Goal: Task Accomplishment & Management: Manage account settings

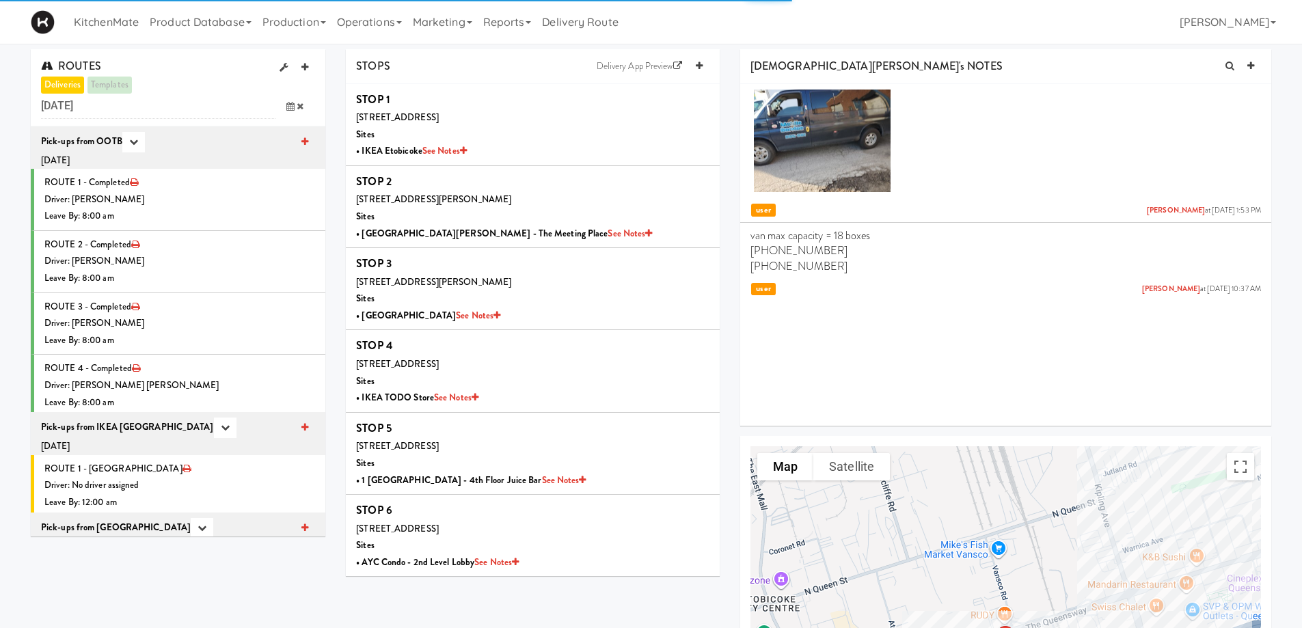
click at [295, 107] on span at bounding box center [296, 106] width 40 height 25
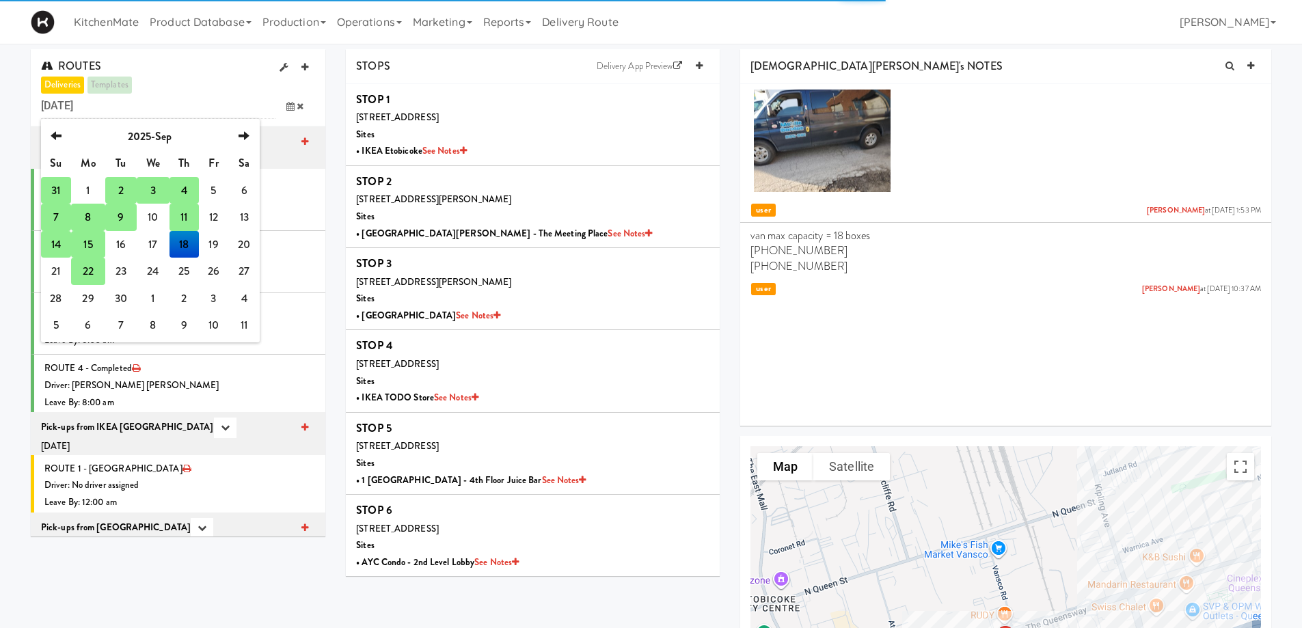
click at [95, 273] on td "22" at bounding box center [88, 271] width 34 height 27
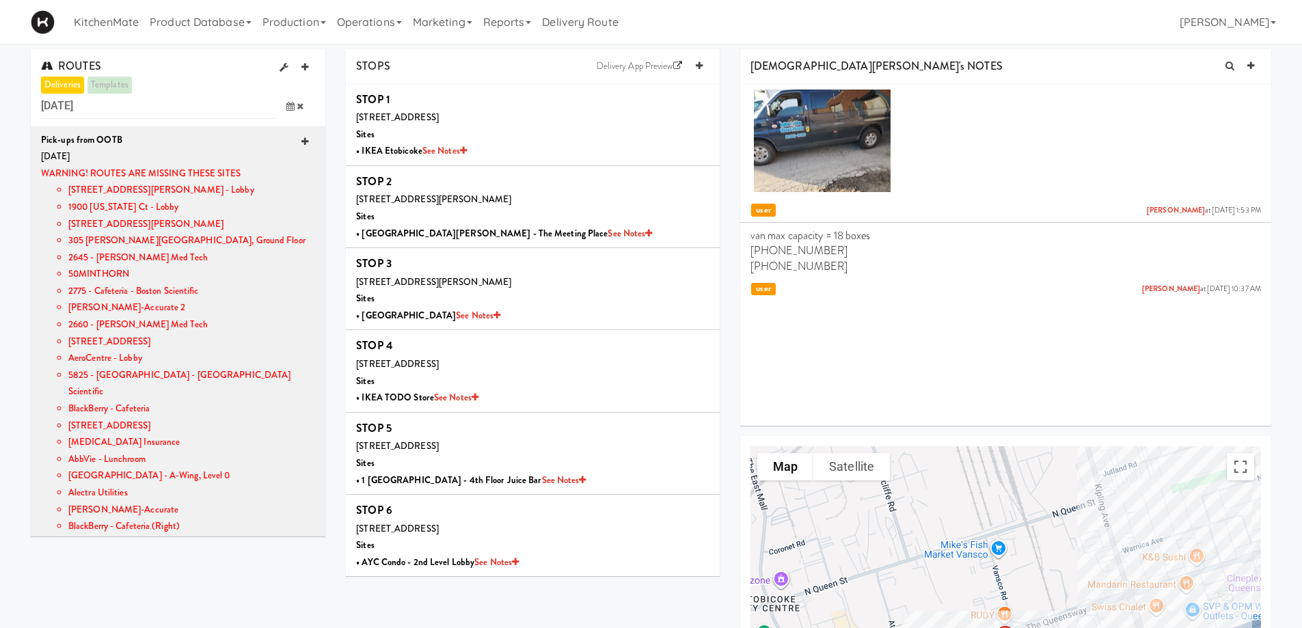
click at [302, 145] on icon at bounding box center [305, 141] width 7 height 9
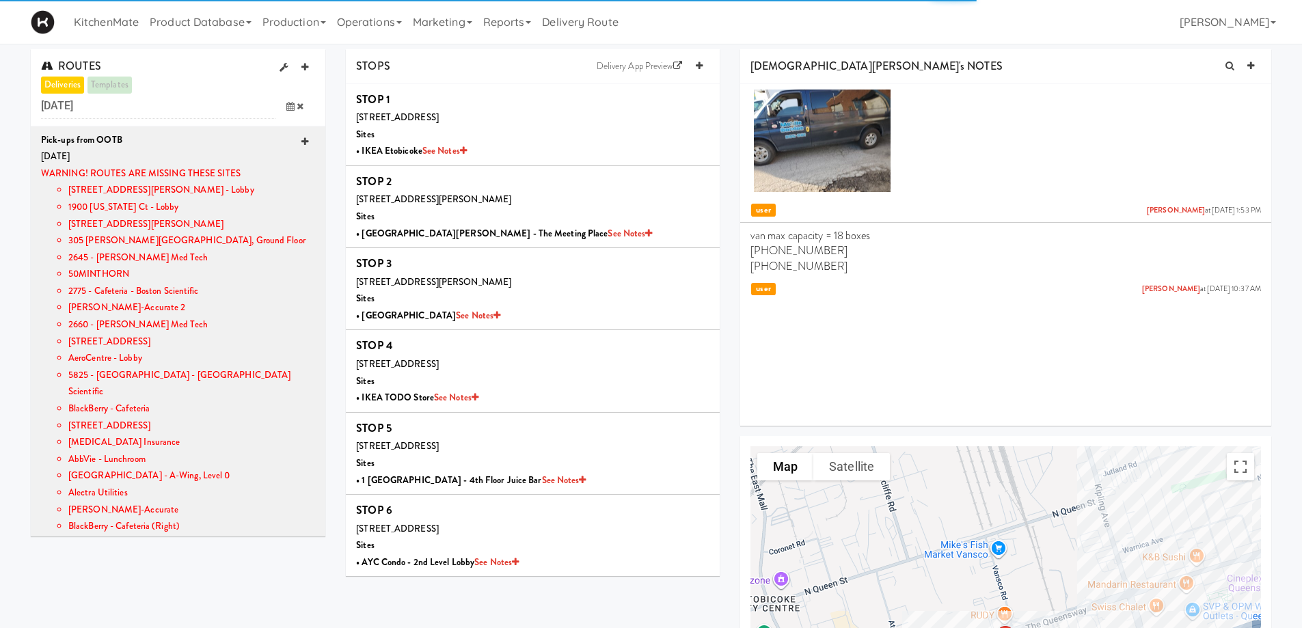
click at [302, 145] on icon at bounding box center [305, 141] width 7 height 9
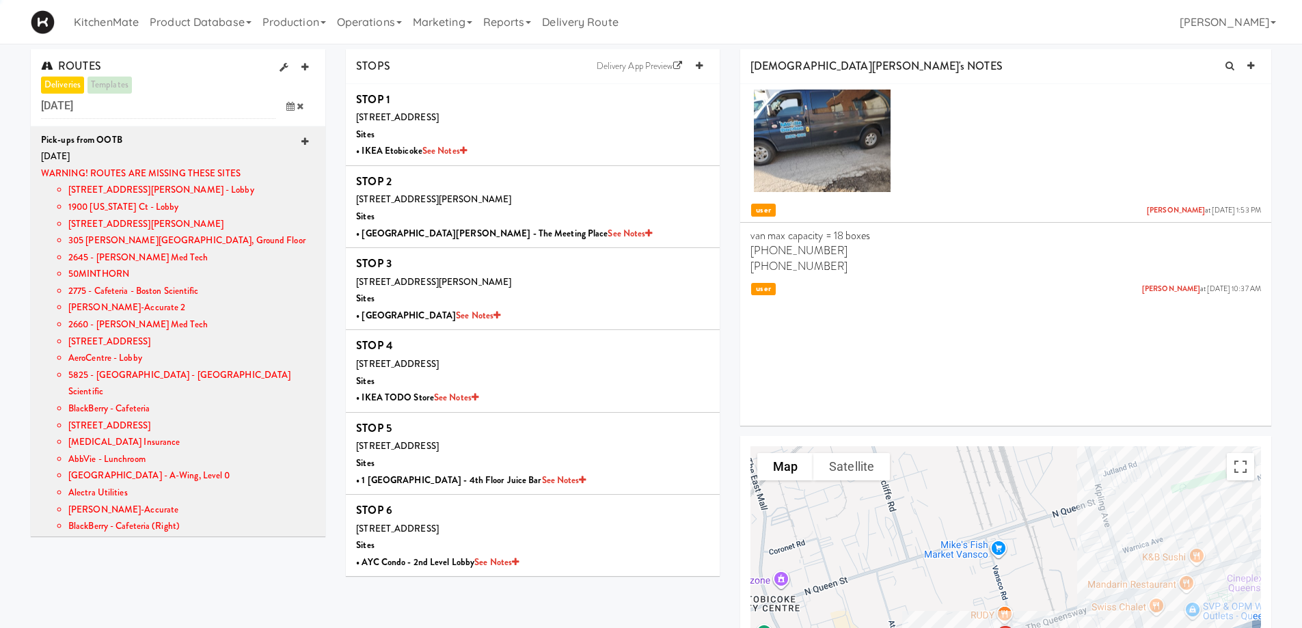
click at [302, 145] on icon at bounding box center [305, 141] width 7 height 9
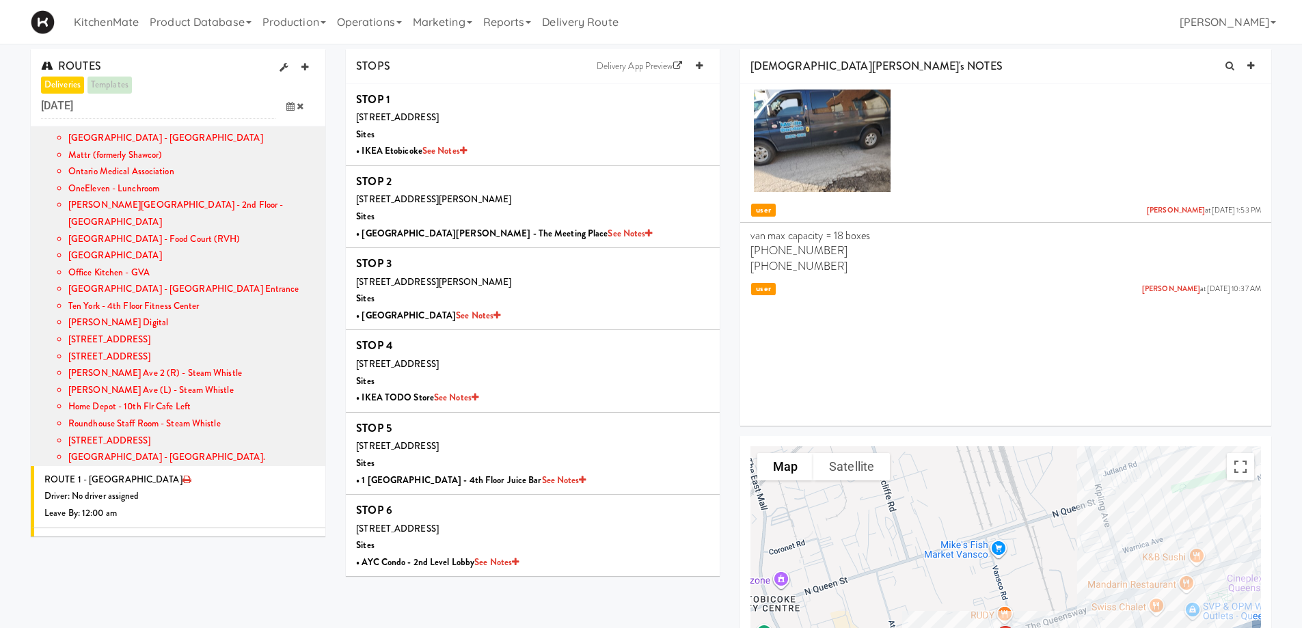
scroll to position [1162, 0]
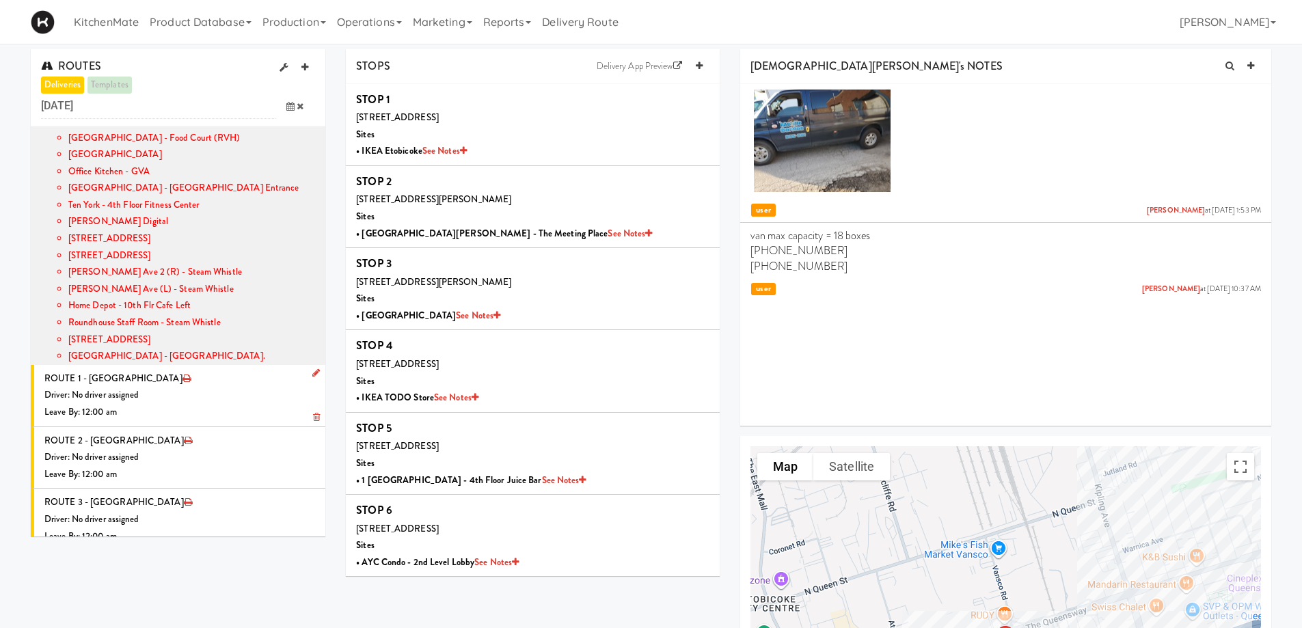
click at [312, 369] on icon at bounding box center [316, 373] width 8 height 9
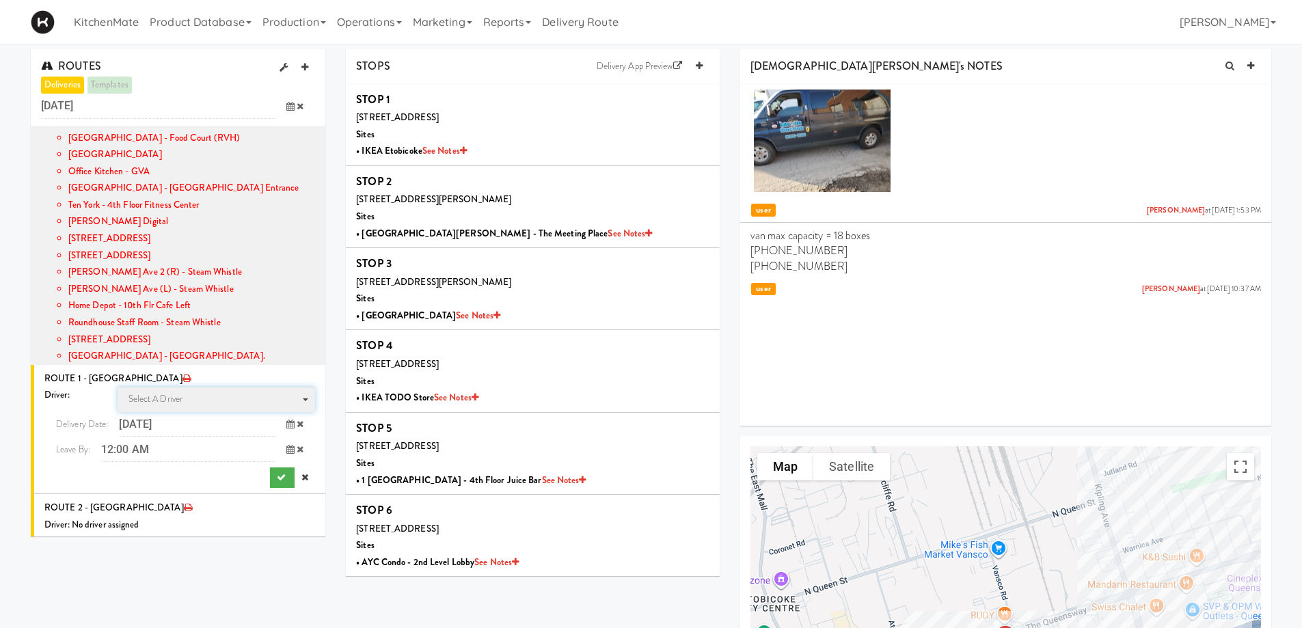
click at [172, 392] on span "Select a driver" at bounding box center [156, 398] width 55 height 13
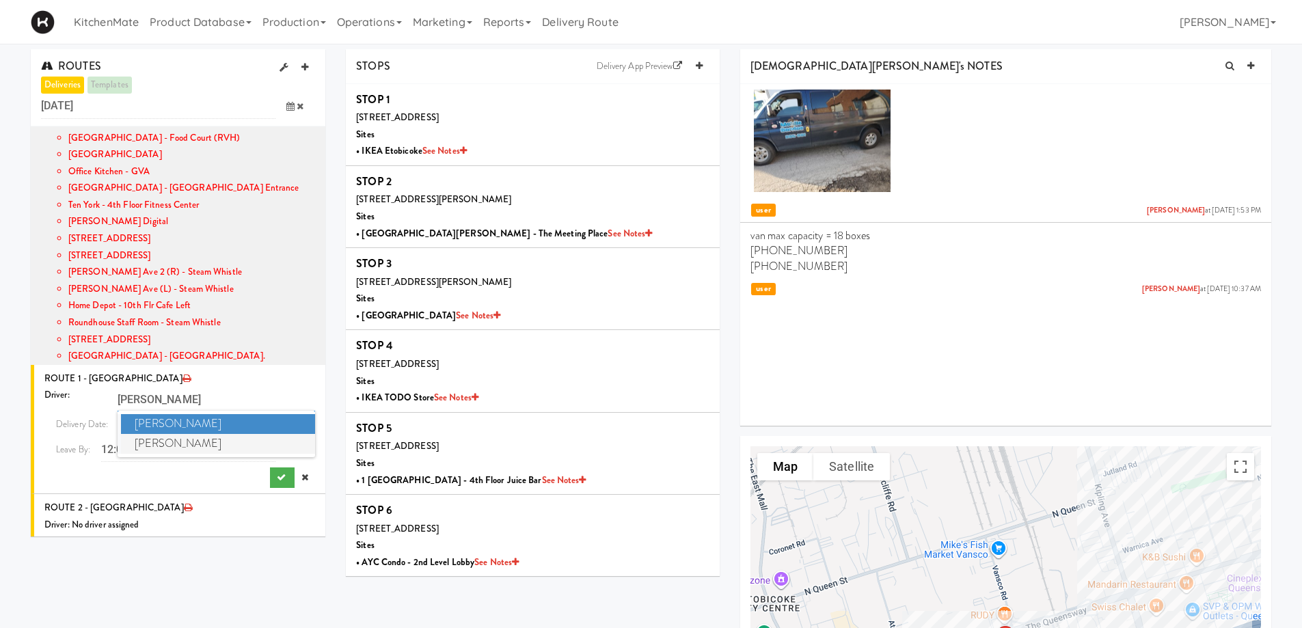
type input "chris"
click at [188, 434] on span "Christopher Solomon" at bounding box center [218, 444] width 195 height 20
click at [286, 445] on icon at bounding box center [290, 449] width 8 height 9
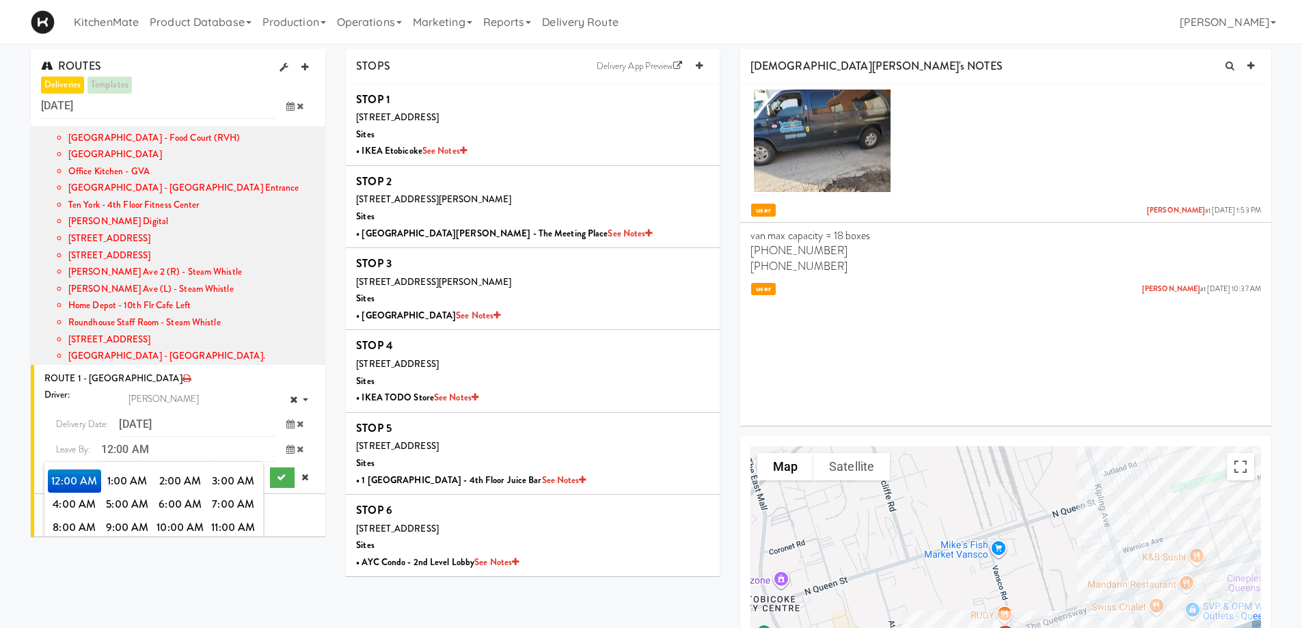
click at [230, 539] on span "3:00 PM" at bounding box center [233, 550] width 53 height 23
click at [62, 470] on span "3:00 PM" at bounding box center [74, 481] width 53 height 23
click at [270, 468] on button "submit" at bounding box center [282, 478] width 25 height 21
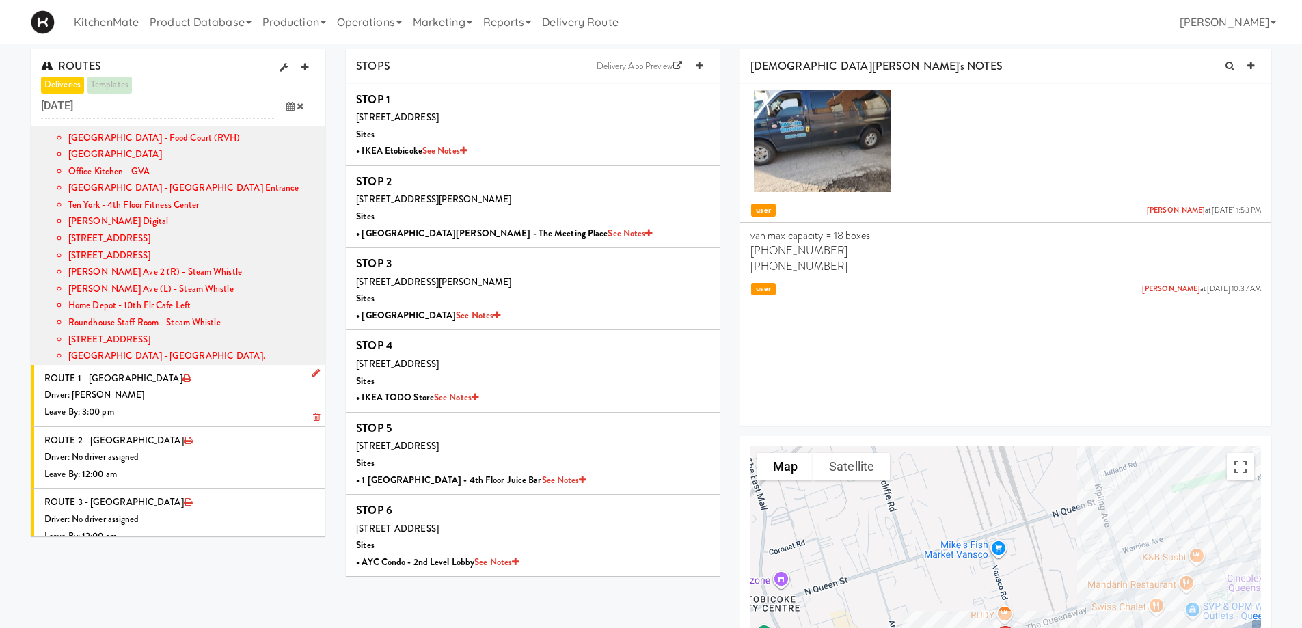
click at [212, 387] on div "Driver: [PERSON_NAME]" at bounding box center [179, 395] width 271 height 17
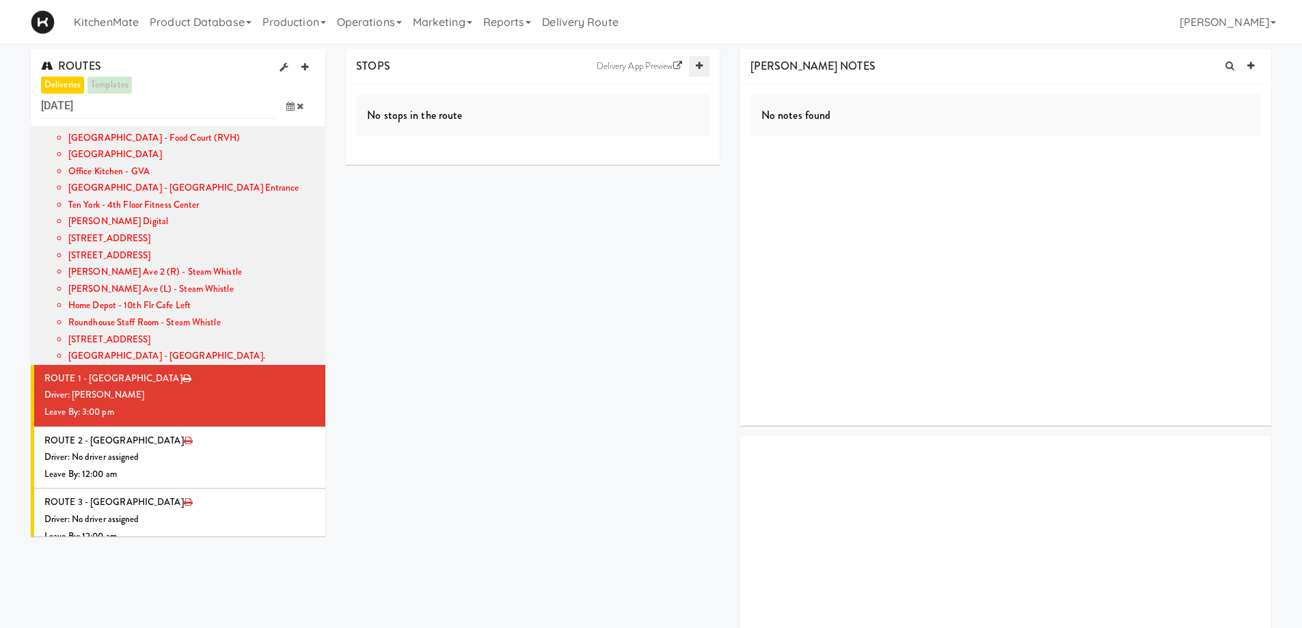
click at [701, 61] on link at bounding box center [699, 66] width 21 height 21
click at [701, 60] on link at bounding box center [699, 66] width 21 height 21
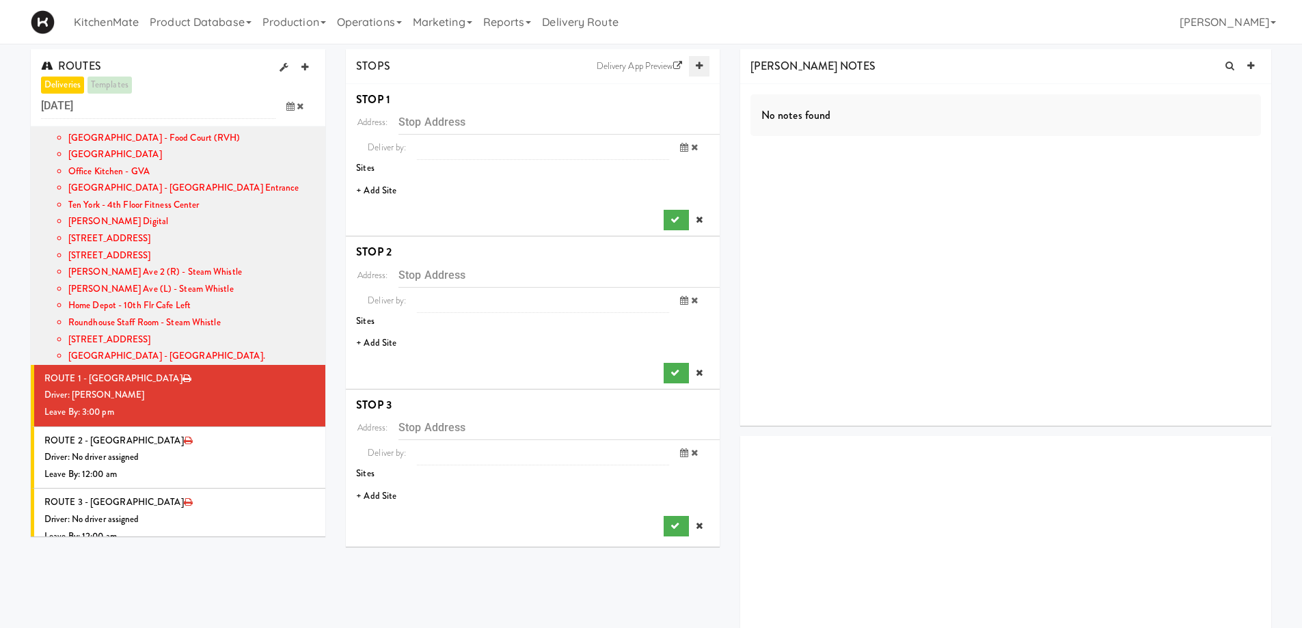
click at [701, 60] on link at bounding box center [699, 66] width 21 height 21
click at [701, 59] on link at bounding box center [699, 66] width 21 height 21
click at [373, 189] on li "+ Add Site" at bounding box center [533, 191] width 374 height 28
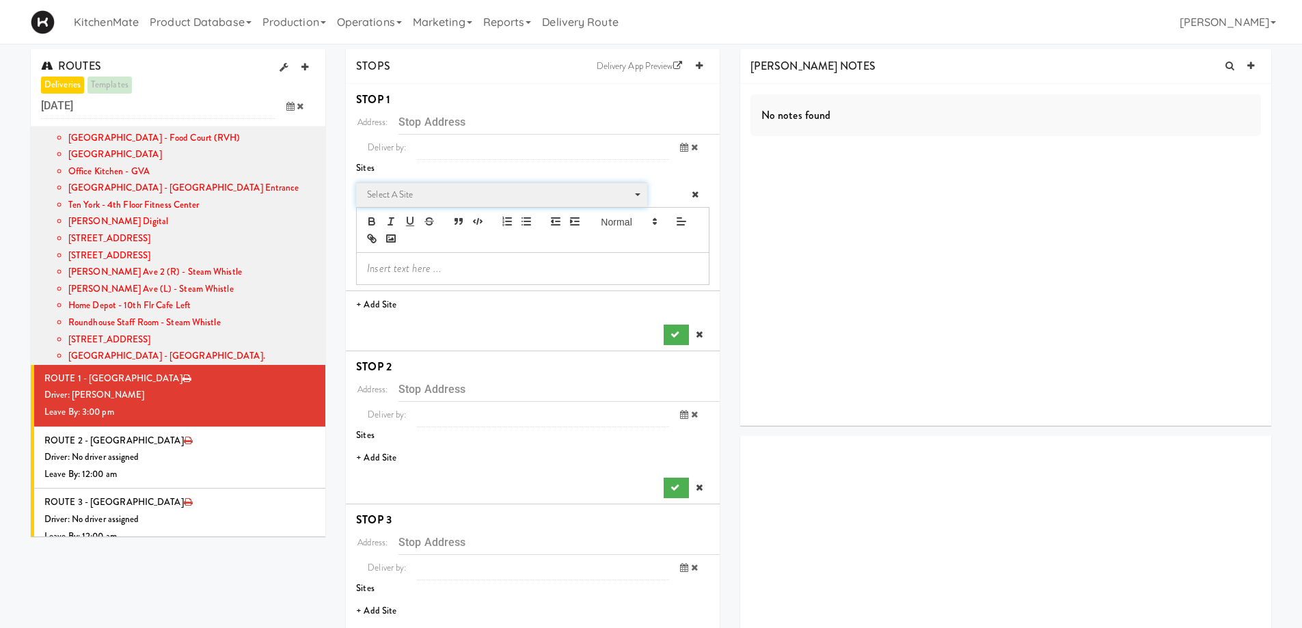
click at [389, 189] on span "Select a site" at bounding box center [497, 195] width 260 height 16
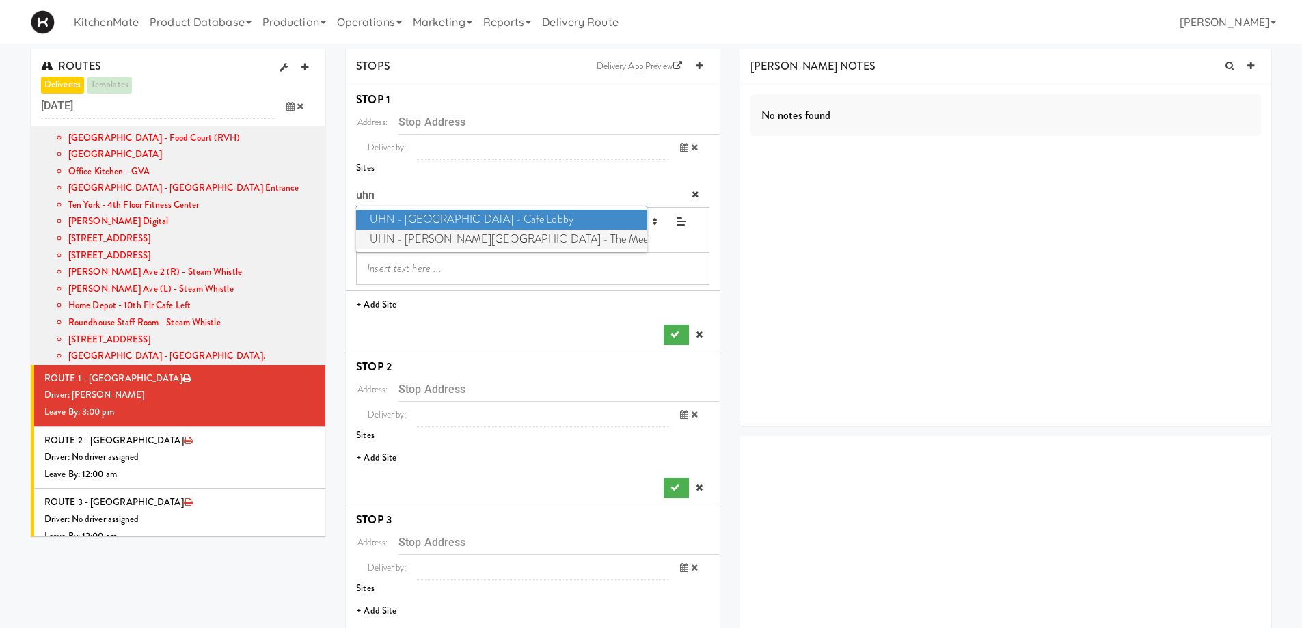
type input "uhn"
click at [457, 243] on span "UHN - Bickle Center - The Meeting Place" at bounding box center [501, 240] width 291 height 20
type input "[STREET_ADDRESS][PERSON_NAME]"
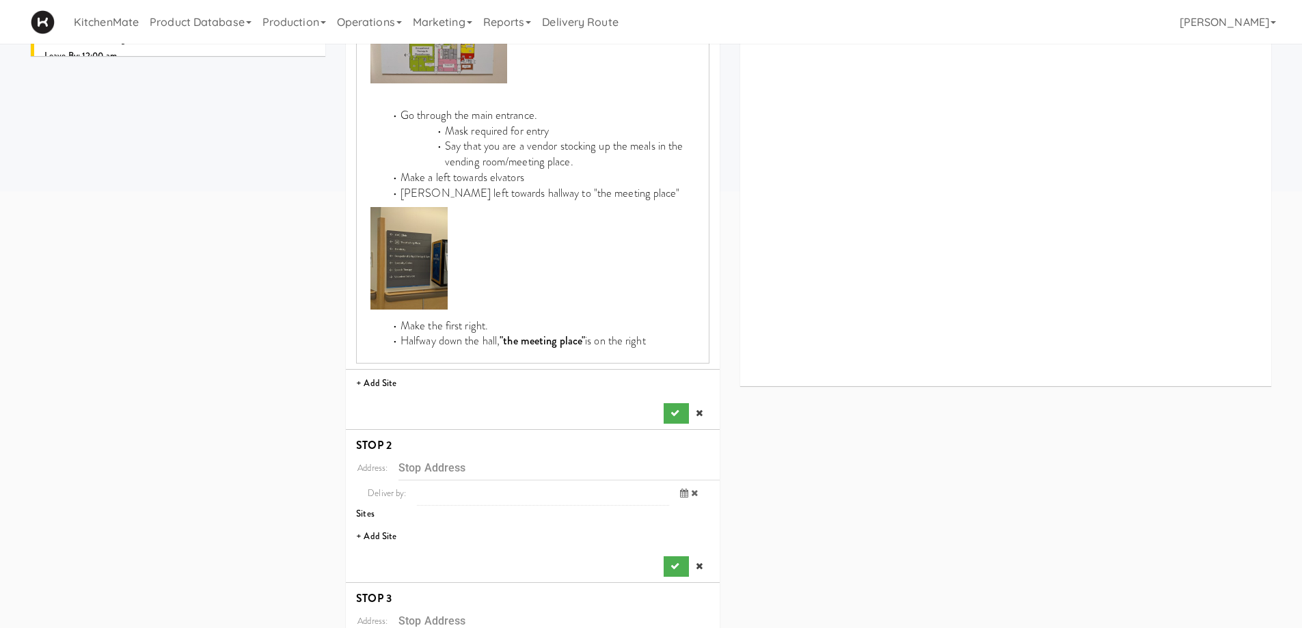
scroll to position [615, 0]
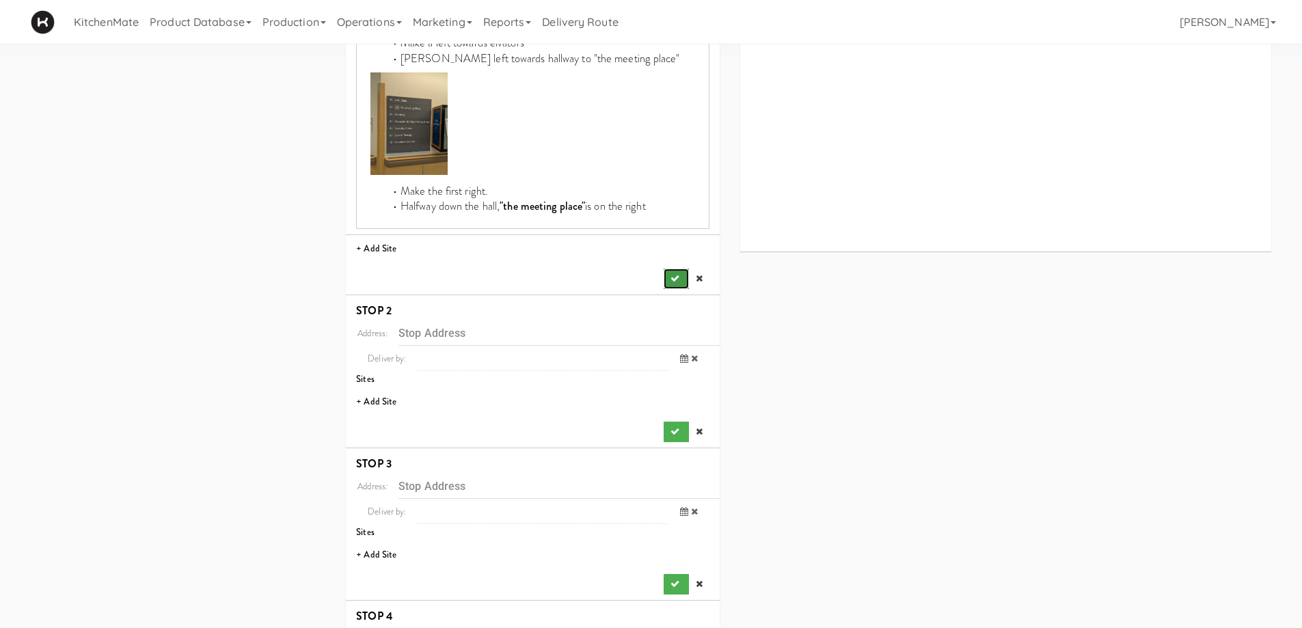
click at [664, 278] on button "submit" at bounding box center [676, 279] width 25 height 21
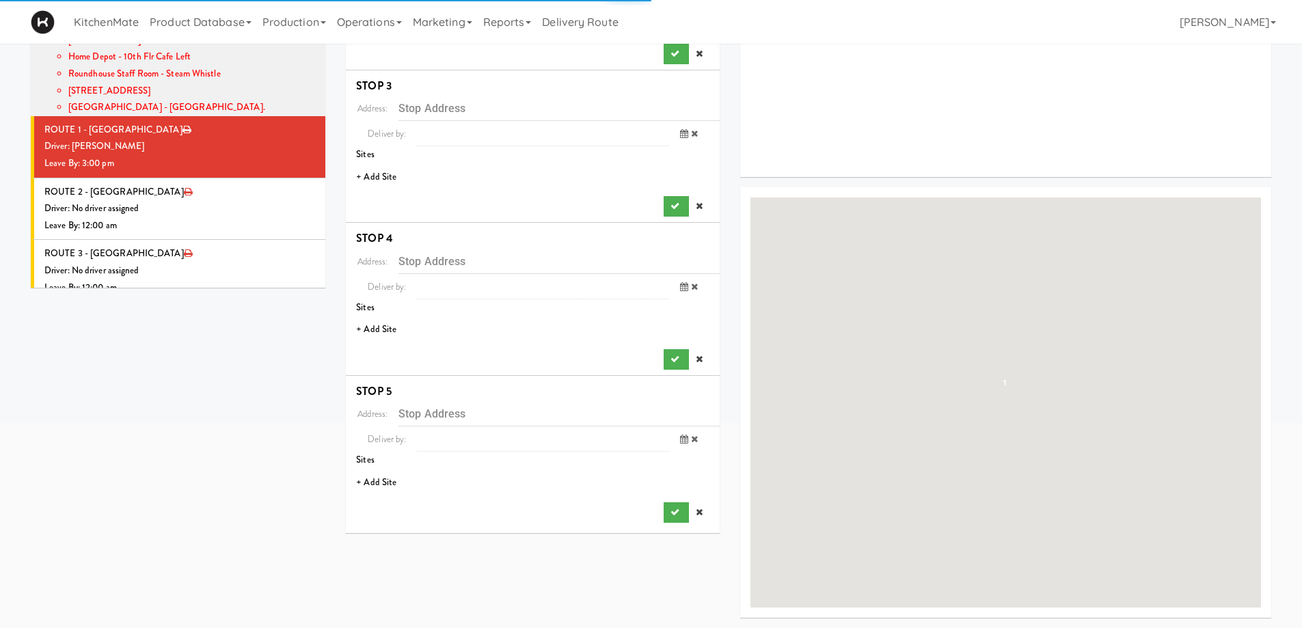
scroll to position [0, 0]
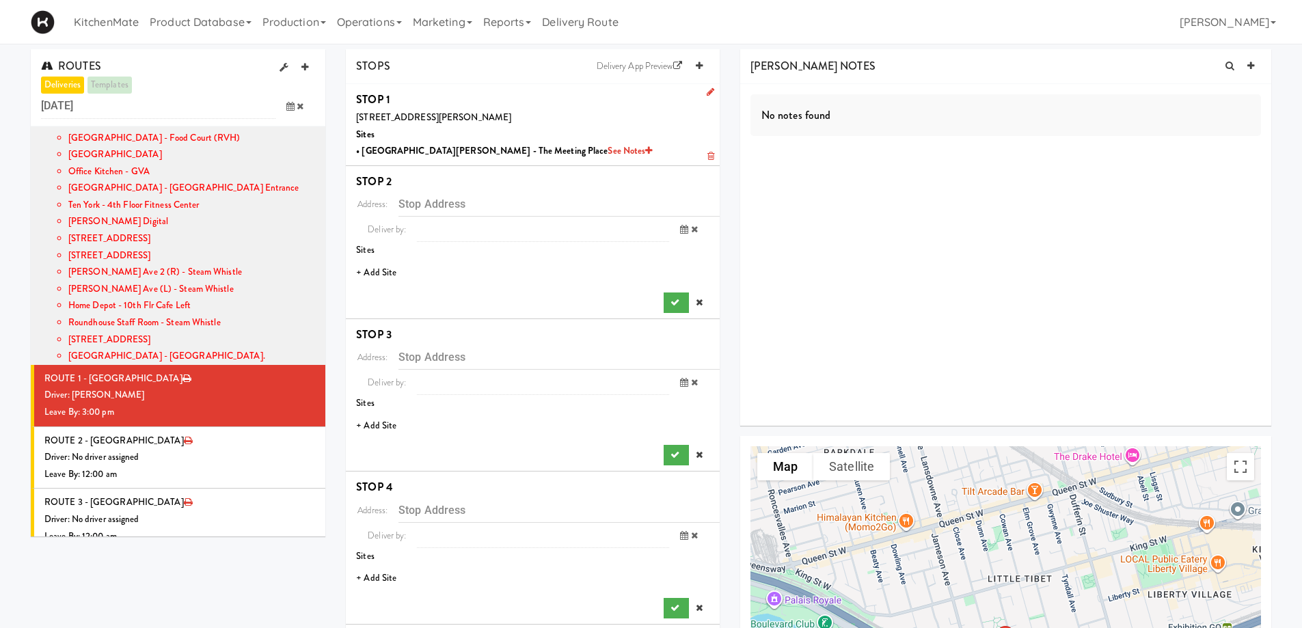
click at [386, 276] on li "+ Add Site" at bounding box center [533, 273] width 374 height 28
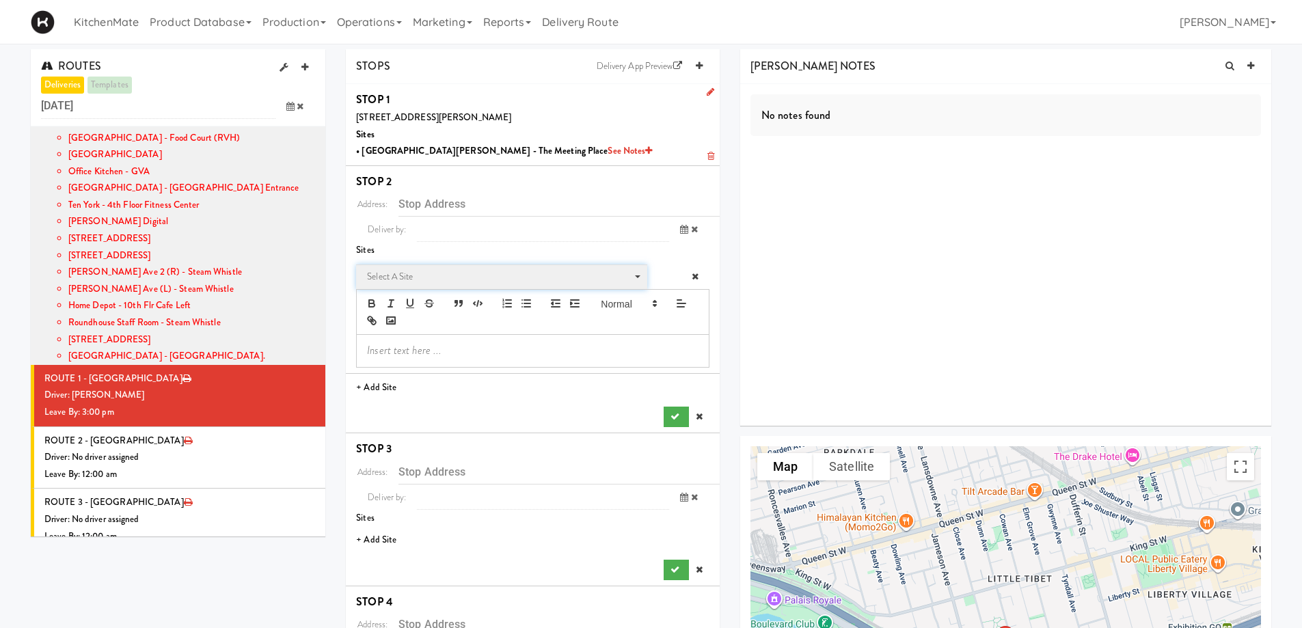
click at [433, 273] on span "Select a site" at bounding box center [497, 277] width 260 height 16
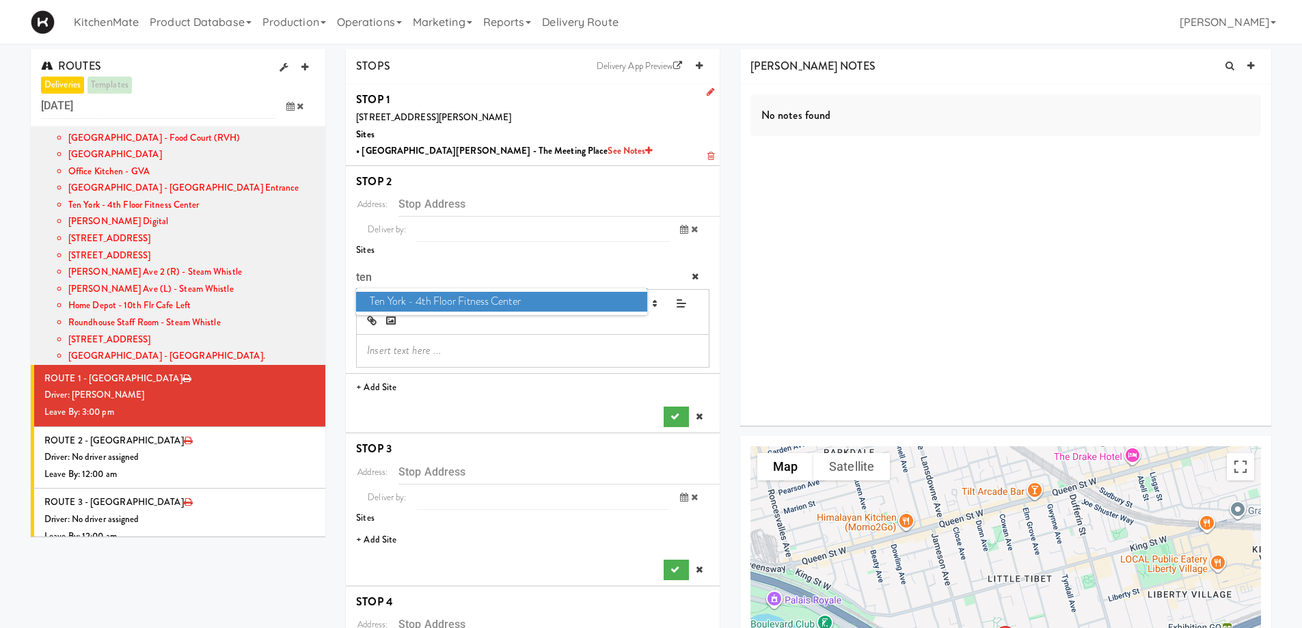
type input "ten"
click at [428, 302] on span "Ten York - 4th Floor Fitness Center" at bounding box center [501, 302] width 291 height 20
type input "[STREET_ADDRESS]"
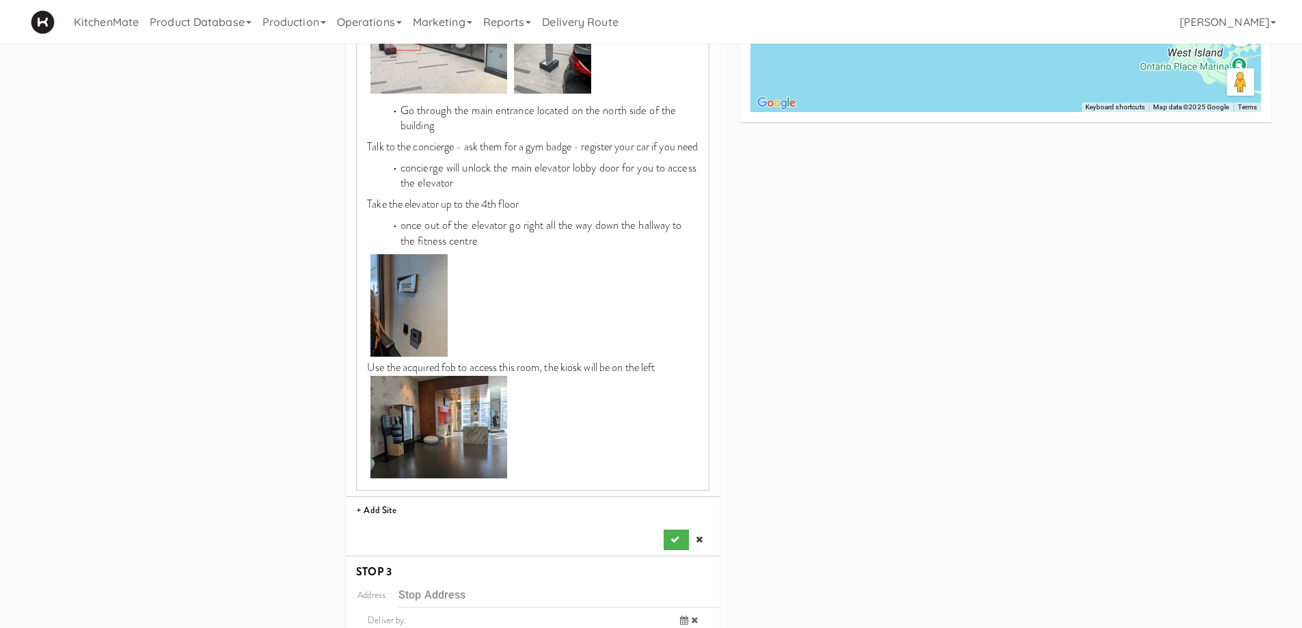
scroll to position [820, 0]
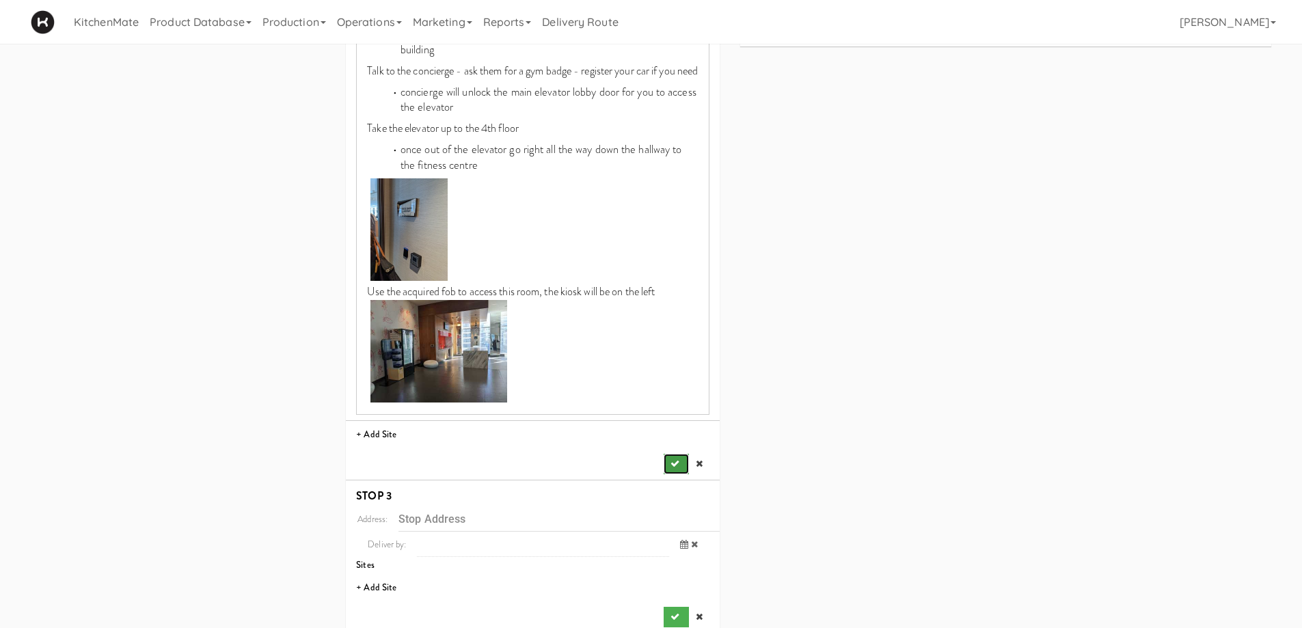
click at [674, 468] on icon "submit" at bounding box center [675, 463] width 9 height 9
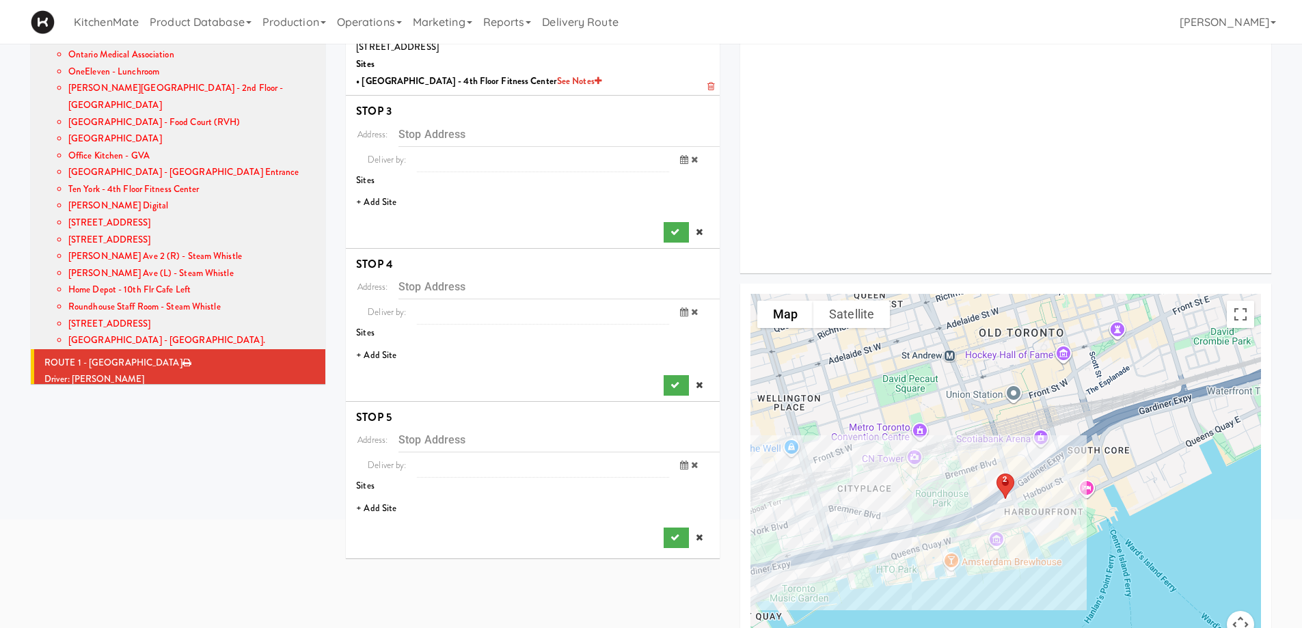
scroll to position [0, 0]
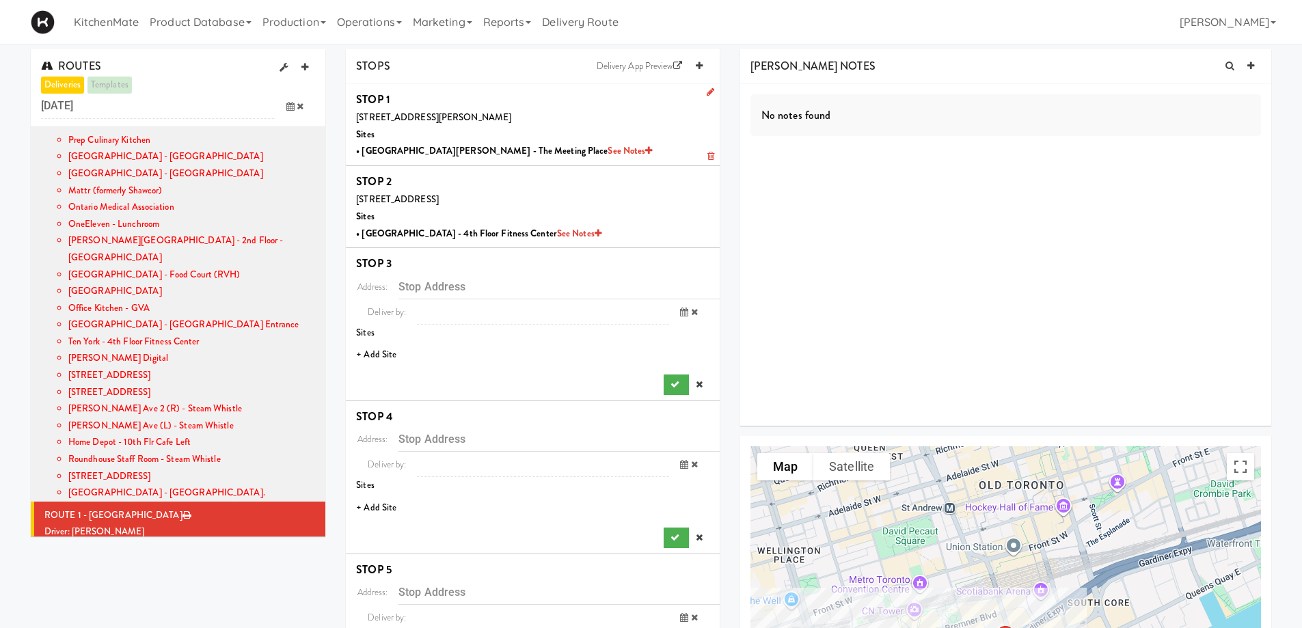
click at [385, 351] on li "+ Add Site" at bounding box center [533, 355] width 374 height 28
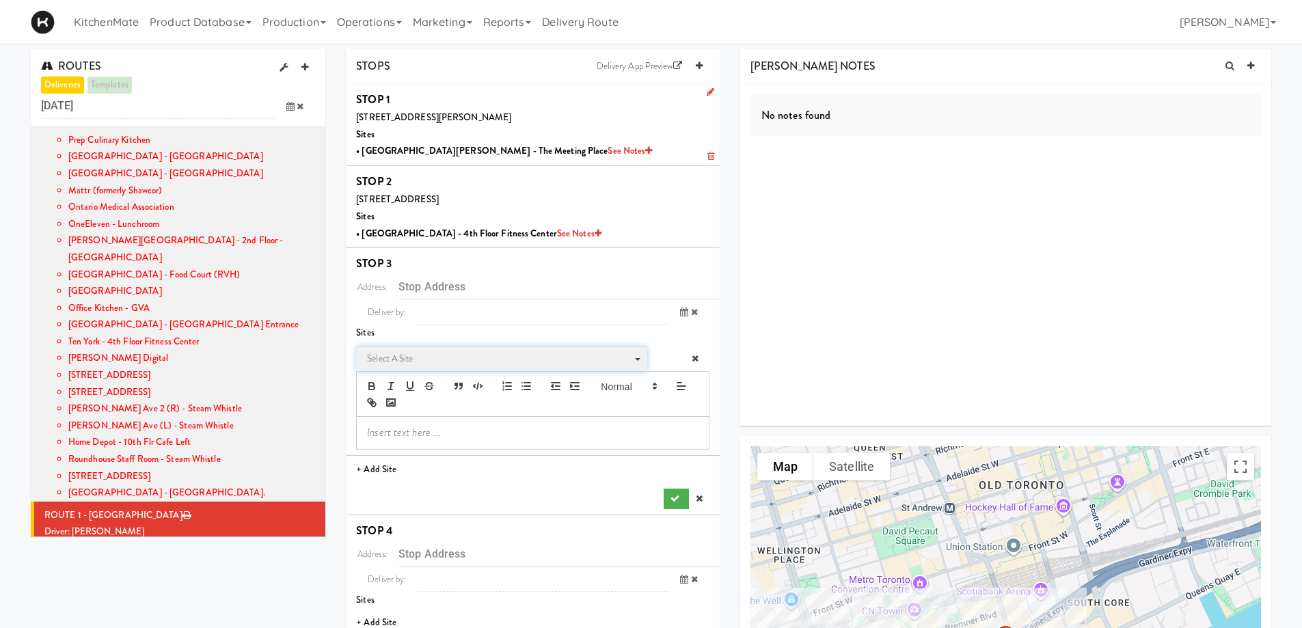
click at [444, 349] on span "Select a site Select a site" at bounding box center [501, 359] width 291 height 25
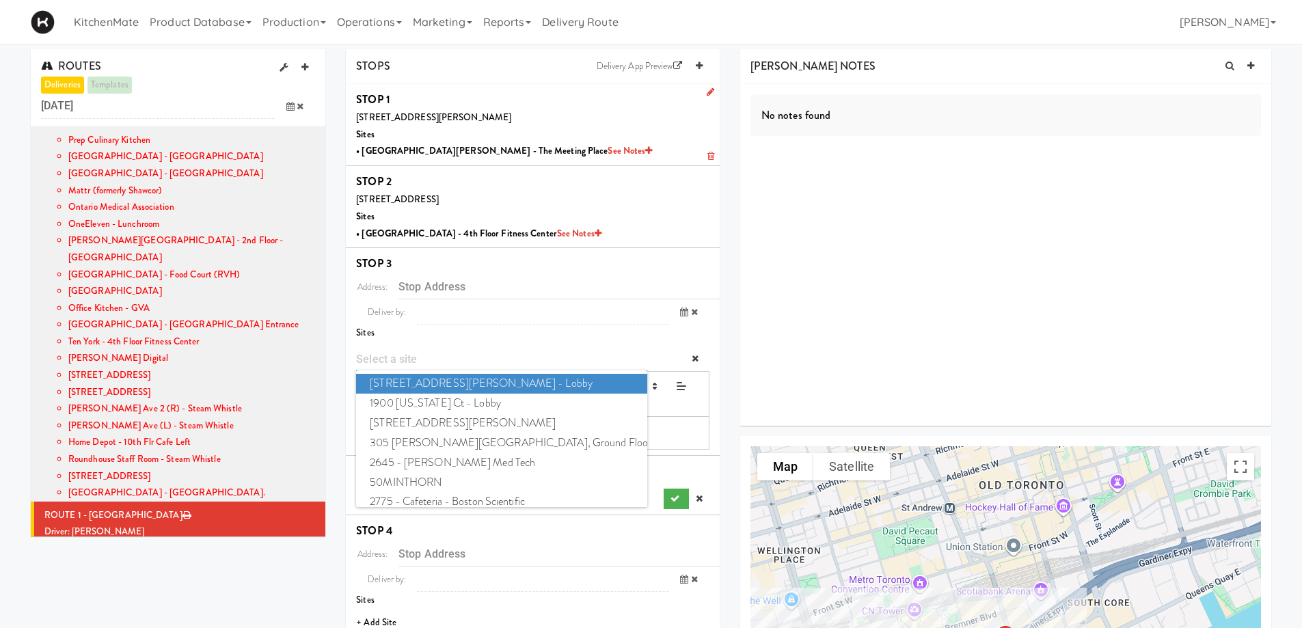
click at [447, 360] on input "Site" at bounding box center [501, 359] width 291 height 25
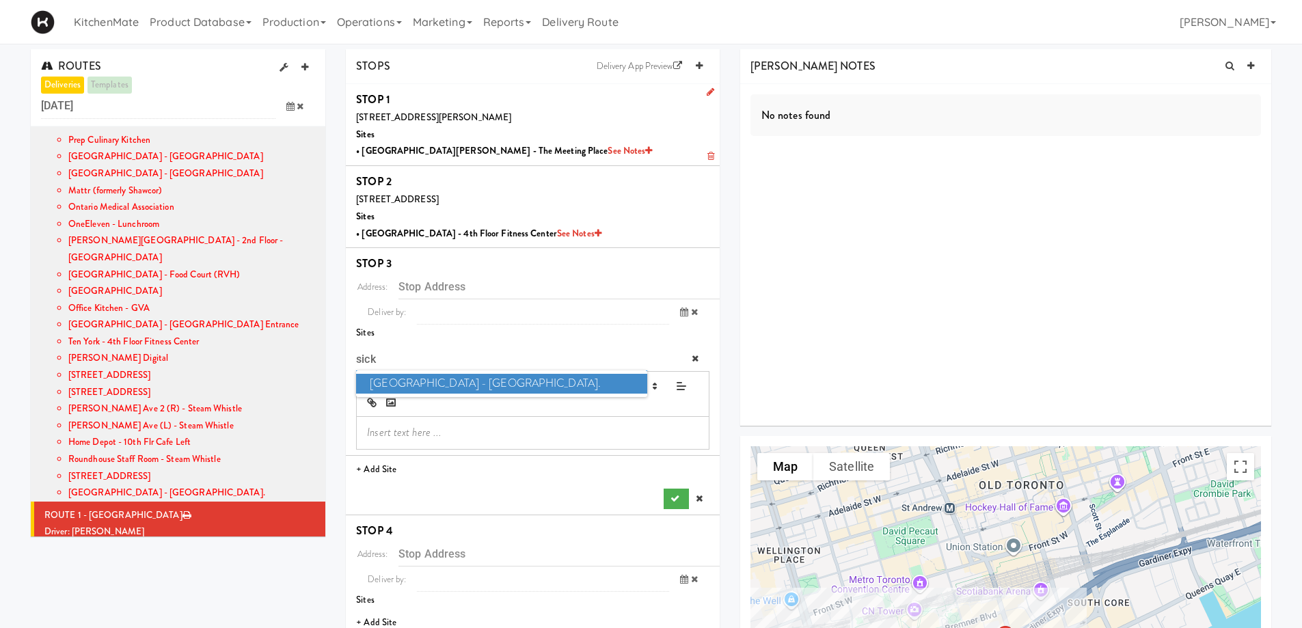
type input "sick"
click at [459, 383] on span "SickKids Hospital - Main St." at bounding box center [501, 384] width 291 height 20
type input "[STREET_ADDRESS][PERSON_NAME]"
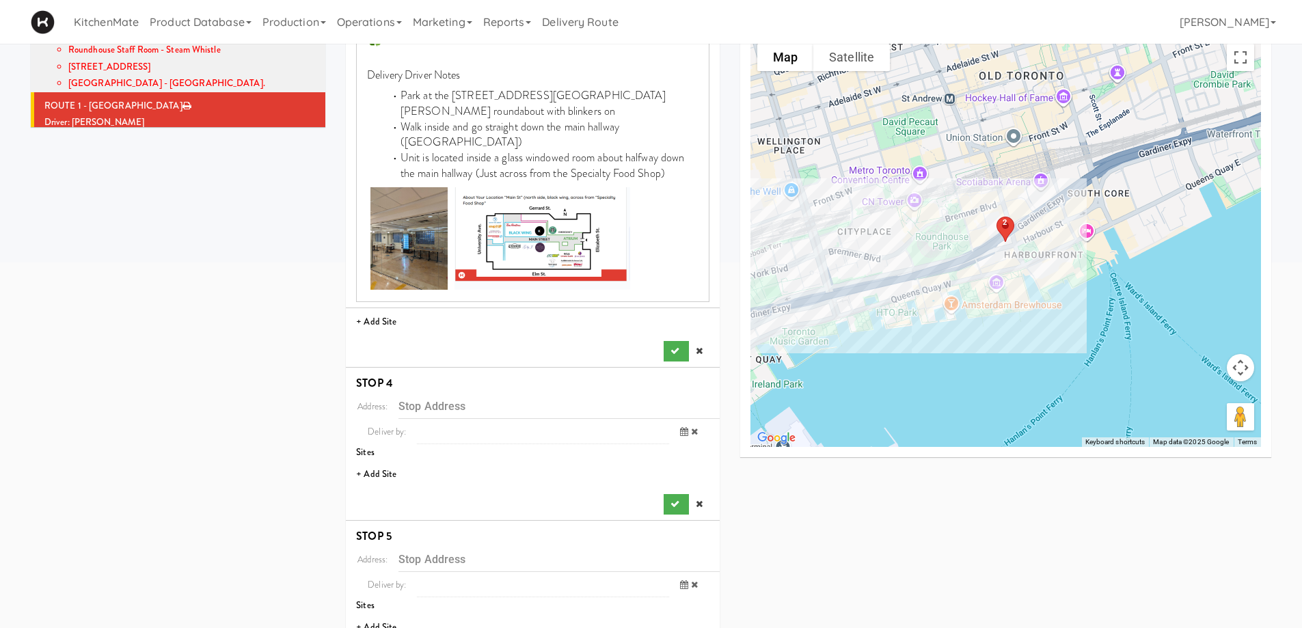
scroll to position [410, 0]
click at [673, 340] on button "submit" at bounding box center [676, 350] width 25 height 21
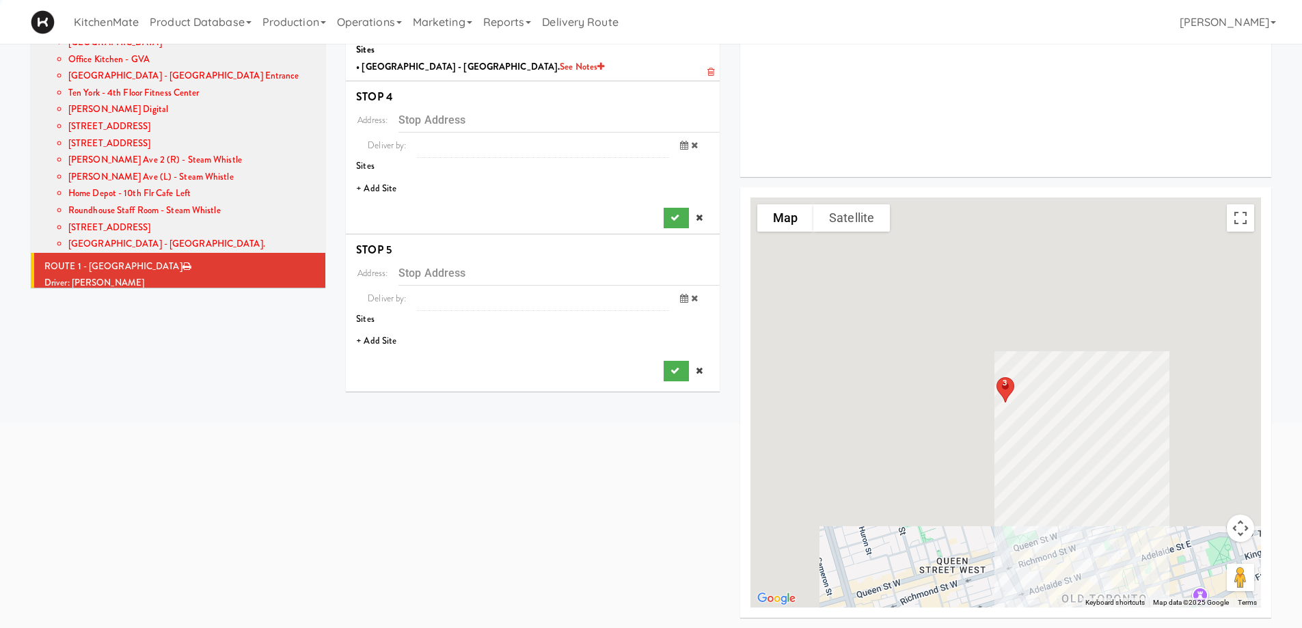
scroll to position [249, 0]
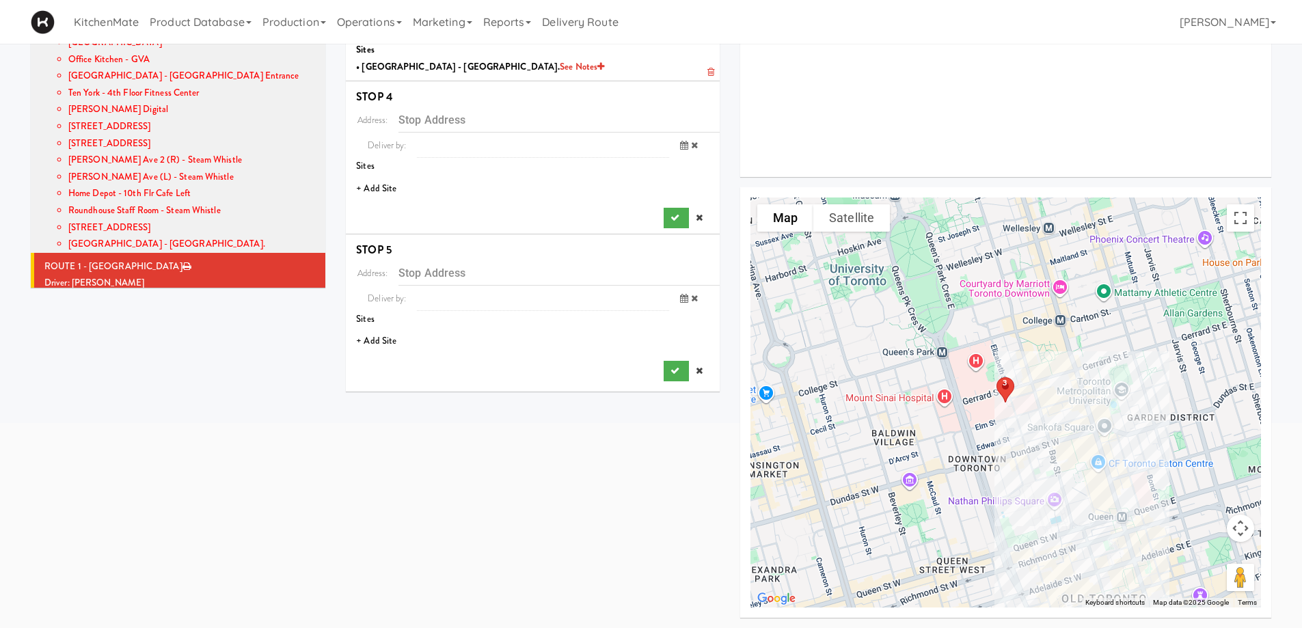
click at [388, 188] on li "+ Add Site" at bounding box center [533, 189] width 374 height 28
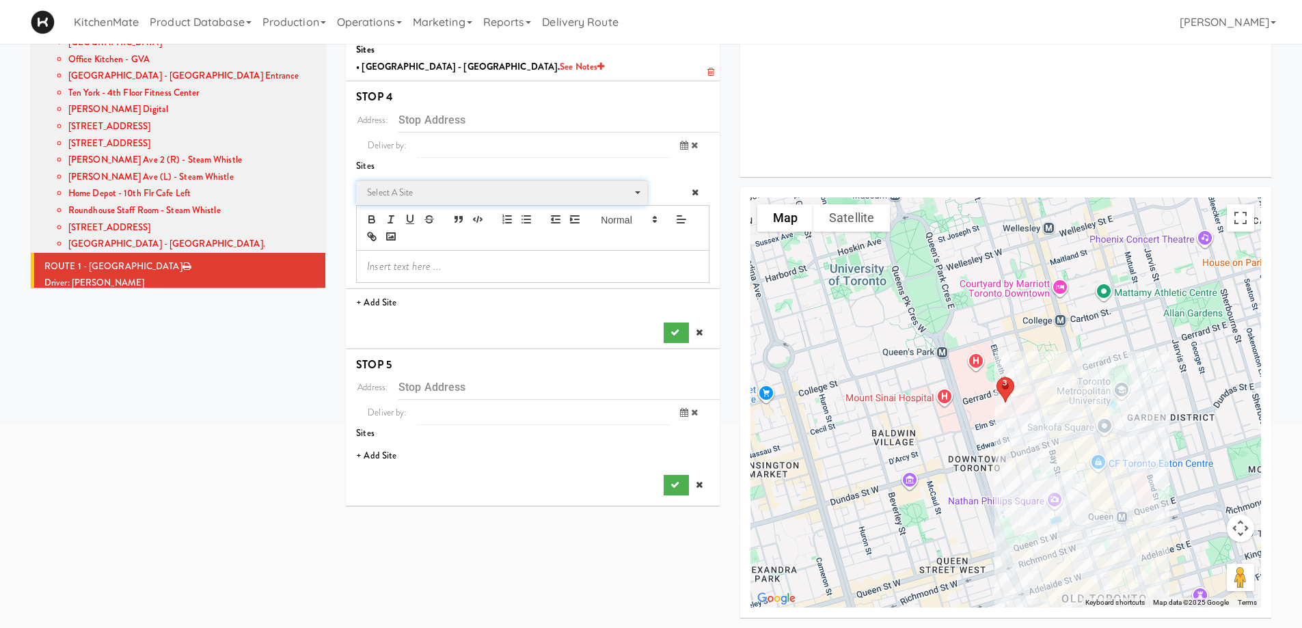
click at [455, 190] on span "Select a site" at bounding box center [497, 193] width 260 height 16
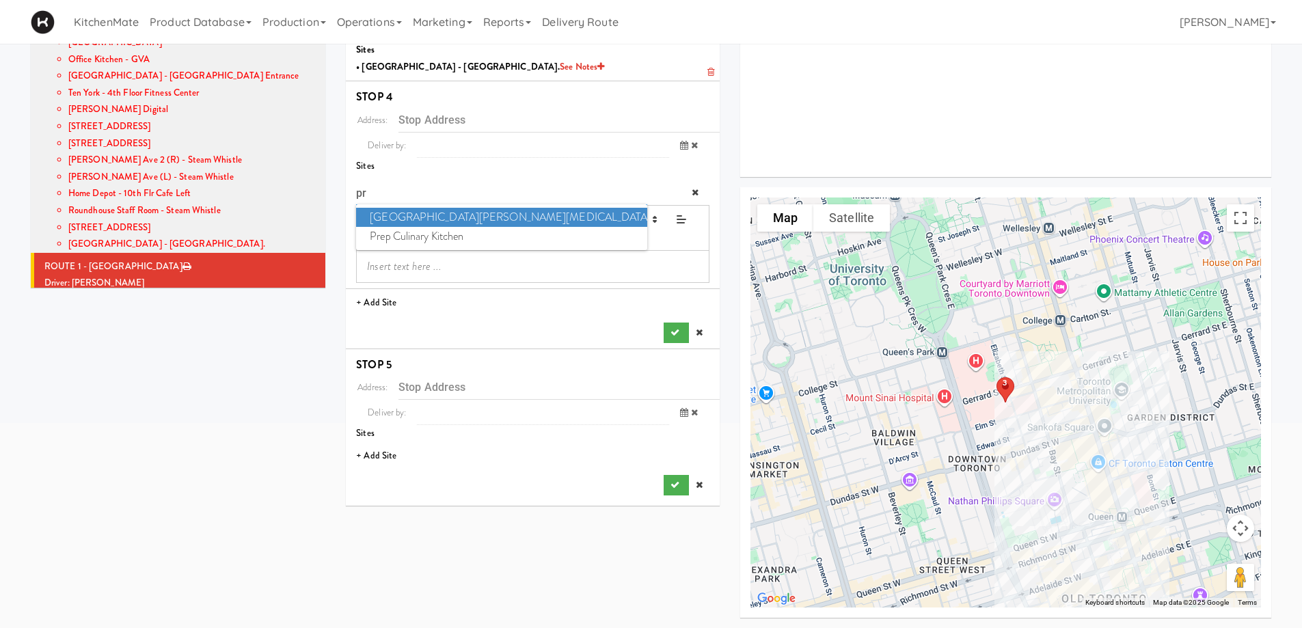
type input "pr"
click at [453, 216] on span "Princess Margaret Cancer Centre" at bounding box center [501, 218] width 291 height 20
type input "[STREET_ADDRESS]"
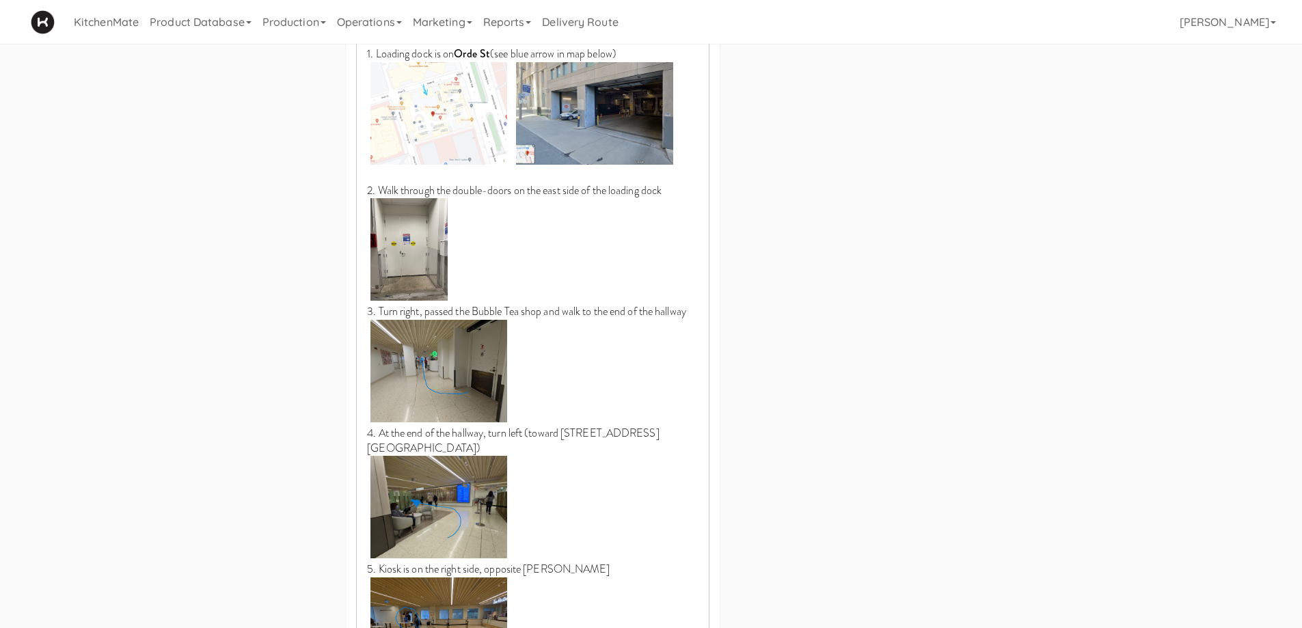
scroll to position [1352, 0]
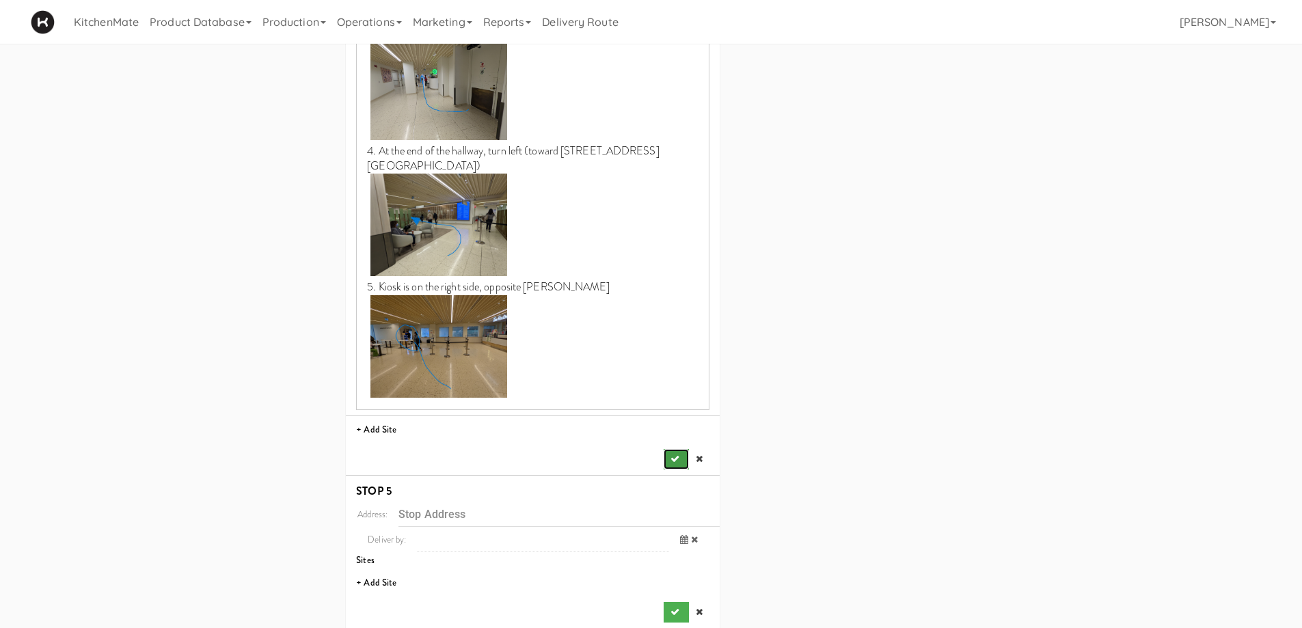
click at [669, 449] on button "submit" at bounding box center [676, 459] width 25 height 21
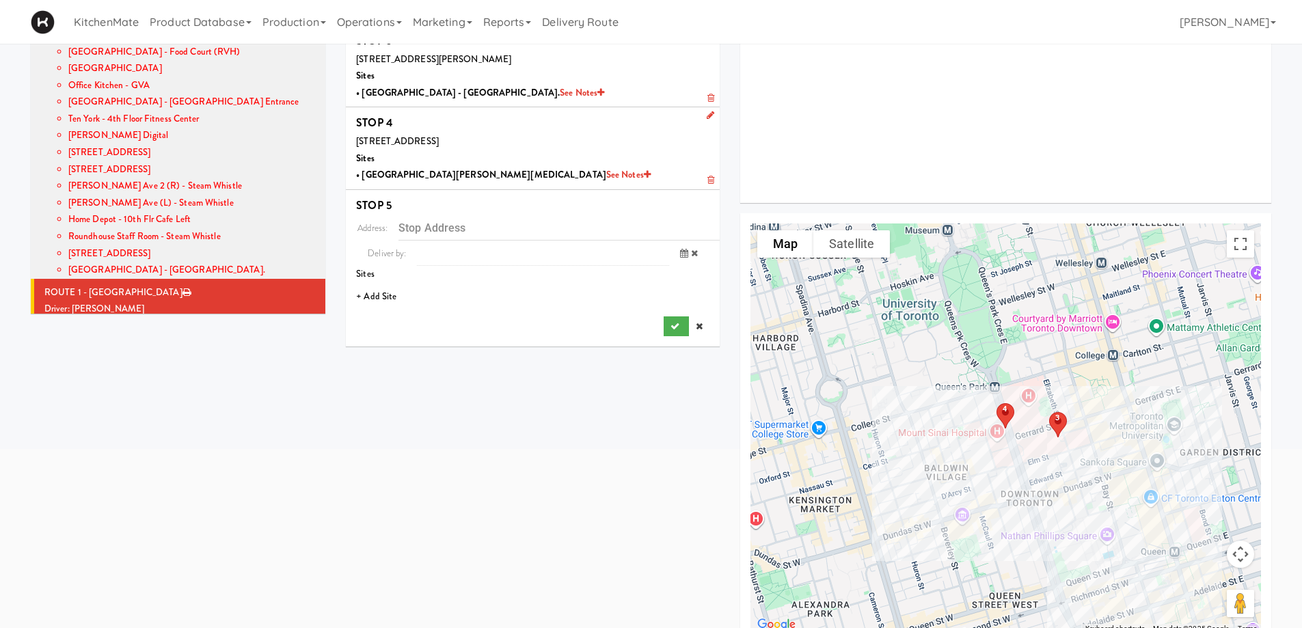
scroll to position [181, 0]
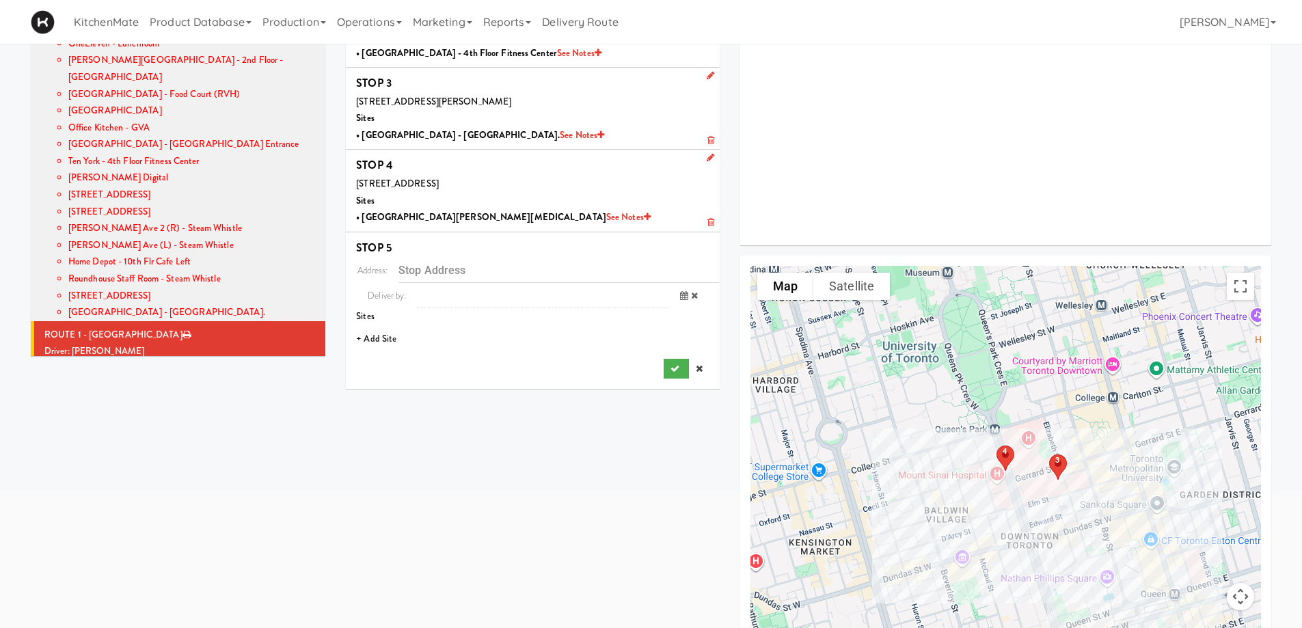
click at [390, 340] on li "+ Add Site" at bounding box center [533, 339] width 374 height 28
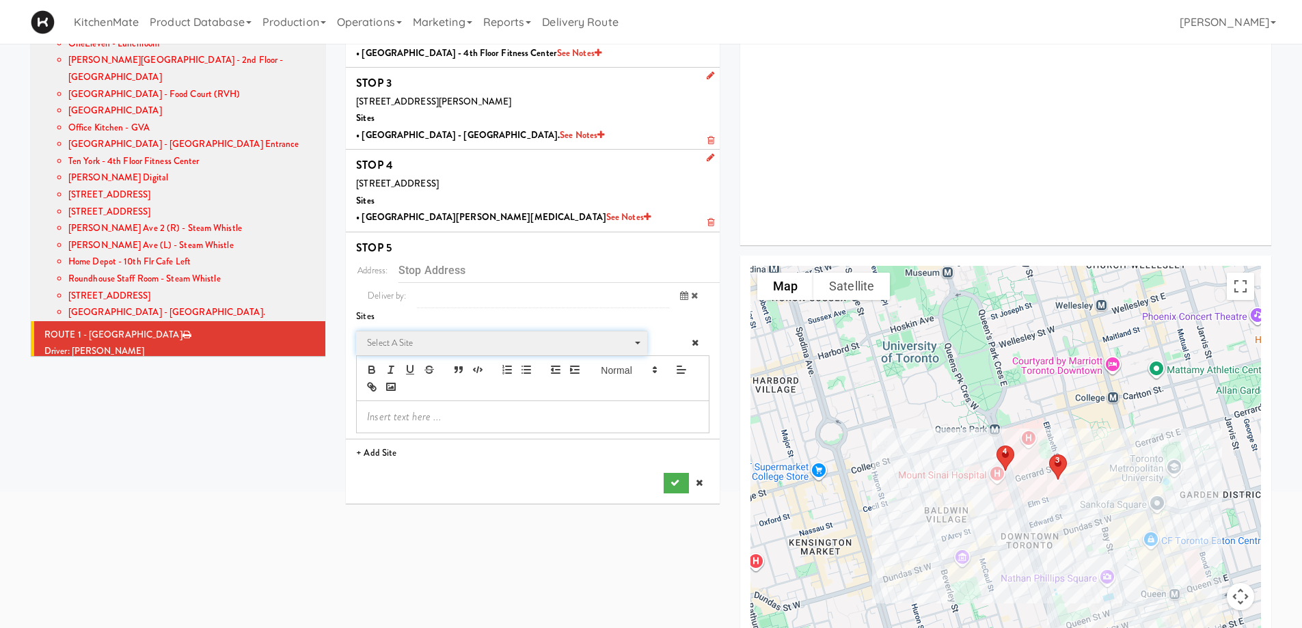
click at [392, 346] on span "Select a site" at bounding box center [497, 343] width 260 height 16
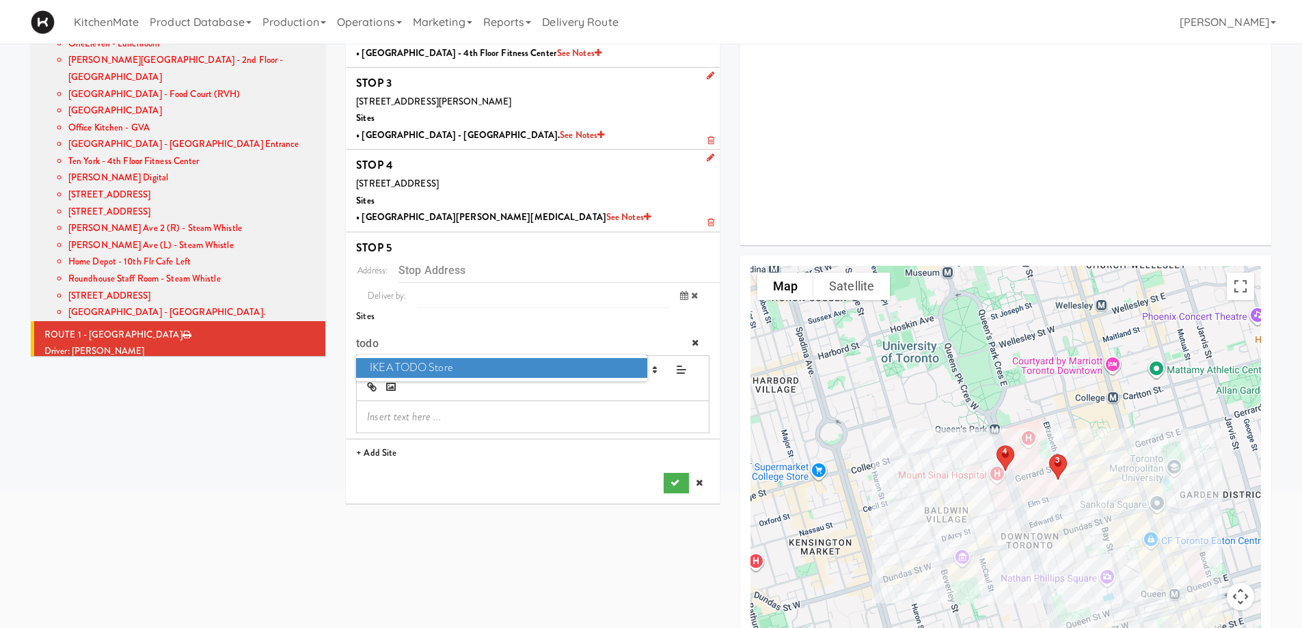
type input "todo"
click at [399, 369] on span "IKEA TODO Store" at bounding box center [501, 368] width 291 height 20
type input "[STREET_ADDRESS]"
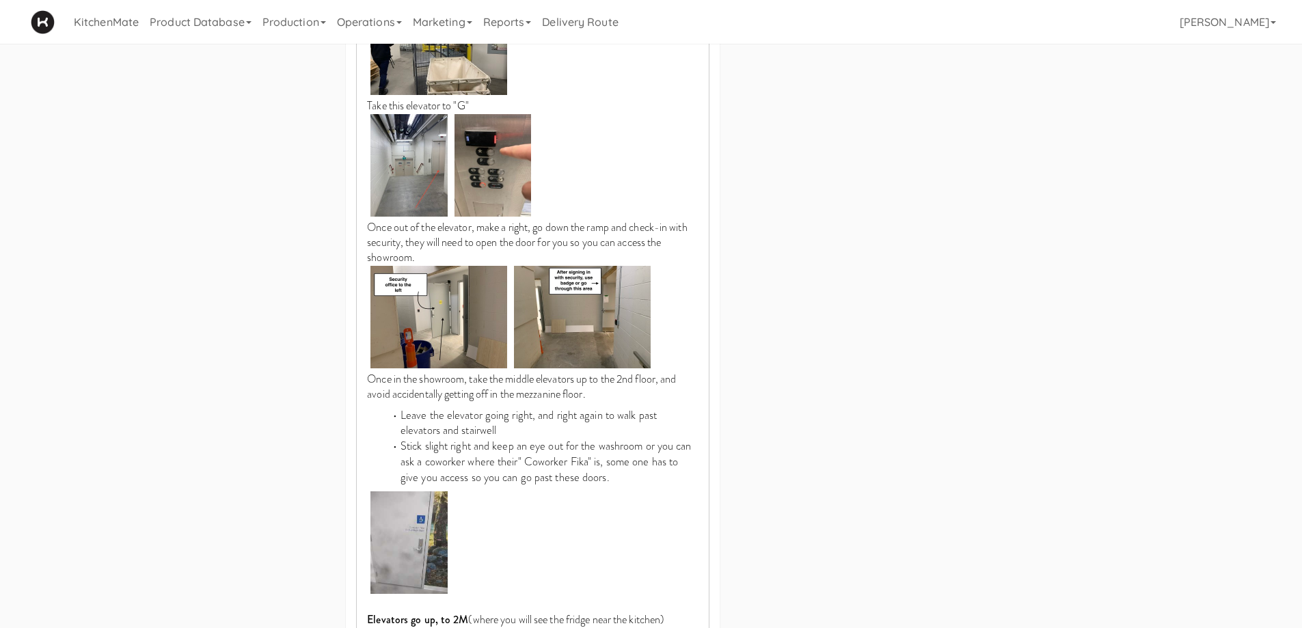
scroll to position [1608, 0]
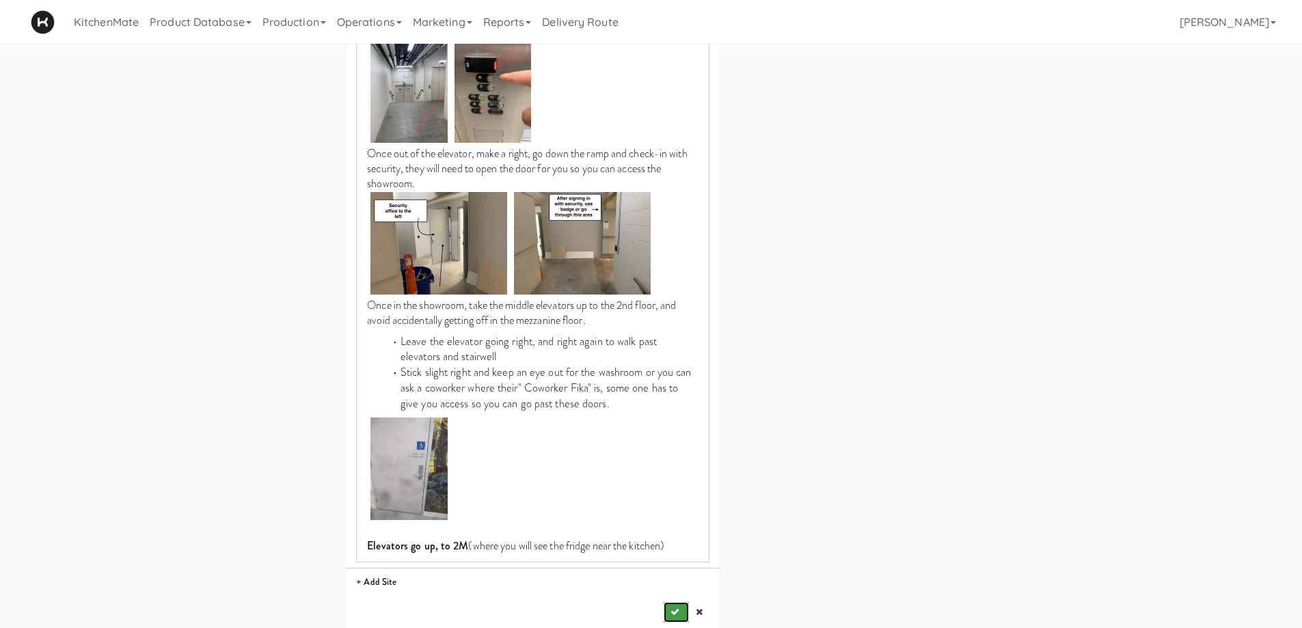
click at [674, 608] on icon "submit" at bounding box center [675, 612] width 9 height 9
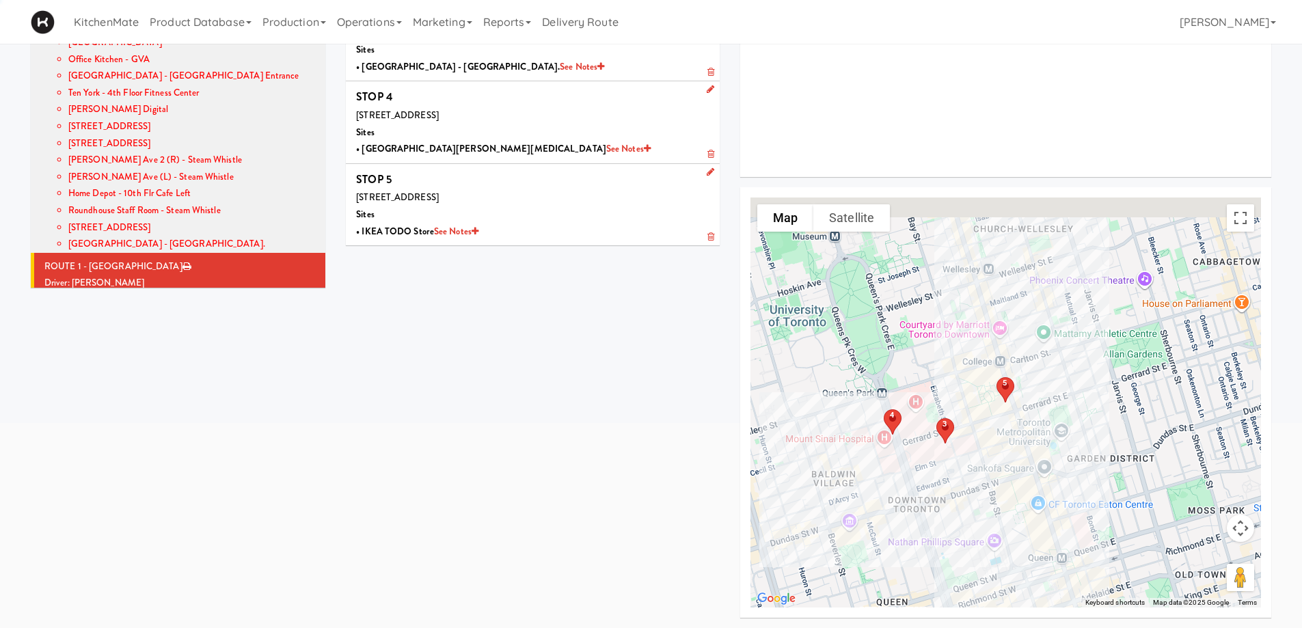
scroll to position [249, 0]
click at [210, 354] on div "Leave By: 12:00 am" at bounding box center [179, 362] width 271 height 17
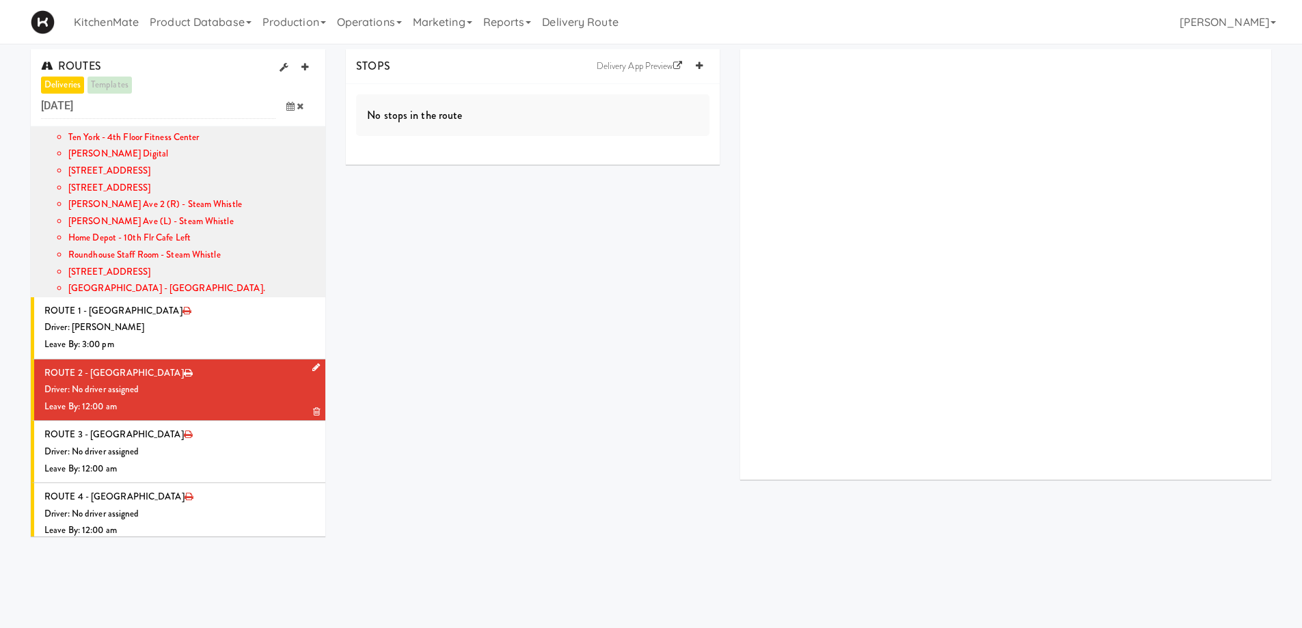
scroll to position [1231, 0]
click at [312, 362] on icon at bounding box center [316, 366] width 8 height 9
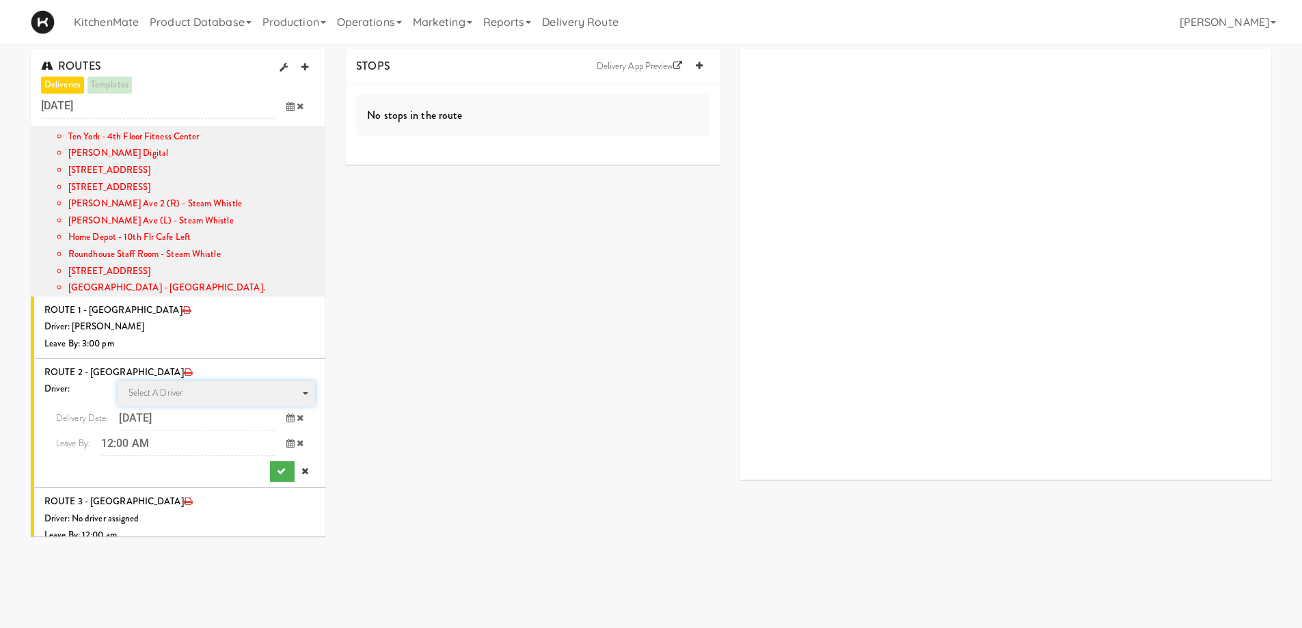
click at [155, 386] on span "Select a driver" at bounding box center [156, 392] width 55 height 13
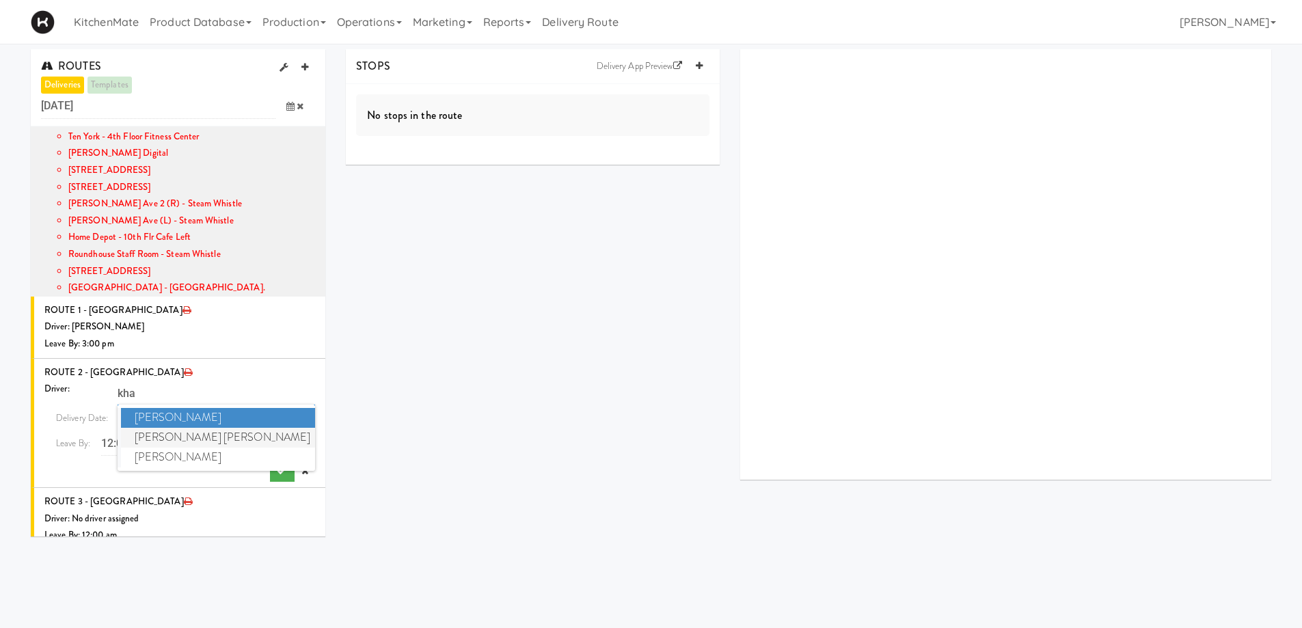
type input "kha"
click at [178, 428] on span "Khalil Odim Chedid" at bounding box center [218, 438] width 195 height 20
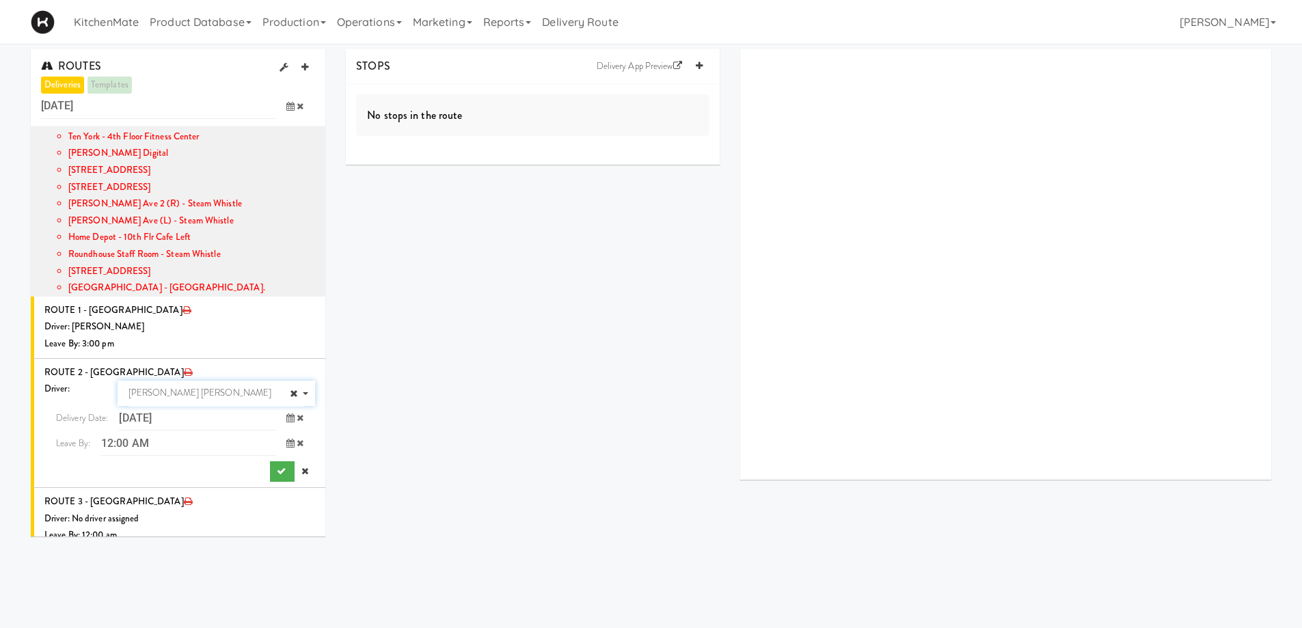
click at [280, 431] on span at bounding box center [296, 443] width 40 height 25
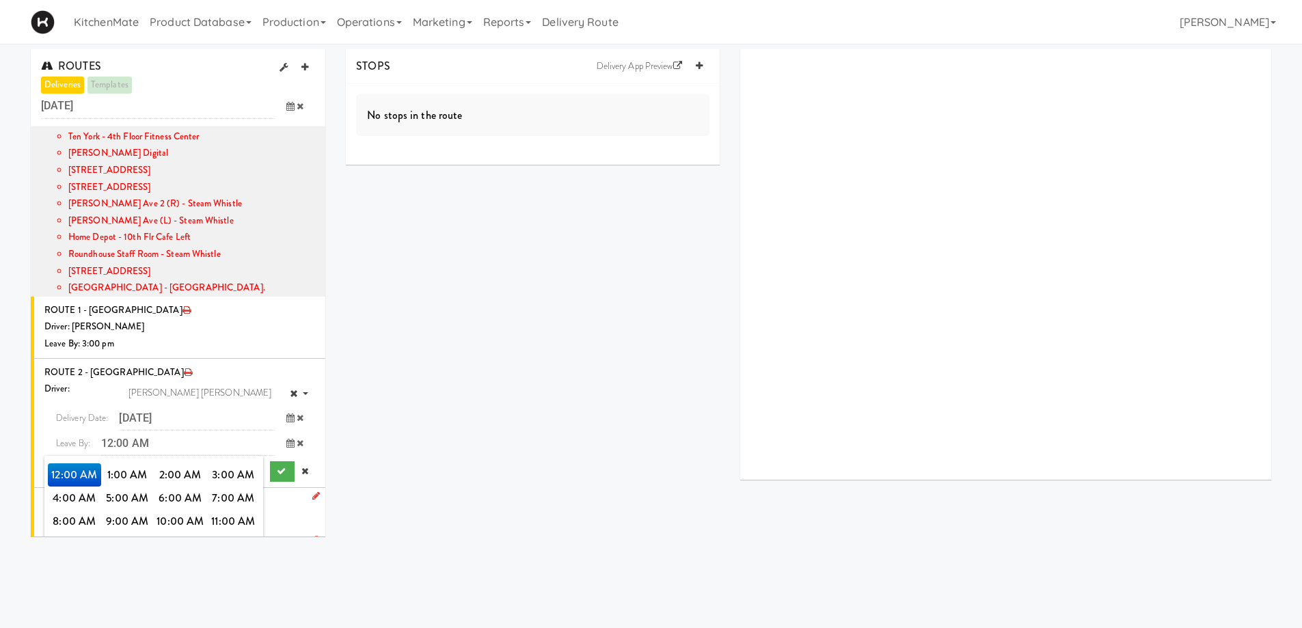
click at [227, 533] on span "3:00 PM" at bounding box center [233, 544] width 53 height 23
click at [76, 464] on span "3:00 PM" at bounding box center [74, 475] width 53 height 23
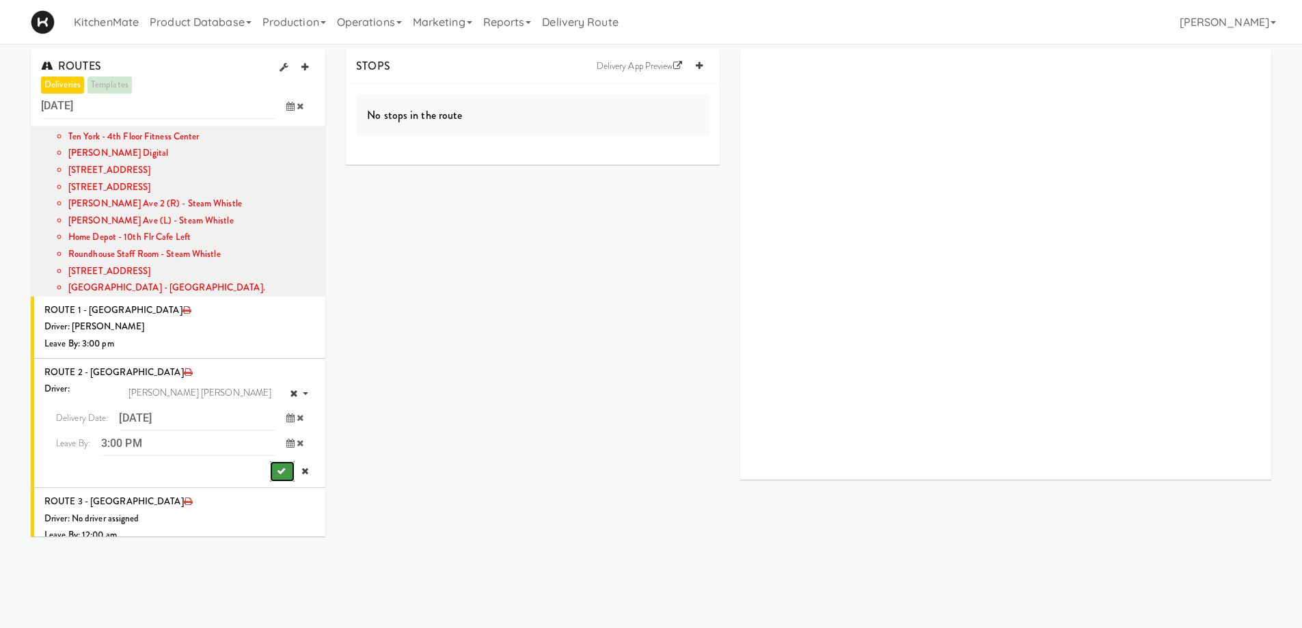
click at [277, 467] on icon "submit" at bounding box center [281, 471] width 9 height 9
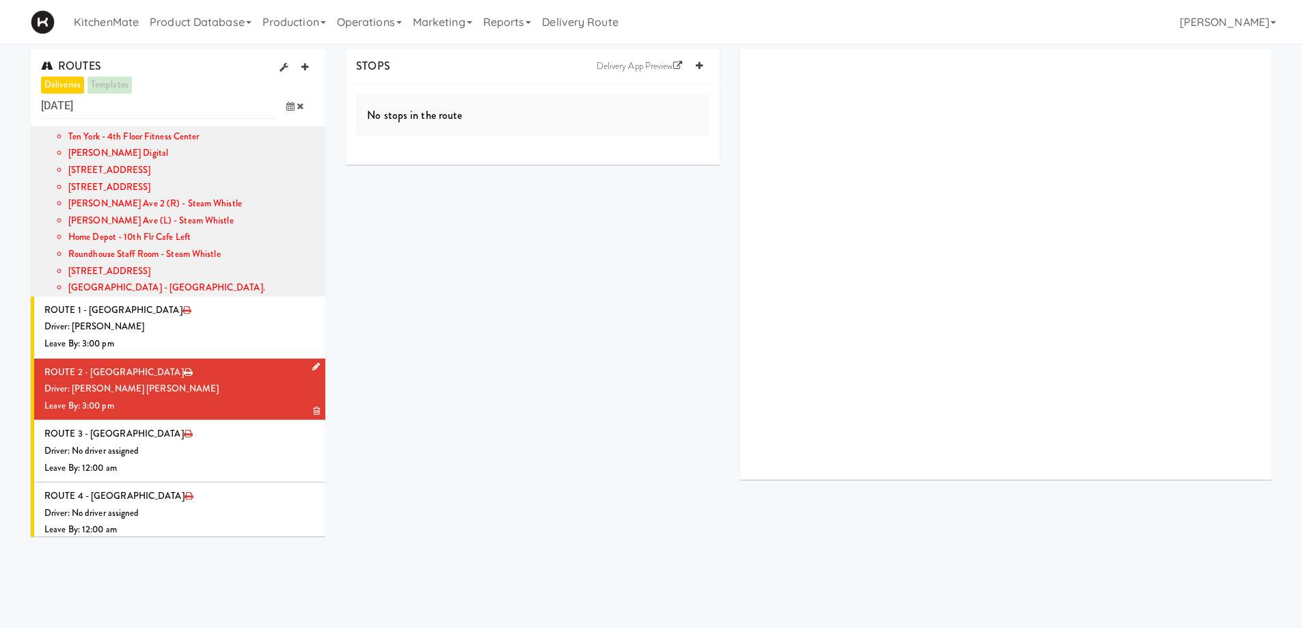
click at [219, 398] on div "Leave By: 3:00 pm" at bounding box center [179, 406] width 271 height 17
click at [697, 59] on link at bounding box center [699, 66] width 21 height 21
click at [698, 64] on icon at bounding box center [699, 66] width 7 height 9
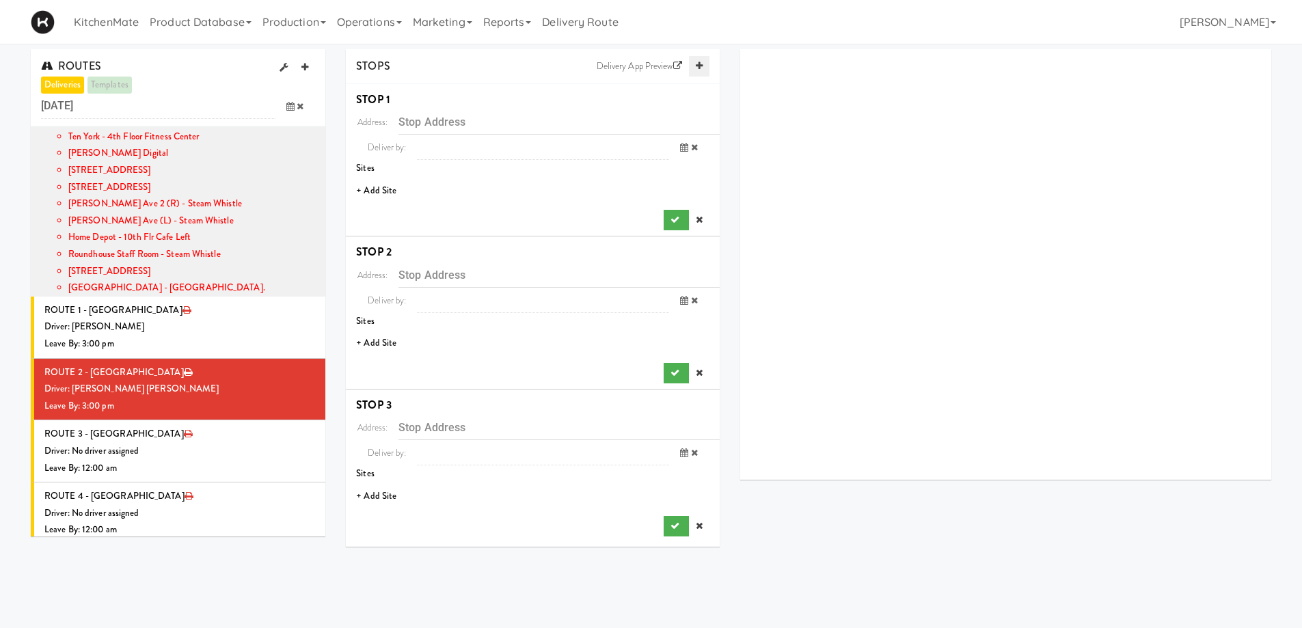
click at [698, 64] on icon at bounding box center [699, 66] width 7 height 9
click at [698, 62] on icon at bounding box center [699, 66] width 7 height 9
click at [822, 139] on div at bounding box center [1005, 264] width 531 height 431
click at [383, 193] on li "+ Add Site" at bounding box center [533, 191] width 374 height 28
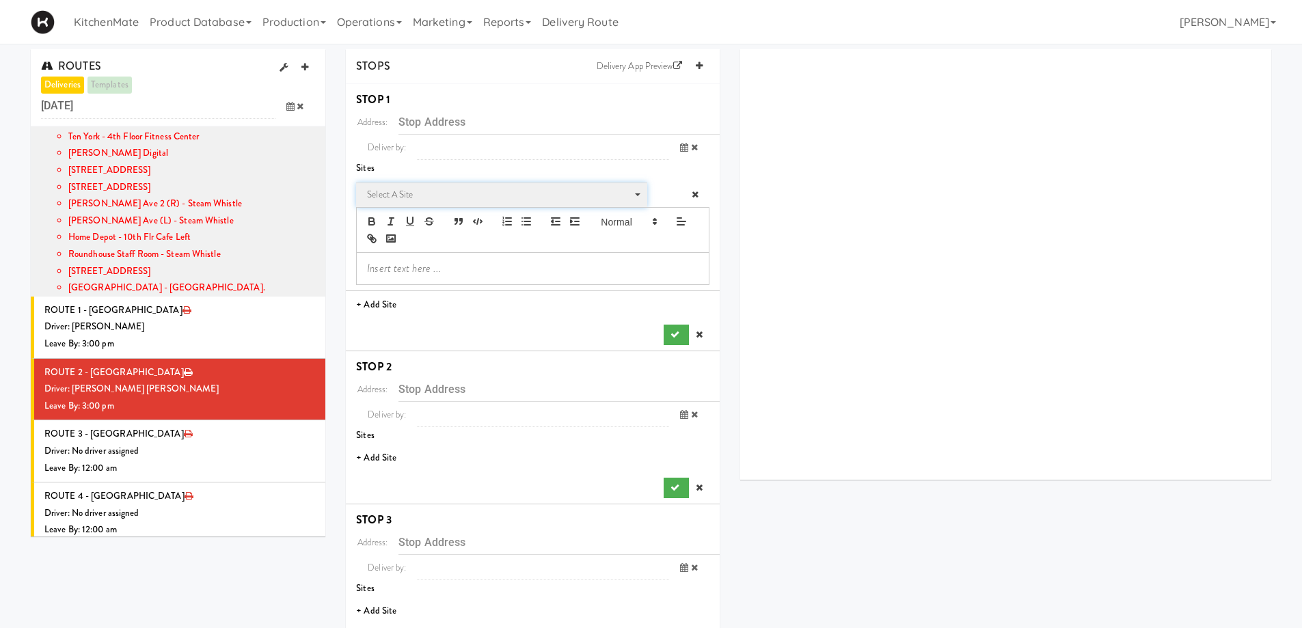
click at [410, 187] on span "Select a site" at bounding box center [497, 195] width 260 height 16
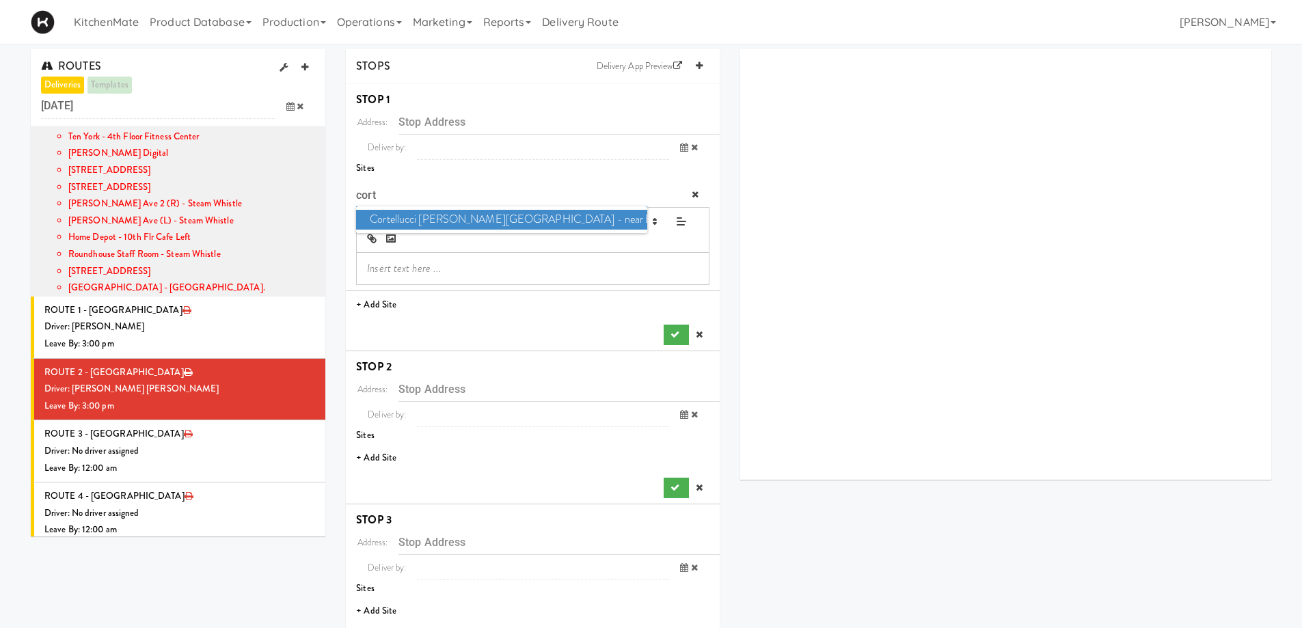
type input "cort"
click at [430, 222] on span "Cortellucci Vaughan Hospital - near Emergency" at bounding box center [501, 220] width 291 height 20
type input "[STREET_ADDRESS][PERSON_NAME]"
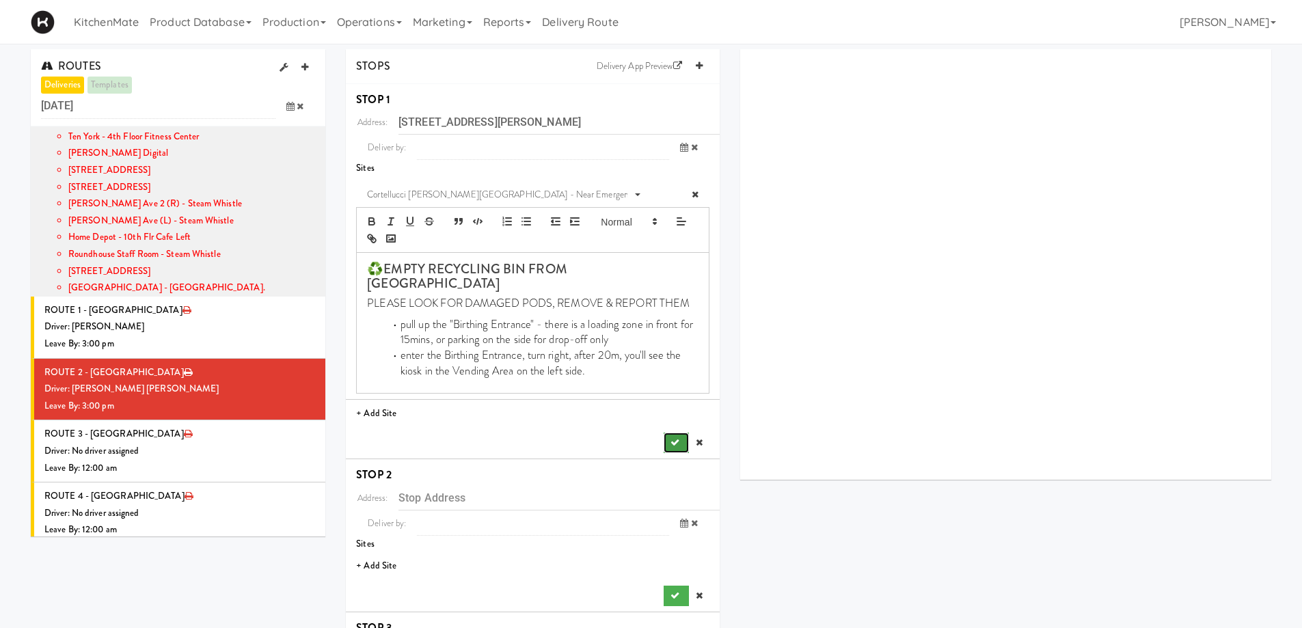
click at [673, 438] on icon "submit" at bounding box center [675, 442] width 9 height 9
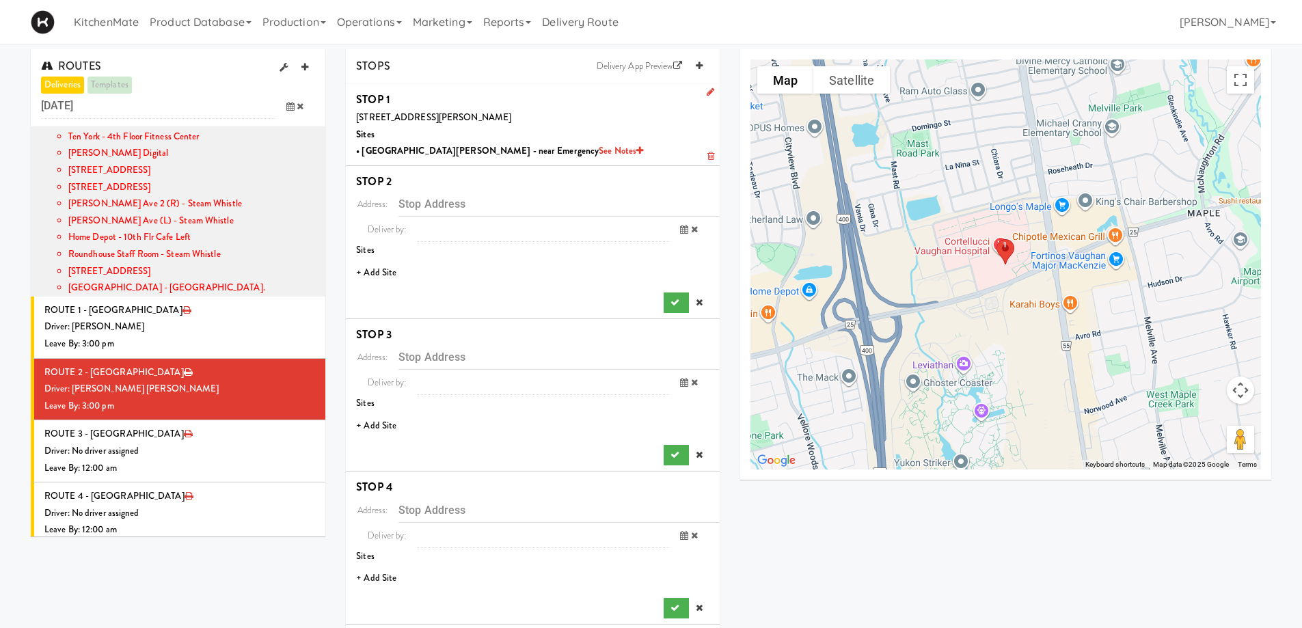
click at [373, 278] on li "+ Add Site" at bounding box center [533, 273] width 374 height 28
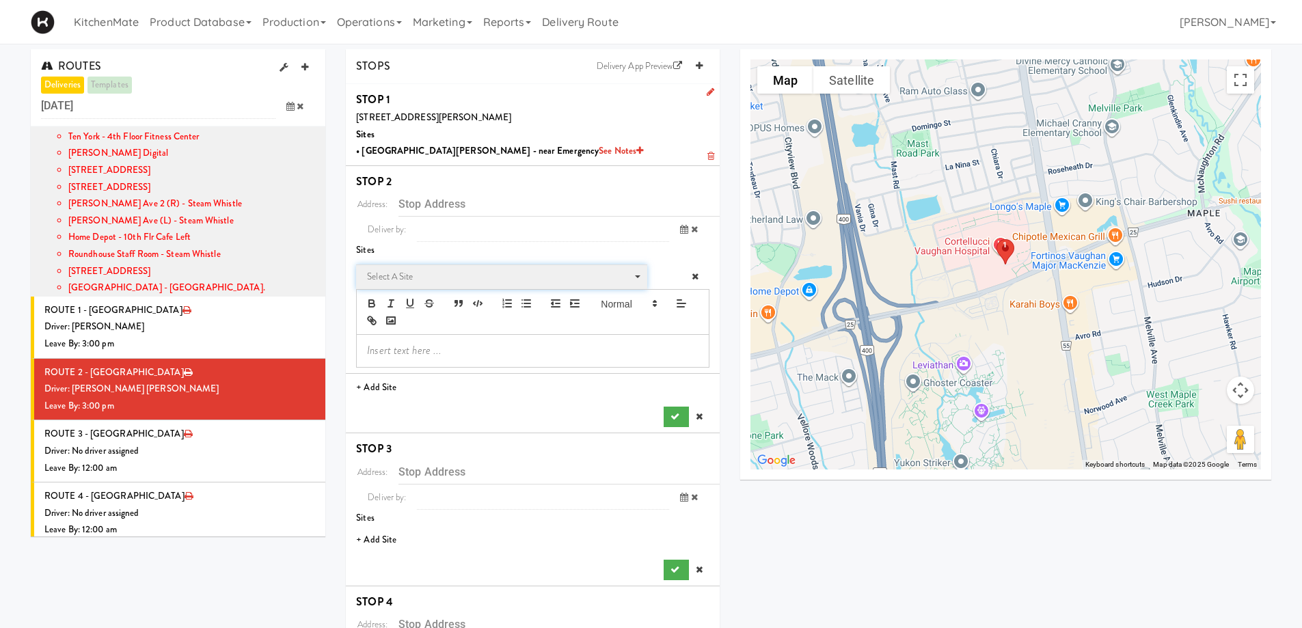
click at [416, 273] on span "Select a site" at bounding box center [497, 277] width 260 height 16
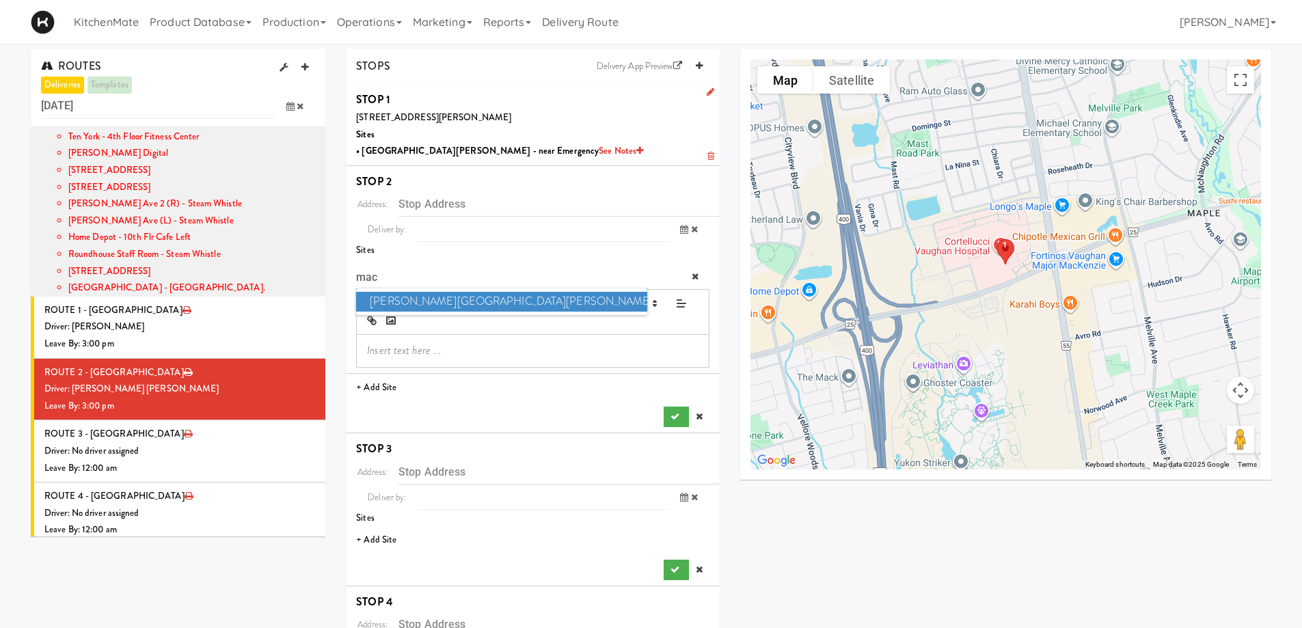
type input "mac"
click at [419, 301] on span "Mackenzie Richmond Hill Hospital - Emergency Room" at bounding box center [501, 302] width 291 height 20
type input "10 Trench St, Richmond Hill, ON, CA"
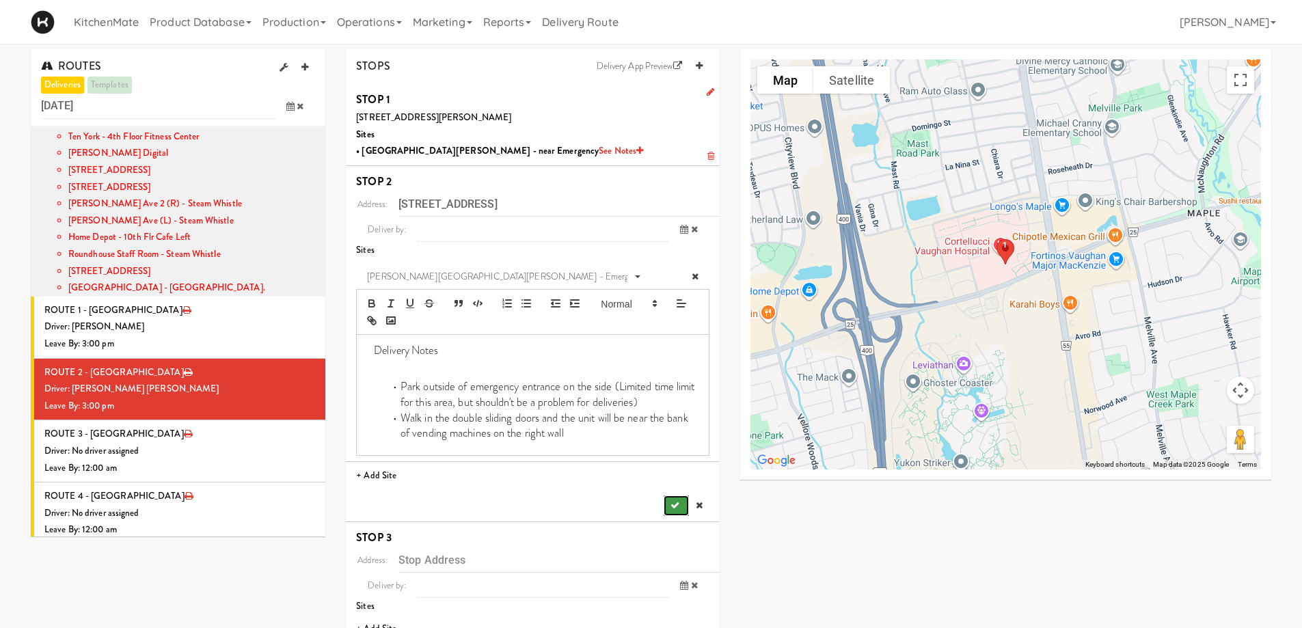
click at [678, 511] on button "submit" at bounding box center [676, 506] width 25 height 21
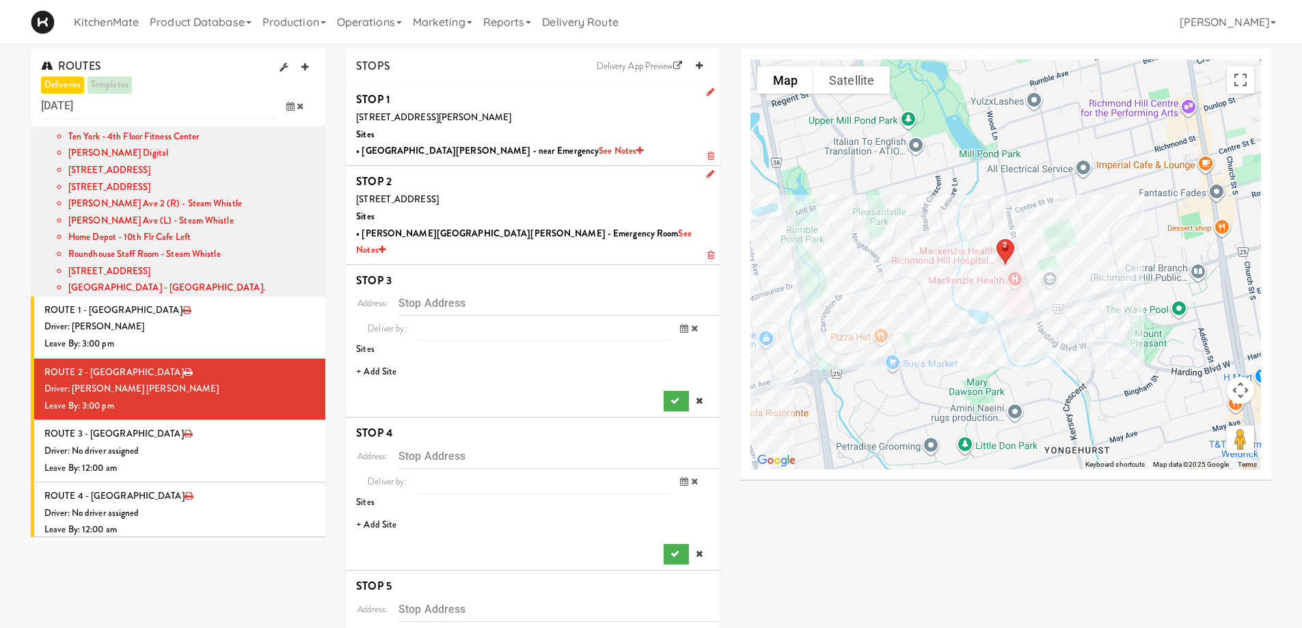
click at [375, 358] on li "+ Add Site" at bounding box center [533, 372] width 374 height 28
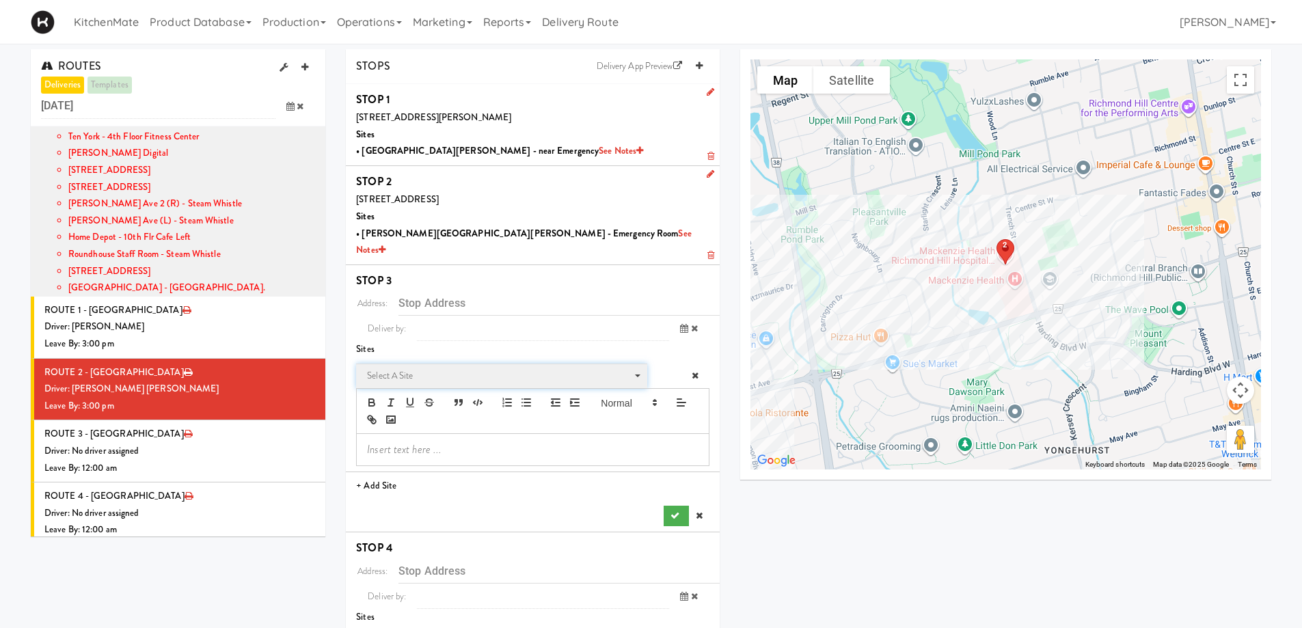
click at [477, 368] on span "Select a site" at bounding box center [497, 376] width 260 height 16
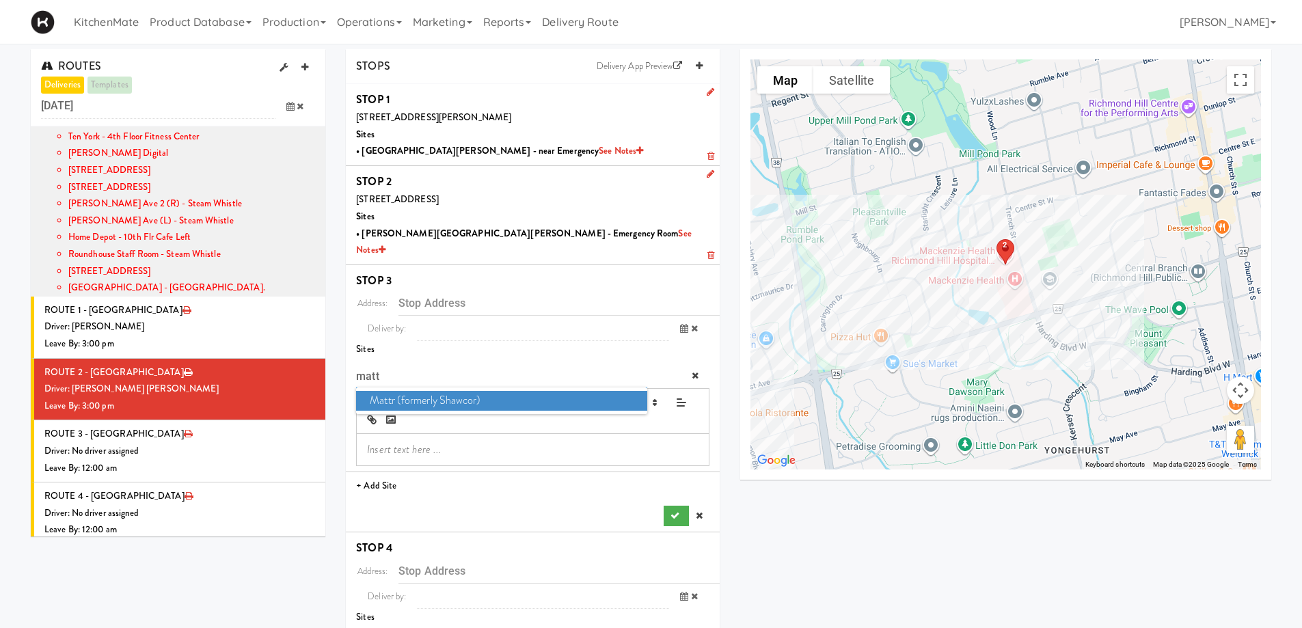
type input "matt"
click at [472, 391] on span "Mattr (formerly Shawcor)" at bounding box center [501, 401] width 291 height 20
type input "336 Courtland Ave, Vaughan, ON, CA"
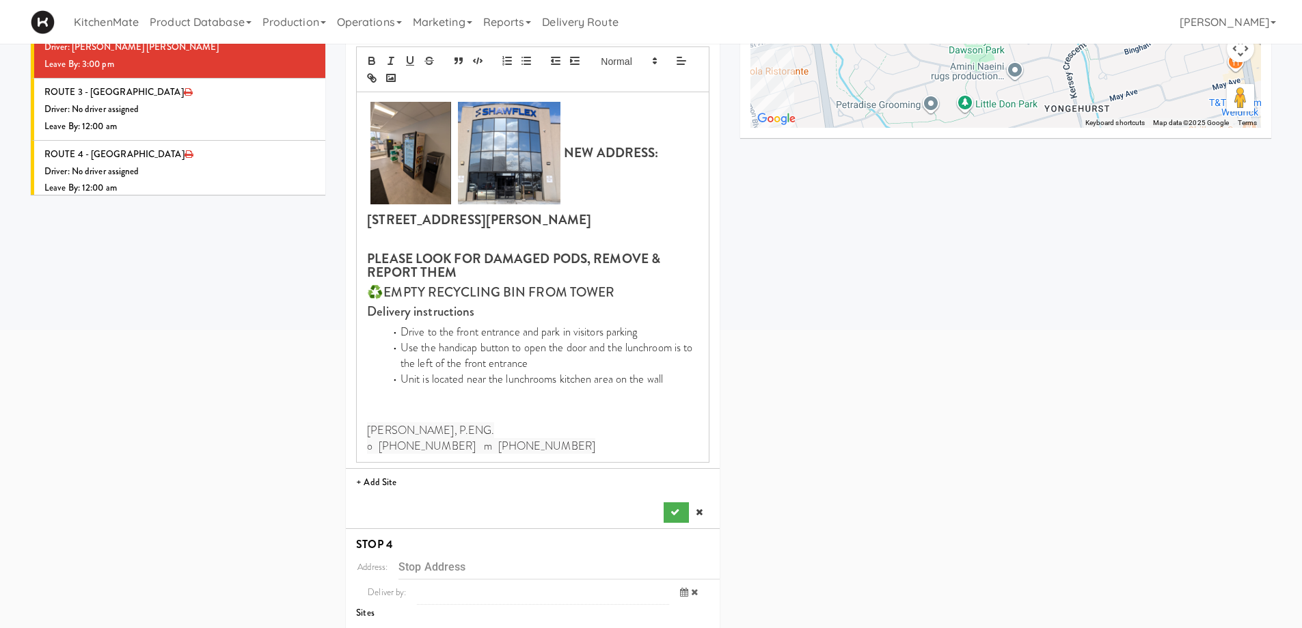
scroll to position [410, 0]
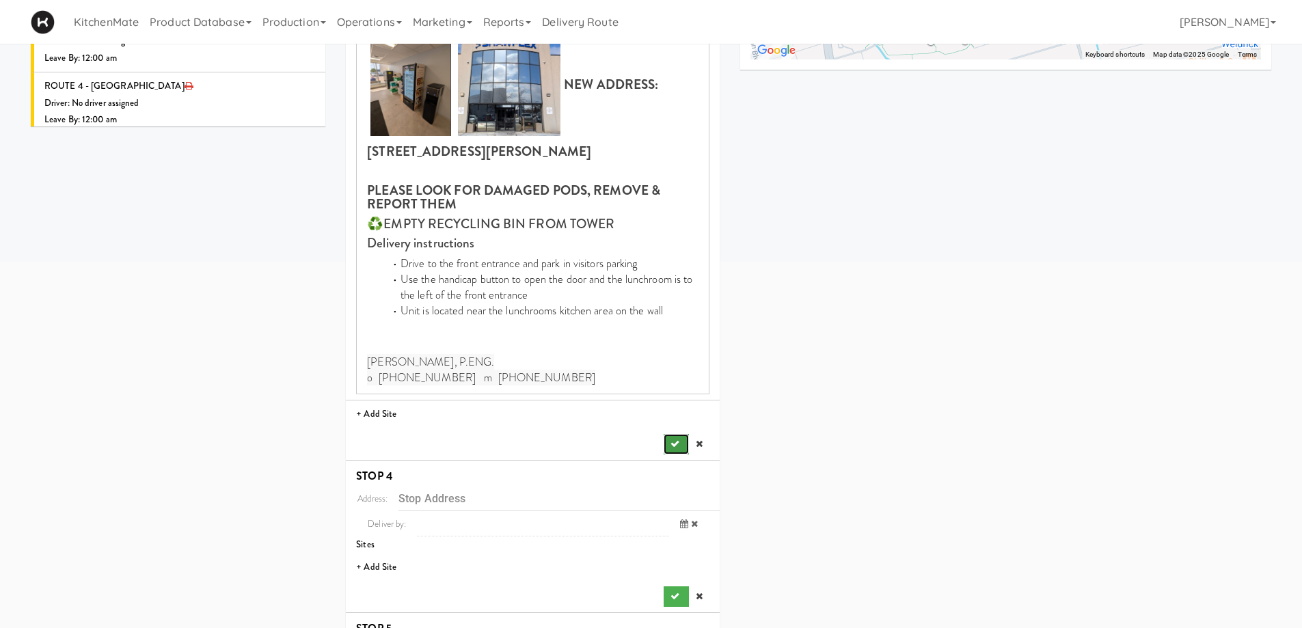
click at [671, 440] on icon "submit" at bounding box center [675, 444] width 9 height 9
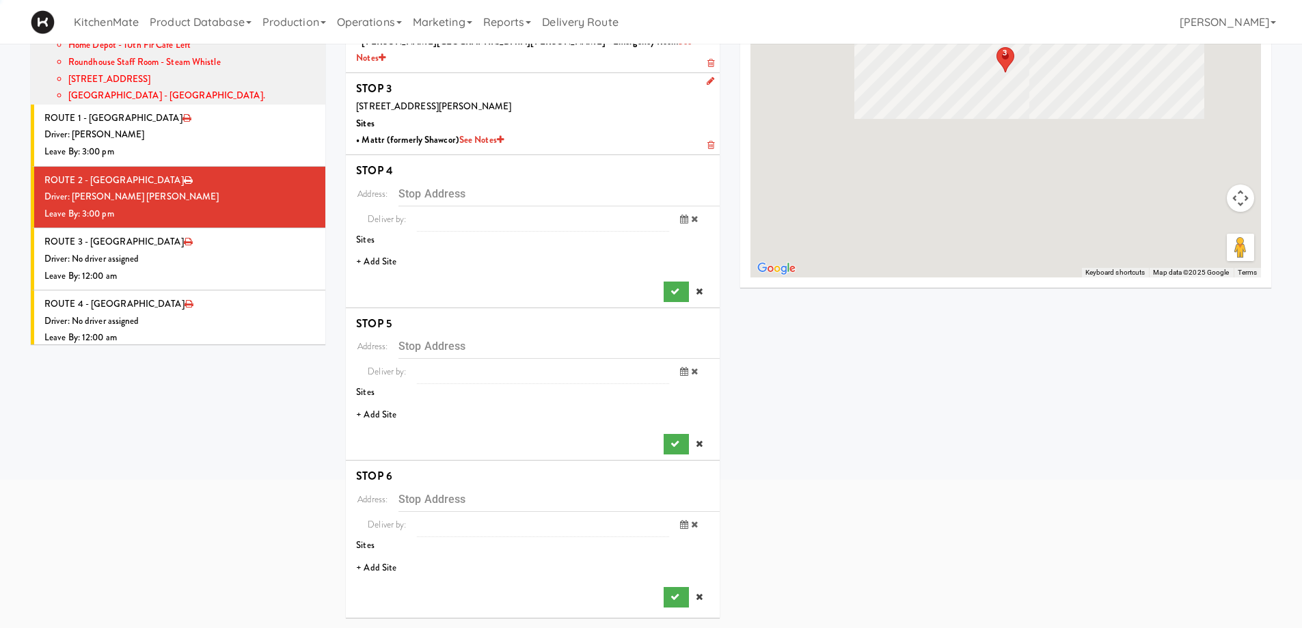
scroll to position [176, 0]
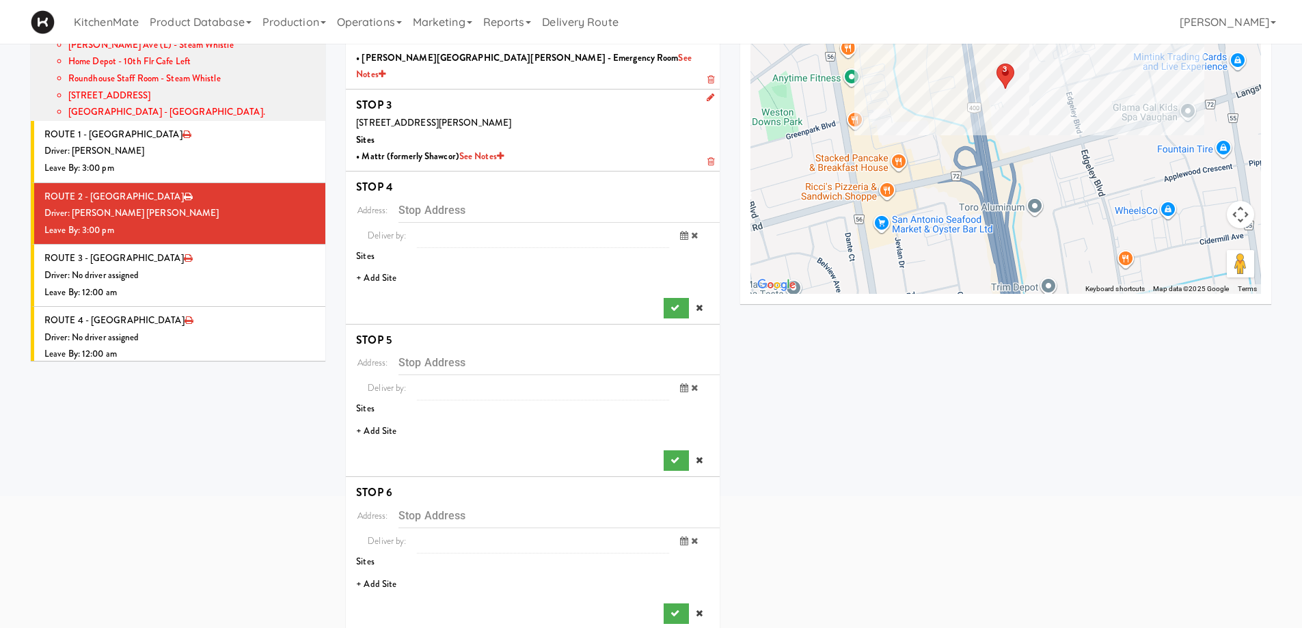
click at [390, 265] on li "+ Add Site" at bounding box center [533, 279] width 374 height 28
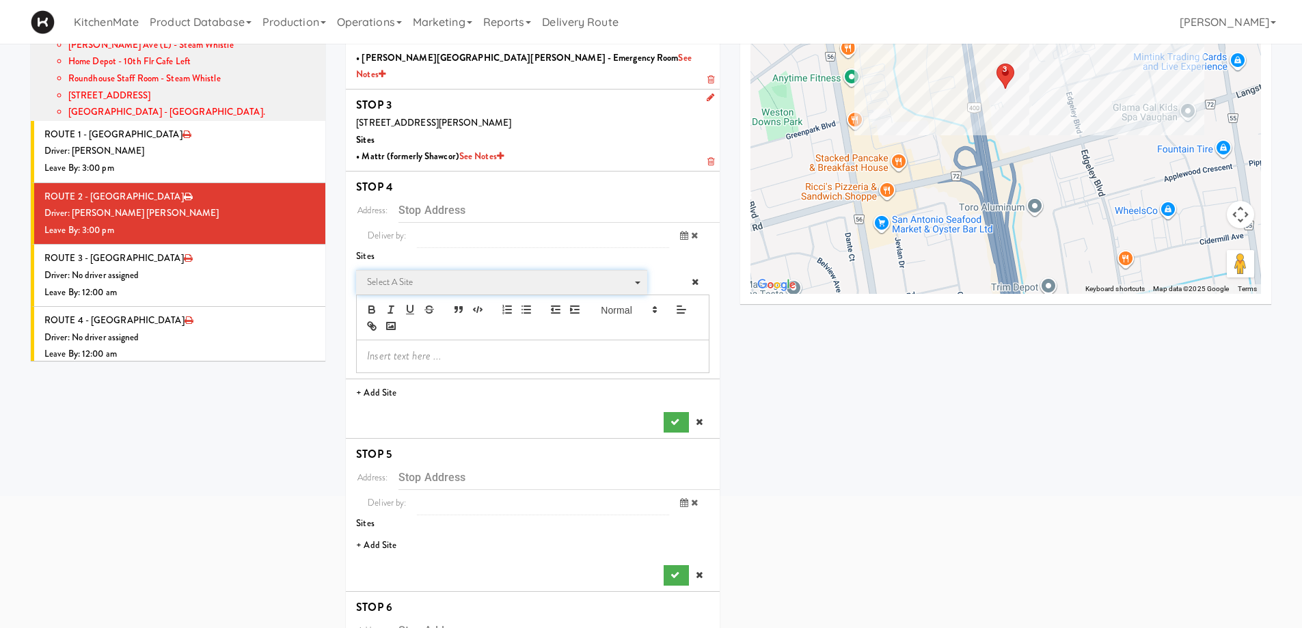
click at [420, 274] on span "Select a site" at bounding box center [497, 282] width 260 height 16
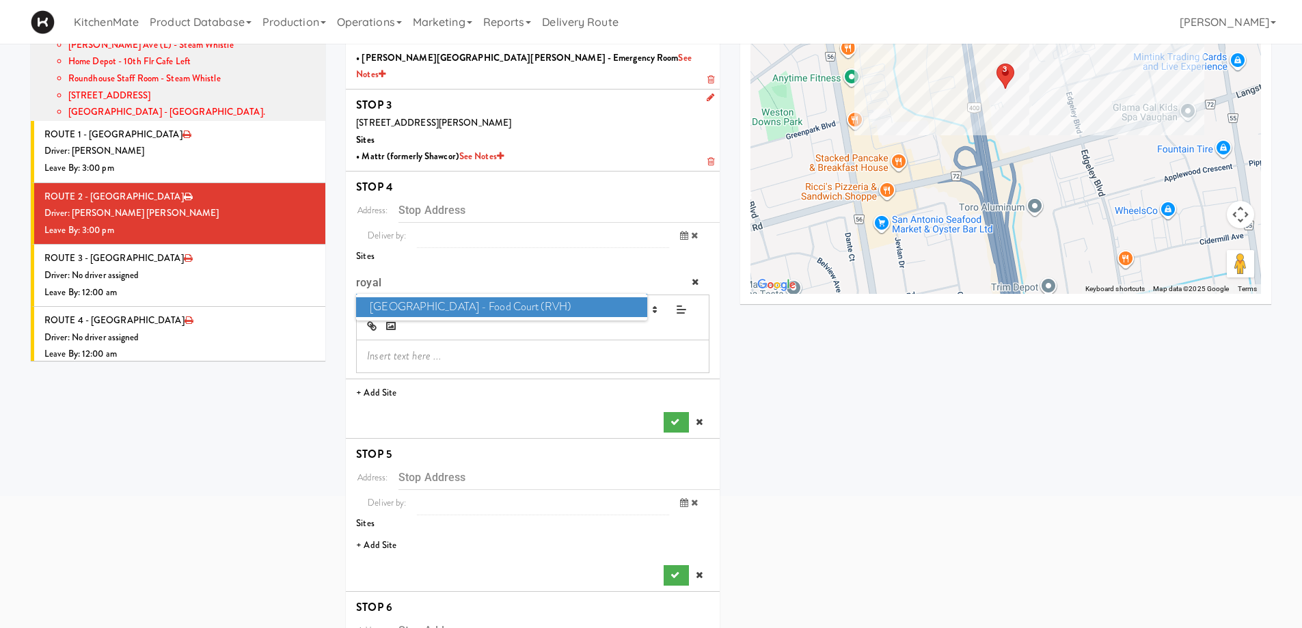
type input "royal"
click at [423, 297] on span "Royal Victoria Regional Health Centre - Food Court (RVH)" at bounding box center [501, 307] width 291 height 20
type input "201 Georgian Dr, Barrie, ON, CA"
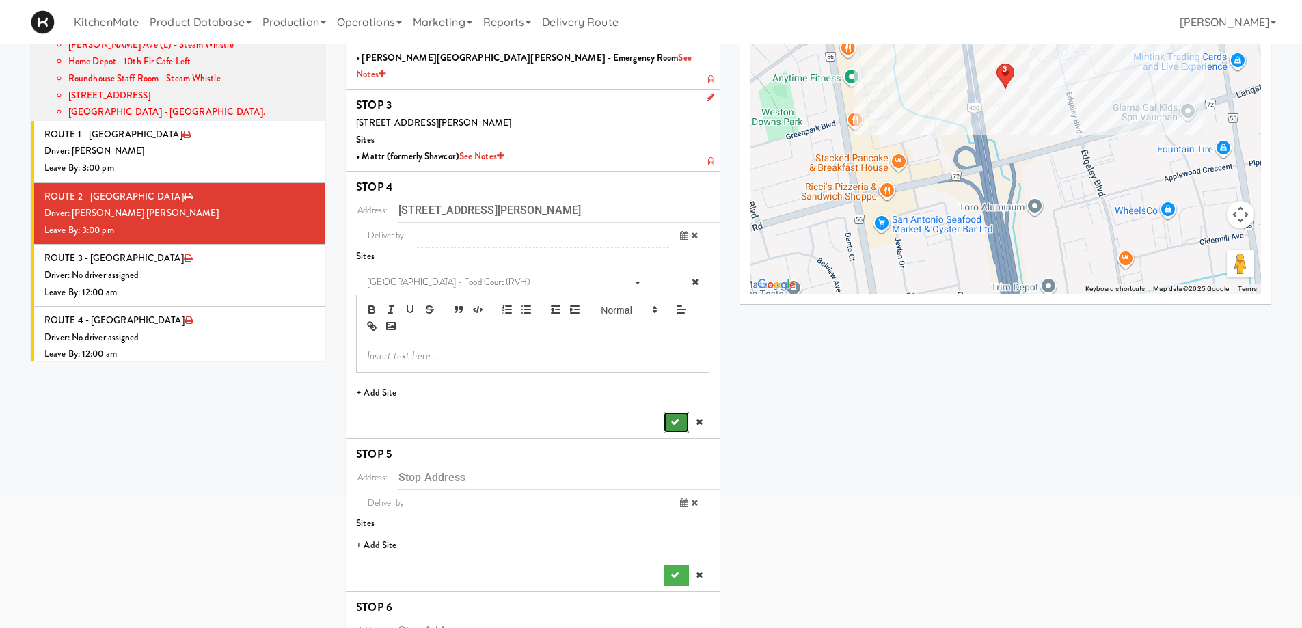
click at [675, 418] on icon "submit" at bounding box center [675, 422] width 9 height 9
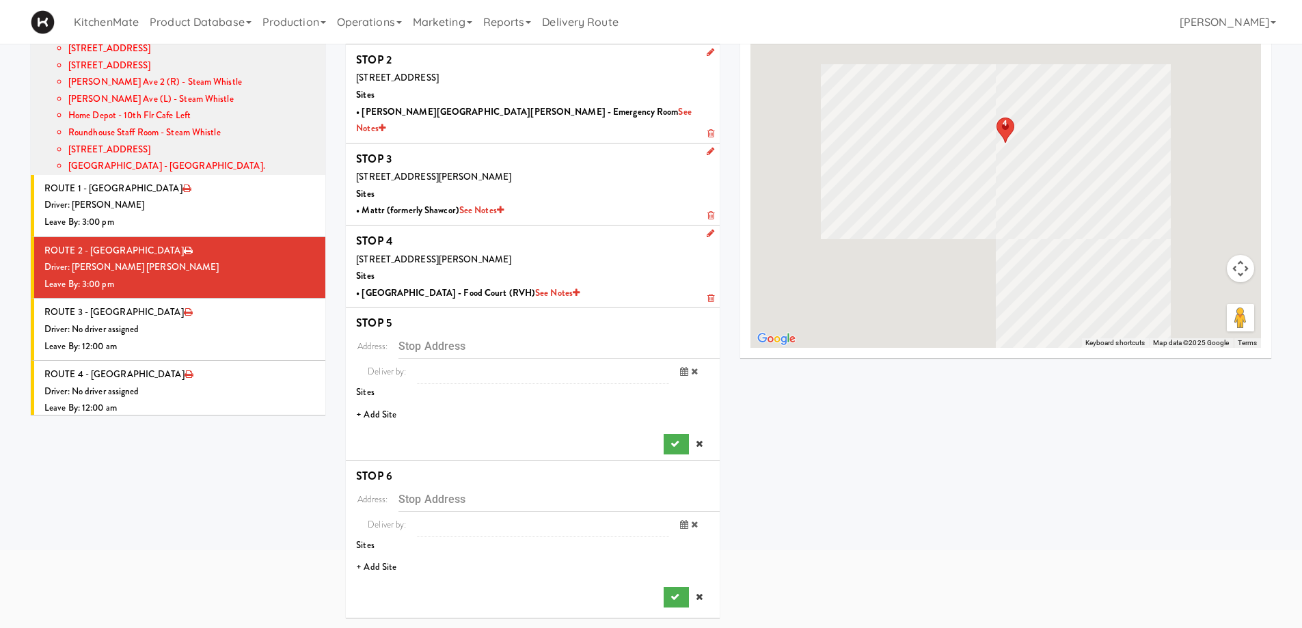
scroll to position [105, 0]
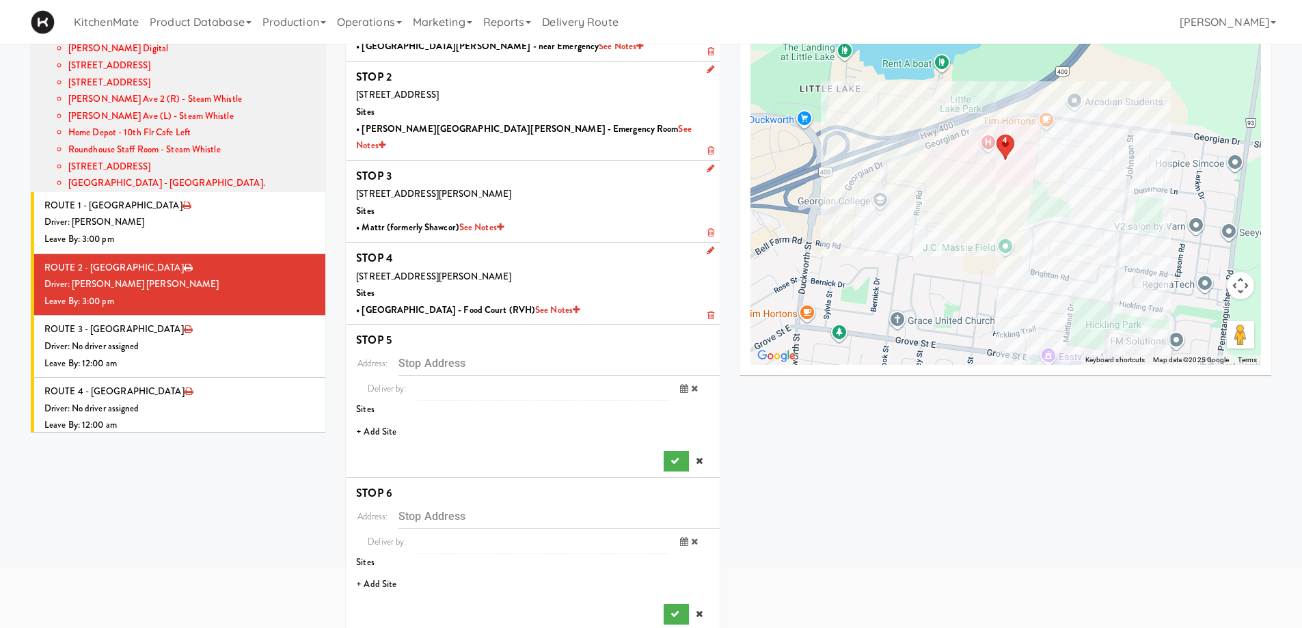
click at [385, 418] on li "+ Add Site" at bounding box center [533, 432] width 374 height 28
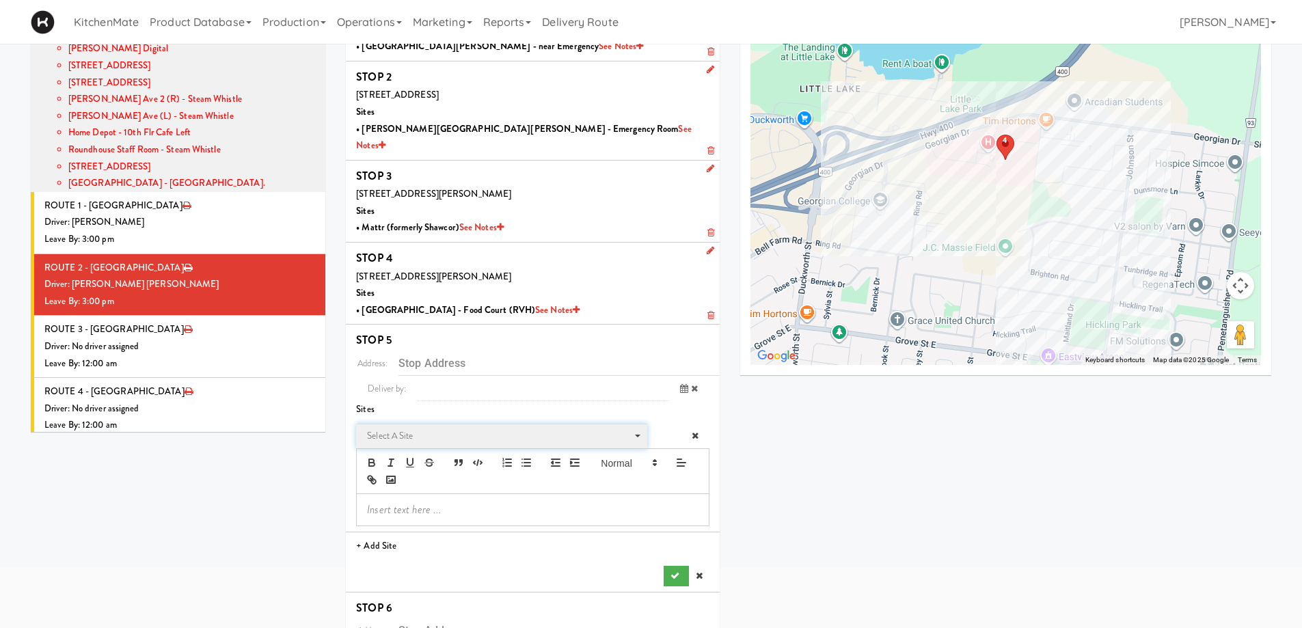
click at [439, 424] on span "Select a site Select a site" at bounding box center [501, 436] width 291 height 25
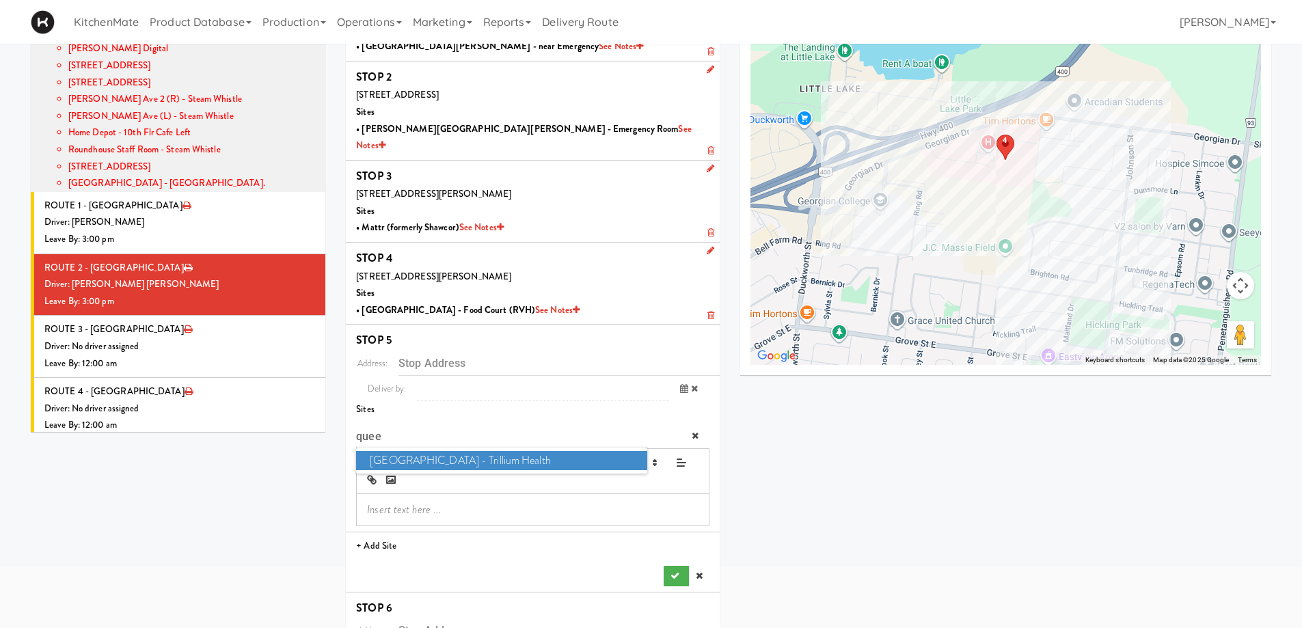
type input "quee"
click at [442, 451] on span "Queensway Health Centre - Trillium Health" at bounding box center [501, 461] width 291 height 20
type input "150 Sherway Dr, Toronto, ON, CA"
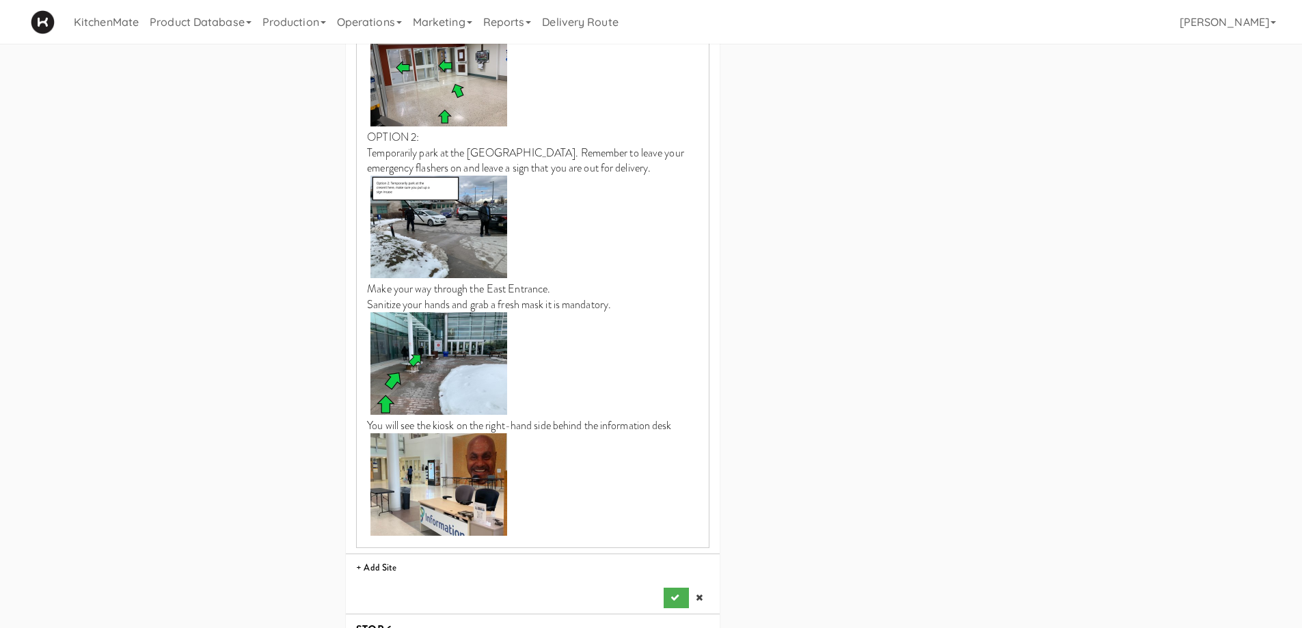
scroll to position [1570, 0]
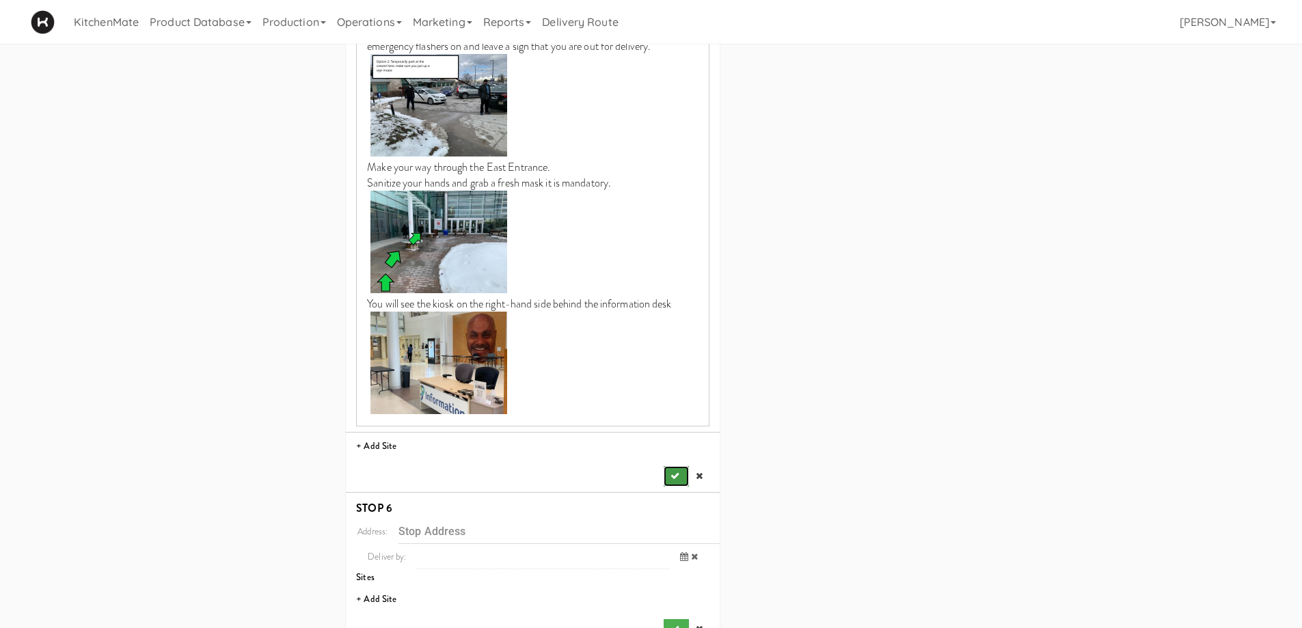
click at [664, 466] on button "submit" at bounding box center [676, 476] width 25 height 21
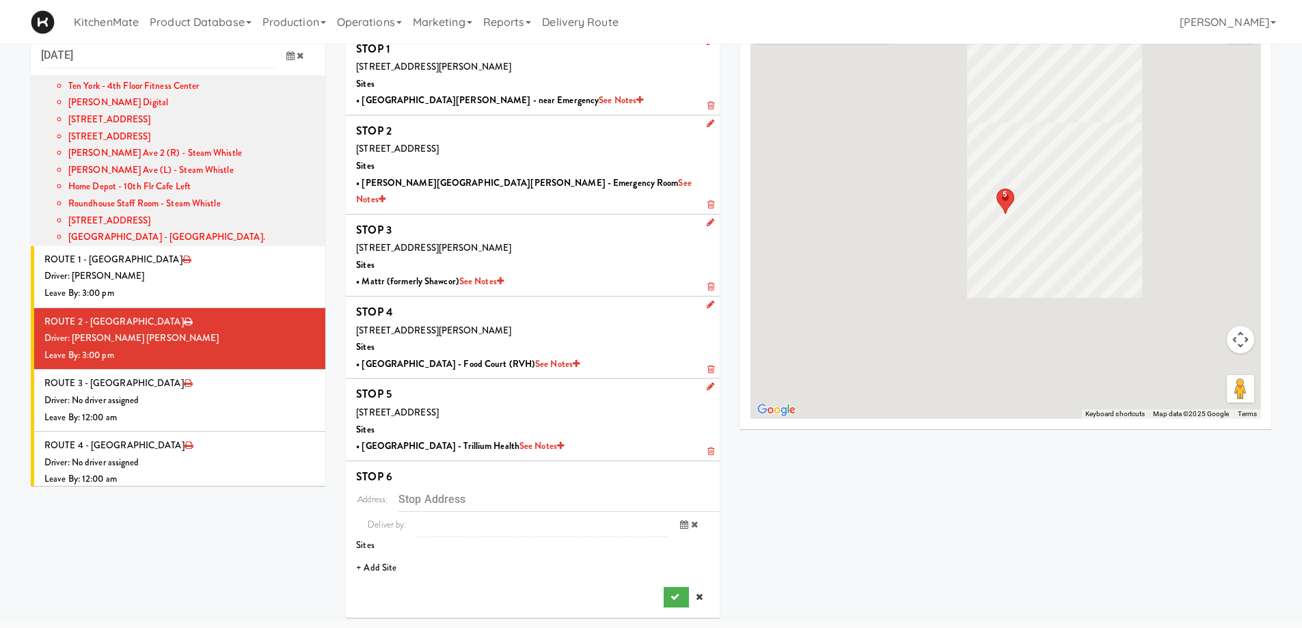
scroll to position [44, 0]
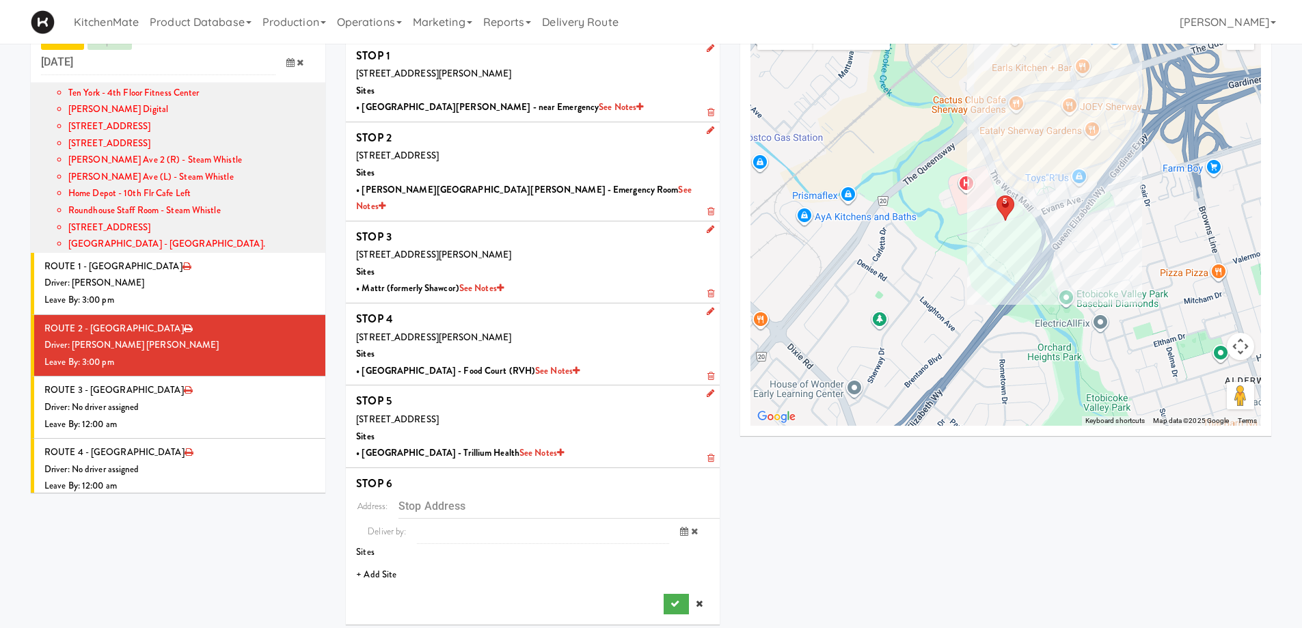
click at [376, 561] on li "+ Add Site" at bounding box center [533, 575] width 374 height 28
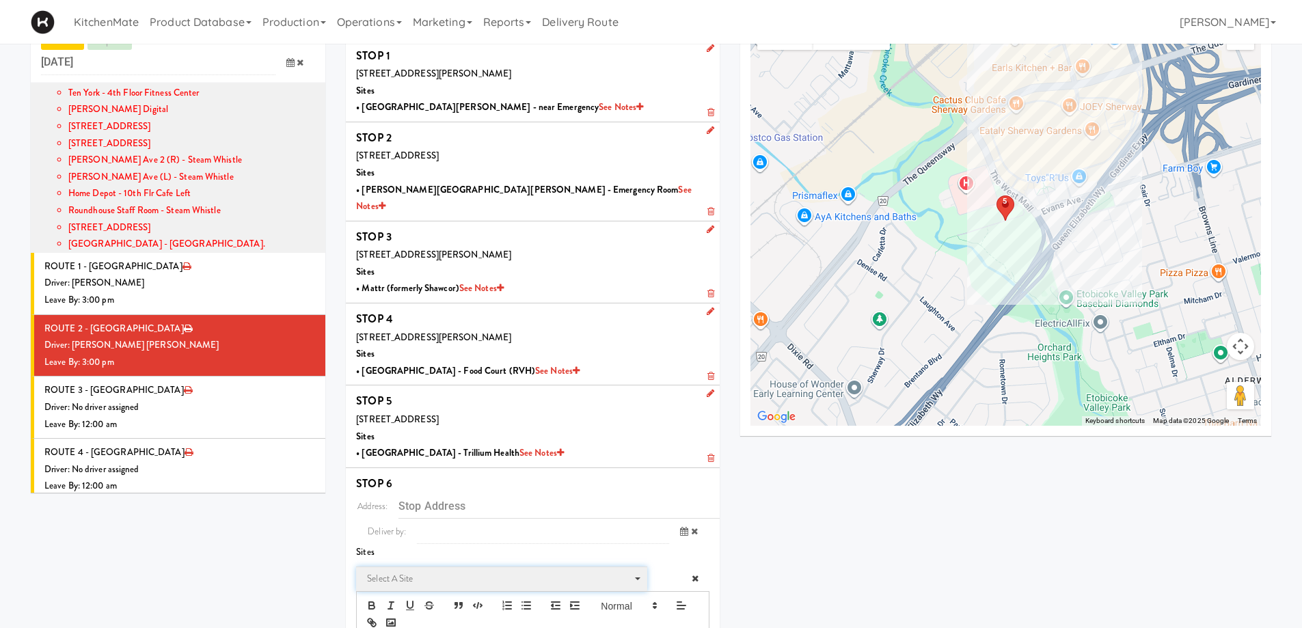
click at [427, 571] on span "Select a site" at bounding box center [497, 579] width 260 height 16
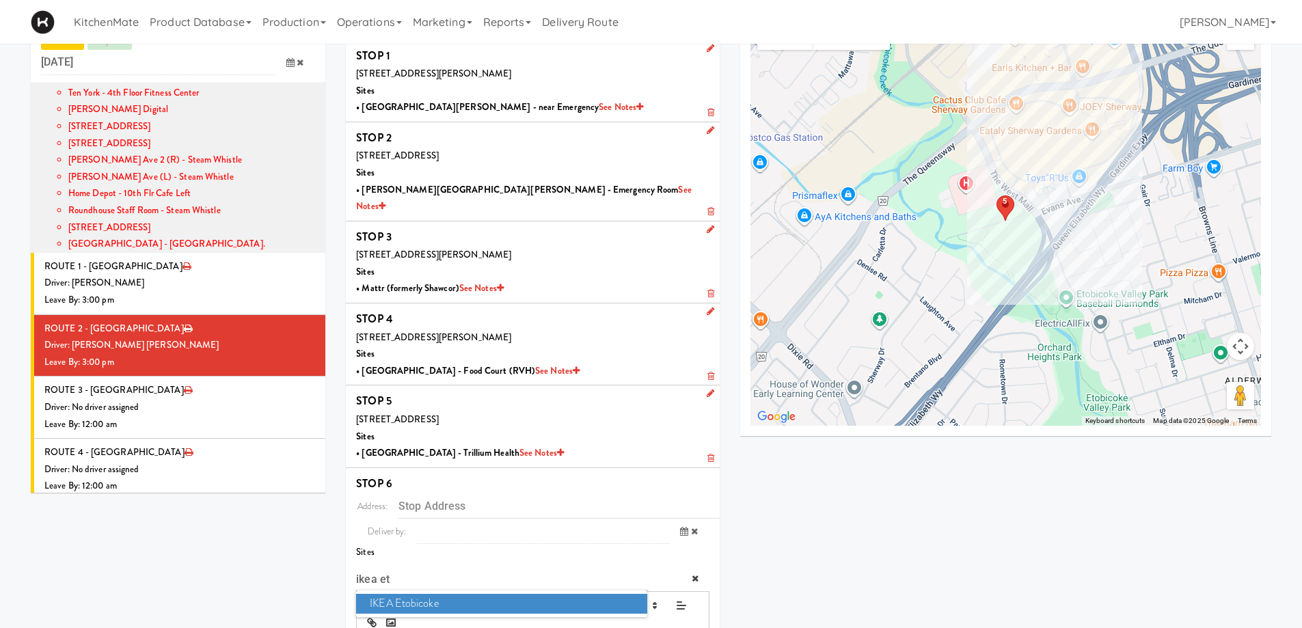
type input "ikea et"
click at [388, 594] on span "IKEA Etobicoke" at bounding box center [501, 604] width 291 height 20
type input "[STREET_ADDRESS]"
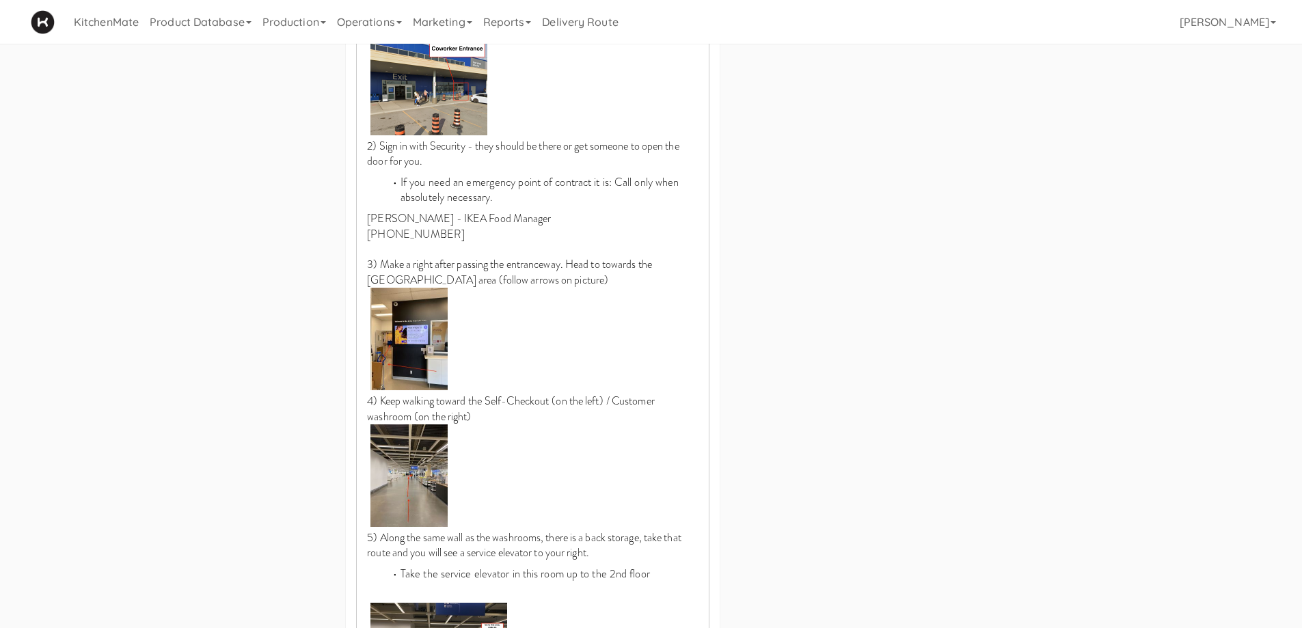
scroll to position [1303, 0]
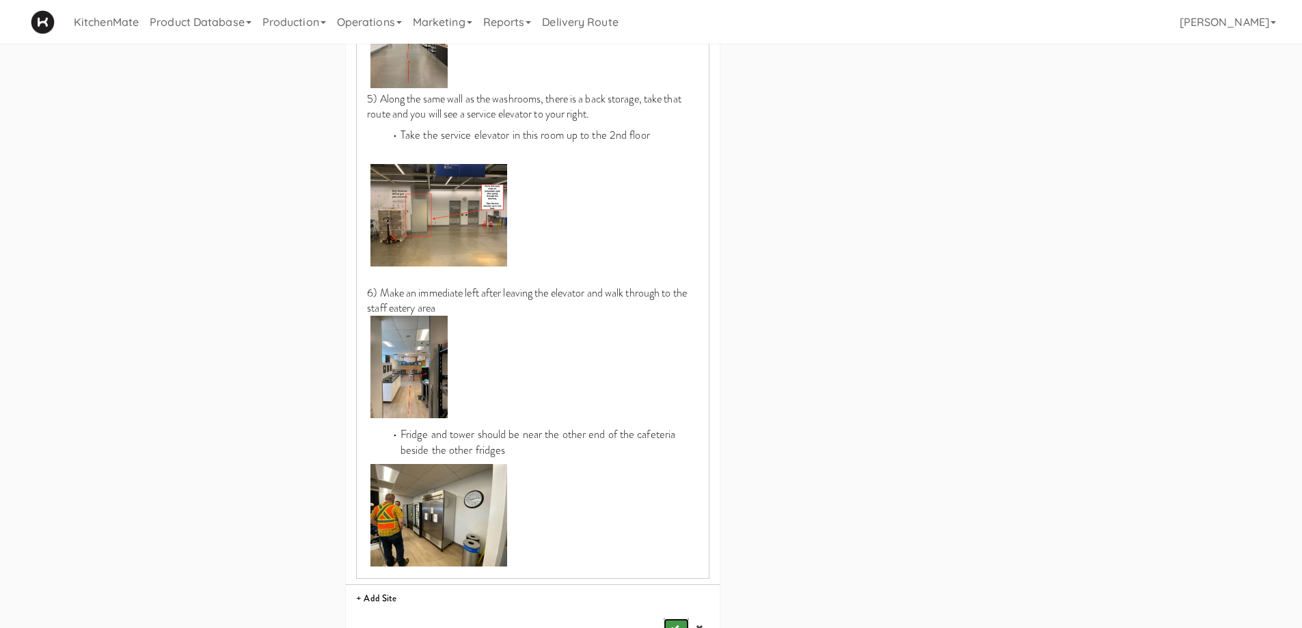
click at [667, 619] on button "submit" at bounding box center [676, 629] width 25 height 21
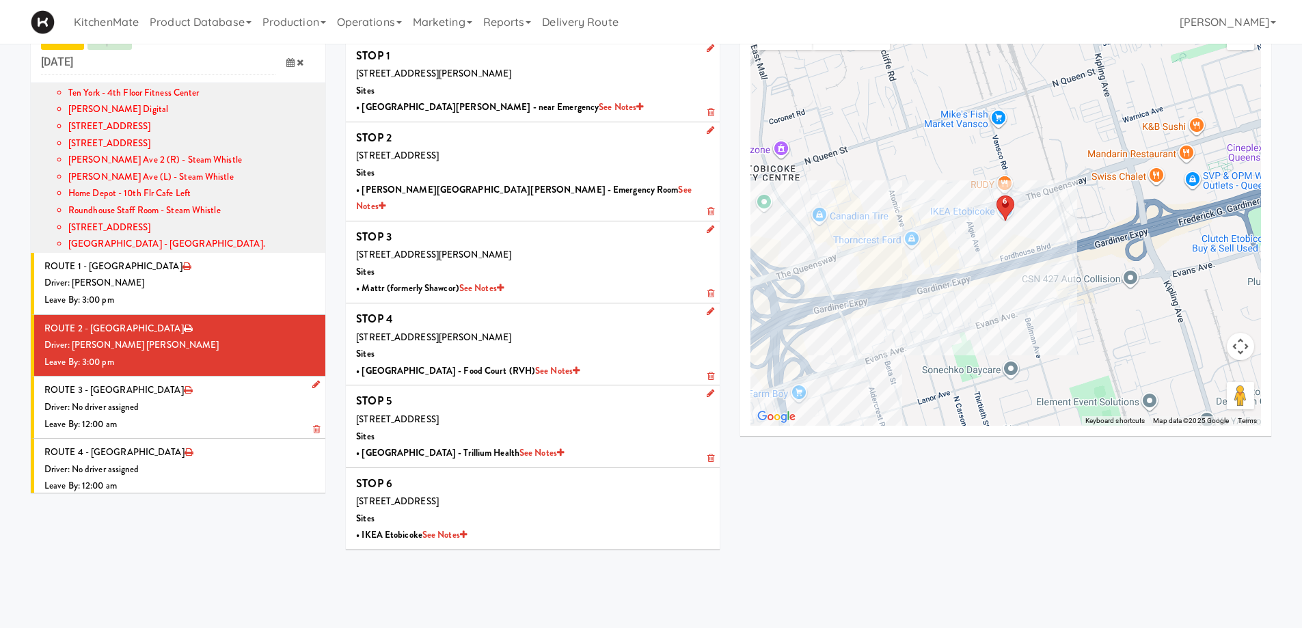
click at [165, 399] on div "Driver: No driver assigned" at bounding box center [179, 407] width 271 height 17
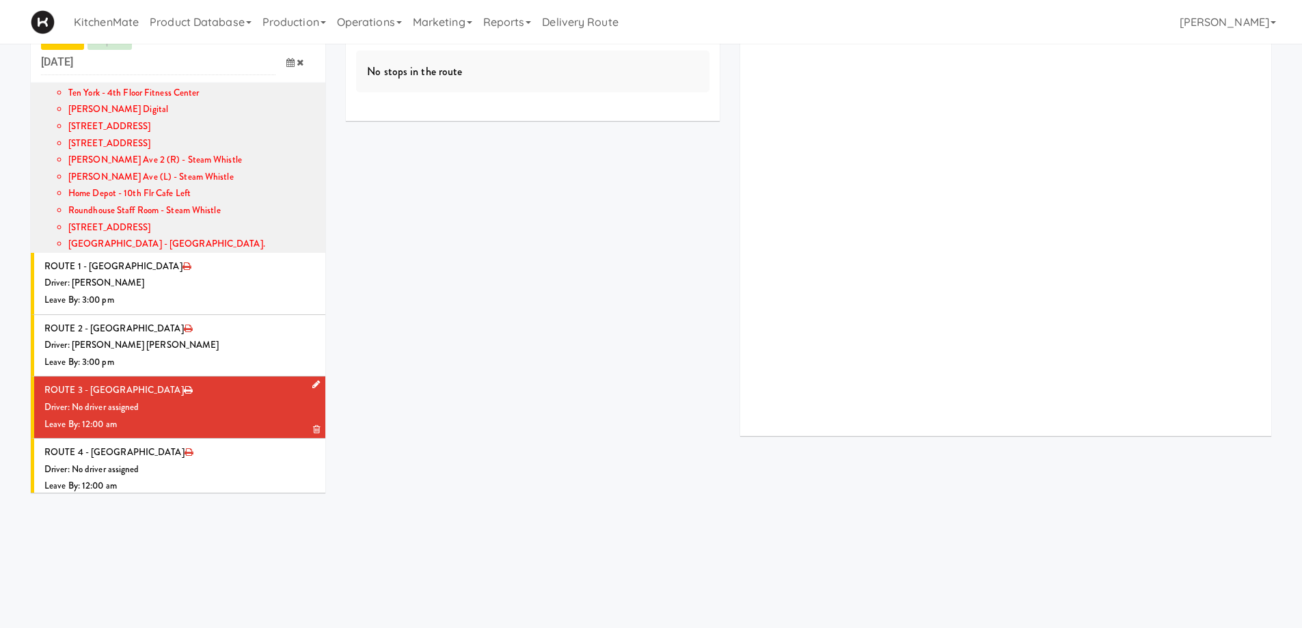
click at [312, 380] on icon at bounding box center [316, 384] width 8 height 9
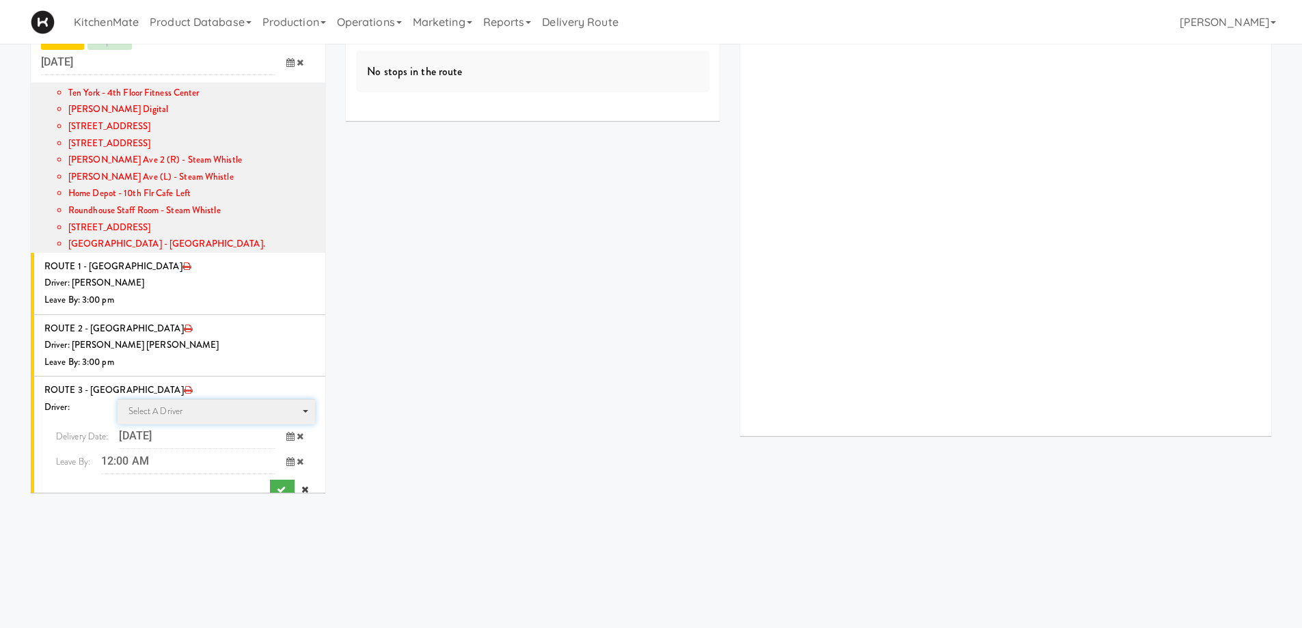
click at [174, 405] on span "Select a driver" at bounding box center [156, 411] width 55 height 13
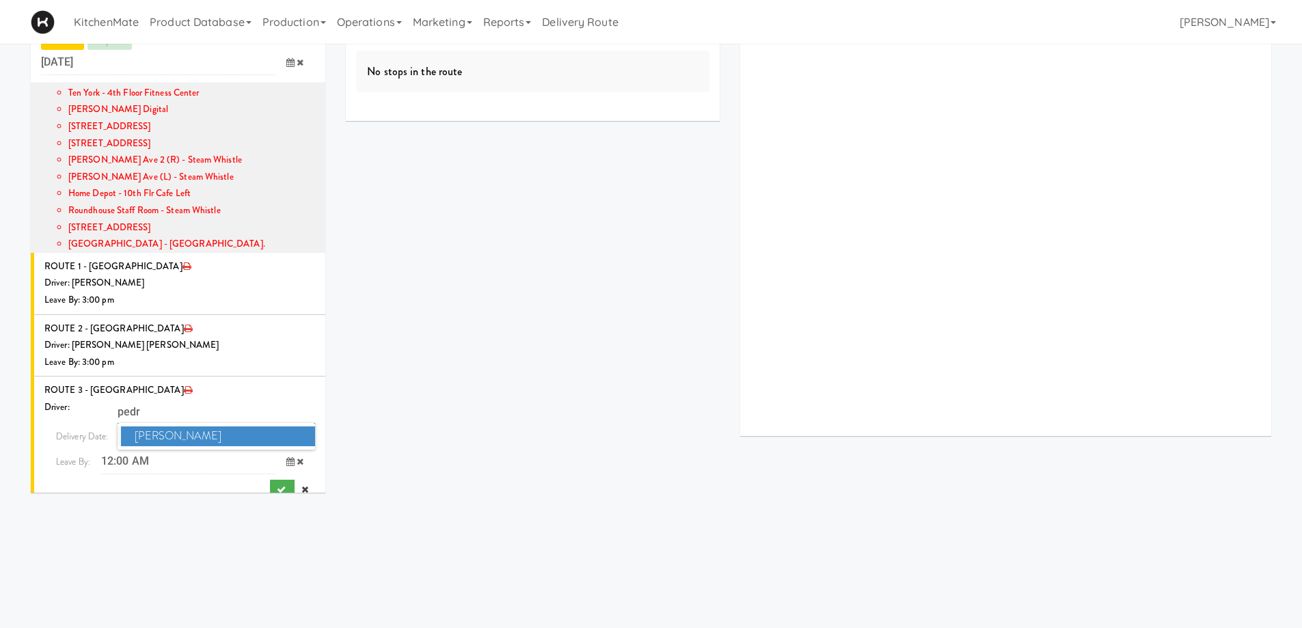
type input "pedr"
click at [168, 427] on span "Pedro Herrera" at bounding box center [218, 437] width 195 height 20
click at [286, 457] on icon at bounding box center [290, 461] width 8 height 9
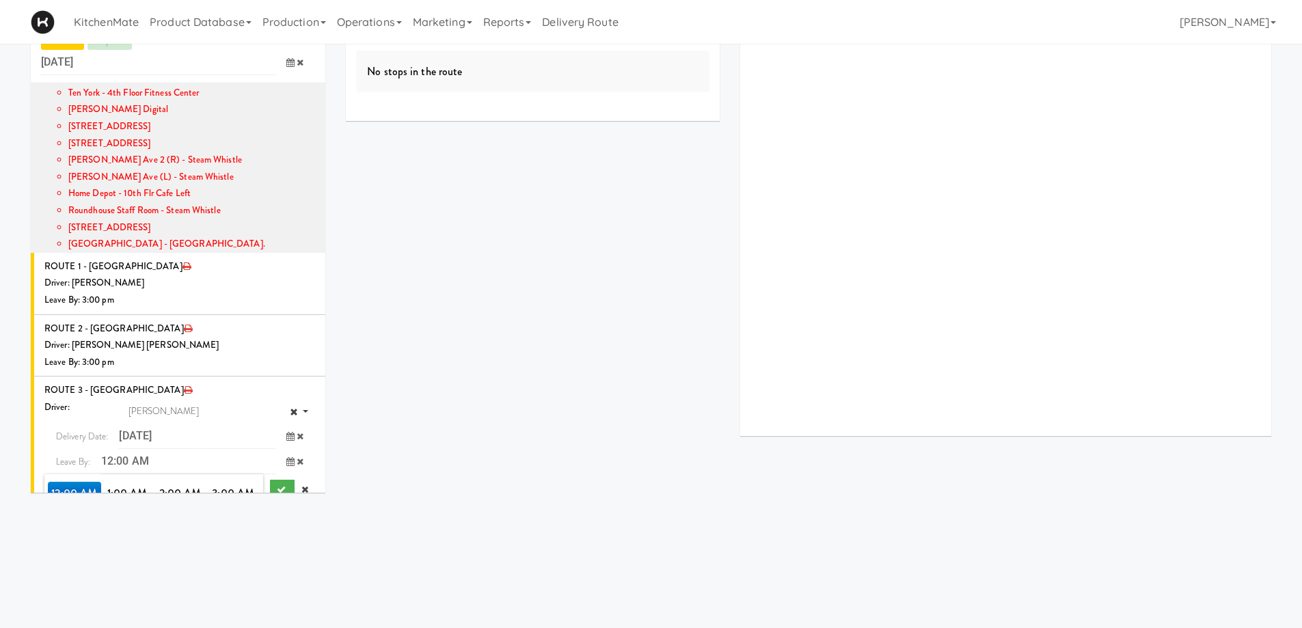
click at [221, 552] on span "3:00 PM" at bounding box center [233, 563] width 53 height 23
click at [69, 482] on span "3:00 PM" at bounding box center [74, 493] width 53 height 23
click at [274, 480] on button "submit" at bounding box center [282, 490] width 25 height 21
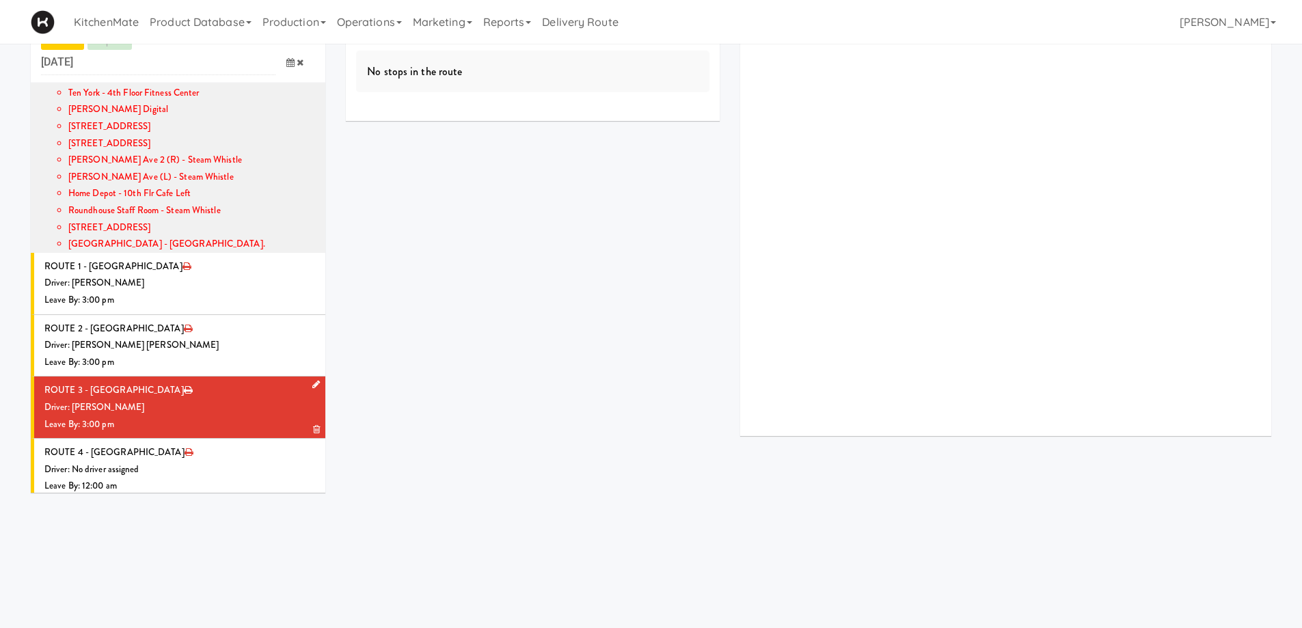
click at [196, 416] on div "Leave By: 3:00 pm" at bounding box center [179, 424] width 271 height 17
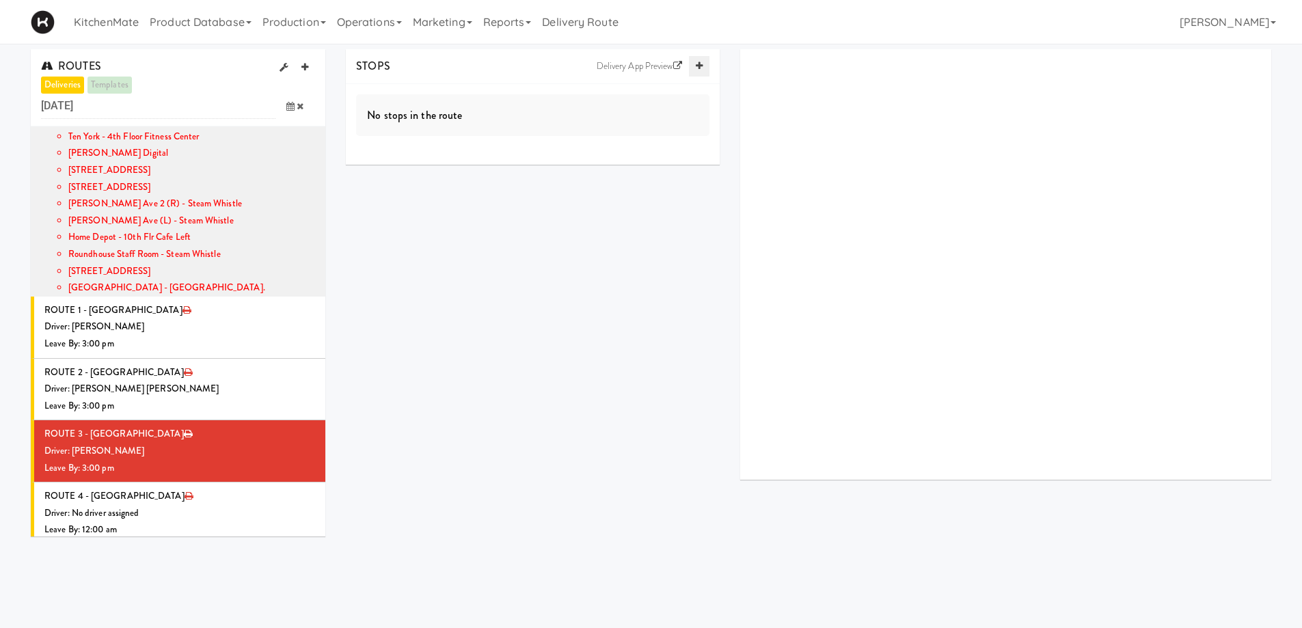
click at [697, 60] on link at bounding box center [699, 66] width 21 height 21
click at [700, 69] on icon at bounding box center [699, 66] width 7 height 9
click at [700, 70] on icon at bounding box center [699, 66] width 7 height 9
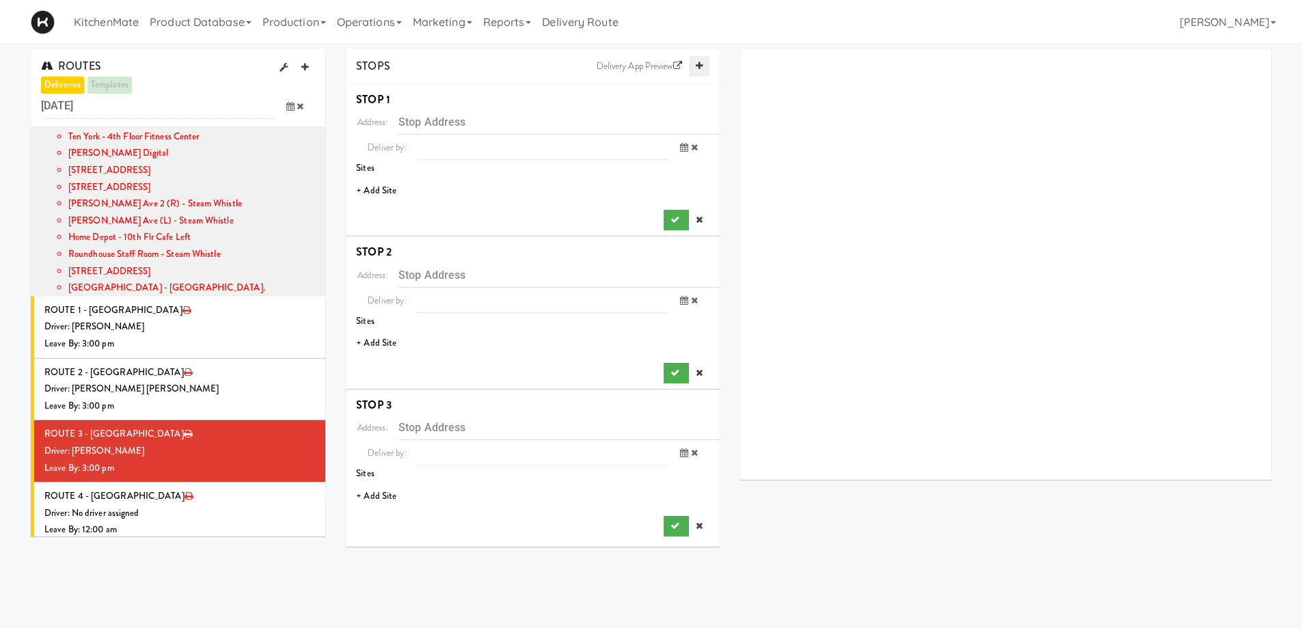
click at [700, 70] on icon at bounding box center [699, 66] width 7 height 9
click at [371, 194] on li "+ Add Site" at bounding box center [533, 191] width 374 height 28
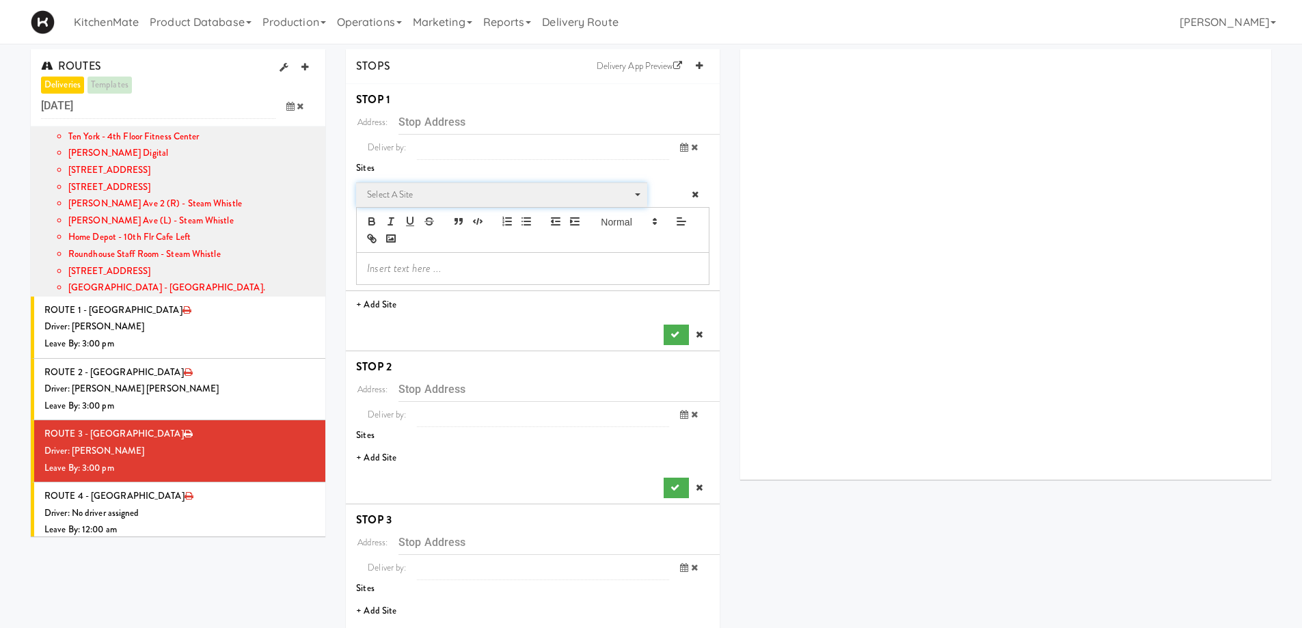
click at [396, 183] on span "Select a site Select a site" at bounding box center [501, 195] width 291 height 25
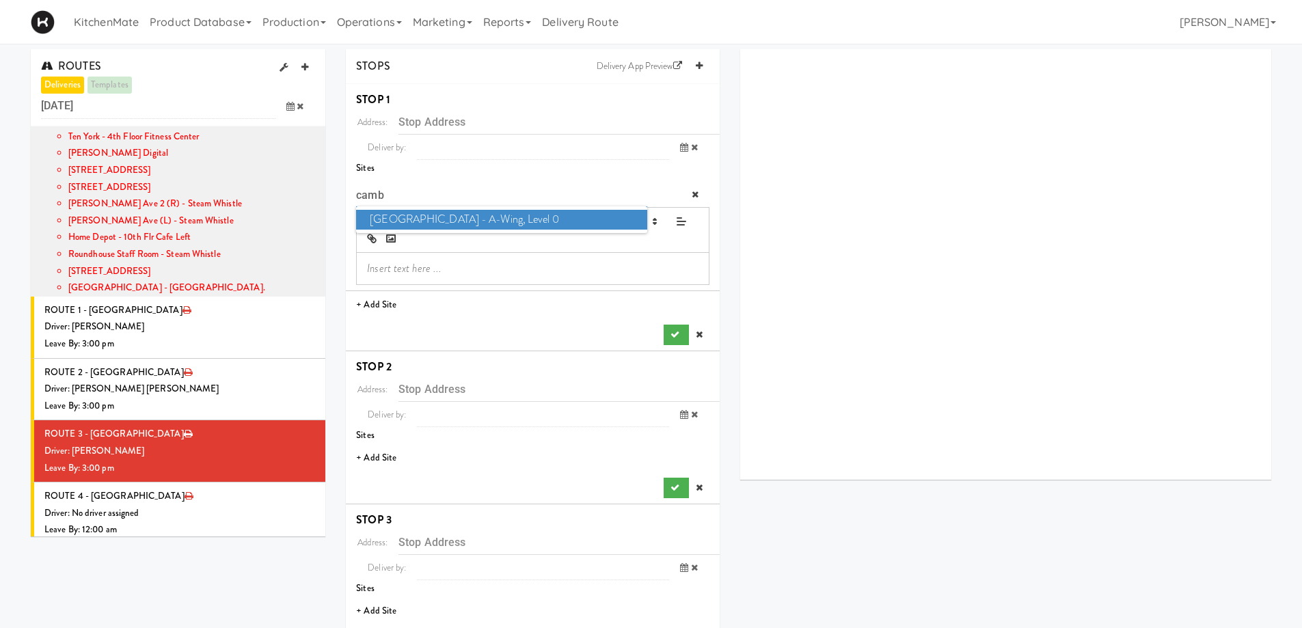
type input "camb"
click at [499, 220] on span "Cambridge Memorial Hospital - A-Wing, Level 0" at bounding box center [501, 220] width 291 height 20
type input "[STREET_ADDRESS]"
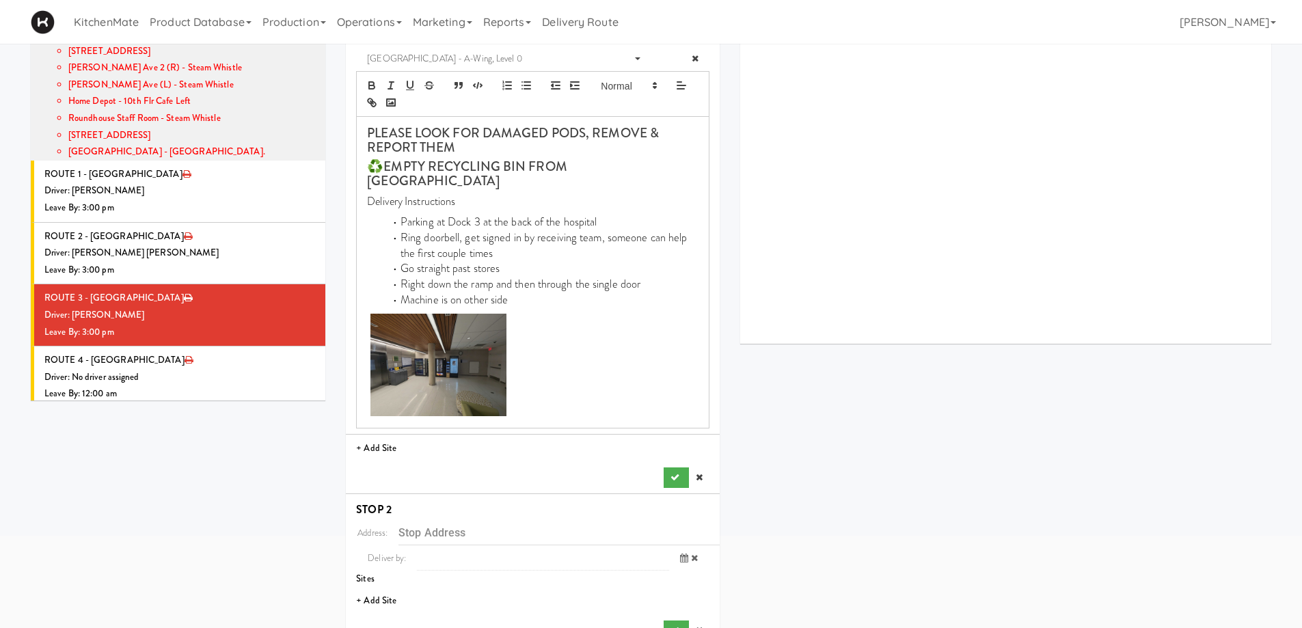
scroll to position [137, 0]
click at [675, 472] on icon "submit" at bounding box center [675, 476] width 9 height 9
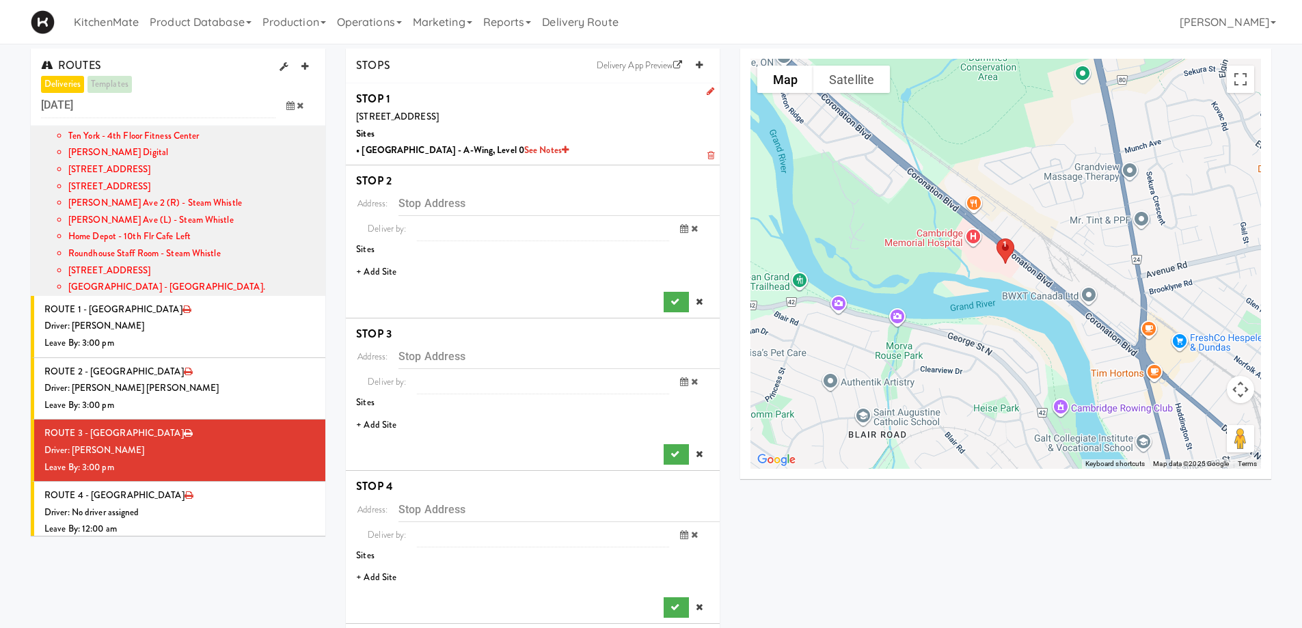
scroll to position [0, 0]
click at [384, 271] on li "+ Add Site" at bounding box center [533, 273] width 374 height 28
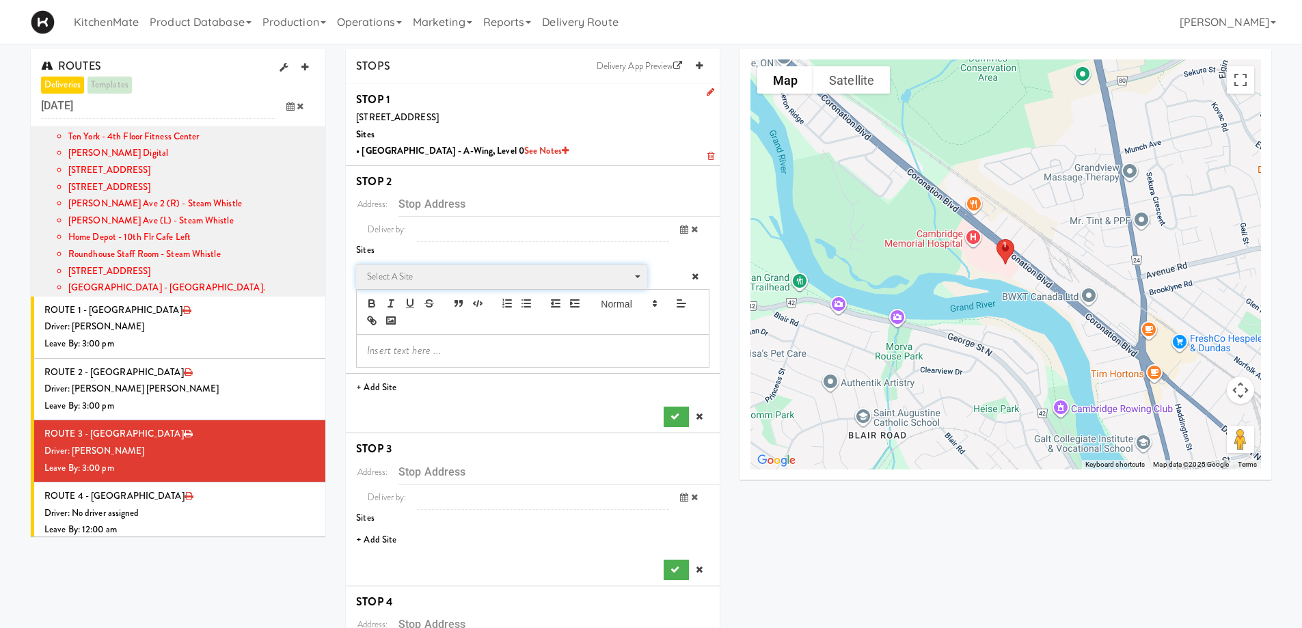
click at [436, 271] on span "Select a site" at bounding box center [497, 277] width 260 height 16
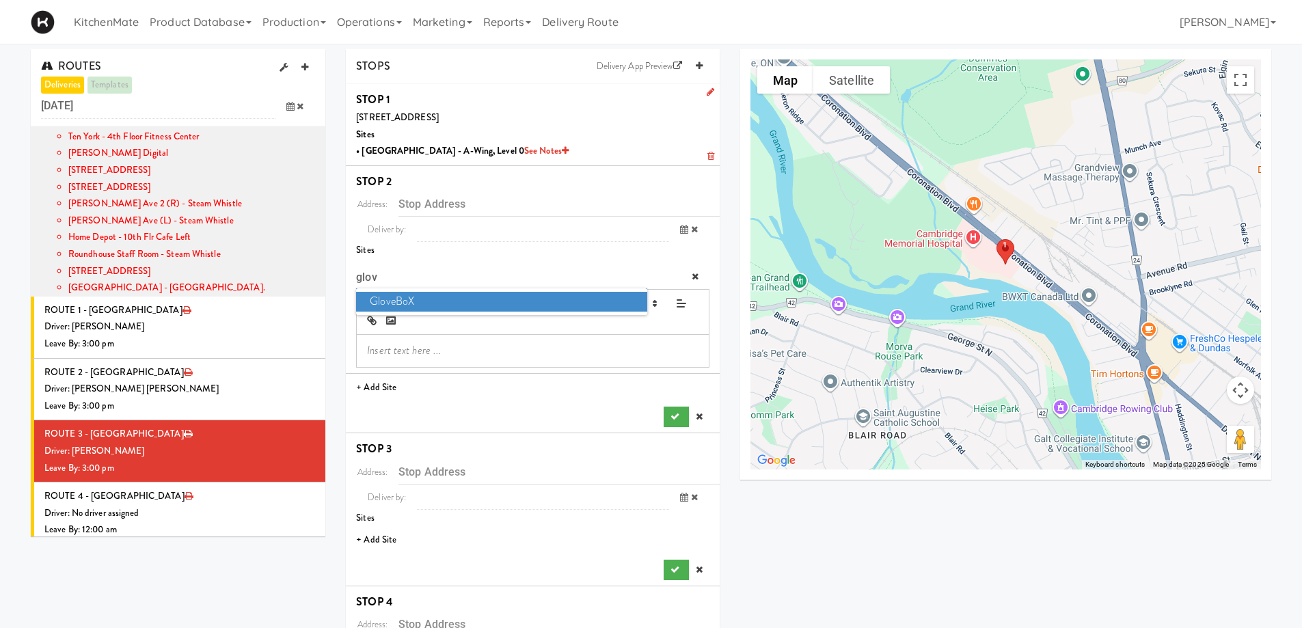
type input "glov"
click at [455, 296] on span "GloveBoX" at bounding box center [501, 302] width 291 height 20
type input "[STREET_ADDRESS]"
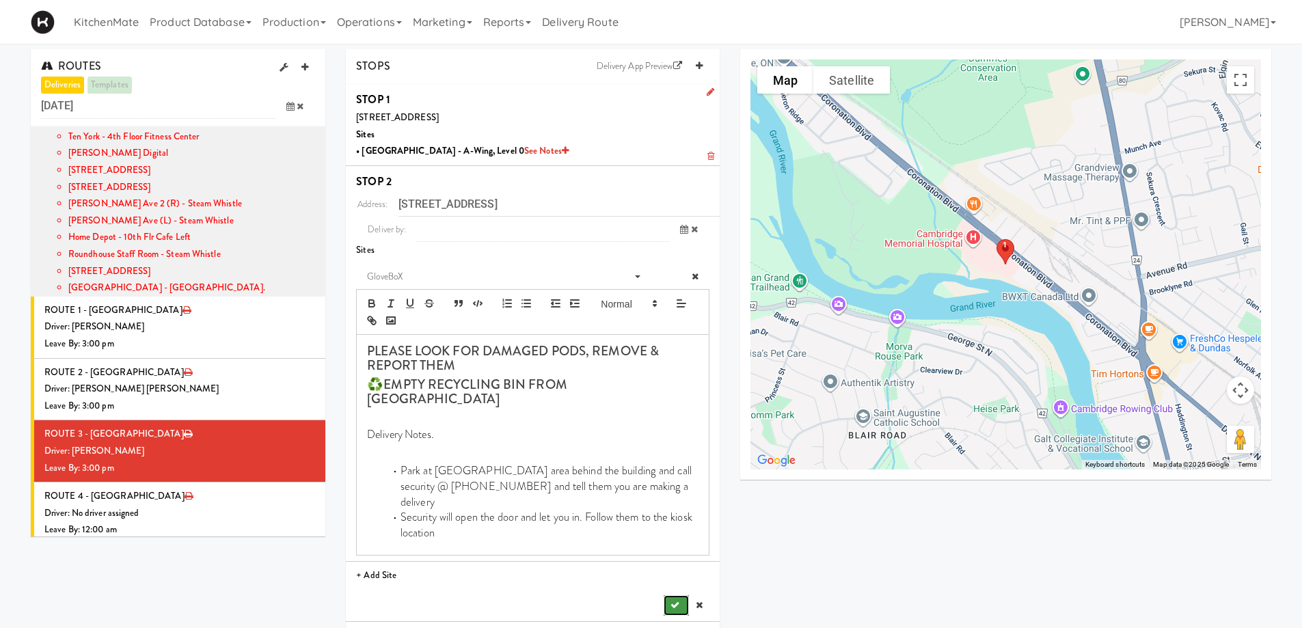
click at [671, 601] on icon "submit" at bounding box center [675, 605] width 9 height 9
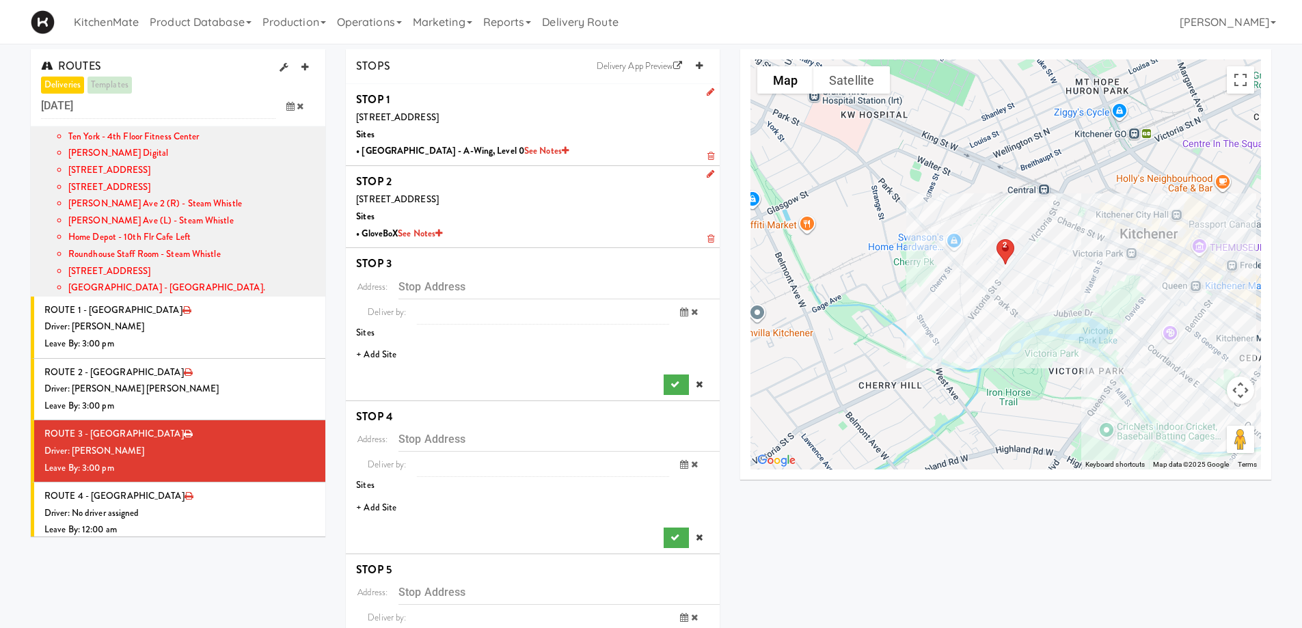
click at [384, 358] on li "+ Add Site" at bounding box center [533, 355] width 374 height 28
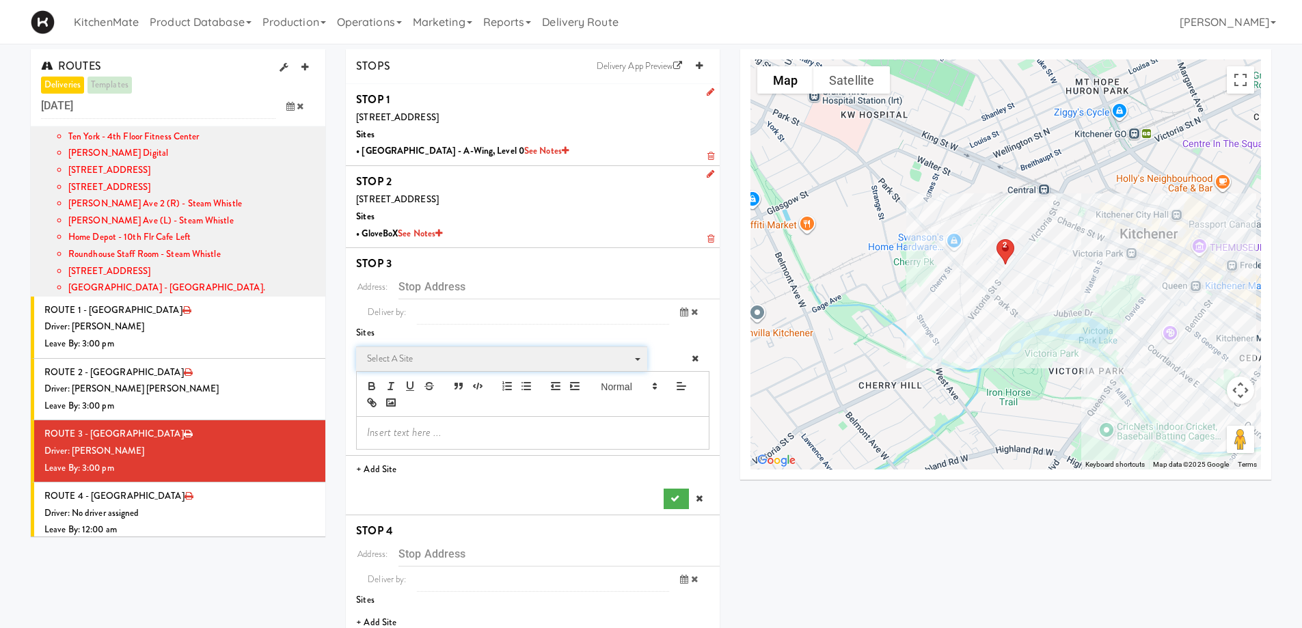
click at [473, 364] on span "Select a site" at bounding box center [497, 359] width 260 height 16
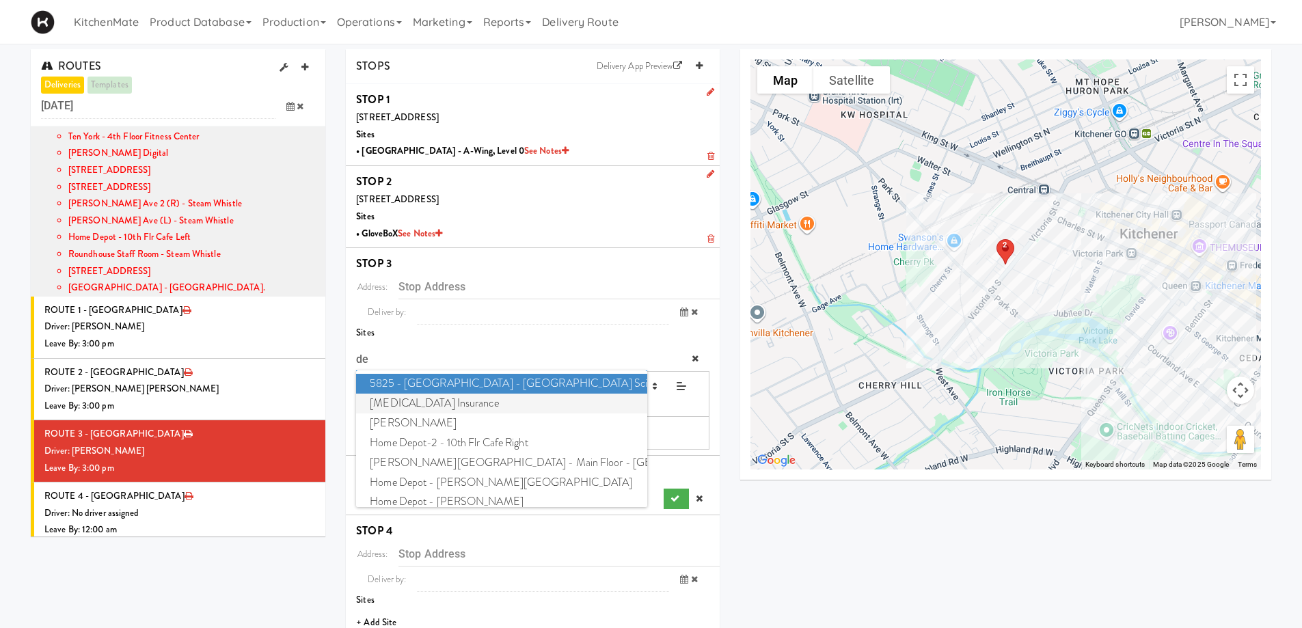
type input "de"
click at [447, 401] on span "Definity Insurance" at bounding box center [501, 404] width 291 height 20
type input "[STREET_ADDRESS]"
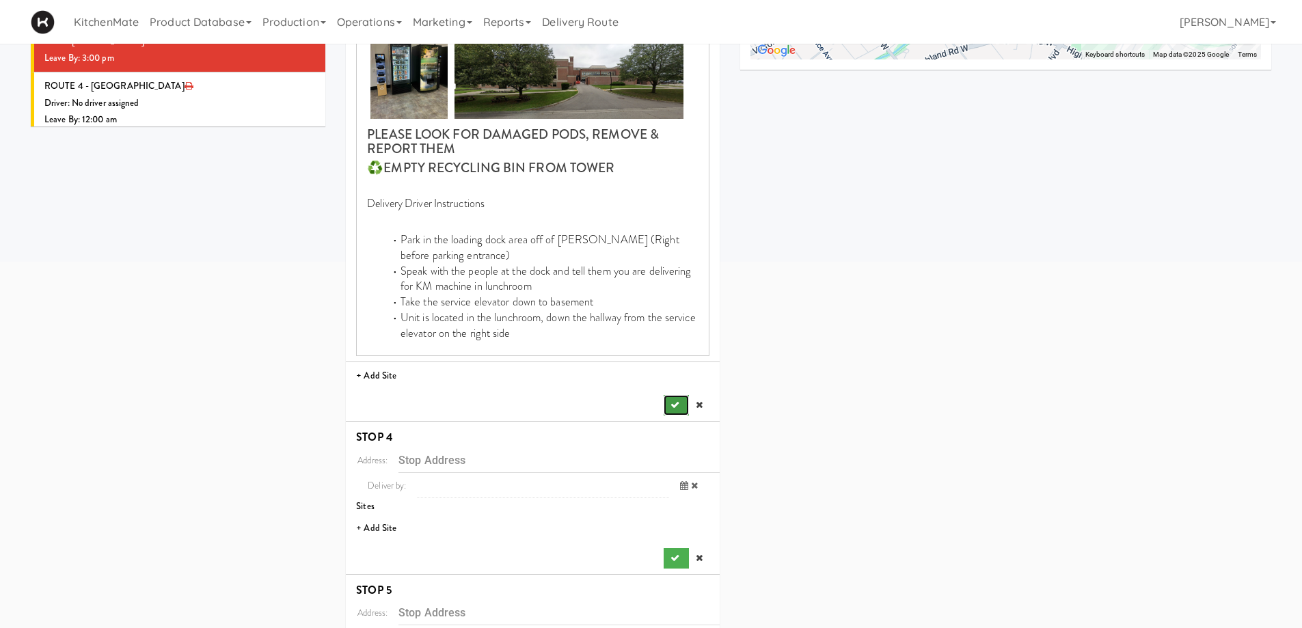
click at [671, 397] on button "submit" at bounding box center [676, 405] width 25 height 21
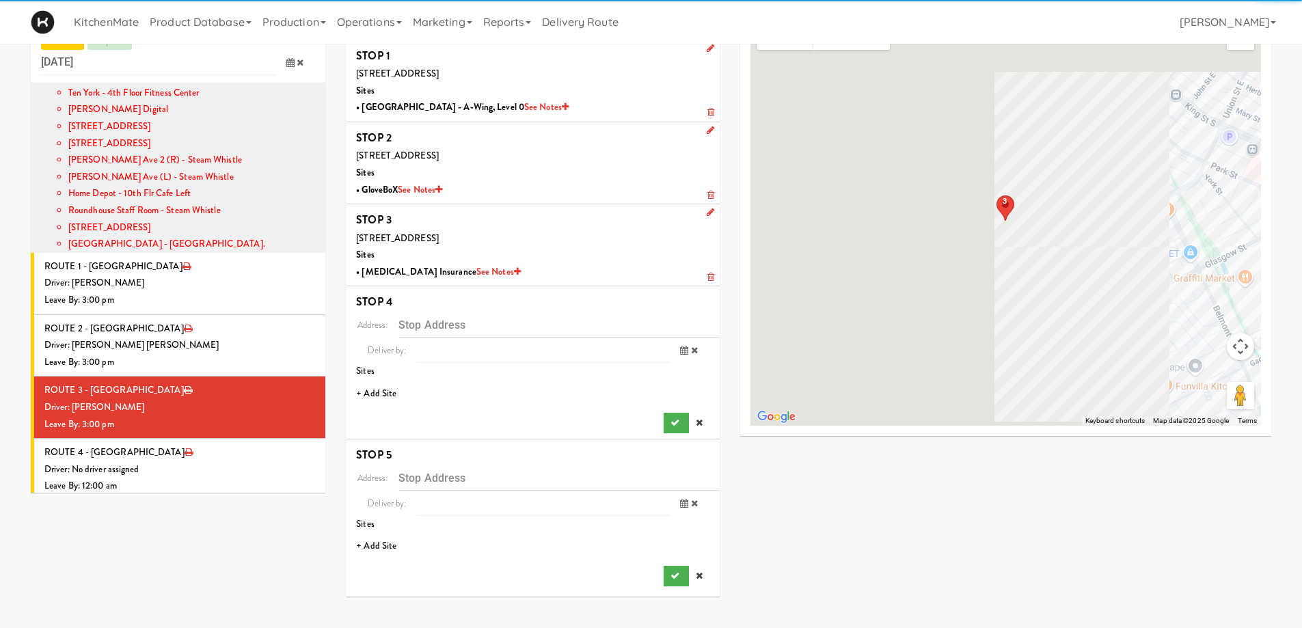
scroll to position [44, 0]
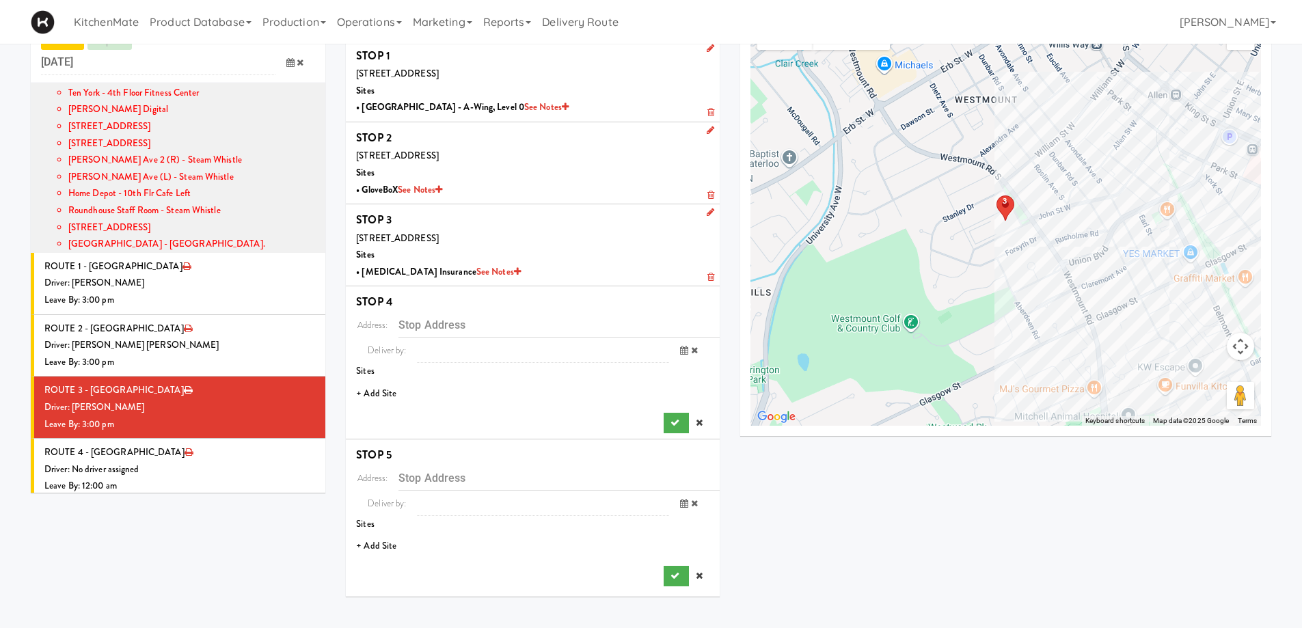
click at [391, 393] on li "+ Add Site" at bounding box center [533, 394] width 374 height 28
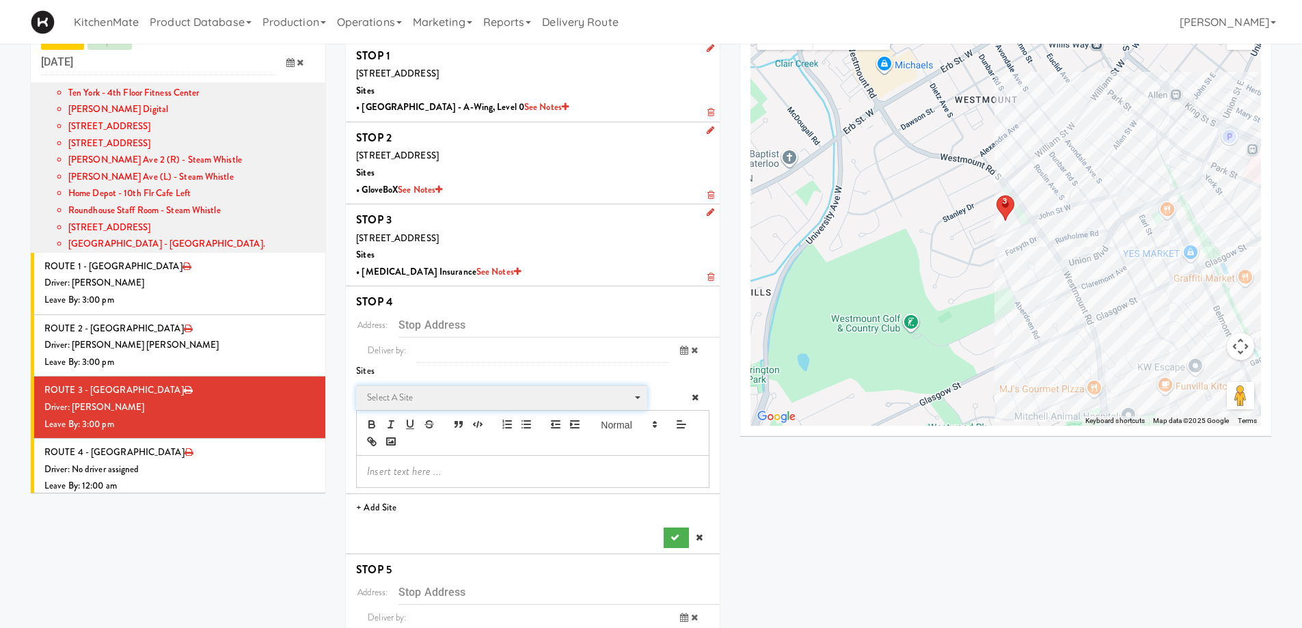
click at [395, 399] on span "Select a site" at bounding box center [497, 398] width 260 height 16
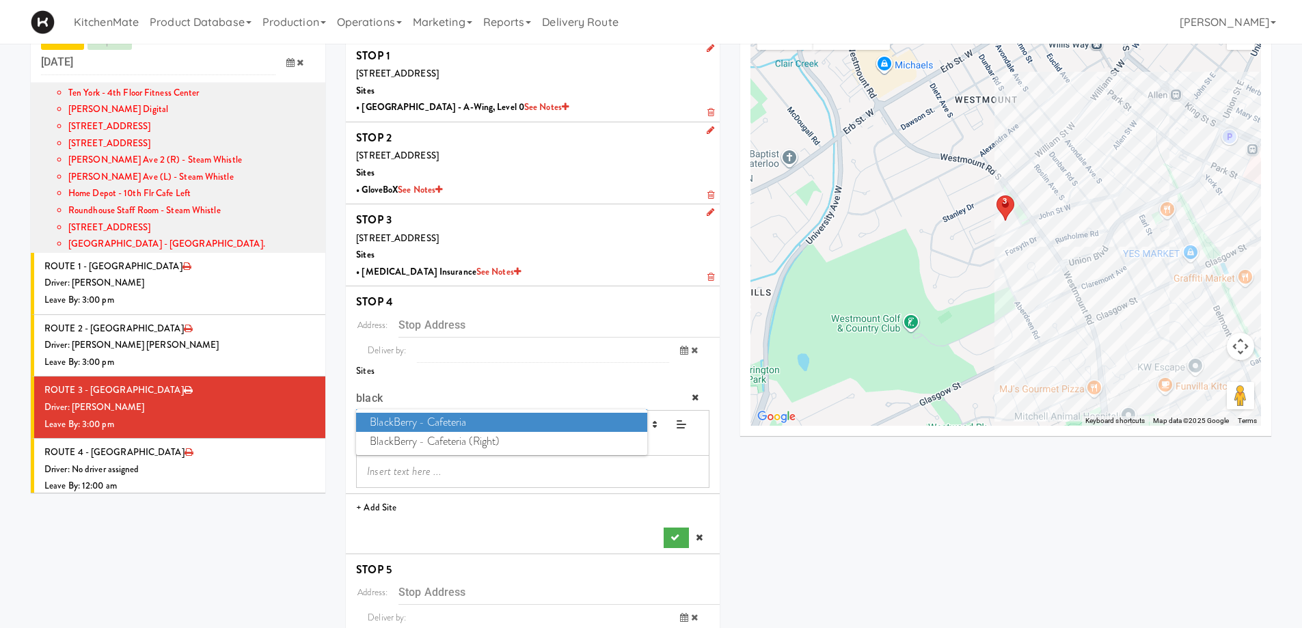
type input "black"
click at [427, 420] on span "BlackBerry - Cafeteria" at bounding box center [501, 423] width 291 height 20
type input "[STREET_ADDRESS]"
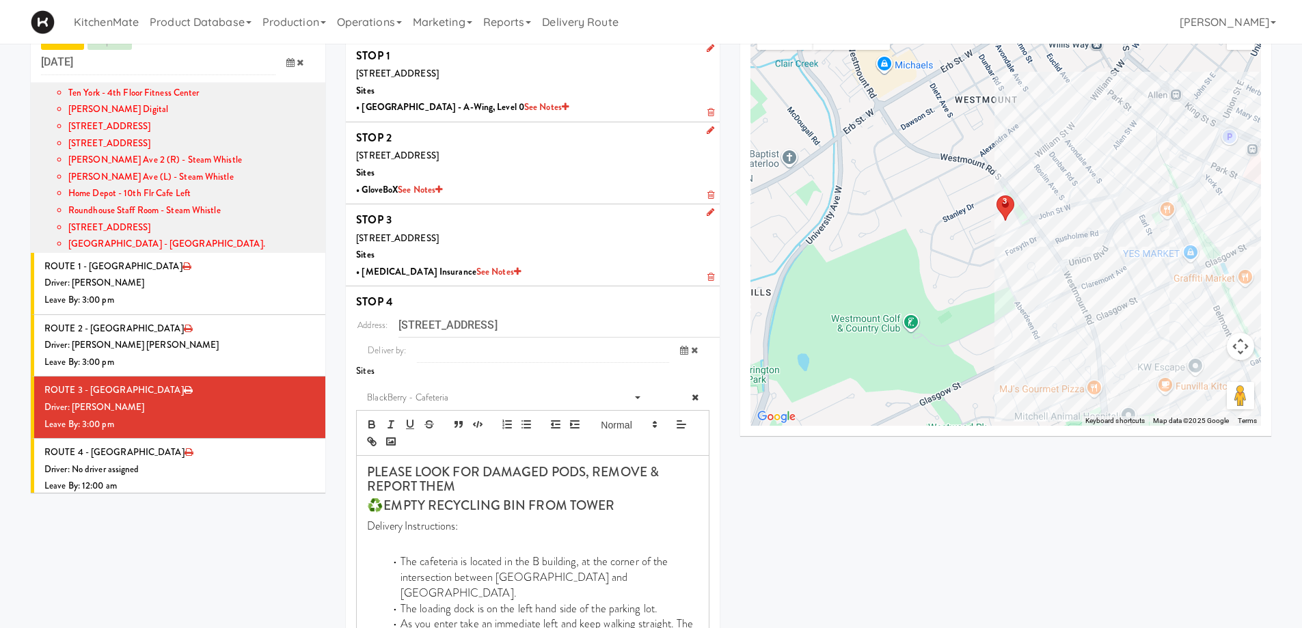
scroll to position [327, 0]
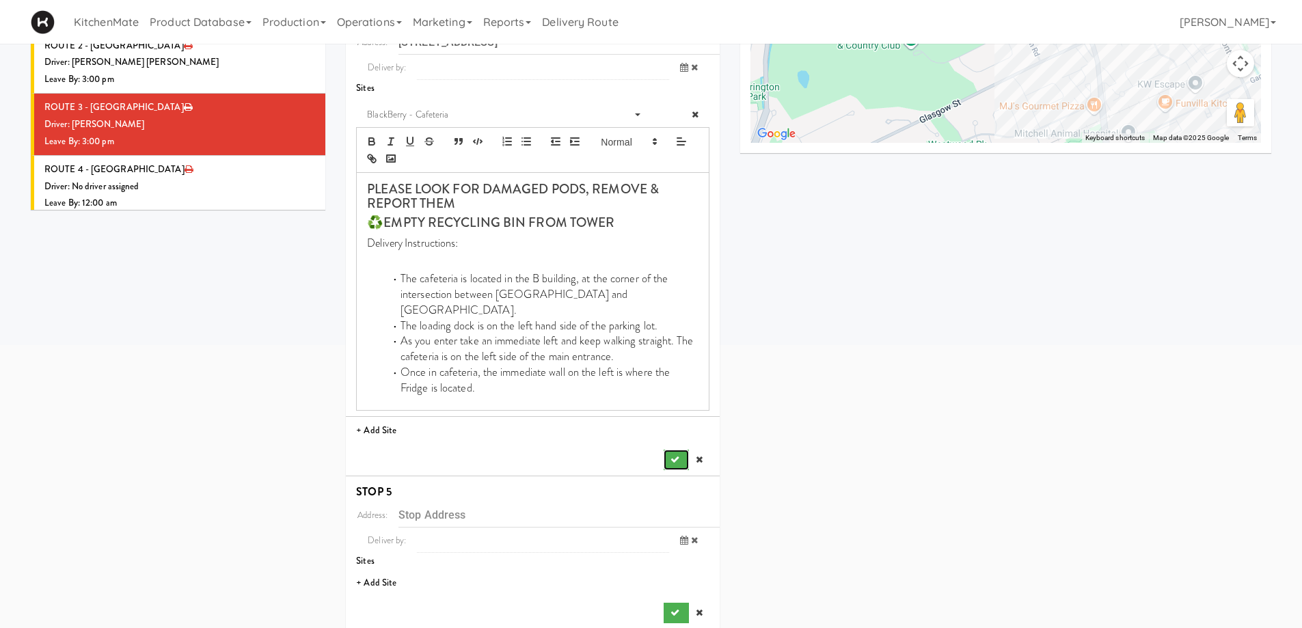
click at [665, 450] on button "submit" at bounding box center [676, 460] width 25 height 21
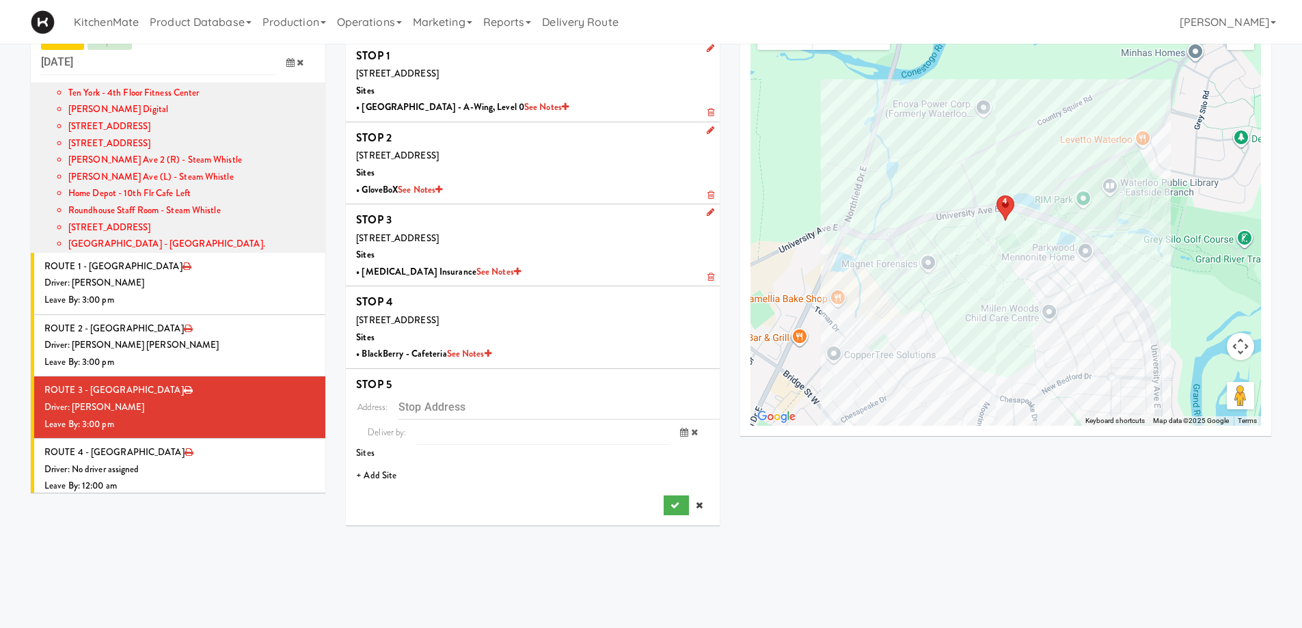
click at [377, 470] on li "+ Add Site" at bounding box center [533, 476] width 374 height 28
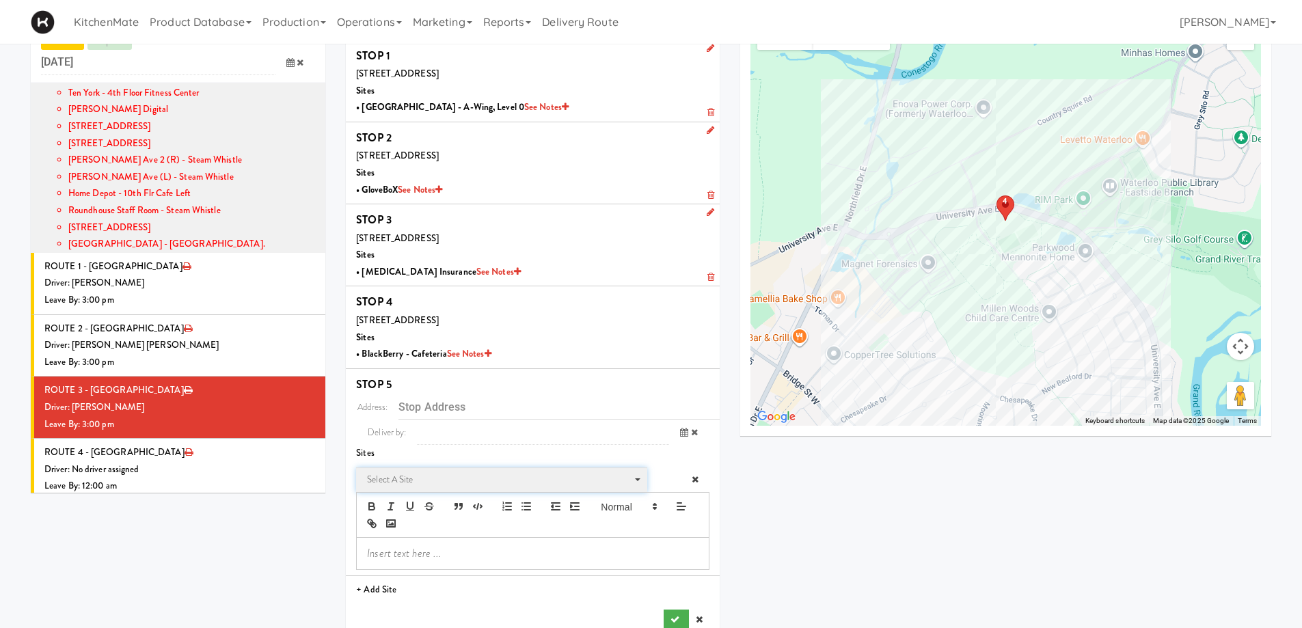
click at [398, 477] on span "Select a site" at bounding box center [497, 480] width 260 height 16
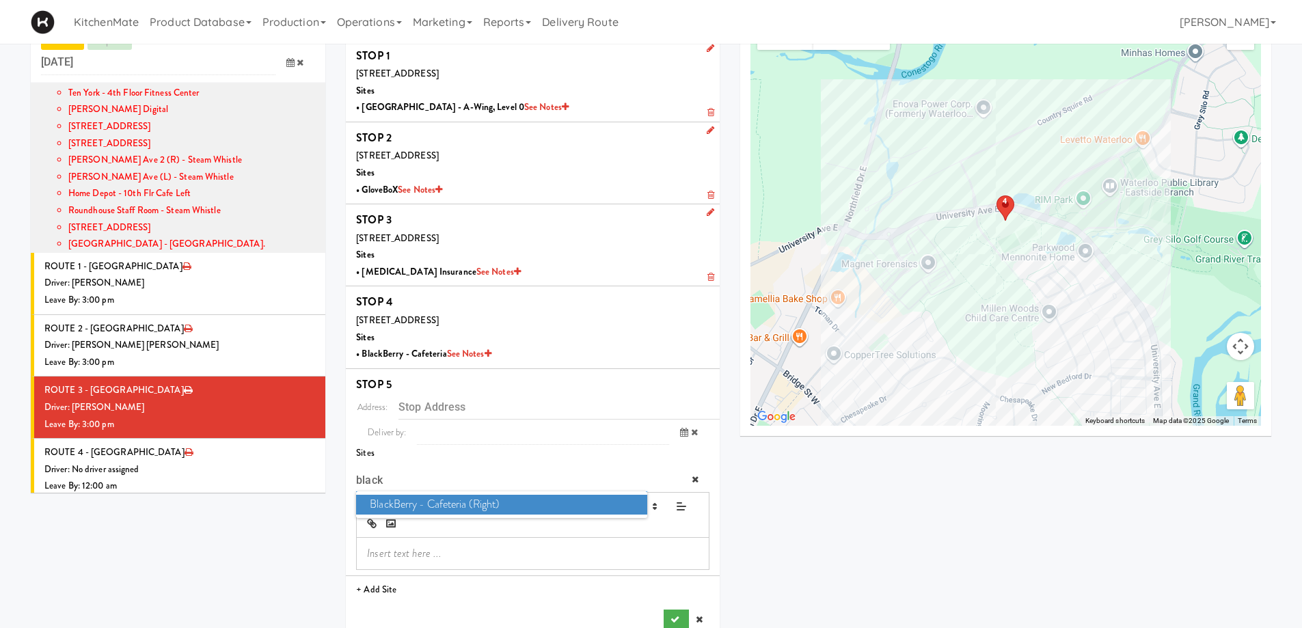
type input "black"
click at [532, 504] on span "BlackBerry - Cafeteria (Right)" at bounding box center [501, 505] width 291 height 20
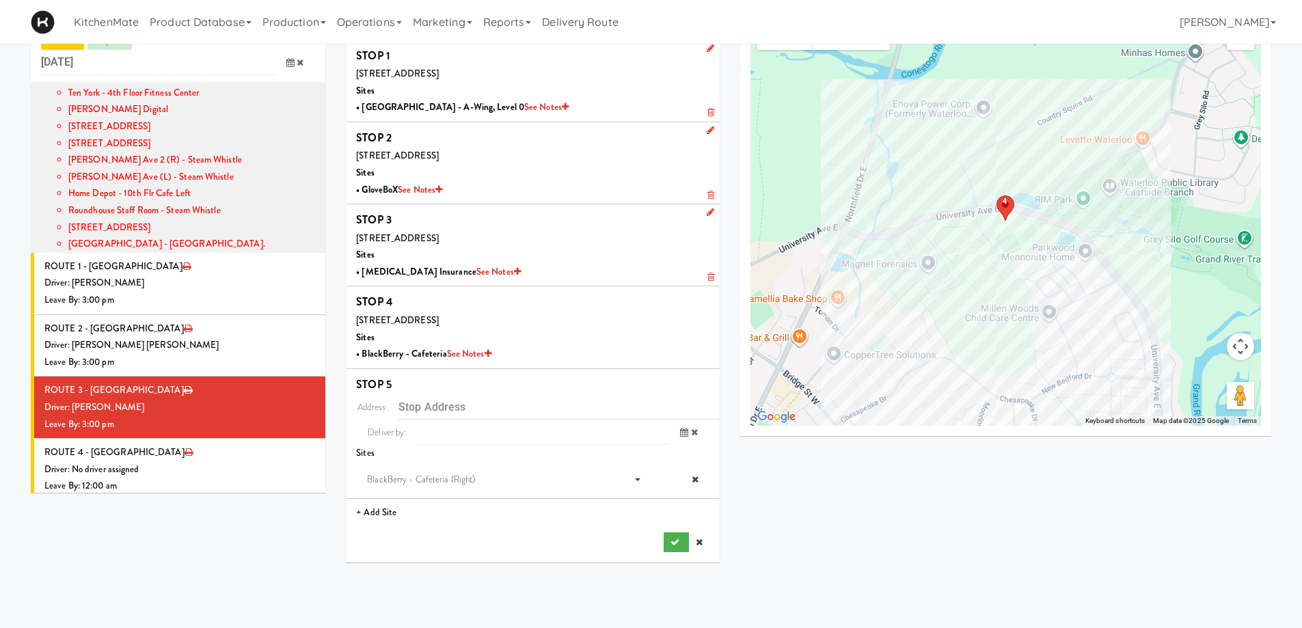
type input "[STREET_ADDRESS]"
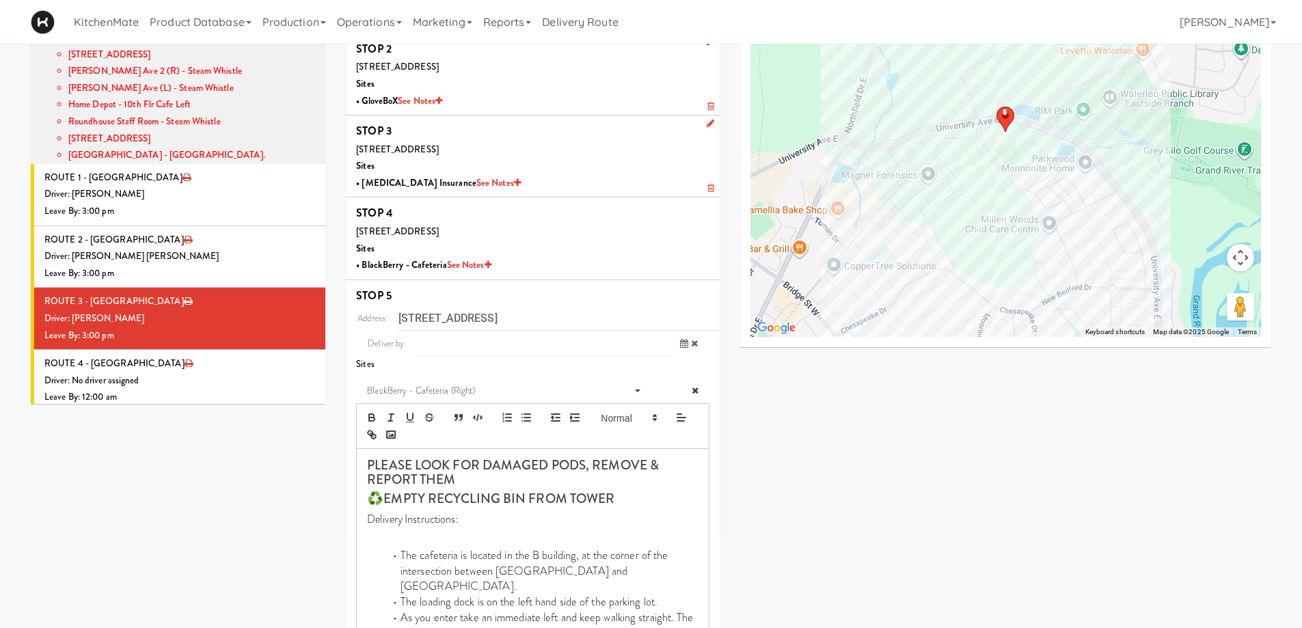
scroll to position [256, 0]
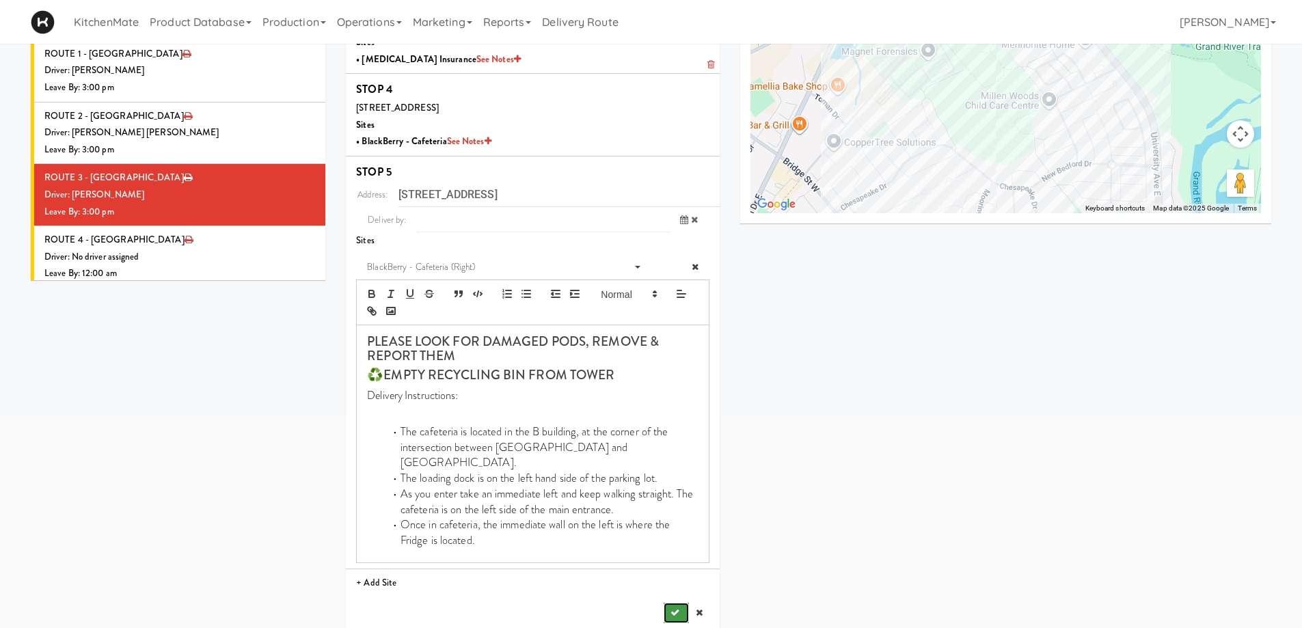
click at [675, 603] on button "submit" at bounding box center [676, 613] width 25 height 21
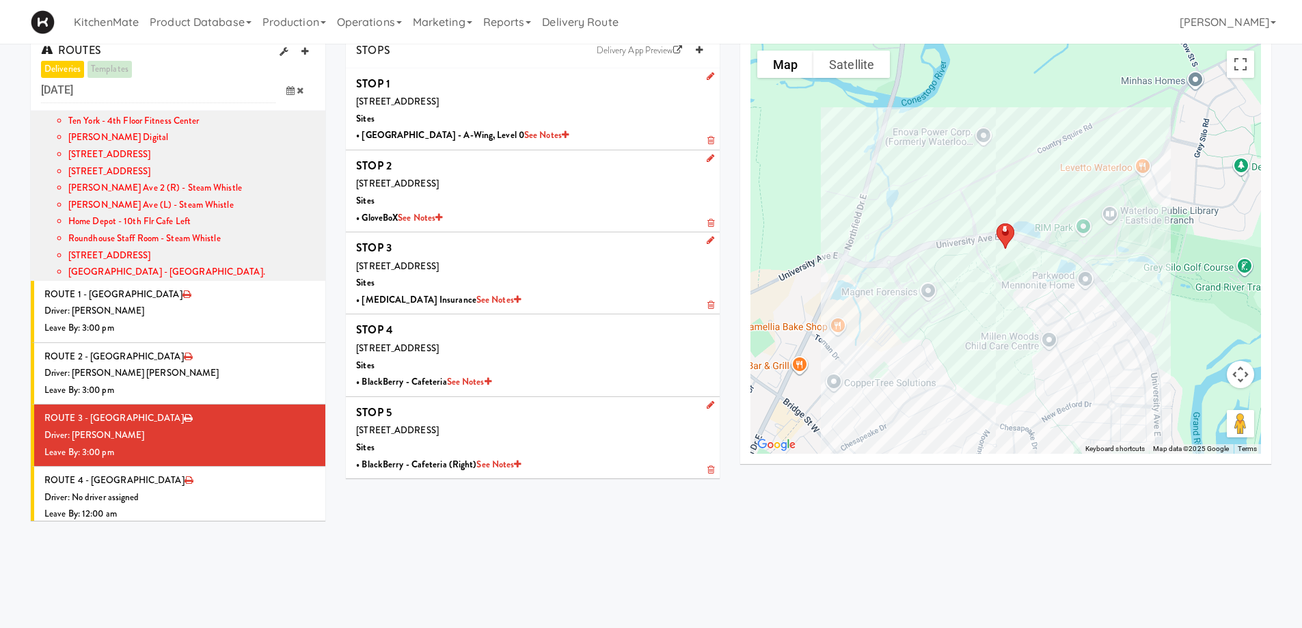
scroll to position [0, 0]
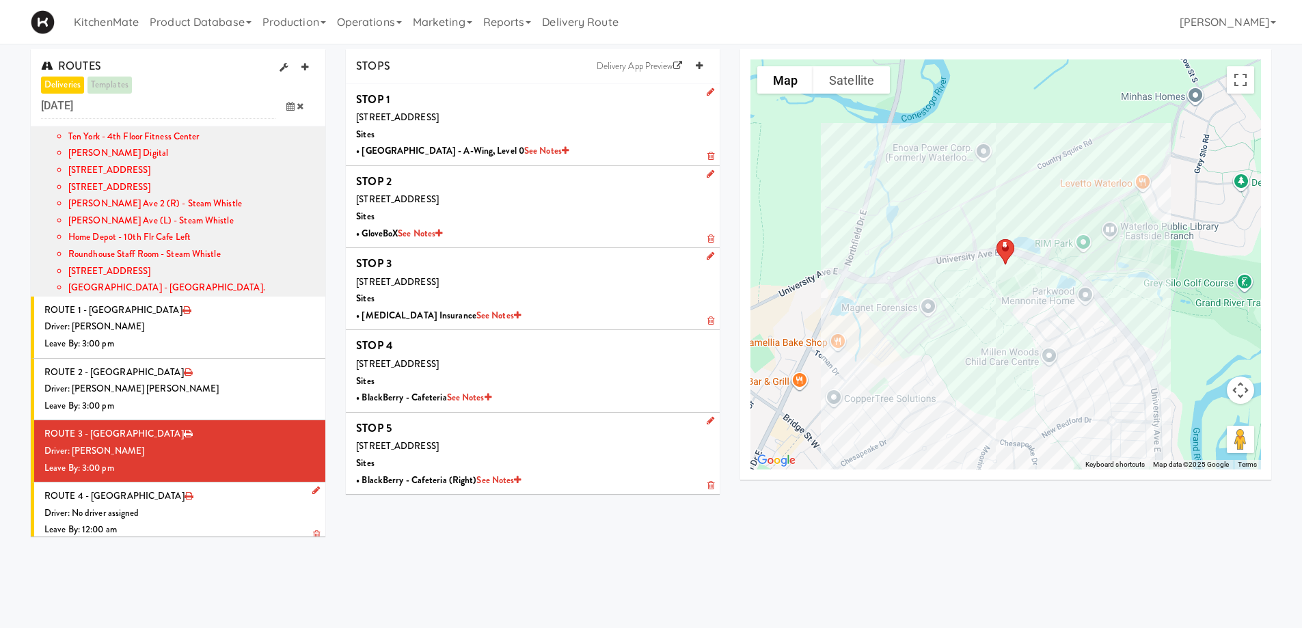
click at [151, 505] on div "Driver: No driver assigned" at bounding box center [179, 513] width 271 height 17
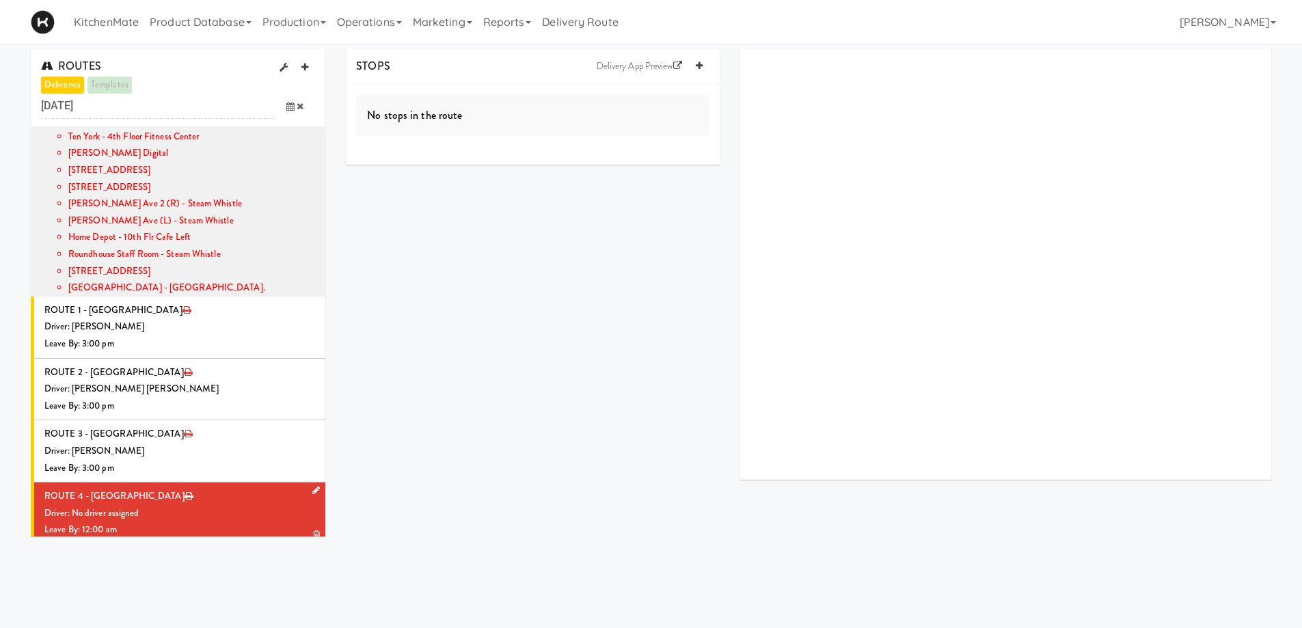
click at [312, 486] on icon at bounding box center [316, 490] width 8 height 9
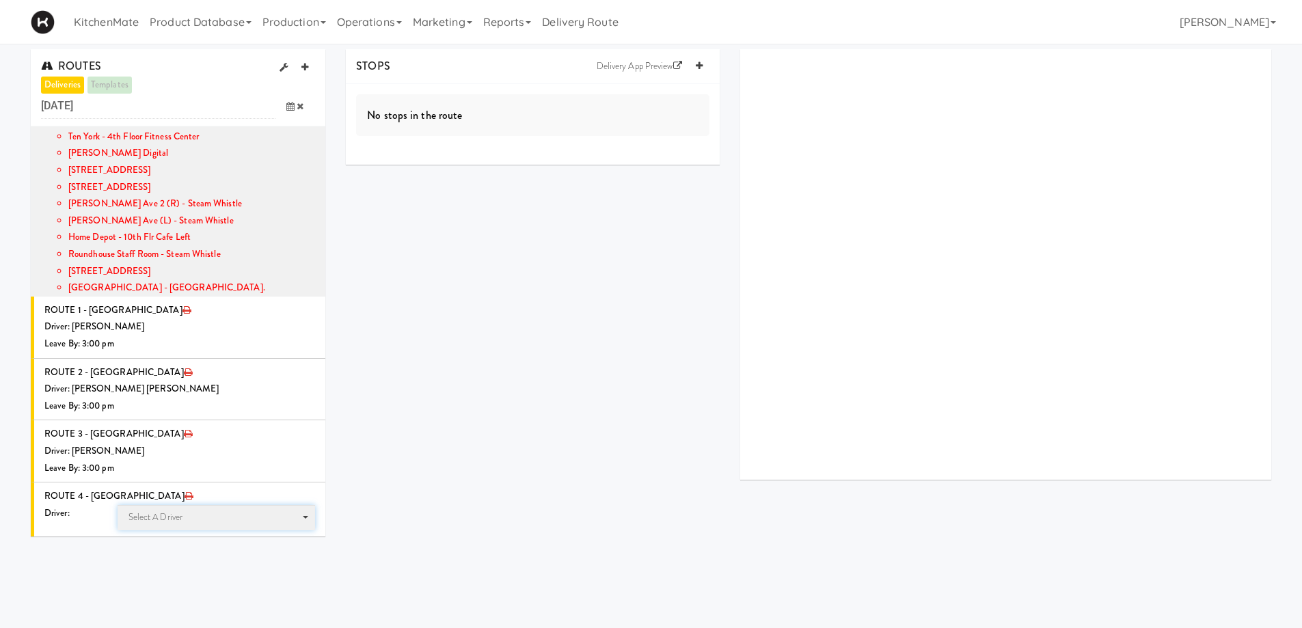
click at [175, 511] on span "Select a driver" at bounding box center [156, 517] width 55 height 13
type input "hanai"
click at [204, 533] on span "Hanaie Alshabat" at bounding box center [218, 543] width 195 height 20
click at [282, 555] on span at bounding box center [296, 567] width 40 height 25
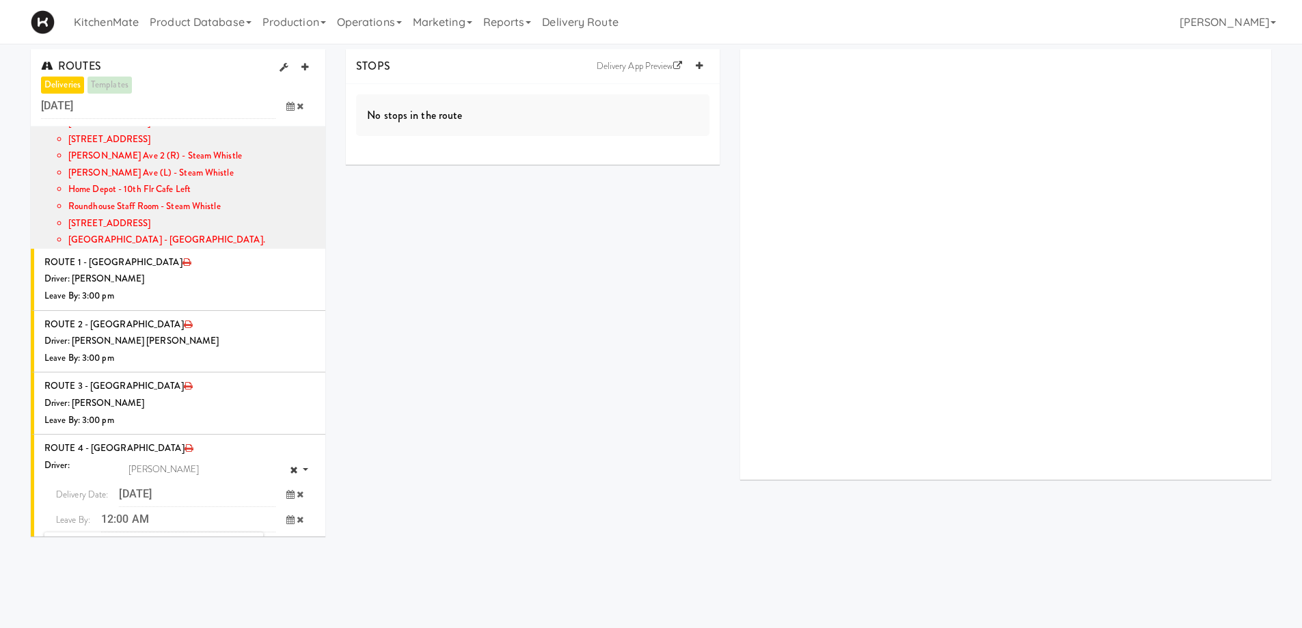
scroll to position [1367, 0]
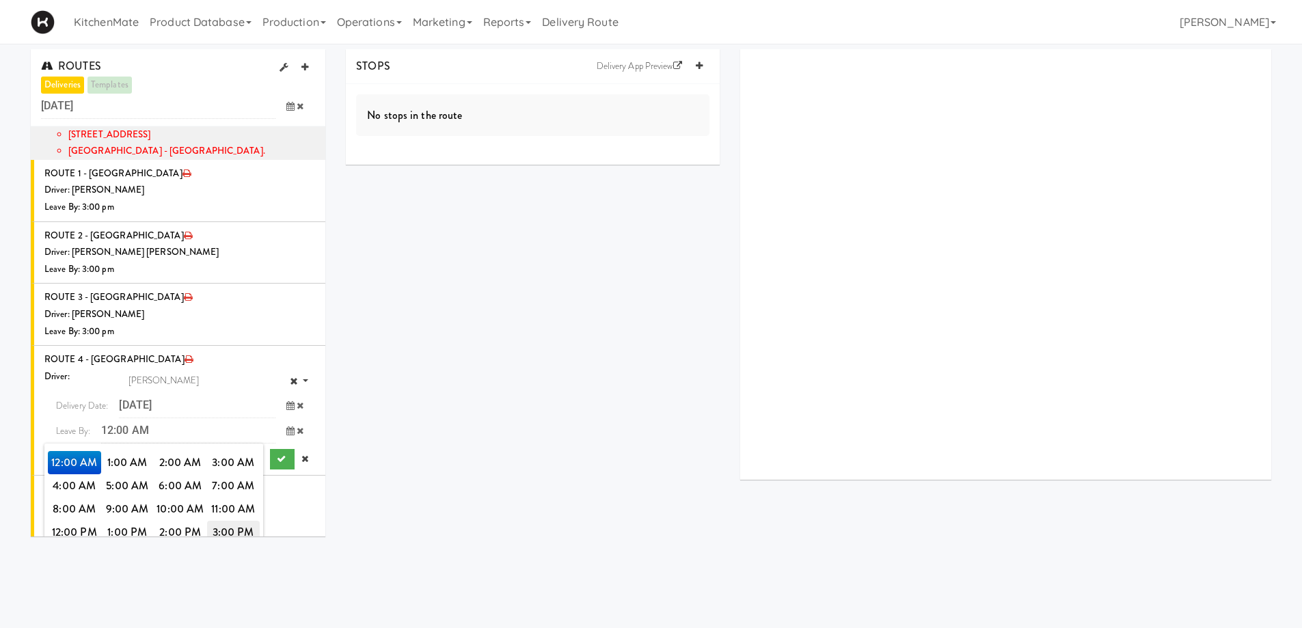
click at [232, 521] on span "3:00 PM" at bounding box center [233, 532] width 53 height 23
click at [80, 451] on span "3:00 PM" at bounding box center [74, 462] width 53 height 23
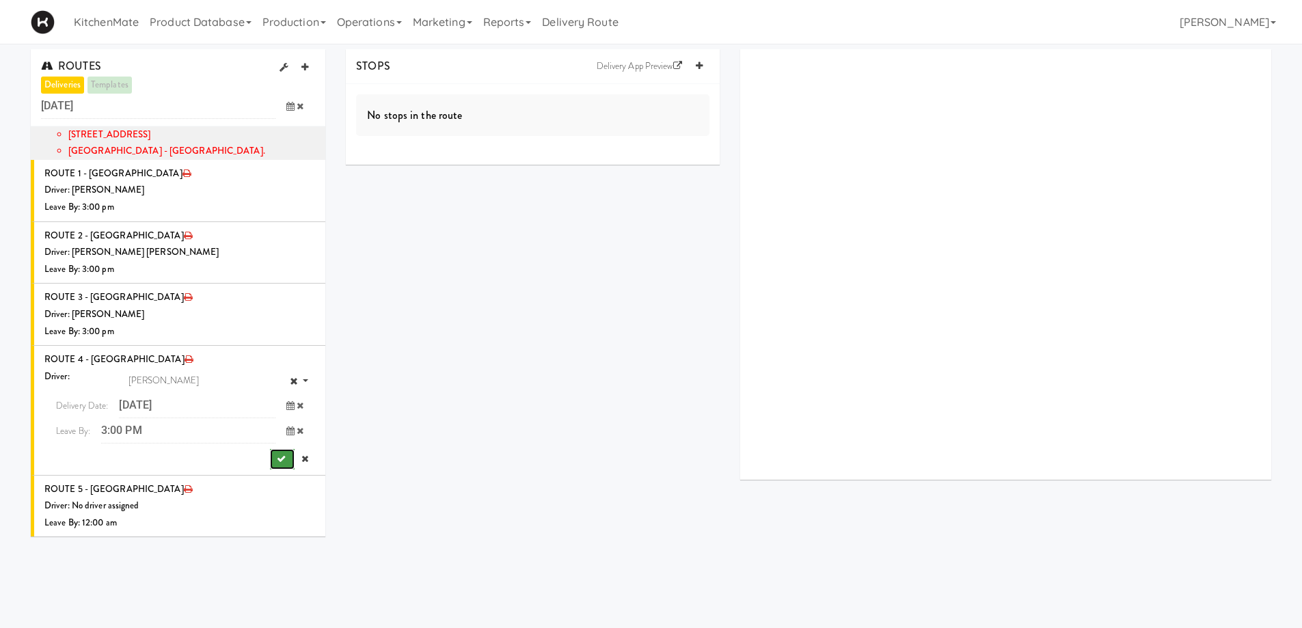
click at [270, 449] on button "submit" at bounding box center [282, 459] width 25 height 21
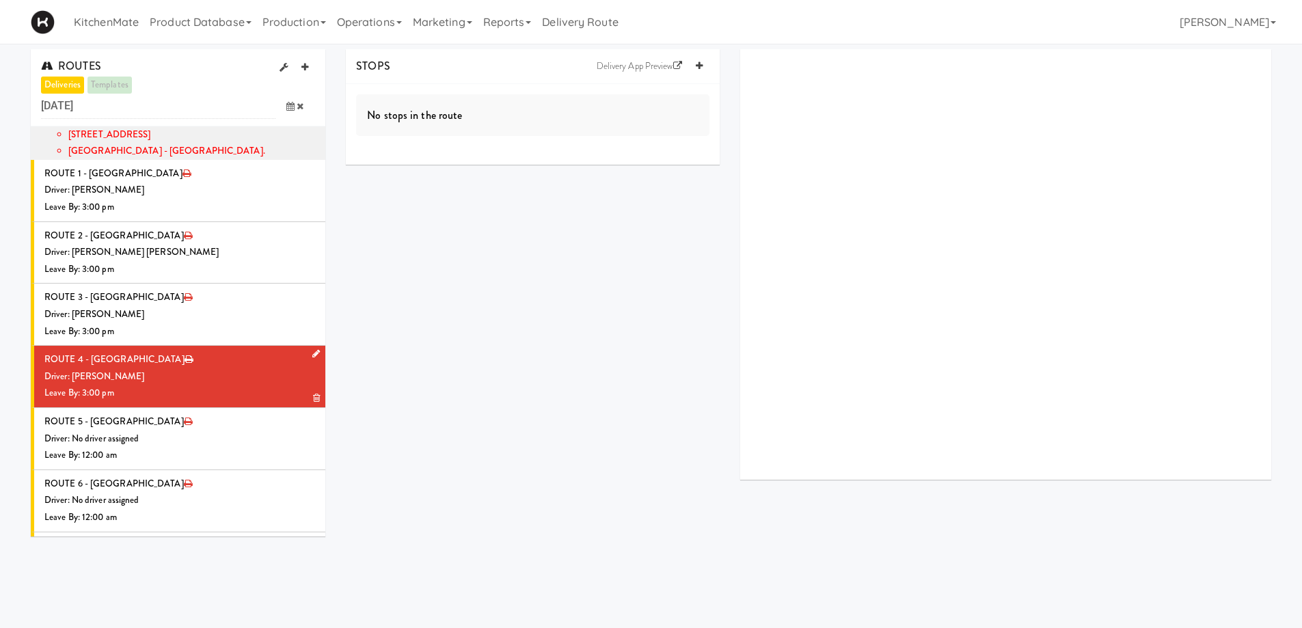
click at [229, 369] on div "Driver: [PERSON_NAME]" at bounding box center [179, 377] width 271 height 17
click at [701, 64] on icon at bounding box center [699, 66] width 7 height 9
click at [701, 62] on icon at bounding box center [699, 66] width 7 height 9
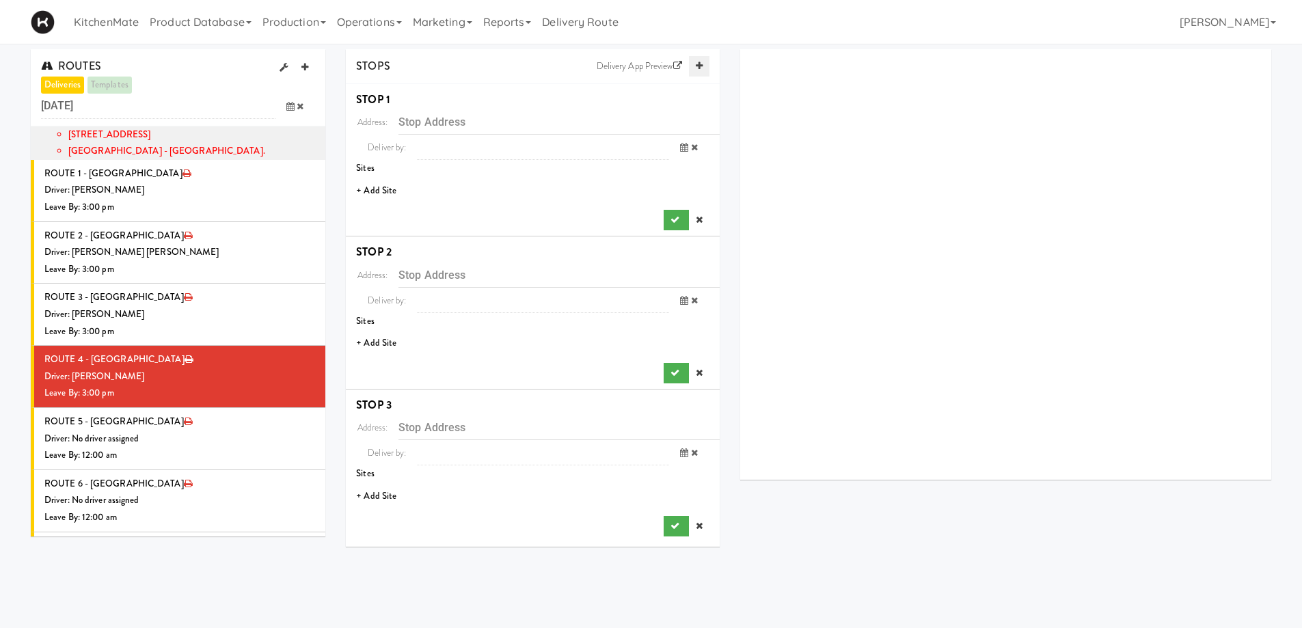
click at [701, 62] on icon at bounding box center [699, 66] width 7 height 9
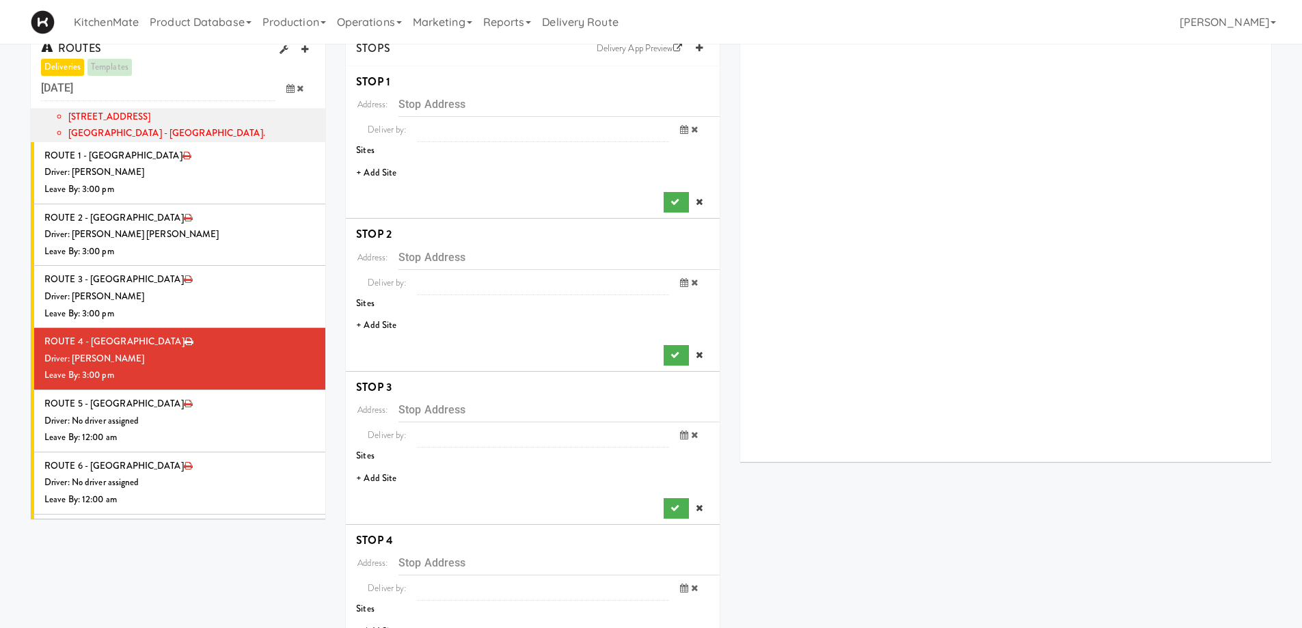
scroll to position [0, 0]
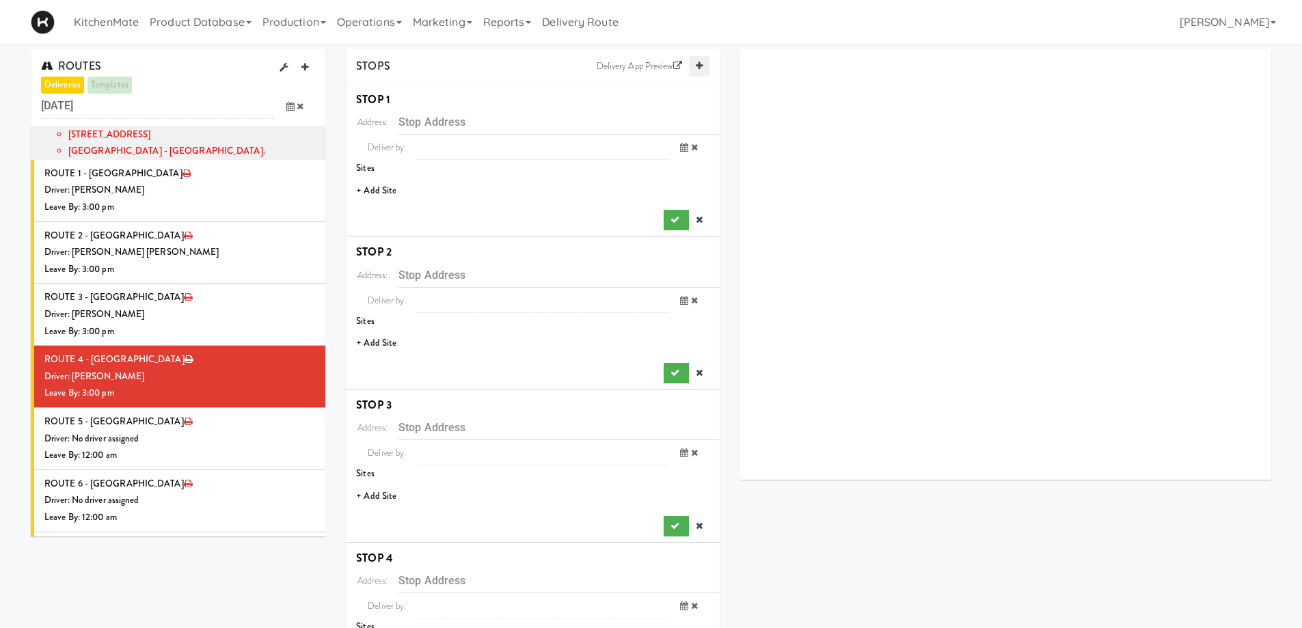
click at [700, 70] on icon at bounding box center [699, 66] width 7 height 9
click at [375, 193] on li "+ Add Site" at bounding box center [533, 191] width 374 height 28
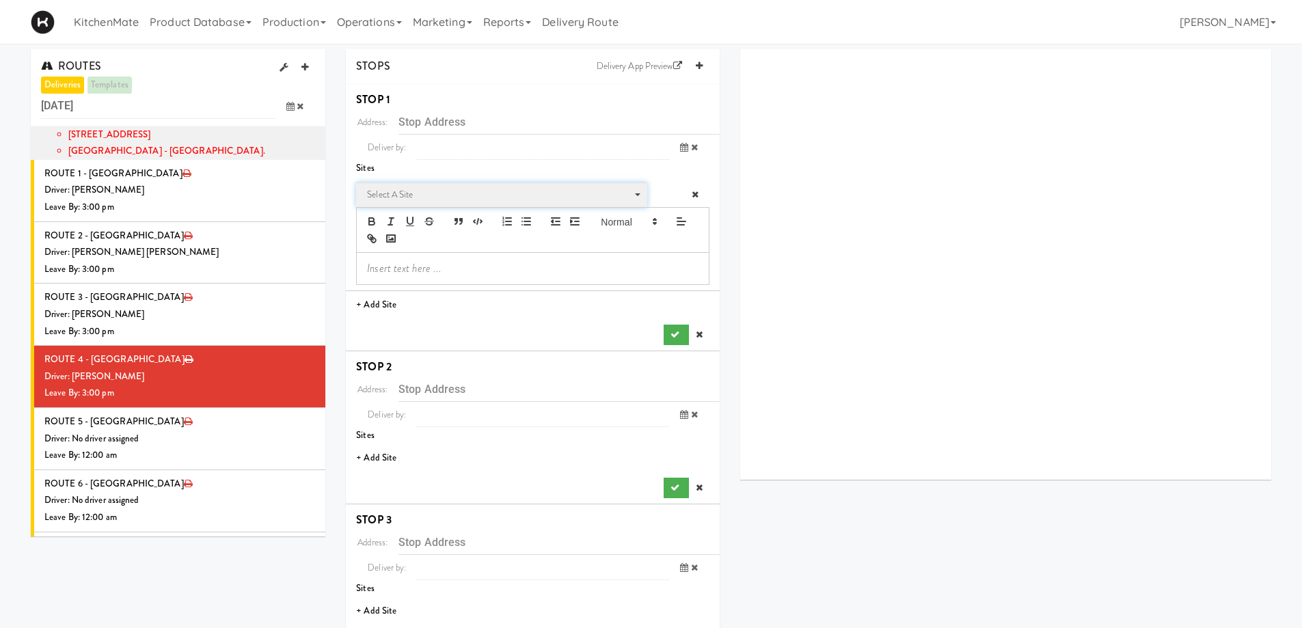
click at [414, 194] on span "Select a site" at bounding box center [497, 195] width 260 height 16
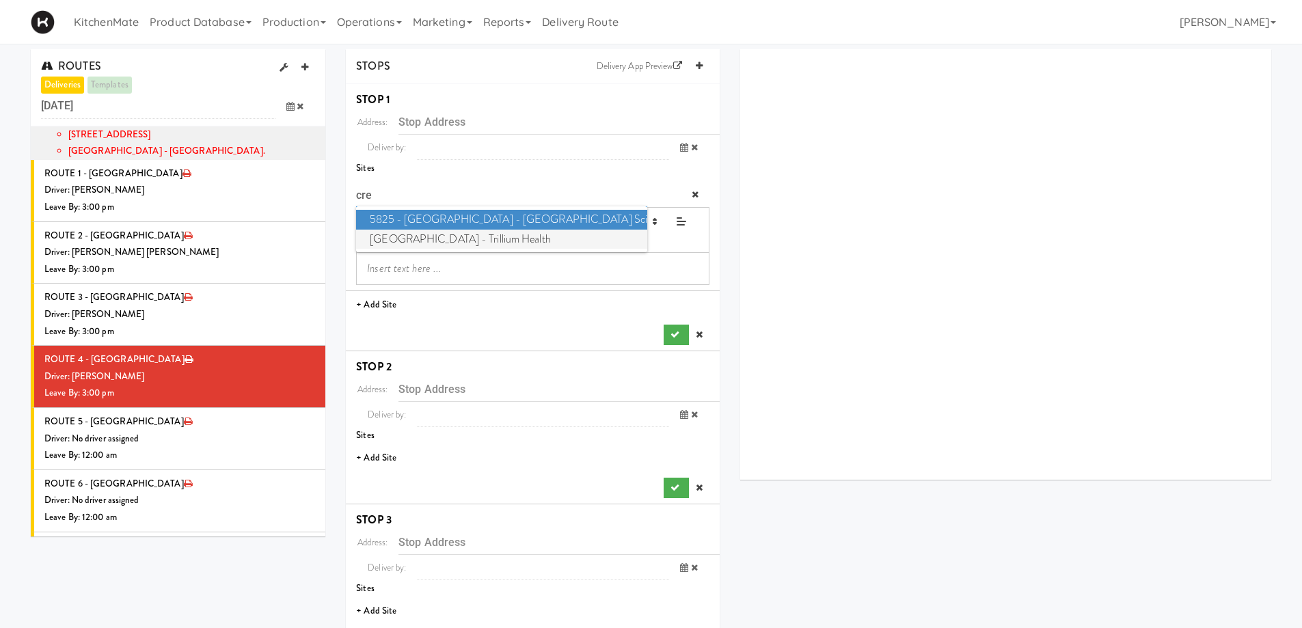
type input "cre"
click at [446, 239] on span "Credit Valley Hospital - Trillium Health" at bounding box center [501, 240] width 291 height 20
type input "[STREET_ADDRESS]"
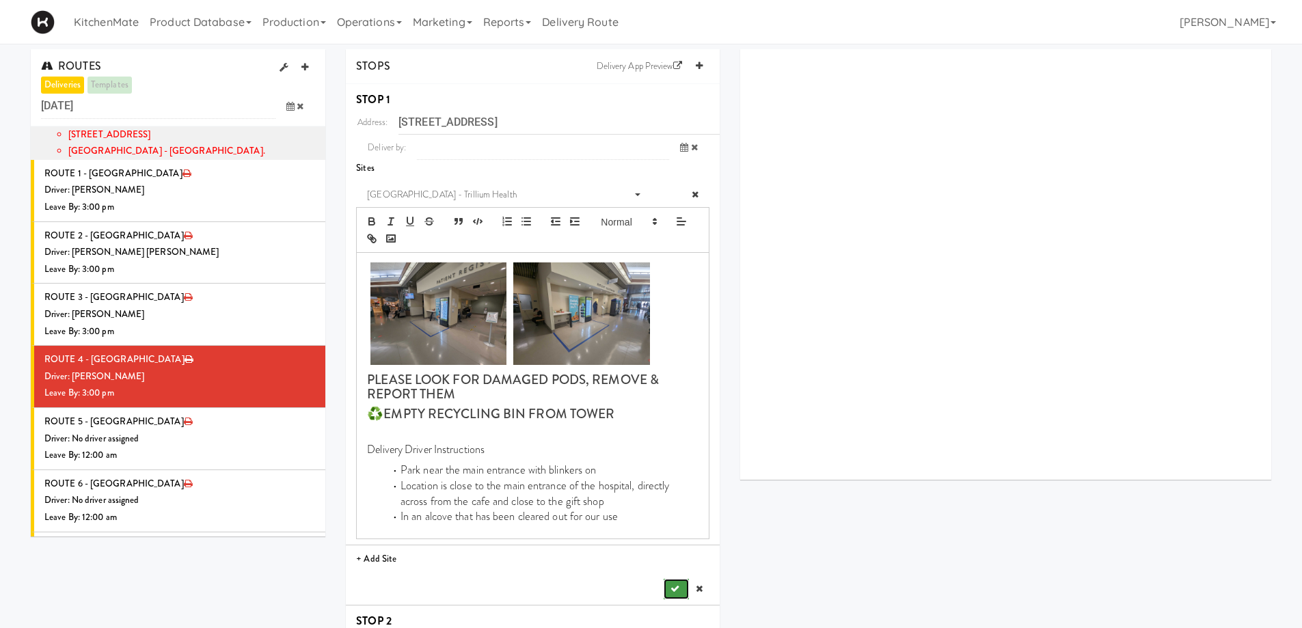
click at [674, 588] on icon "submit" at bounding box center [675, 589] width 9 height 9
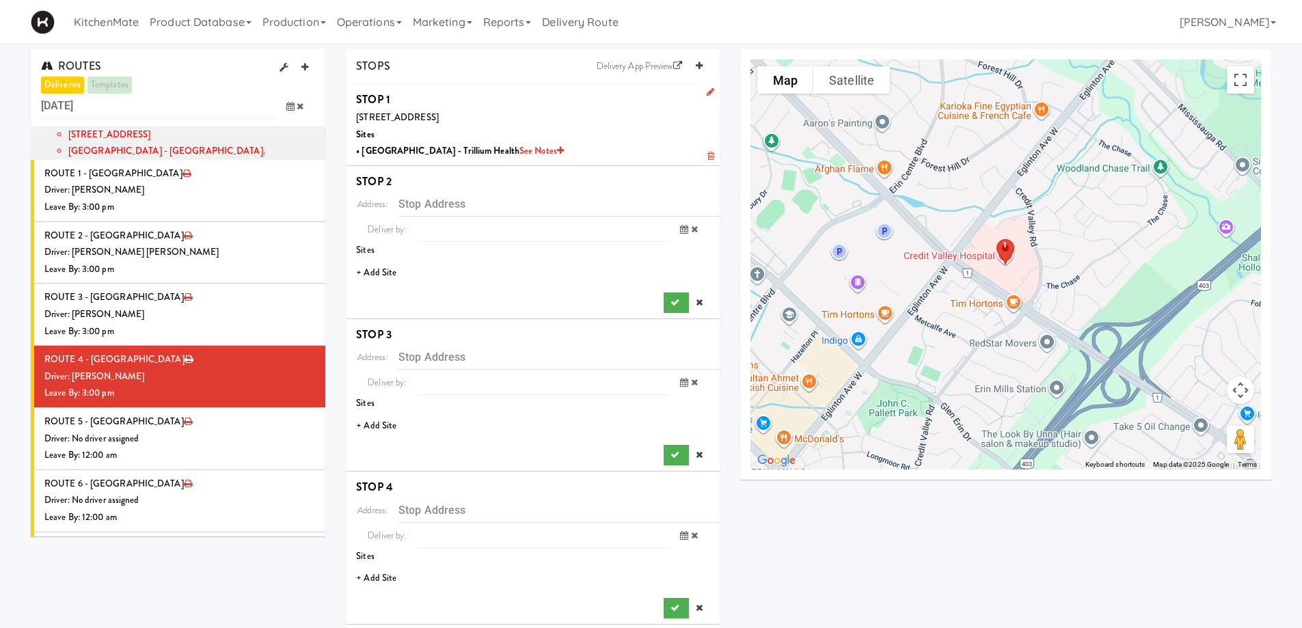
click at [370, 278] on li "+ Add Site" at bounding box center [533, 273] width 374 height 28
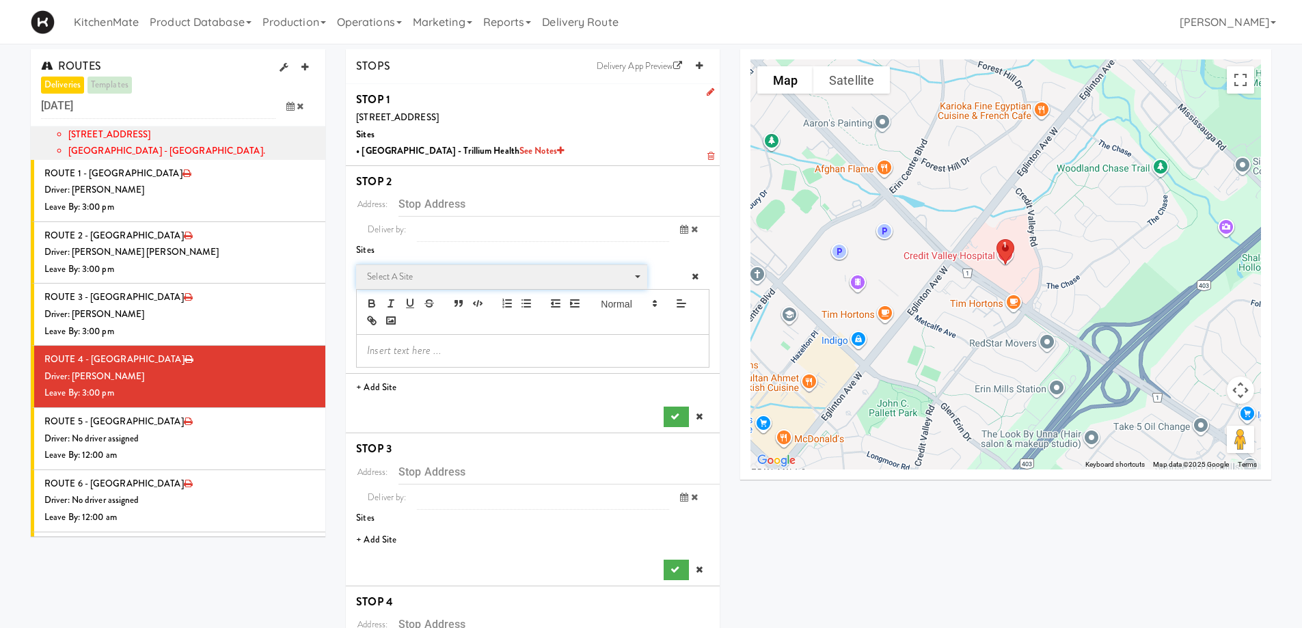
click at [466, 277] on span "Select a site" at bounding box center [497, 277] width 260 height 16
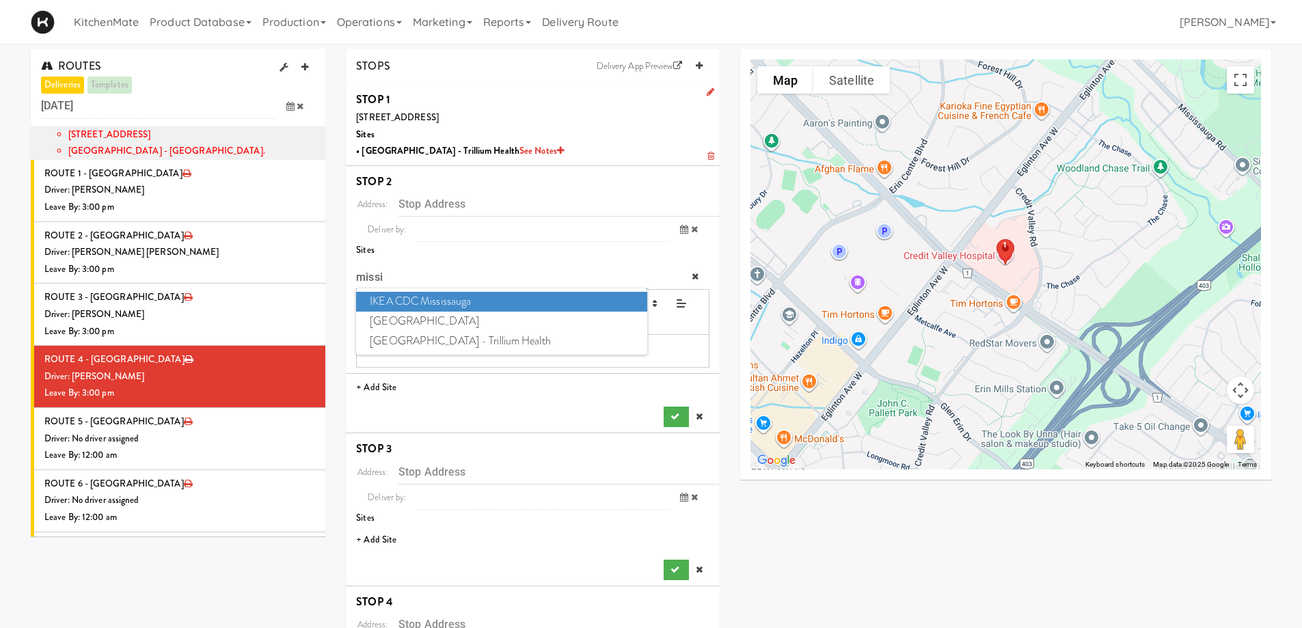
type input "missi"
click at [460, 343] on span "Mississauga Hospital - Trillium Health" at bounding box center [501, 342] width 291 height 20
type input "[STREET_ADDRESS]"
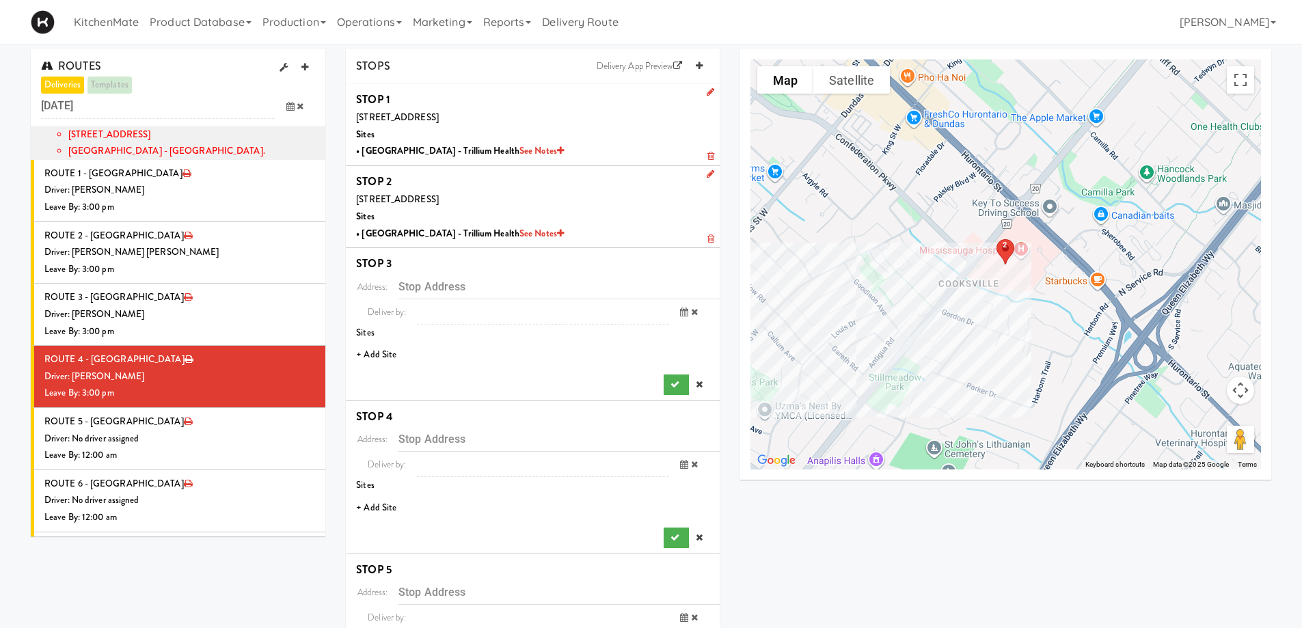
click at [381, 354] on li "+ Add Site" at bounding box center [533, 355] width 374 height 28
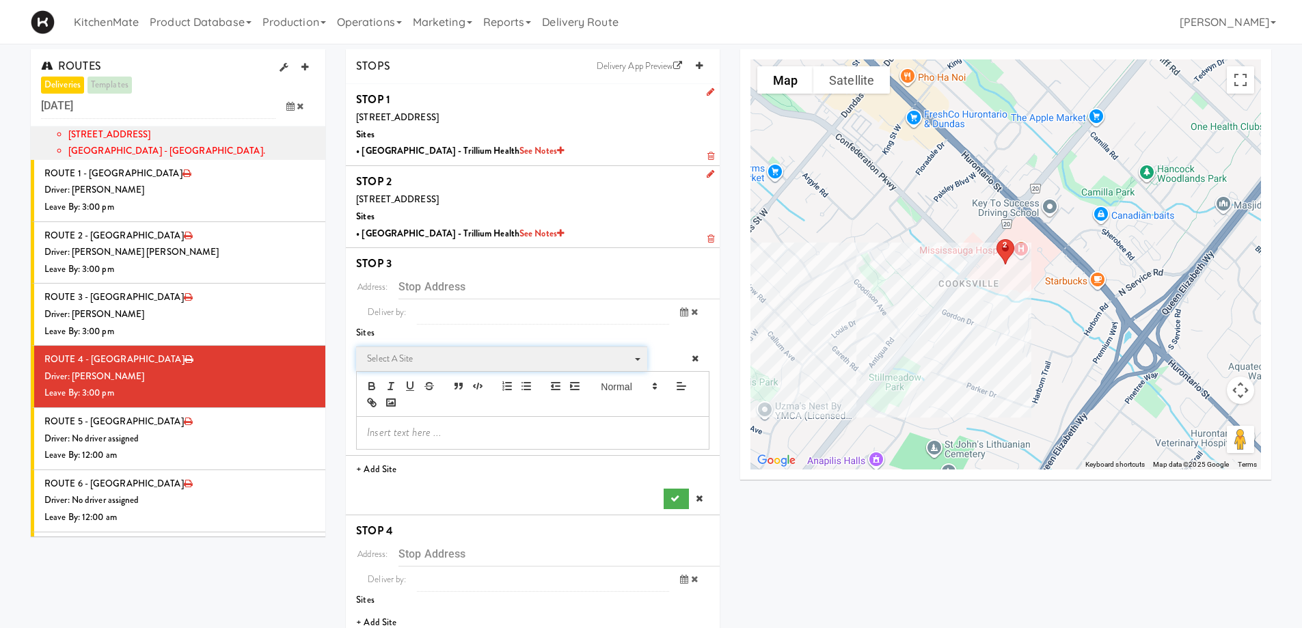
click at [440, 353] on span "Select a site" at bounding box center [497, 359] width 260 height 16
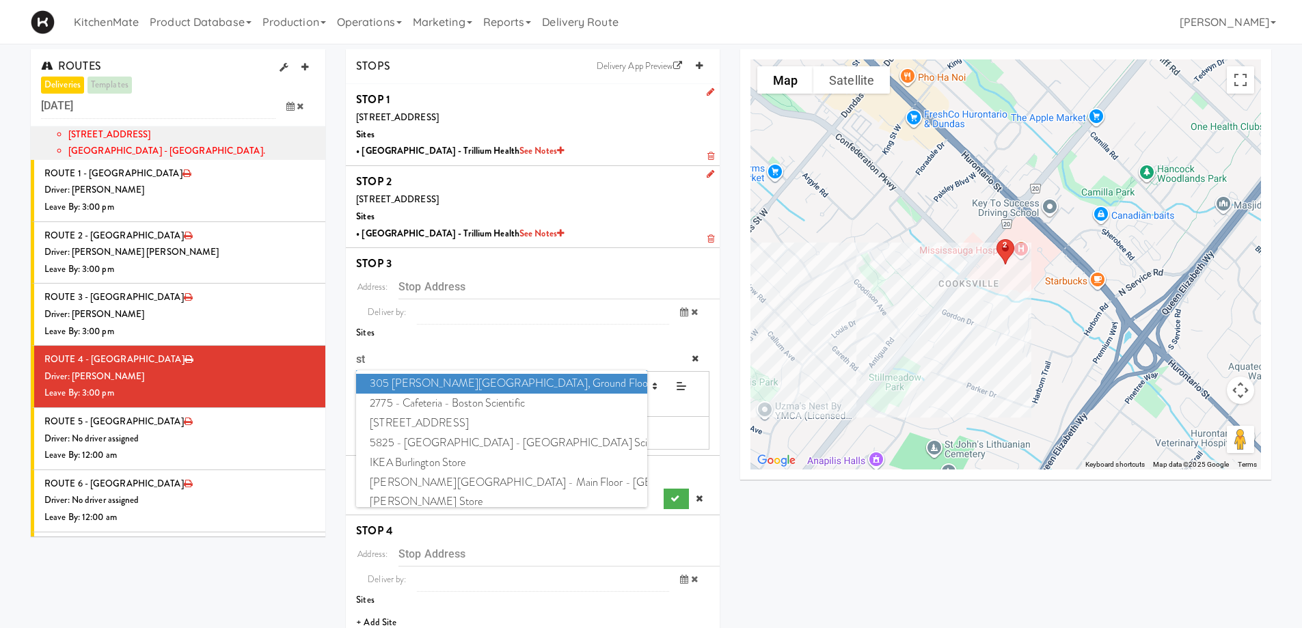
type input "s"
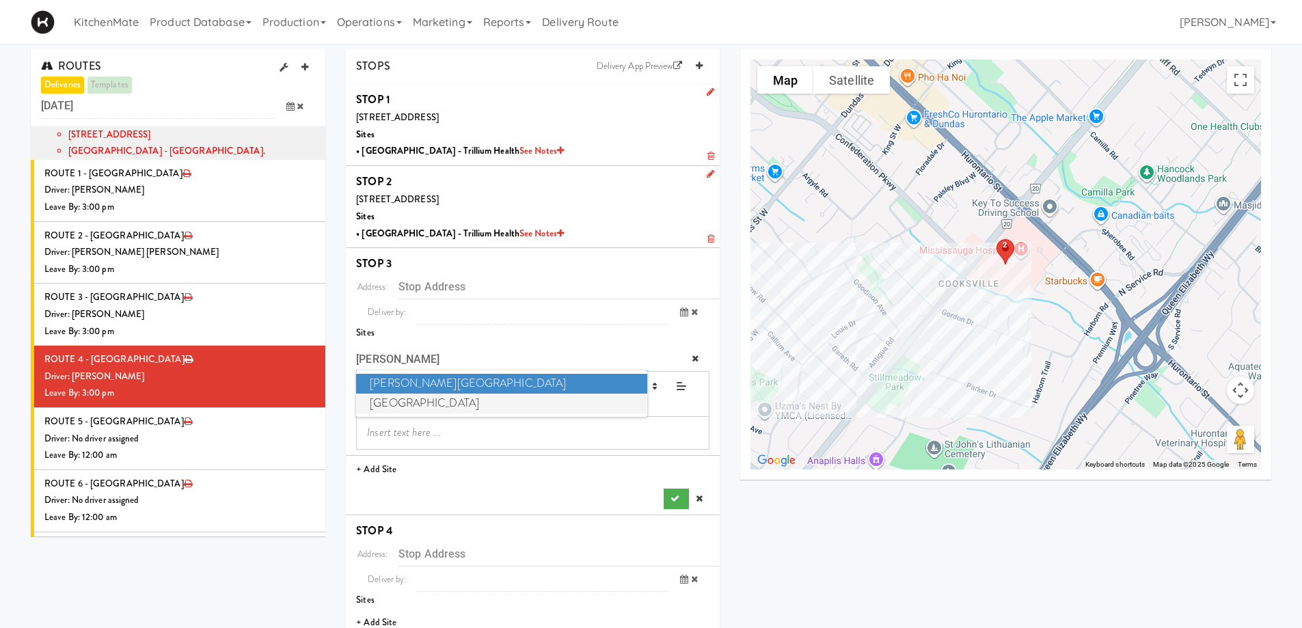
type input "josep"
click at [430, 403] on span "St. Joseph's Health Centre" at bounding box center [501, 404] width 291 height 20
type input "[STREET_ADDRESS]"
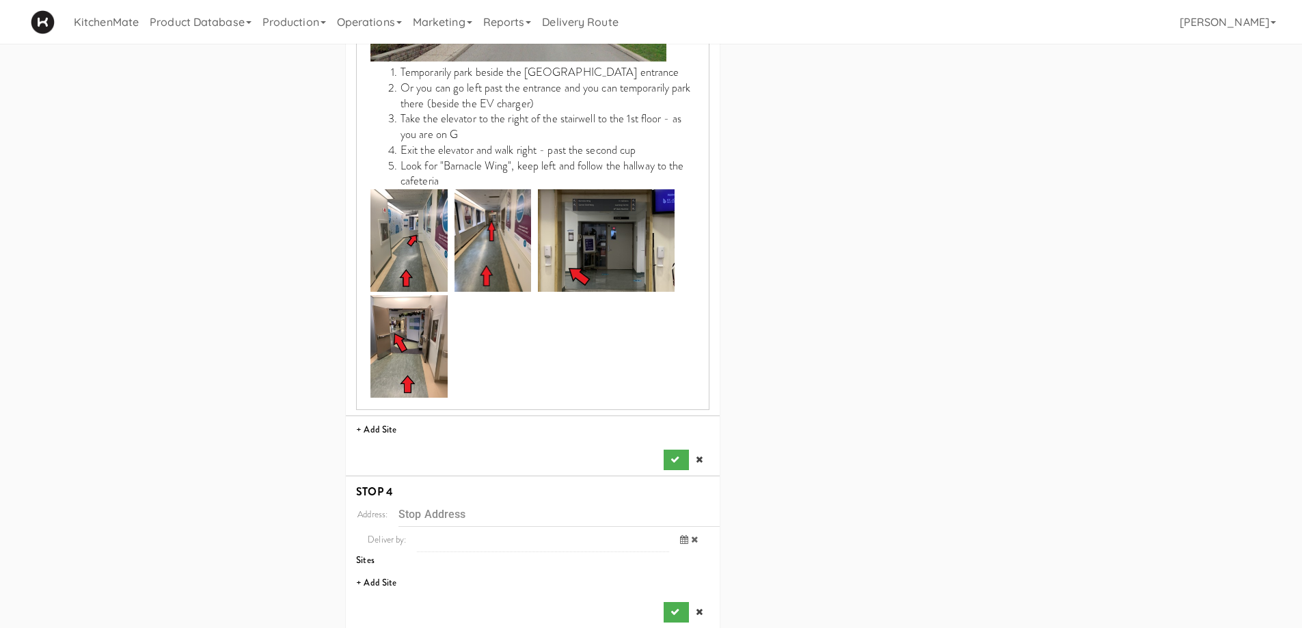
scroll to position [684, 0]
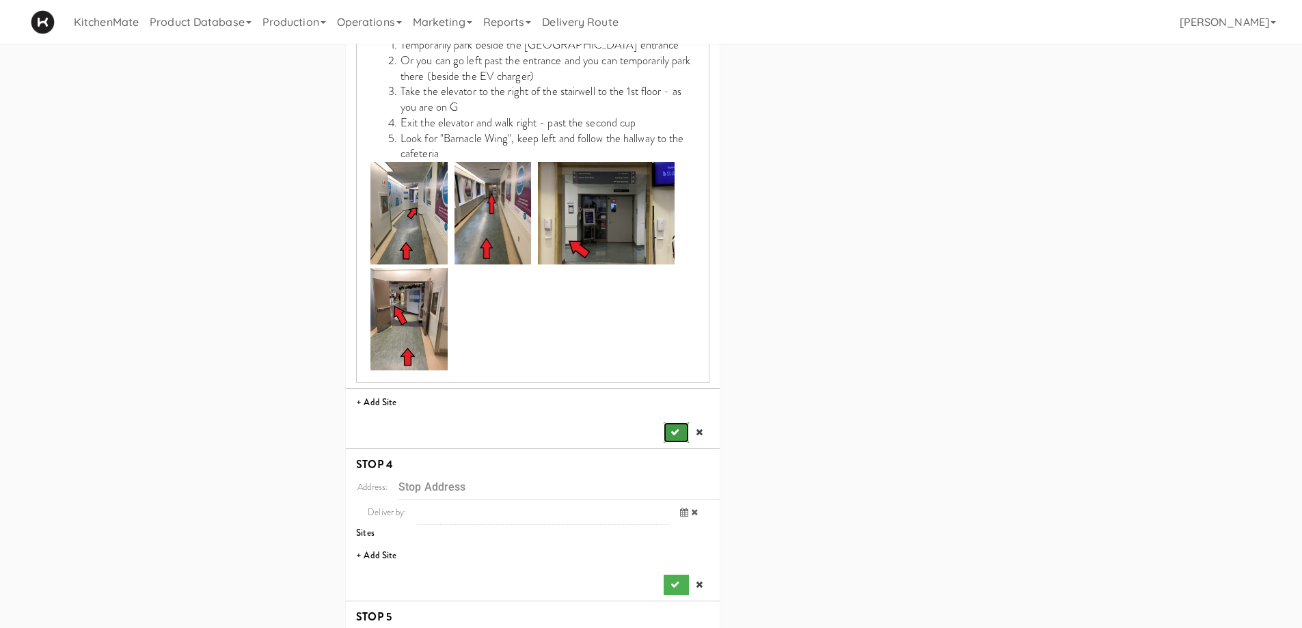
click at [678, 428] on icon "submit" at bounding box center [675, 432] width 9 height 9
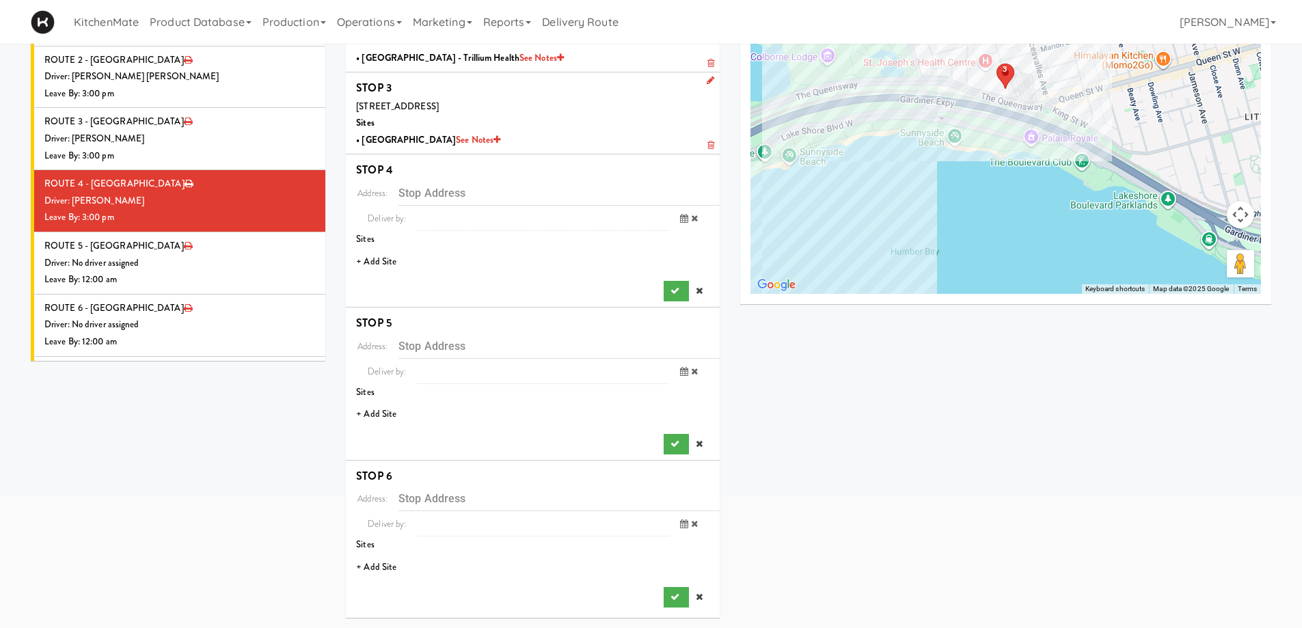
click at [392, 269] on li "+ Add Site" at bounding box center [533, 262] width 374 height 28
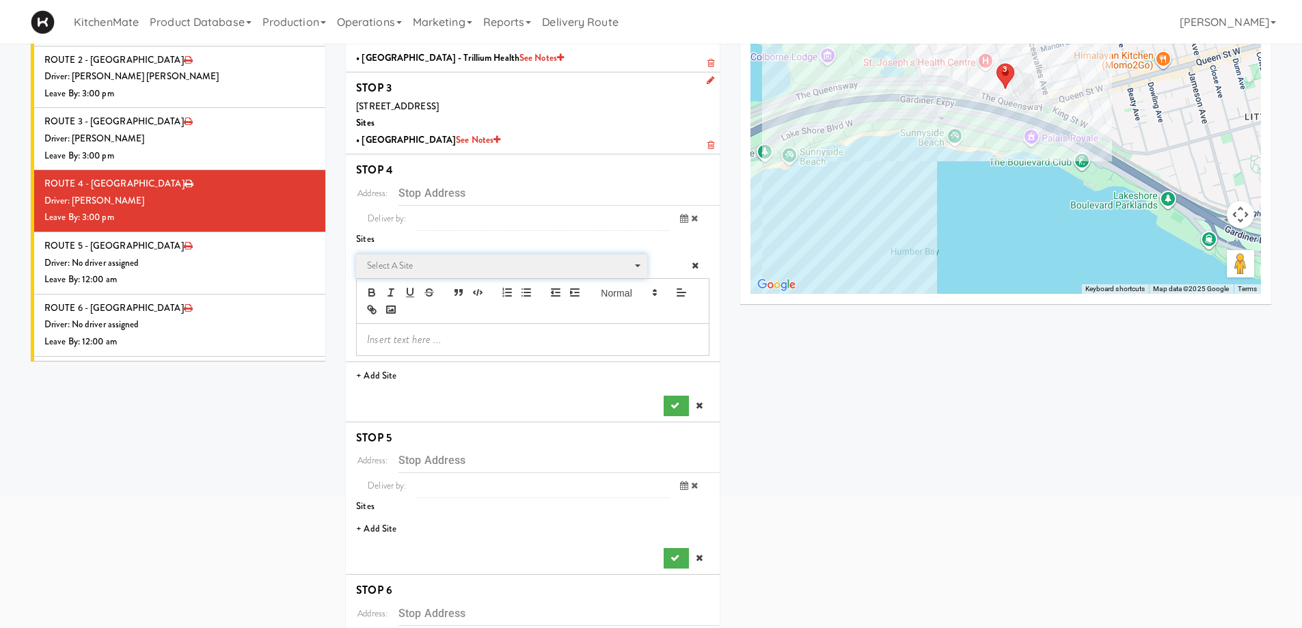
click at [404, 267] on span "Select a site" at bounding box center [497, 266] width 260 height 16
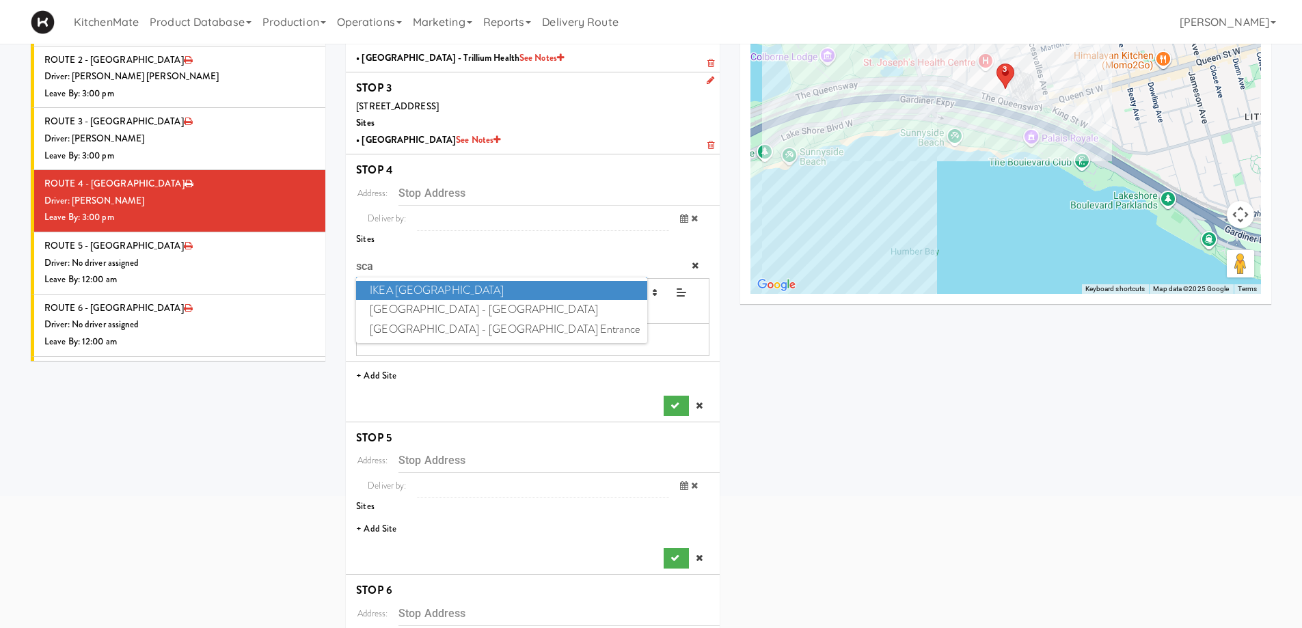
type input "scar"
click at [556, 324] on span "Scarborough General Hospital - Tower Wing Entrance" at bounding box center [501, 330] width 291 height 20
type input "[STREET_ADDRESS][PERSON_NAME]"
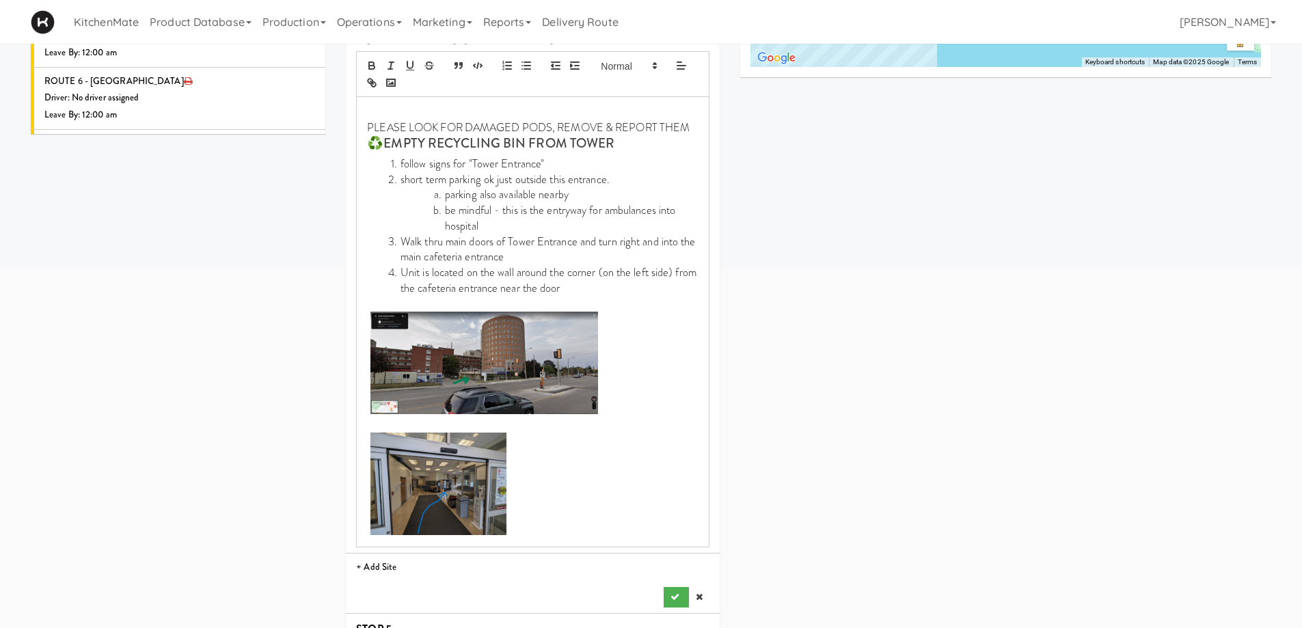
scroll to position [449, 0]
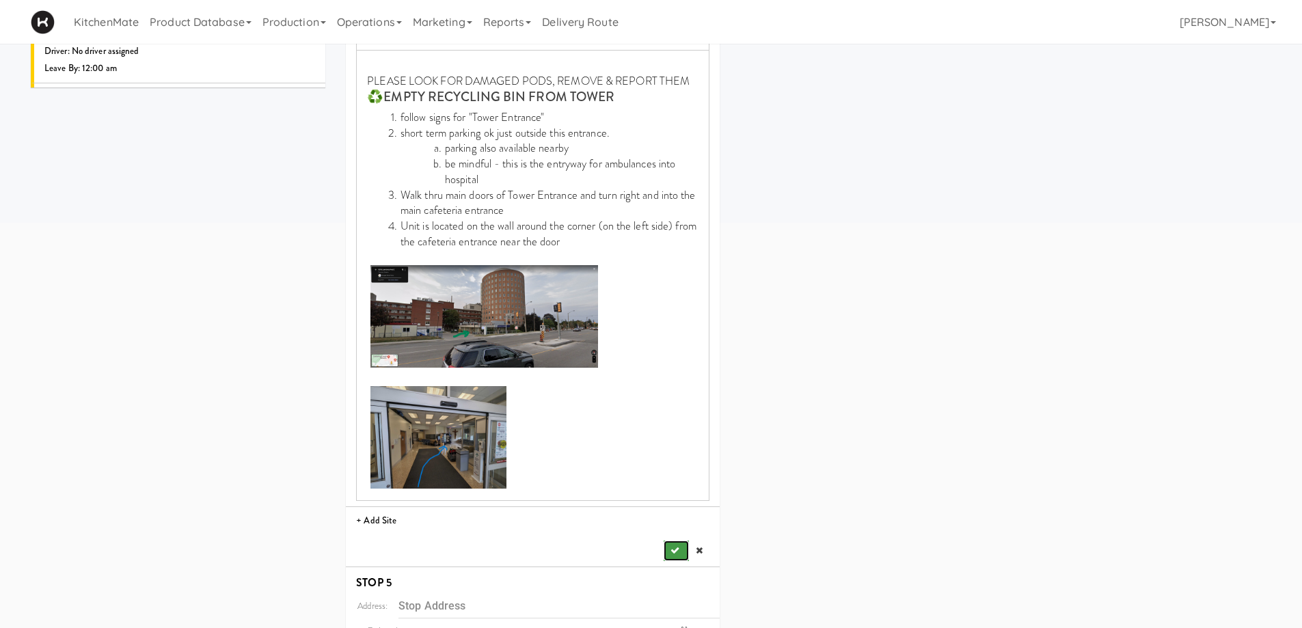
click at [684, 557] on button "submit" at bounding box center [676, 551] width 25 height 21
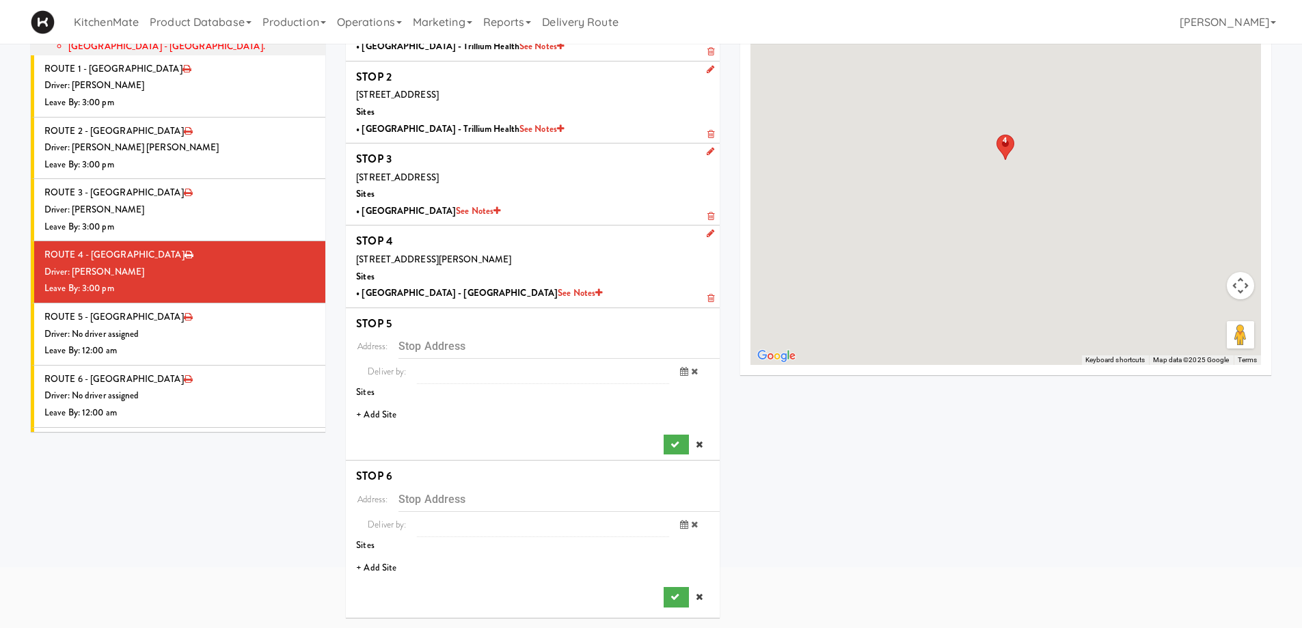
scroll to position [105, 0]
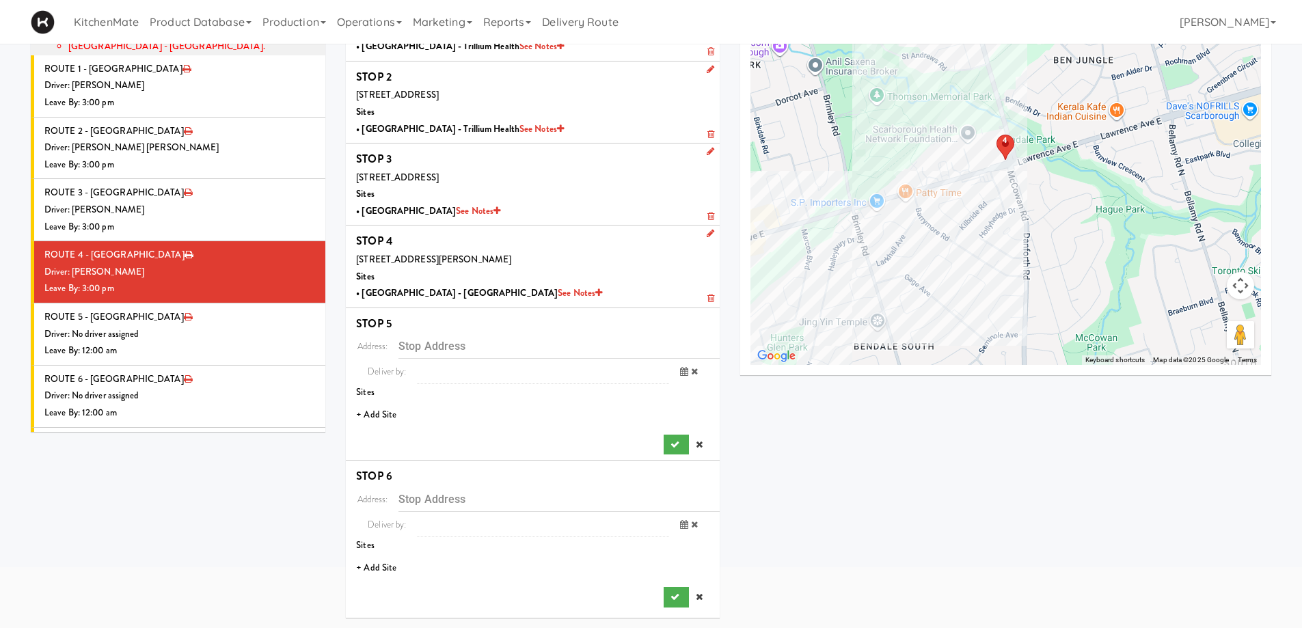
click at [358, 417] on li "+ Add Site" at bounding box center [533, 415] width 374 height 28
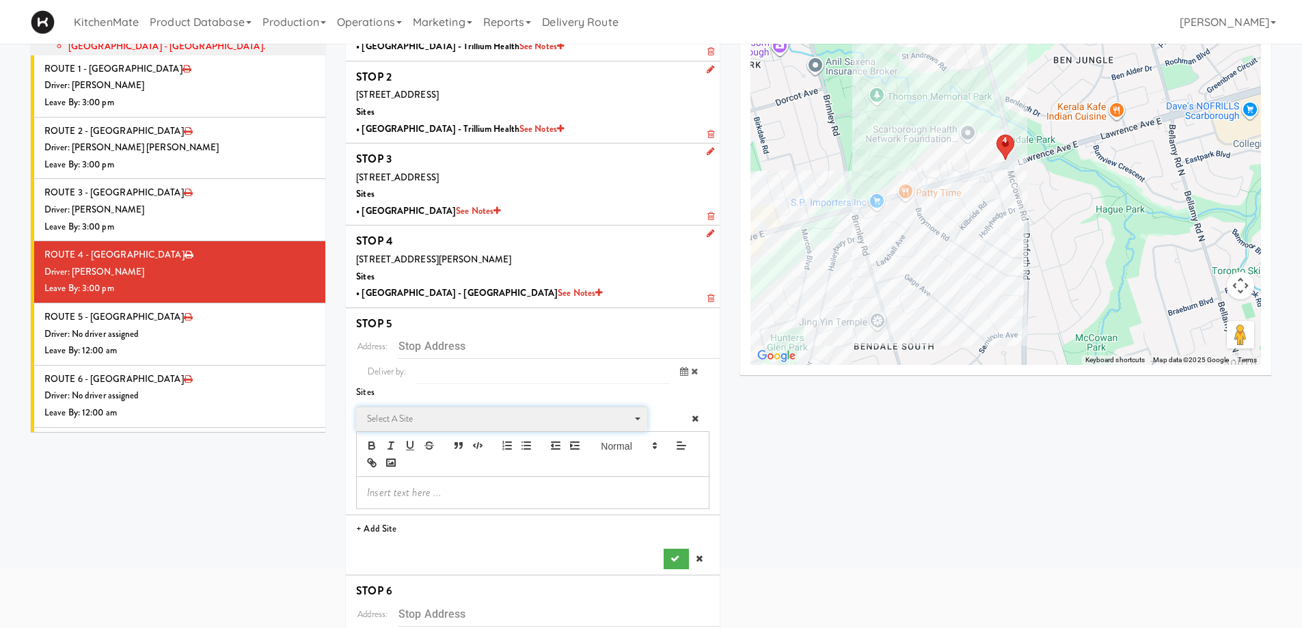
click at [412, 415] on span "Select a site" at bounding box center [497, 419] width 260 height 16
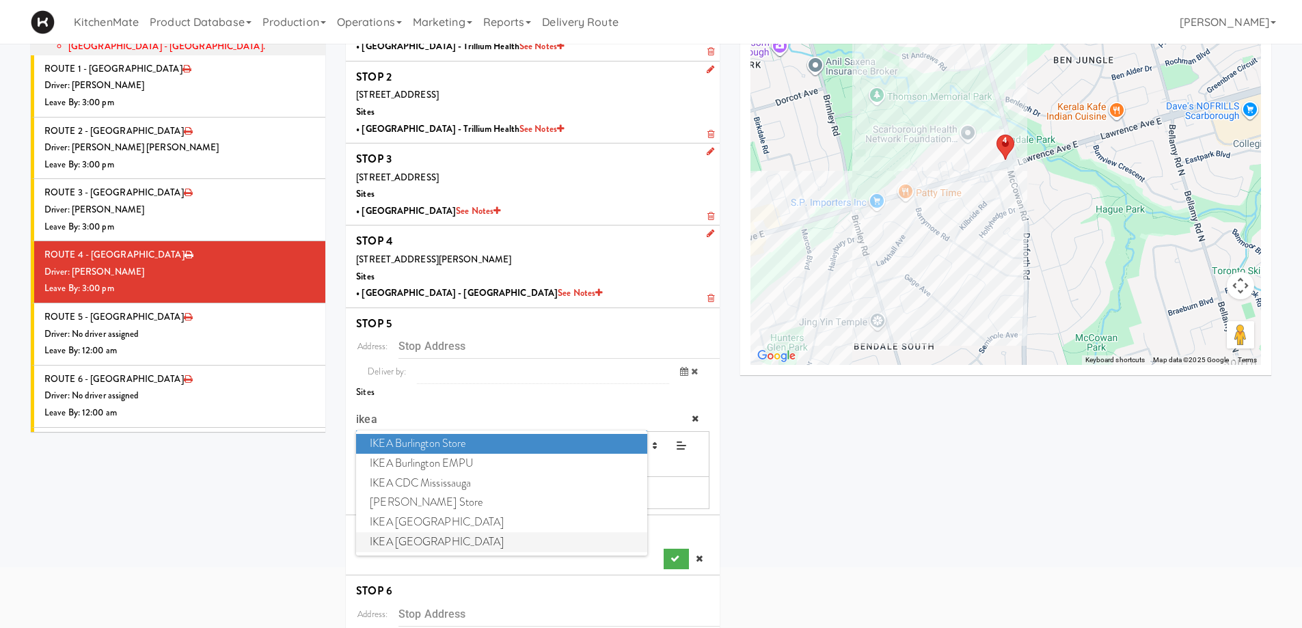
type input "ikea"
click at [469, 546] on span "IKEA Scarborough Town Center" at bounding box center [501, 543] width 291 height 20
type input "[STREET_ADDRESS]"
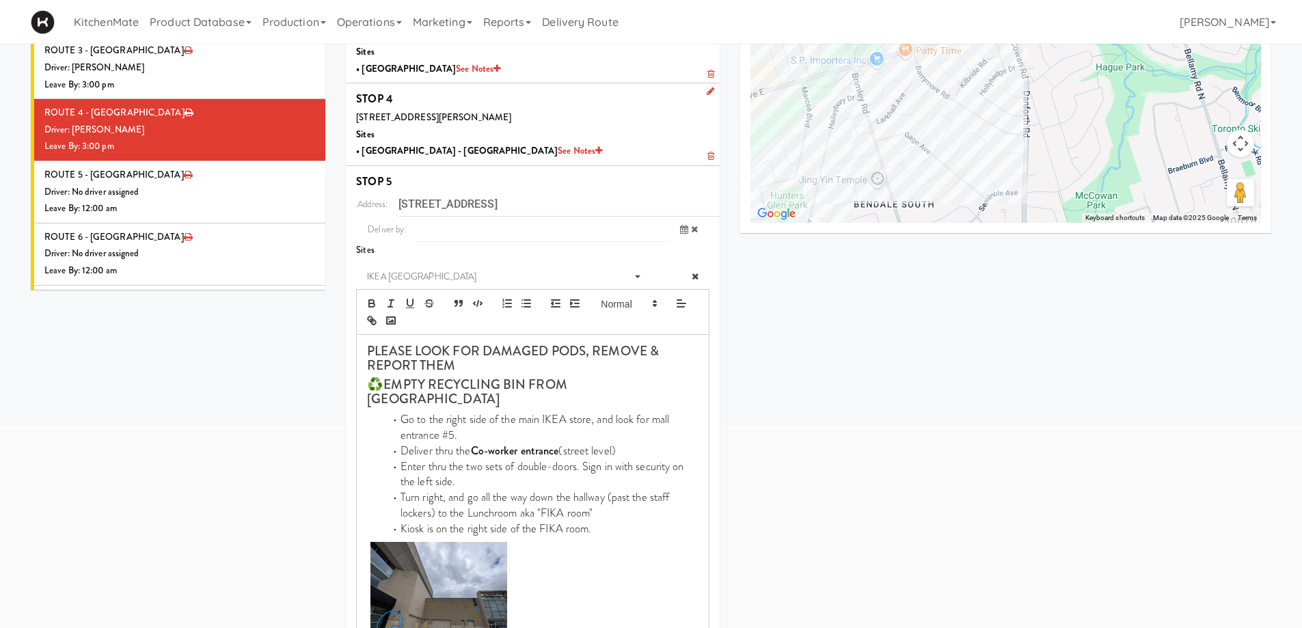
scroll to position [495, 0]
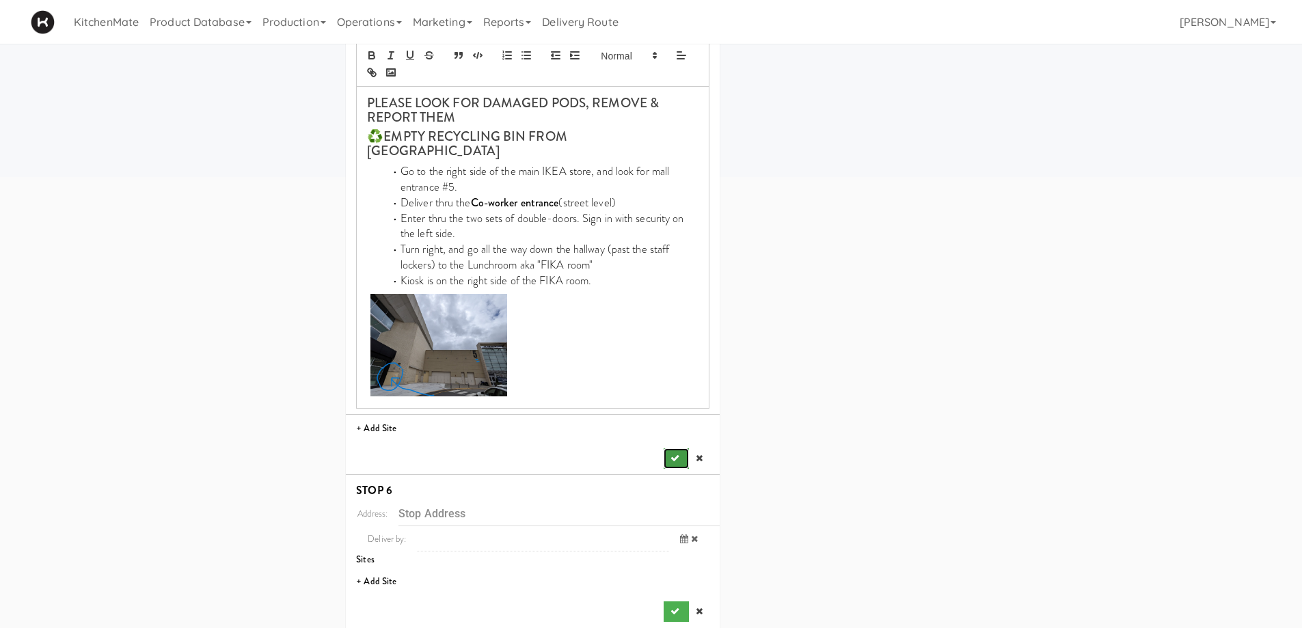
click at [671, 454] on icon "submit" at bounding box center [675, 458] width 9 height 9
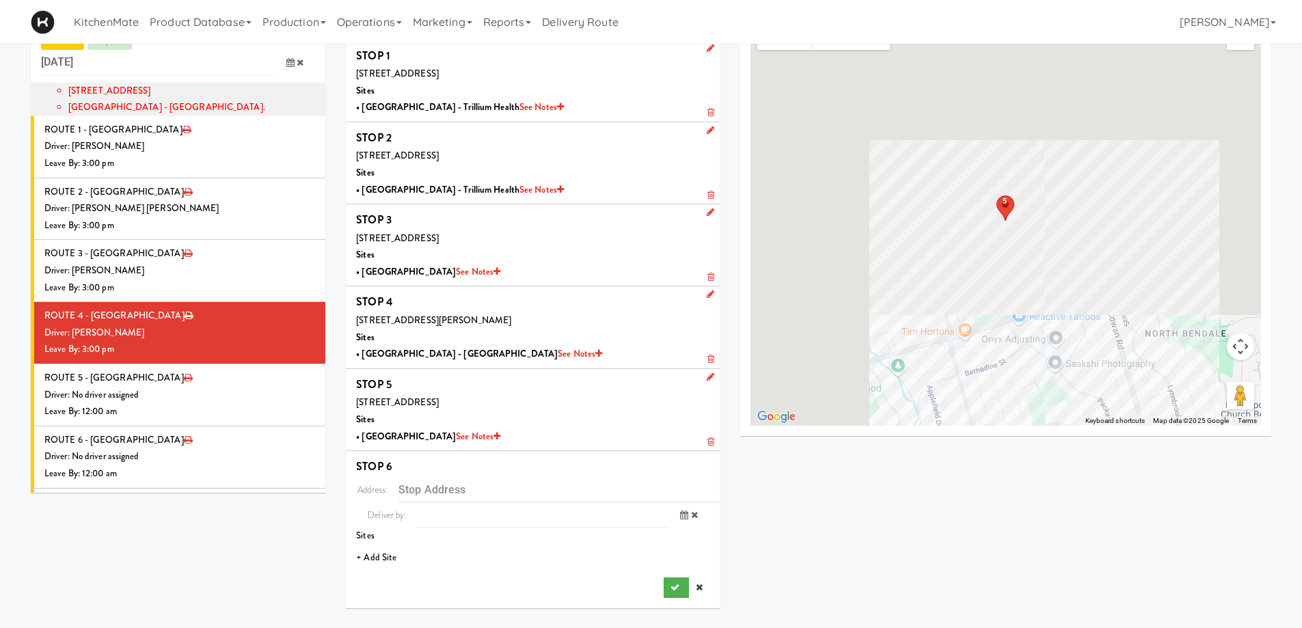
scroll to position [44, 0]
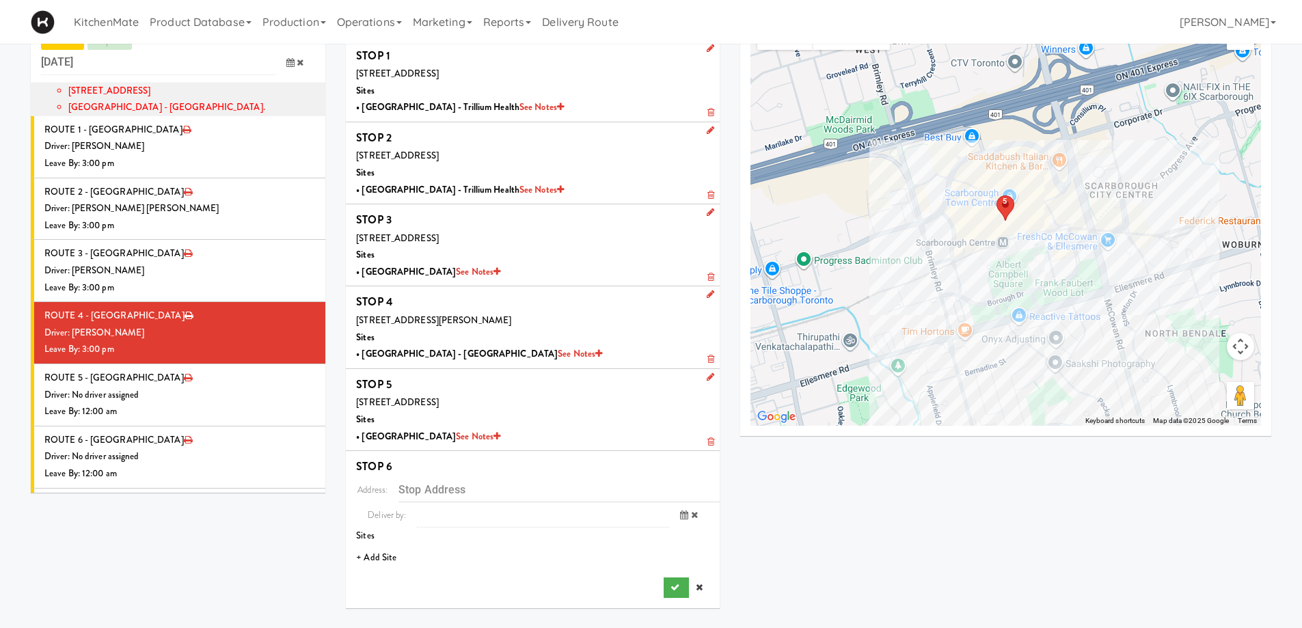
click at [384, 557] on li "+ Add Site" at bounding box center [533, 558] width 374 height 28
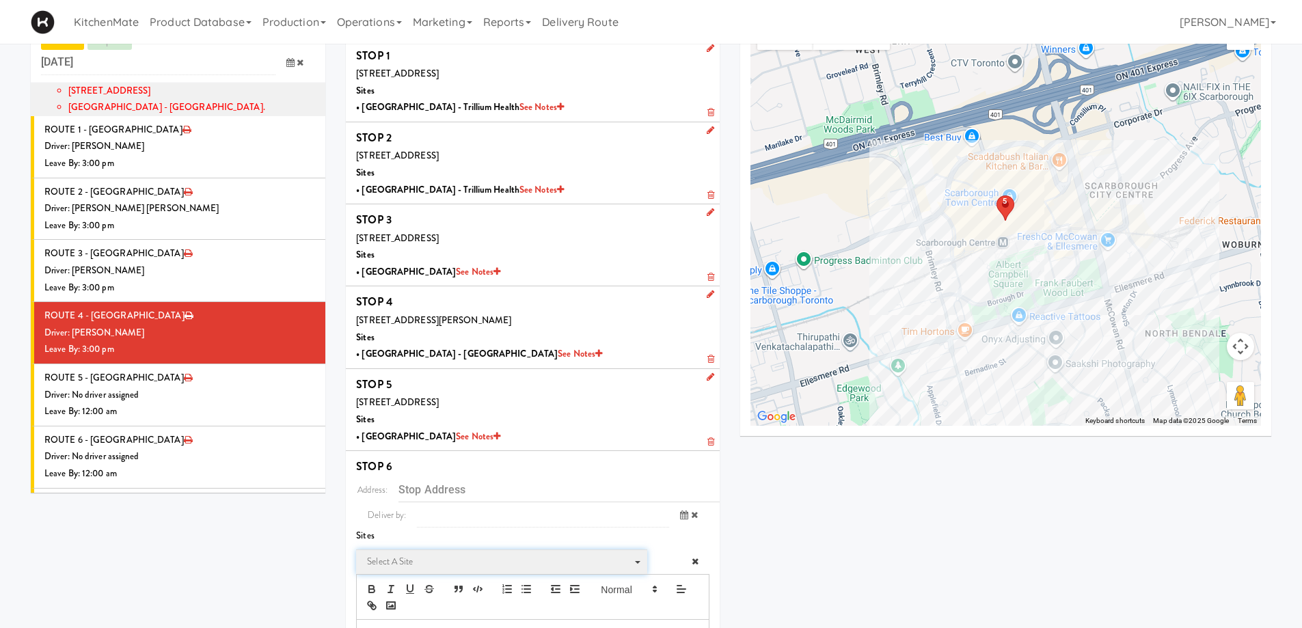
click at [384, 557] on span "Select a site" at bounding box center [497, 562] width 260 height 16
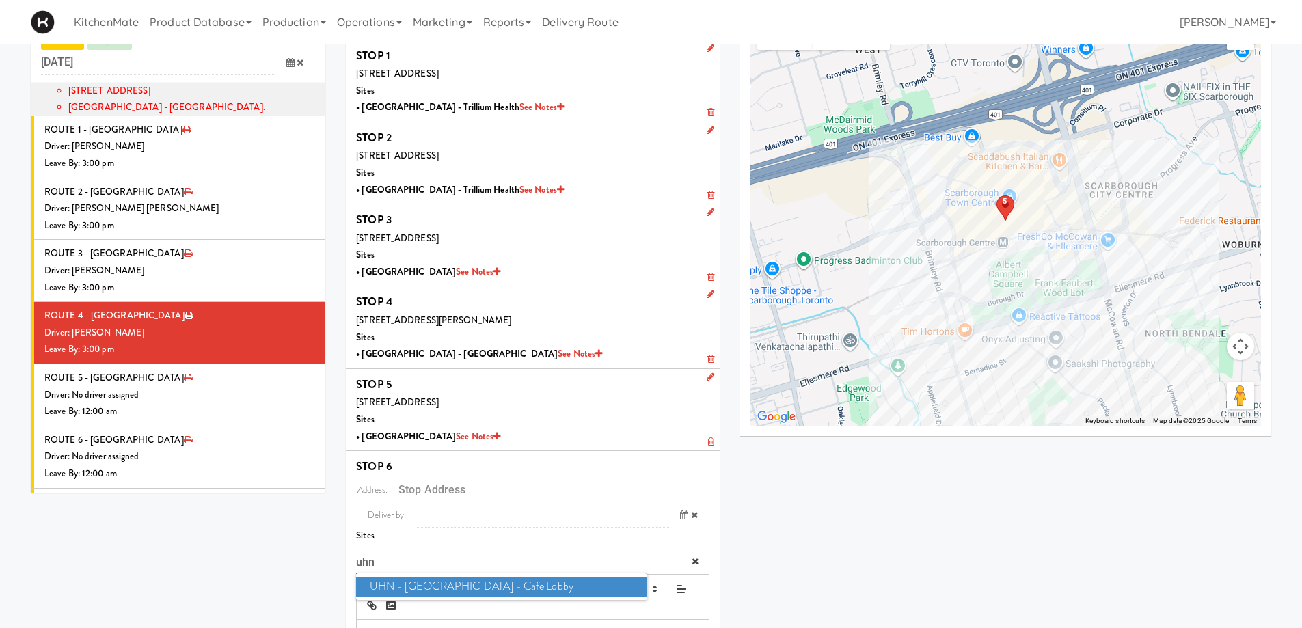
type input "uhn"
click at [532, 589] on span "UHN - Lyndhurst Centre - Cafe Lobby" at bounding box center [501, 587] width 291 height 20
type input "[STREET_ADDRESS][PERSON_NAME]"
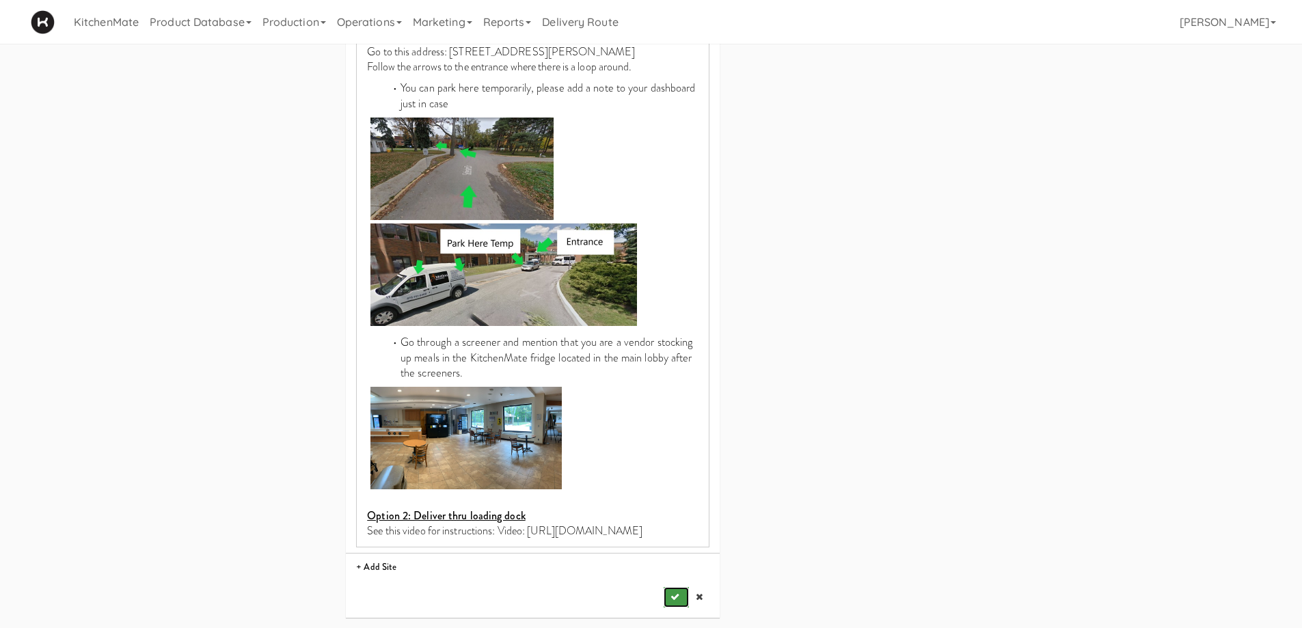
click at [668, 590] on button "submit" at bounding box center [676, 597] width 25 height 21
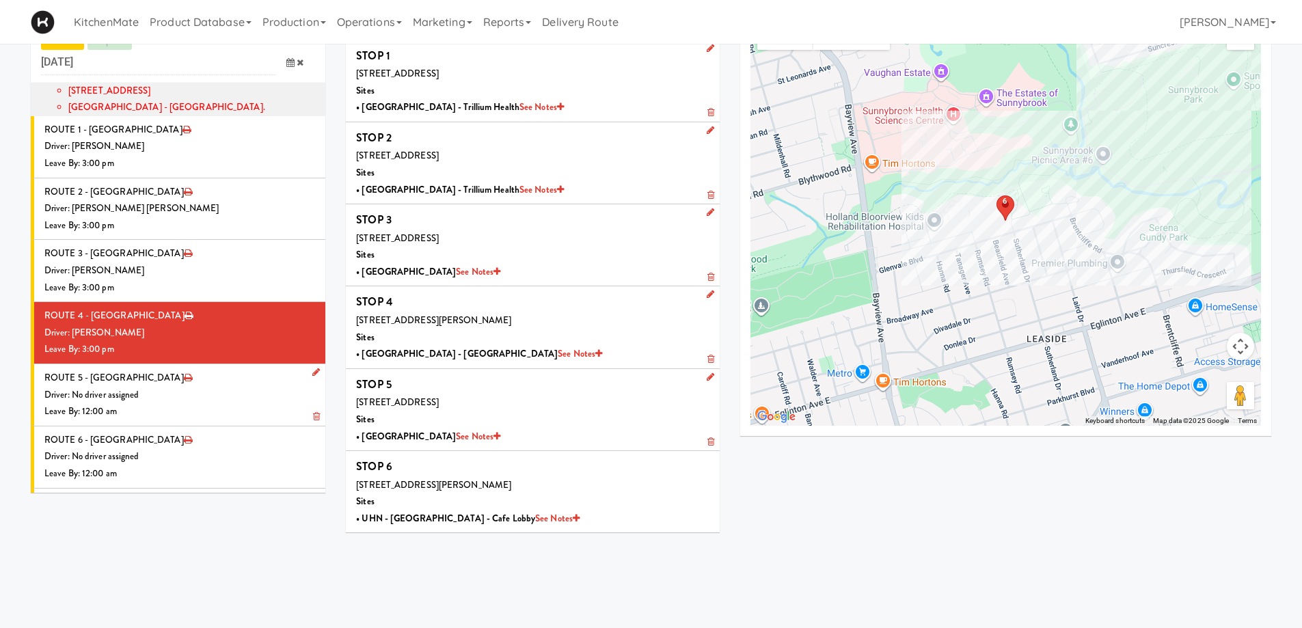
click at [232, 387] on div "Driver: No driver assigned" at bounding box center [179, 395] width 271 height 17
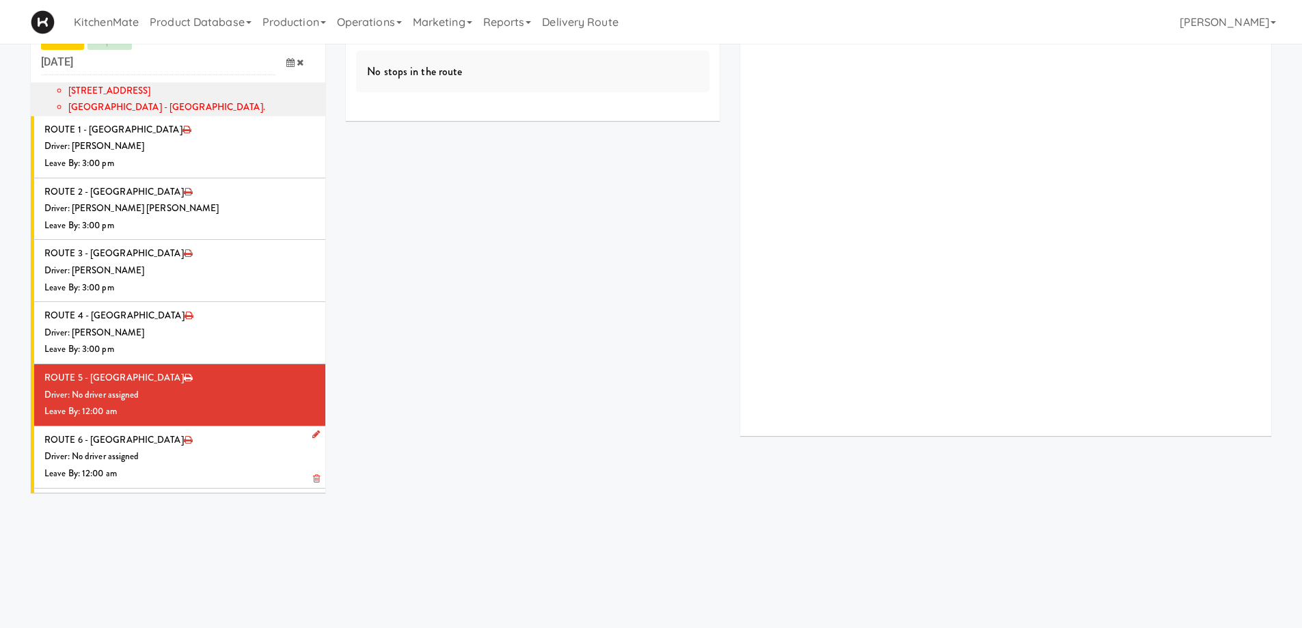
click at [204, 427] on li "ROUTE 6 - Idle Driver: No driver assigned Leave By: 12:00 am" at bounding box center [178, 458] width 295 height 62
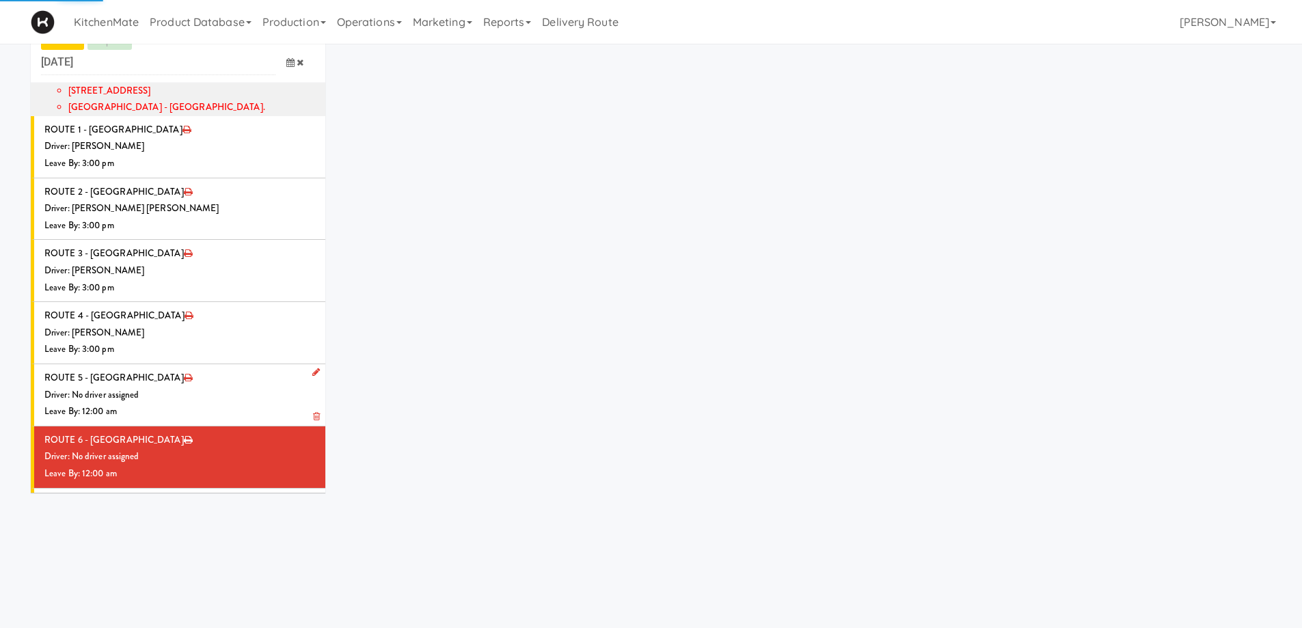
click at [183, 387] on div "Driver: No driver assigned" at bounding box center [179, 395] width 271 height 17
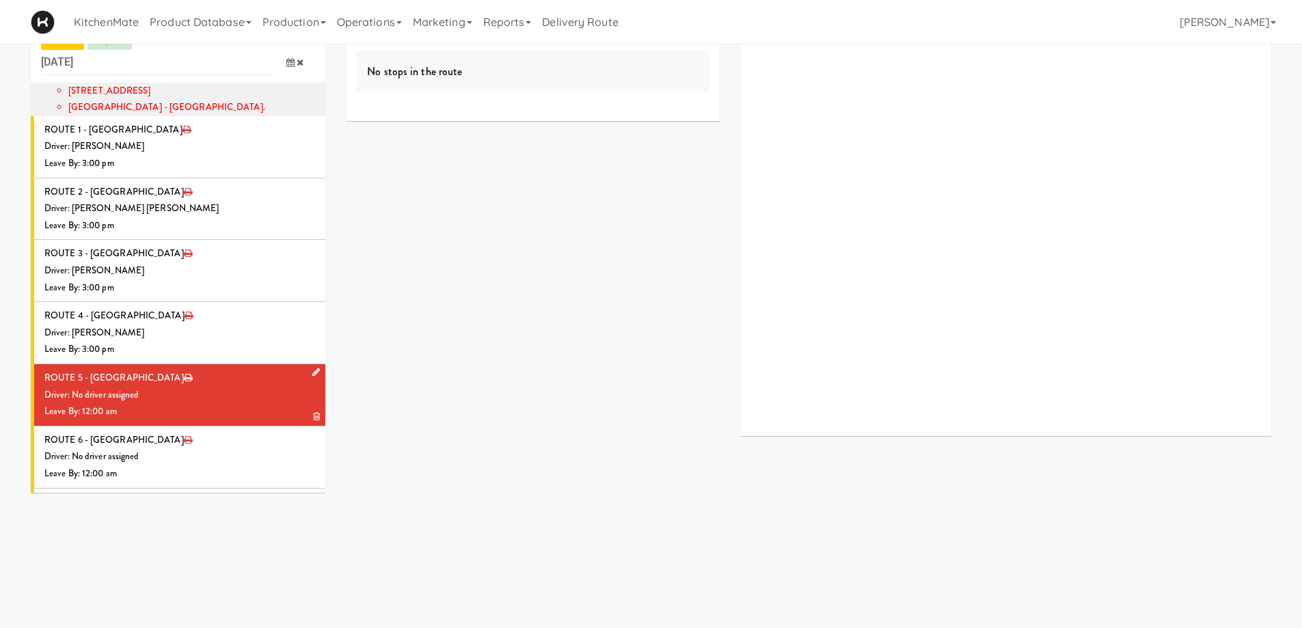
click at [312, 368] on icon at bounding box center [316, 372] width 8 height 9
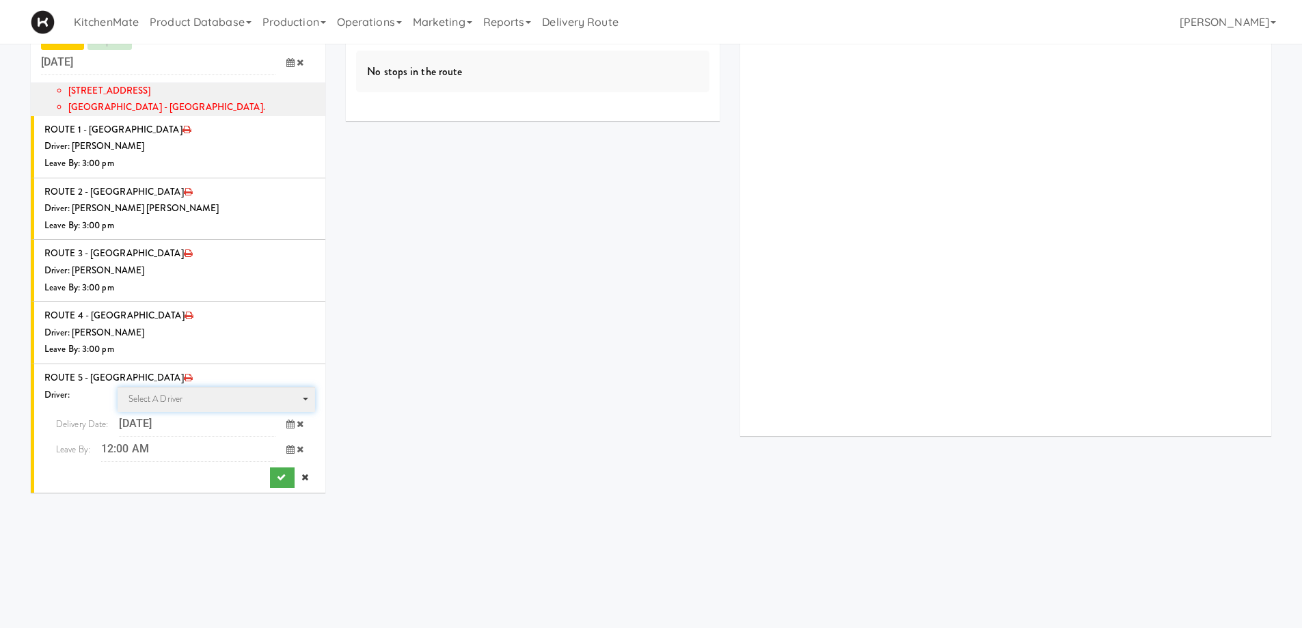
click at [172, 387] on span "Select a driver Select a driver" at bounding box center [217, 399] width 198 height 25
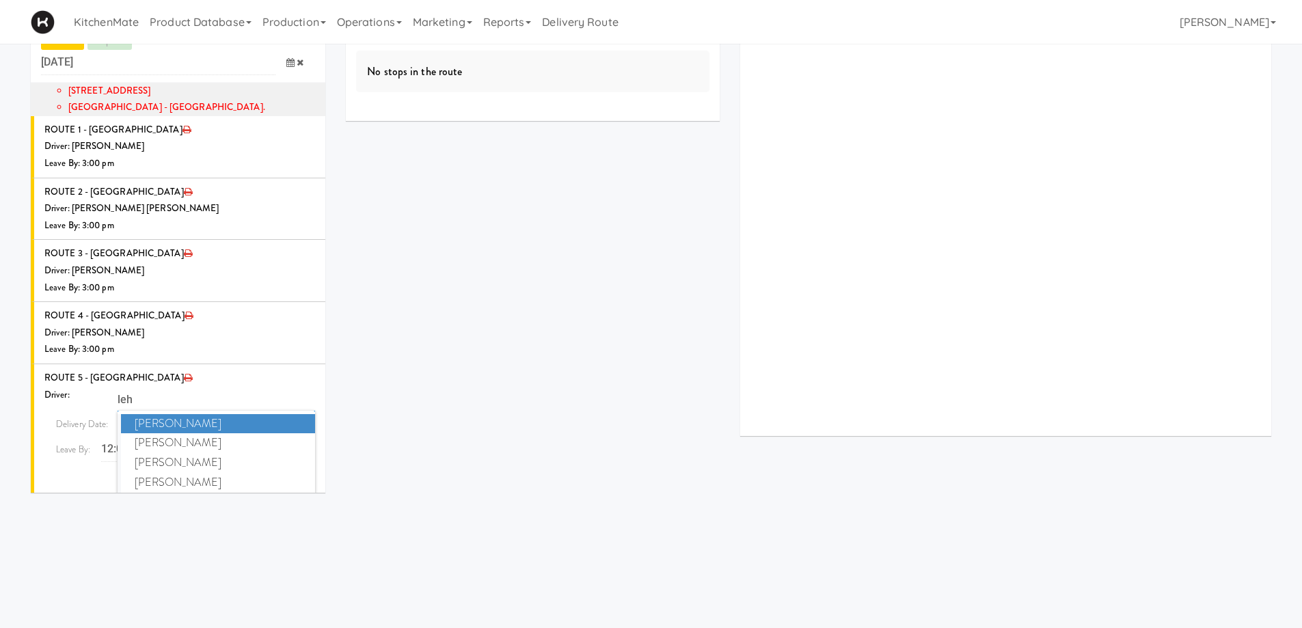
type input "leh"
click at [186, 493] on span "Lehnard Solomon" at bounding box center [218, 503] width 195 height 20
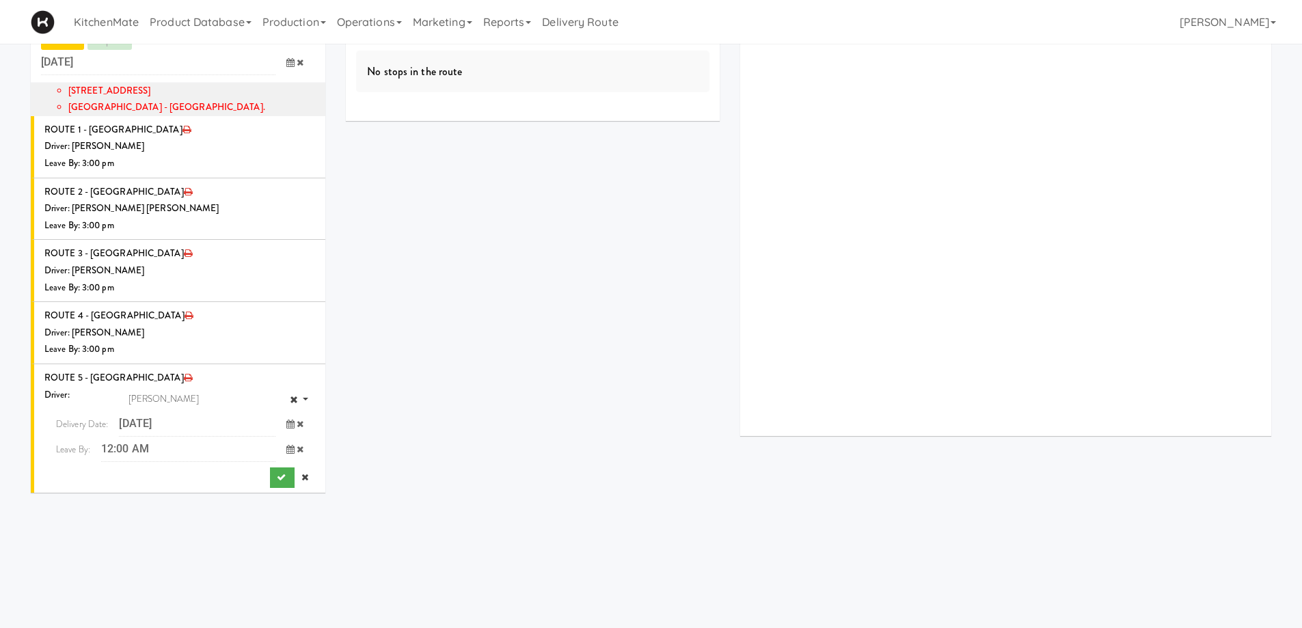
click at [286, 445] on icon at bounding box center [290, 449] width 8 height 9
click at [232, 493] on span "7:00 AM" at bounding box center [233, 504] width 53 height 23
click at [179, 493] on span "7:30 AM" at bounding box center [180, 504] width 53 height 23
click at [277, 473] on icon "submit" at bounding box center [281, 477] width 9 height 9
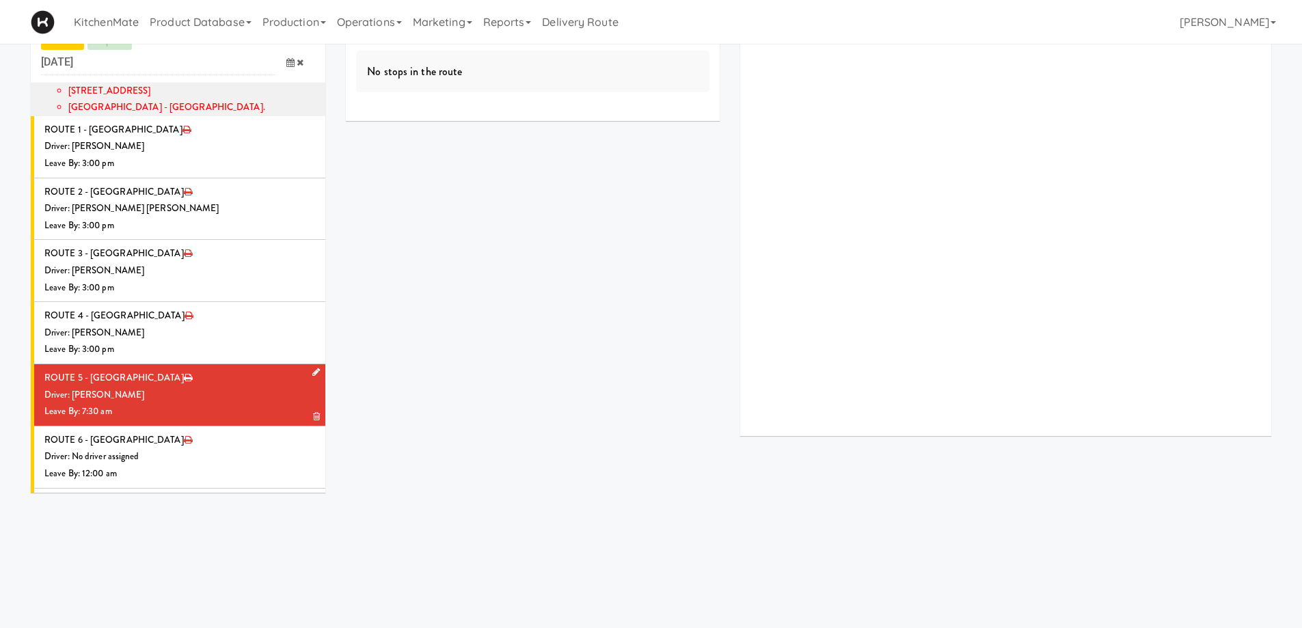
click at [202, 403] on div "Leave By: 7:30 am" at bounding box center [179, 411] width 271 height 17
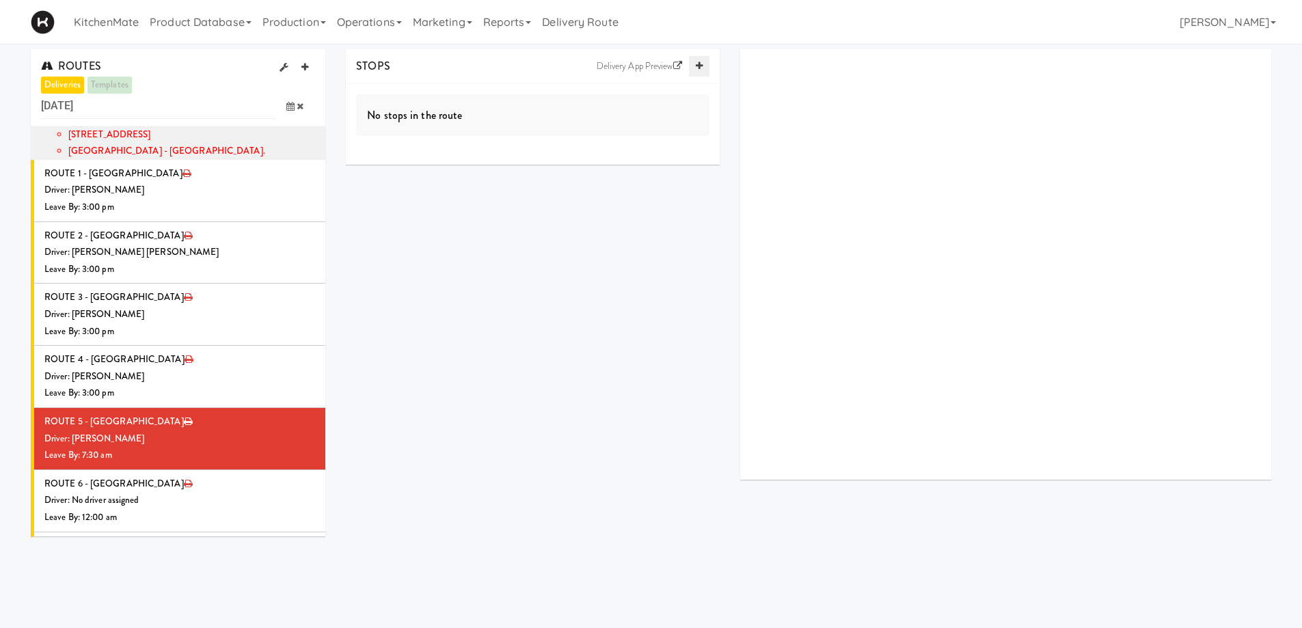
click at [700, 67] on icon at bounding box center [699, 66] width 7 height 9
click at [696, 66] on icon at bounding box center [699, 66] width 7 height 9
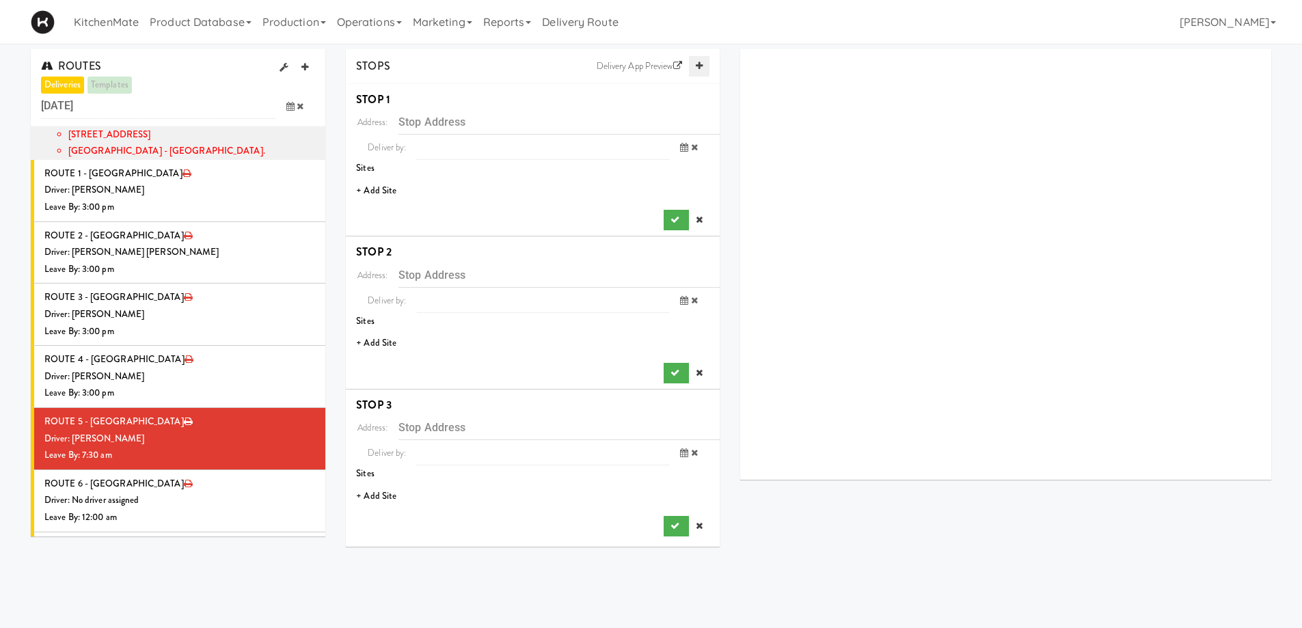
click at [696, 66] on icon at bounding box center [699, 66] width 7 height 9
click at [386, 178] on li "+ Add Site" at bounding box center [533, 191] width 374 height 28
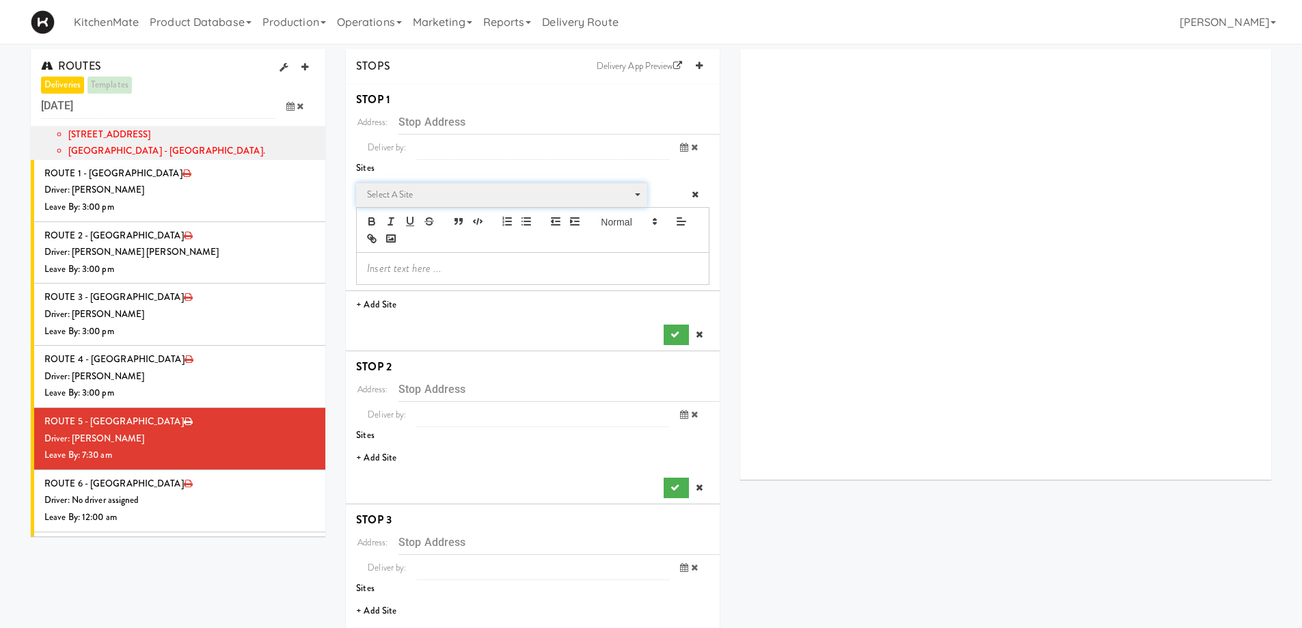
click at [396, 187] on span "Select a site" at bounding box center [497, 195] width 260 height 16
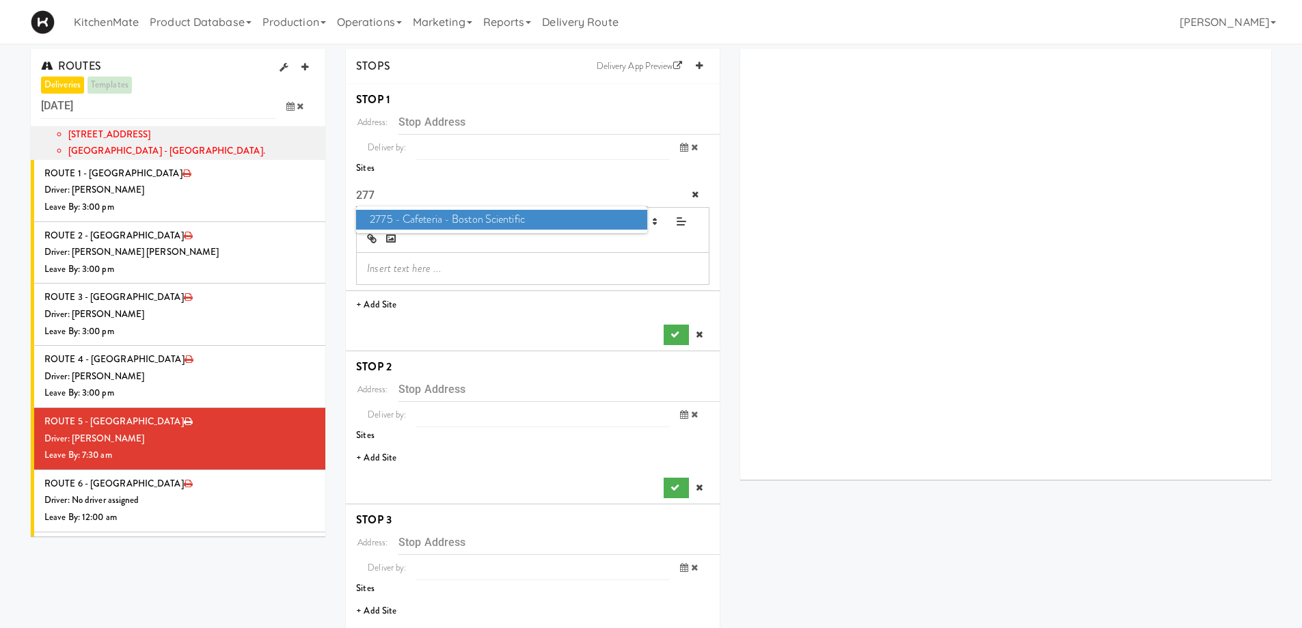
type input "277"
click at [427, 223] on span "2775 - Cafeteria - Boston Scientific" at bounding box center [501, 220] width 291 height 20
type input "[STREET_ADDRESS][PERSON_NAME][PERSON_NAME]"
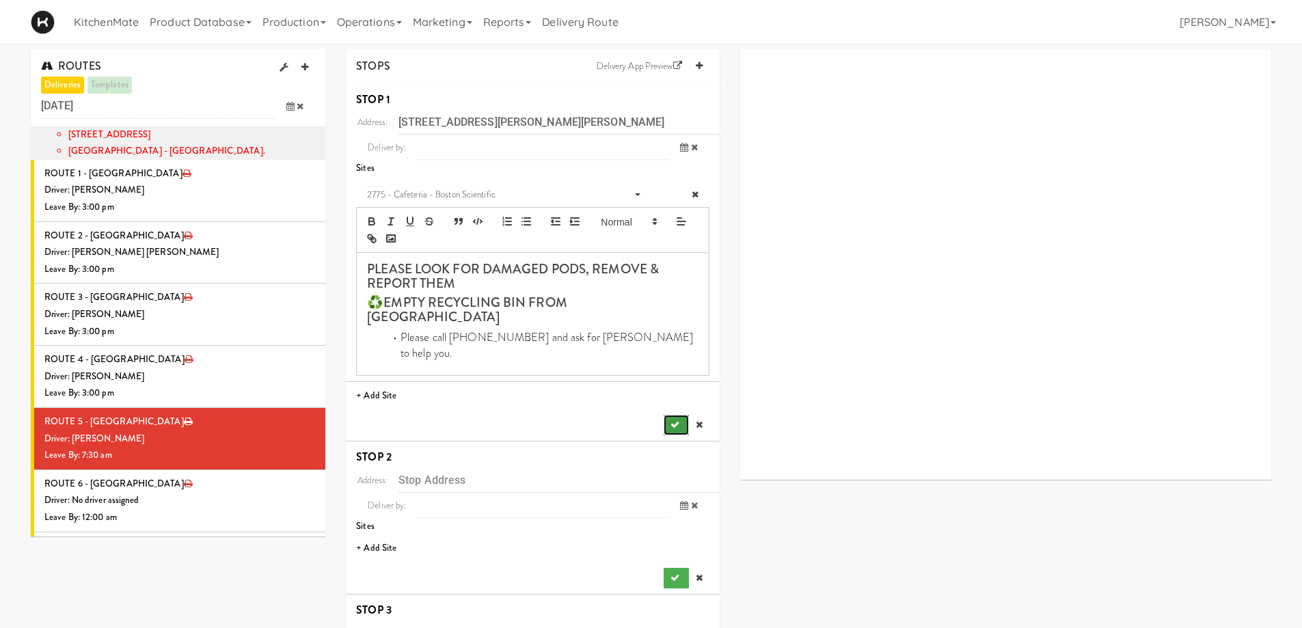
click at [664, 415] on button "submit" at bounding box center [676, 425] width 25 height 21
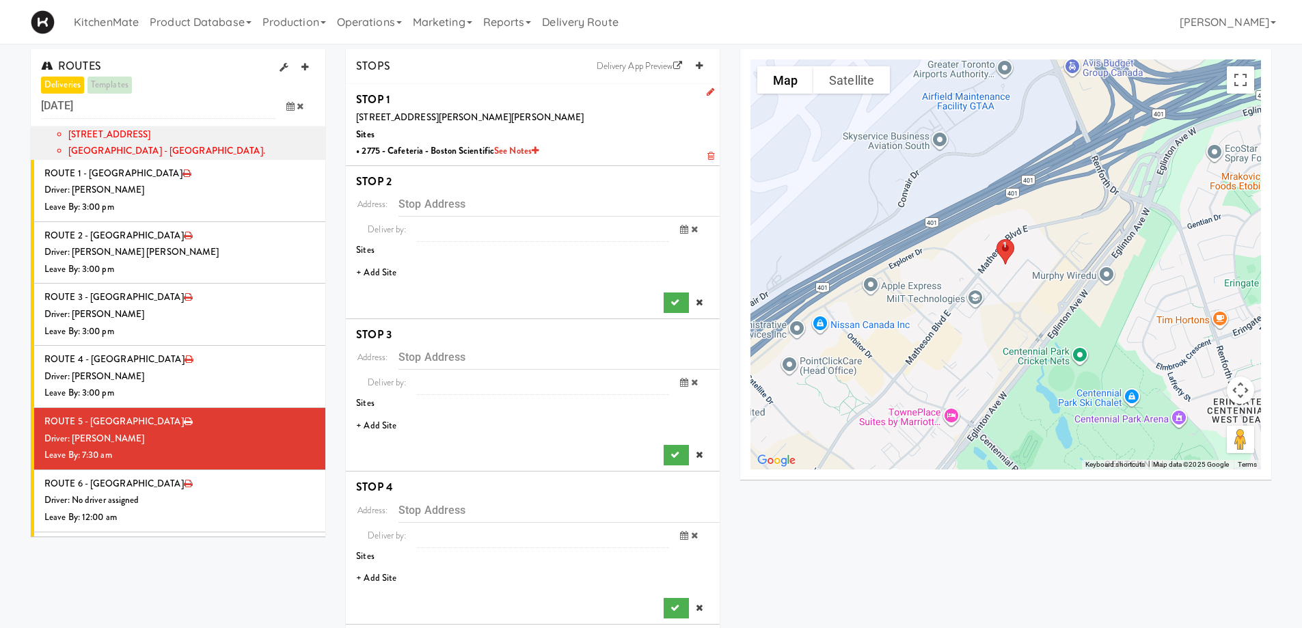
click at [403, 277] on li "+ Add Site" at bounding box center [533, 273] width 374 height 28
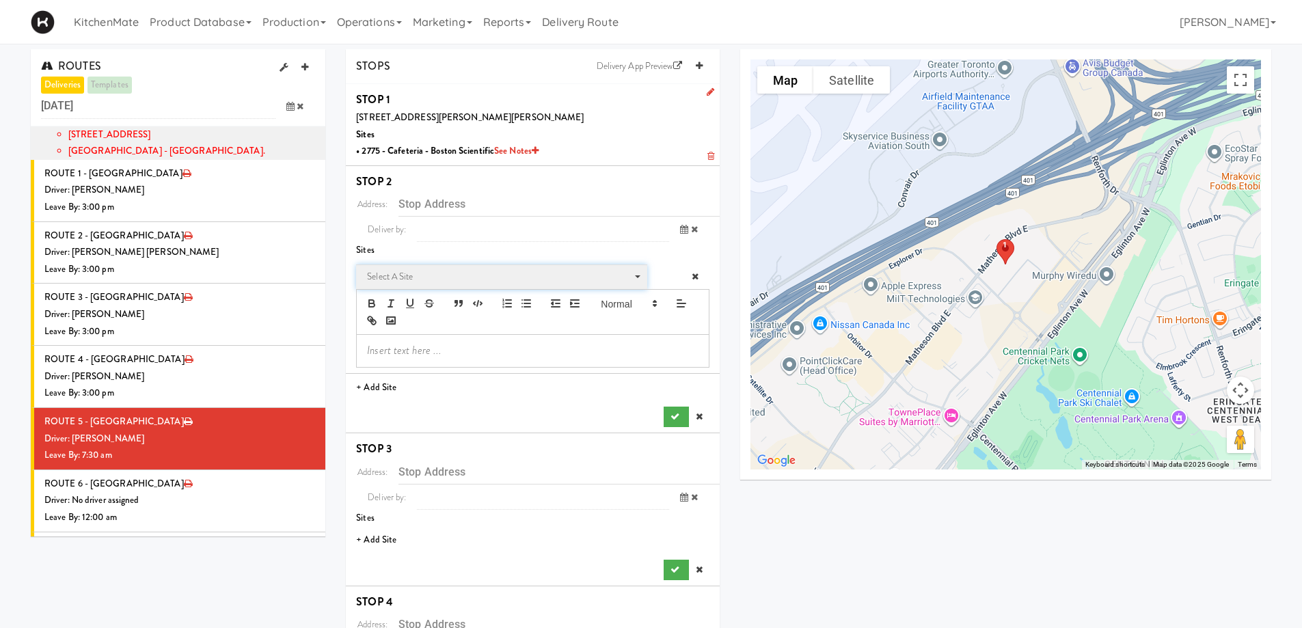
click at [407, 276] on span "Select a site" at bounding box center [497, 277] width 260 height 16
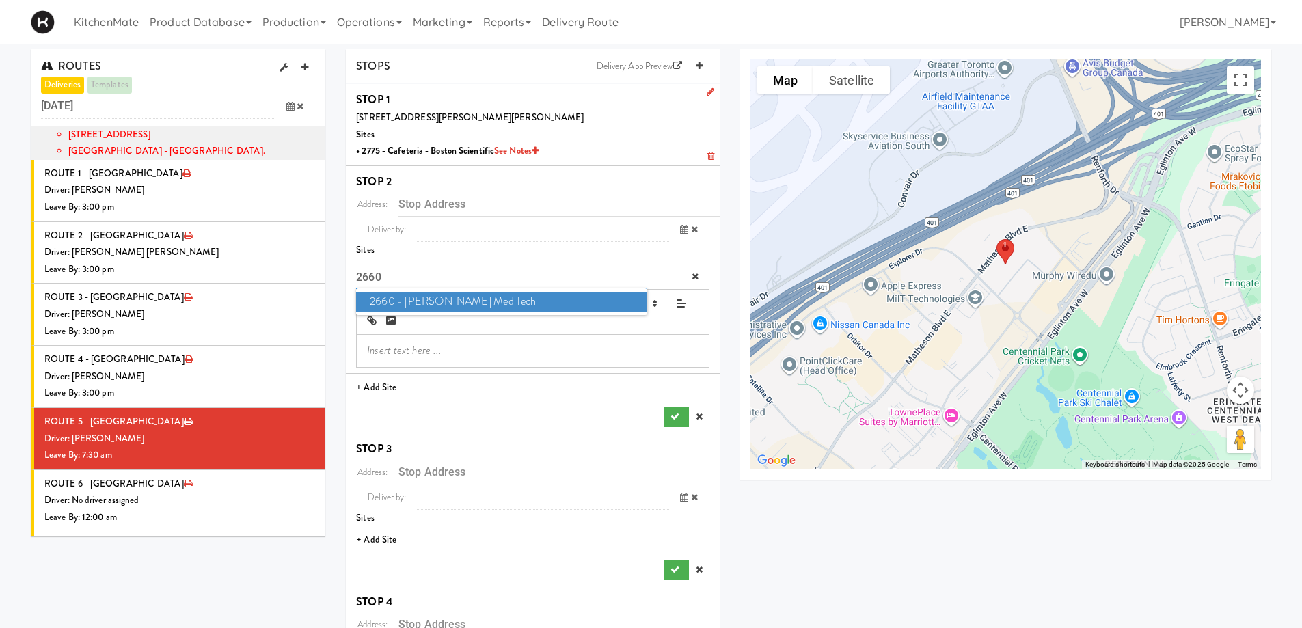
type input "2660"
click at [486, 295] on span "2660 - Baylis Med Tech" at bounding box center [501, 302] width 291 height 20
type input "[STREET_ADDRESS][PERSON_NAME][PERSON_NAME]"
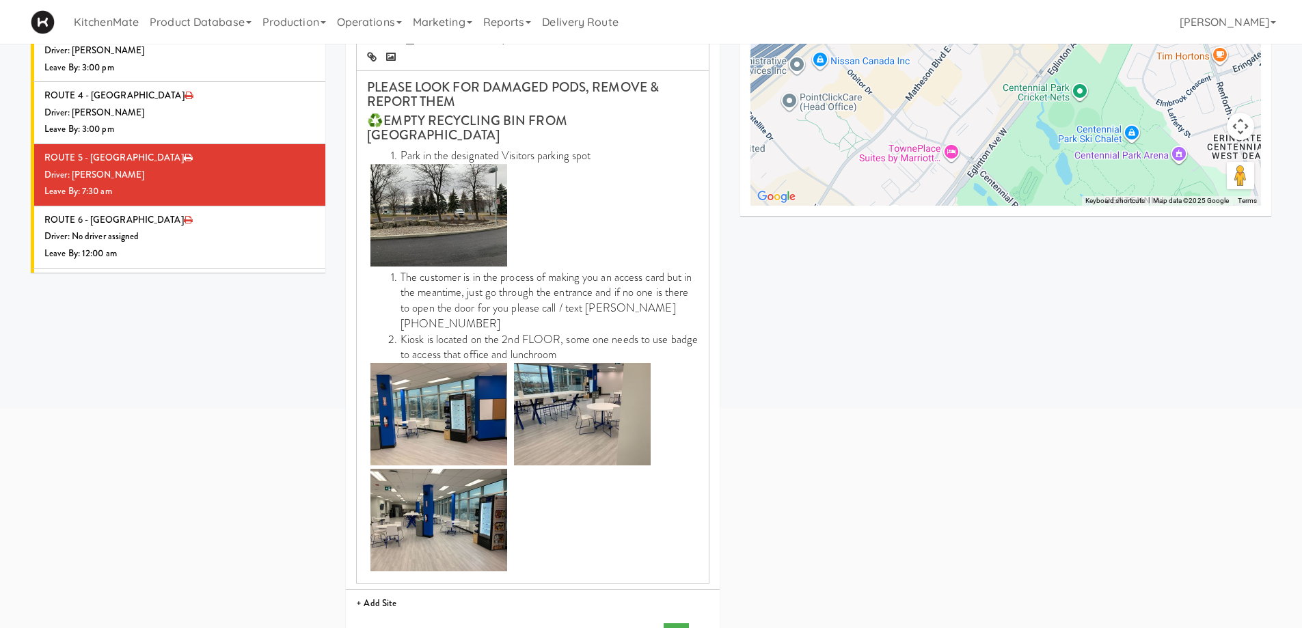
scroll to position [273, 0]
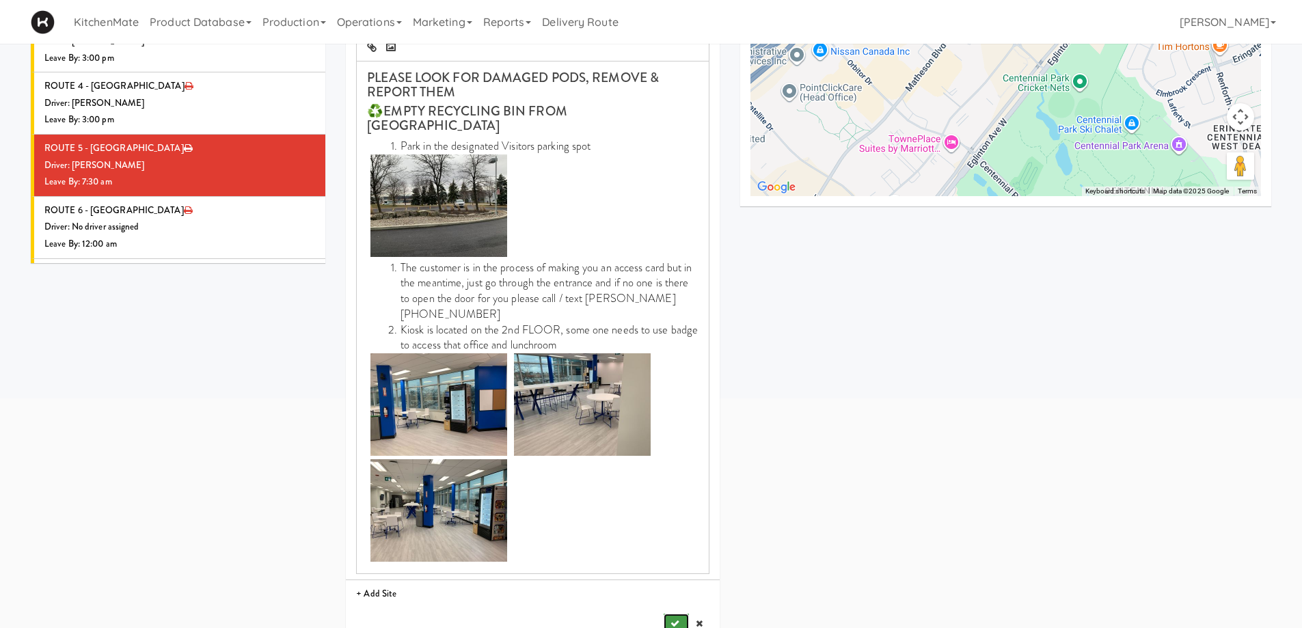
click at [676, 619] on icon "submit" at bounding box center [675, 623] width 9 height 9
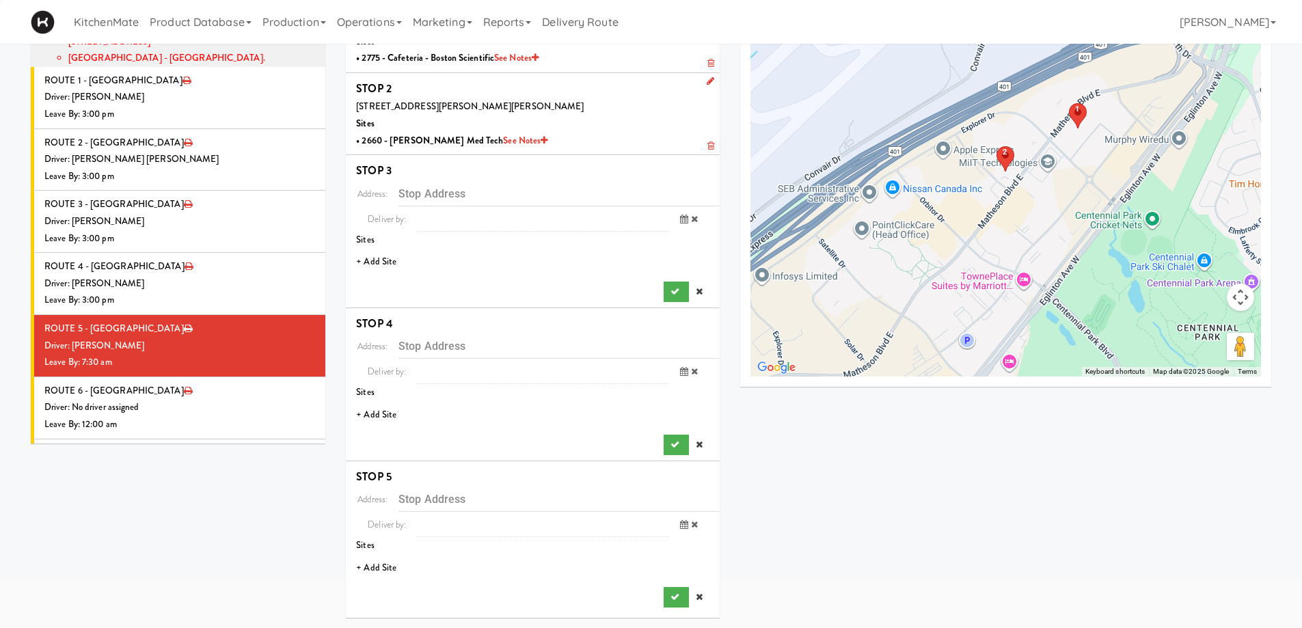
scroll to position [93, 0]
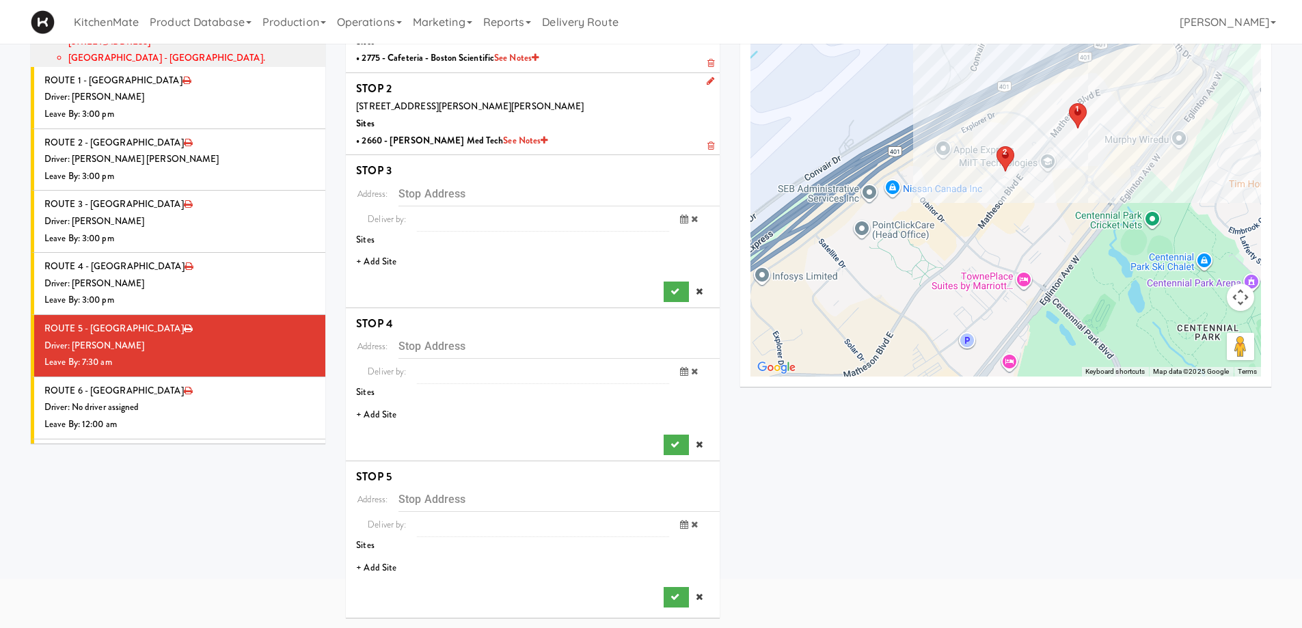
click at [385, 256] on li "+ Add Site" at bounding box center [533, 262] width 374 height 28
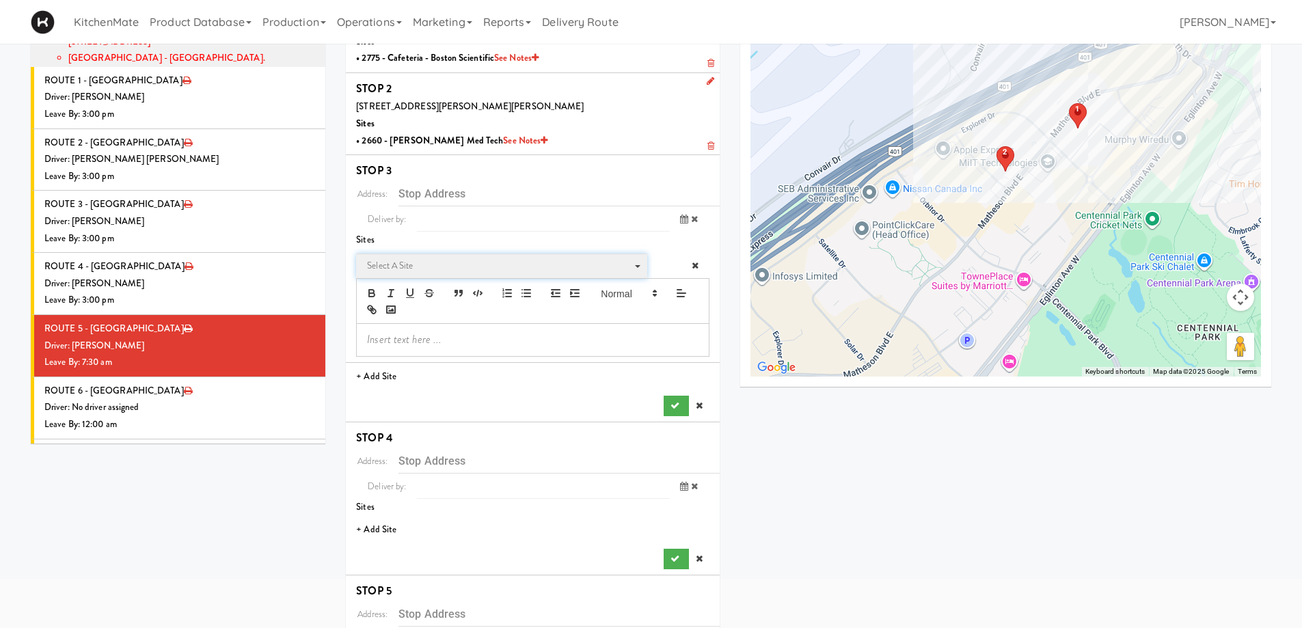
click at [414, 262] on span "Select a site" at bounding box center [497, 266] width 260 height 16
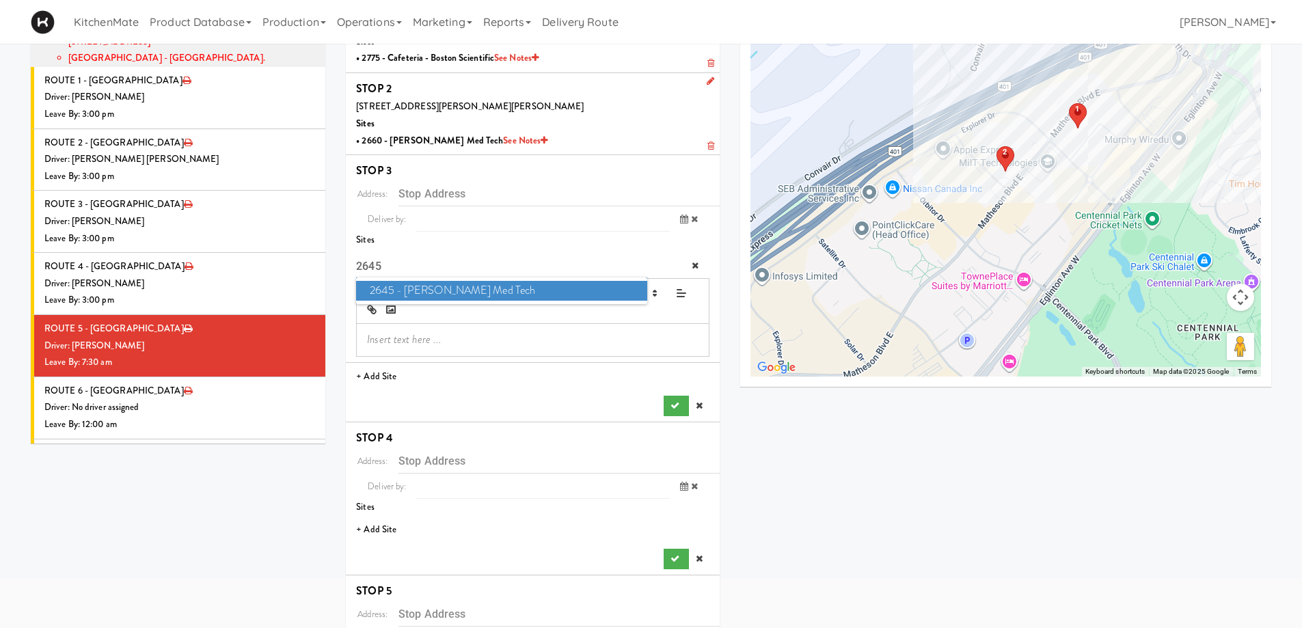
type input "2645"
click at [412, 289] on span "2645 - Baylis Med Tech" at bounding box center [501, 291] width 291 height 20
type input "[STREET_ADDRESS][PERSON_NAME][PERSON_NAME]"
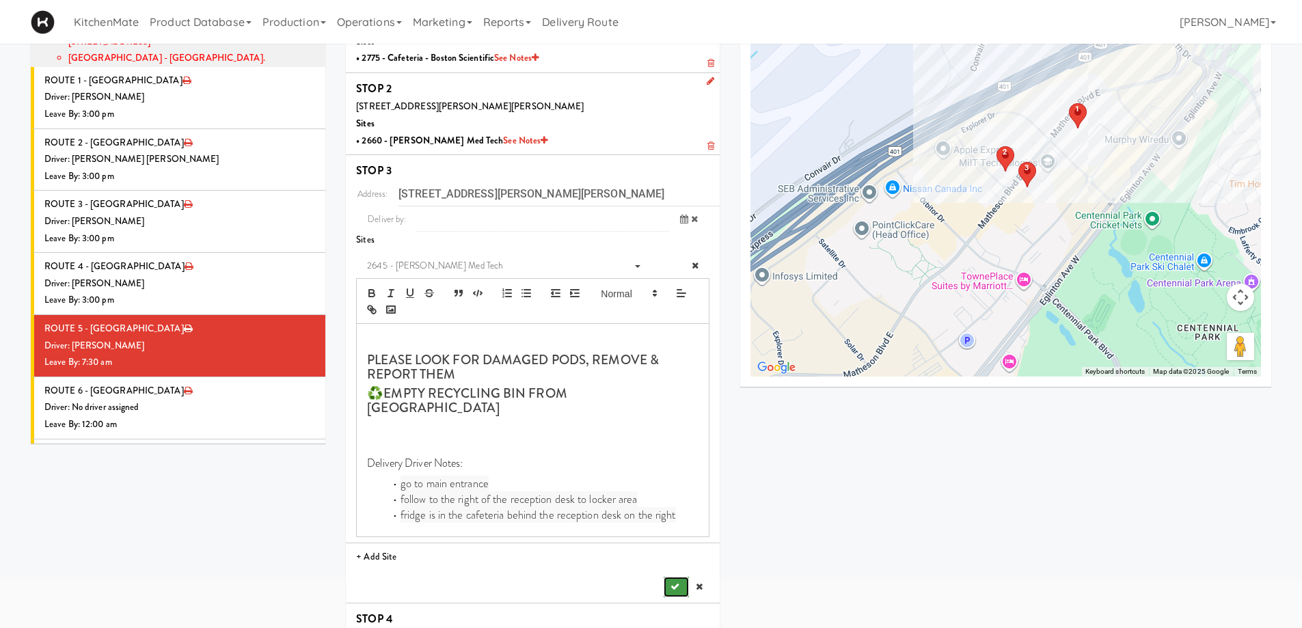
click at [665, 577] on button "submit" at bounding box center [676, 587] width 25 height 21
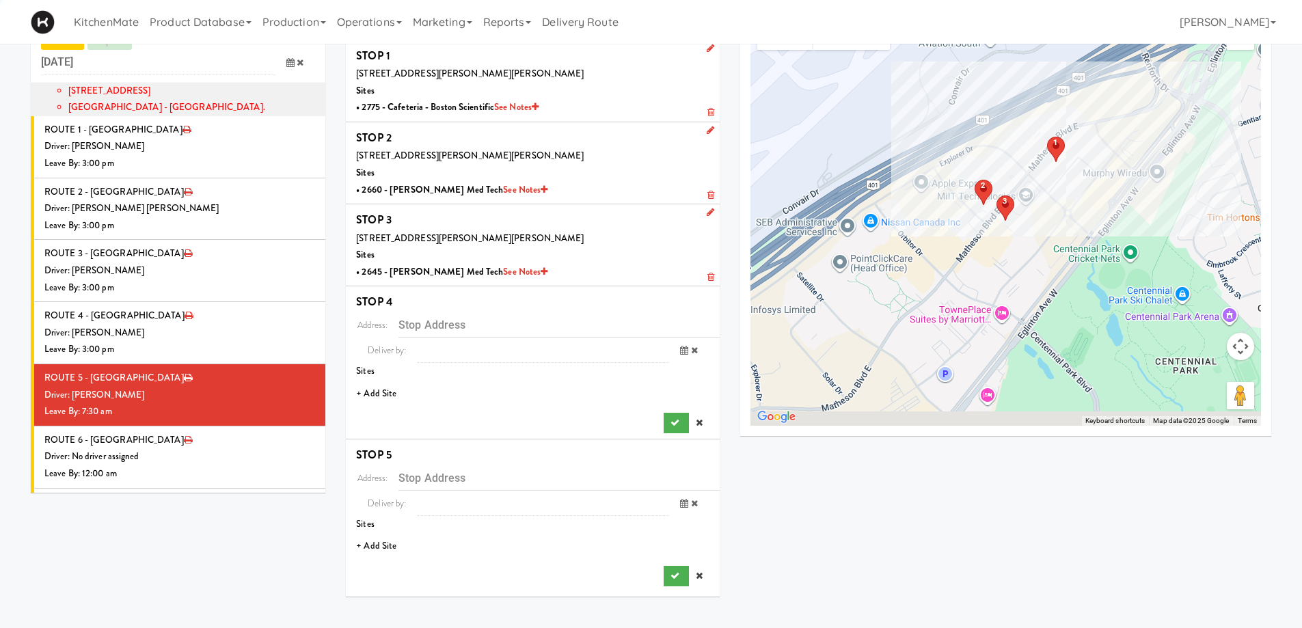
scroll to position [44, 0]
click at [371, 393] on li "+ Add Site" at bounding box center [533, 394] width 374 height 28
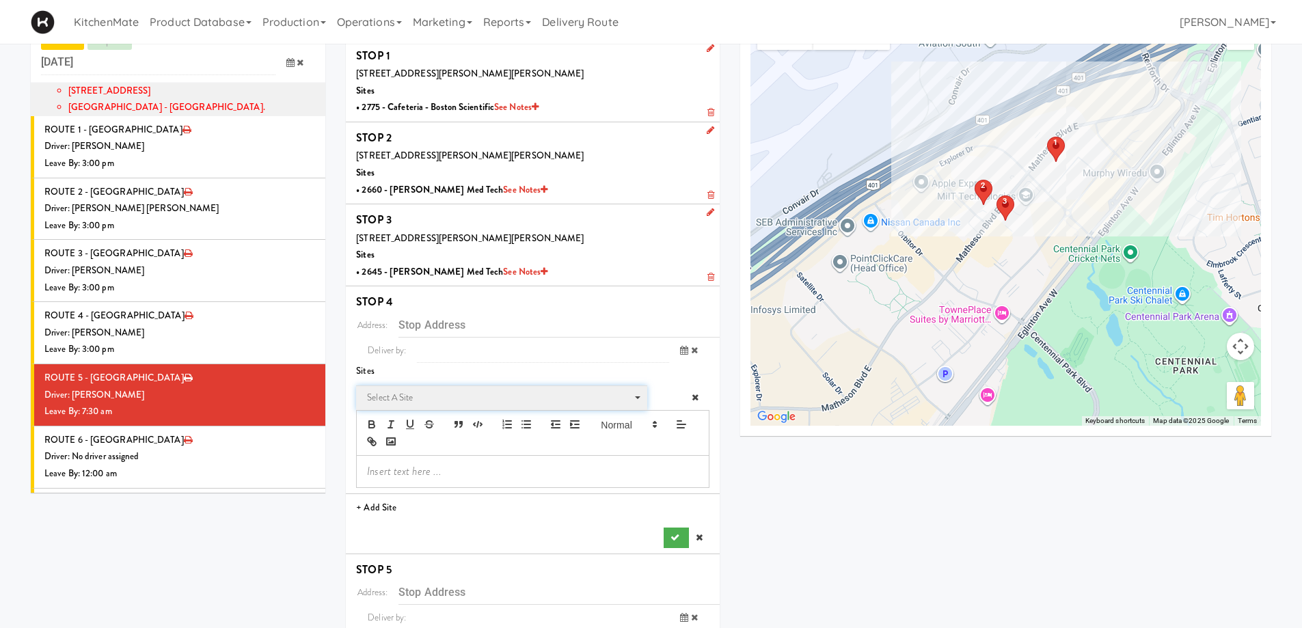
click at [394, 397] on span "Select a site" at bounding box center [497, 398] width 260 height 16
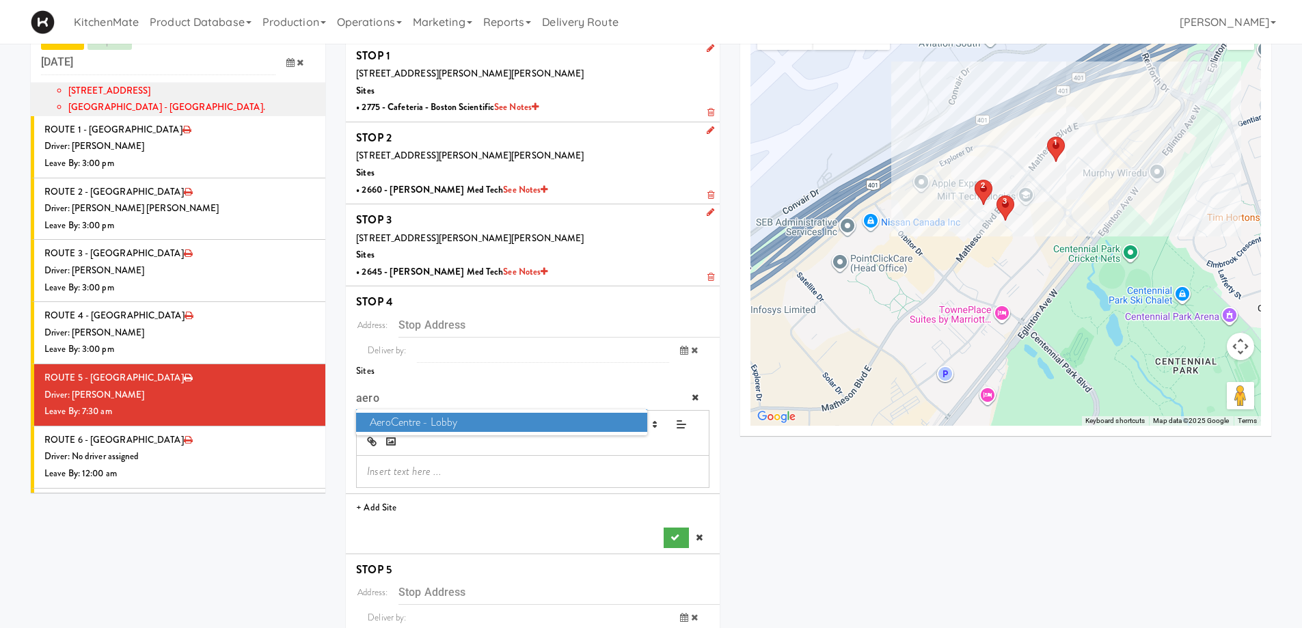
type input "aero"
click at [408, 416] on span "AeroCentre - Lobby" at bounding box center [501, 423] width 291 height 20
type input "[STREET_ADDRESS]"
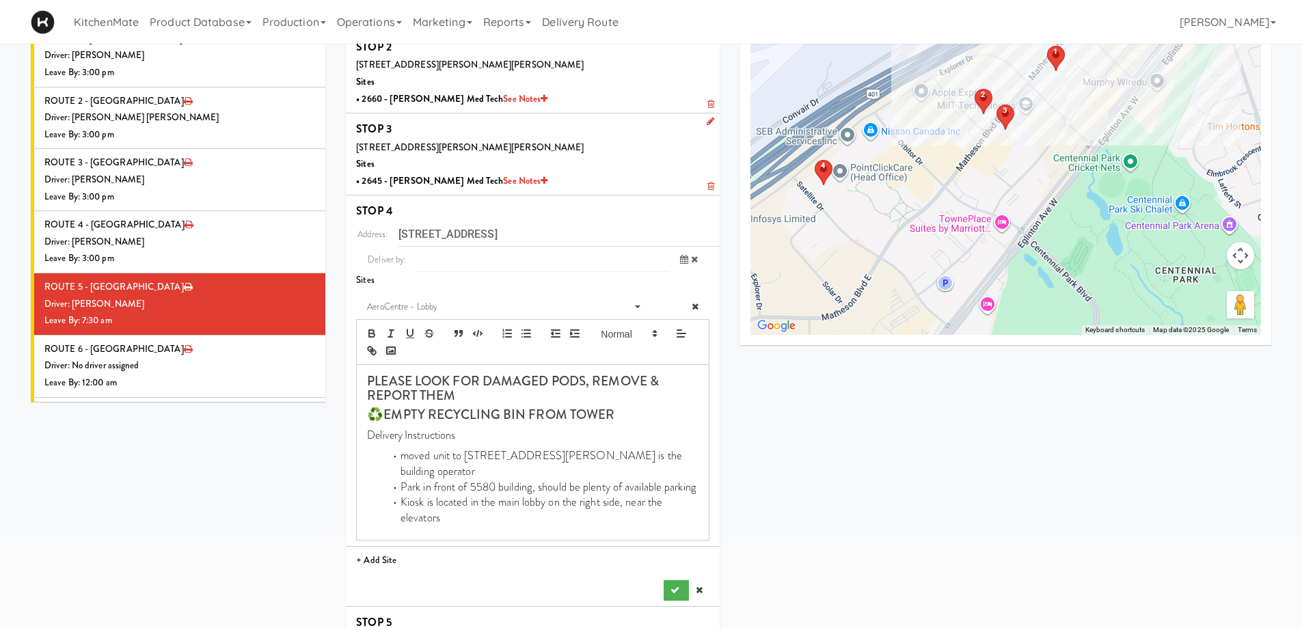
scroll to position [265, 0]
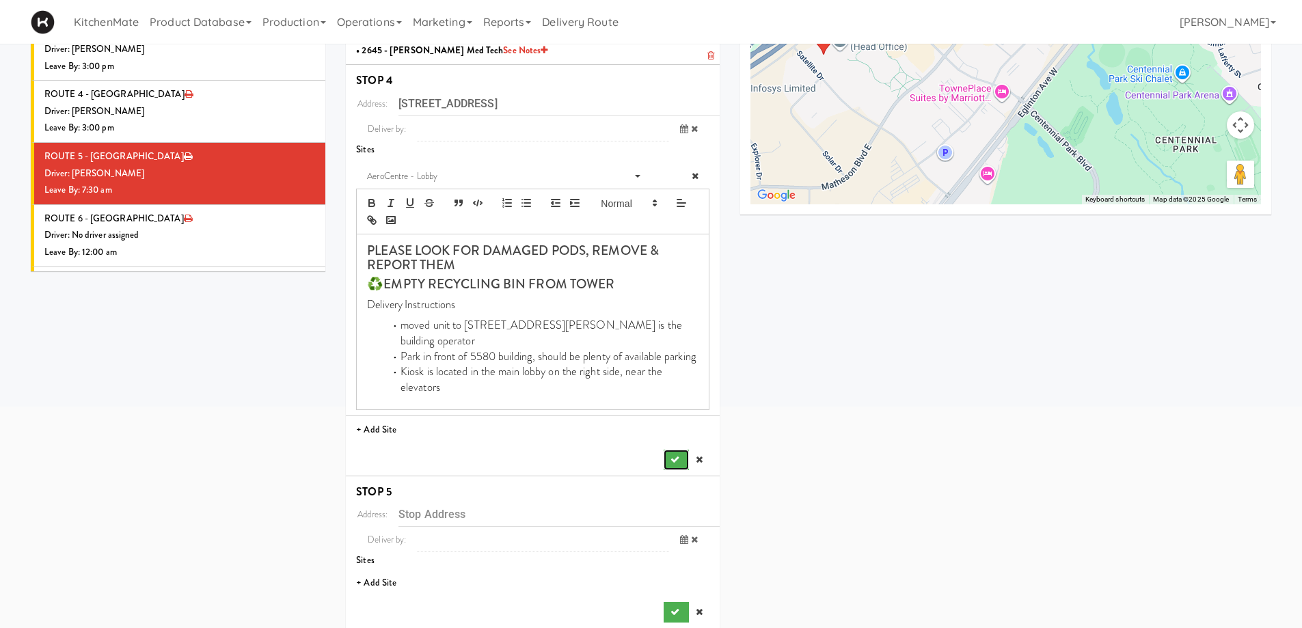
drag, startPoint x: 671, startPoint y: 438, endPoint x: 680, endPoint y: 403, distance: 35.3
click at [670, 450] on button "submit" at bounding box center [676, 460] width 25 height 21
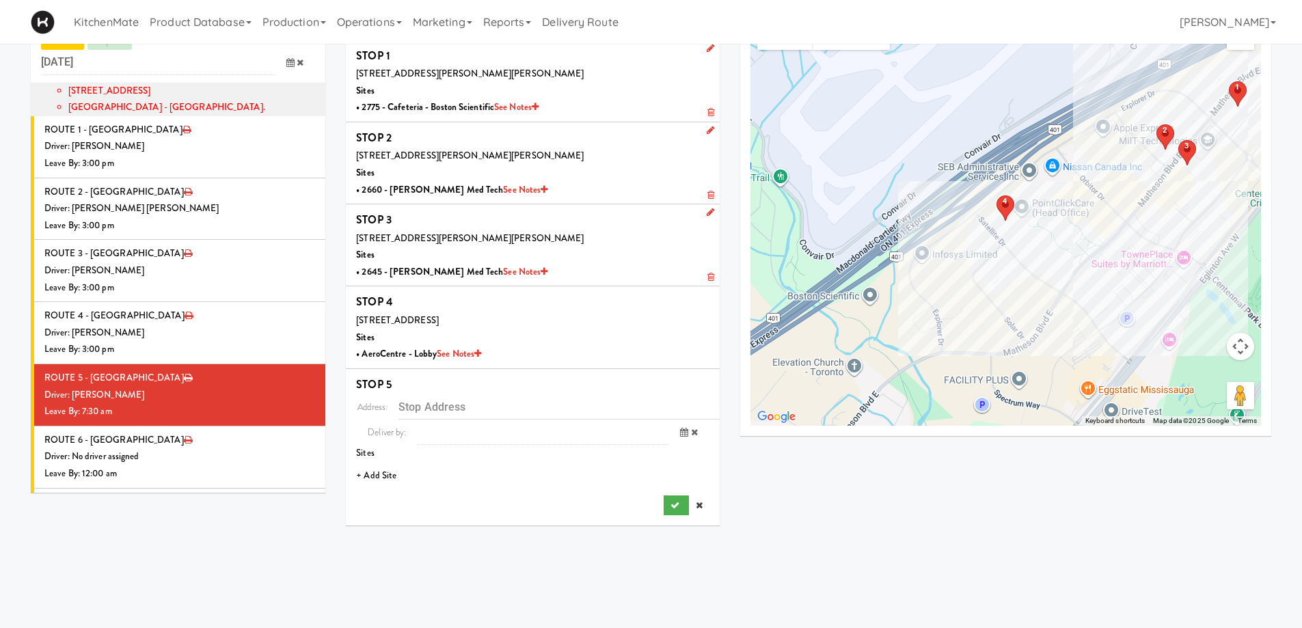
click at [376, 485] on li "+ Add Site" at bounding box center [533, 476] width 374 height 28
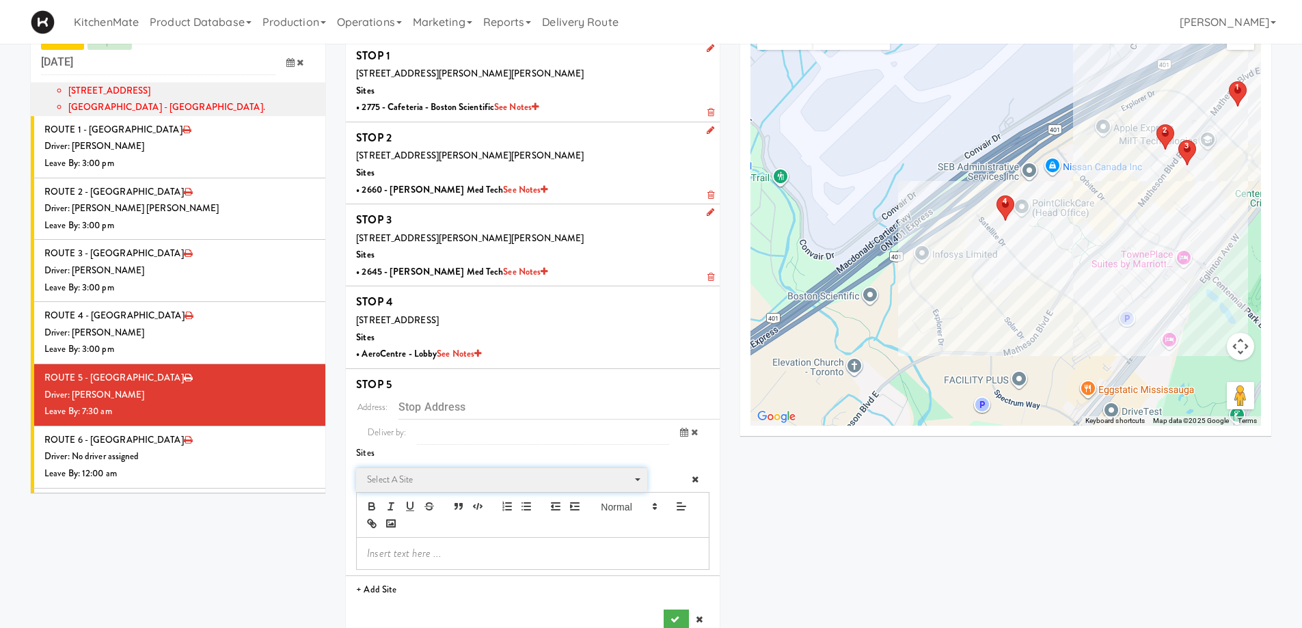
click at [383, 473] on span "Select a site" at bounding box center [497, 480] width 260 height 16
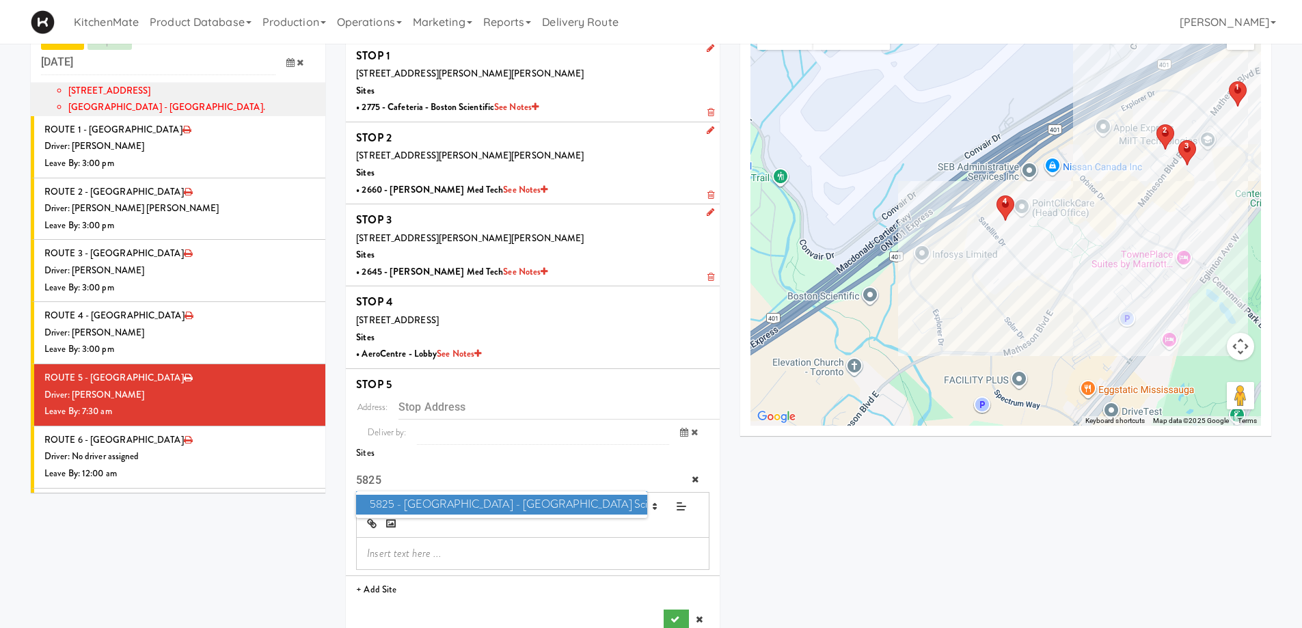
type input "5825"
click at [416, 503] on span "5825 - Creekside Commons - Boston Scientific" at bounding box center [501, 505] width 291 height 20
type input "[STREET_ADDRESS]"
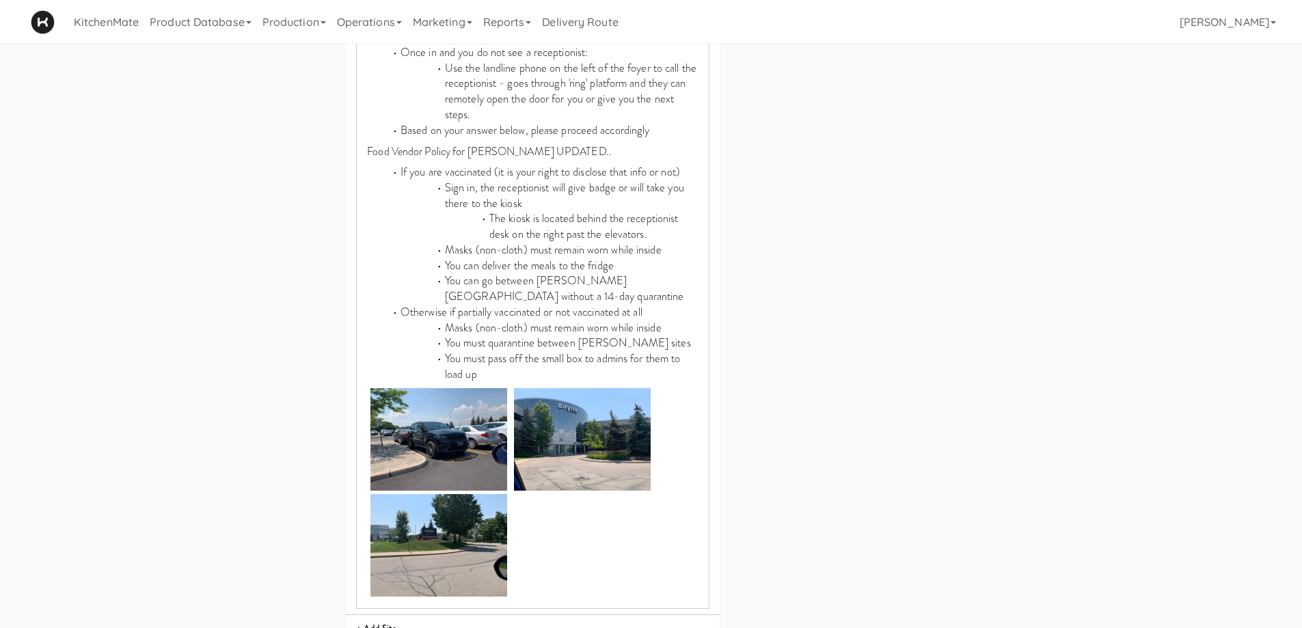
scroll to position [809, 0]
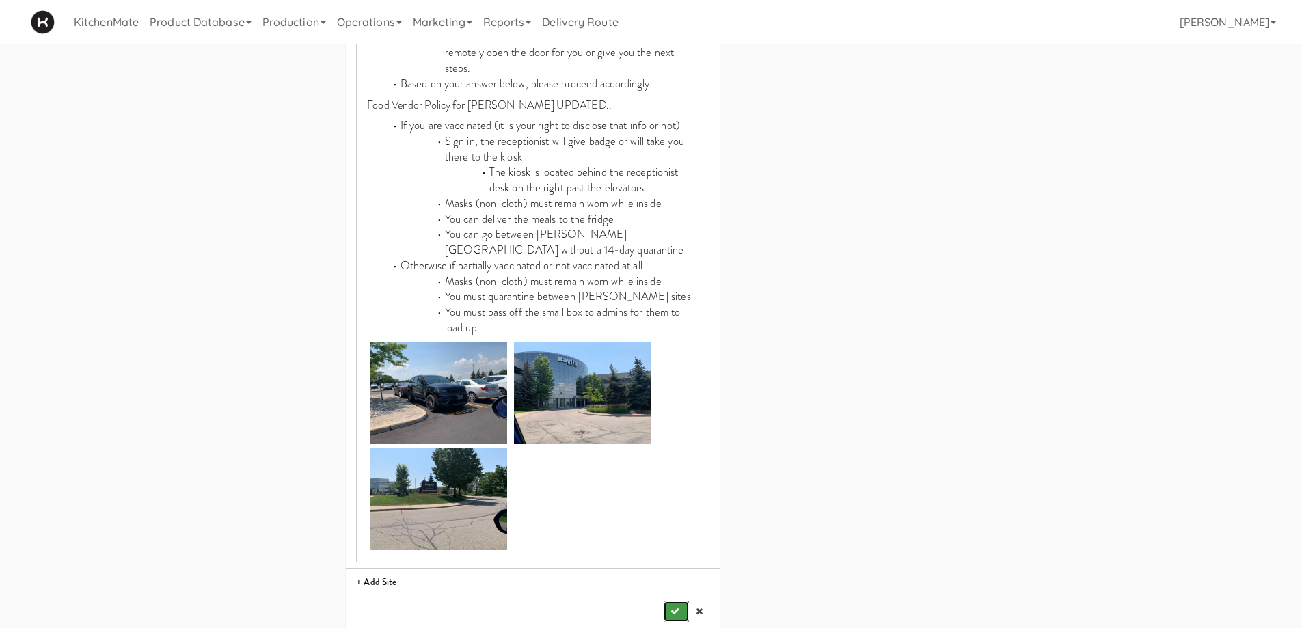
click at [679, 607] on icon "submit" at bounding box center [675, 611] width 9 height 9
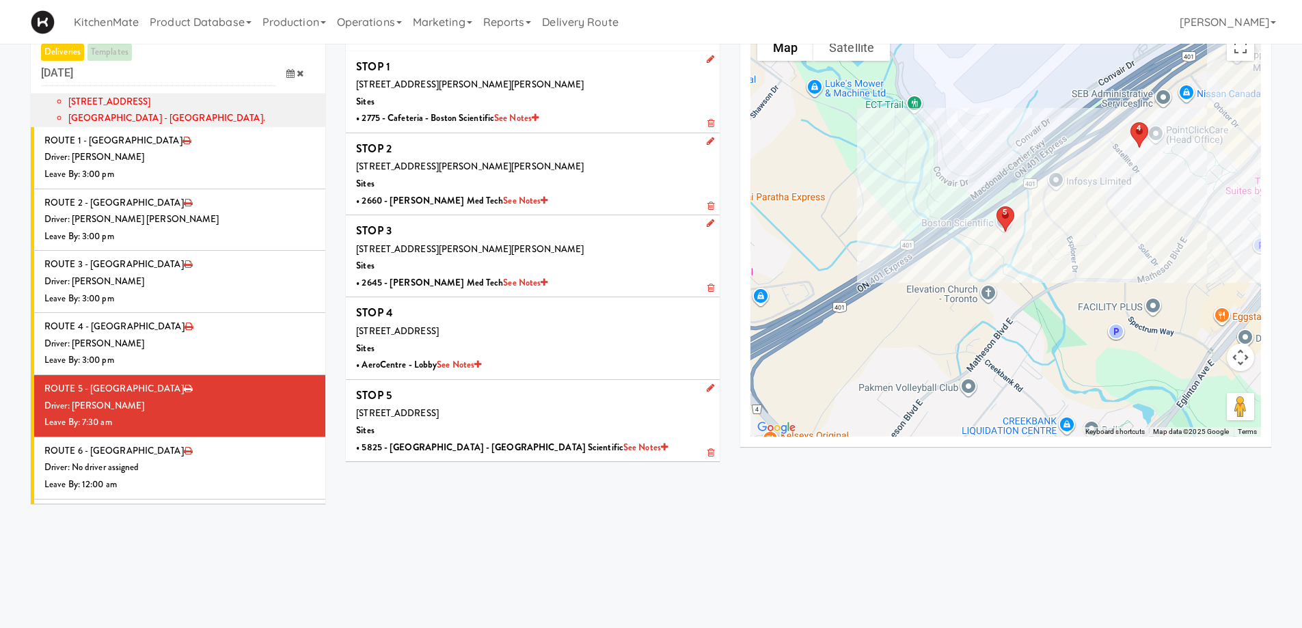
scroll to position [0, 0]
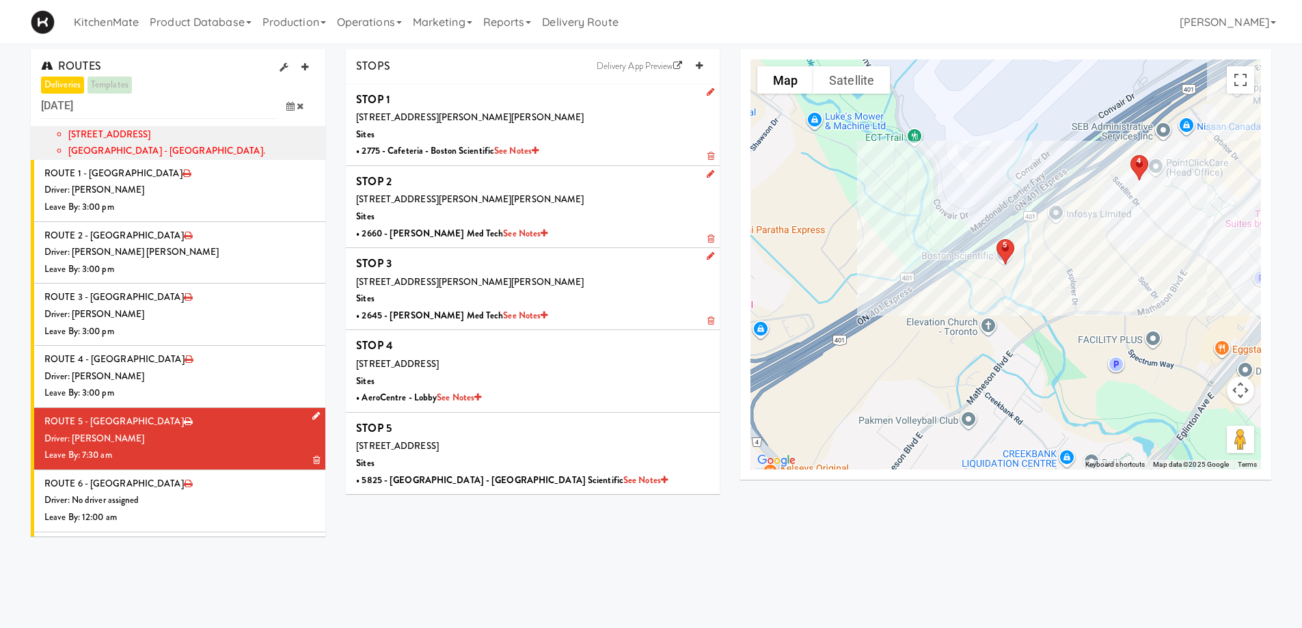
click at [164, 431] on div "Driver: [PERSON_NAME]" at bounding box center [179, 439] width 271 height 17
click at [168, 492] on div "Driver: No driver assigned" at bounding box center [179, 500] width 271 height 17
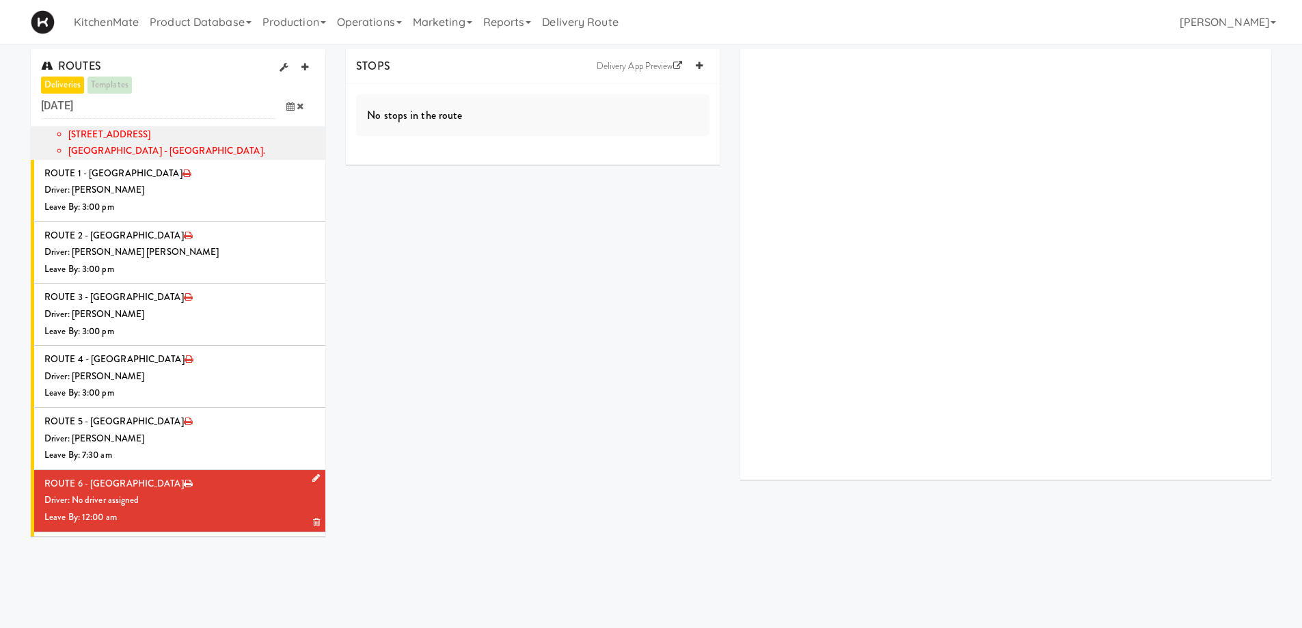
click at [312, 474] on icon at bounding box center [316, 478] width 8 height 9
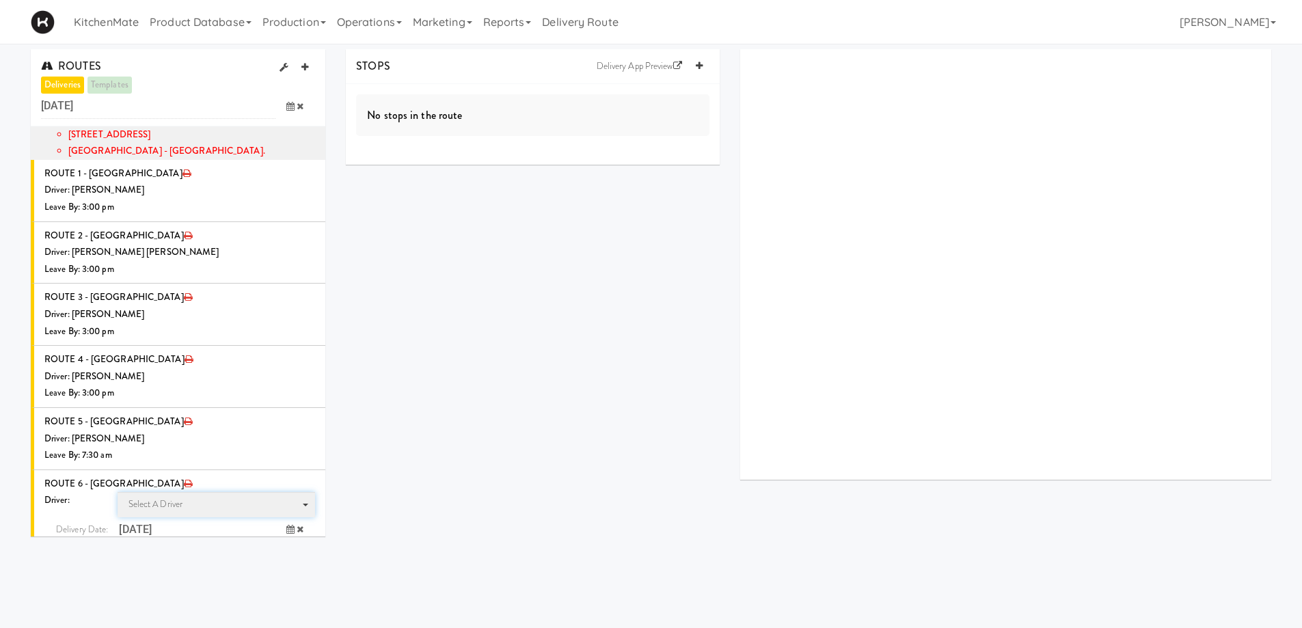
click at [204, 492] on span "Select a driver Select a driver" at bounding box center [217, 504] width 198 height 25
type input "hris"
click at [224, 539] on span "Christopher Solomon" at bounding box center [218, 549] width 195 height 20
click at [286, 550] on icon at bounding box center [290, 554] width 8 height 9
click at [231, 598] on span "7:00 AM" at bounding box center [233, 609] width 53 height 23
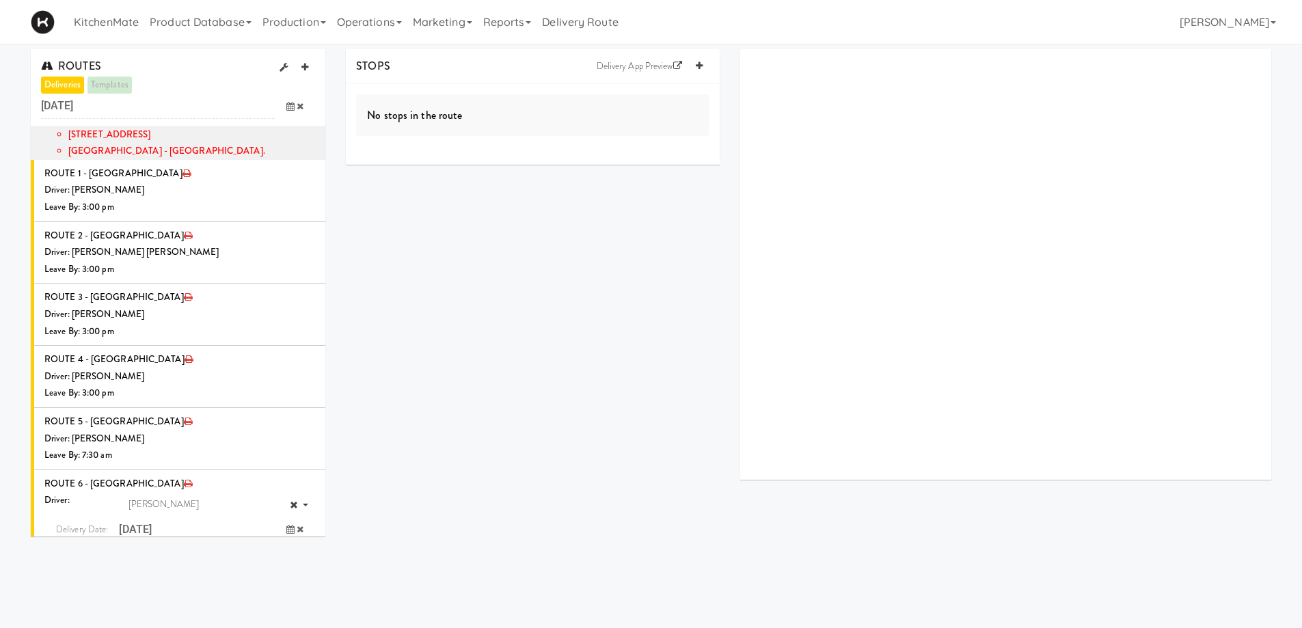
click at [235, 598] on span "7:35 AM" at bounding box center [233, 609] width 53 height 23
click at [277, 578] on icon "submit" at bounding box center [281, 582] width 9 height 9
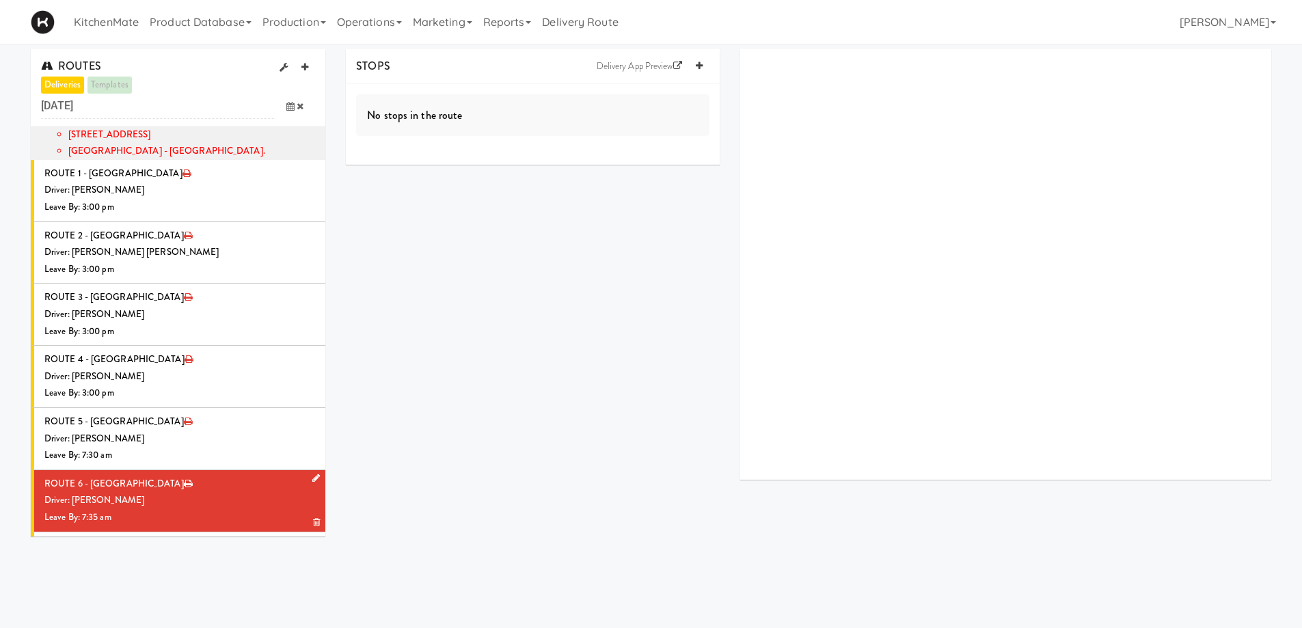
click at [202, 492] on div "Driver: [PERSON_NAME]" at bounding box center [179, 500] width 271 height 17
click at [706, 70] on link at bounding box center [699, 66] width 21 height 21
click at [705, 70] on link at bounding box center [699, 66] width 21 height 21
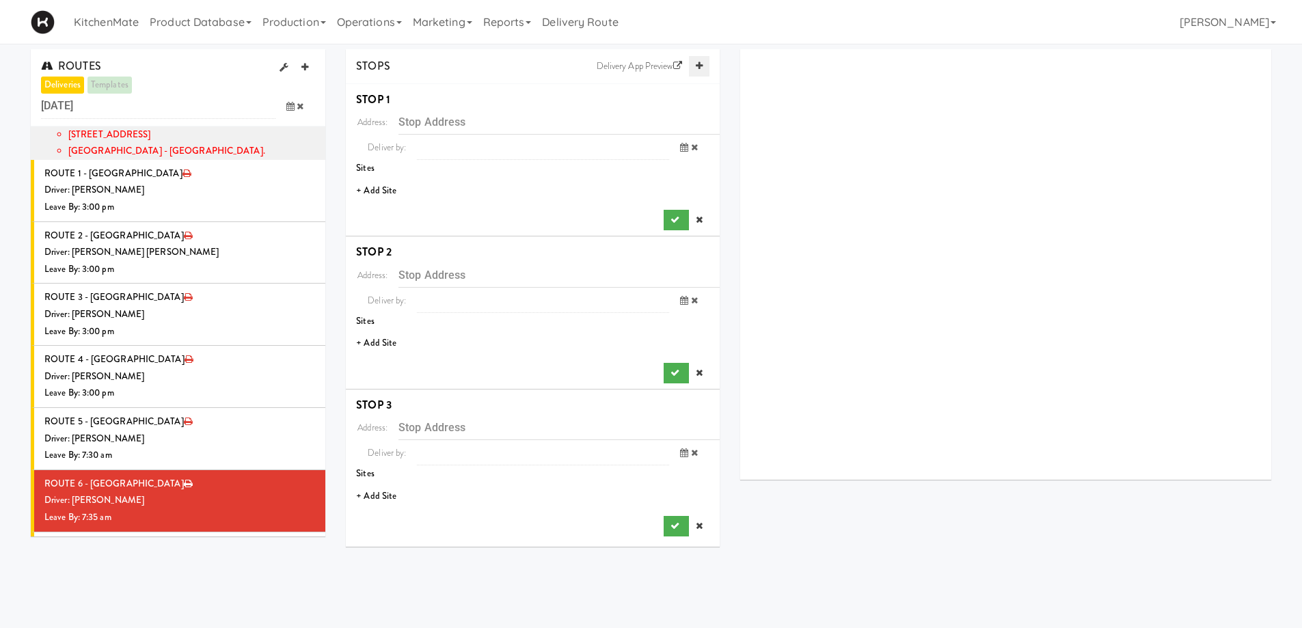
click at [700, 65] on icon at bounding box center [699, 66] width 7 height 9
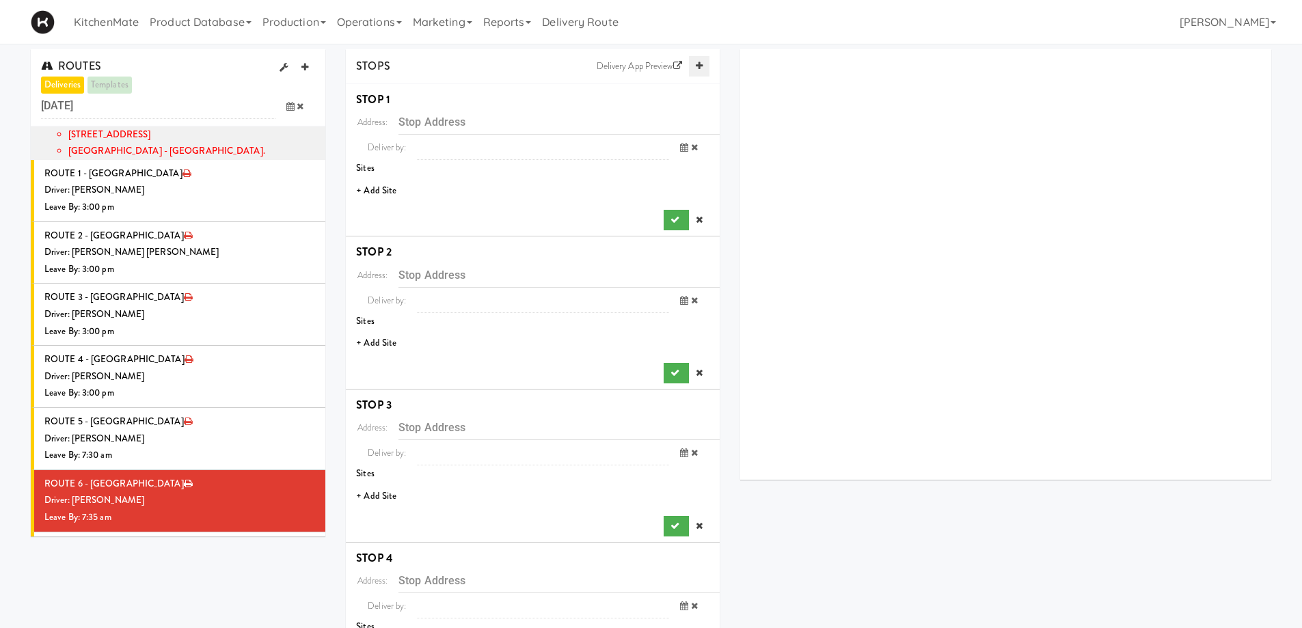
click at [700, 65] on icon at bounding box center [699, 66] width 7 height 9
click at [382, 194] on li "+ Add Site" at bounding box center [533, 191] width 374 height 28
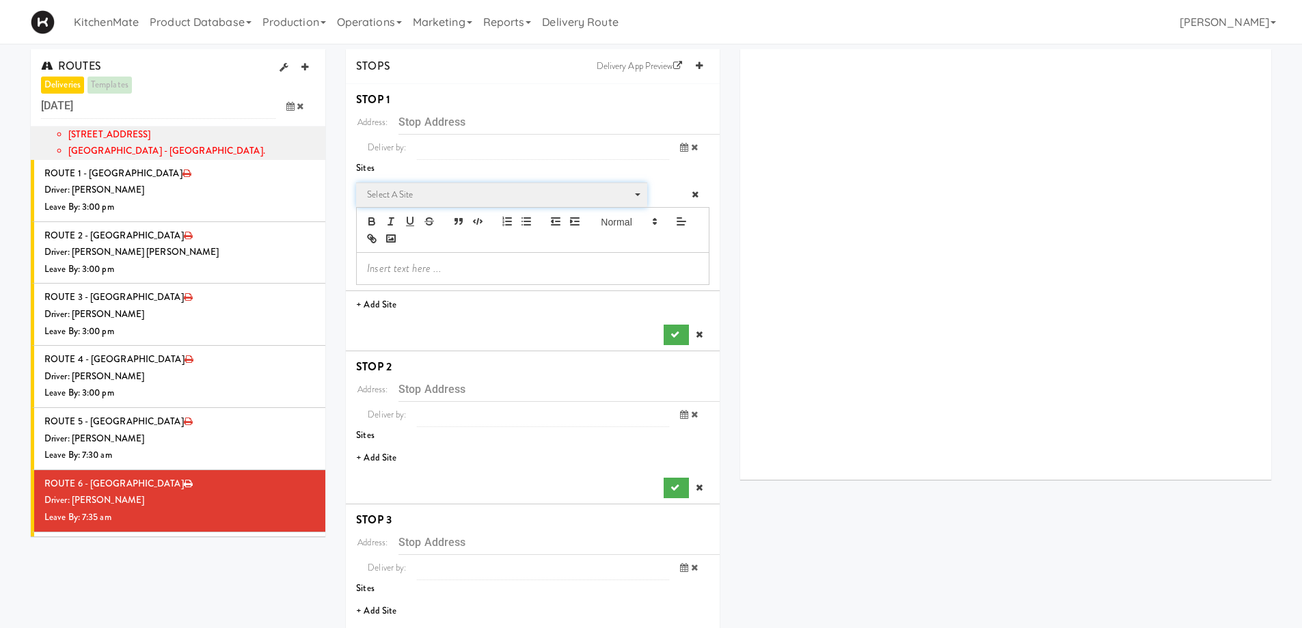
click at [423, 200] on span "Select a site" at bounding box center [497, 195] width 260 height 16
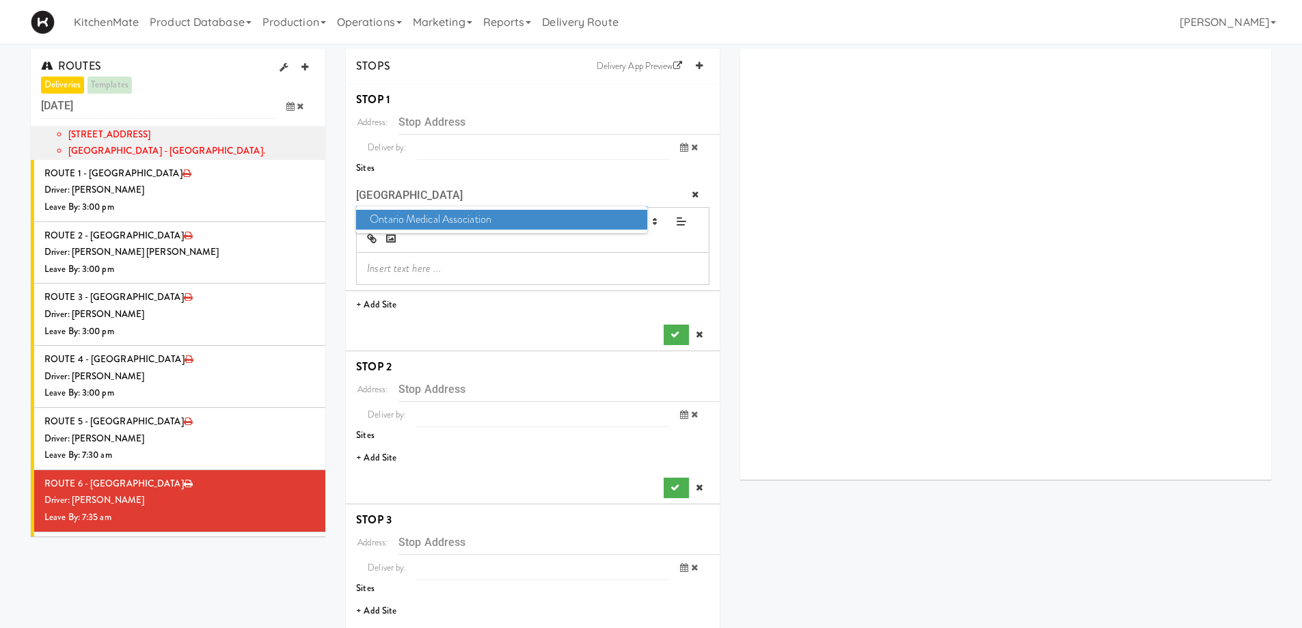
type input "ontario"
click at [433, 220] on span "Ontario Medical Association" at bounding box center [501, 220] width 291 height 20
type input "[STREET_ADDRESS]"
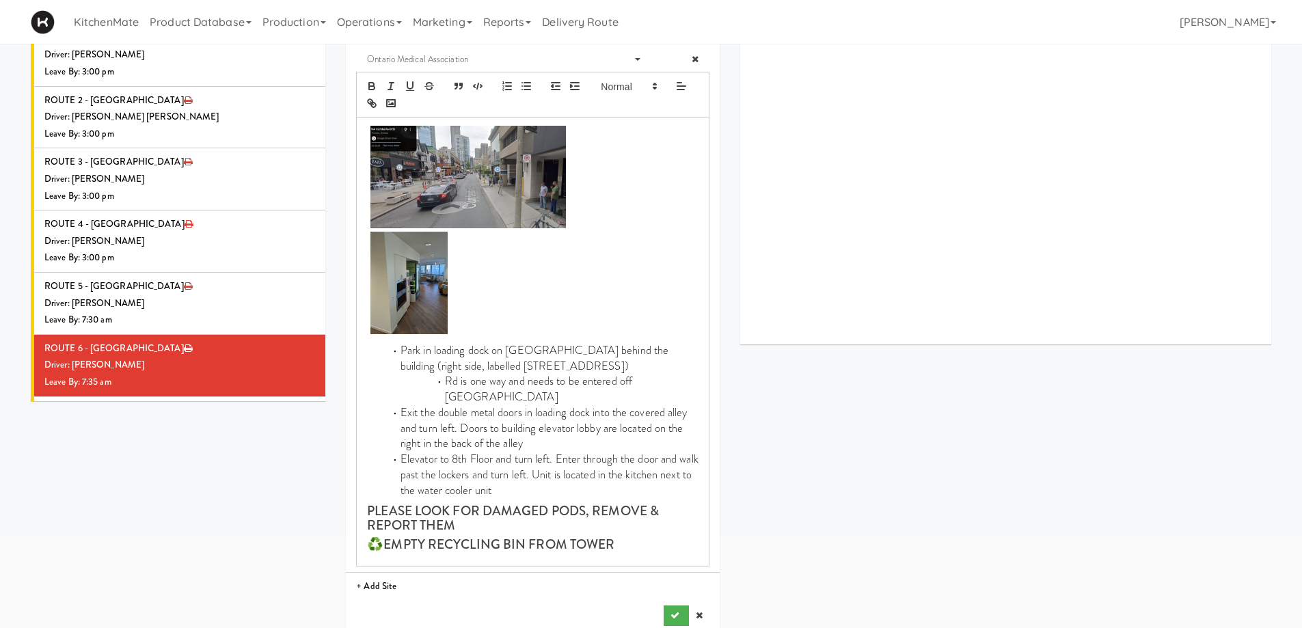
scroll to position [273, 0]
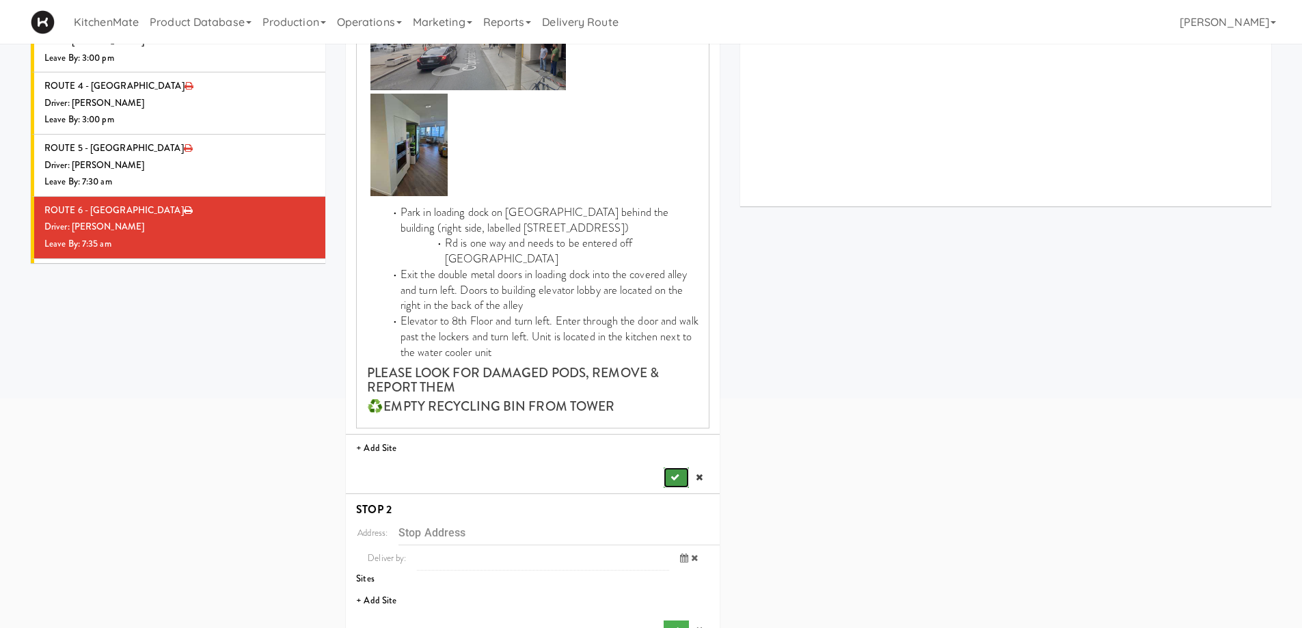
click at [672, 468] on button "submit" at bounding box center [676, 478] width 25 height 21
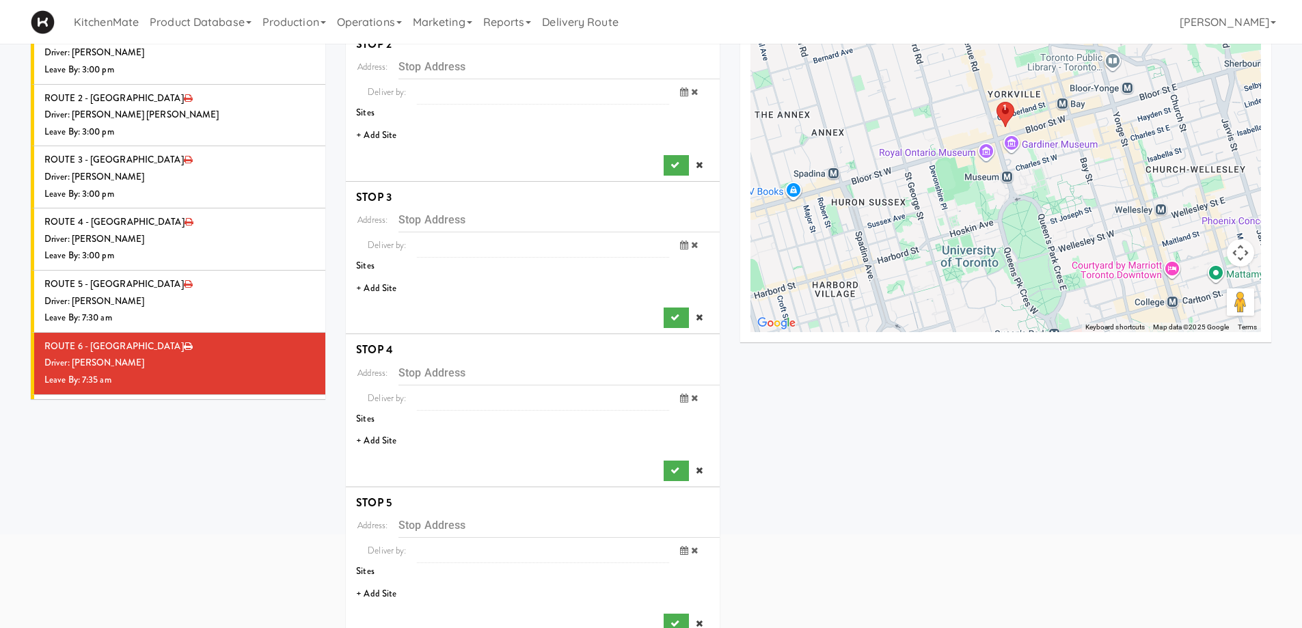
scroll to position [137, 0]
click at [383, 131] on li "+ Add Site" at bounding box center [533, 136] width 374 height 28
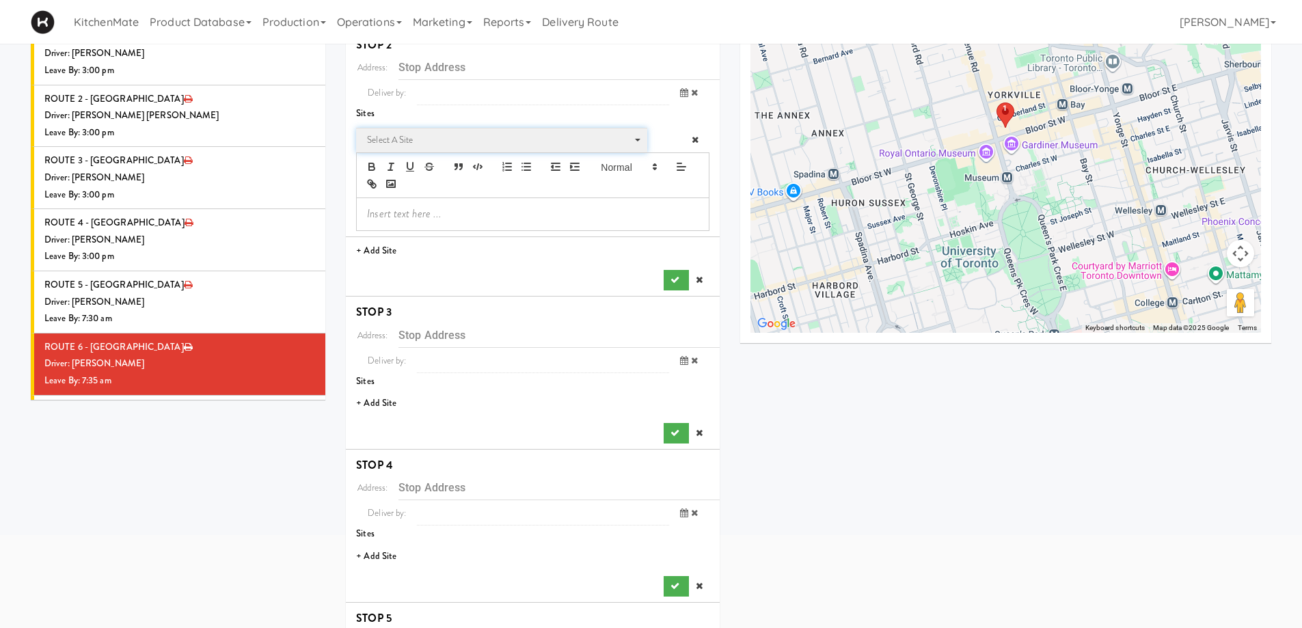
click at [402, 144] on span "Select a site" at bounding box center [497, 140] width 260 height 16
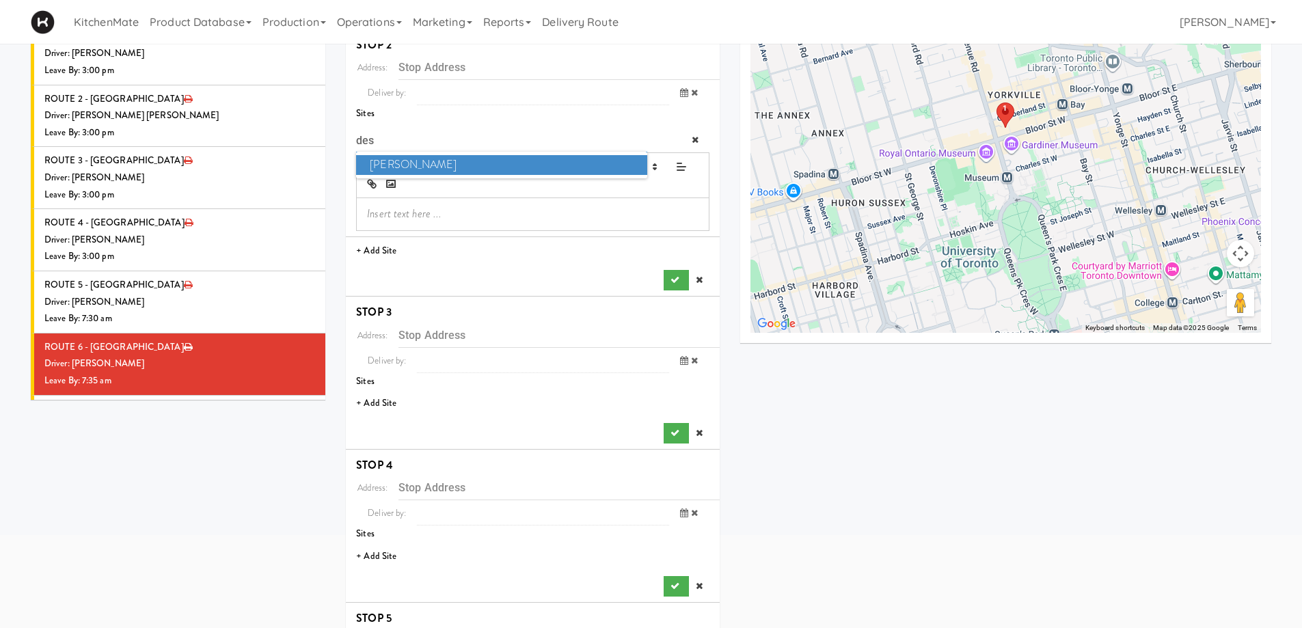
type input "des"
click at [412, 161] on span "Desjardins" at bounding box center [501, 165] width 291 height 20
type input "[STREET_ADDRESS]"
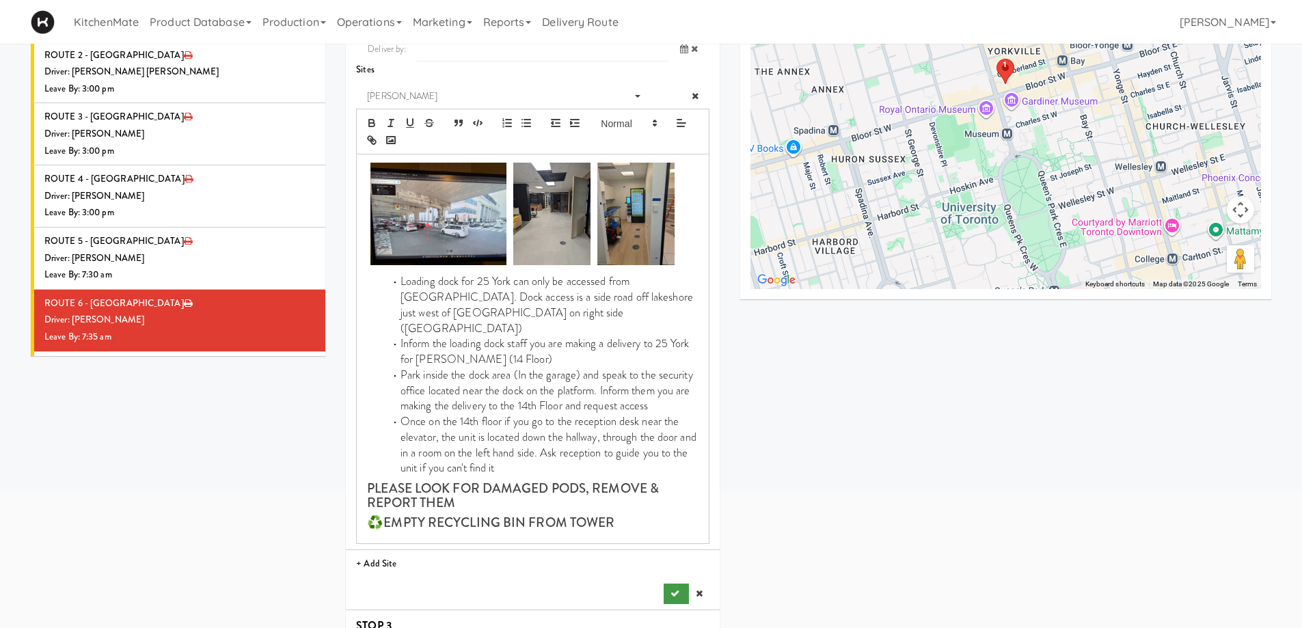
scroll to position [205, 0]
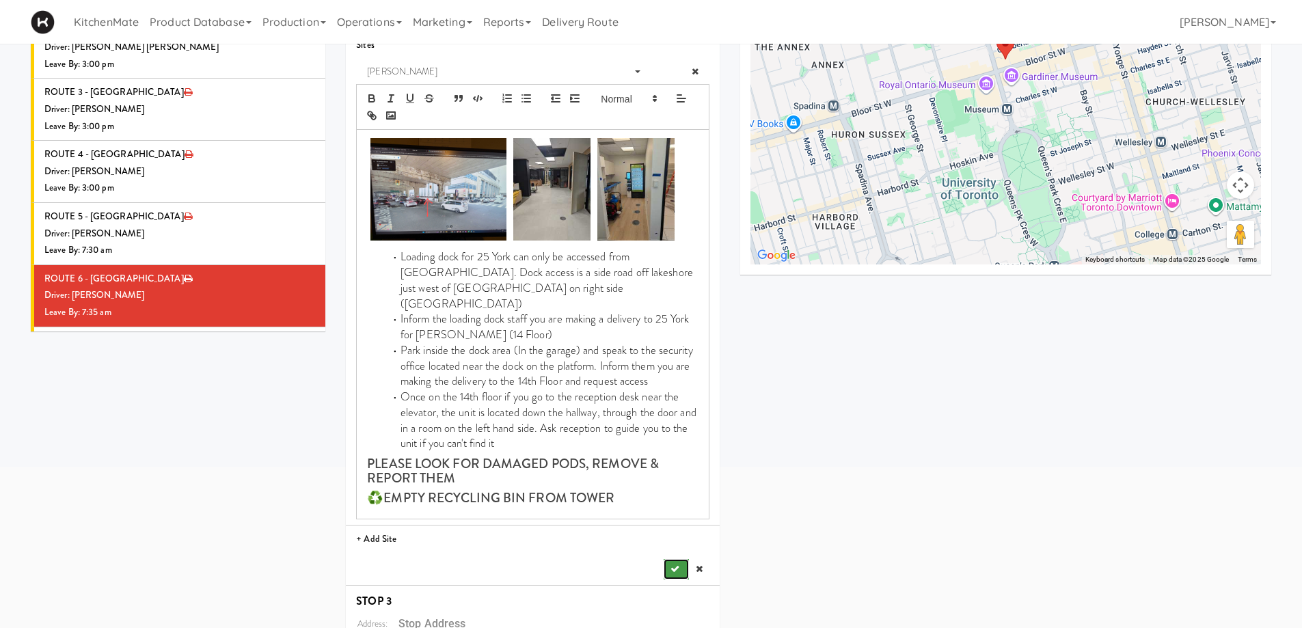
click at [673, 559] on button "submit" at bounding box center [676, 569] width 25 height 21
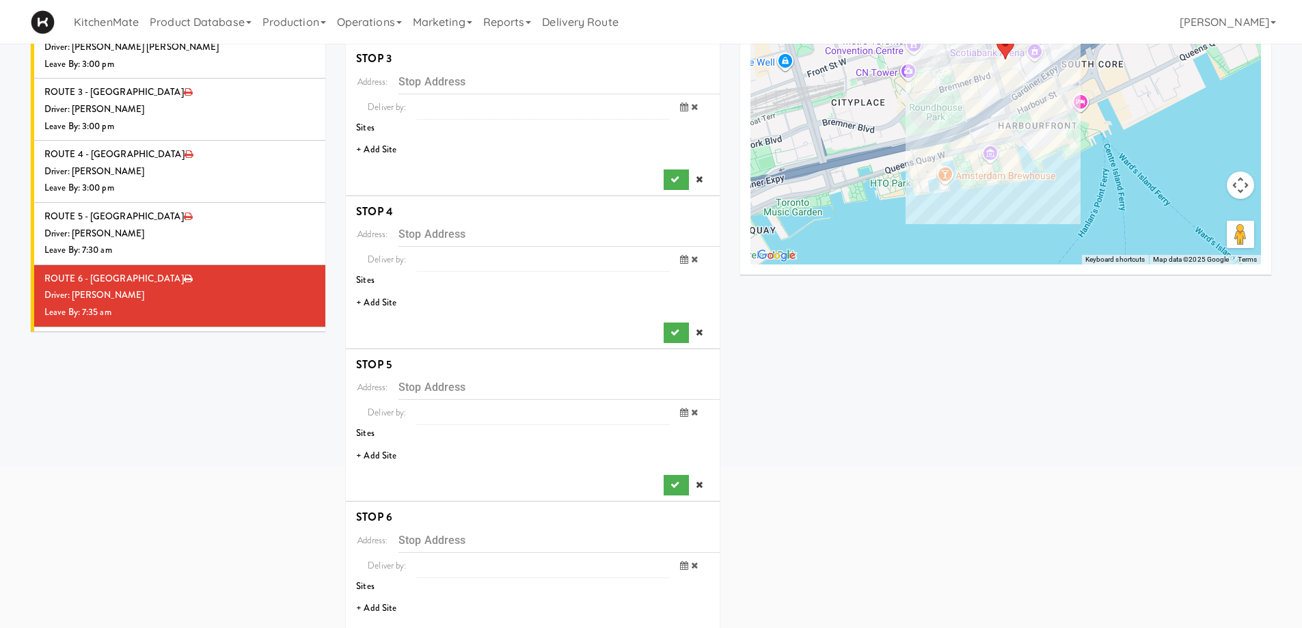
click at [390, 158] on li "+ Add Site" at bounding box center [533, 150] width 374 height 28
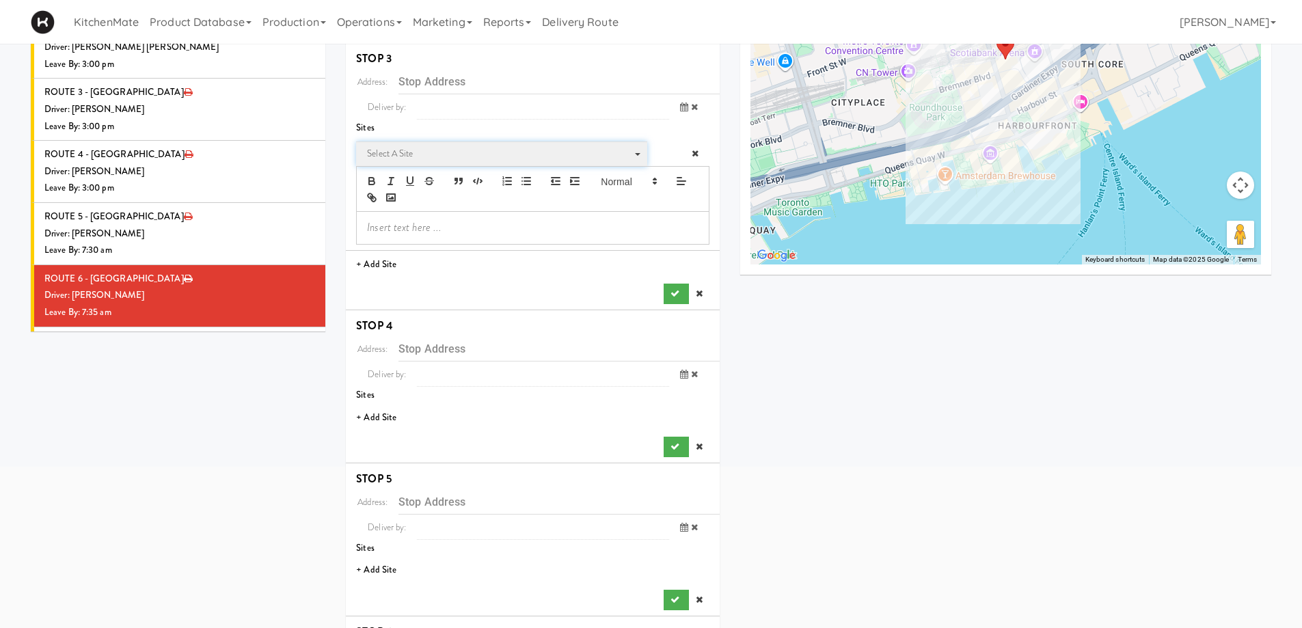
click at [392, 157] on span "Select a site" at bounding box center [497, 154] width 260 height 16
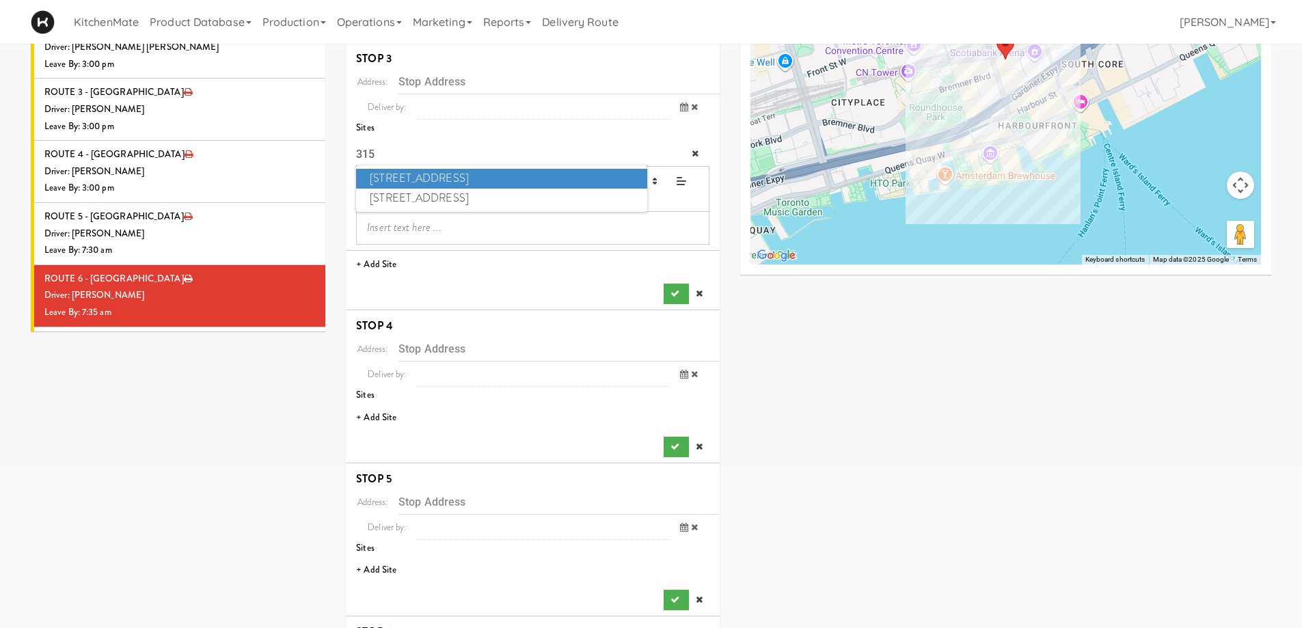
drag, startPoint x: 442, startPoint y: 164, endPoint x: 440, endPoint y: 178, distance: 13.8
click at [440, 166] on div "Select a site Select a site 315 315 Front St - Fridge 315 Front St - Pantry" at bounding box center [501, 154] width 291 height 25
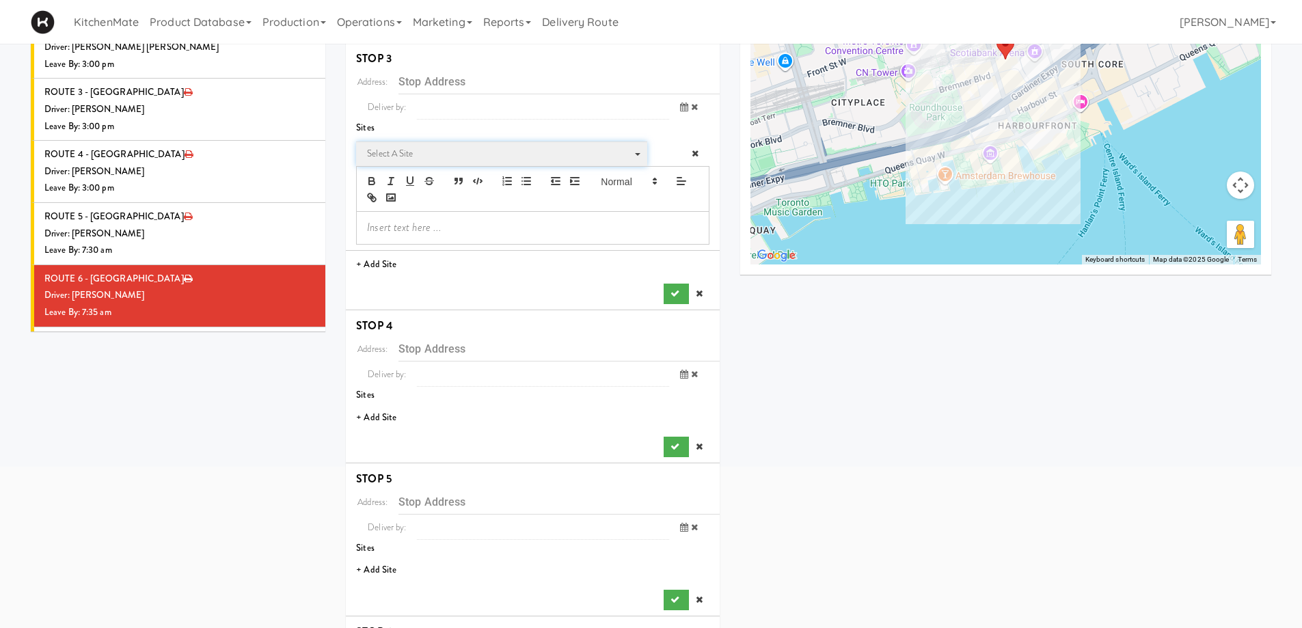
click at [428, 159] on span "Select a site" at bounding box center [497, 154] width 260 height 16
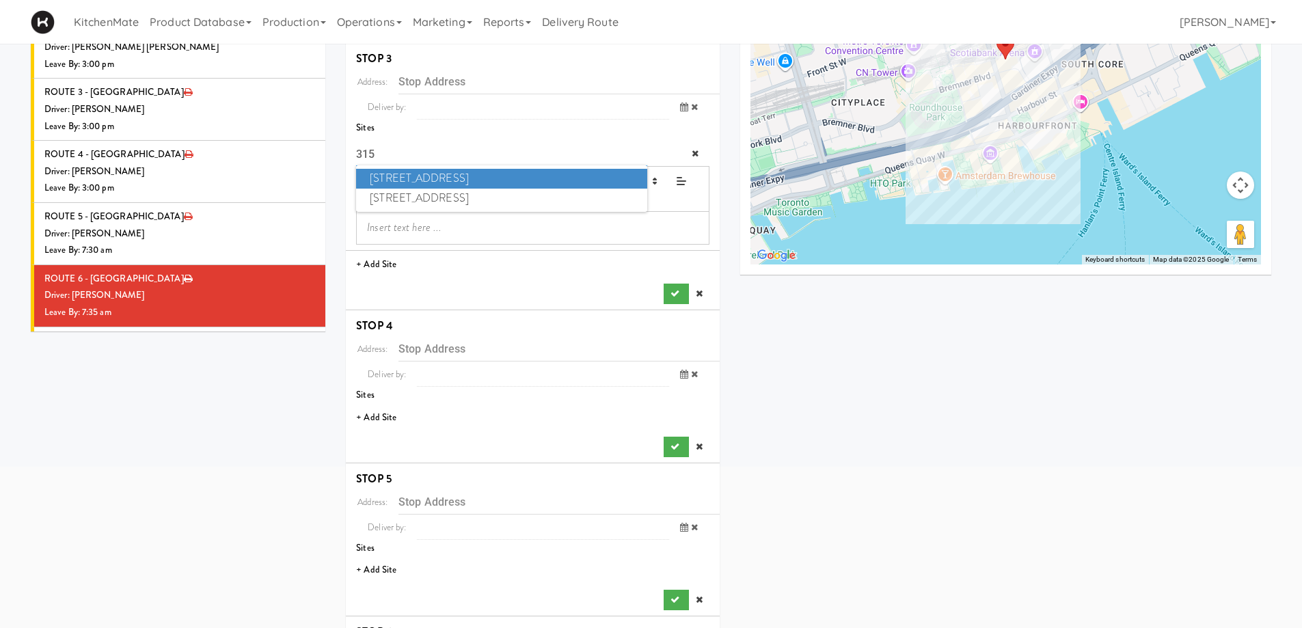
type input "315"
click at [440, 176] on span "315 Front St - Fridge" at bounding box center [501, 179] width 291 height 20
type input "[STREET_ADDRESS]"
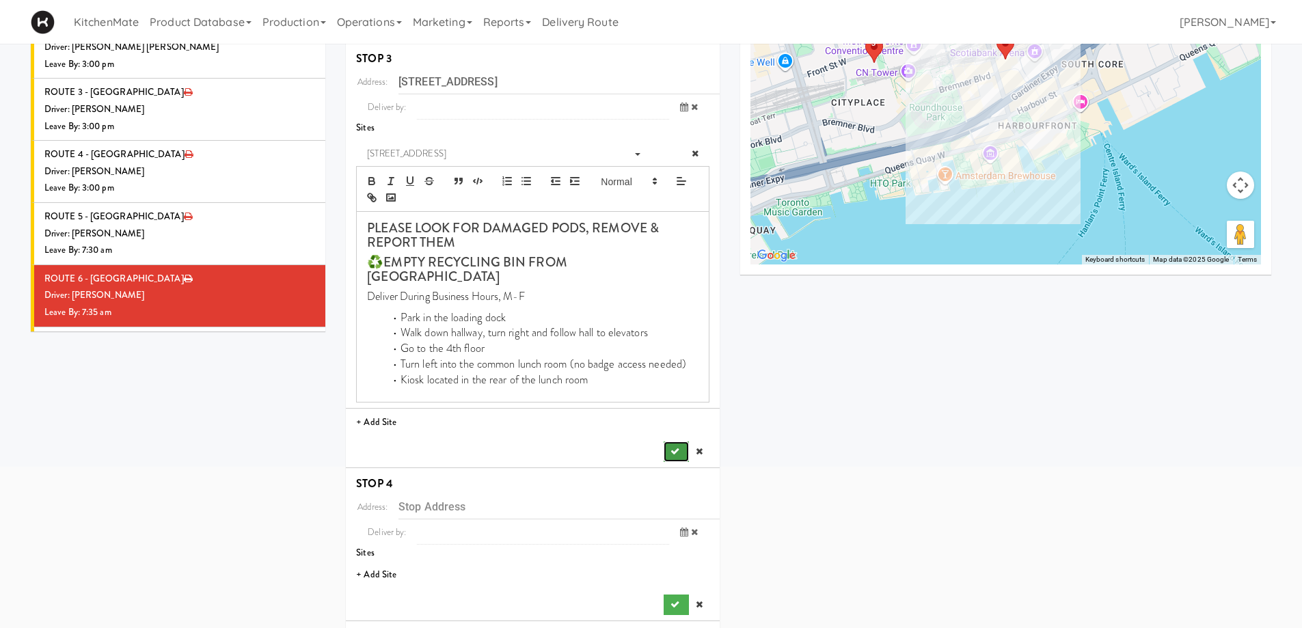
click at [668, 442] on button "submit" at bounding box center [676, 452] width 25 height 21
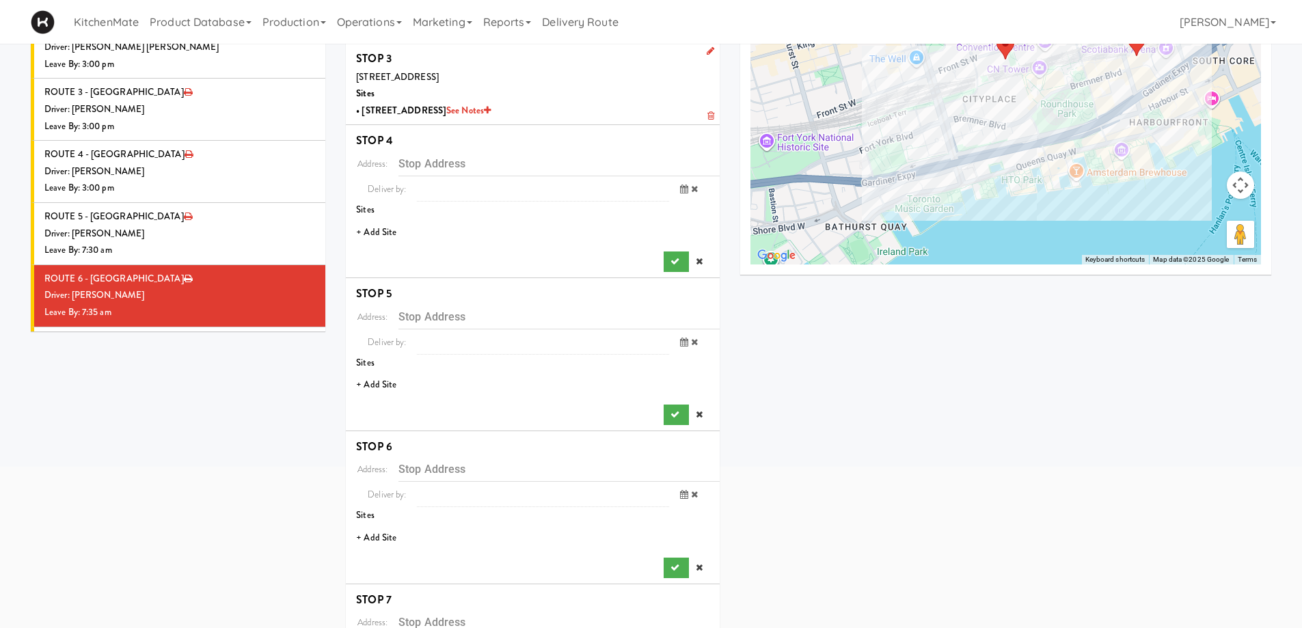
click at [380, 232] on li "+ Add Site" at bounding box center [533, 233] width 374 height 28
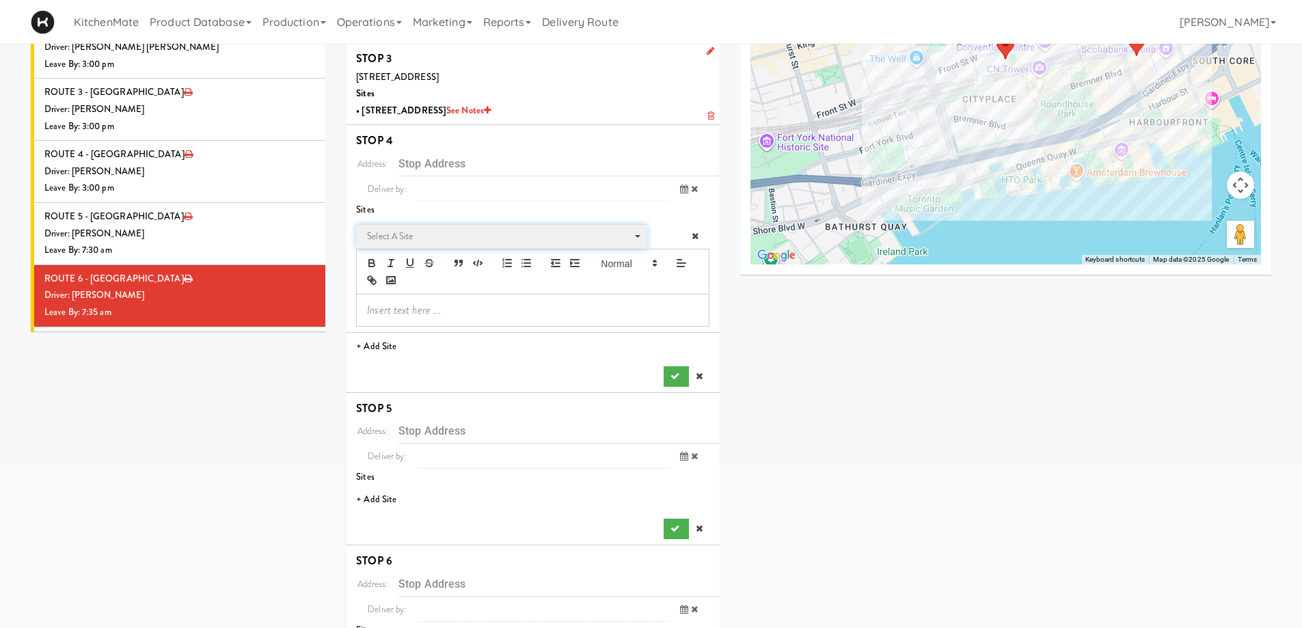
click at [462, 239] on span "Select a site" at bounding box center [497, 236] width 260 height 16
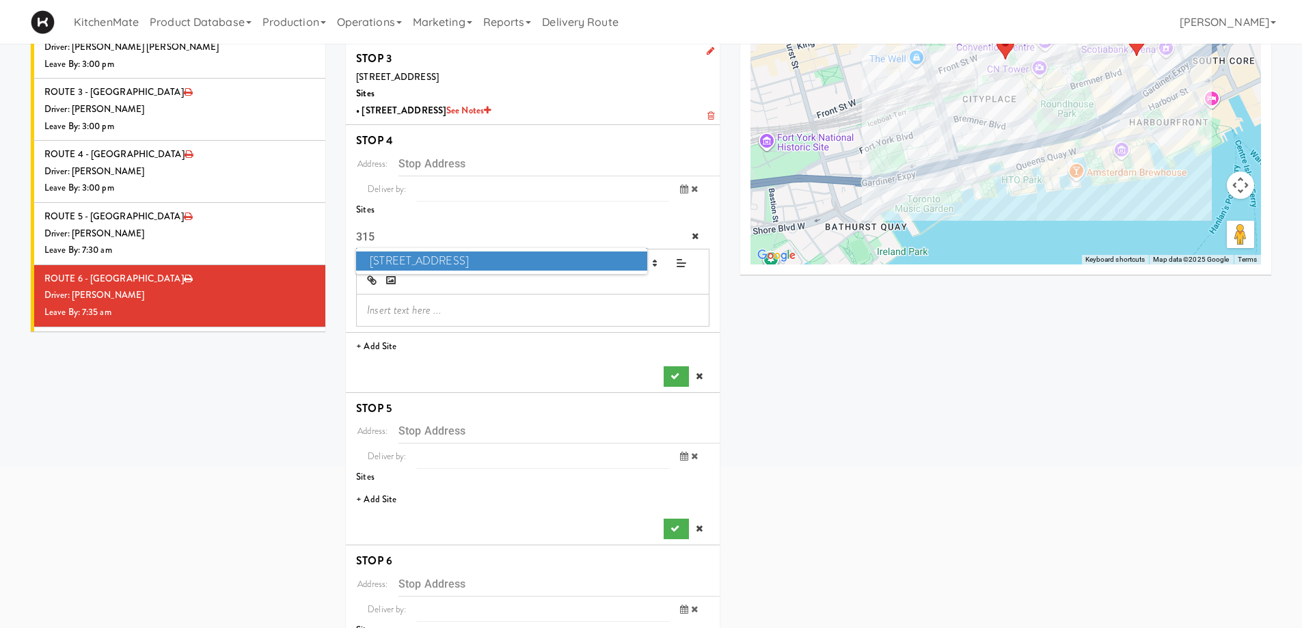
type input "315"
click at [487, 266] on span "315 Front St - Pantry" at bounding box center [501, 262] width 291 height 20
type input "[STREET_ADDRESS]"
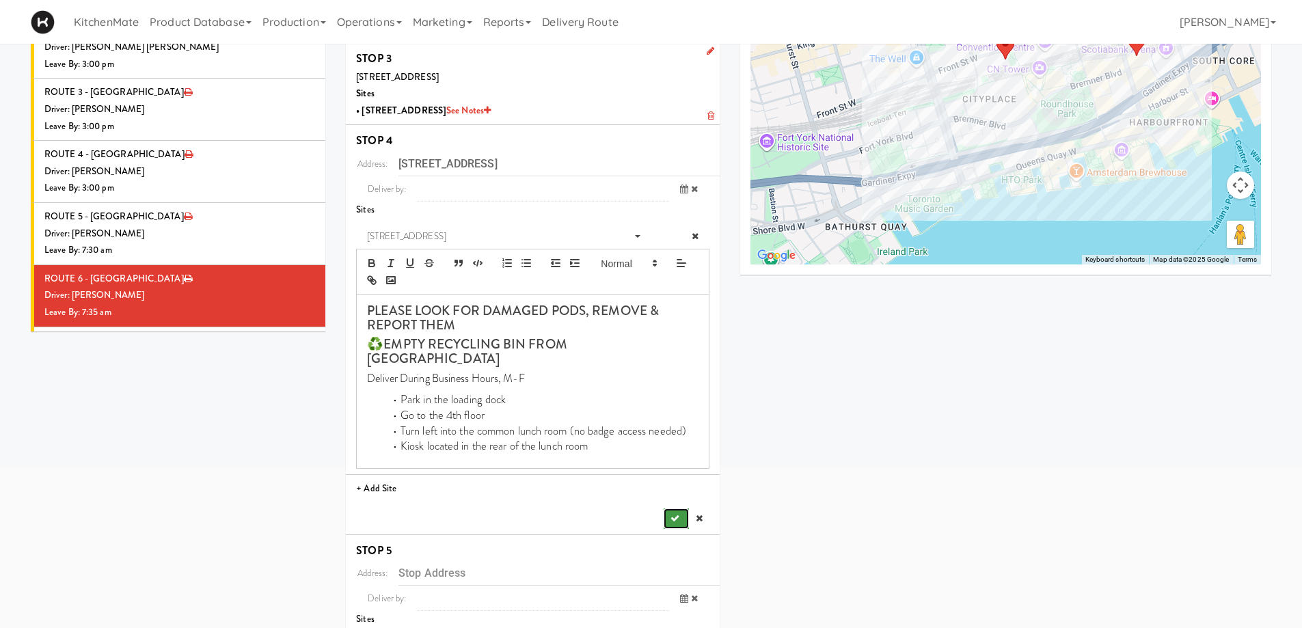
click at [680, 509] on button "submit" at bounding box center [676, 519] width 25 height 21
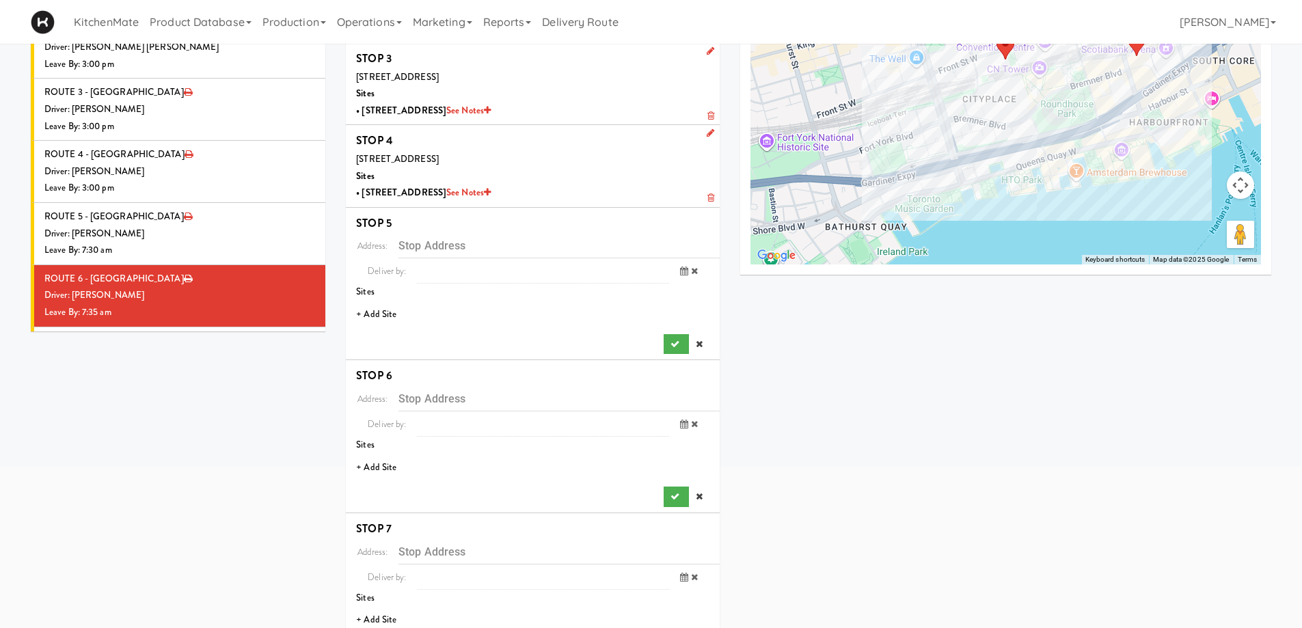
click at [369, 317] on li "+ Add Site" at bounding box center [533, 315] width 374 height 28
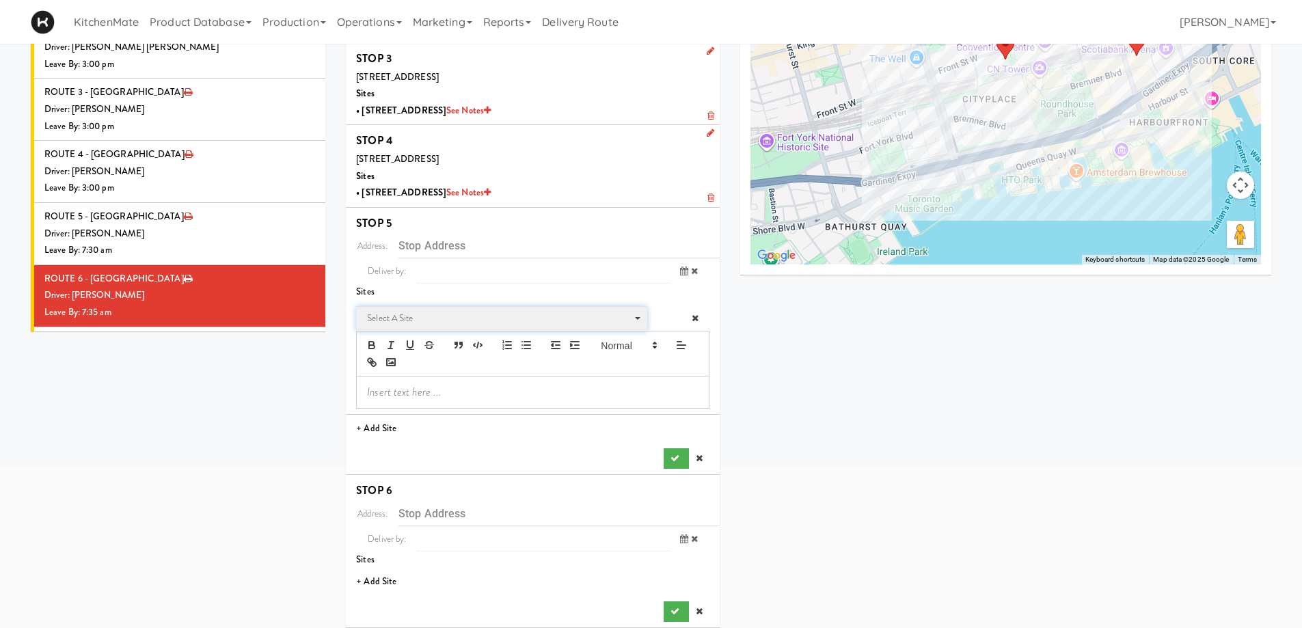
click at [390, 312] on span "Select a site" at bounding box center [497, 318] width 260 height 16
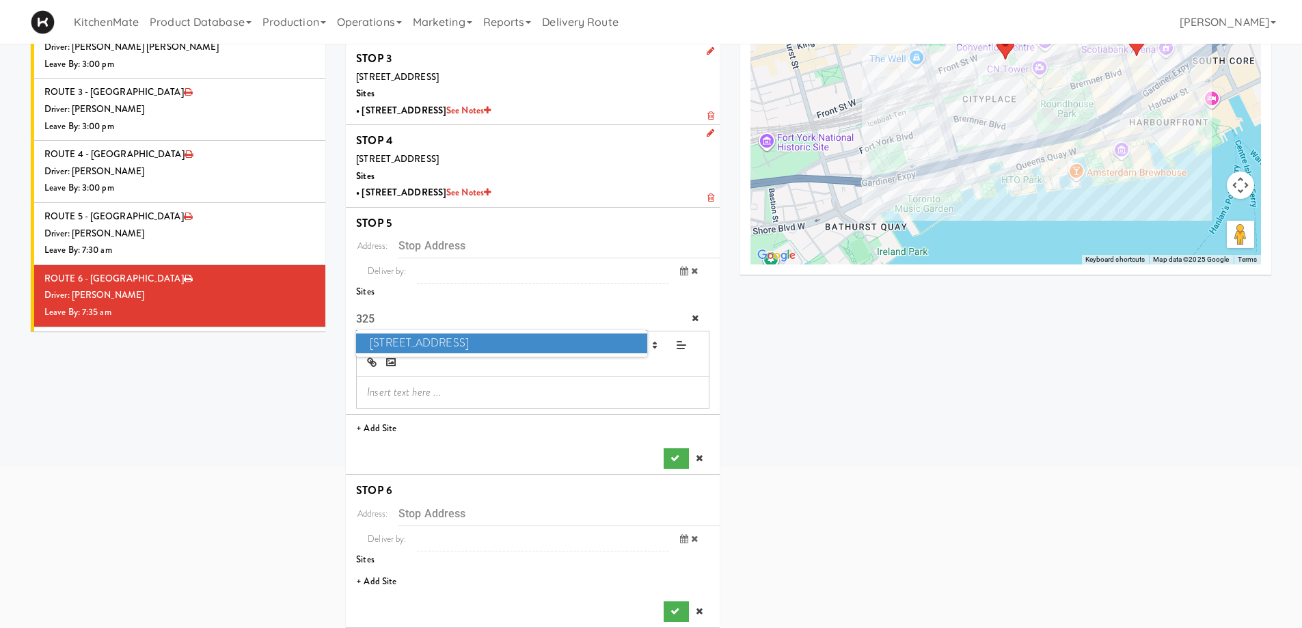
type input "325"
click at [433, 334] on span "325 Front St - Lobby" at bounding box center [501, 344] width 291 height 20
type input "[STREET_ADDRESS]"
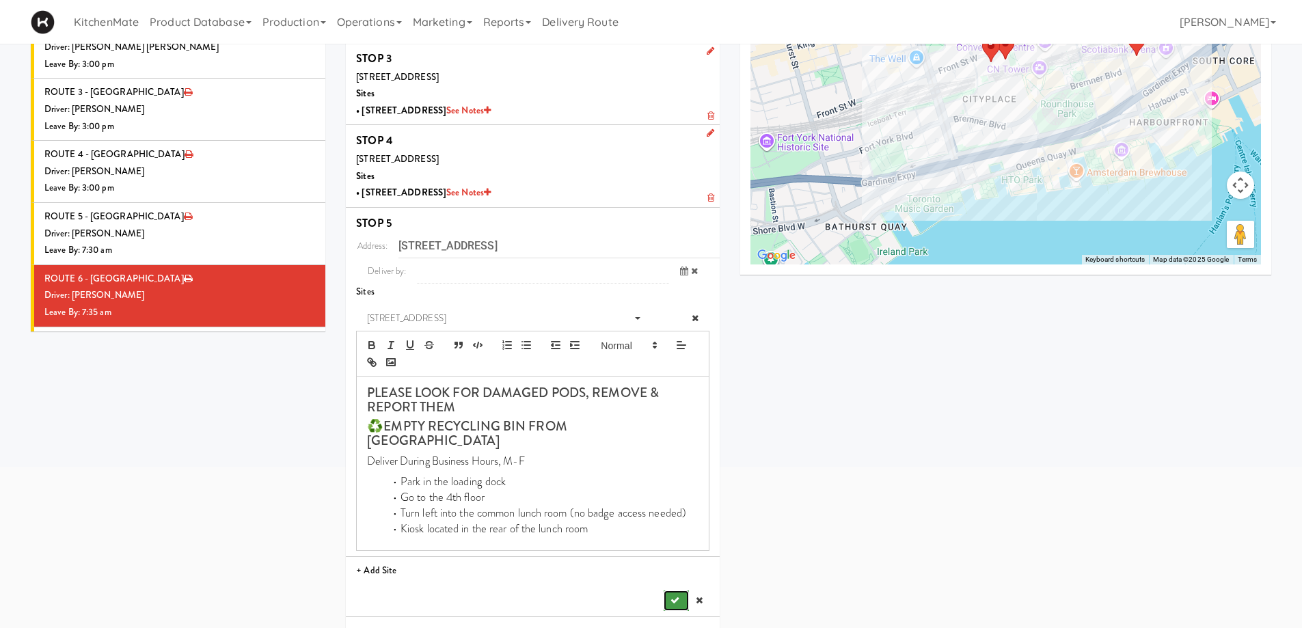
click at [667, 591] on button "submit" at bounding box center [676, 601] width 25 height 21
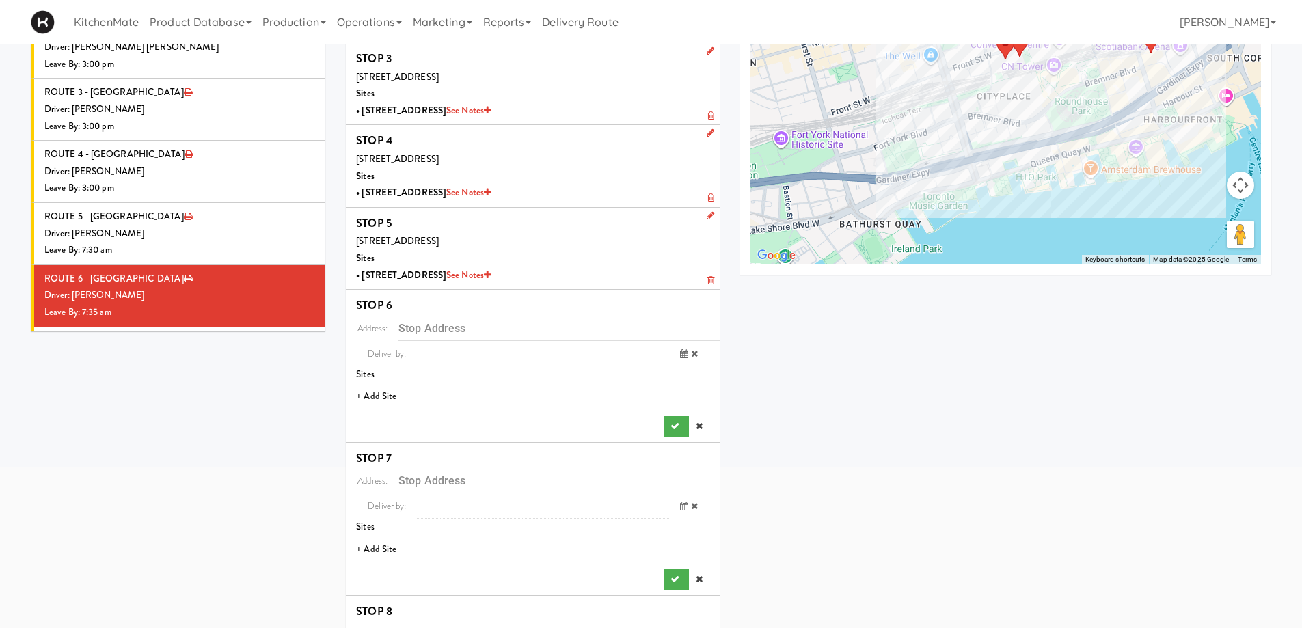
click at [395, 403] on li "+ Add Site" at bounding box center [533, 397] width 374 height 28
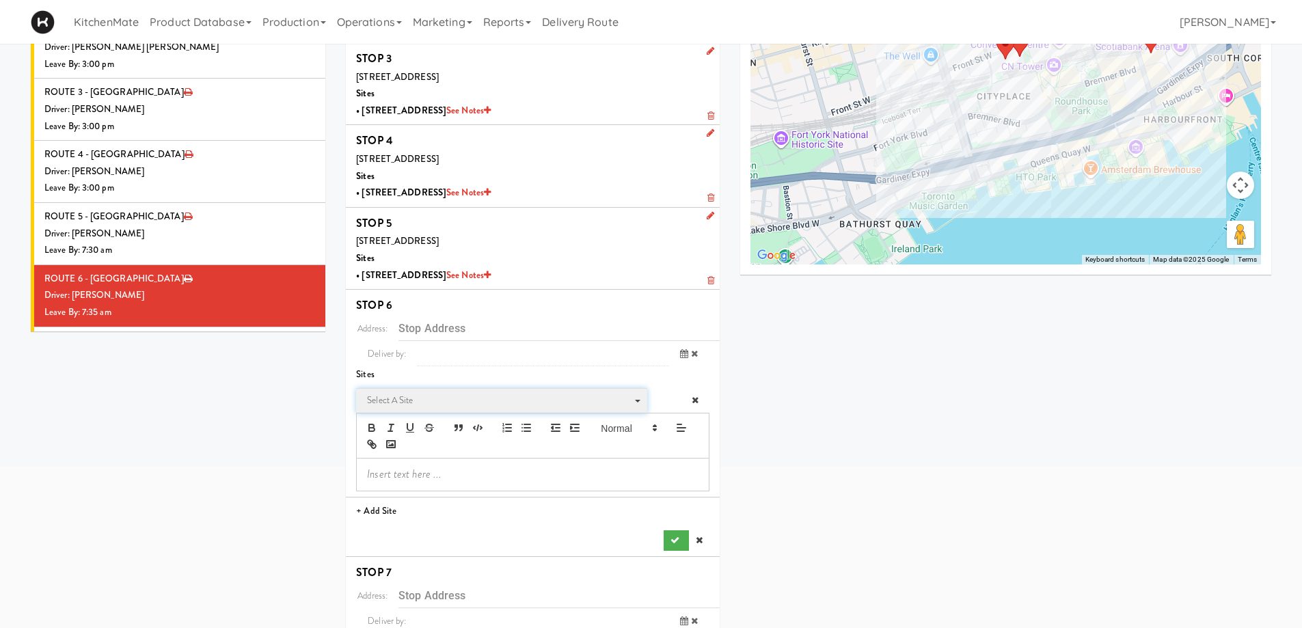
click at [386, 407] on span "Select a site" at bounding box center [497, 400] width 260 height 16
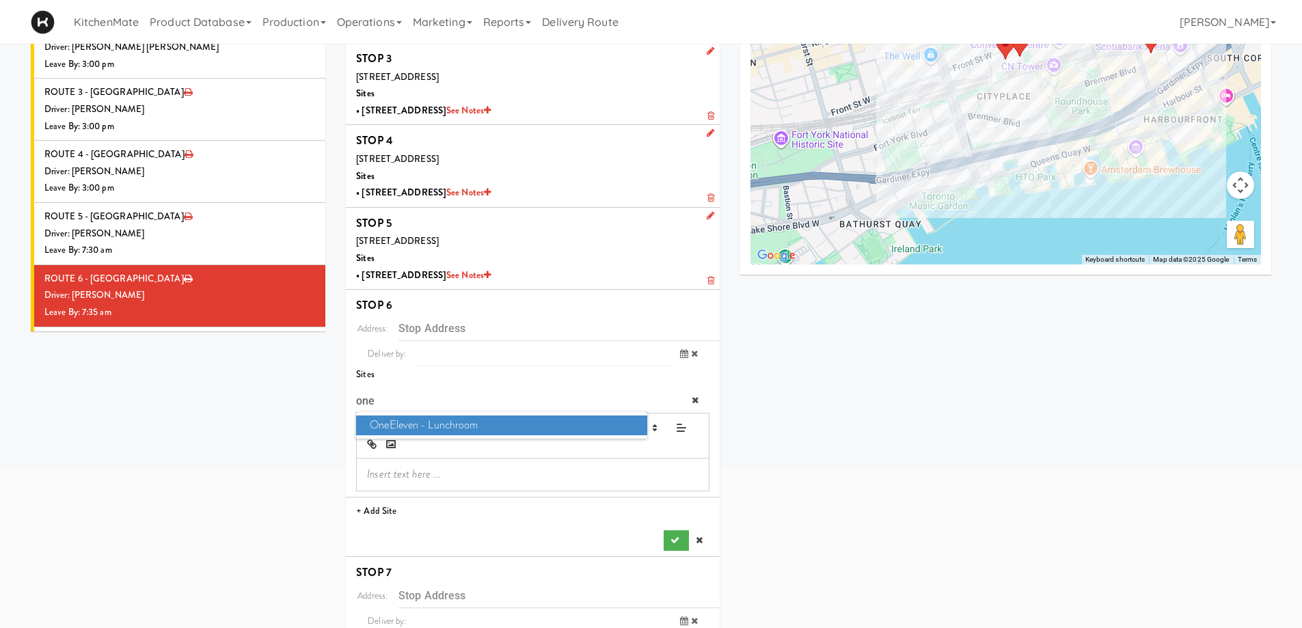
type input "one"
click at [424, 425] on span "OneEleven - Lunchroom" at bounding box center [501, 426] width 291 height 20
type input "[STREET_ADDRESS]"
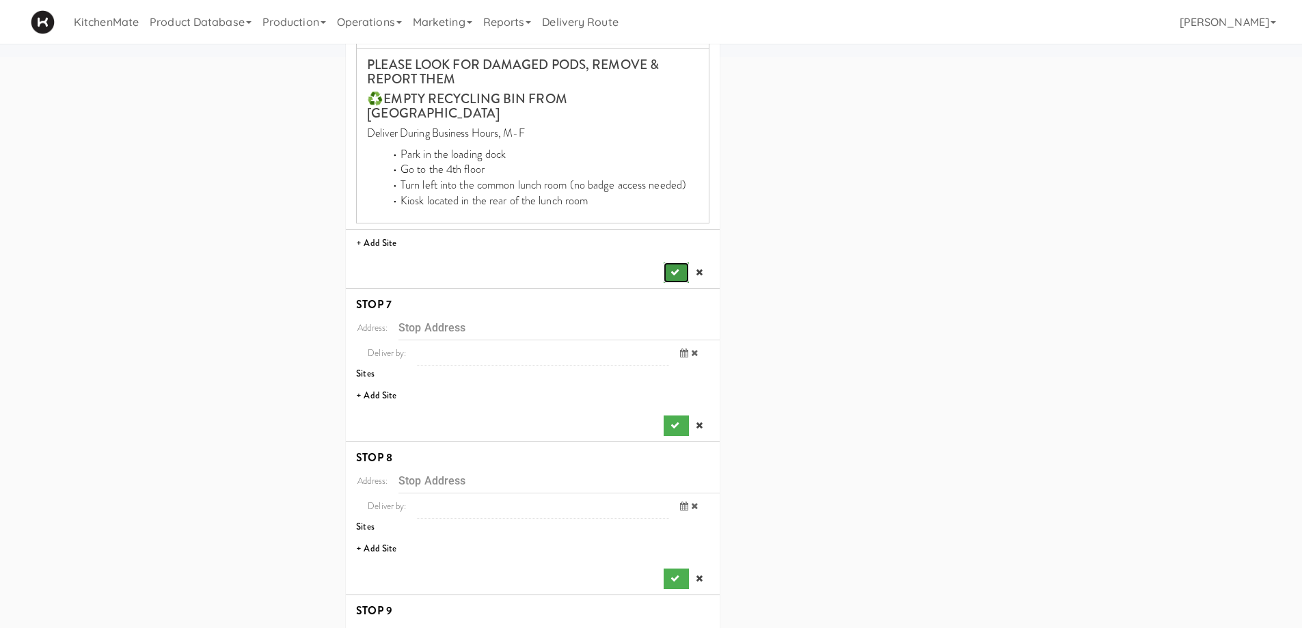
click at [671, 268] on icon "submit" at bounding box center [675, 272] width 9 height 9
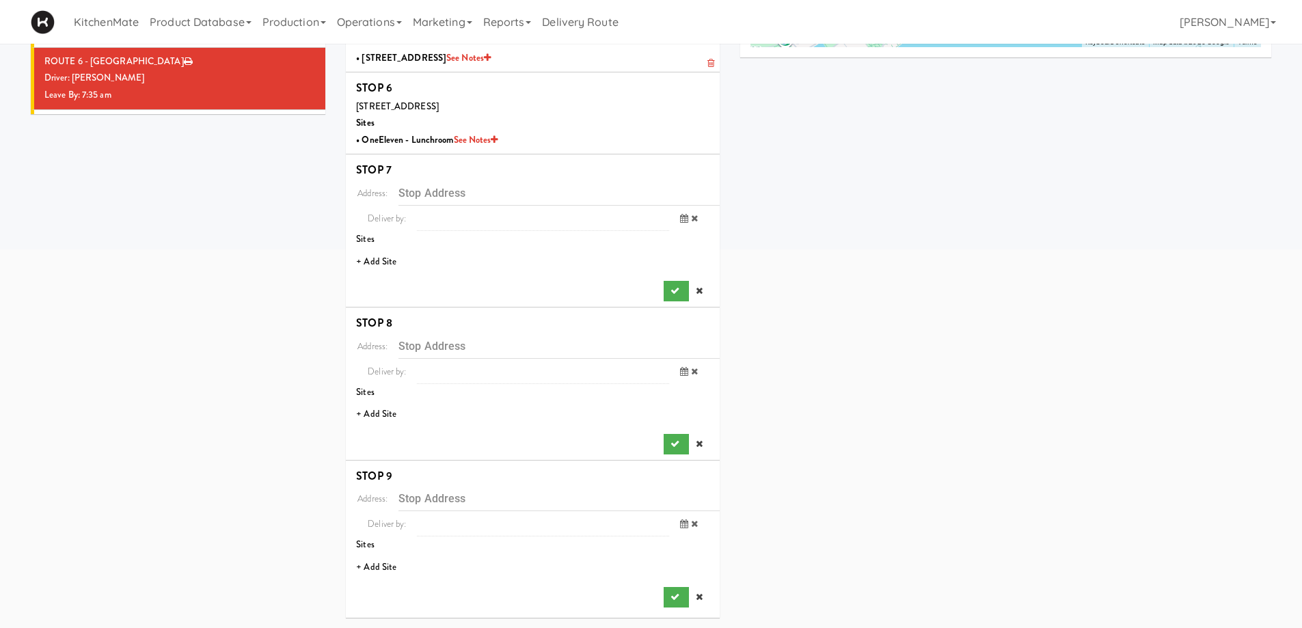
click at [393, 269] on li "+ Add Site" at bounding box center [533, 262] width 374 height 28
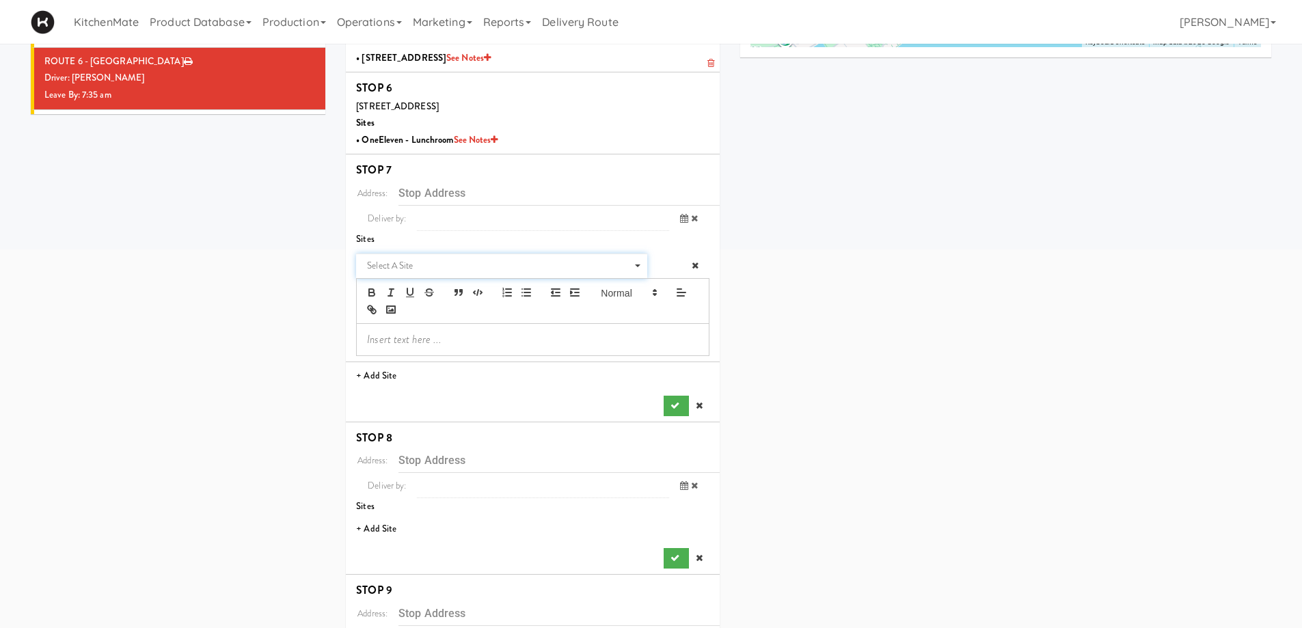
click at [392, 267] on span "Select a site" at bounding box center [497, 266] width 260 height 16
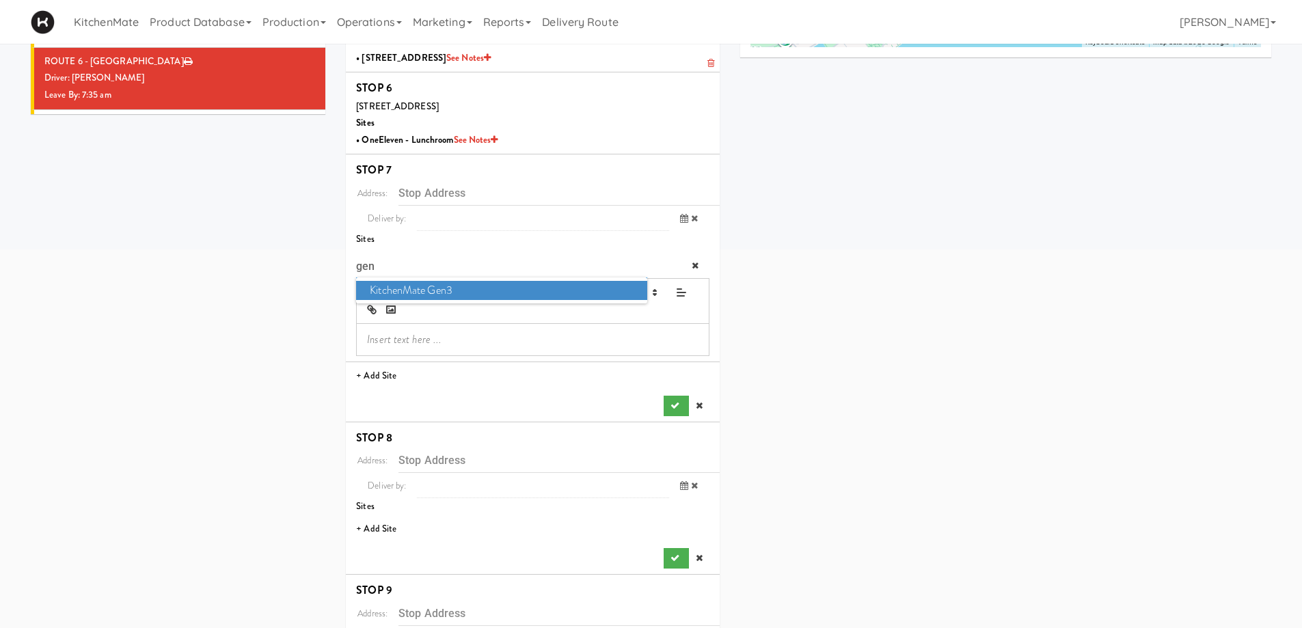
type input "gen"
click at [420, 282] on span "KitchenMate Gen3" at bounding box center [501, 291] width 291 height 20
type input "[STREET_ADDRESS]"
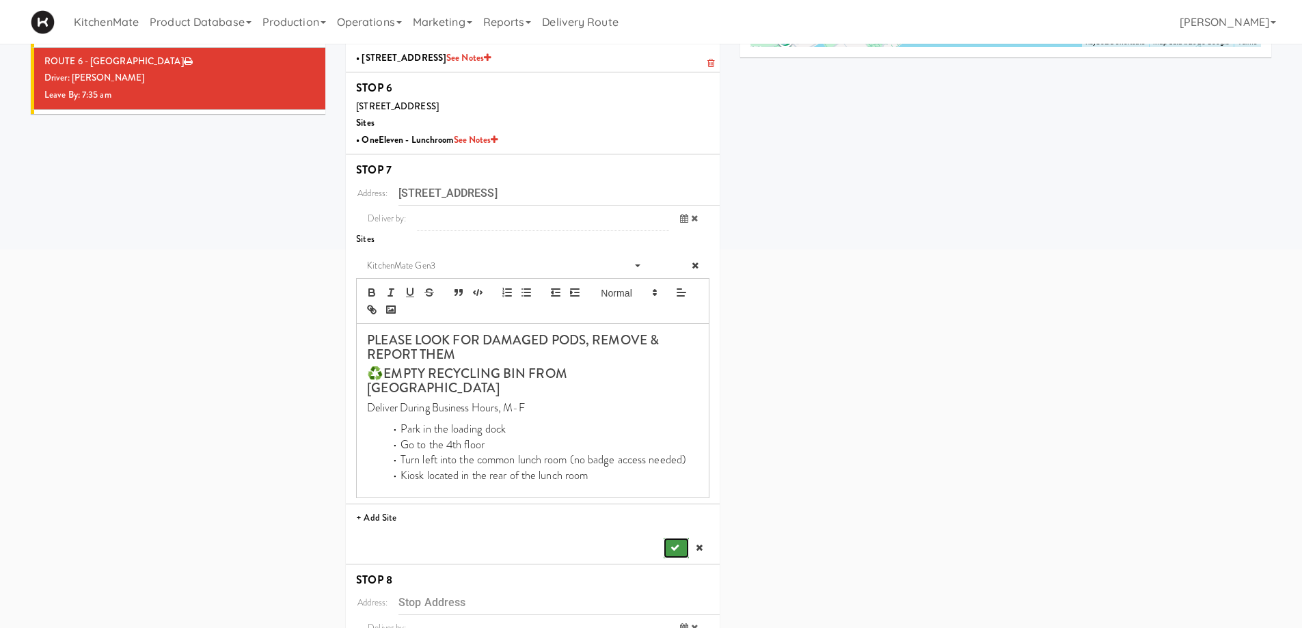
click at [678, 544] on icon "submit" at bounding box center [675, 548] width 9 height 9
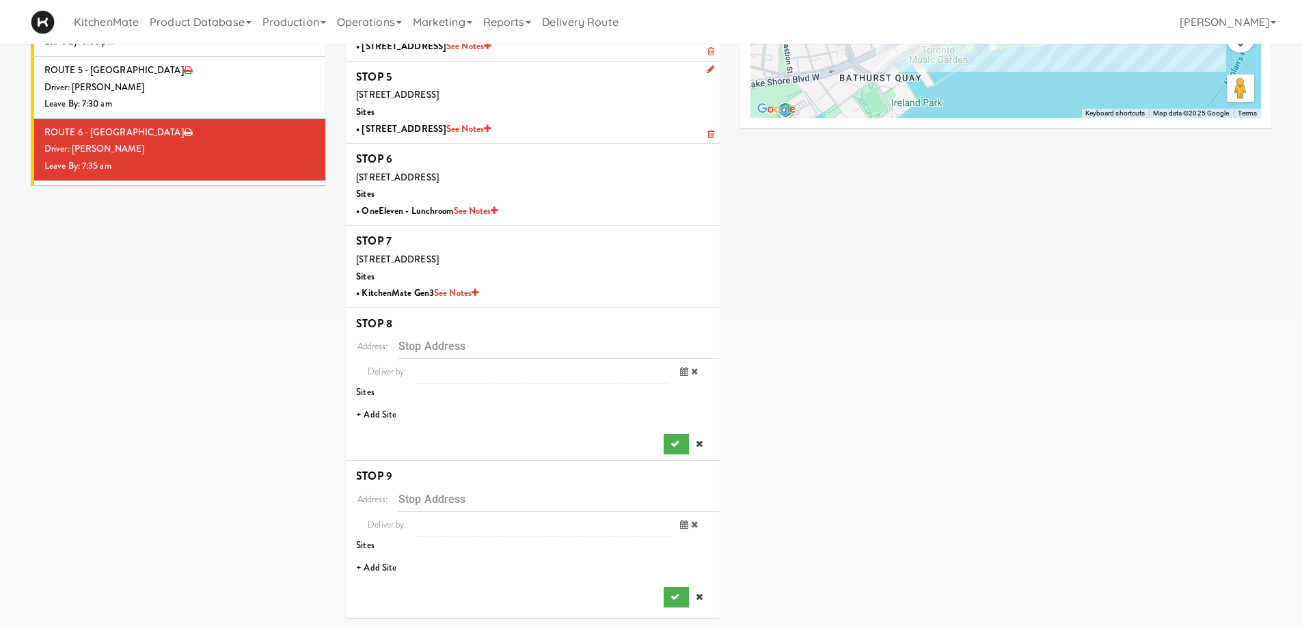
click at [382, 424] on li "+ Add Site" at bounding box center [533, 415] width 374 height 28
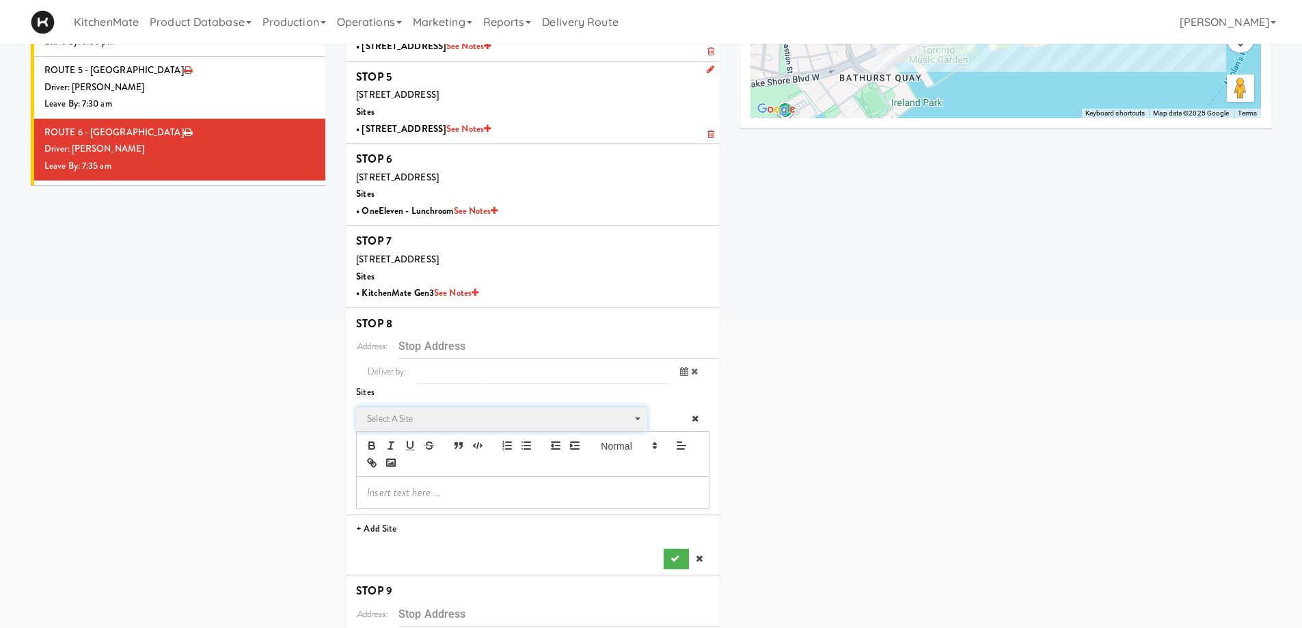
click at [445, 421] on span "Select a site" at bounding box center [497, 419] width 260 height 16
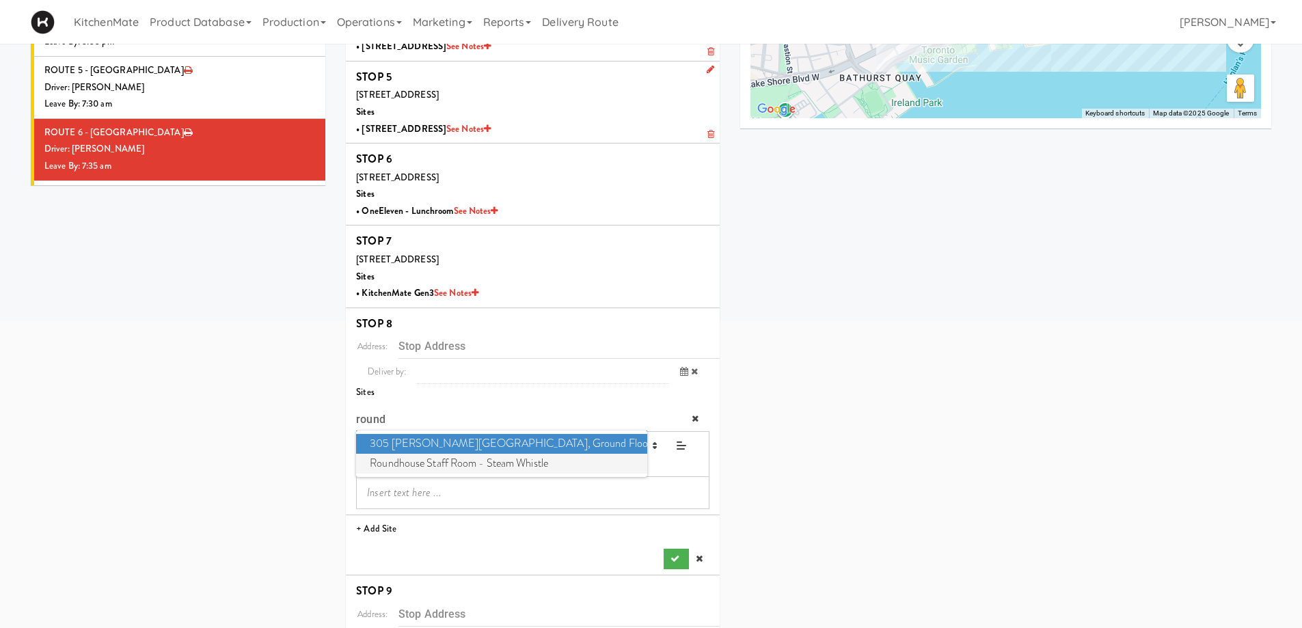
type input "round"
click at [457, 464] on span "Roundhouse Staff Room - Steam Whistle" at bounding box center [501, 464] width 291 height 20
type input "[STREET_ADDRESS][PERSON_NAME]"
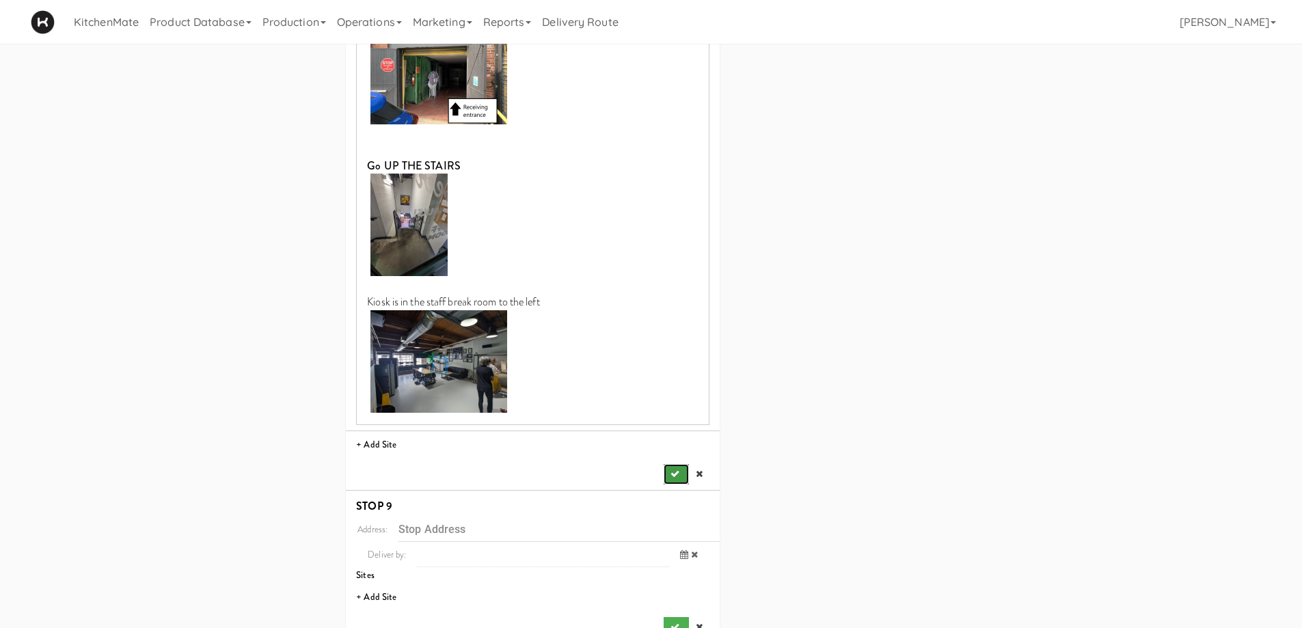
click at [672, 464] on button "submit" at bounding box center [676, 474] width 25 height 21
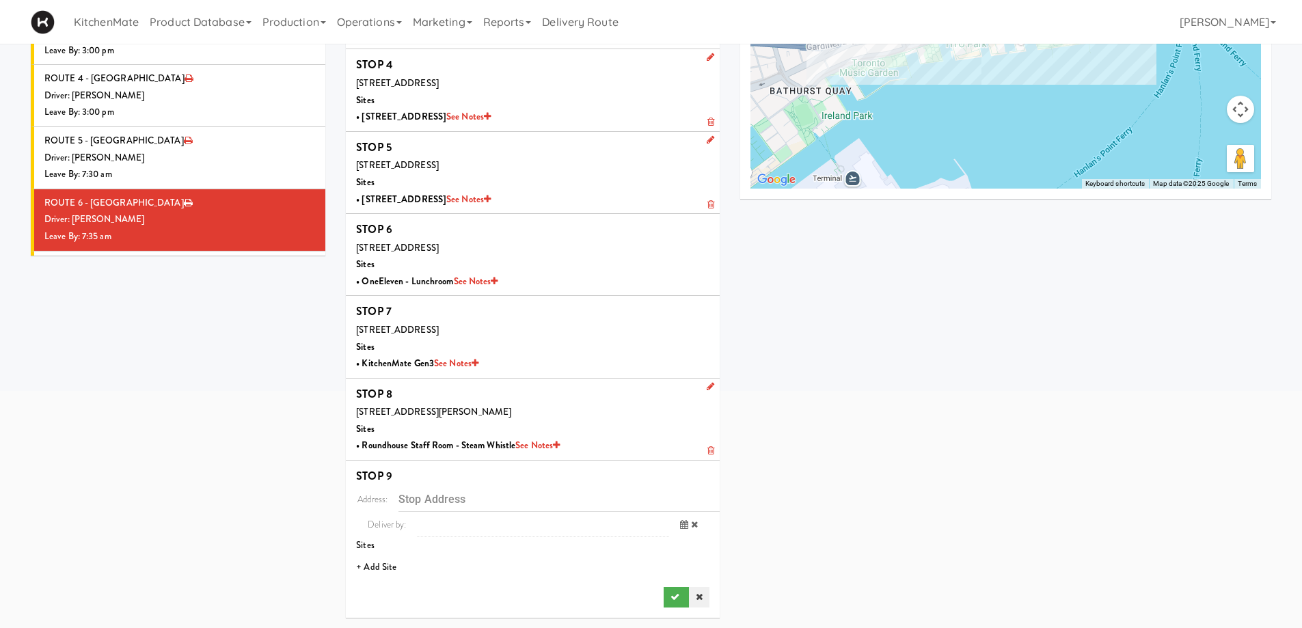
click at [699, 598] on icon at bounding box center [699, 597] width 7 height 9
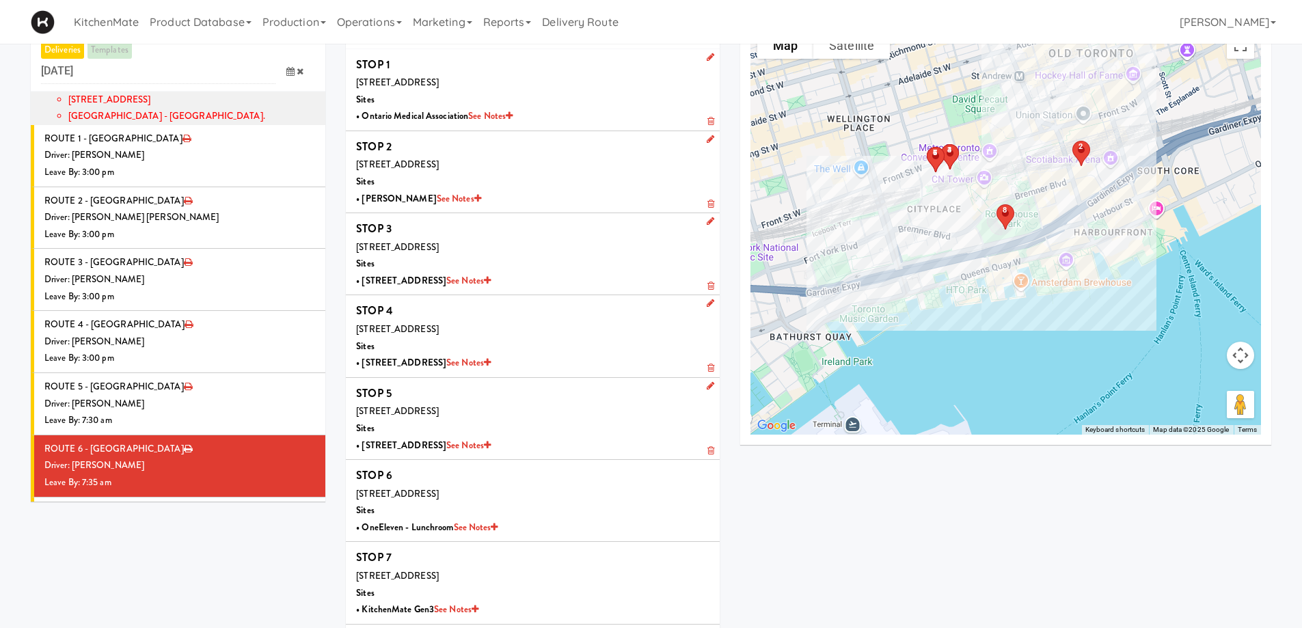
scroll to position [0, 0]
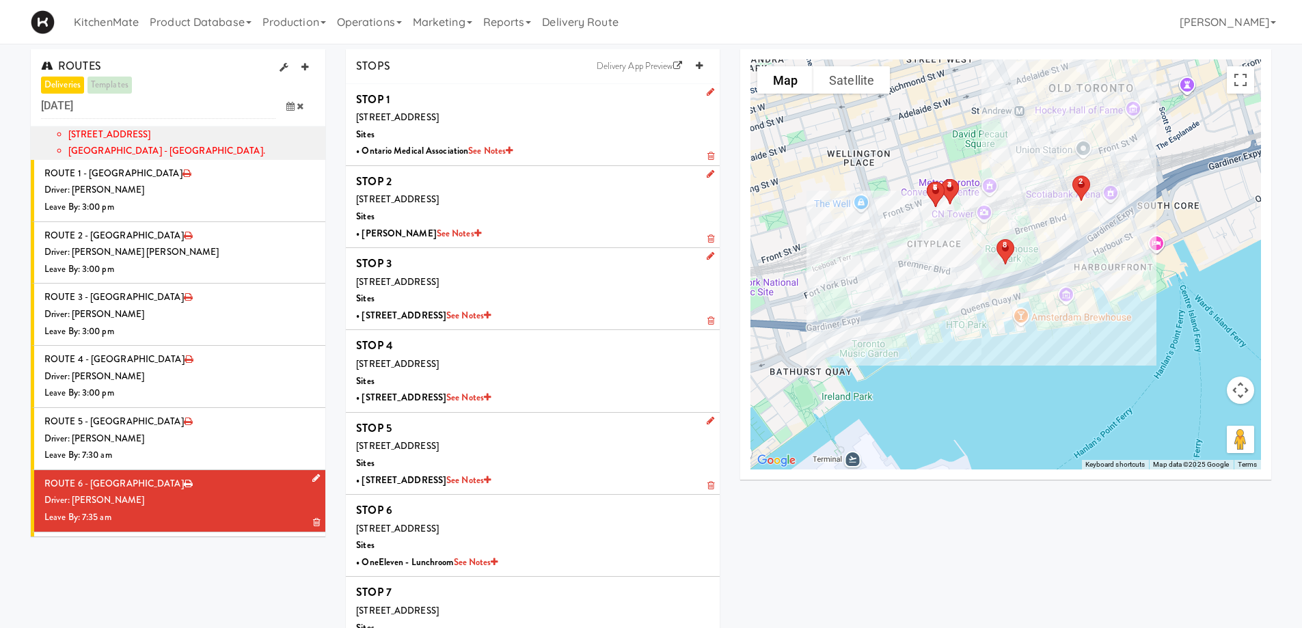
click at [217, 492] on div "Driver: [PERSON_NAME]" at bounding box center [179, 500] width 271 height 17
click at [200, 572] on div "Leave By: 12:00 am" at bounding box center [179, 580] width 271 height 17
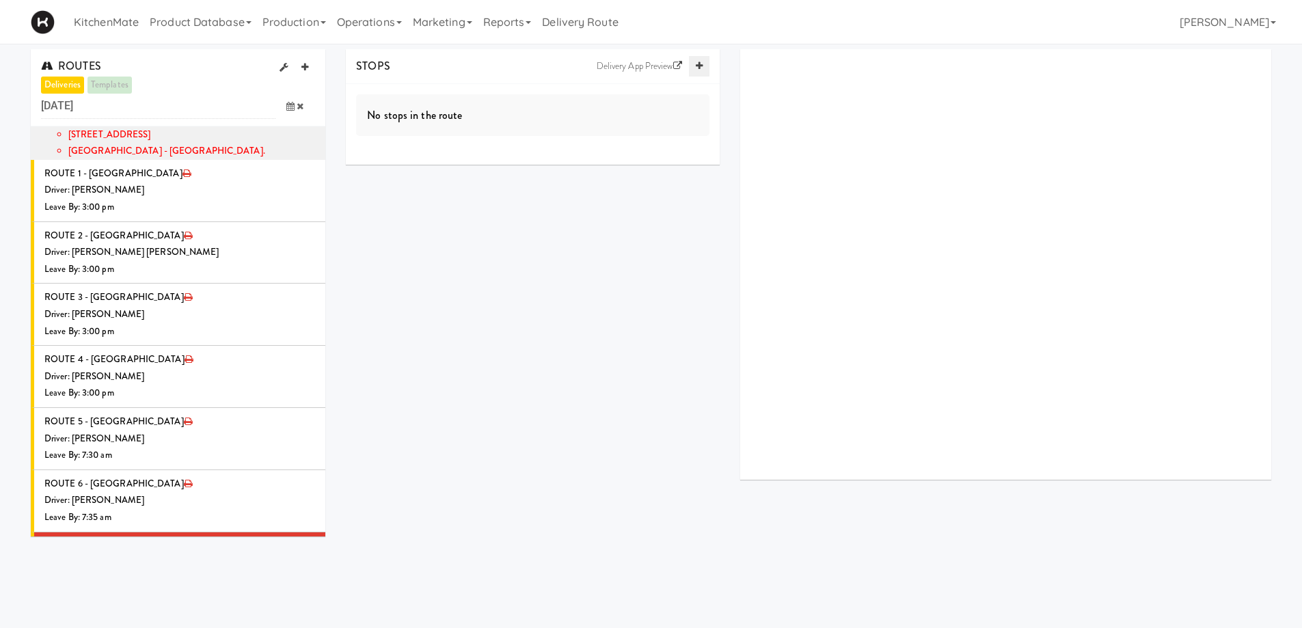
click at [699, 60] on link at bounding box center [699, 66] width 21 height 21
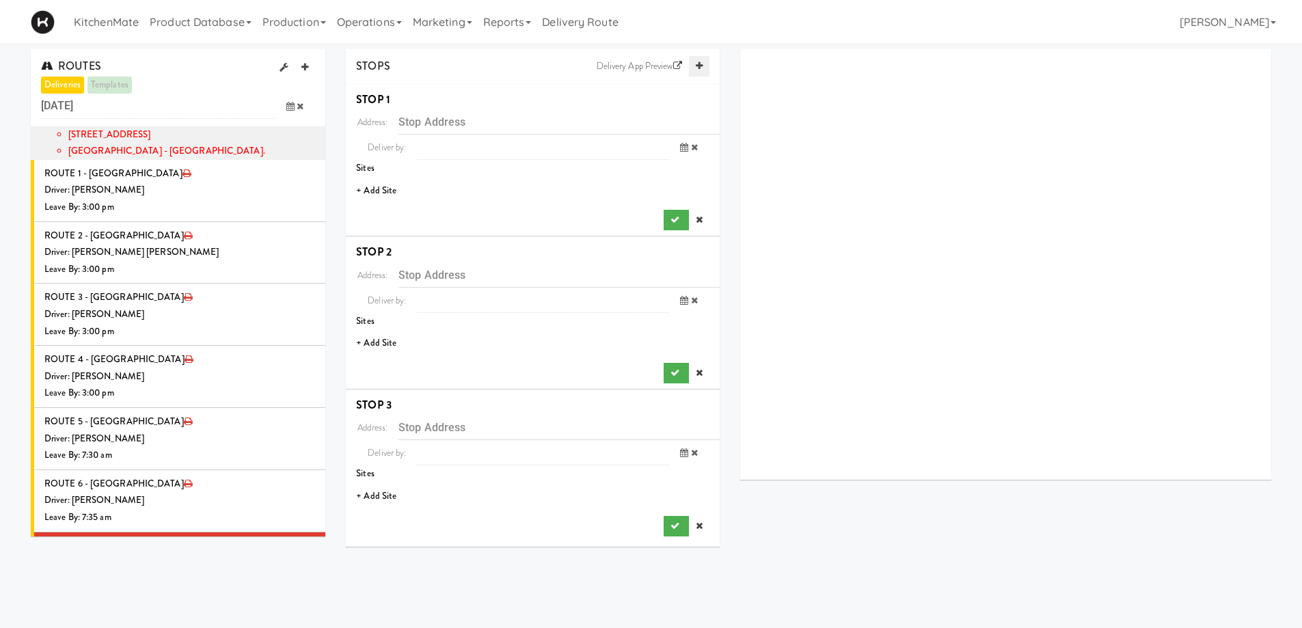
click at [699, 60] on link at bounding box center [699, 66] width 21 height 21
click at [370, 187] on li "+ Add Site" at bounding box center [533, 191] width 374 height 28
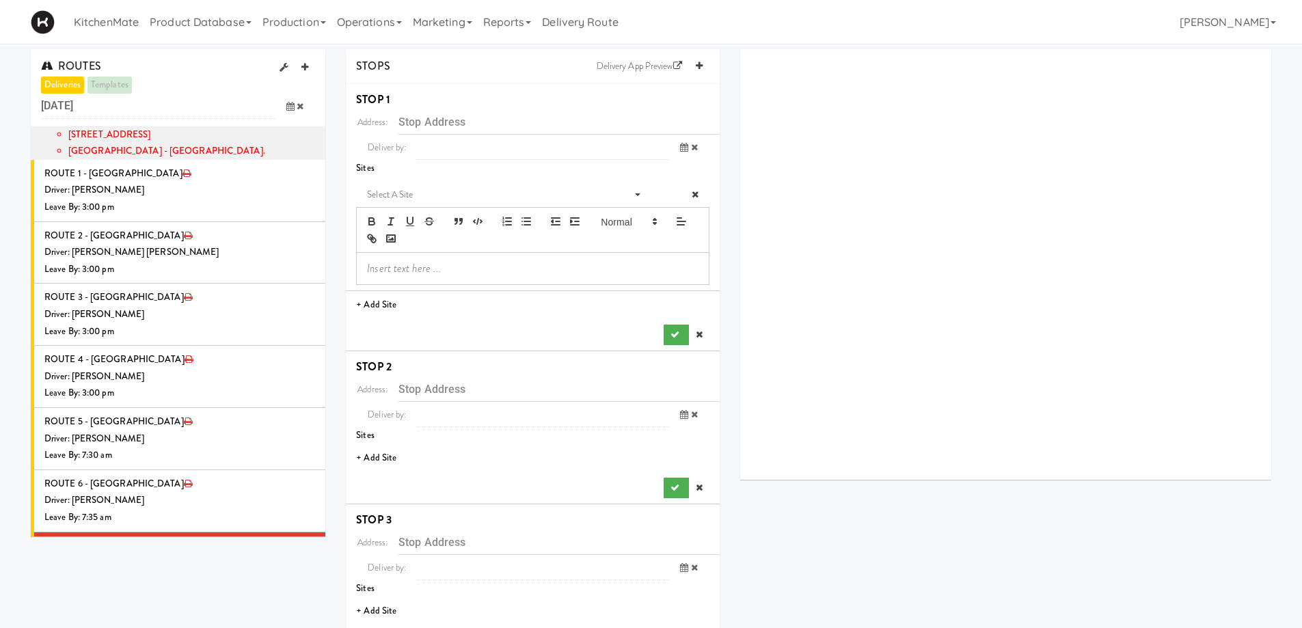
click at [437, 181] on li "Select a site Select a site" at bounding box center [533, 234] width 374 height 115
click at [436, 198] on span "Select a site" at bounding box center [497, 195] width 260 height 16
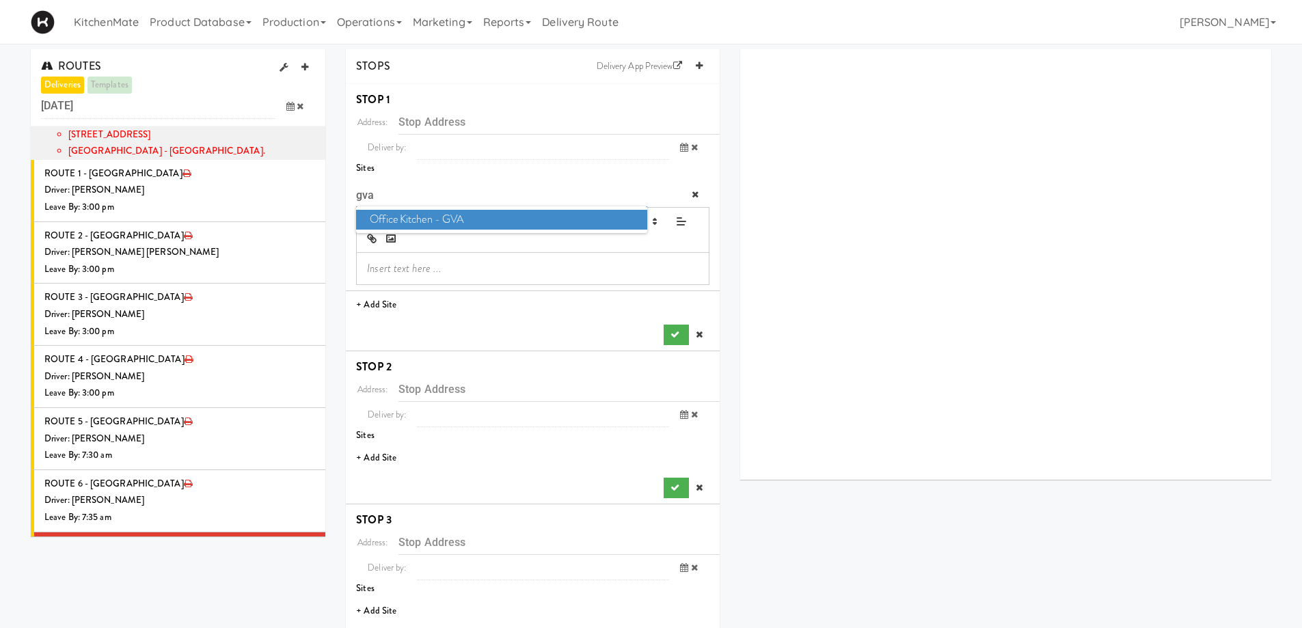
type input "gva"
click at [442, 224] on span "Office Kitchen - GVA" at bounding box center [501, 220] width 291 height 20
type input "[STREET_ADDRESS]"
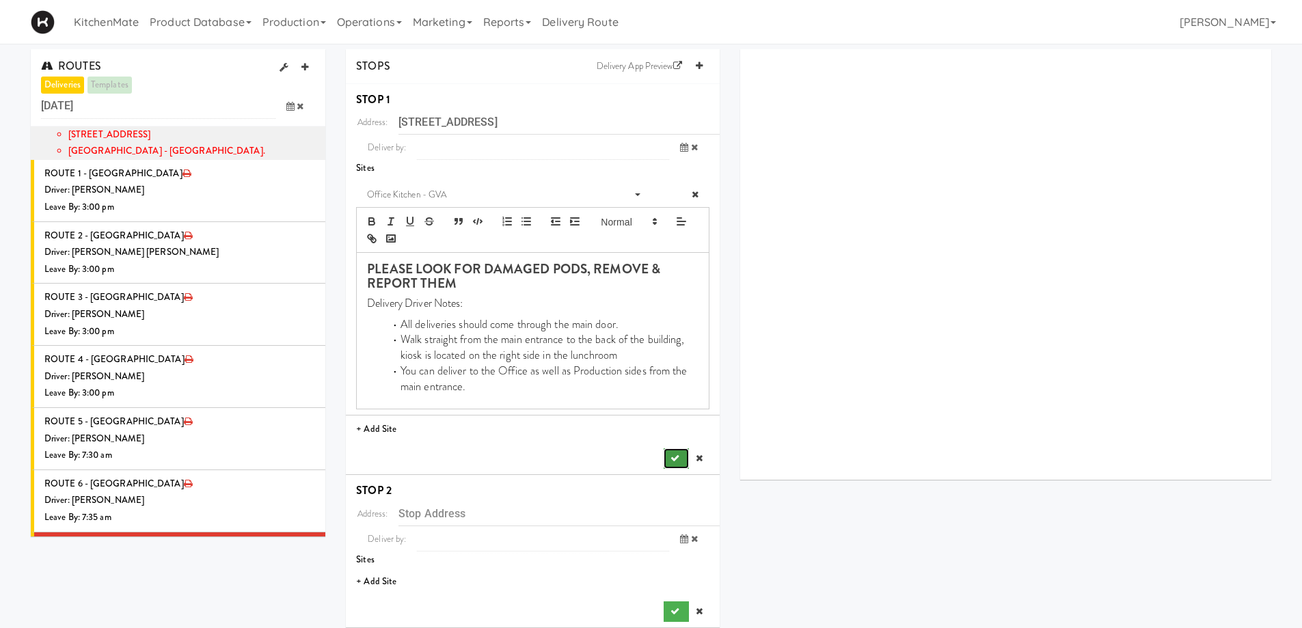
click at [672, 459] on icon "submit" at bounding box center [675, 458] width 9 height 9
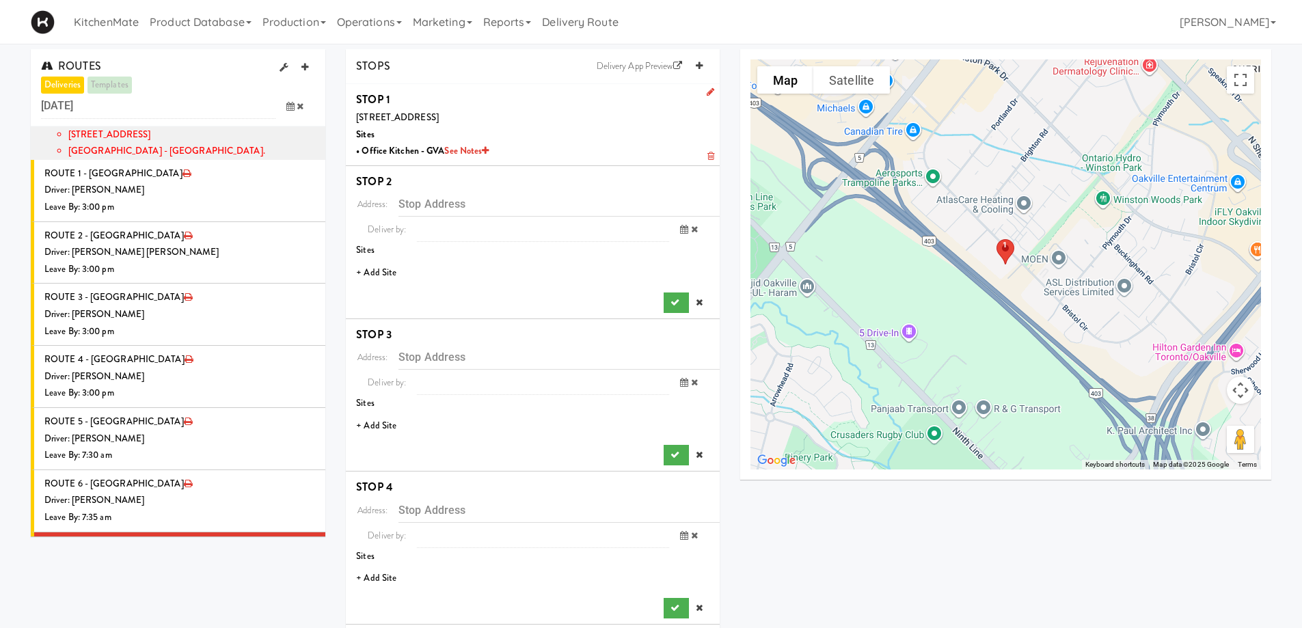
click at [392, 267] on li "+ Add Site" at bounding box center [533, 273] width 374 height 28
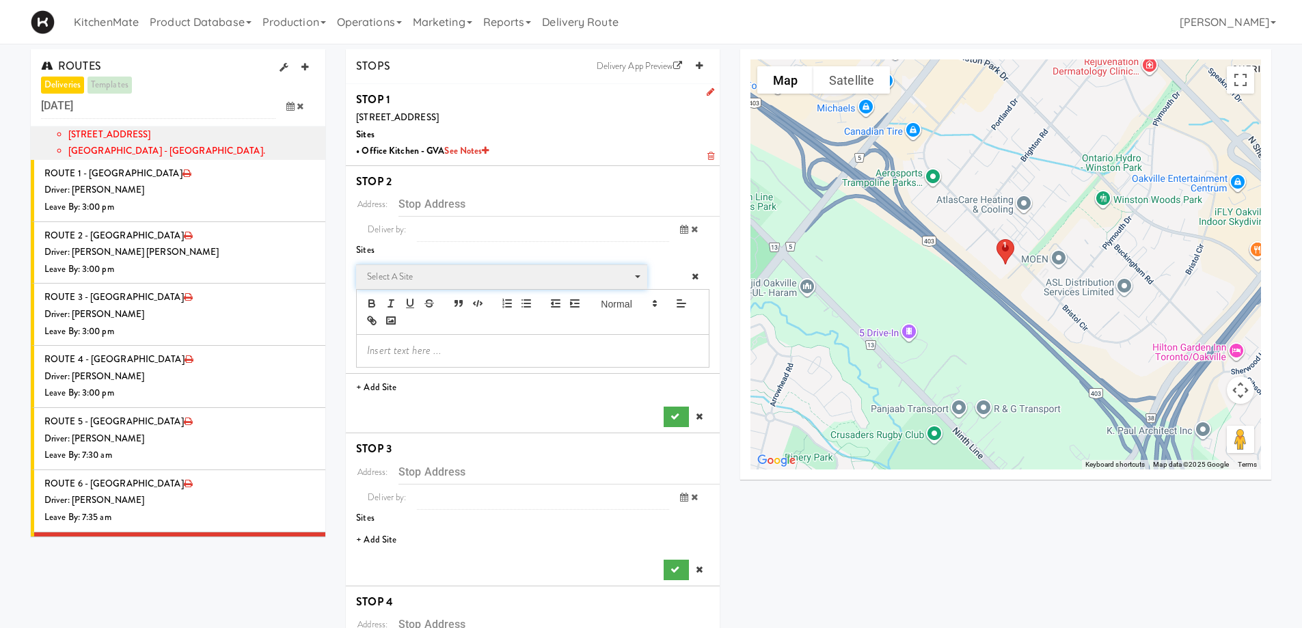
click at [401, 276] on span "Select a site" at bounding box center [497, 277] width 260 height 16
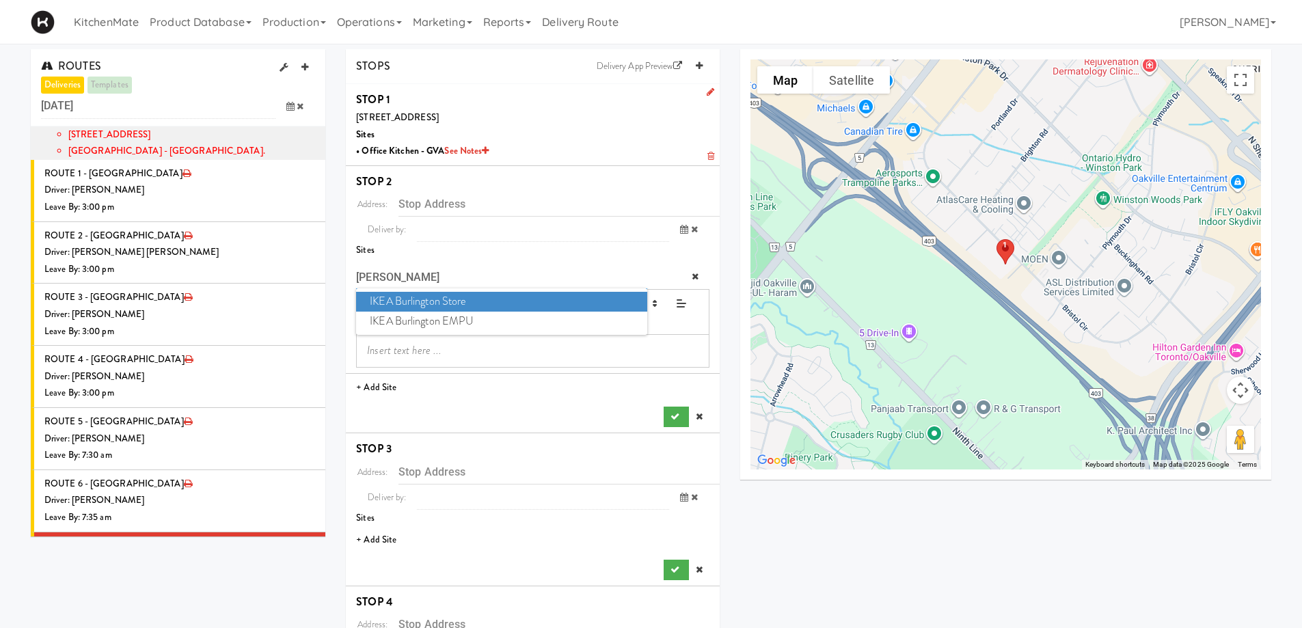
type input "burl"
click at [481, 302] on span "IKEA Burlington Store" at bounding box center [501, 302] width 291 height 20
type input "[STREET_ADDRESS]"
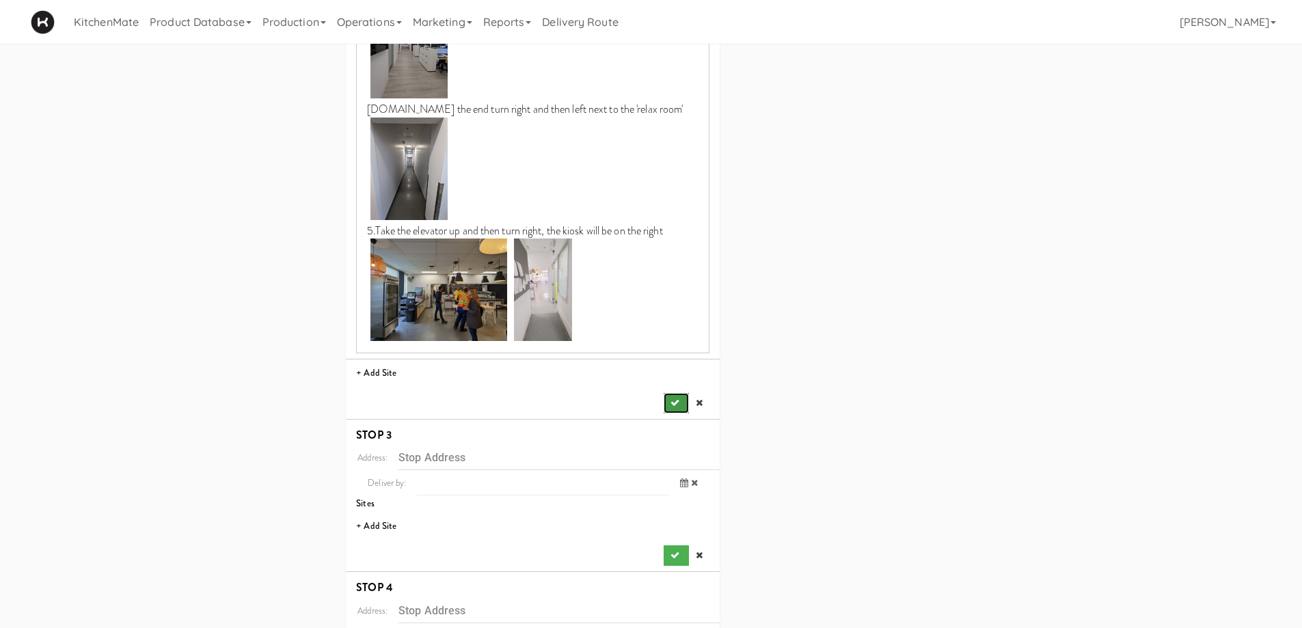
click at [668, 403] on button "submit" at bounding box center [676, 403] width 25 height 21
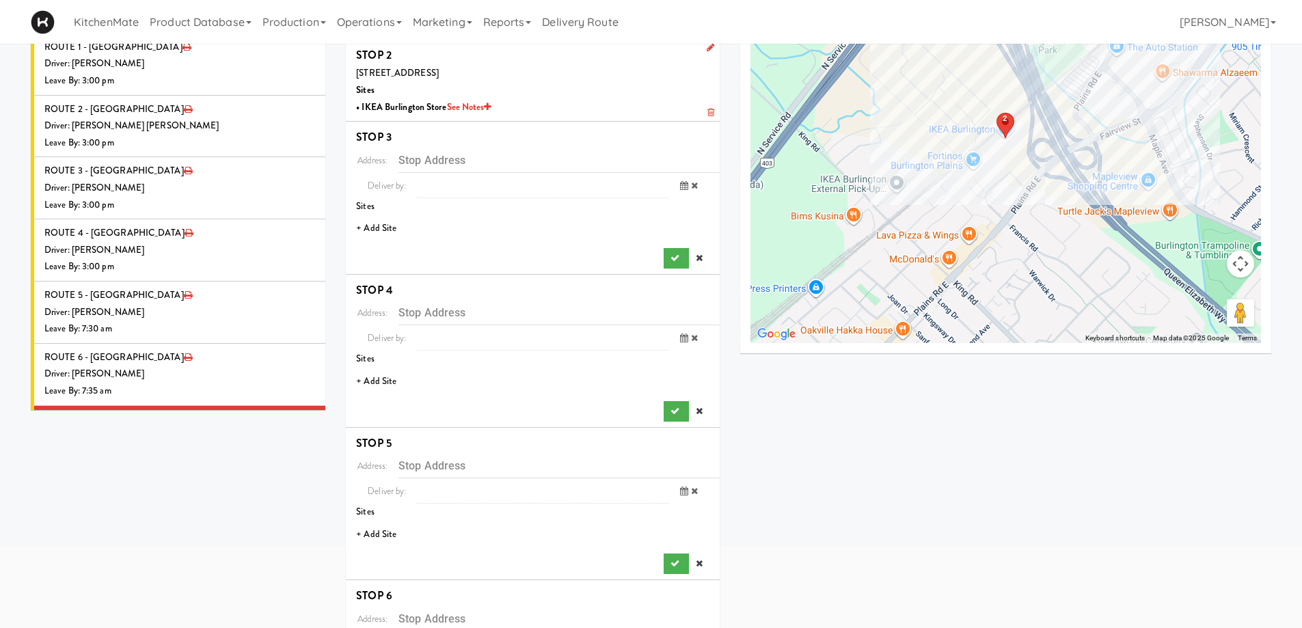
scroll to position [126, 0]
click at [384, 228] on li "+ Add Site" at bounding box center [533, 229] width 374 height 28
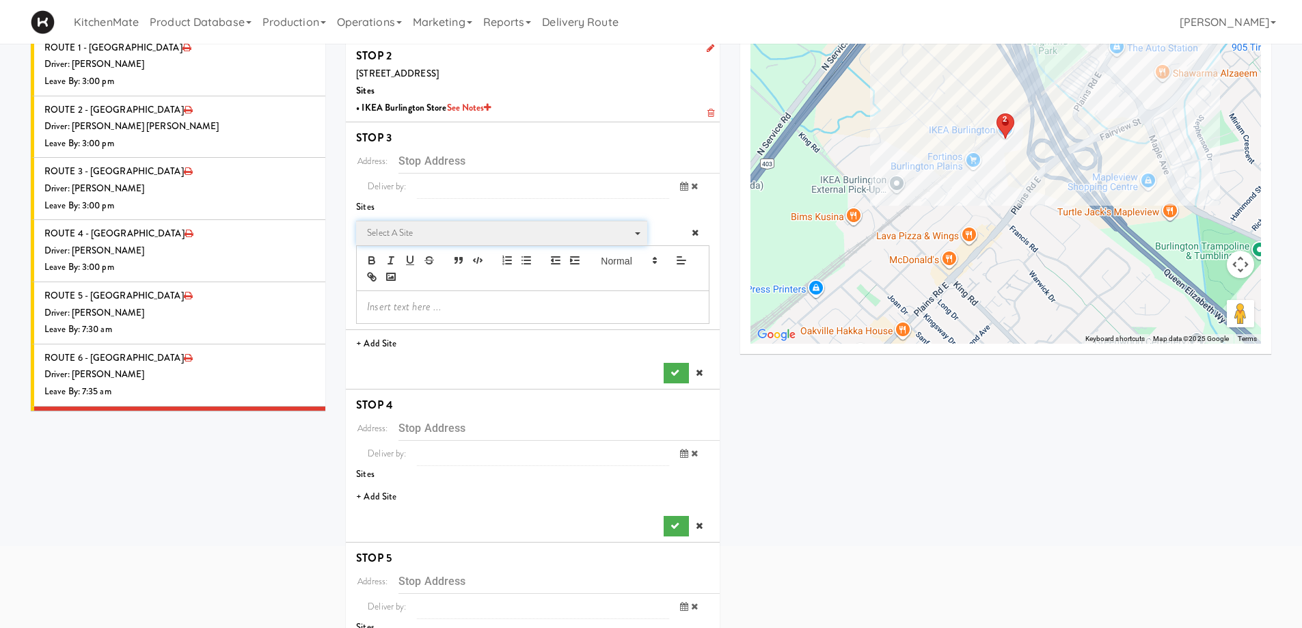
click at [428, 229] on span "Select a site" at bounding box center [497, 233] width 260 height 16
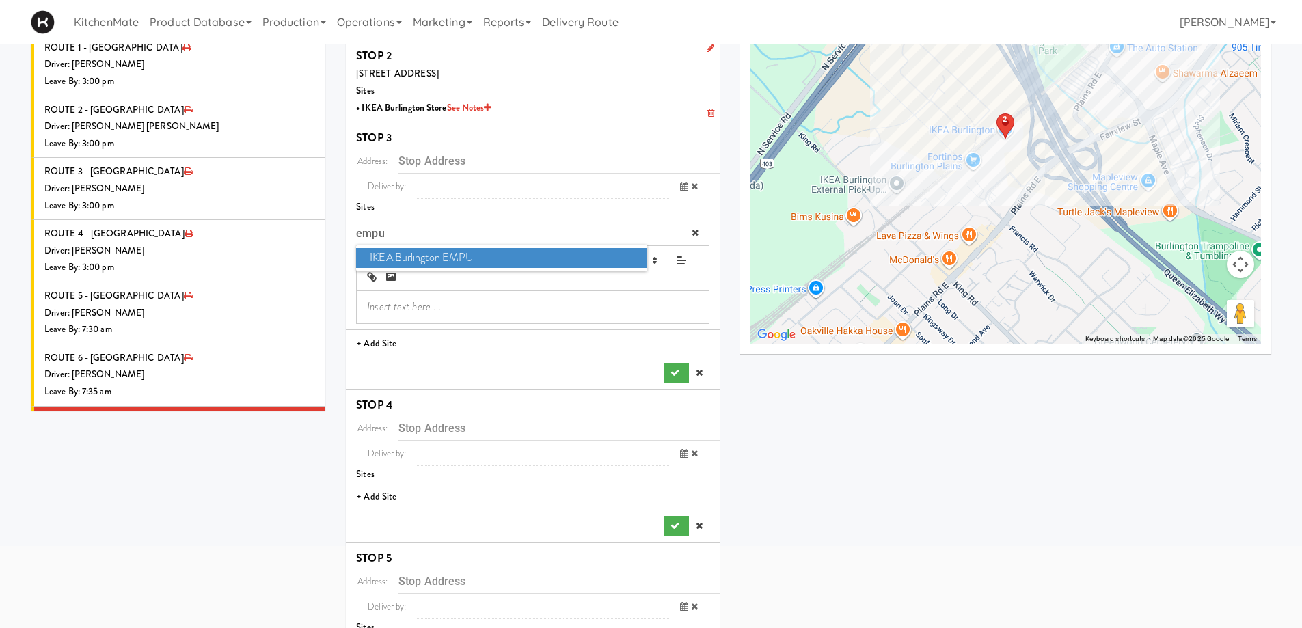
type input "empu"
click at [434, 257] on span "IKEA Burlington EMPU" at bounding box center [501, 258] width 291 height 20
type input "[STREET_ADDRESS][PERSON_NAME]"
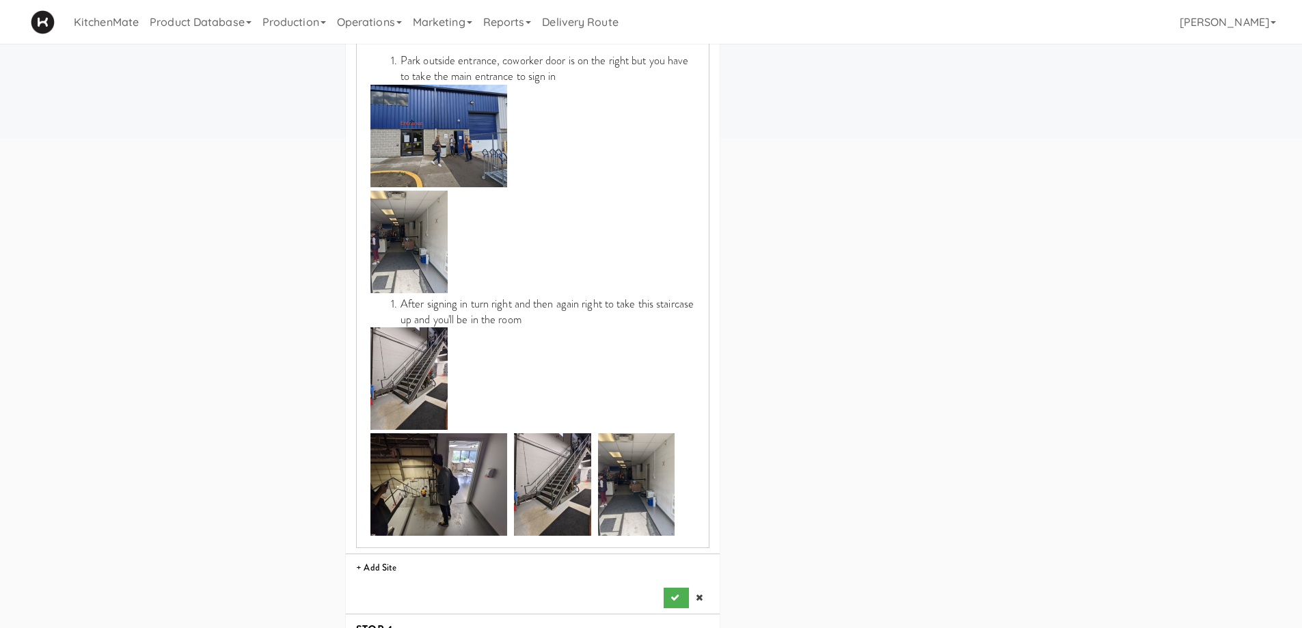
scroll to position [810, 0]
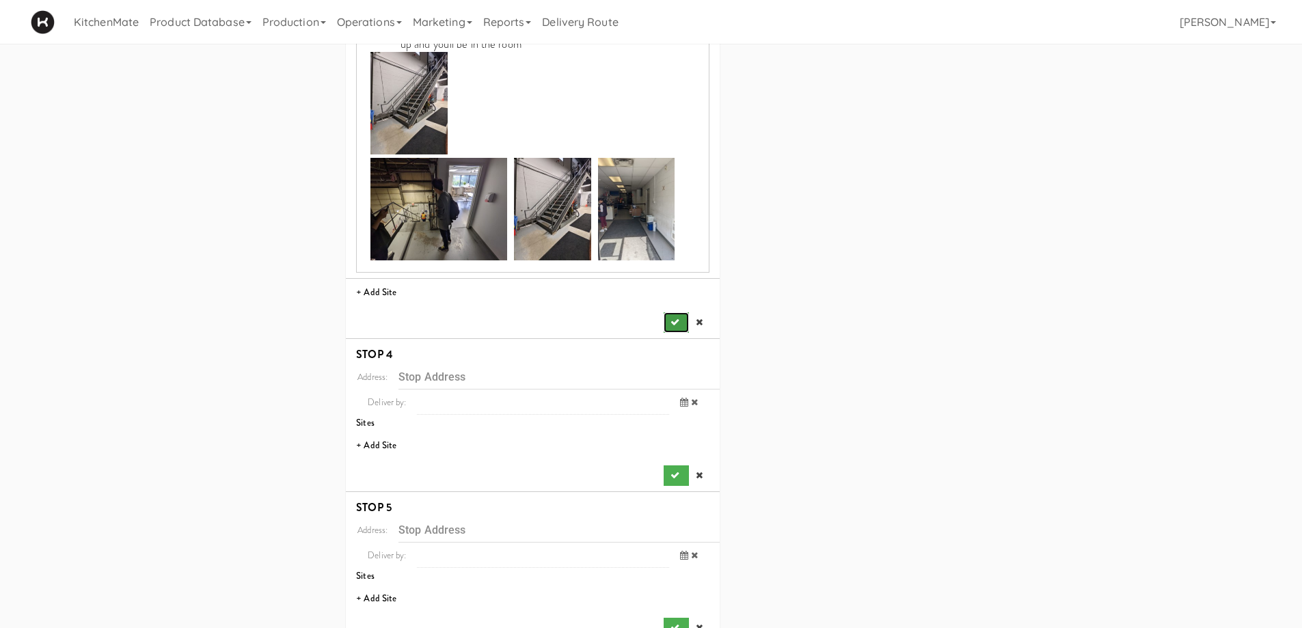
click at [671, 318] on icon "submit" at bounding box center [675, 322] width 9 height 9
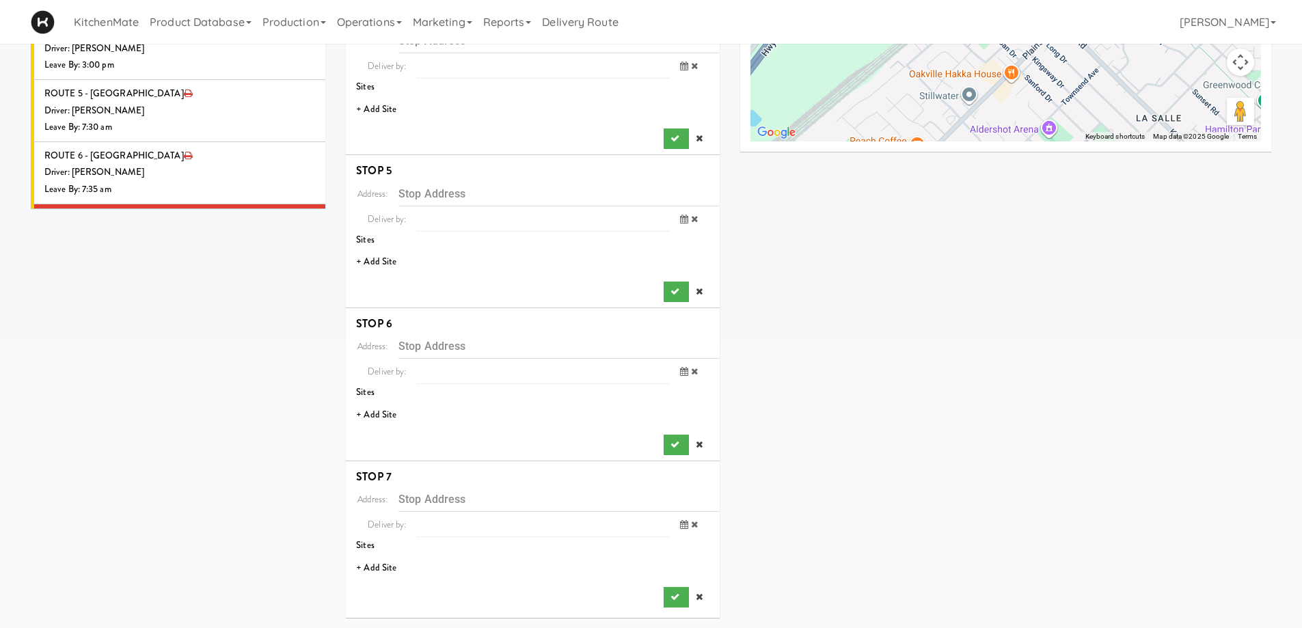
click at [387, 104] on li "+ Add Site" at bounding box center [533, 110] width 374 height 28
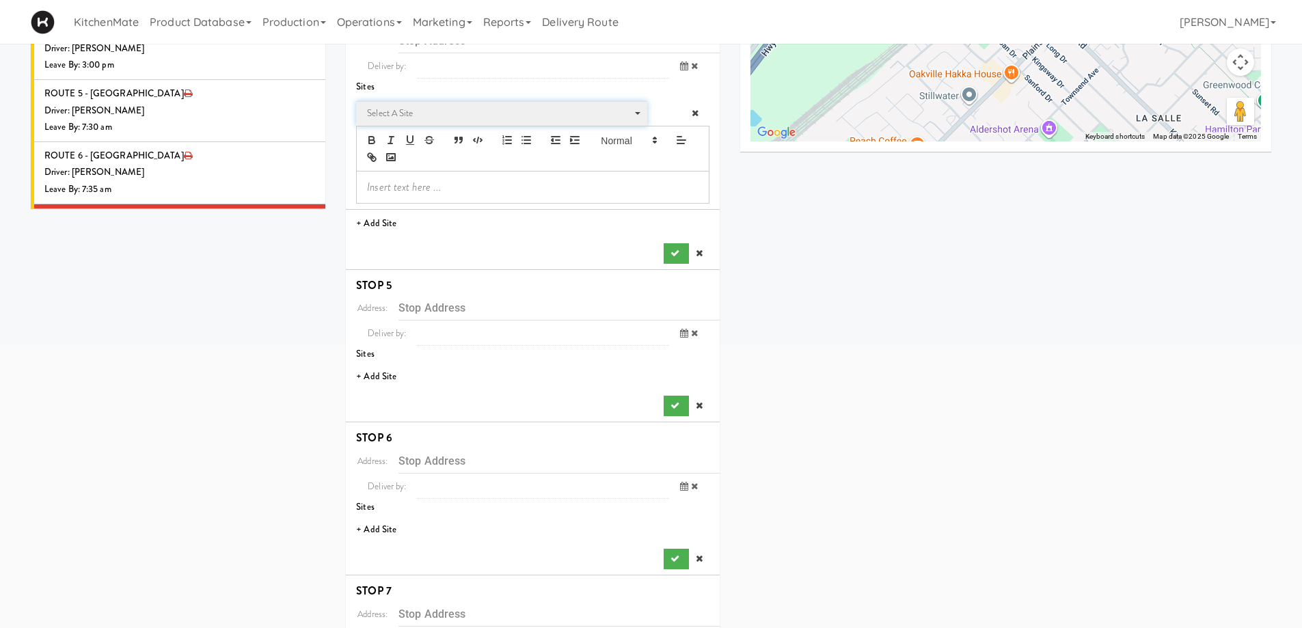
click at [440, 116] on span "Select a site" at bounding box center [497, 113] width 260 height 16
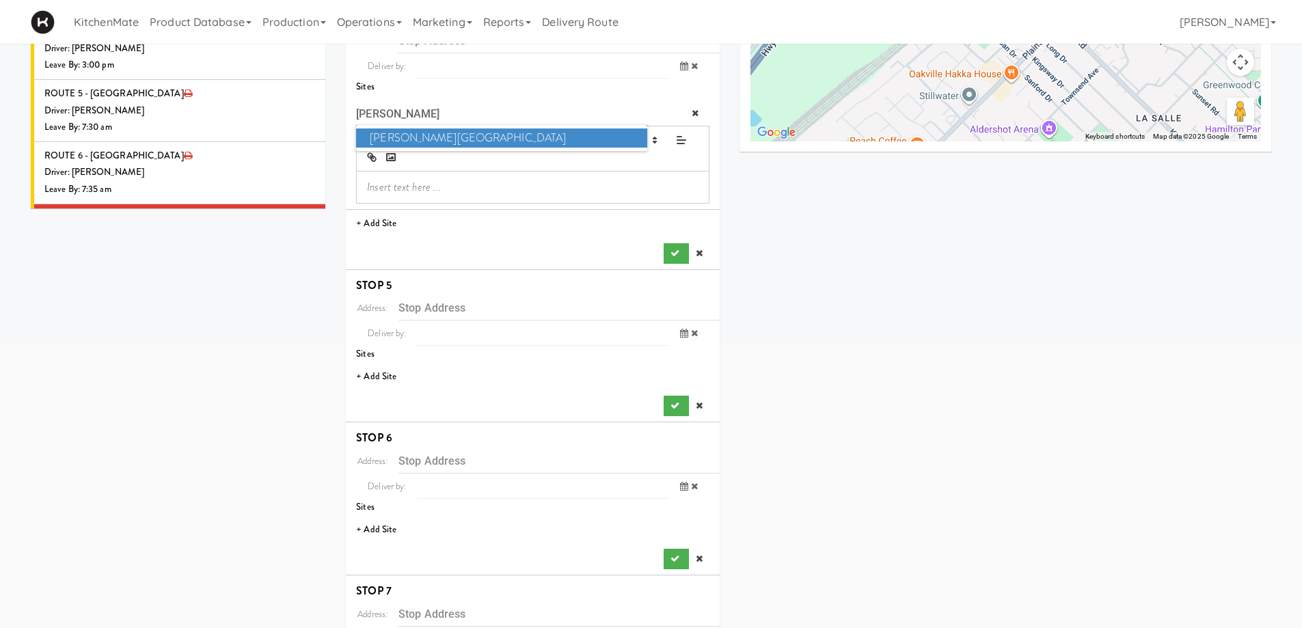
type input "brant"
click at [436, 133] on span "Joseph Brant Hospital" at bounding box center [501, 139] width 291 height 20
type input "[STREET_ADDRESS]"
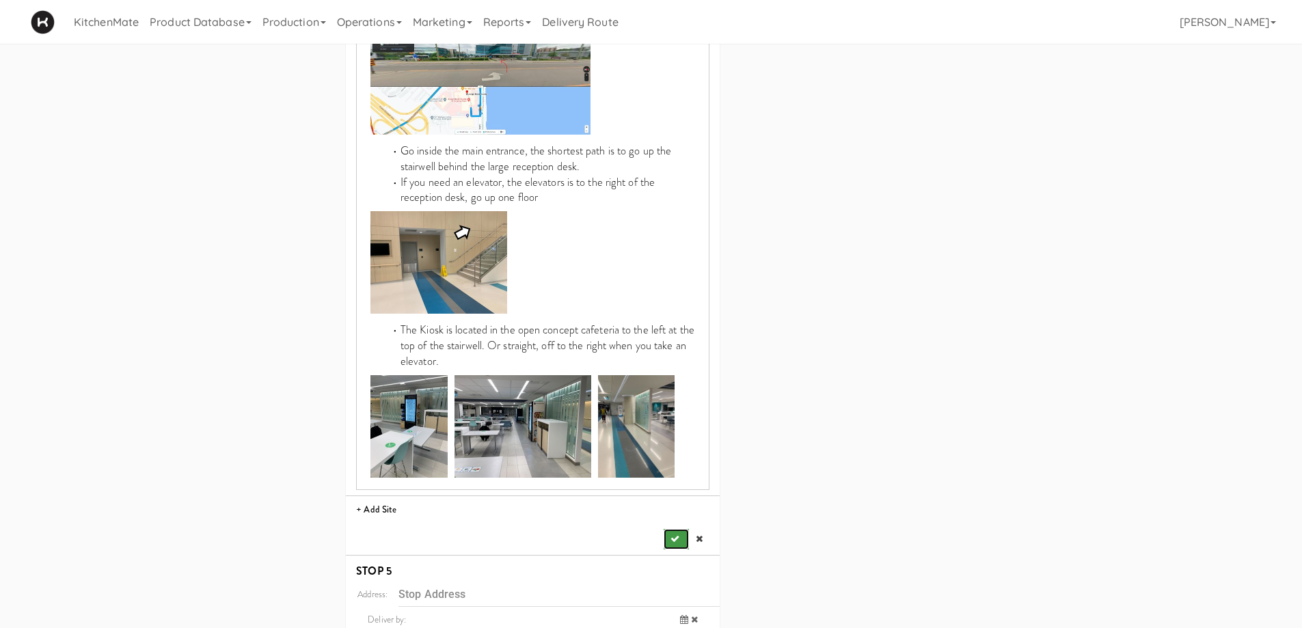
click at [676, 535] on icon "submit" at bounding box center [675, 539] width 9 height 9
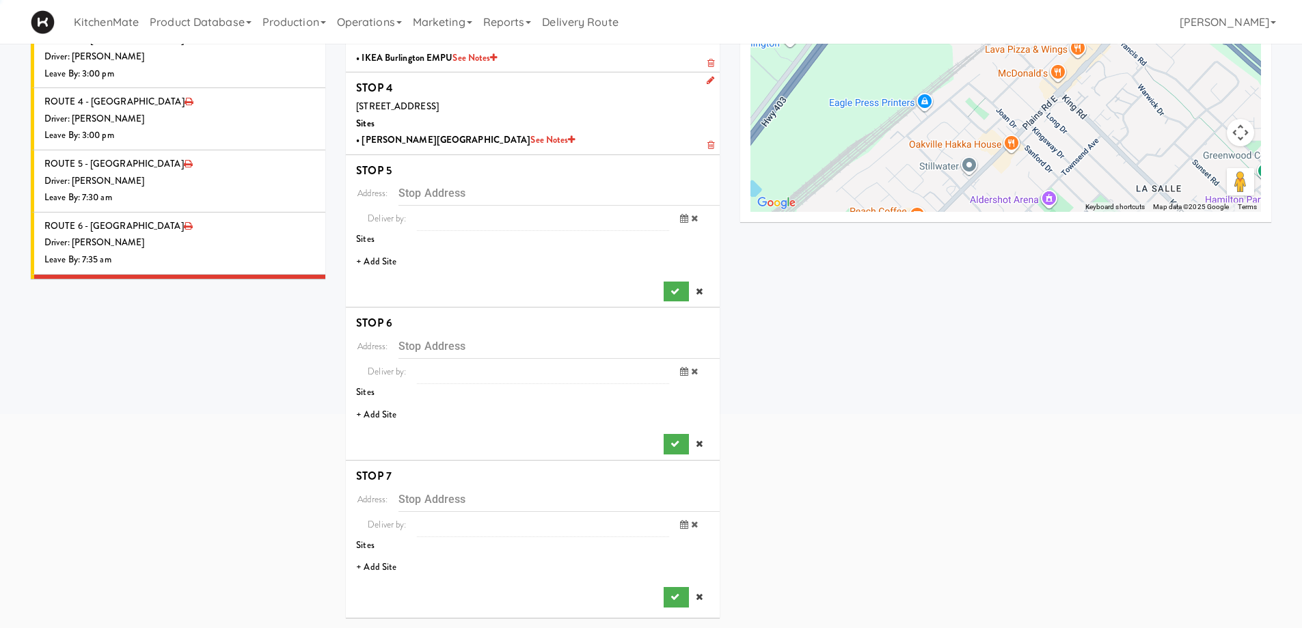
scroll to position [258, 0]
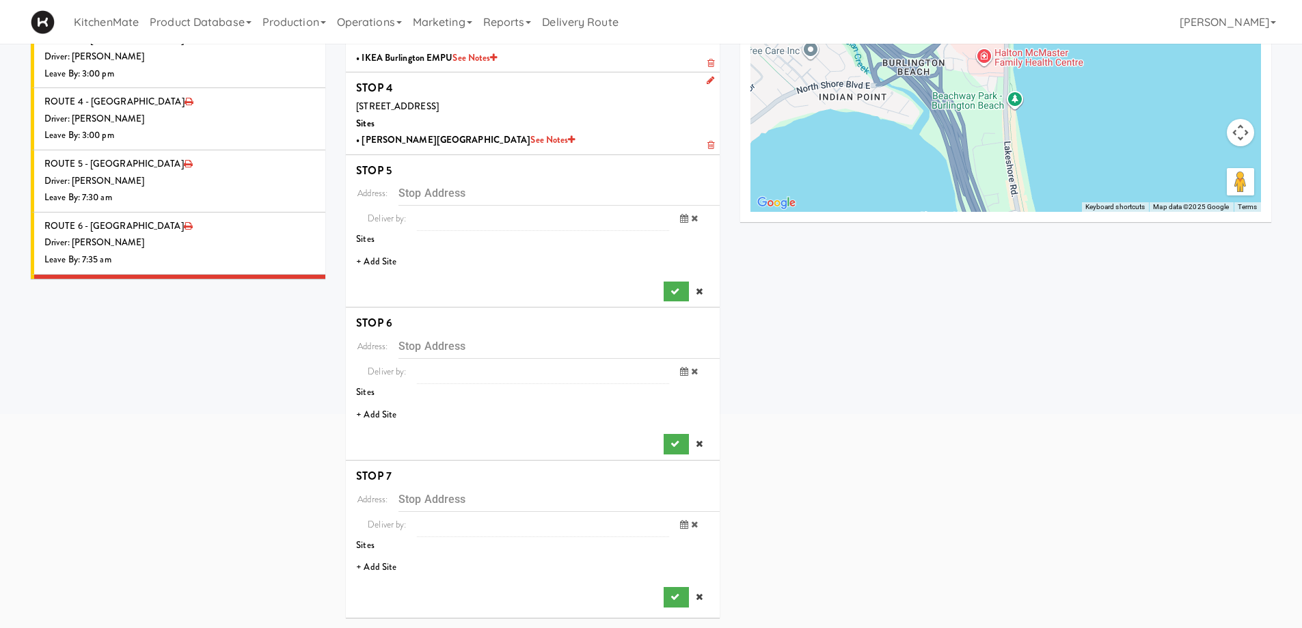
click at [386, 257] on li "+ Add Site" at bounding box center [533, 262] width 374 height 28
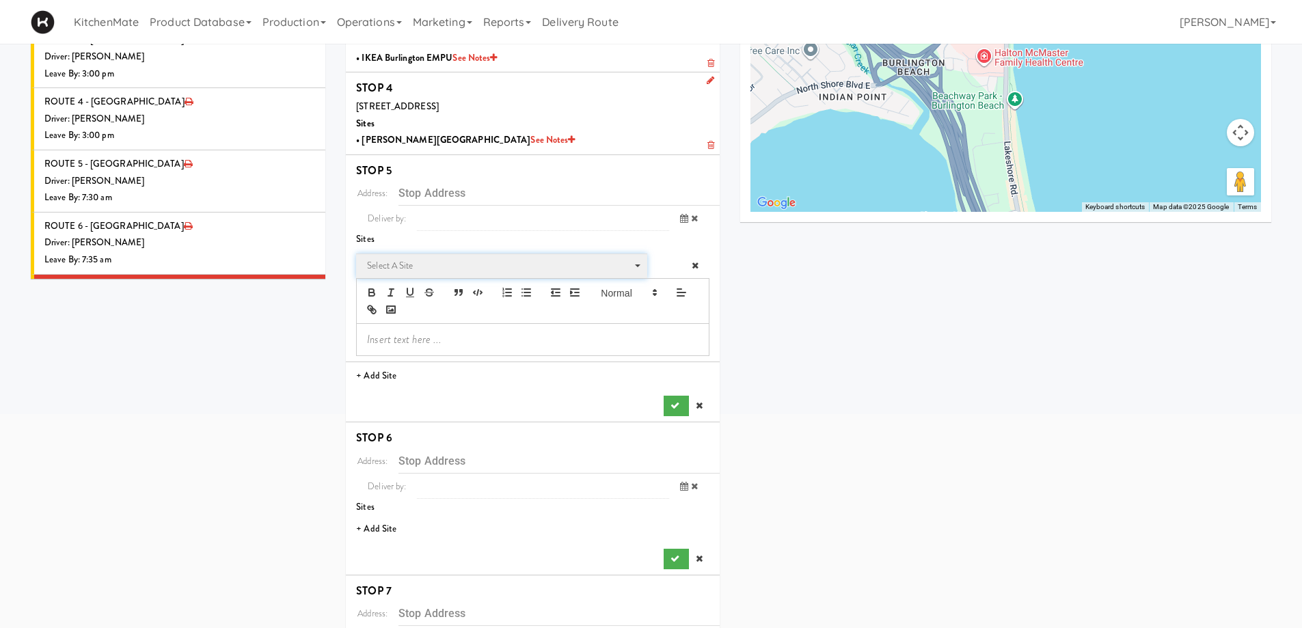
click at [440, 264] on span "Select a site" at bounding box center [497, 266] width 260 height 16
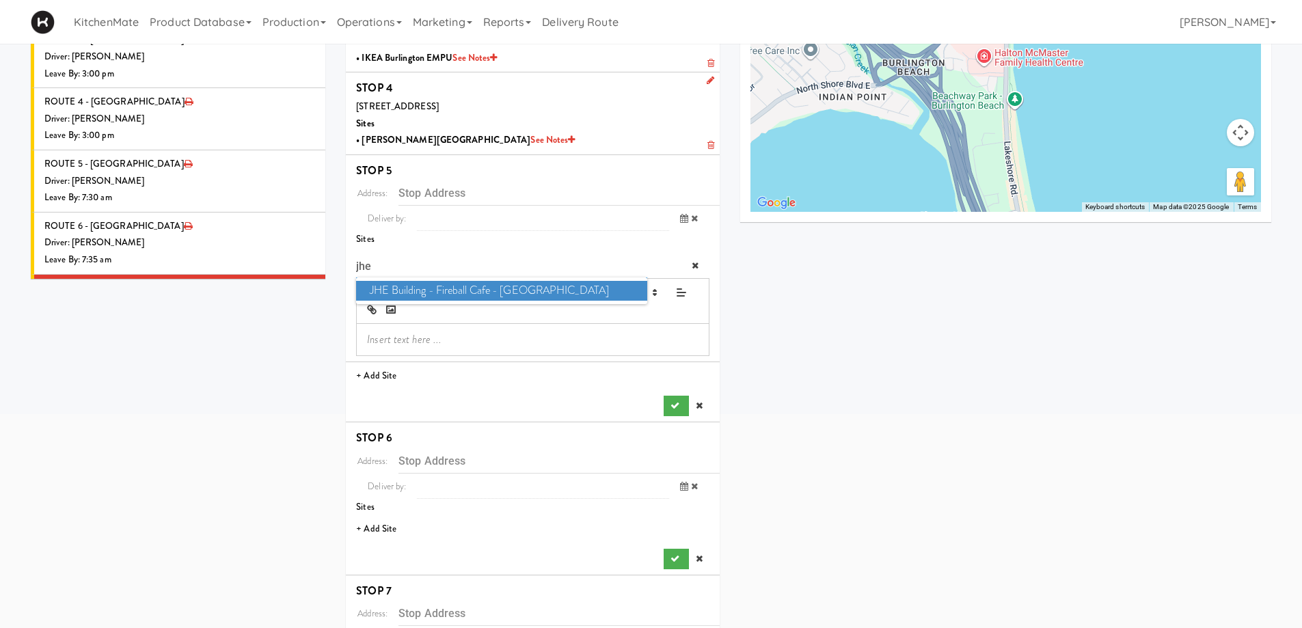
type input "jhe"
click at [438, 284] on span "JHE Building - Fireball Cafe - McMaster University" at bounding box center [501, 291] width 291 height 20
type input "[STREET_ADDRESS]"
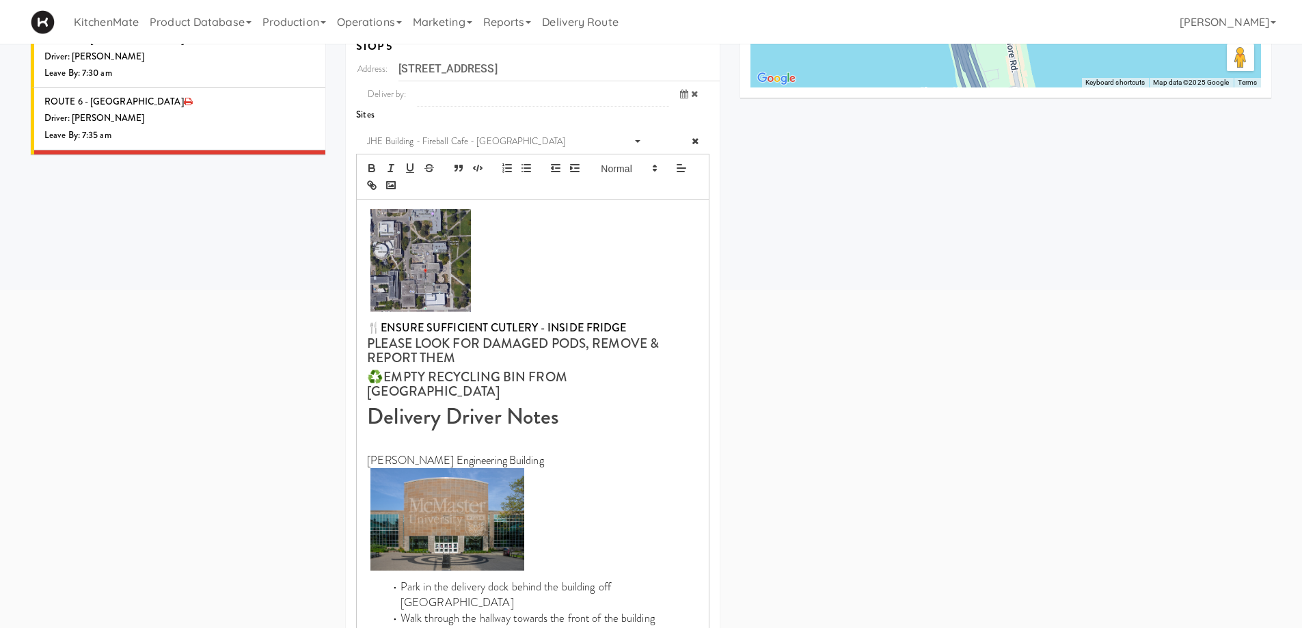
scroll to position [531, 0]
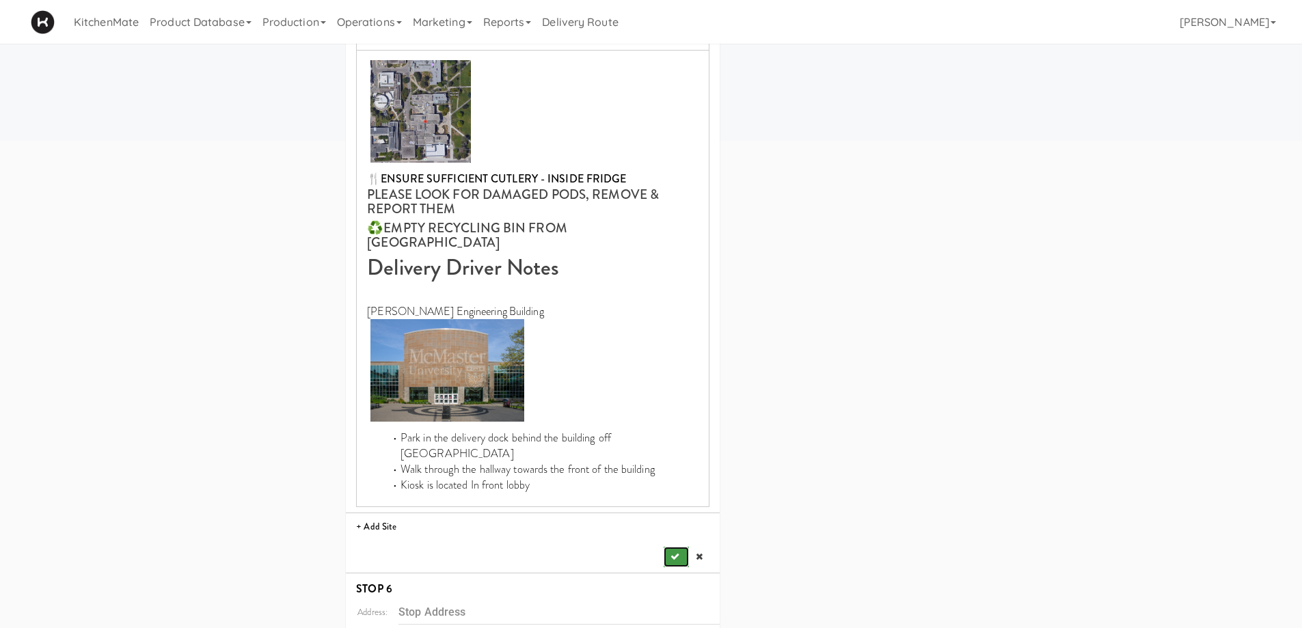
click at [669, 547] on button "submit" at bounding box center [676, 557] width 25 height 21
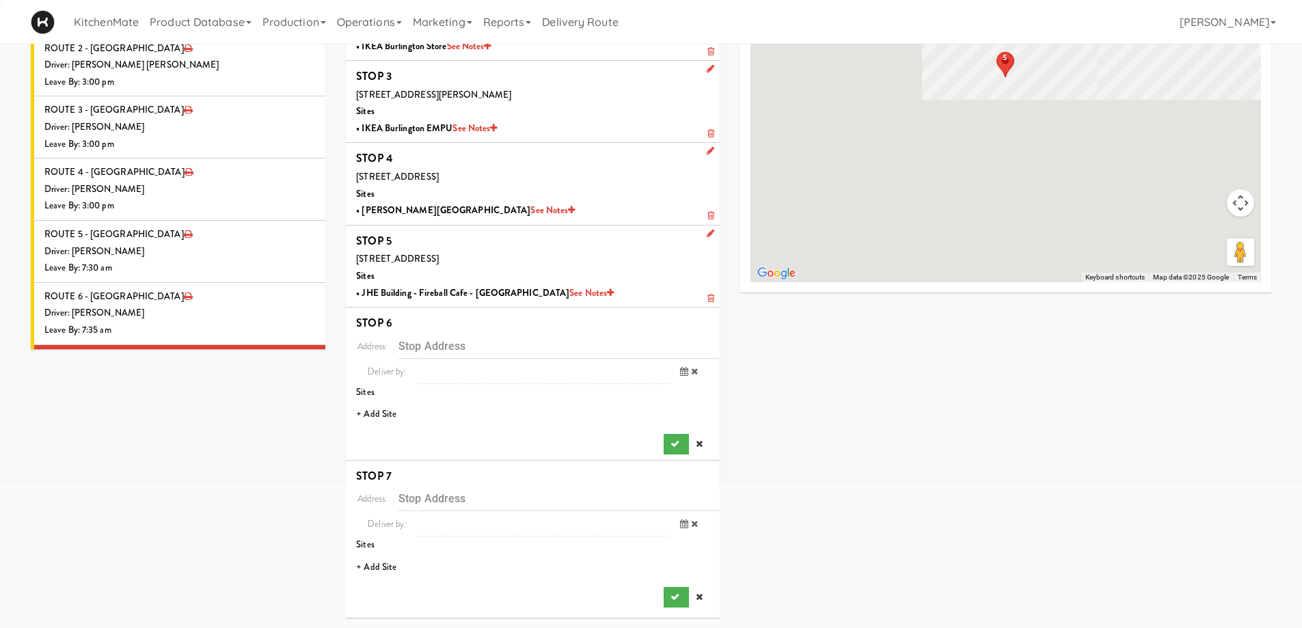
scroll to position [187, 0]
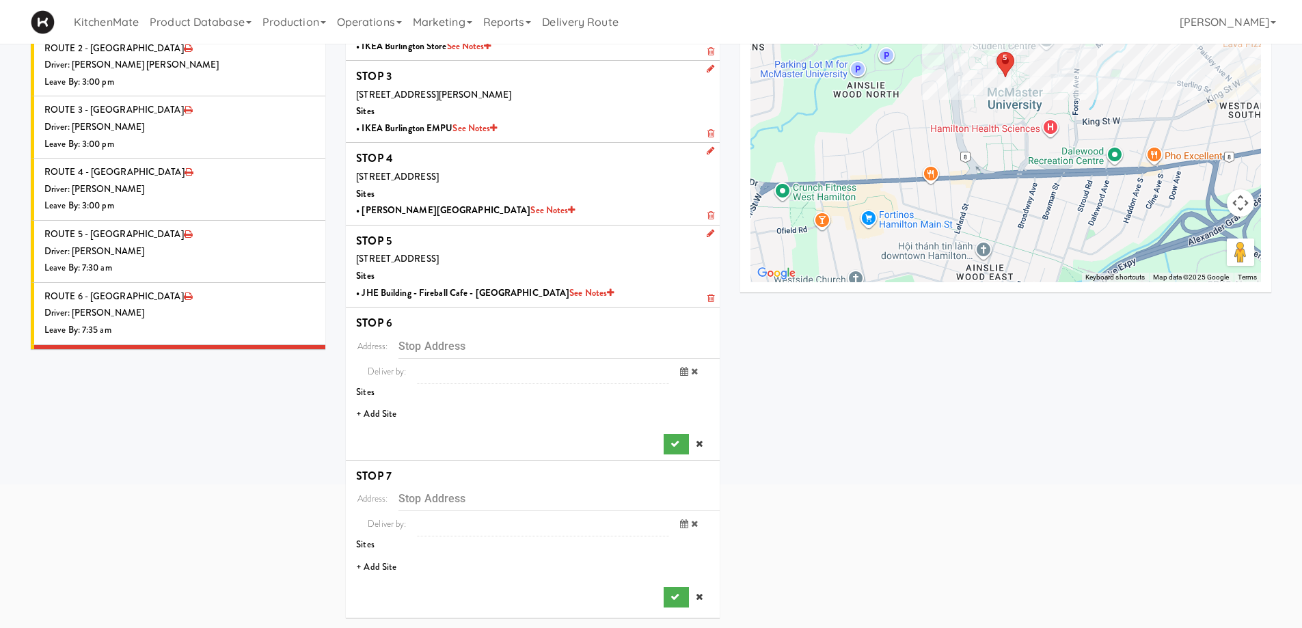
click at [385, 403] on li "+ Add Site" at bounding box center [533, 415] width 374 height 28
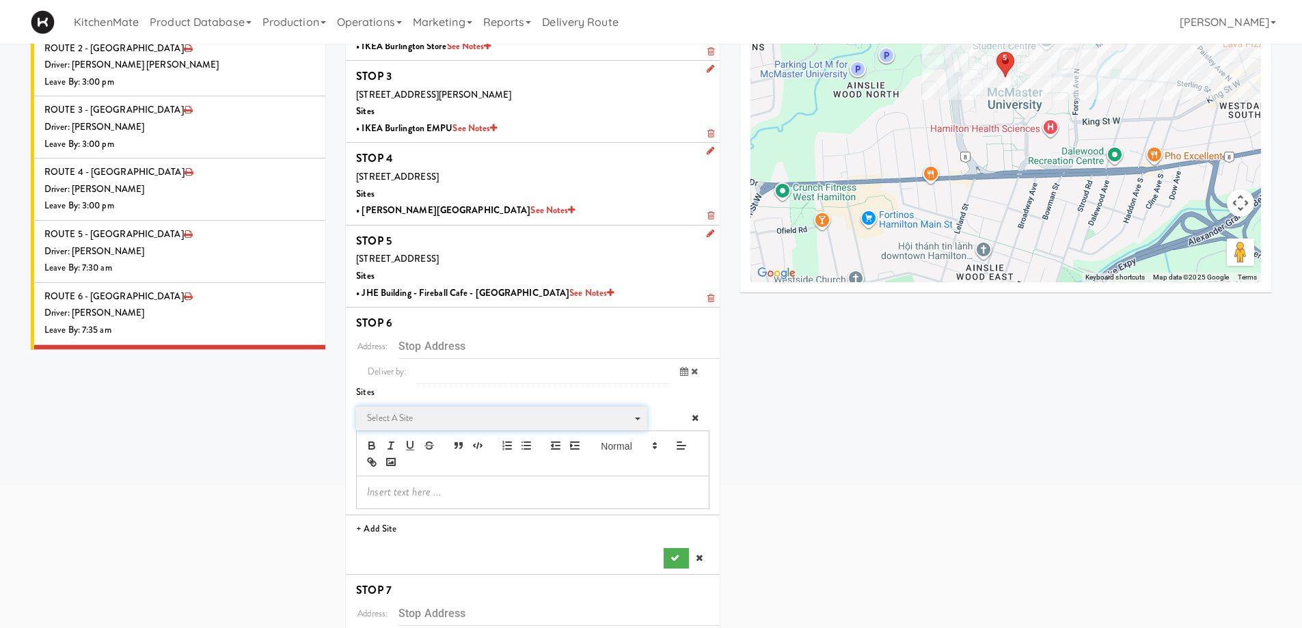
click at [400, 416] on span "Select a site" at bounding box center [497, 418] width 260 height 16
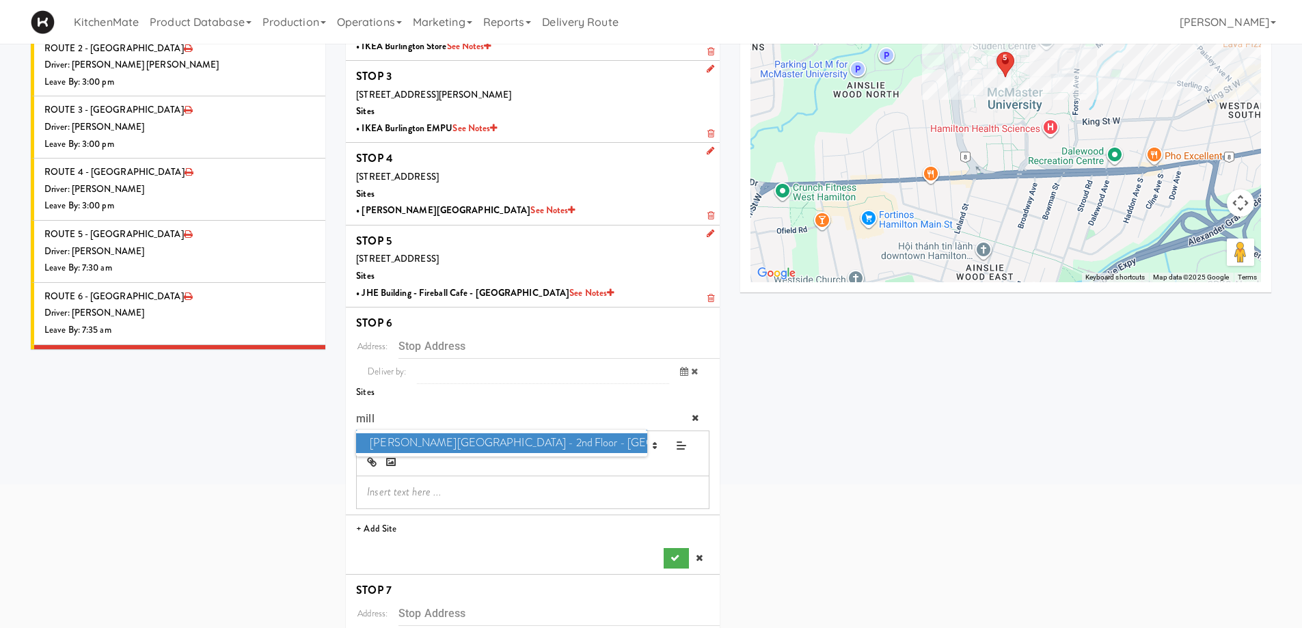
type input "mill"
click at [419, 439] on span "Mills Memorial Library - 2nd Floor - McMaster University" at bounding box center [501, 443] width 291 height 20
type input "[STREET_ADDRESS]"
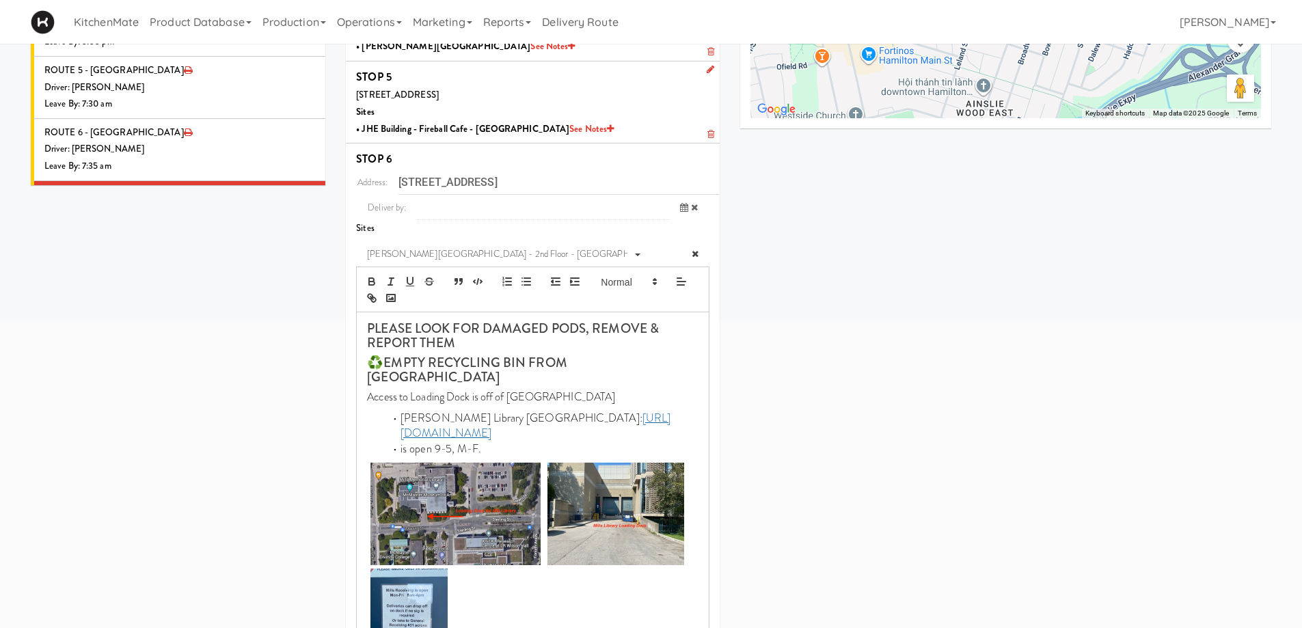
scroll to position [598, 0]
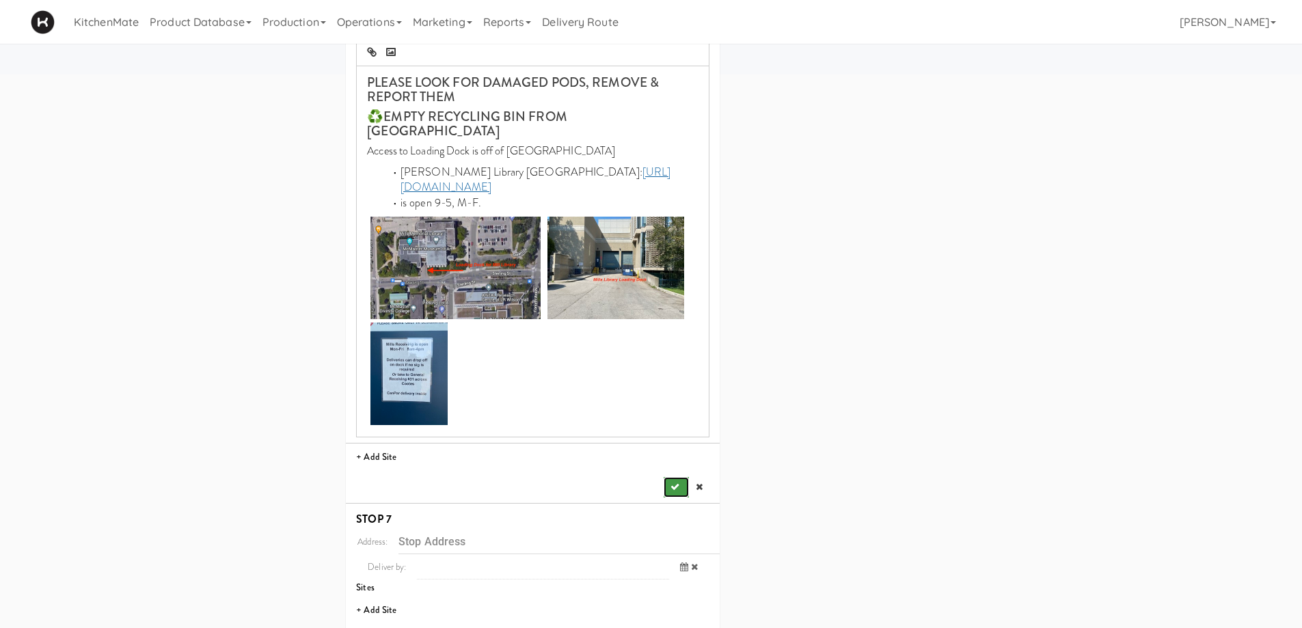
click at [672, 483] on icon "submit" at bounding box center [675, 487] width 9 height 9
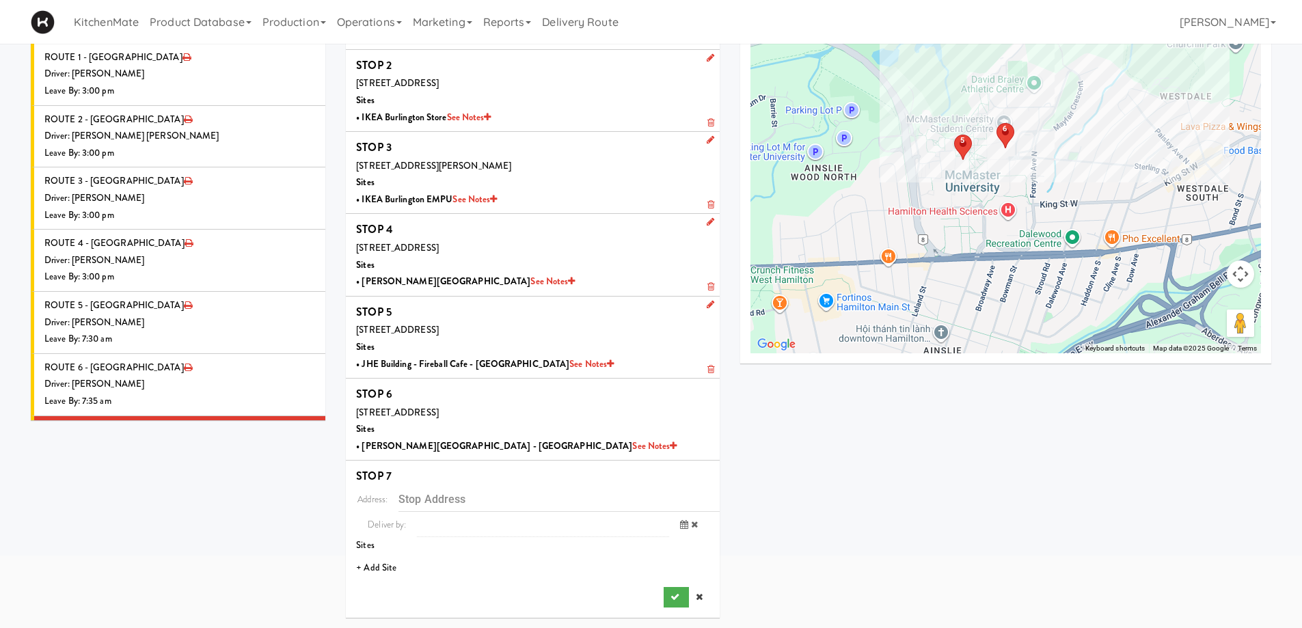
click at [388, 570] on li "+ Add Site" at bounding box center [533, 568] width 374 height 28
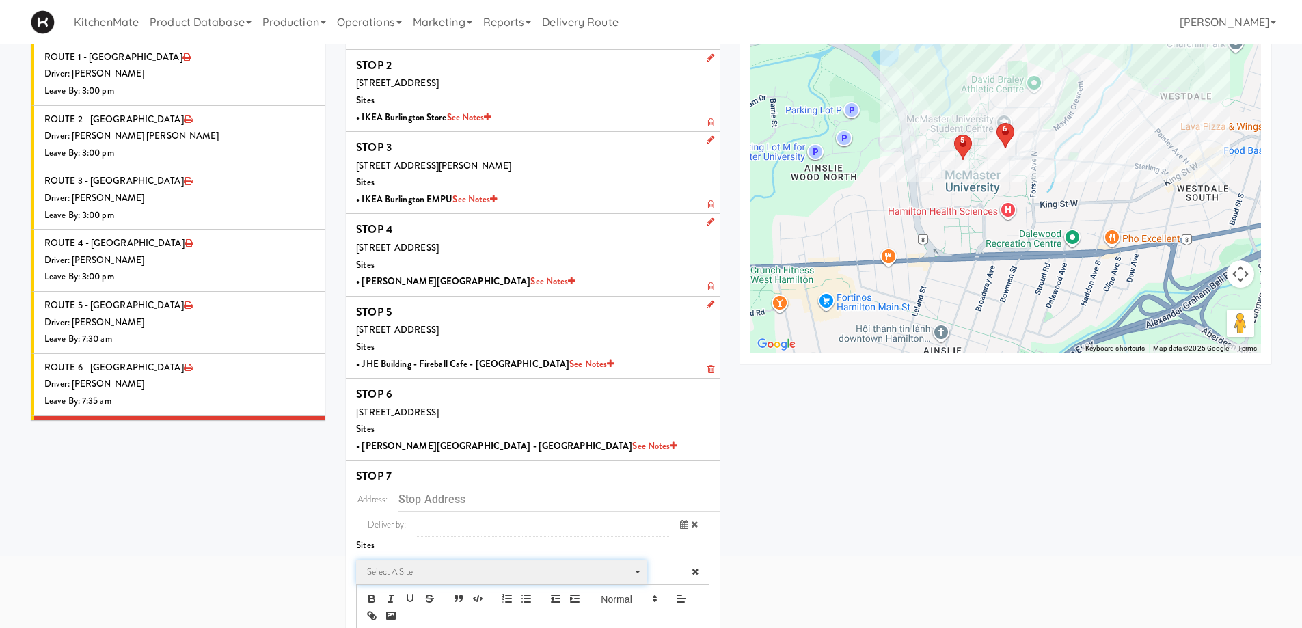
click at [438, 574] on span "Select a site" at bounding box center [497, 572] width 260 height 16
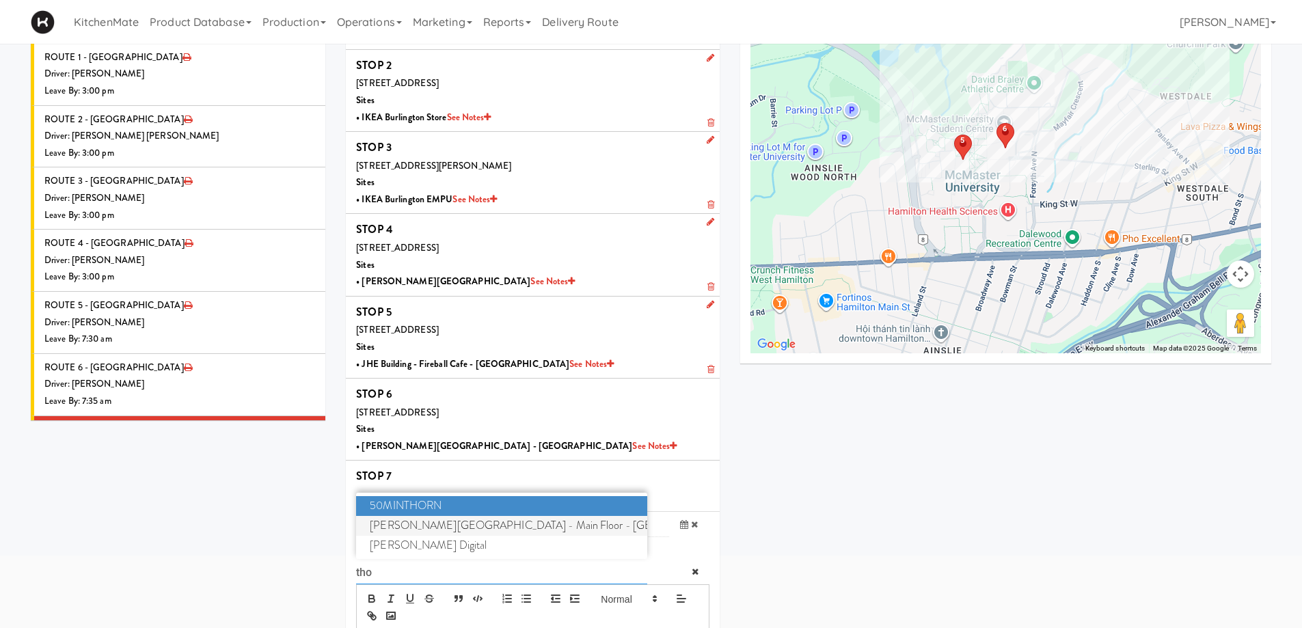
type input "tho"
click at [458, 519] on span "H.G. Thode Library - Main Floor - McMaster University" at bounding box center [501, 526] width 291 height 20
type input "[STREET_ADDRESS]"
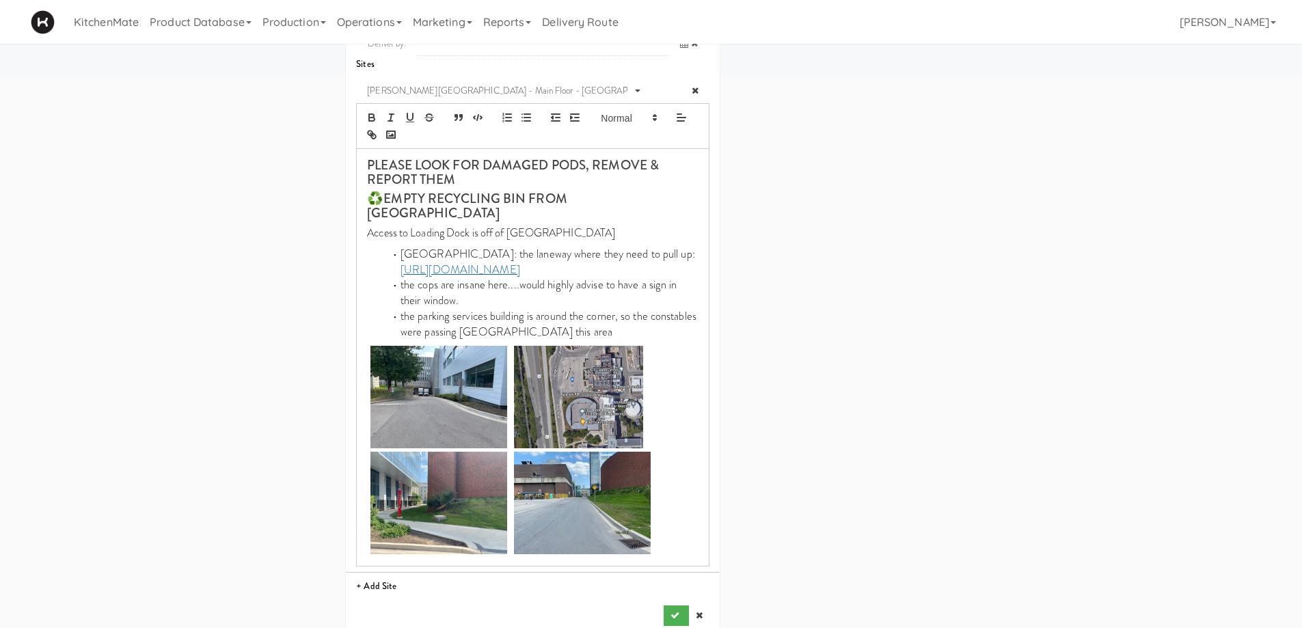
scroll to position [602, 0]
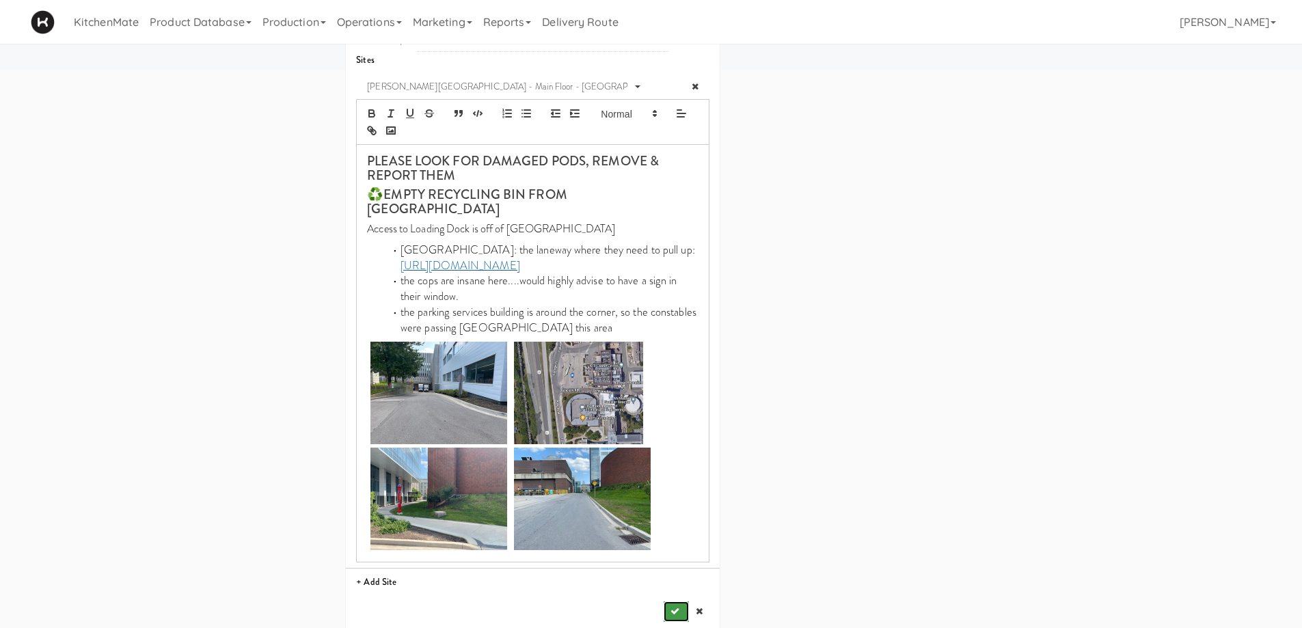
click at [679, 607] on icon "submit" at bounding box center [675, 611] width 9 height 9
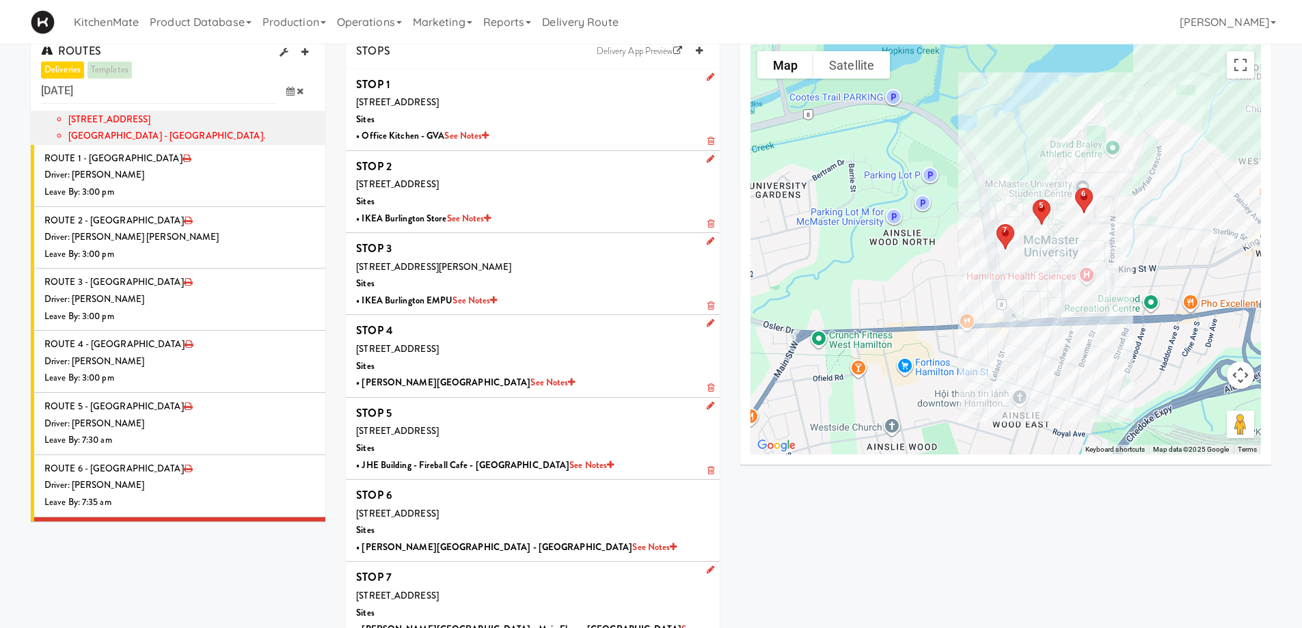
scroll to position [0, 0]
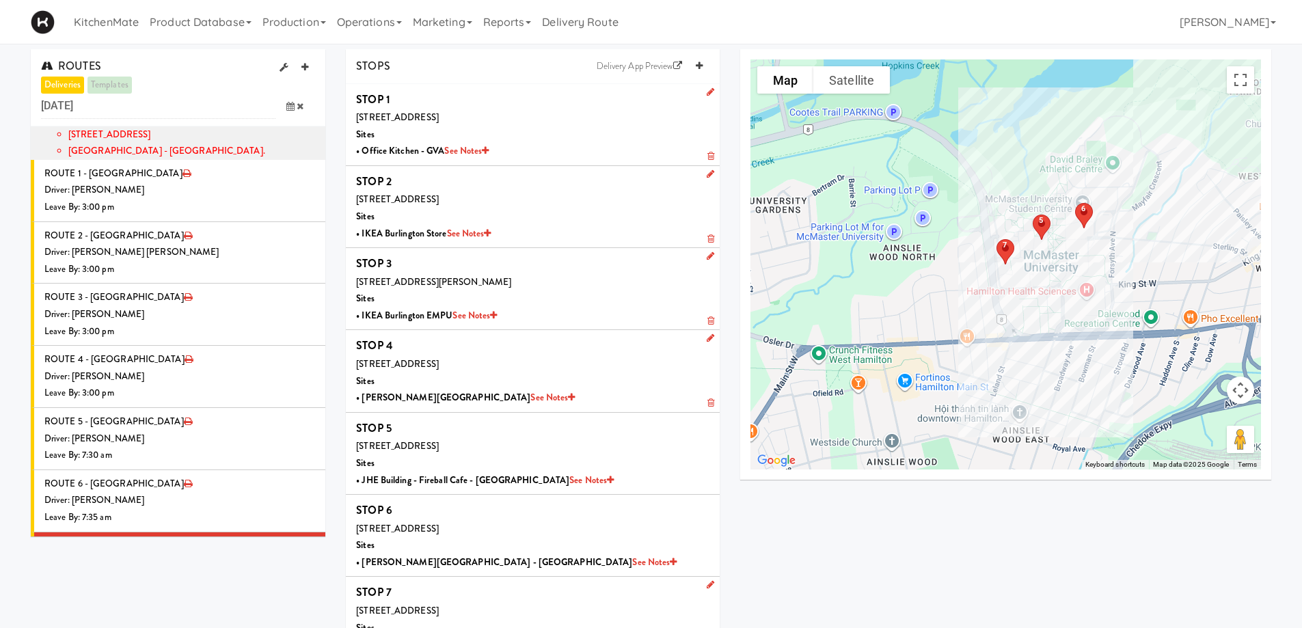
click at [182, 594] on li "ROUTE 8 - Idle Driver: No driver assigned Leave By: 12:00 am" at bounding box center [178, 625] width 295 height 62
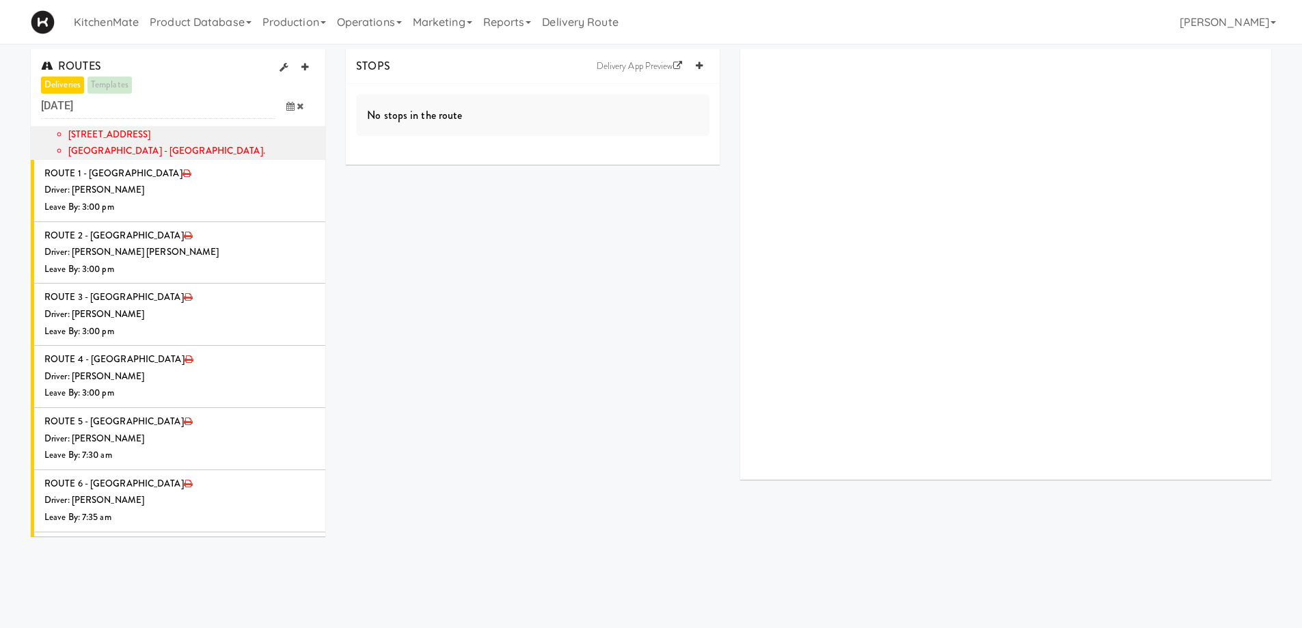
click at [209, 594] on li "ROUTE 8 - Idle Driver: No driver assigned Leave By: 12:00 am" at bounding box center [178, 625] width 295 height 62
click at [307, 594] on link at bounding box center [313, 602] width 13 height 17
click at [193, 617] on span "Select a driver Select a driver" at bounding box center [217, 629] width 198 height 25
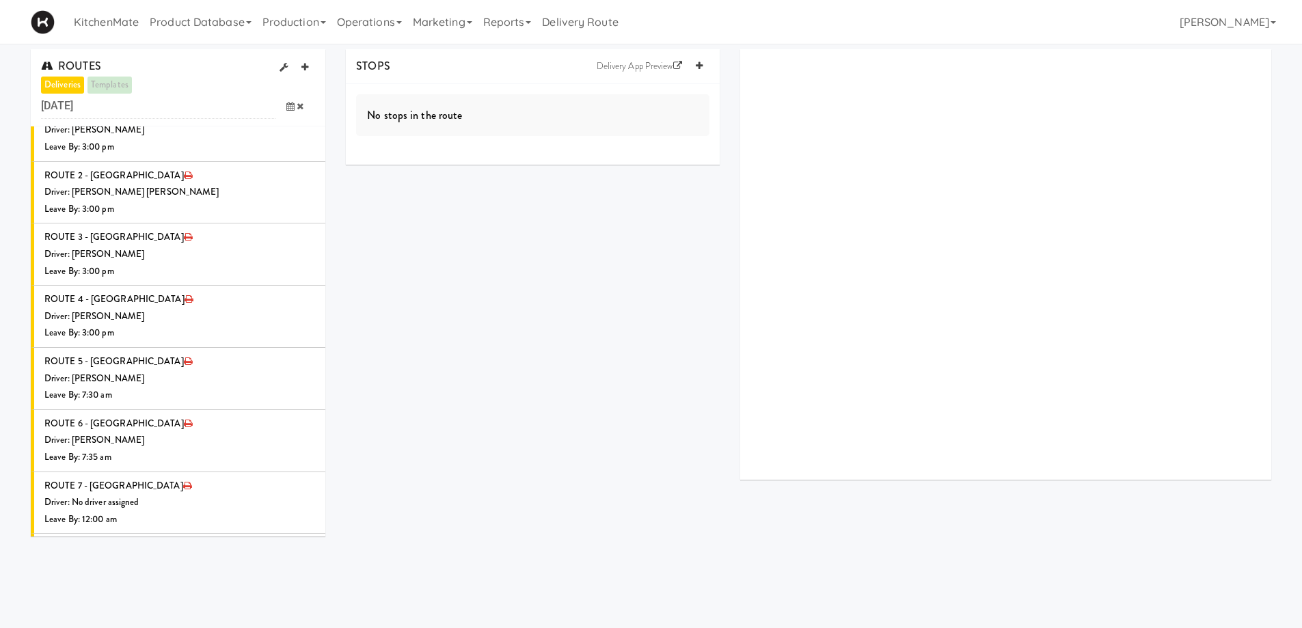
scroll to position [1622, 0]
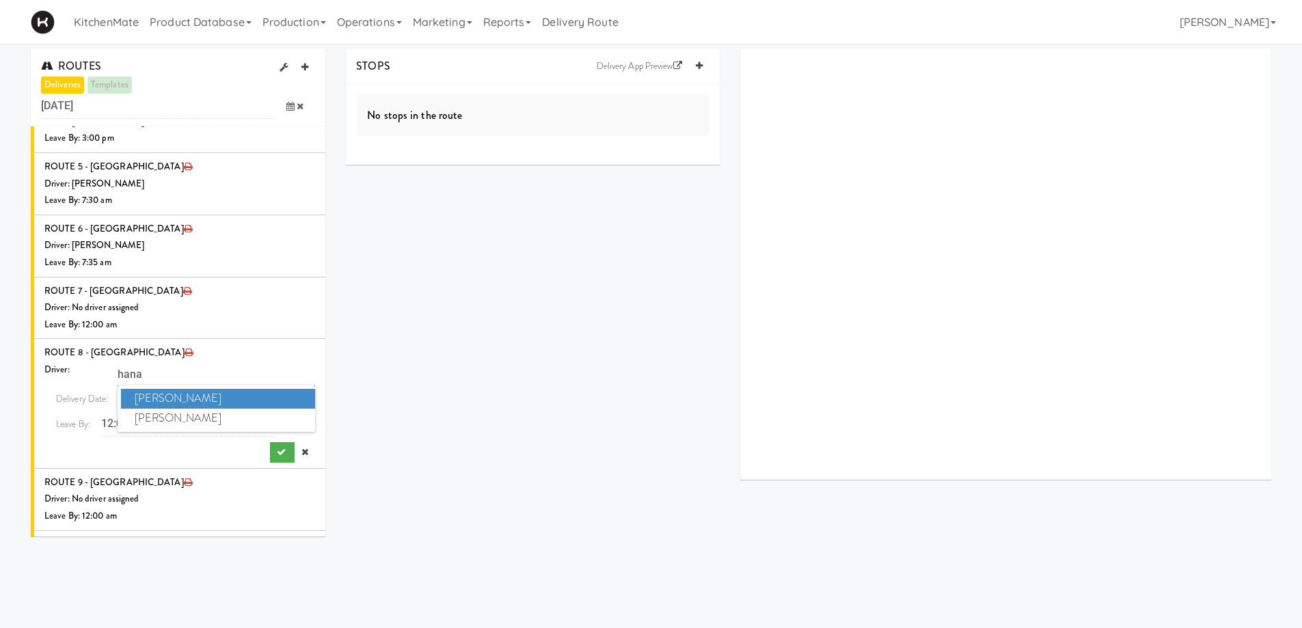
type input "hana"
click at [172, 389] on span "Hanaie Alshabat" at bounding box center [218, 399] width 195 height 20
click at [232, 299] on div "Driver: No driver assigned" at bounding box center [179, 307] width 271 height 17
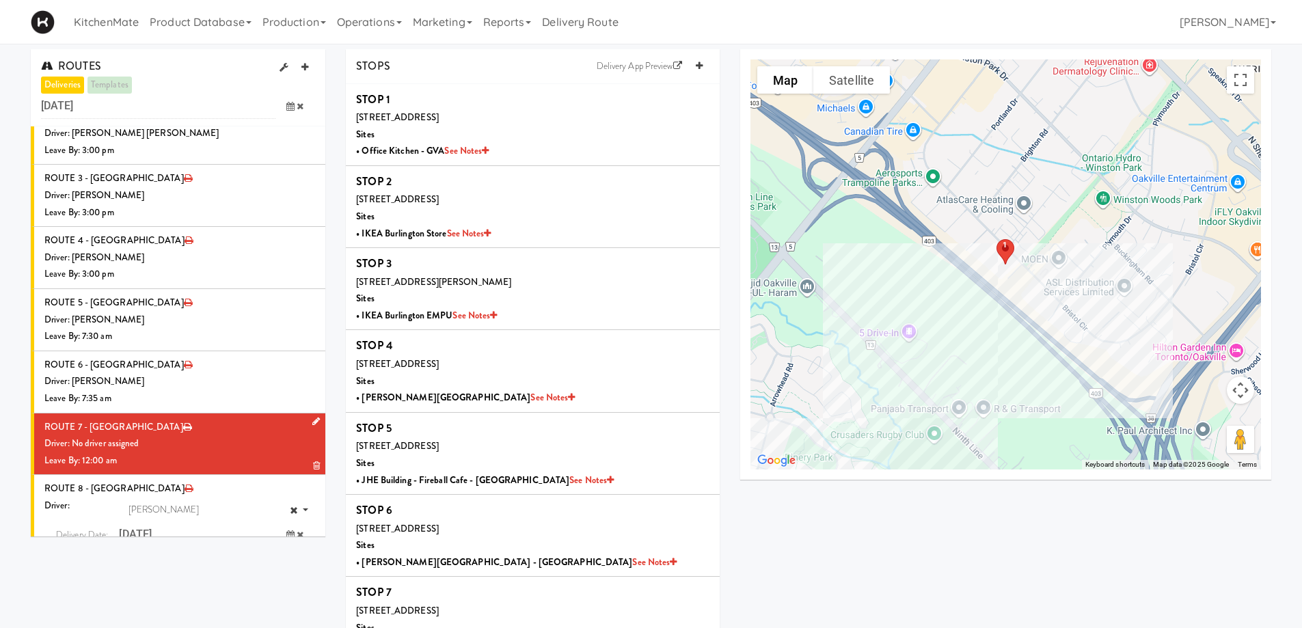
scroll to position [1486, 0]
click at [178, 436] on div "Driver: No driver assigned" at bounding box center [179, 444] width 271 height 17
click at [312, 418] on icon at bounding box center [316, 422] width 8 height 9
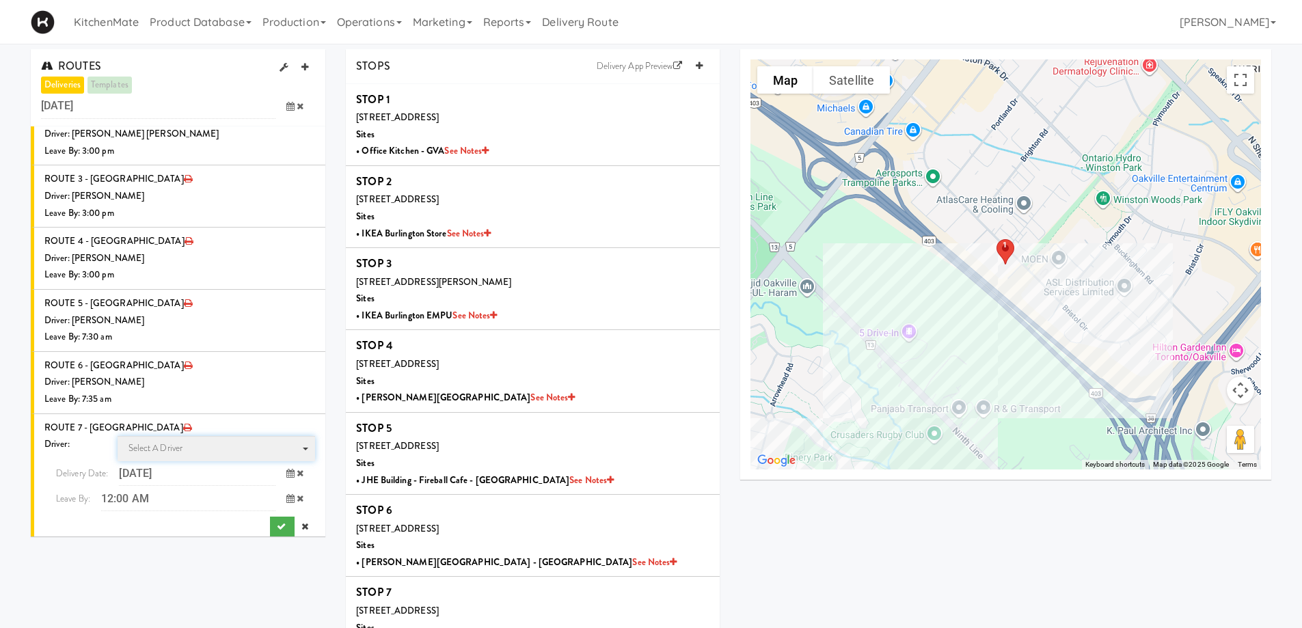
click at [152, 442] on span "Select a driver" at bounding box center [156, 448] width 55 height 13
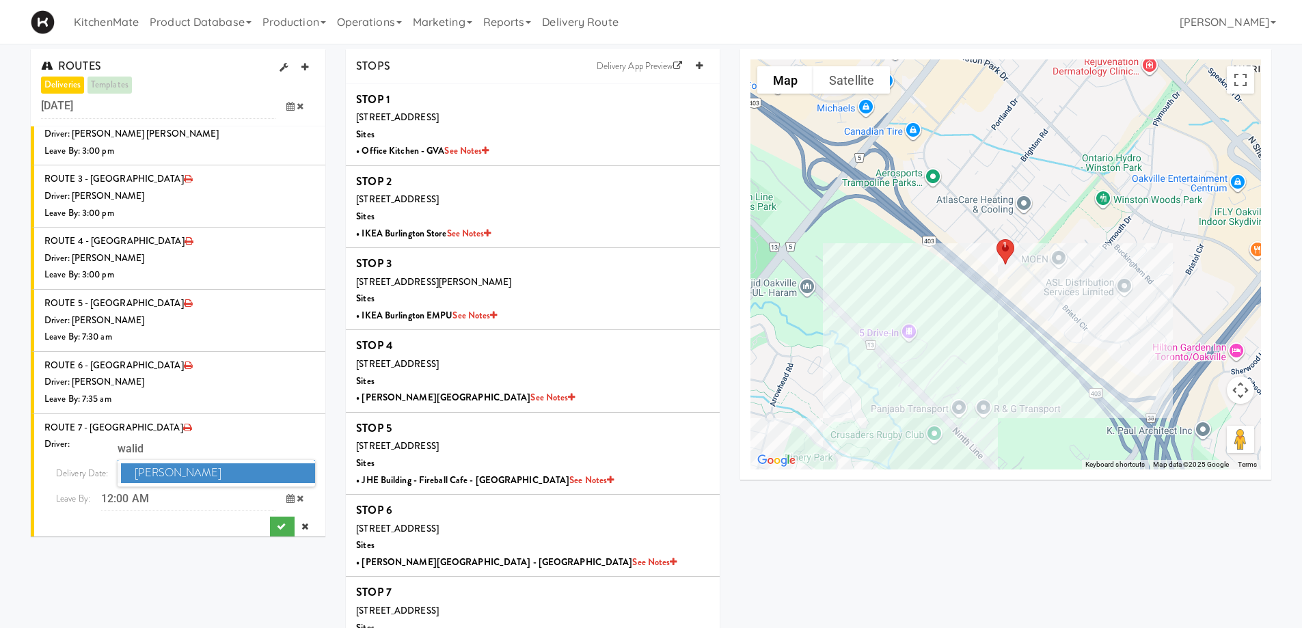
type input "walid"
click at [178, 464] on span "Walid Limam" at bounding box center [218, 474] width 195 height 20
click at [286, 494] on icon at bounding box center [290, 498] width 8 height 9
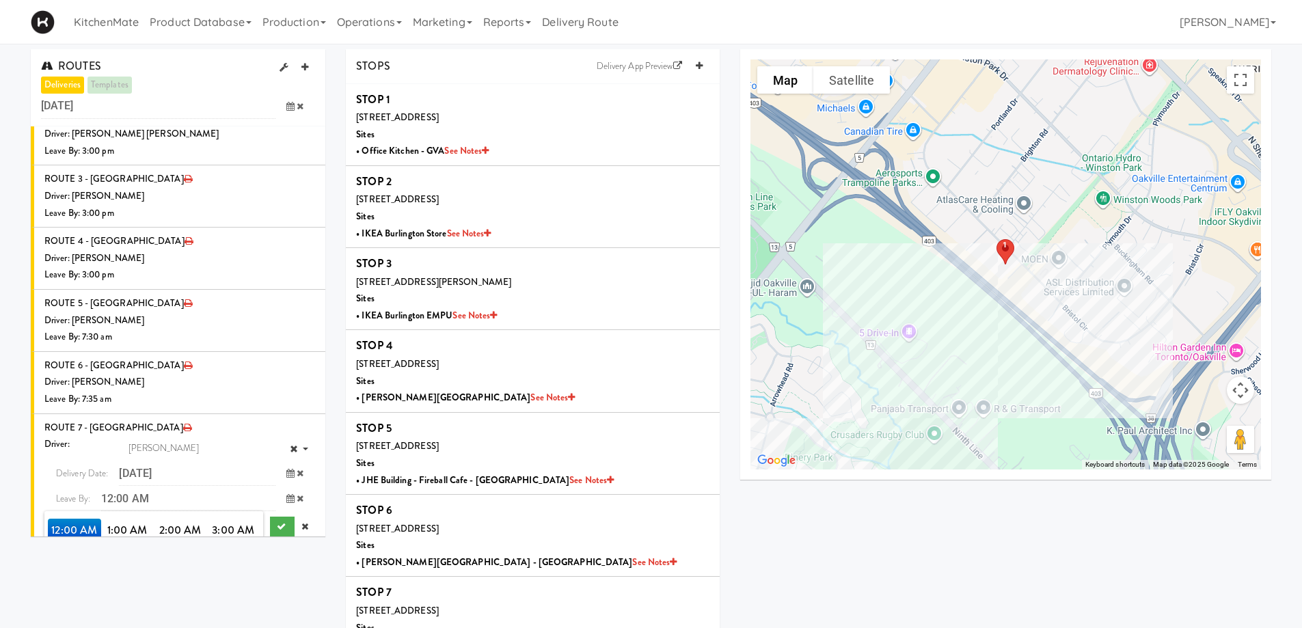
click at [231, 542] on span "7:00 AM" at bounding box center [233, 553] width 53 height 23
click at [65, 565] on span "7:40 AM" at bounding box center [74, 576] width 53 height 23
click at [277, 522] on icon "submit" at bounding box center [281, 526] width 9 height 9
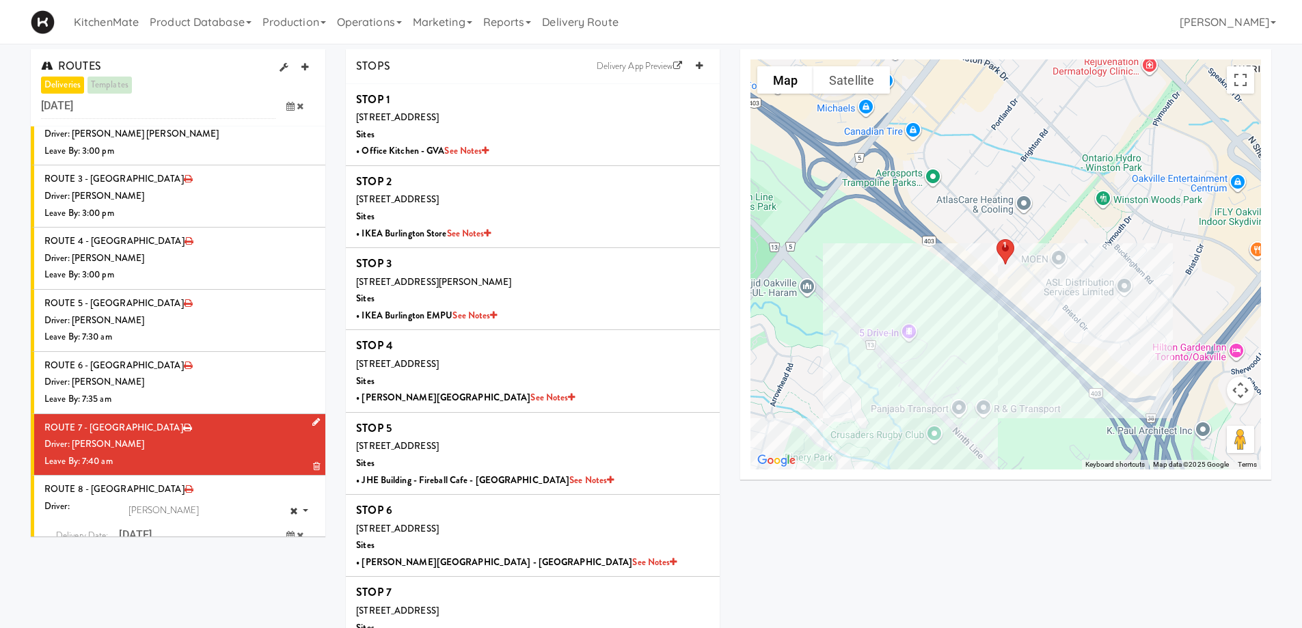
click at [205, 436] on div "Driver: [PERSON_NAME]" at bounding box center [179, 444] width 271 height 17
click at [286, 557] on icon at bounding box center [290, 561] width 8 height 9
click at [243, 604] on span "7:00 AM" at bounding box center [233, 615] width 53 height 23
click at [118, 628] on span "7:45 AM" at bounding box center [127, 639] width 53 height 23
click at [274, 579] on button "submit" at bounding box center [282, 589] width 25 height 21
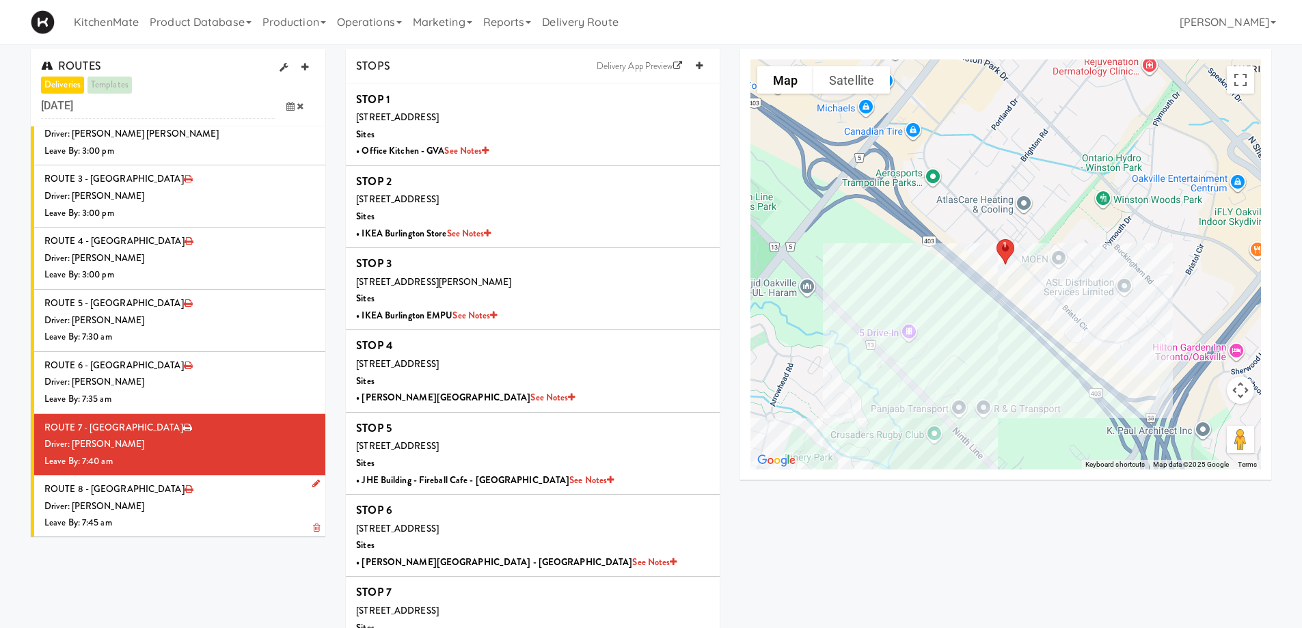
click at [212, 498] on div "Driver: [PERSON_NAME]" at bounding box center [179, 506] width 271 height 17
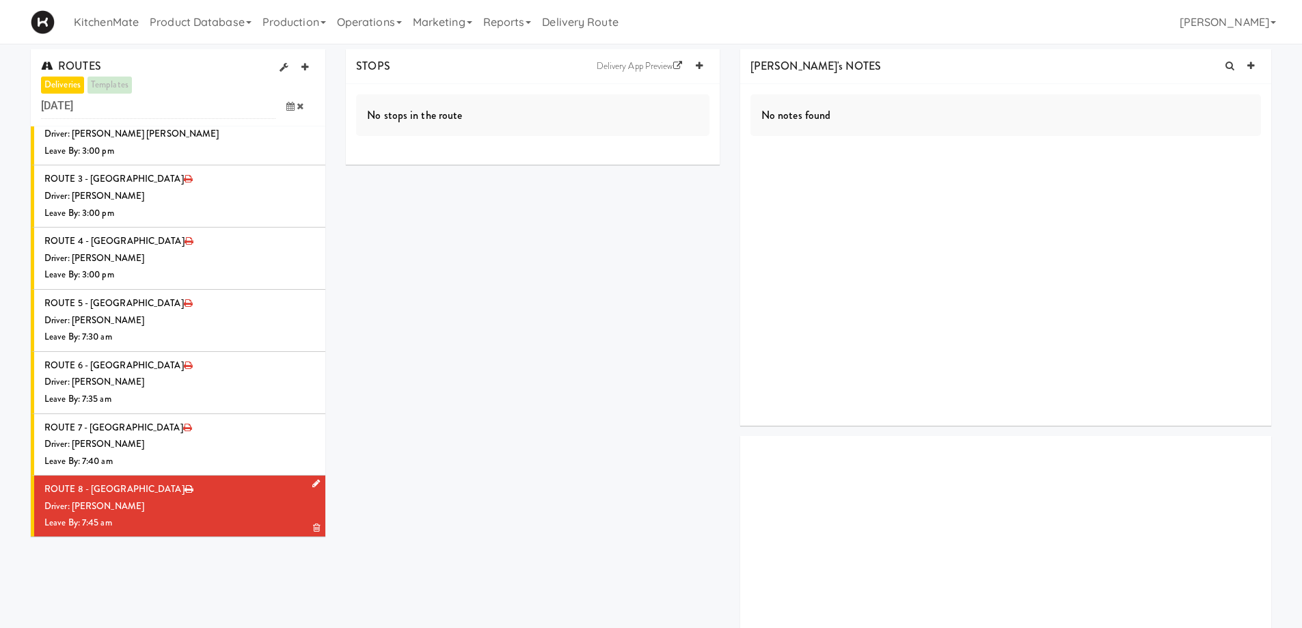
scroll to position [1417, 0]
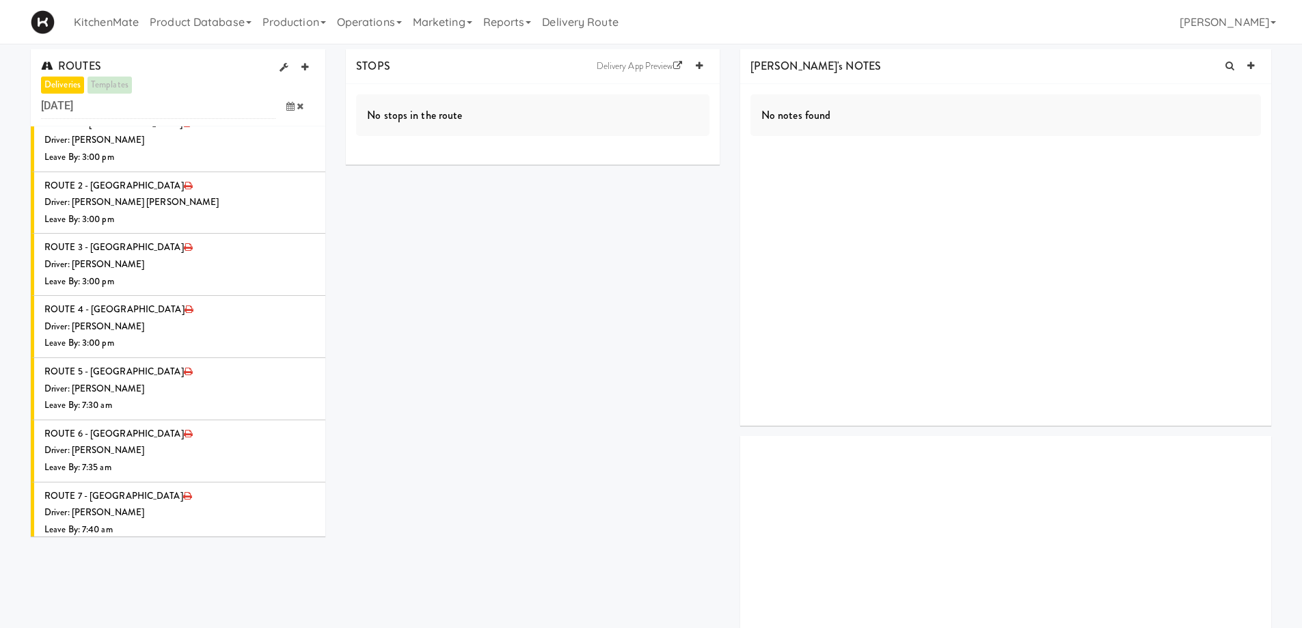
click at [247, 567] on div "Driver: [PERSON_NAME]" at bounding box center [179, 575] width 271 height 17
click at [701, 65] on icon at bounding box center [699, 66] width 7 height 9
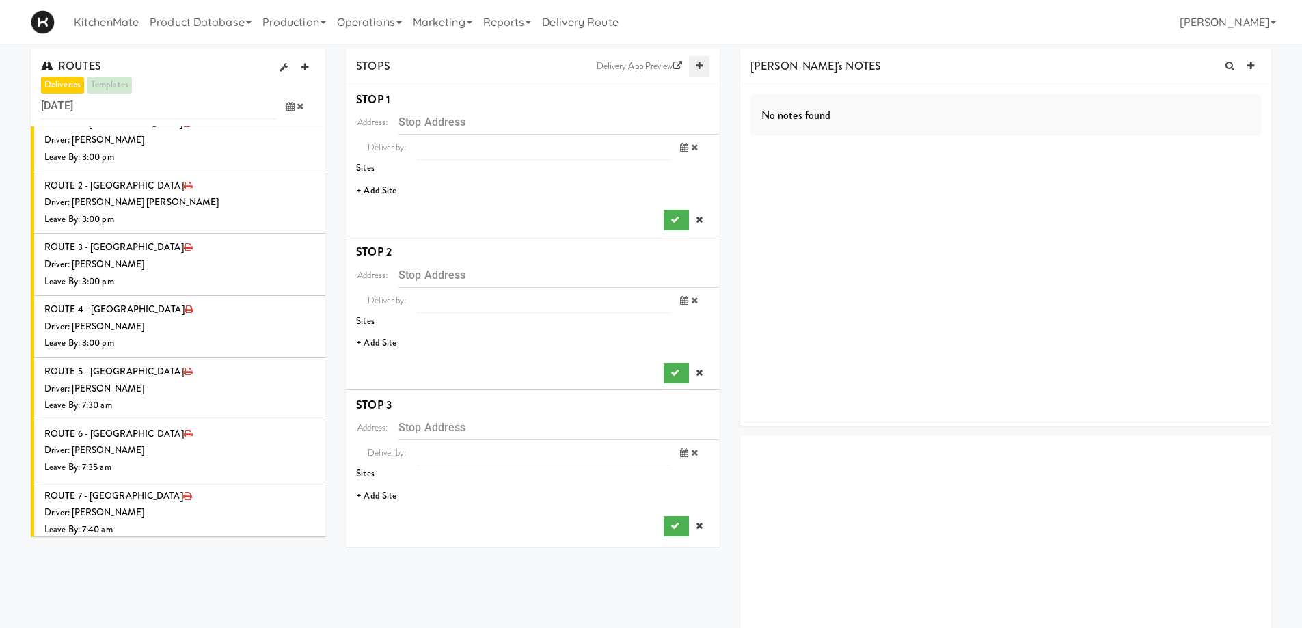
click at [701, 65] on icon at bounding box center [699, 66] width 7 height 9
click at [701, 62] on icon at bounding box center [699, 66] width 7 height 9
click at [387, 192] on li "+ Add Site" at bounding box center [533, 191] width 374 height 28
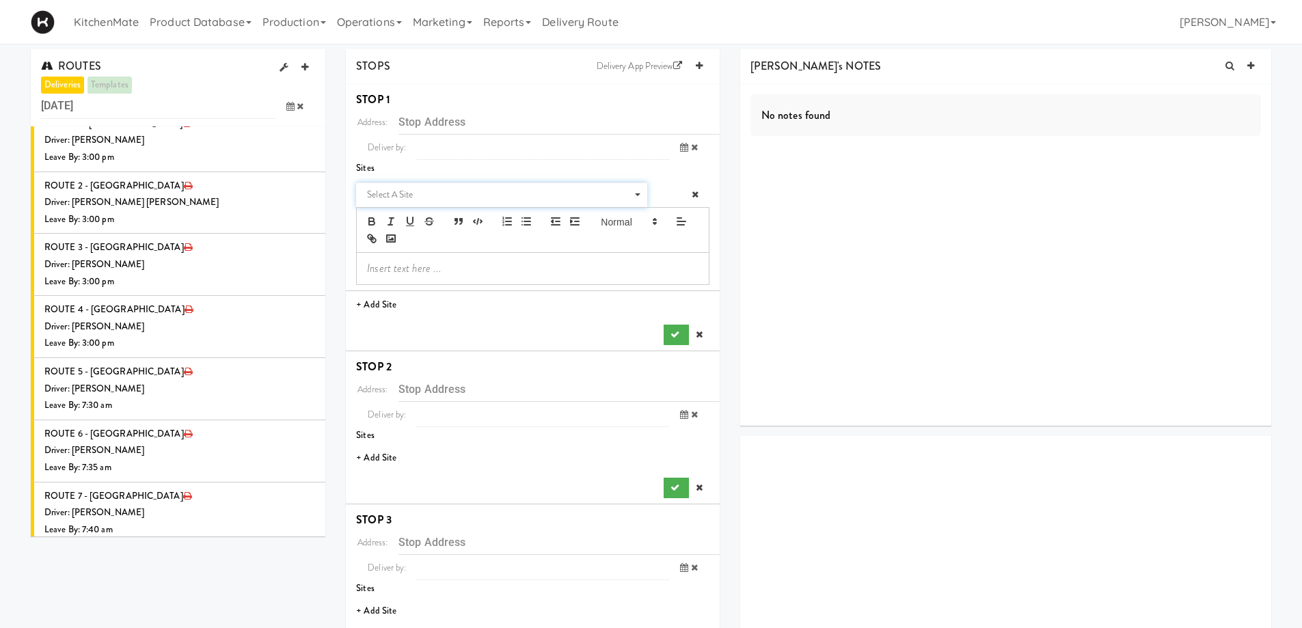
click at [428, 191] on span "Select a site" at bounding box center [497, 195] width 260 height 16
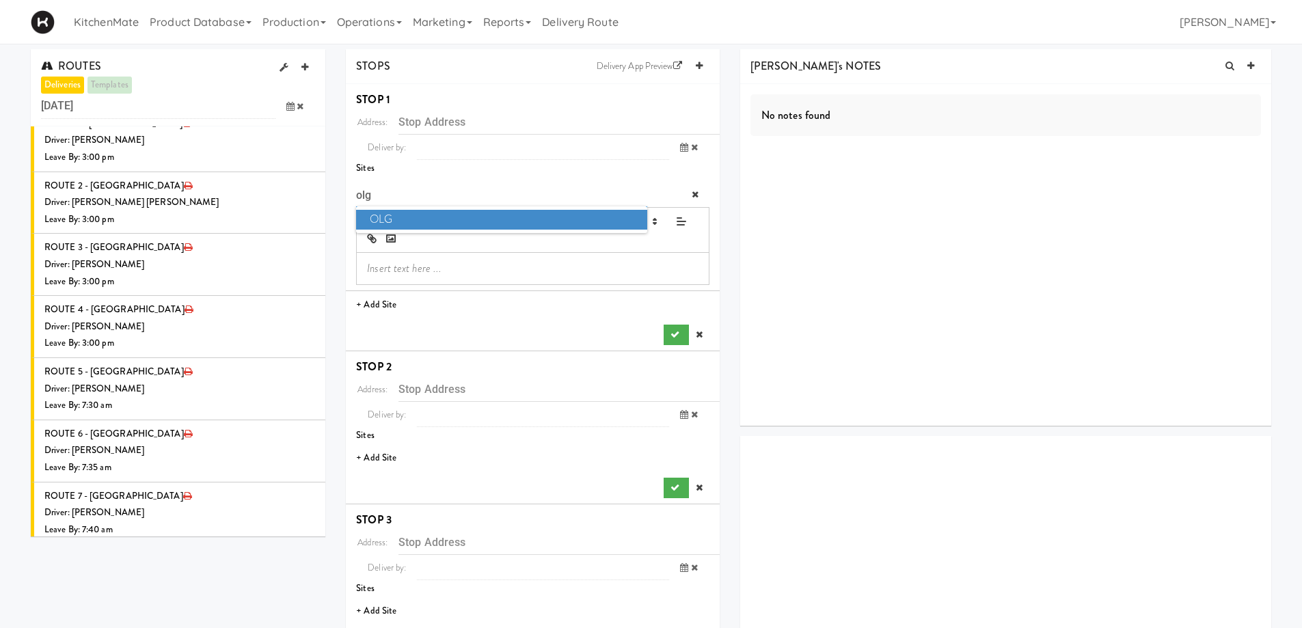
type input "olg"
click at [430, 219] on span "OLG" at bounding box center [501, 220] width 291 height 20
type input "[STREET_ADDRESS]"
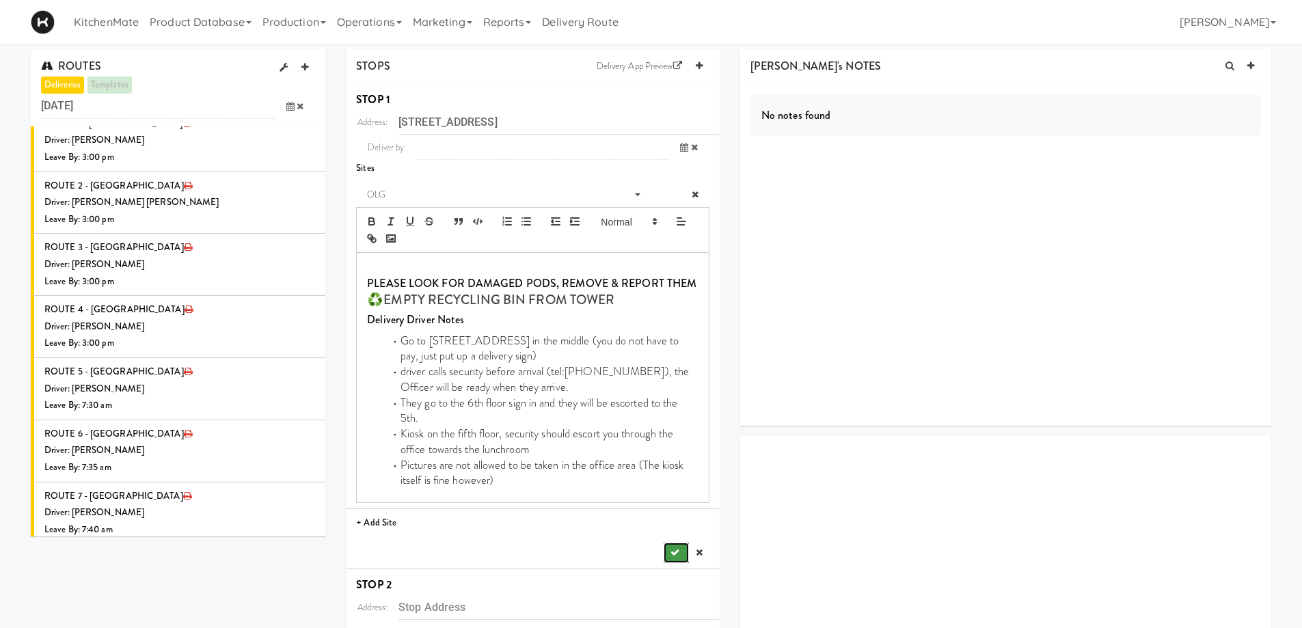
click at [680, 543] on button "submit" at bounding box center [676, 553] width 25 height 21
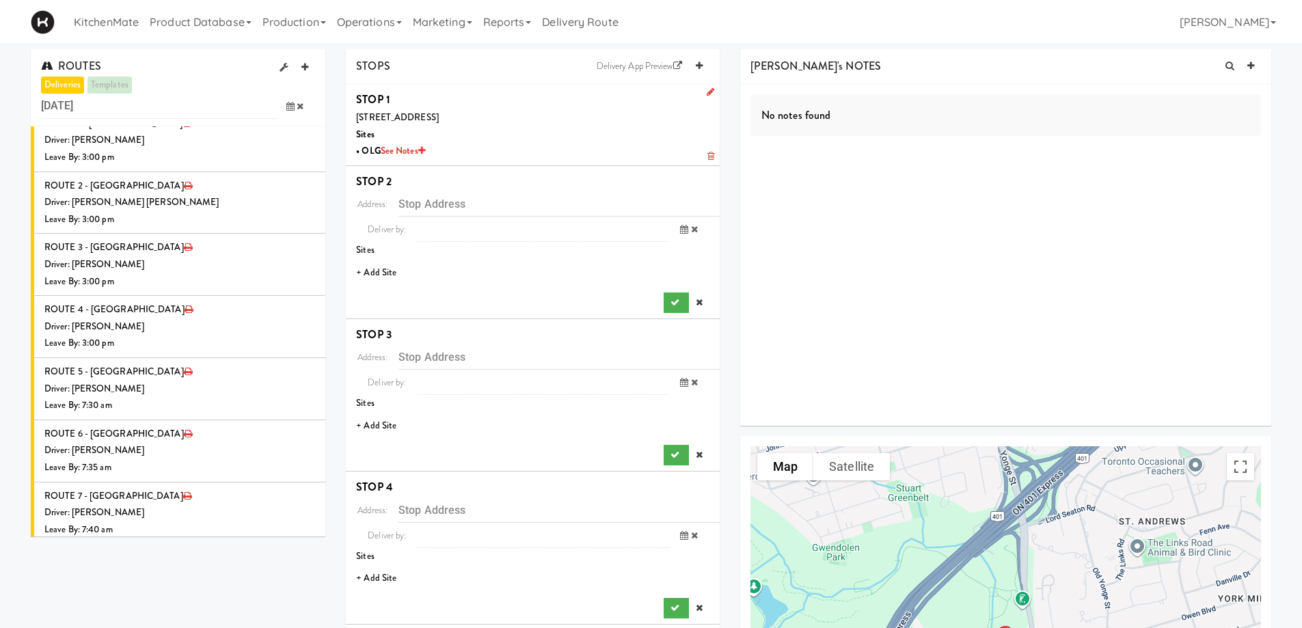
click at [391, 269] on li "+ Add Site" at bounding box center [533, 273] width 374 height 28
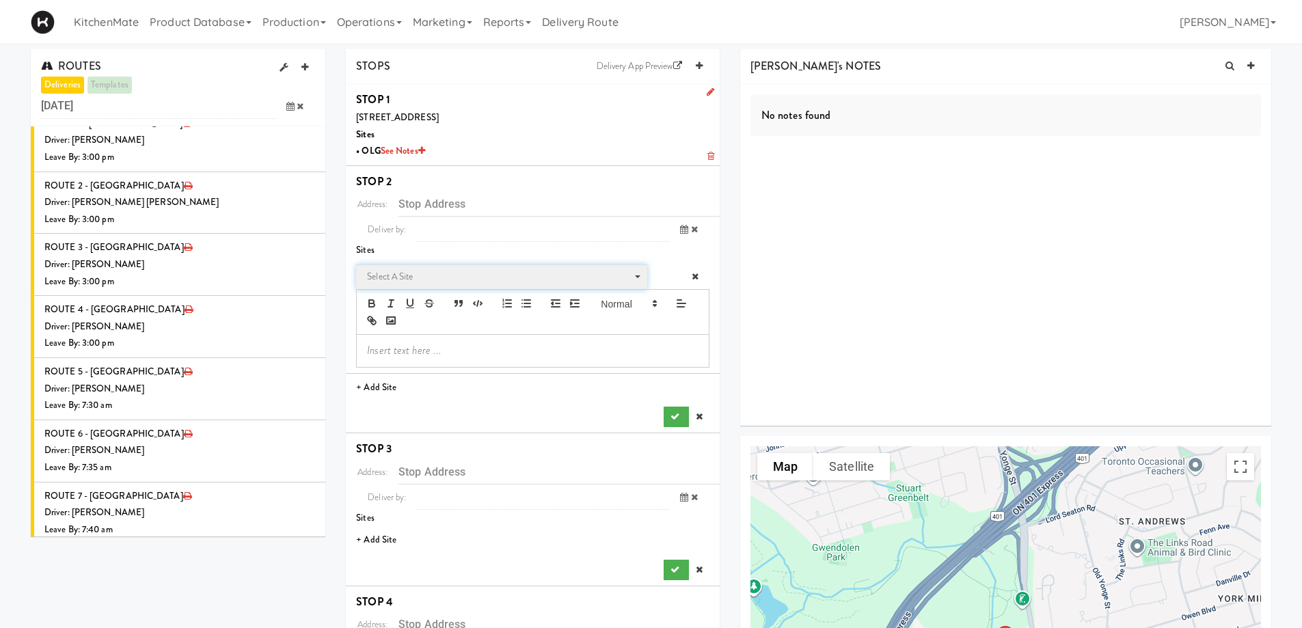
click at [438, 278] on span "Select a site" at bounding box center [497, 277] width 260 height 16
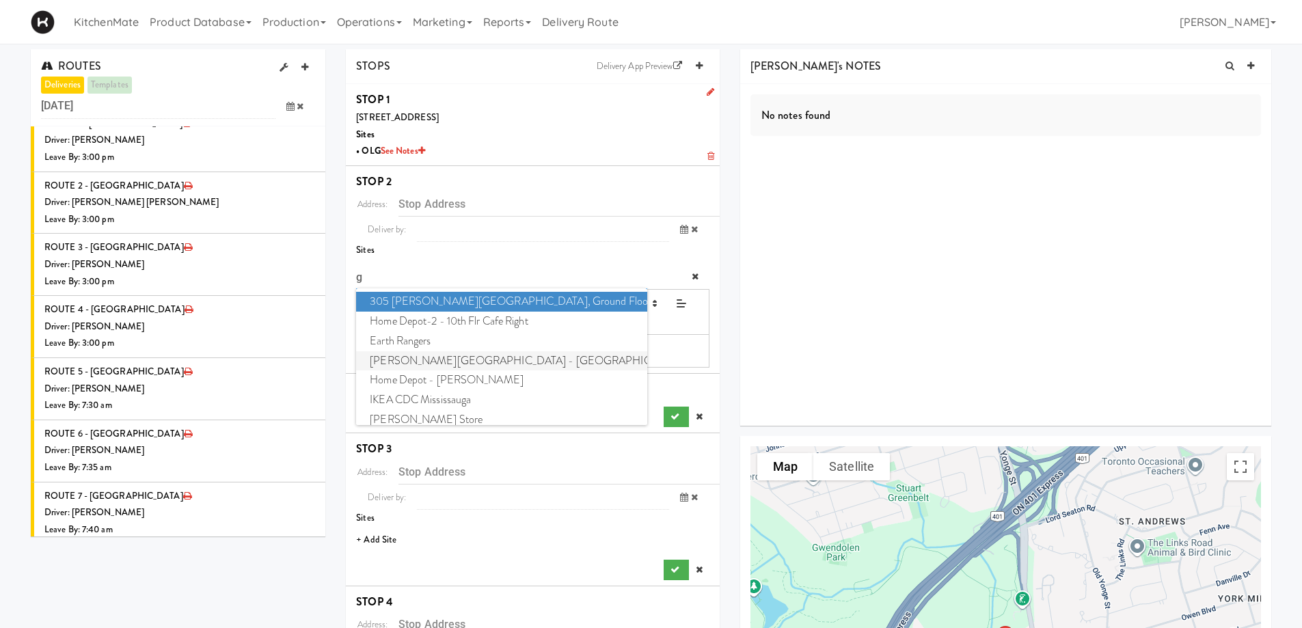
type input "g"
click at [420, 355] on span "Glendon Campus - York University" at bounding box center [501, 361] width 291 height 20
type input "[STREET_ADDRESS]"
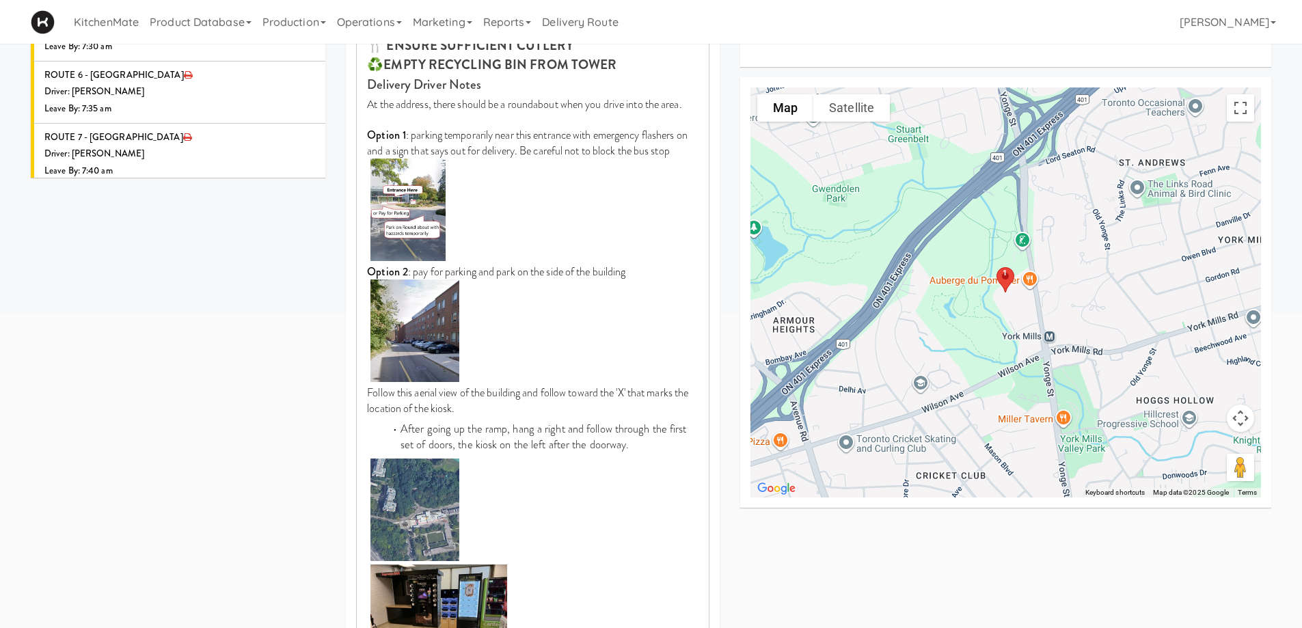
scroll to position [684, 0]
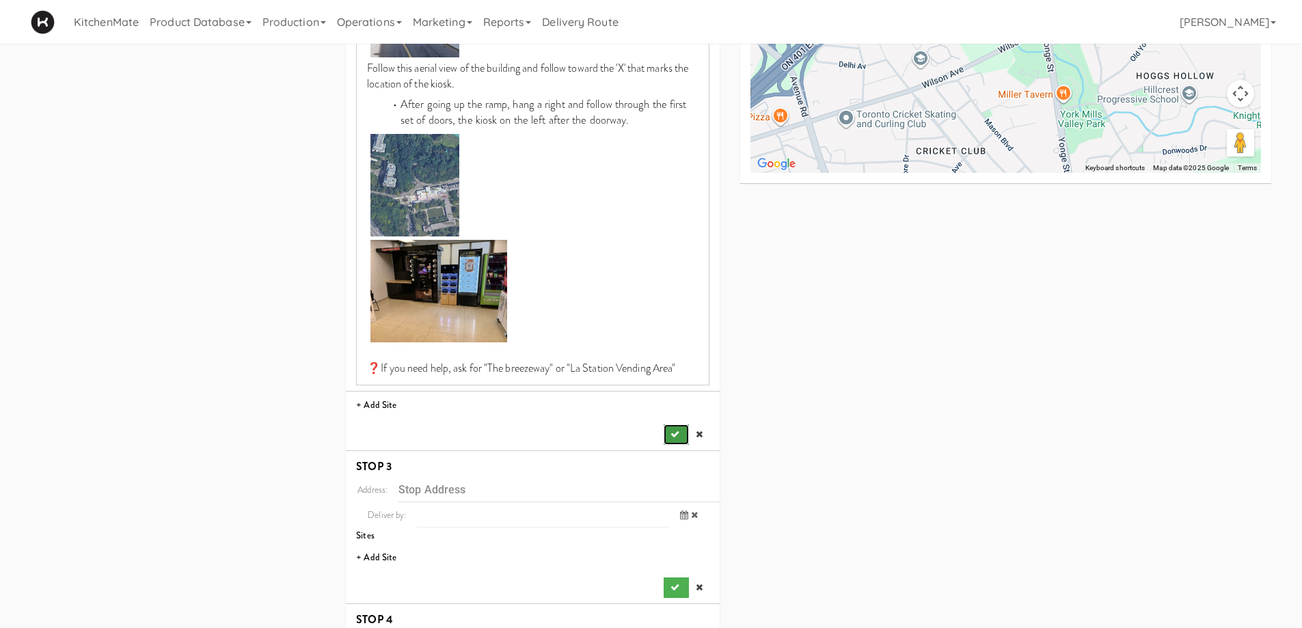
click at [671, 427] on button "submit" at bounding box center [676, 435] width 25 height 21
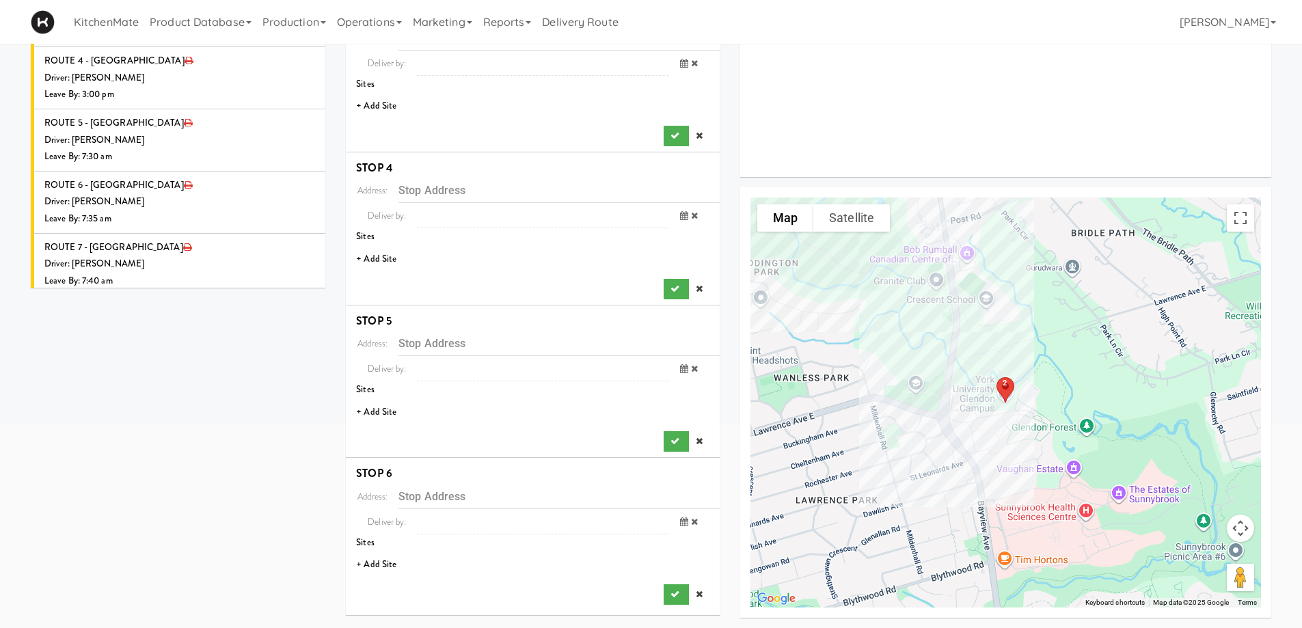
click at [390, 105] on li "+ Add Site" at bounding box center [533, 106] width 374 height 28
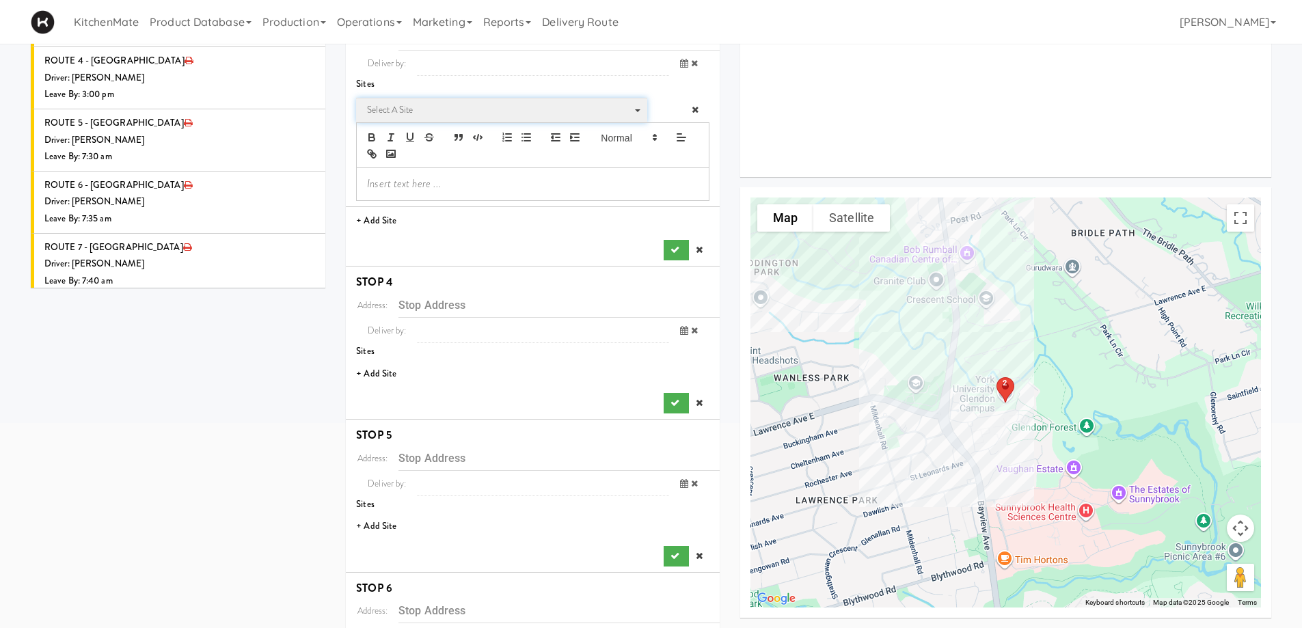
click at [399, 109] on span "Select a site" at bounding box center [497, 110] width 260 height 16
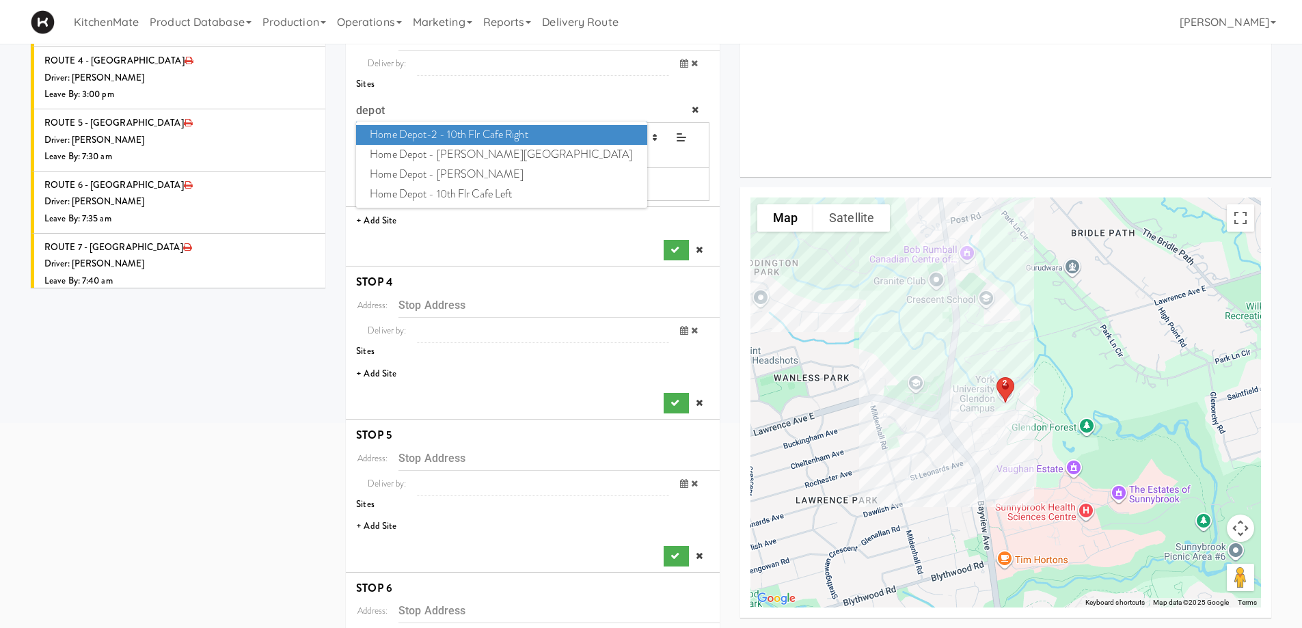
type input "depot"
click at [468, 134] on span "Home Depot-2 - 10th Flr Cafe Right" at bounding box center [501, 135] width 291 height 20
type input "[STREET_ADDRESS]"
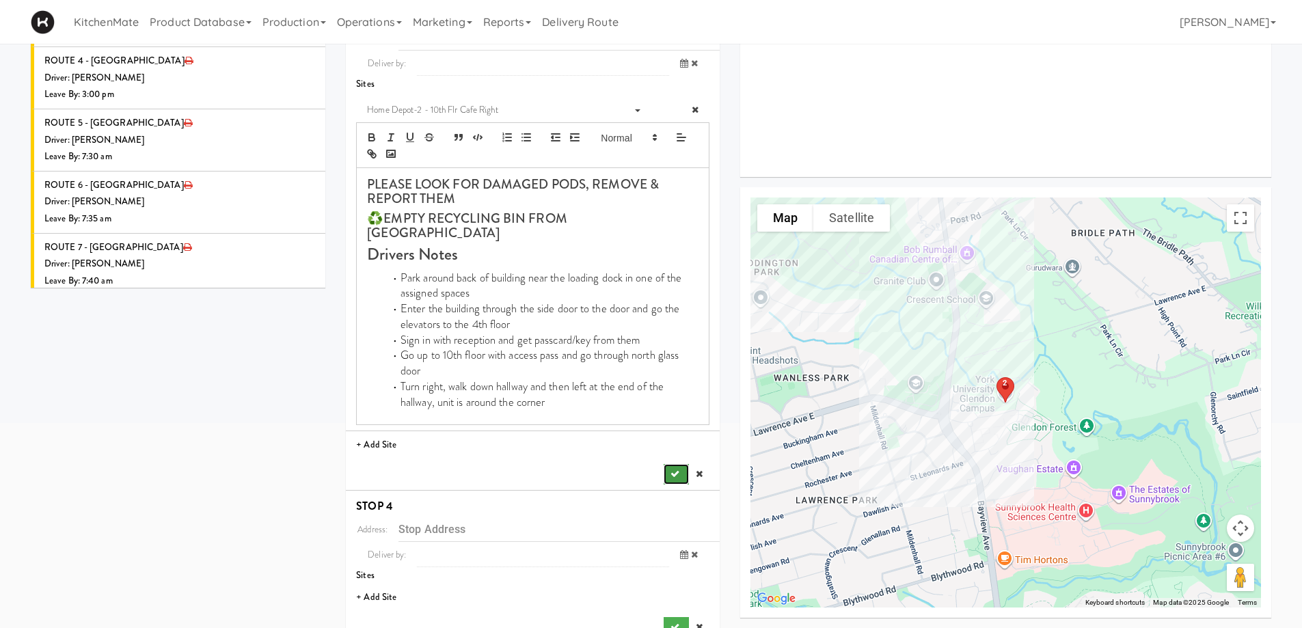
click at [674, 470] on icon "submit" at bounding box center [675, 474] width 9 height 9
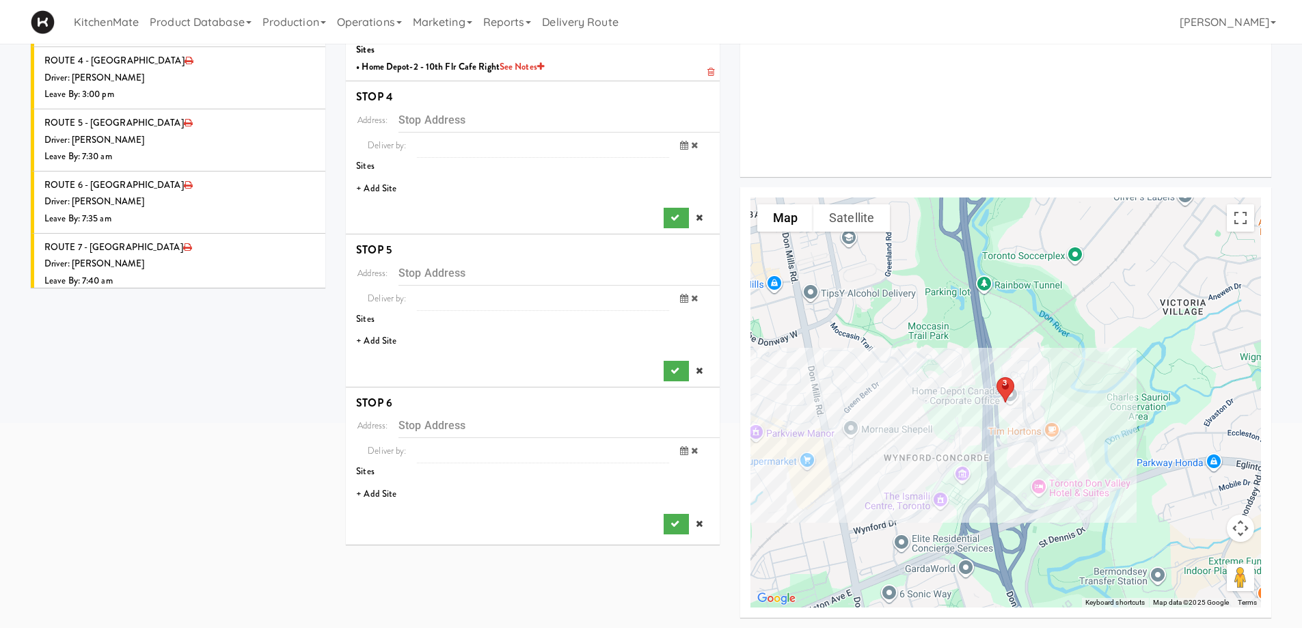
click at [376, 194] on li "+ Add Site" at bounding box center [533, 189] width 374 height 28
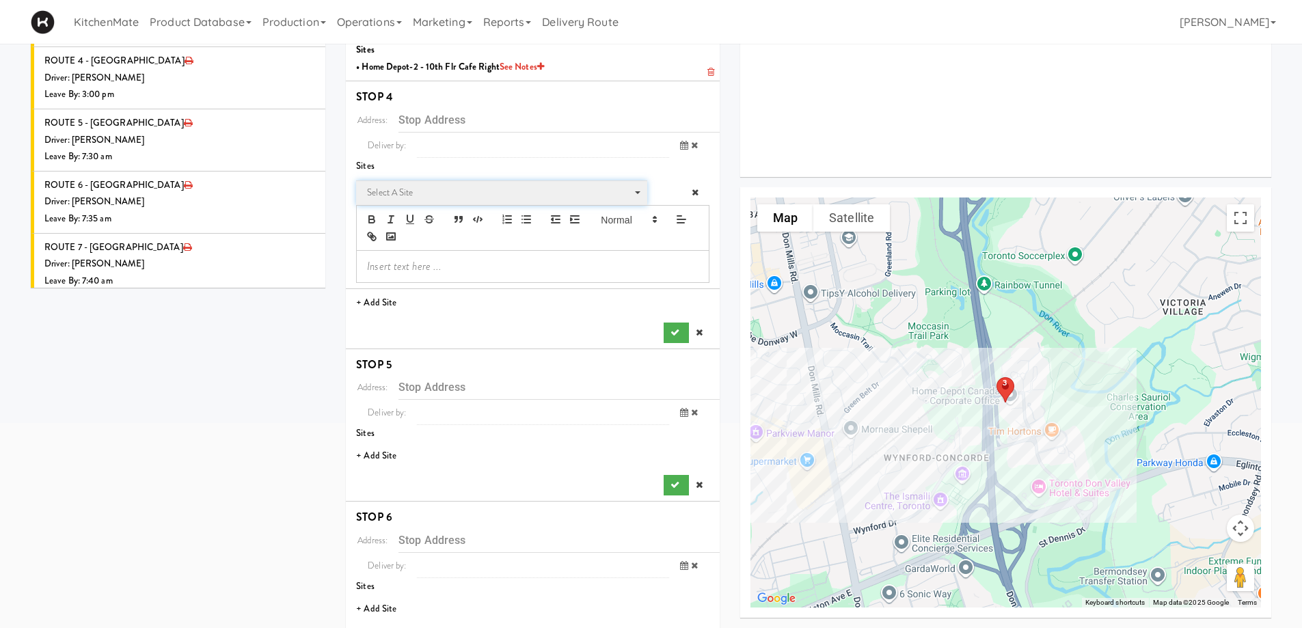
click at [412, 197] on span "Select a site" at bounding box center [497, 193] width 260 height 16
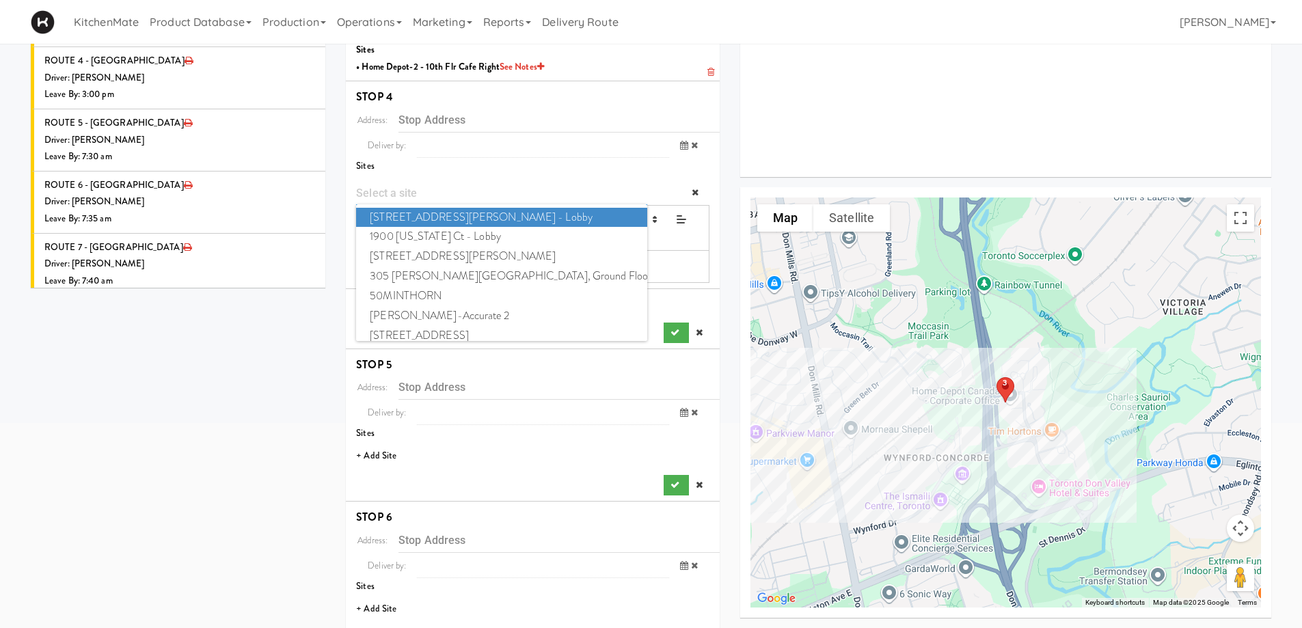
type input "t"
type input "10"
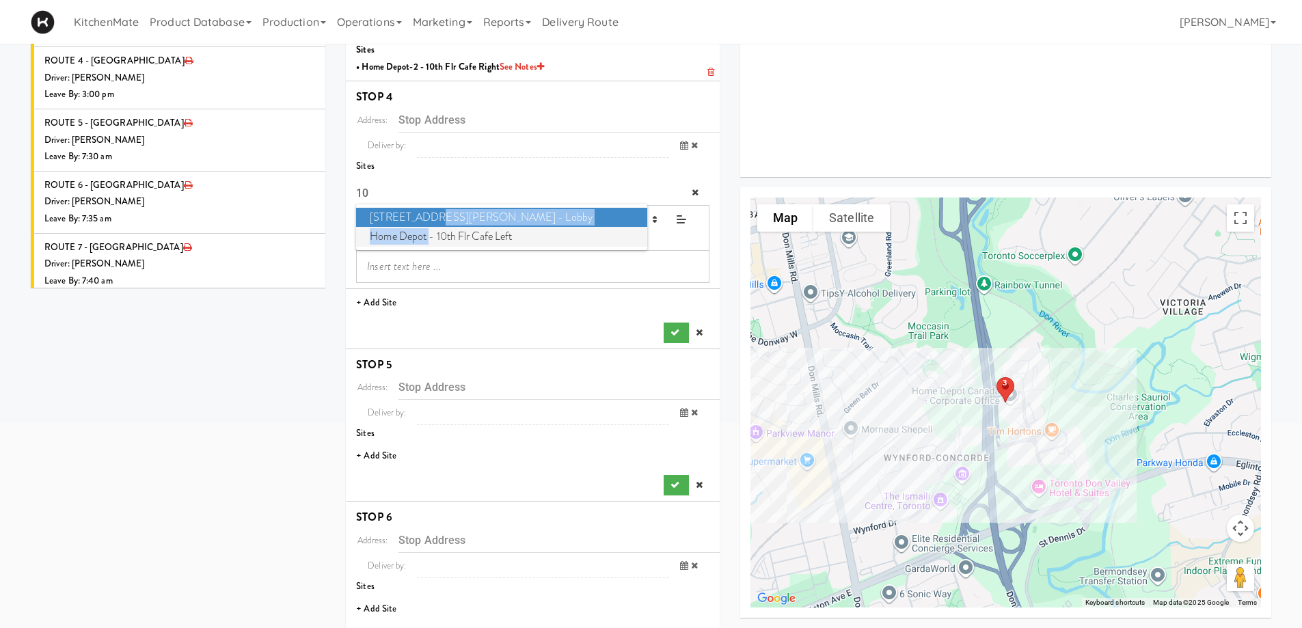
drag, startPoint x: 429, startPoint y: 225, endPoint x: 431, endPoint y: 236, distance: 11.3
click at [431, 236] on li "100 Sheppard Ave - Lobby Home Depot - 10th Flr Cafe Left" at bounding box center [501, 228] width 291 height 40
click at [431, 236] on span "Home Depot - 10th Flr Cafe Left" at bounding box center [501, 237] width 291 height 20
type input "[STREET_ADDRESS]"
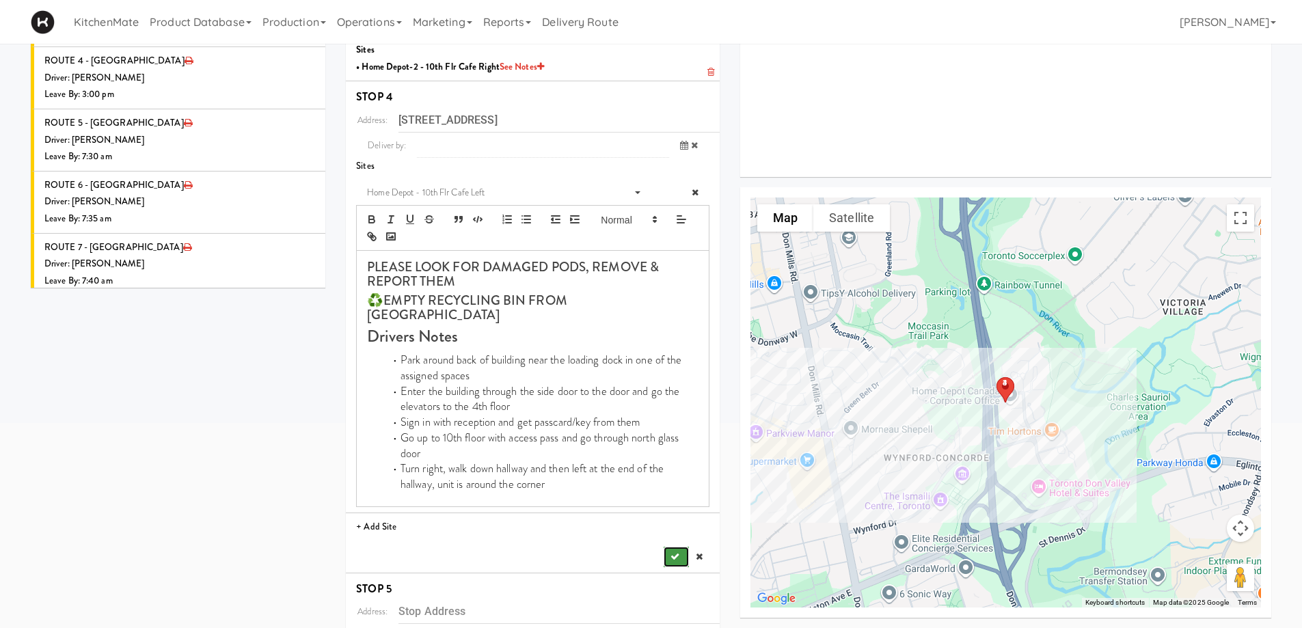
click at [672, 552] on icon "submit" at bounding box center [675, 556] width 9 height 9
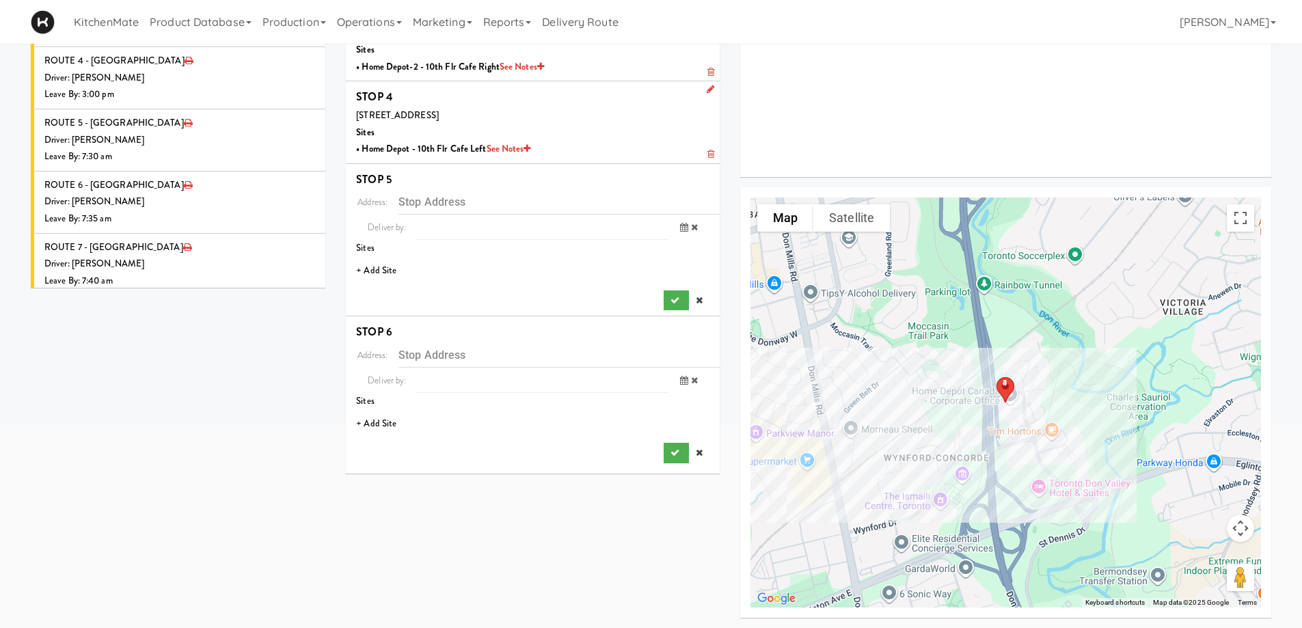
click at [390, 265] on li "+ Add Site" at bounding box center [533, 271] width 374 height 28
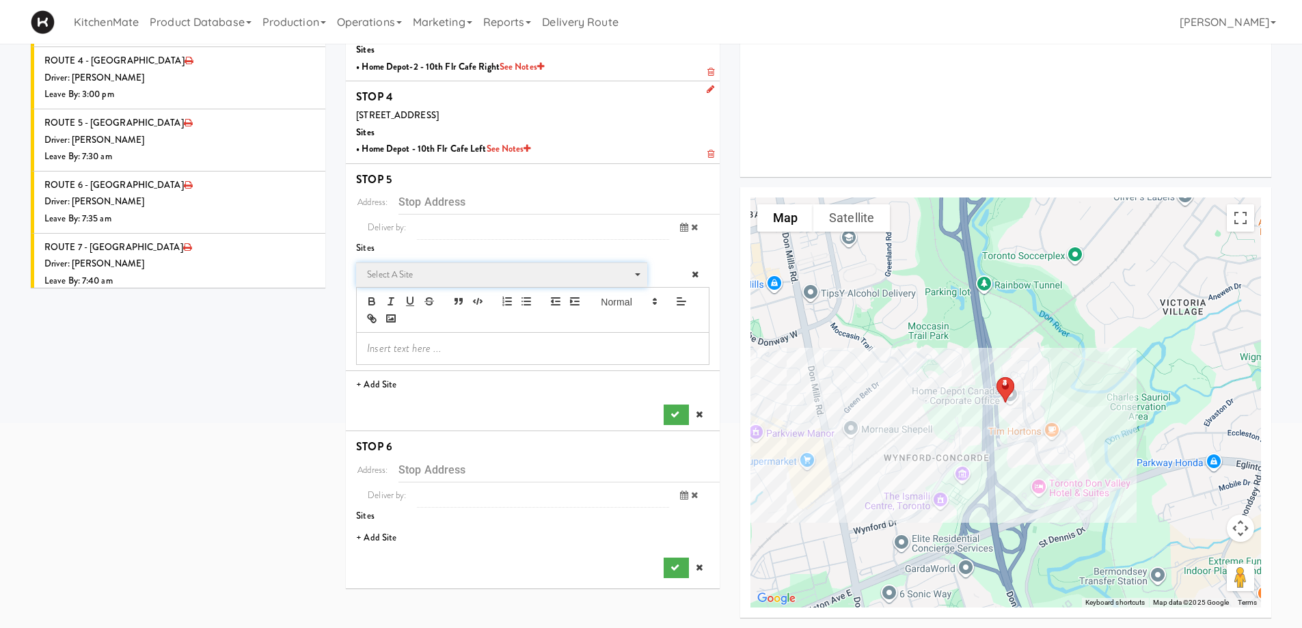
click at [418, 276] on span "Select a site" at bounding box center [497, 275] width 260 height 16
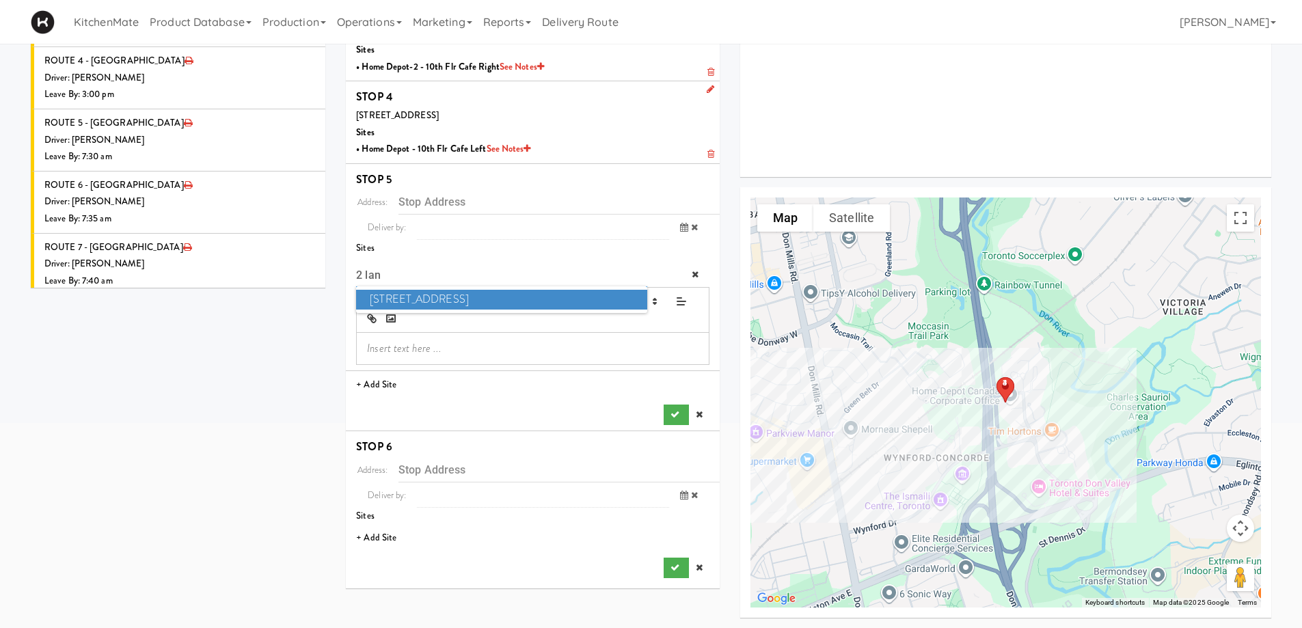
type input "2 lan"
click at [436, 303] on span "2 Lansing Square" at bounding box center [501, 300] width 291 height 20
type input "[STREET_ADDRESS]"
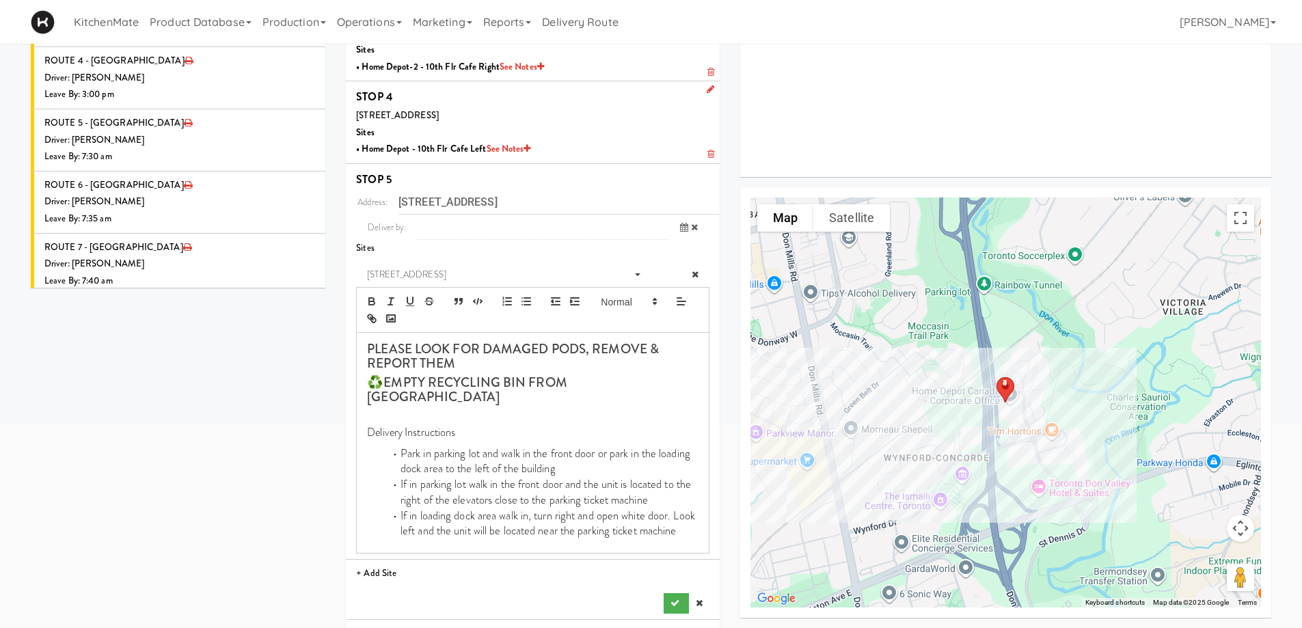
scroll to position [386, 0]
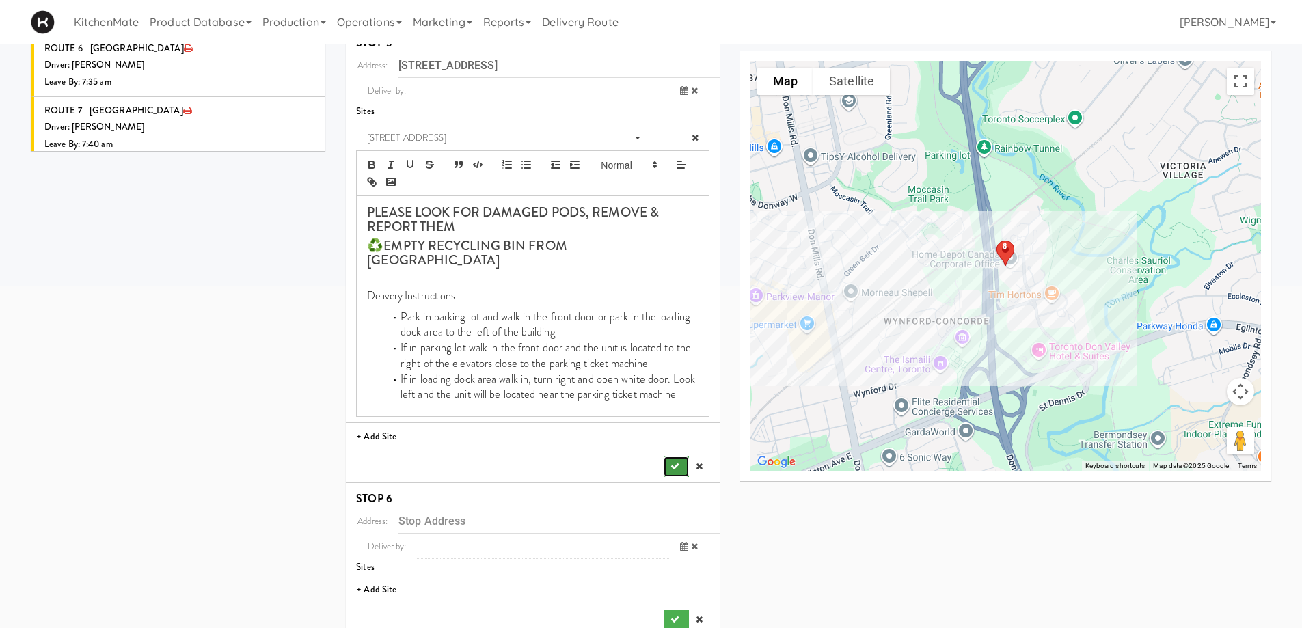
click at [677, 462] on icon "submit" at bounding box center [675, 466] width 9 height 9
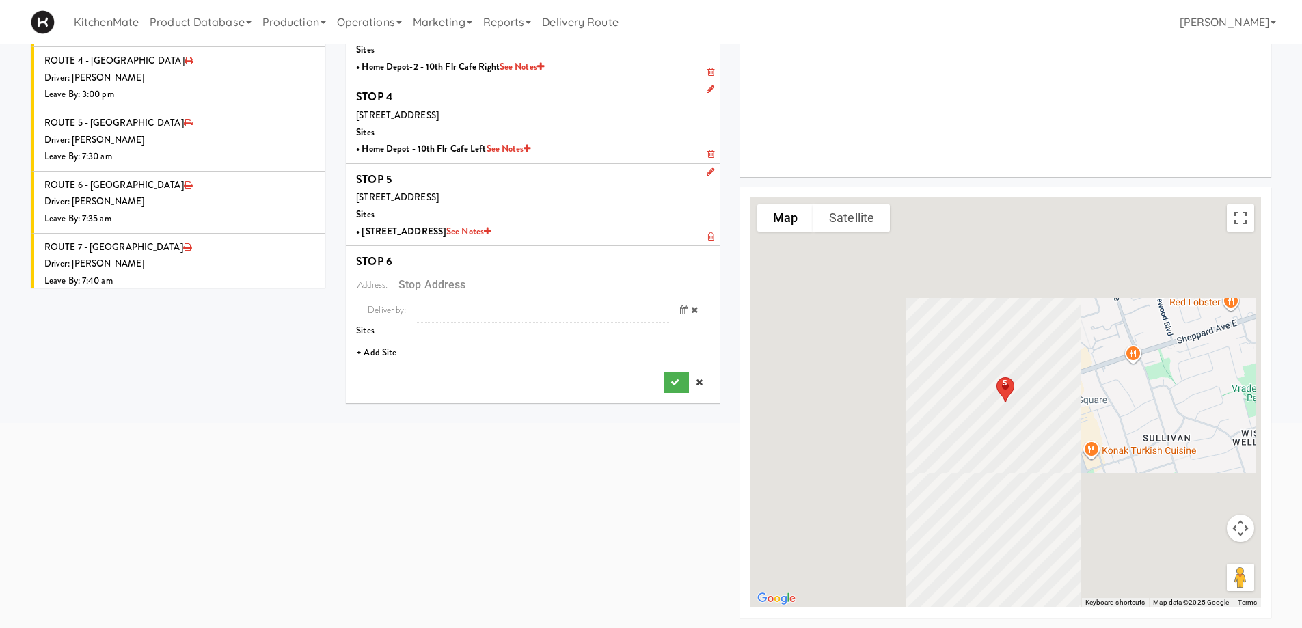
scroll to position [249, 0]
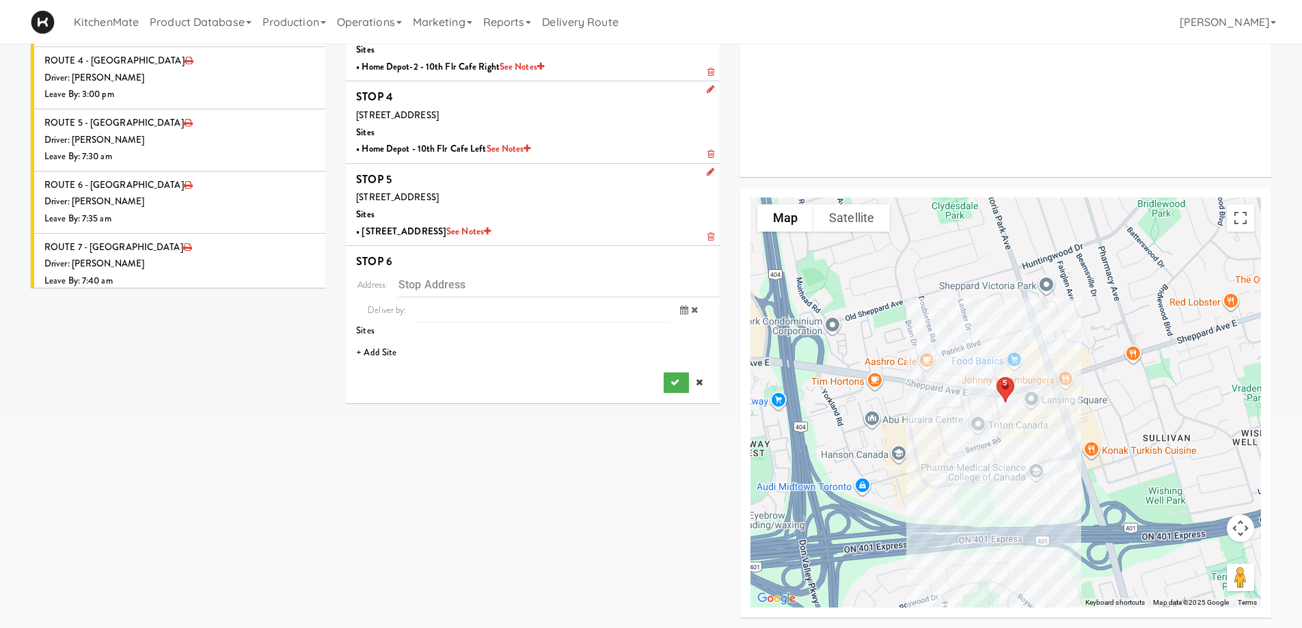
click at [382, 355] on li "+ Add Site" at bounding box center [533, 353] width 374 height 28
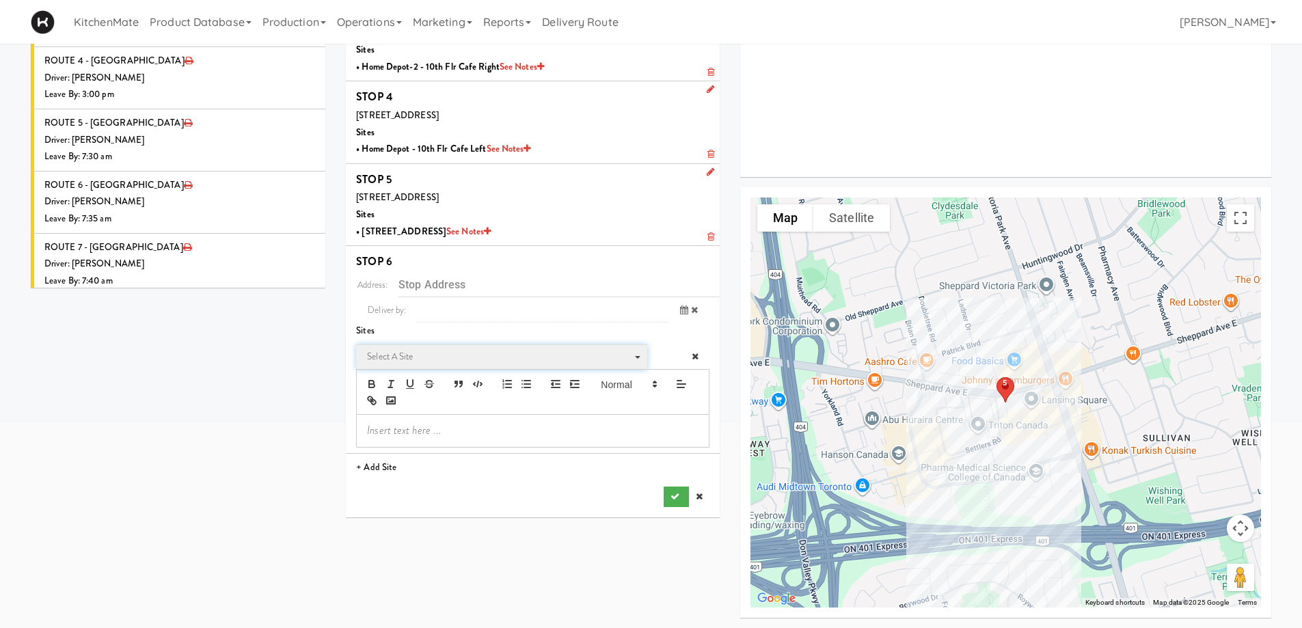
click at [445, 360] on span "Select a site" at bounding box center [497, 357] width 260 height 16
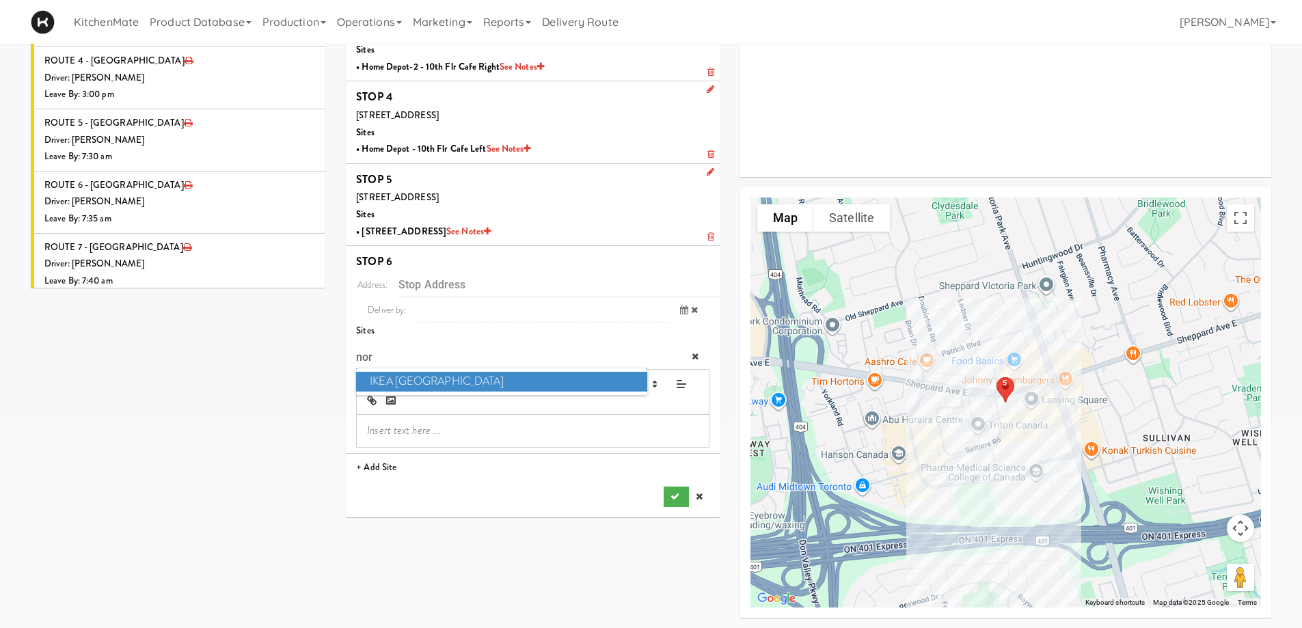
type input "nor"
click at [450, 377] on span "IKEA North York Store" at bounding box center [501, 382] width 291 height 20
type input "[STREET_ADDRESS][PERSON_NAME]"
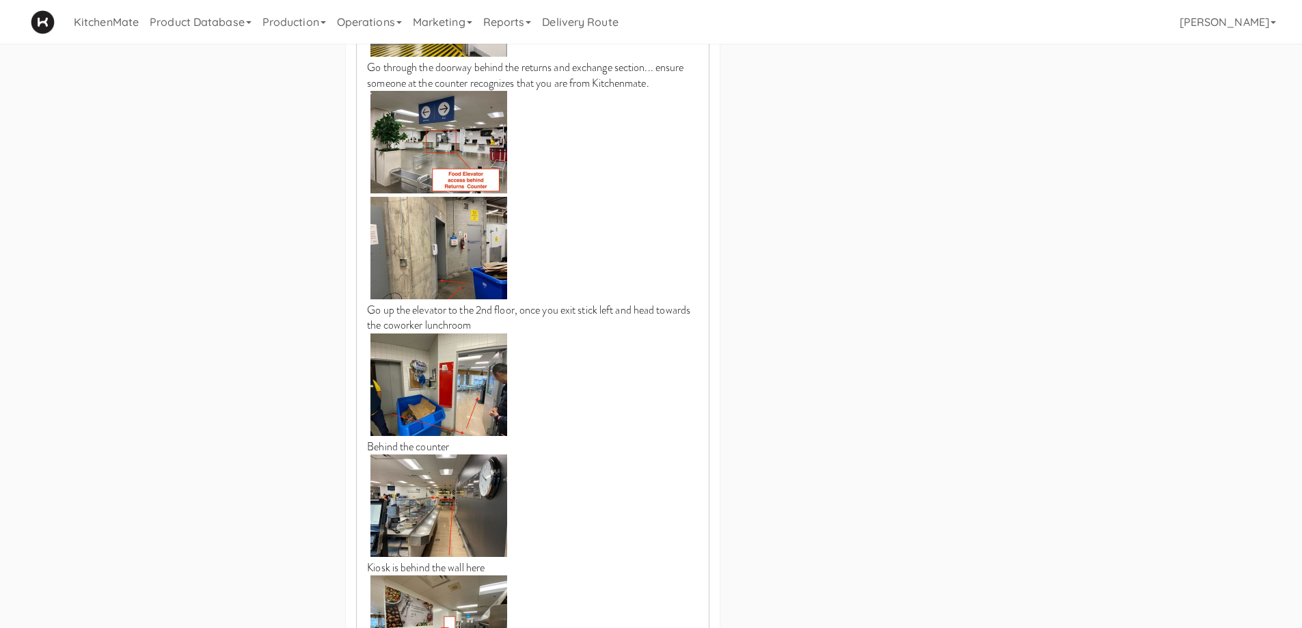
scroll to position [1260, 0]
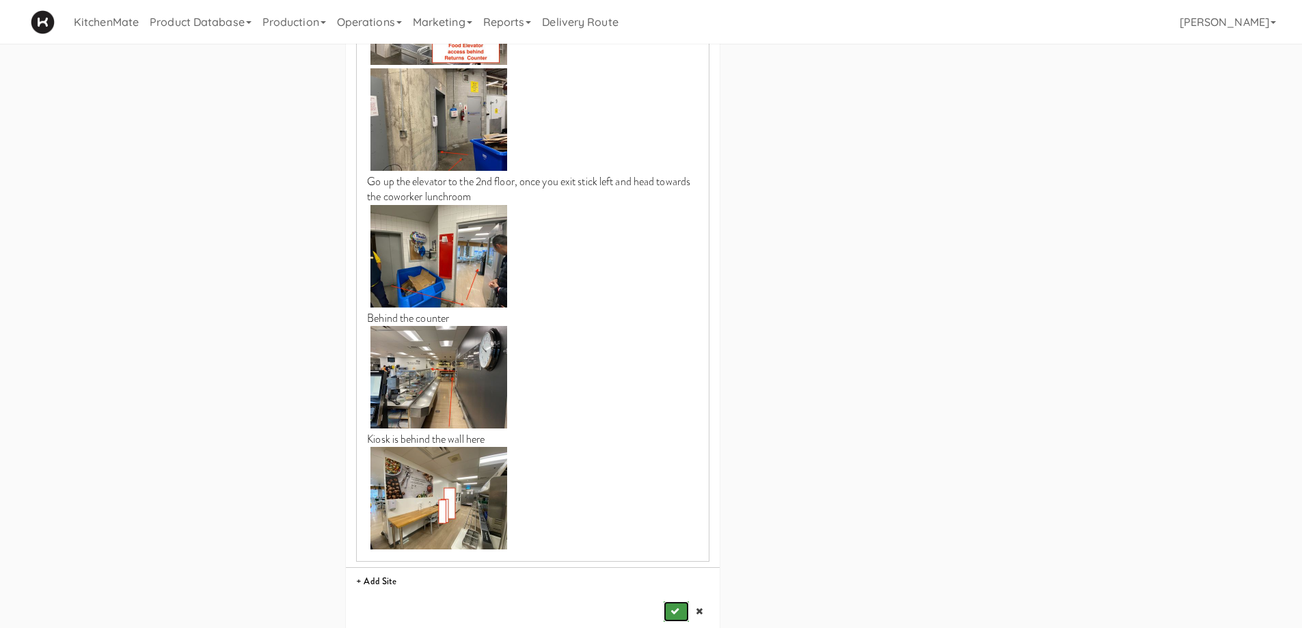
click at [682, 602] on button "submit" at bounding box center [676, 612] width 25 height 21
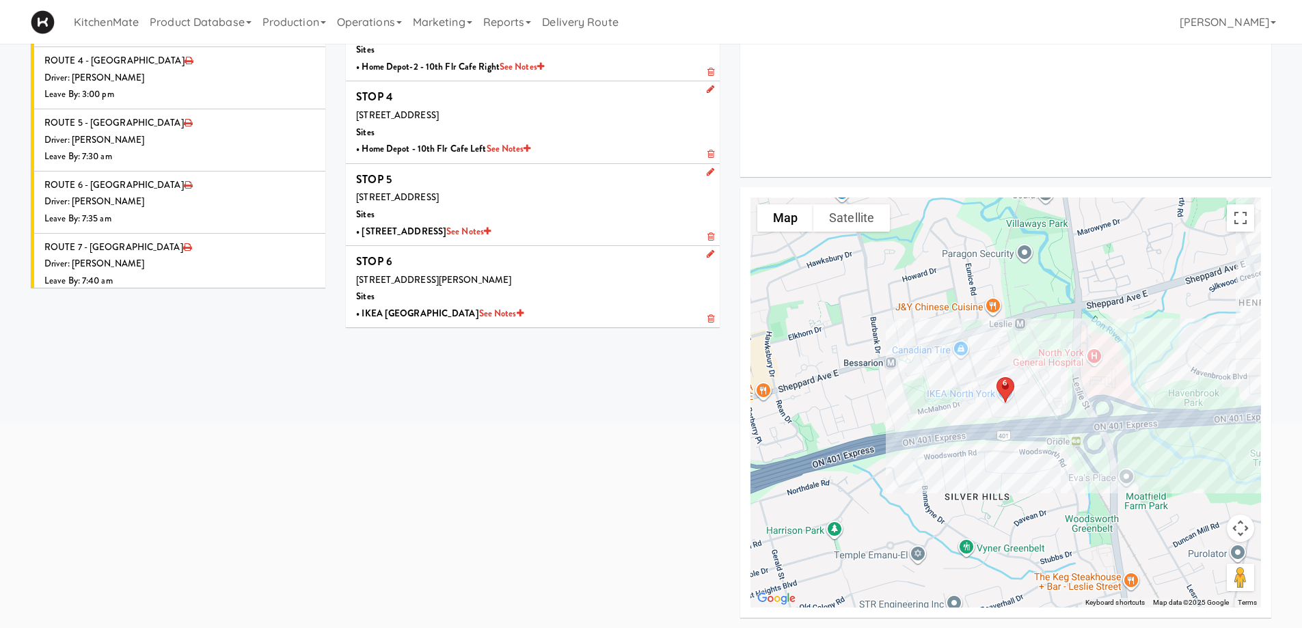
scroll to position [0, 0]
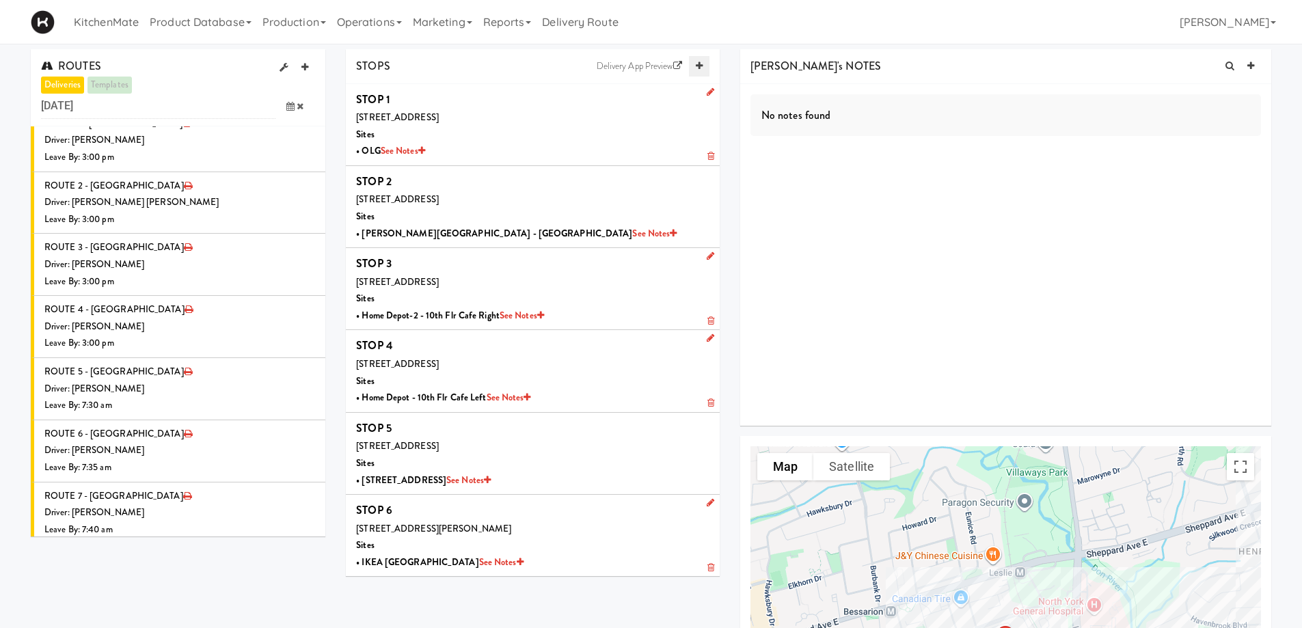
click at [697, 60] on link at bounding box center [699, 66] width 21 height 21
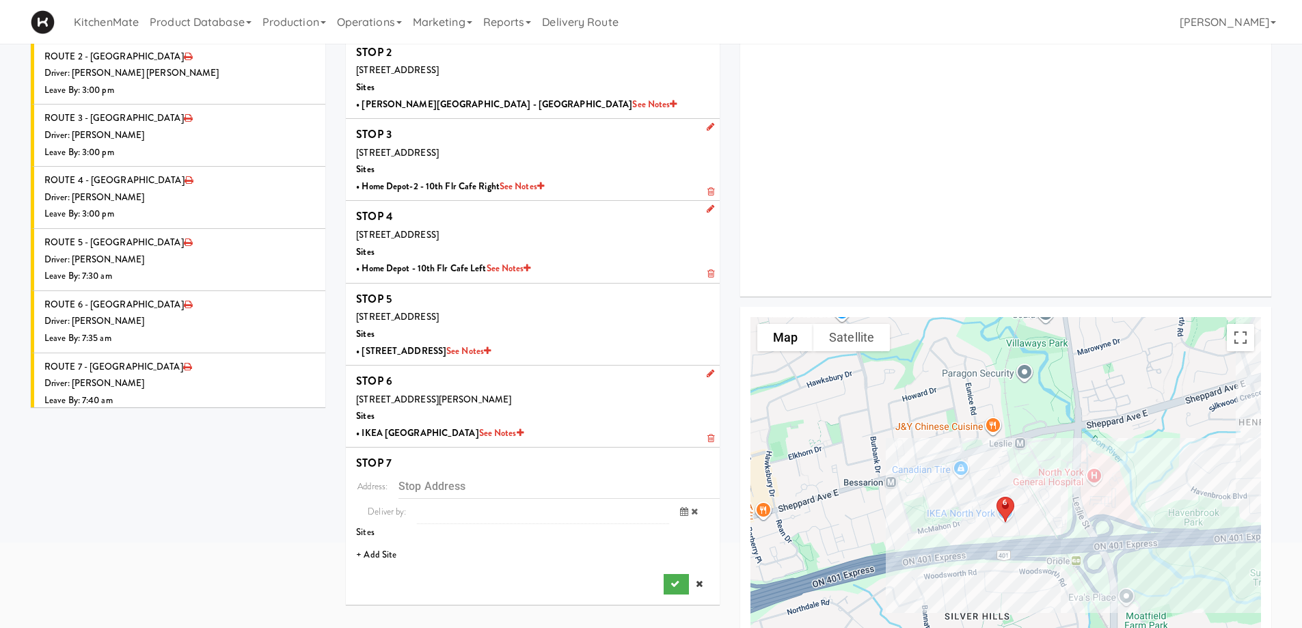
scroll to position [137, 0]
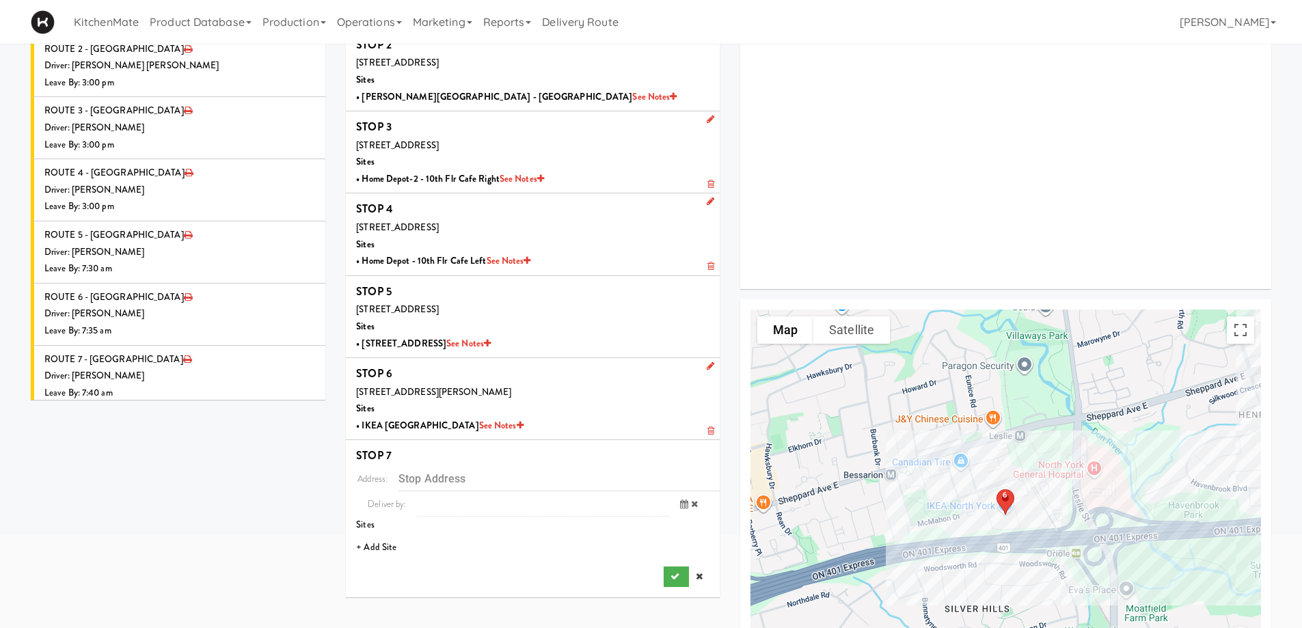
click at [379, 553] on li "+ Add Site" at bounding box center [533, 548] width 374 height 28
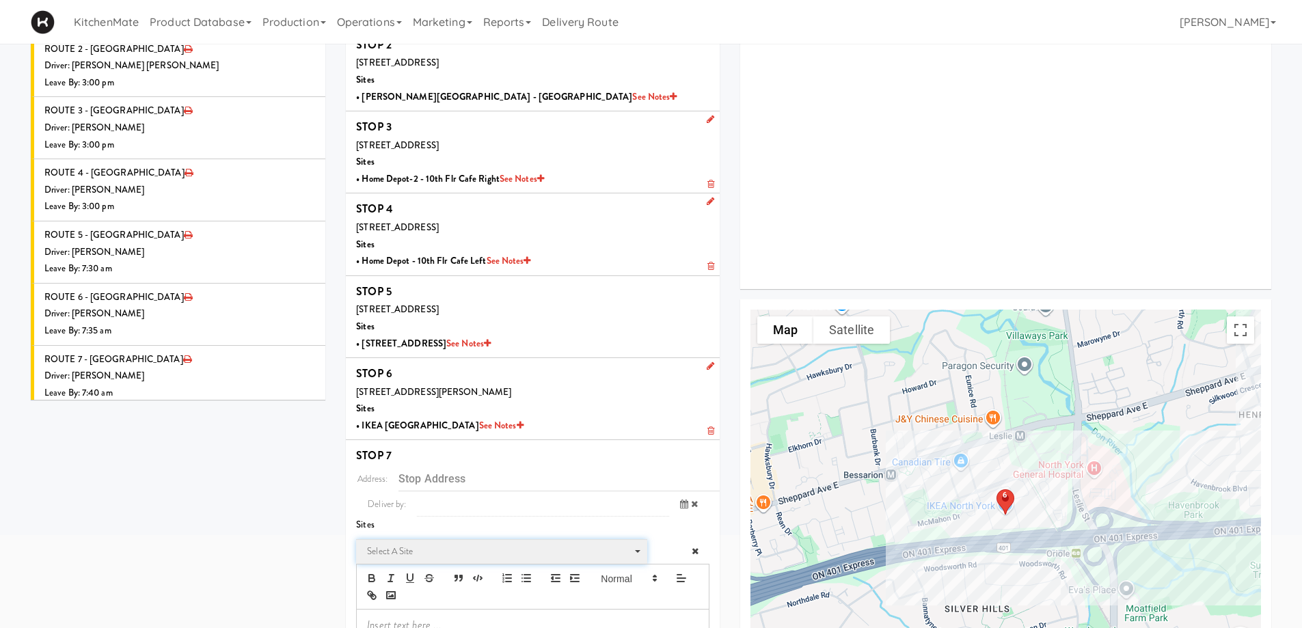
click at [413, 544] on span "Select a site" at bounding box center [497, 552] width 260 height 16
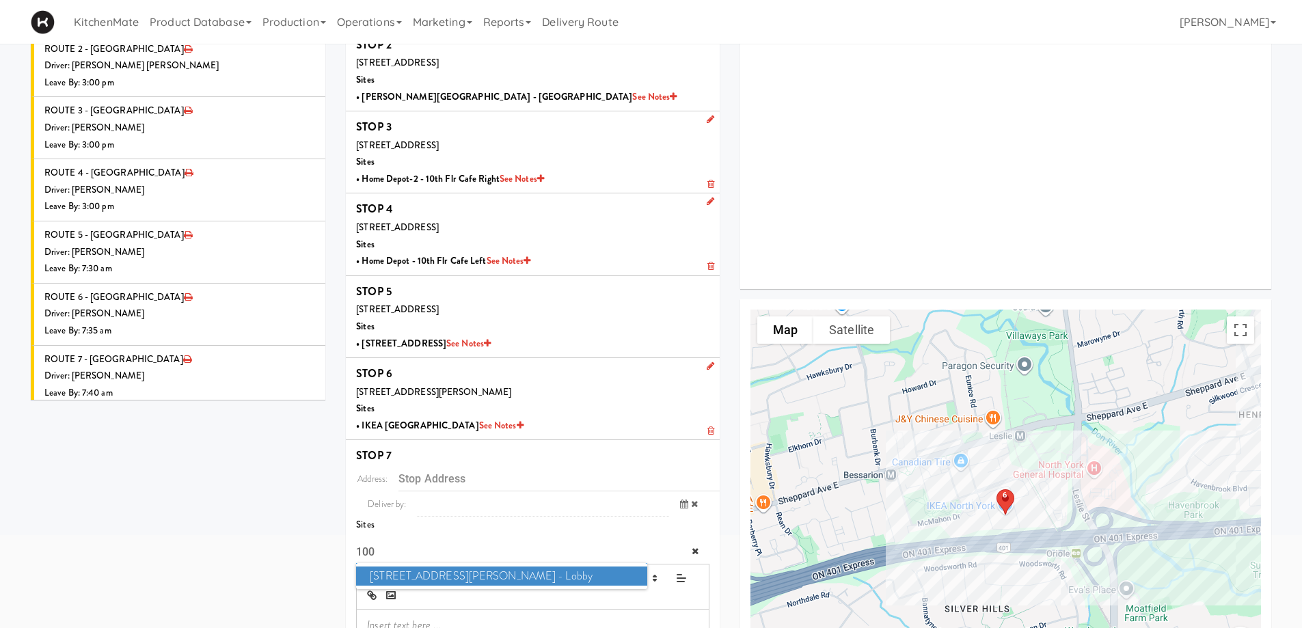
type input "100"
click at [482, 570] on span "100 Sheppard Ave - Lobby" at bounding box center [501, 577] width 291 height 20
type input "[STREET_ADDRESS][PERSON_NAME]"
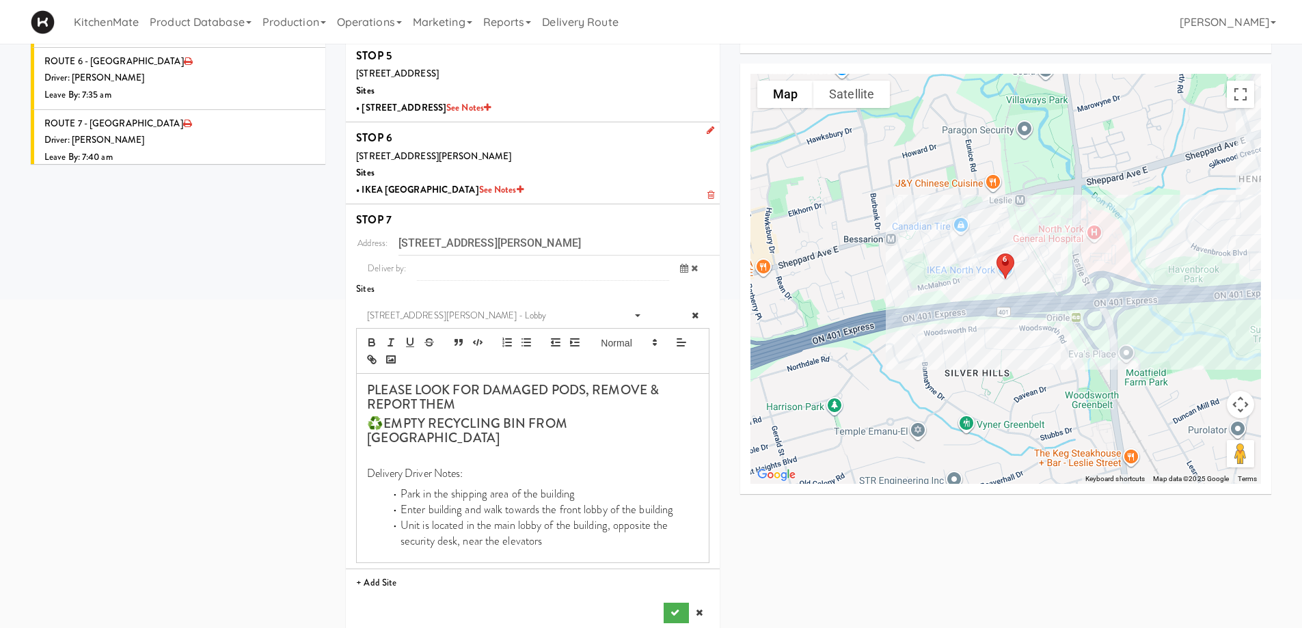
scroll to position [374, 0]
click at [673, 602] on button "submit" at bounding box center [676, 612] width 25 height 21
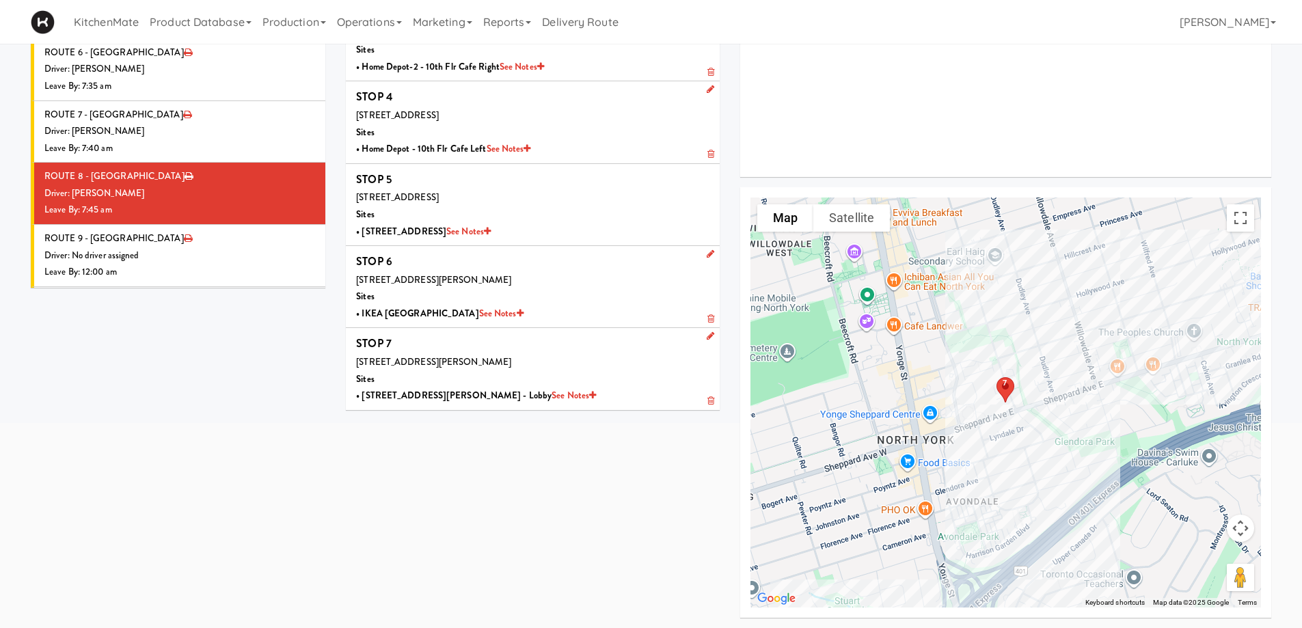
scroll to position [1554, 0]
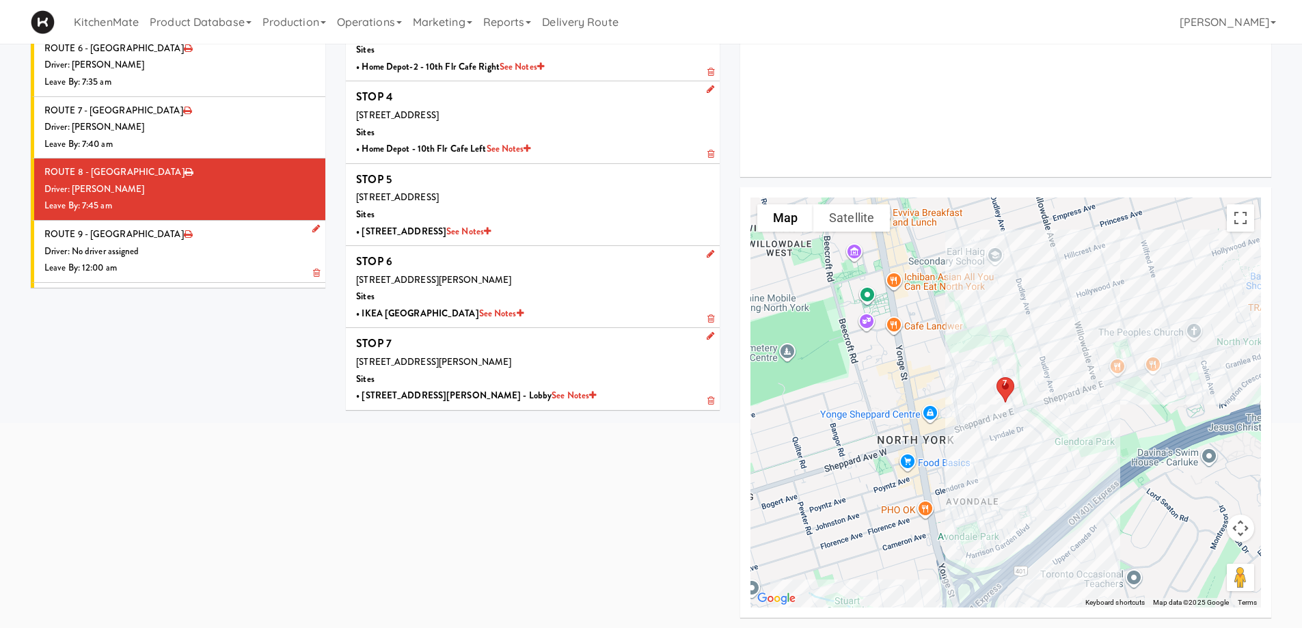
click at [169, 260] on div "Leave By: 12:00 am" at bounding box center [179, 268] width 271 height 17
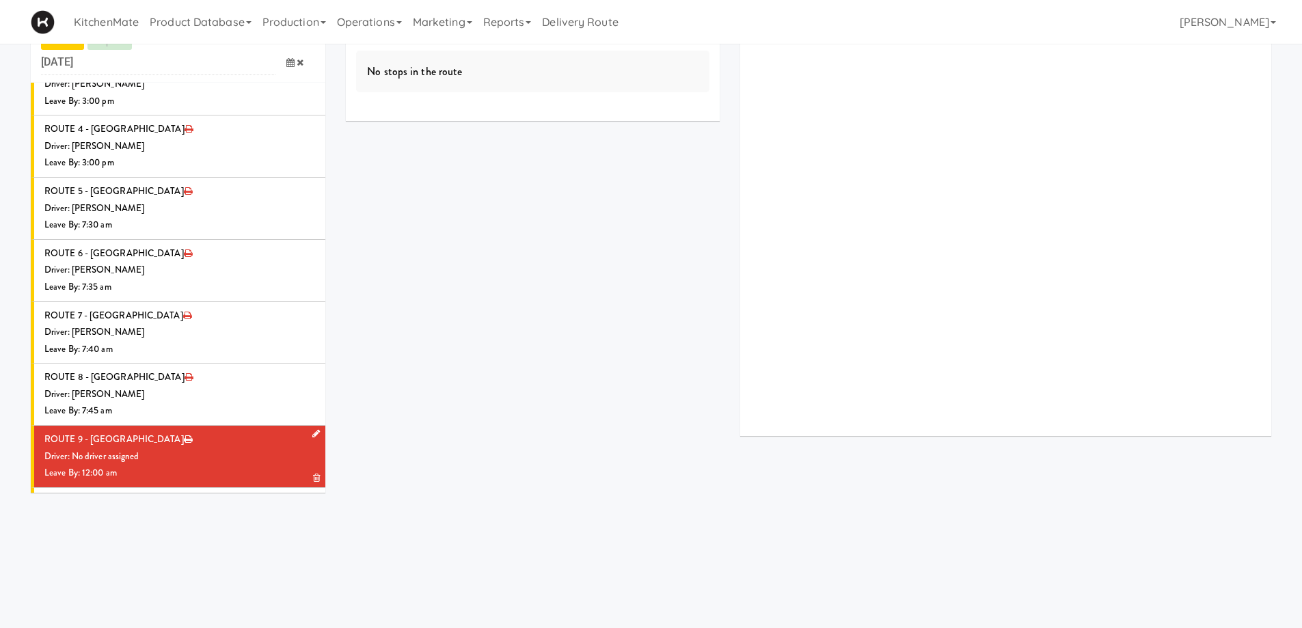
click at [309, 426] on link at bounding box center [313, 434] width 13 height 17
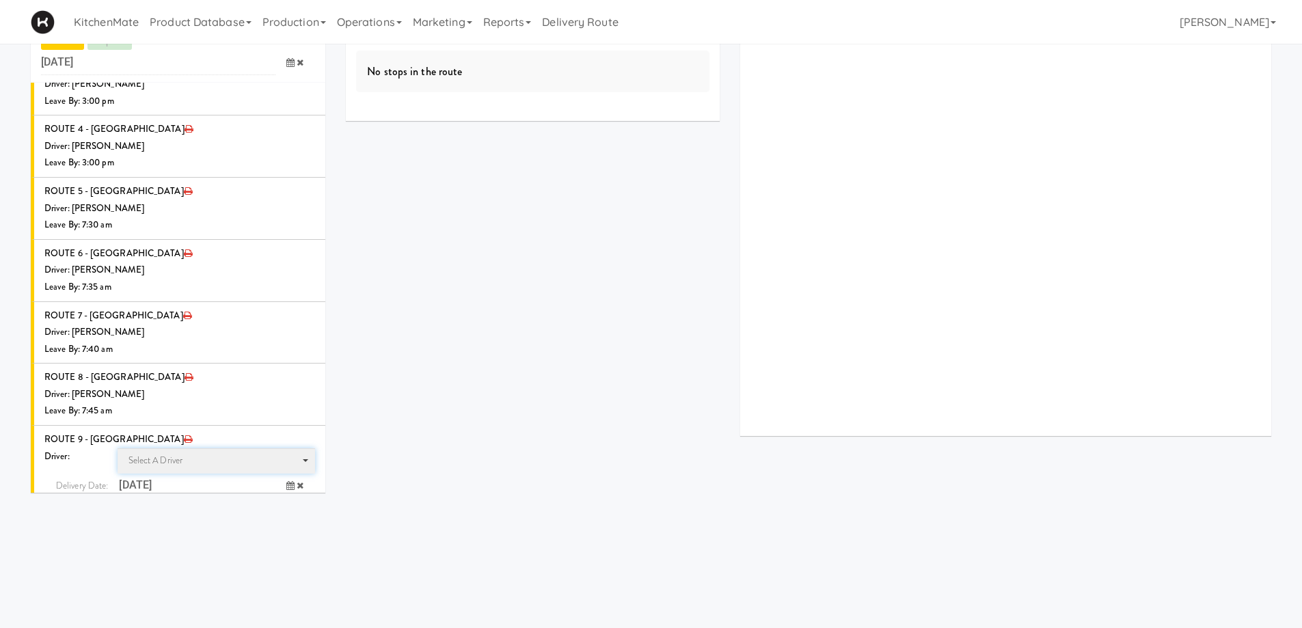
click at [157, 454] on span "Select a driver" at bounding box center [156, 460] width 55 height 13
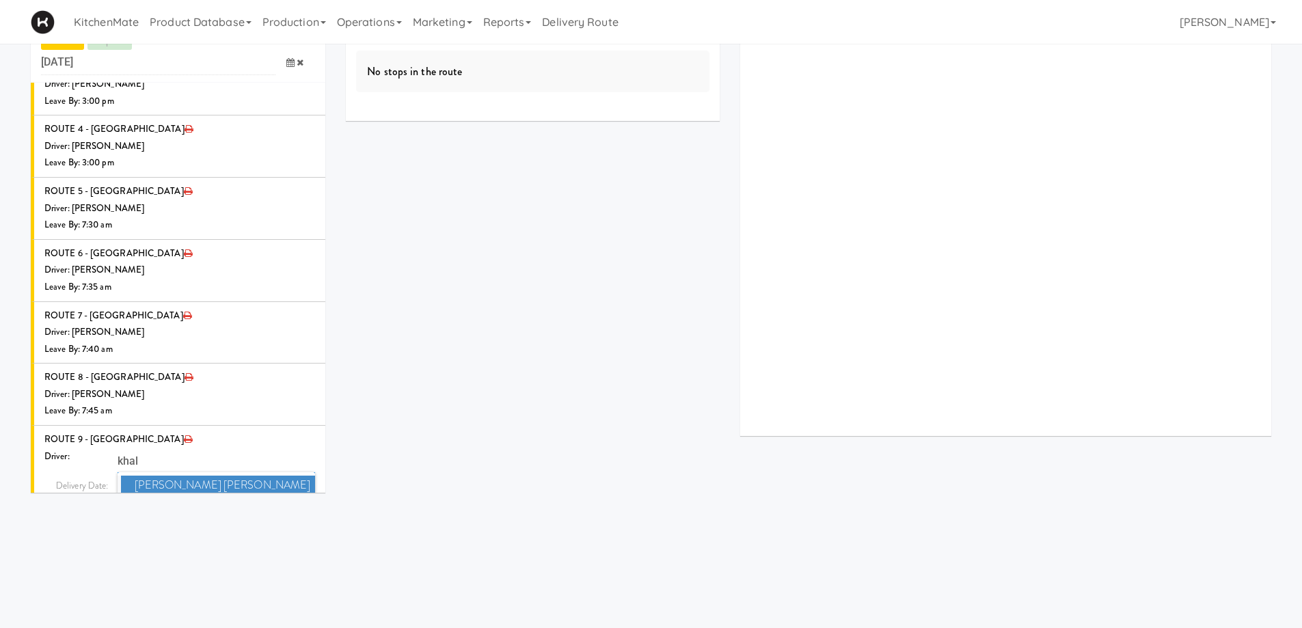
type input "khal"
click at [163, 476] on span "Khalil Odim Chedid" at bounding box center [218, 486] width 195 height 20
click at [286, 507] on icon at bounding box center [290, 511] width 8 height 9
click at [221, 554] on span "7:00 AM" at bounding box center [233, 565] width 53 height 23
click at [183, 578] on span "7:50 AM" at bounding box center [180, 589] width 53 height 23
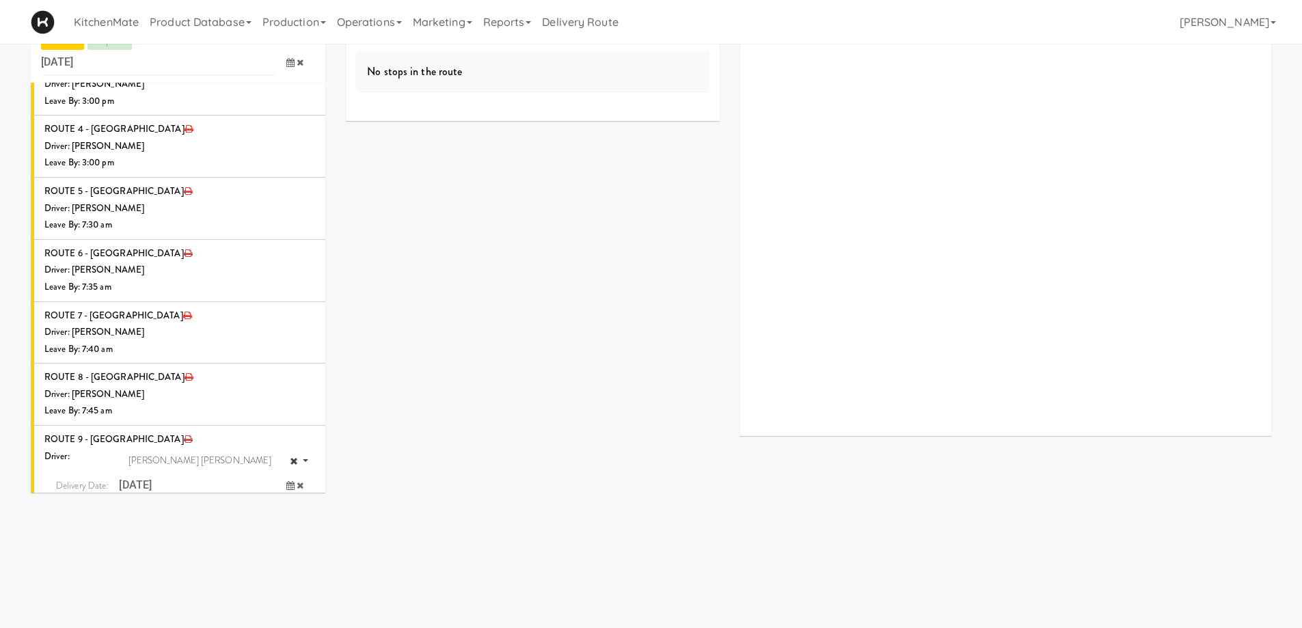
click at [277, 535] on icon "submit" at bounding box center [281, 539] width 9 height 9
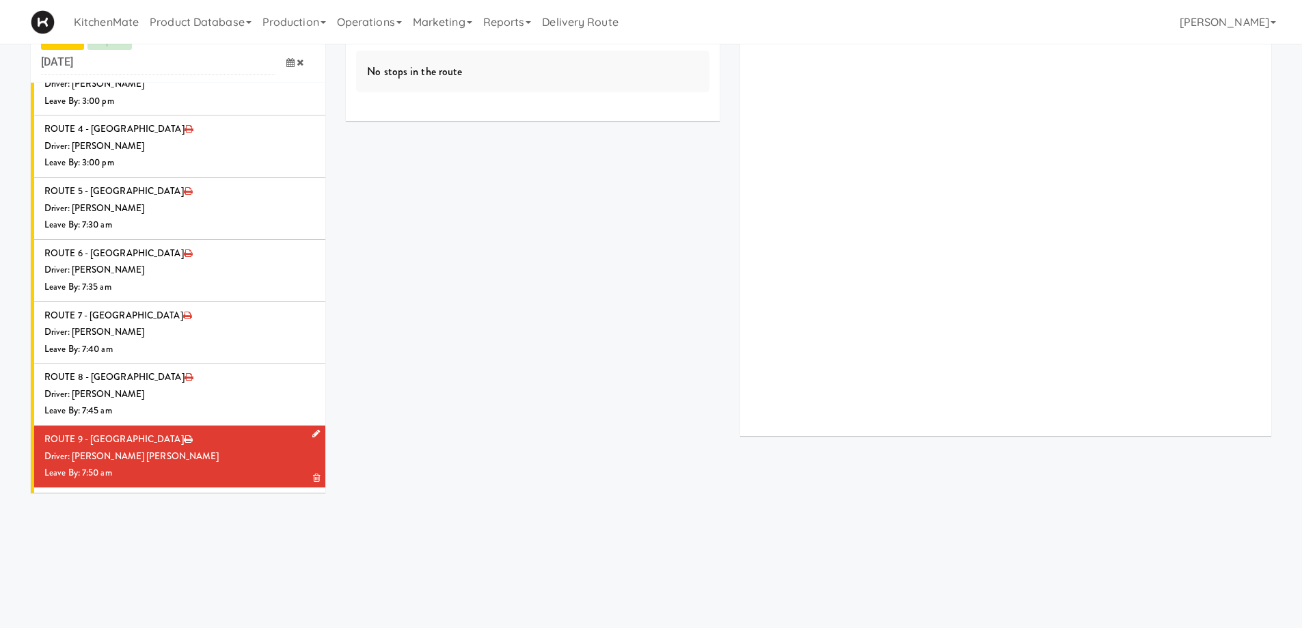
click at [198, 465] on div "Leave By: 7:50 am" at bounding box center [179, 473] width 271 height 17
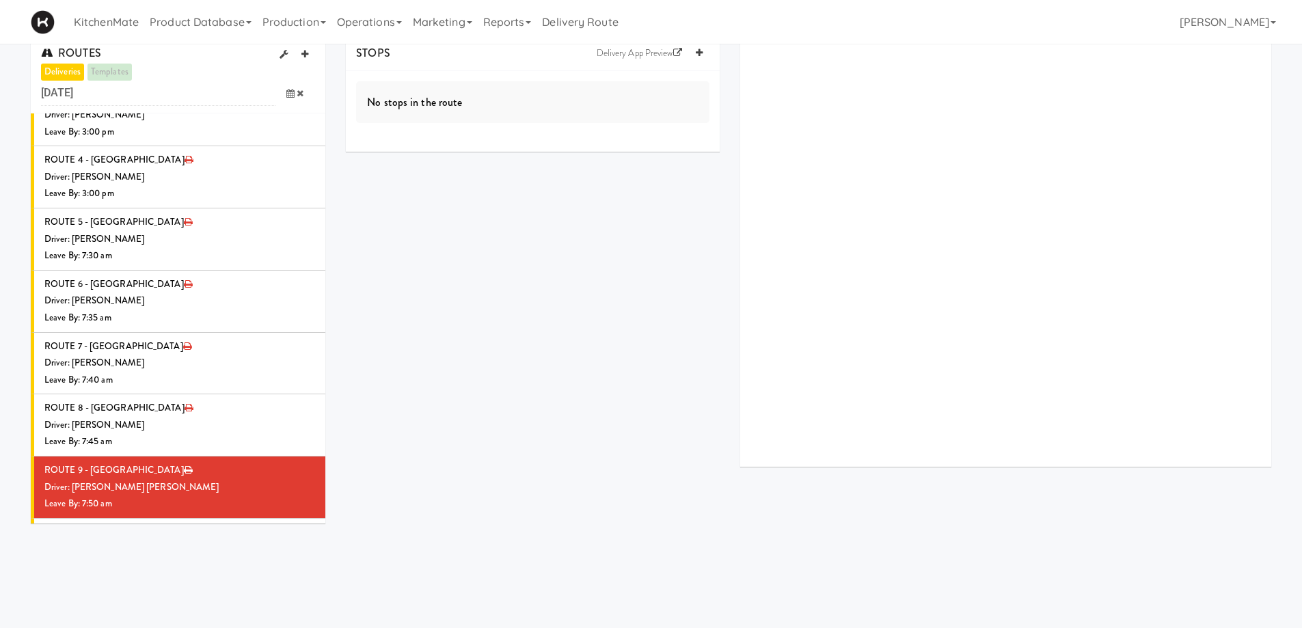
scroll to position [0, 0]
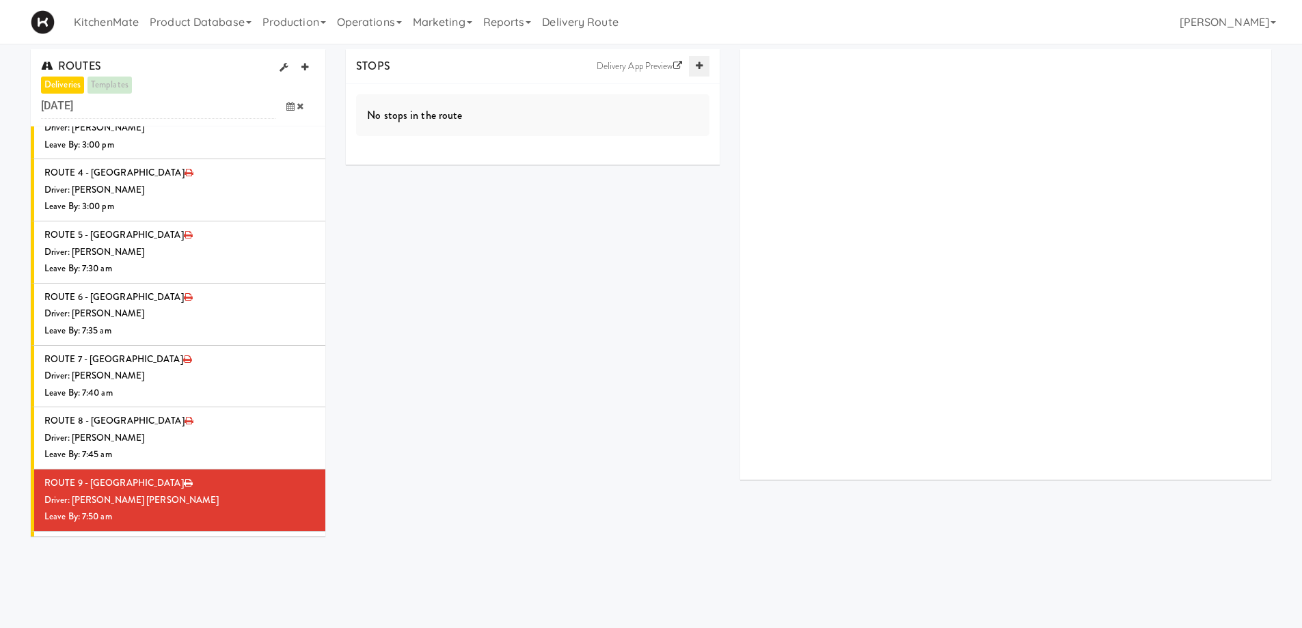
click at [692, 68] on link at bounding box center [699, 66] width 21 height 21
click at [696, 68] on icon at bounding box center [699, 66] width 7 height 9
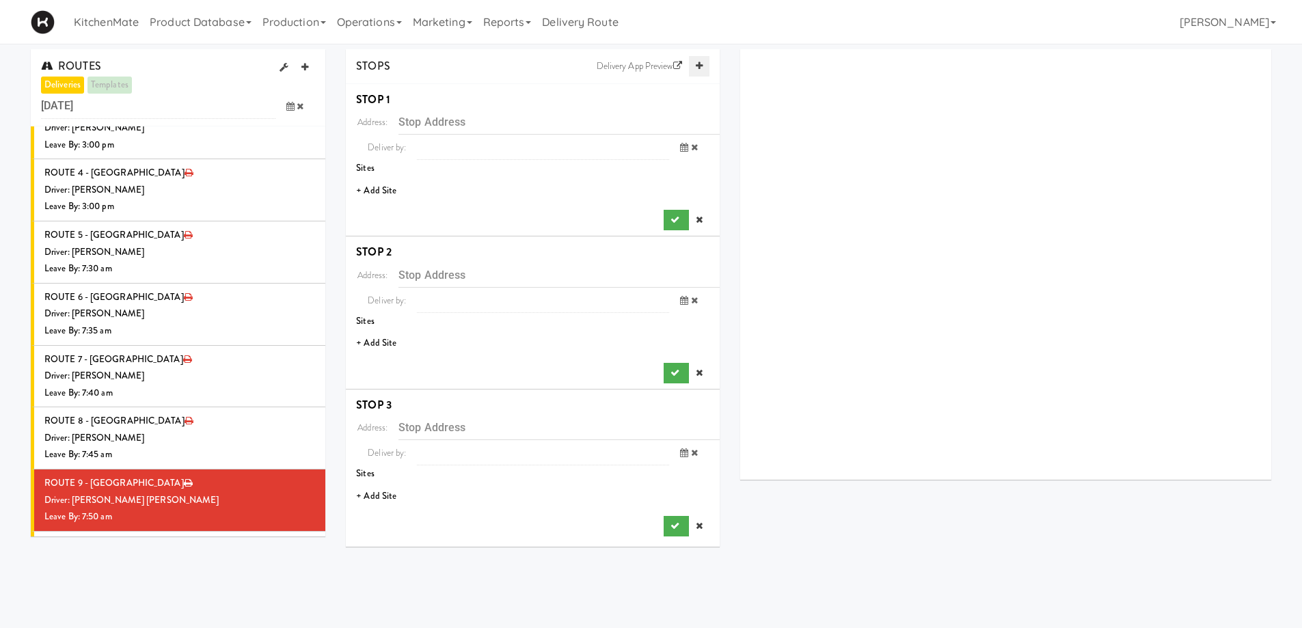
click at [696, 68] on icon at bounding box center [699, 66] width 7 height 9
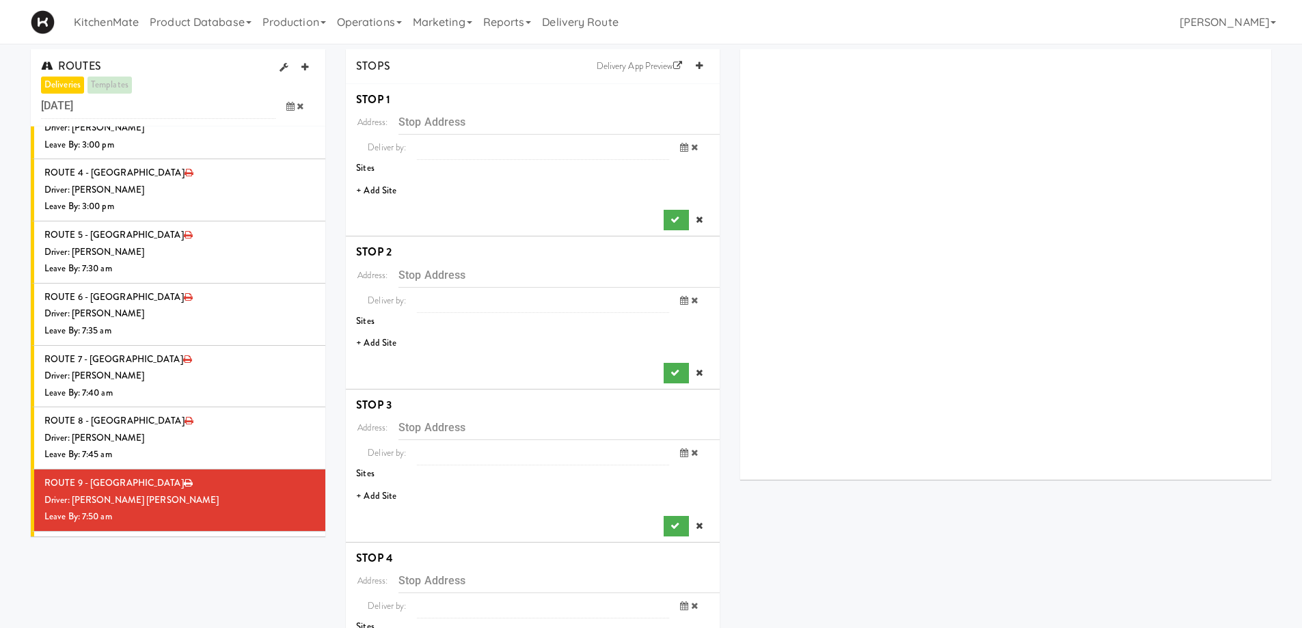
click at [370, 188] on li "+ Add Site" at bounding box center [533, 191] width 374 height 28
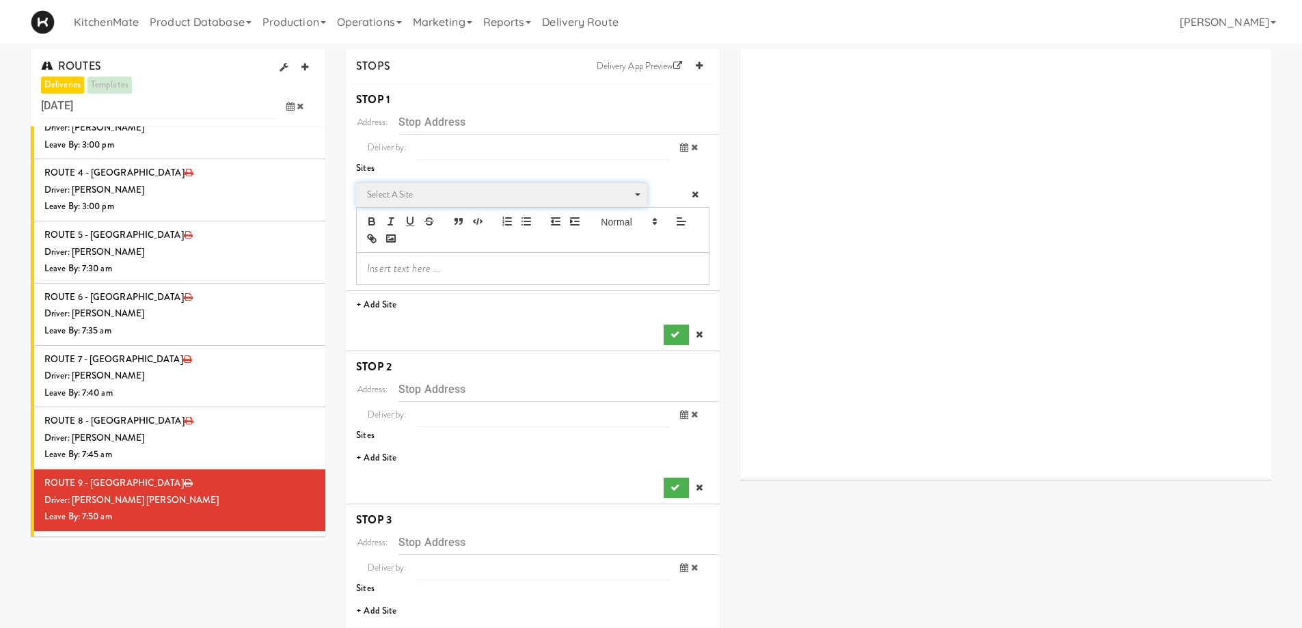
click at [438, 198] on span "Select a site" at bounding box center [497, 195] width 260 height 16
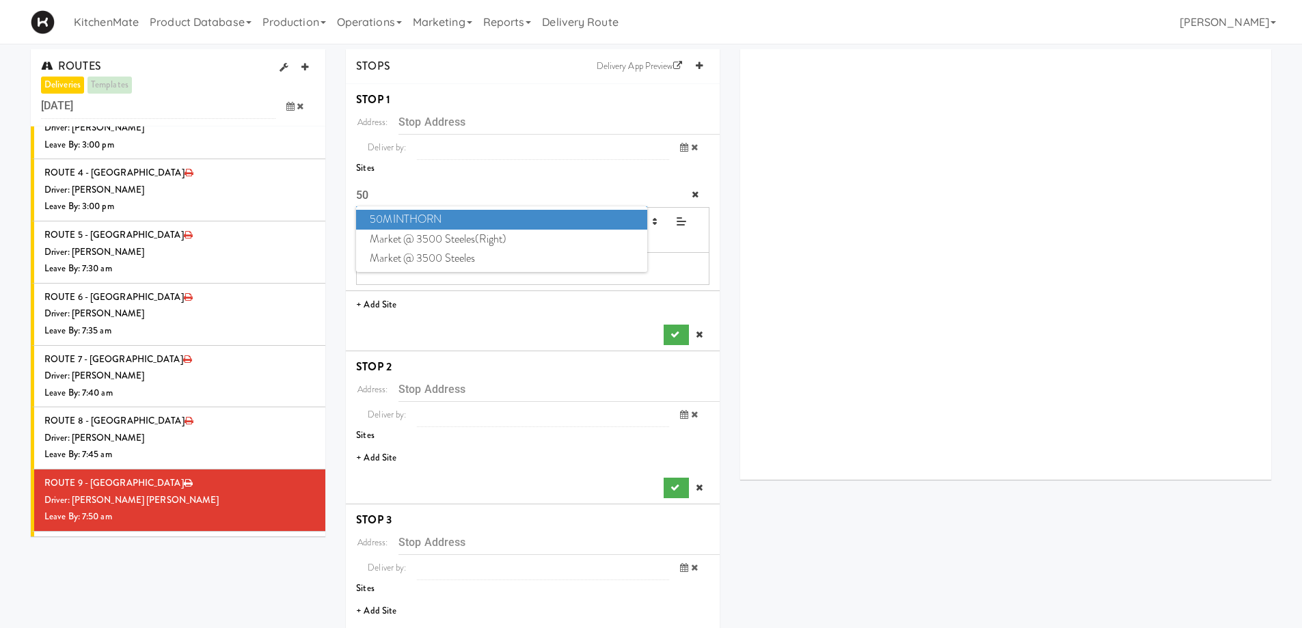
type input "50"
click at [418, 218] on span "50MINTHORN" at bounding box center [501, 220] width 291 height 20
type input "[STREET_ADDRESS][PERSON_NAME]"
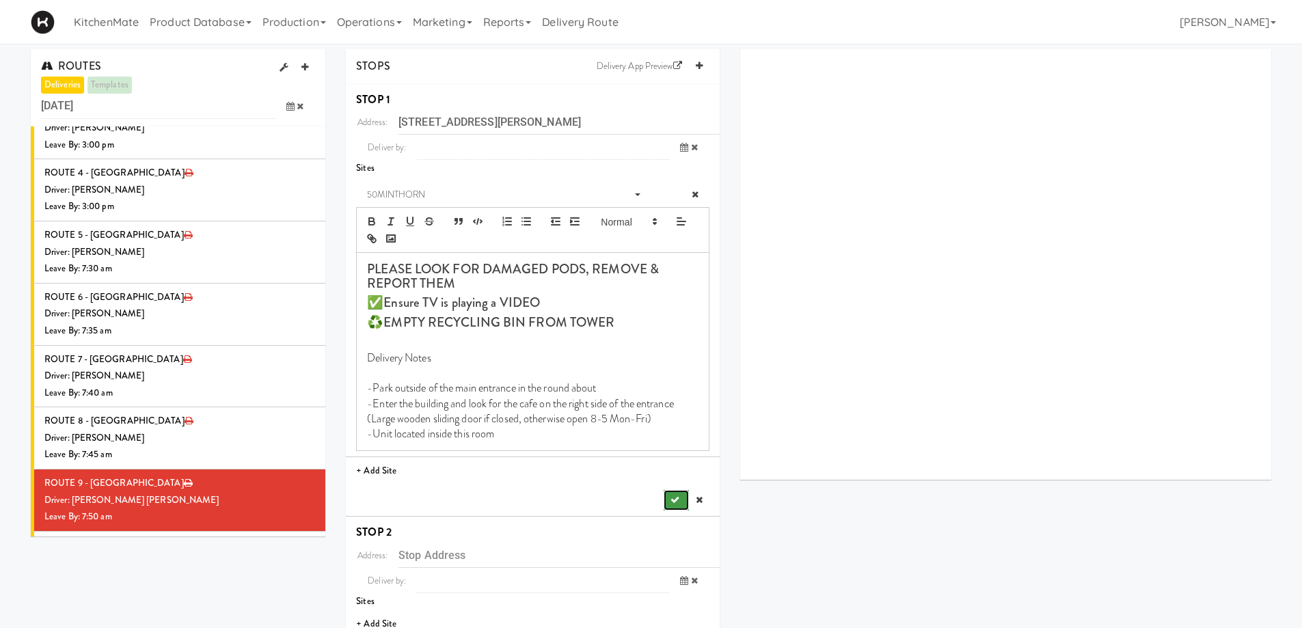
click at [671, 492] on button "submit" at bounding box center [676, 500] width 25 height 21
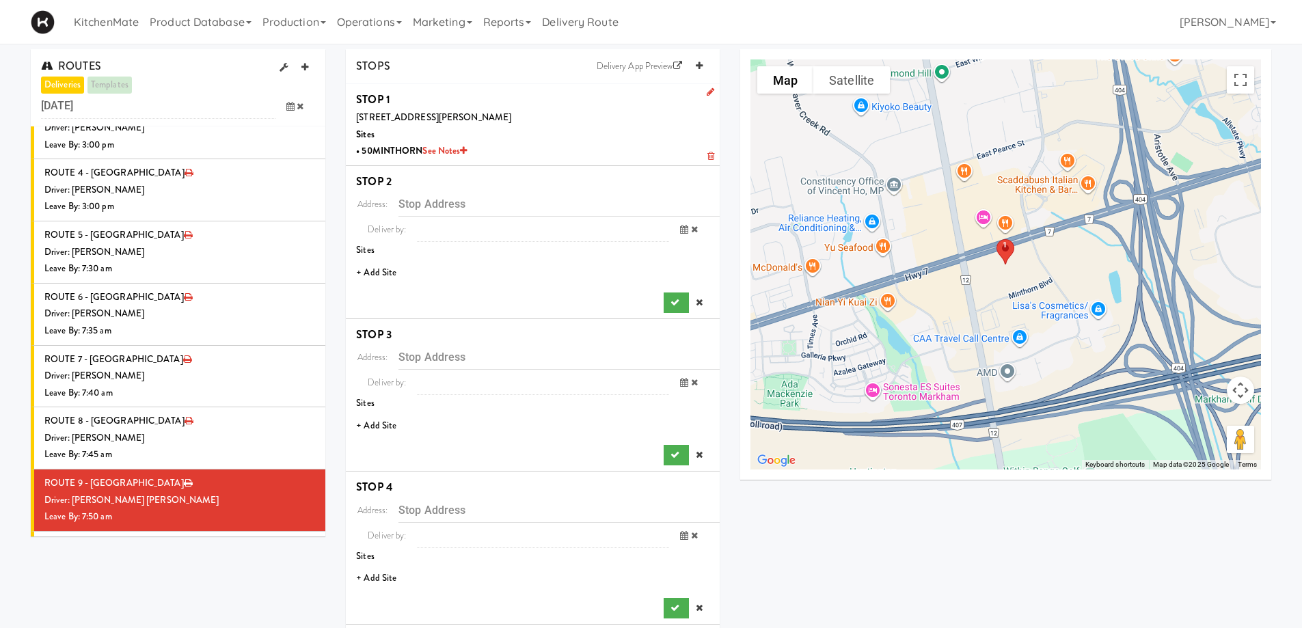
click at [384, 271] on li "+ Add Site" at bounding box center [533, 273] width 374 height 28
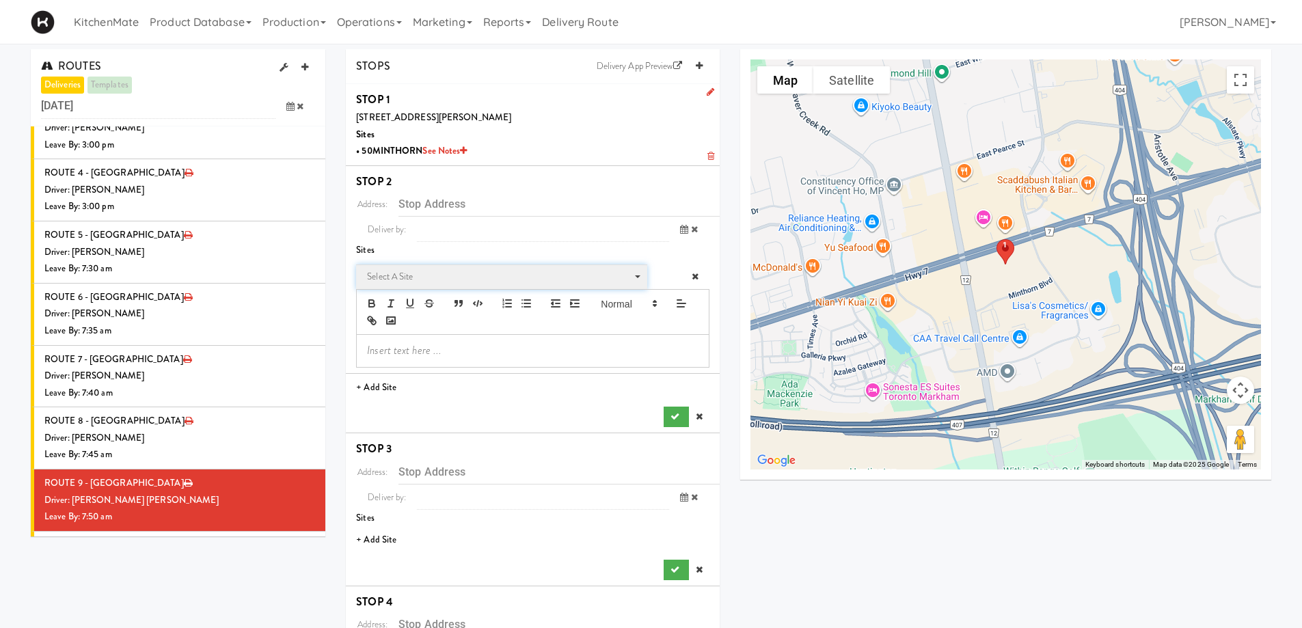
click at [453, 271] on span "Select a site" at bounding box center [497, 277] width 260 height 16
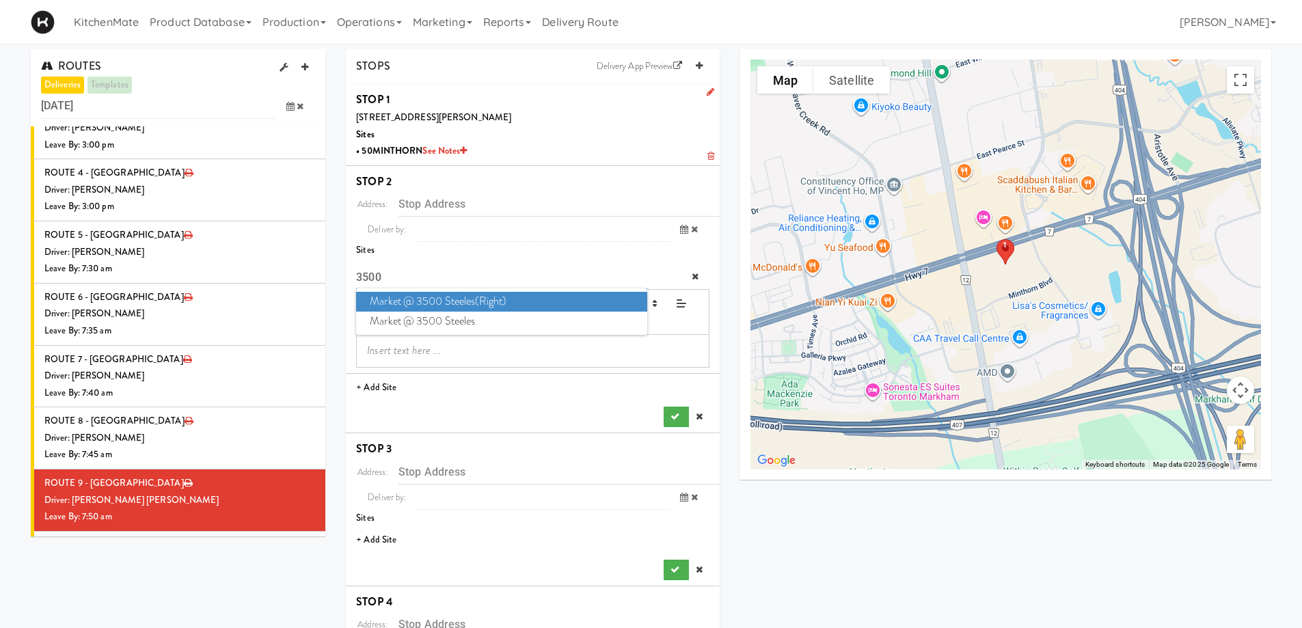
type input "3500"
click at [459, 303] on span "Market @ 3500 Steeles(Right)" at bounding box center [501, 302] width 291 height 20
type input "[STREET_ADDRESS][PERSON_NAME]"
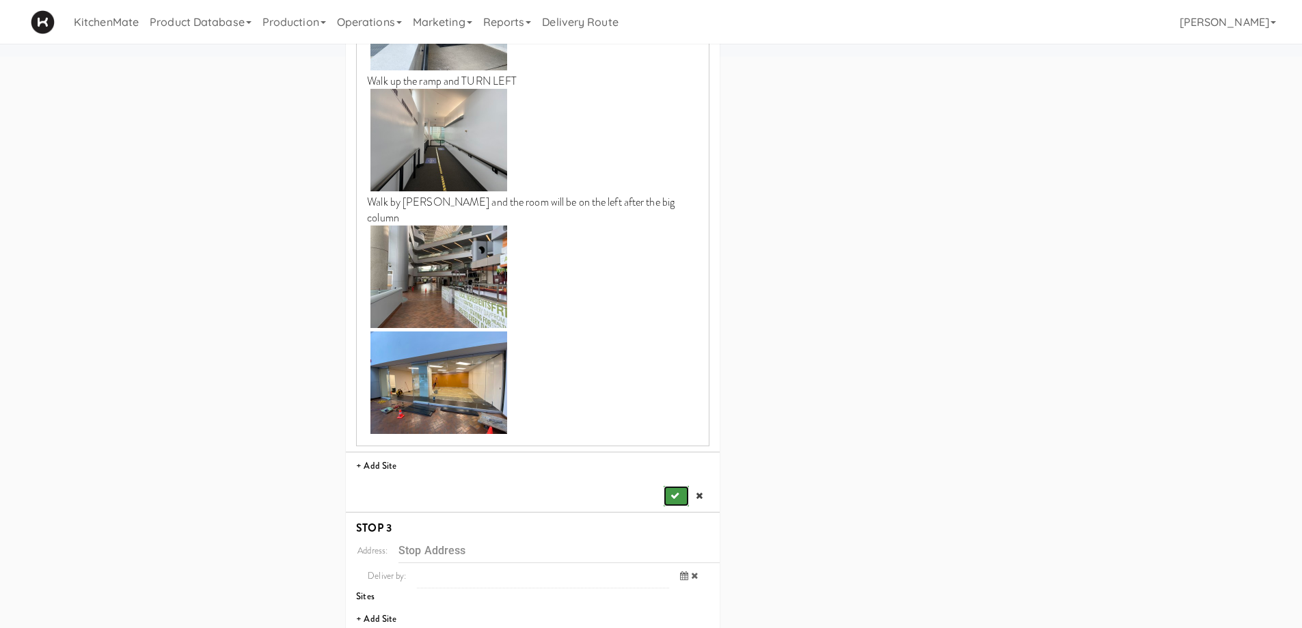
click at [678, 492] on icon "submit" at bounding box center [675, 496] width 9 height 9
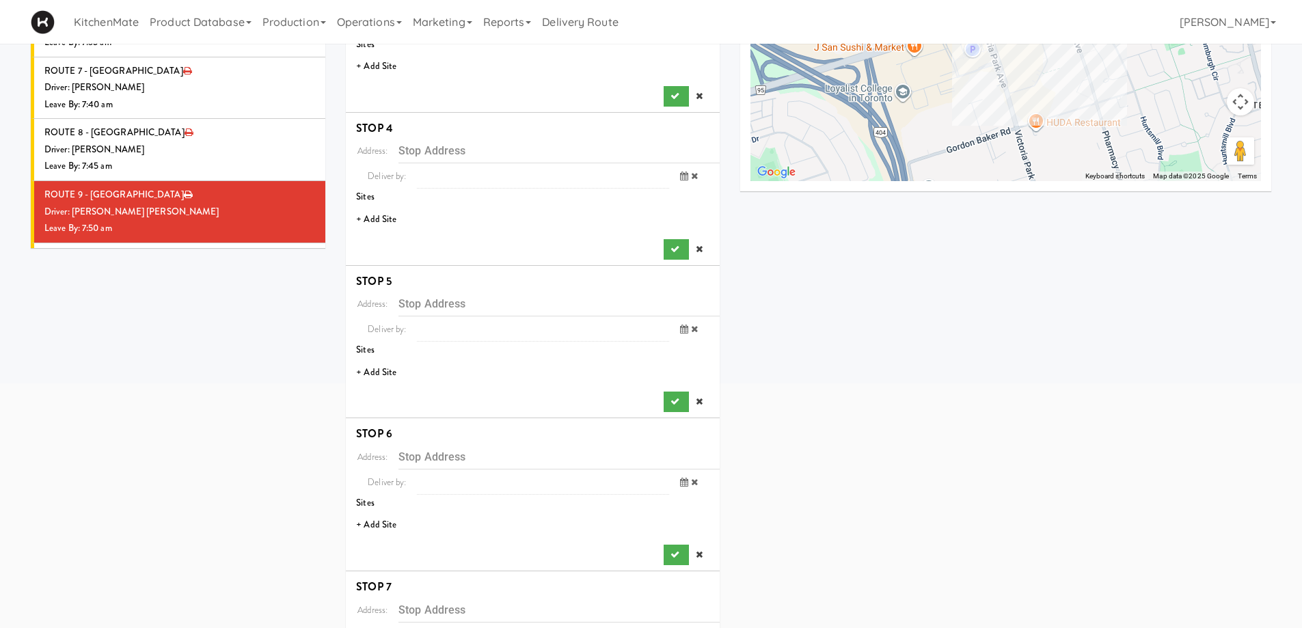
scroll to position [210, 0]
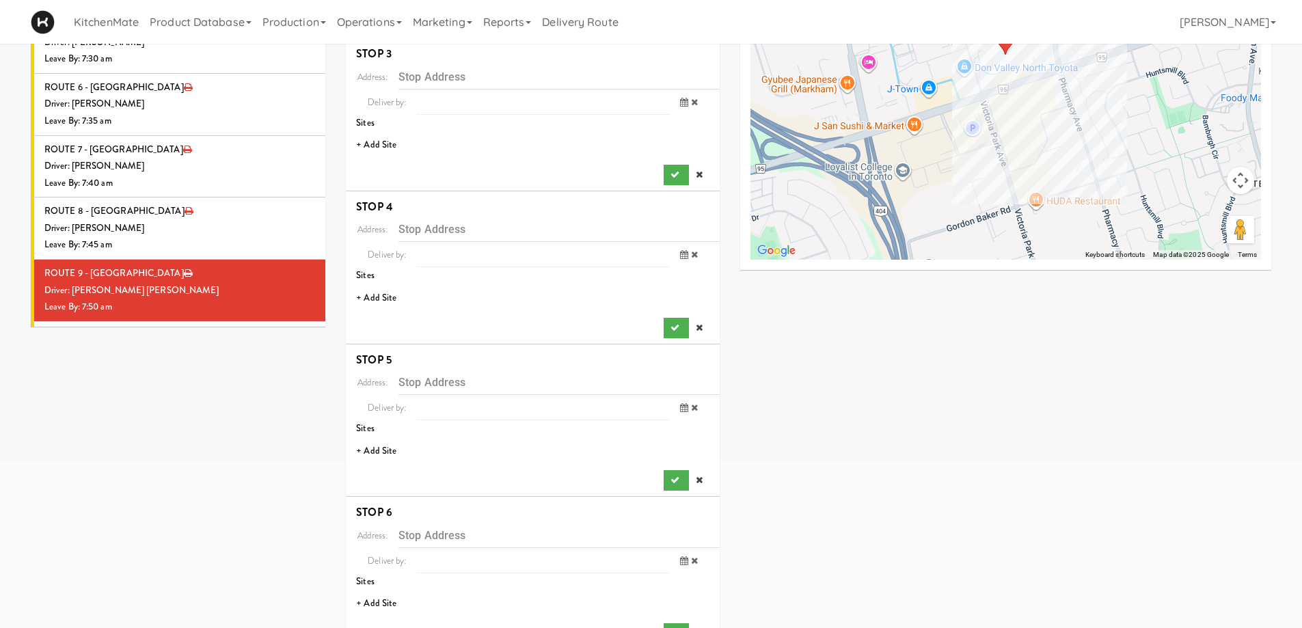
click at [386, 147] on li "+ Add Site" at bounding box center [533, 145] width 374 height 28
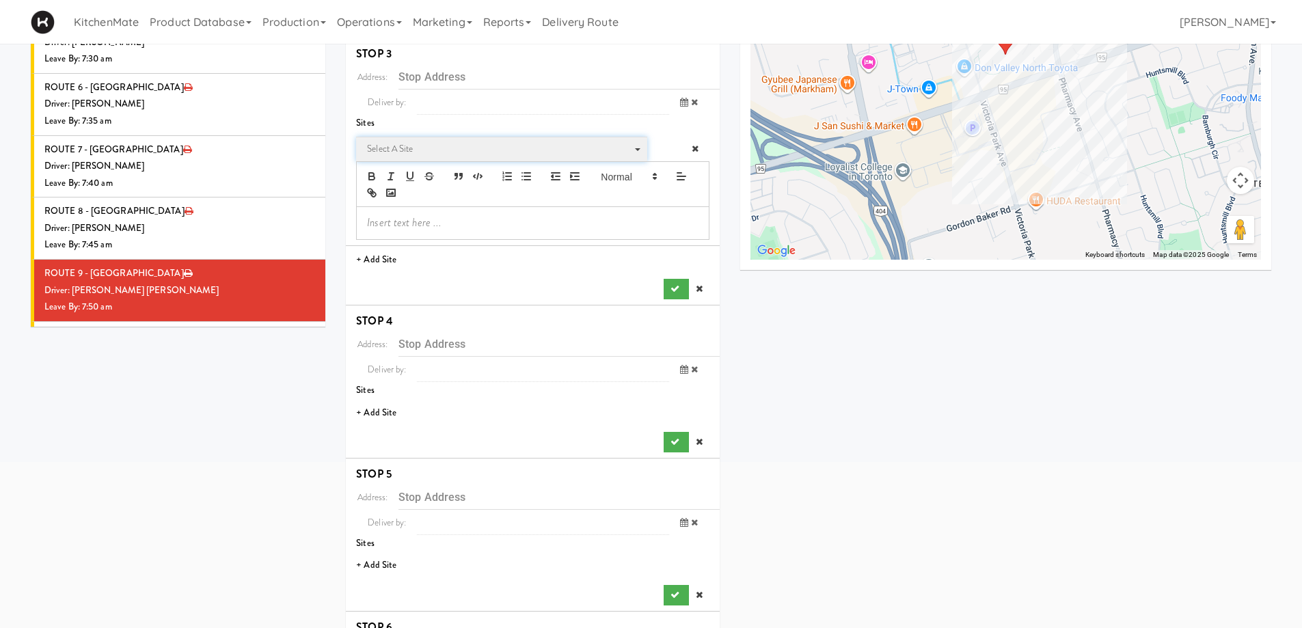
click at [495, 152] on span "Select a site" at bounding box center [497, 149] width 260 height 16
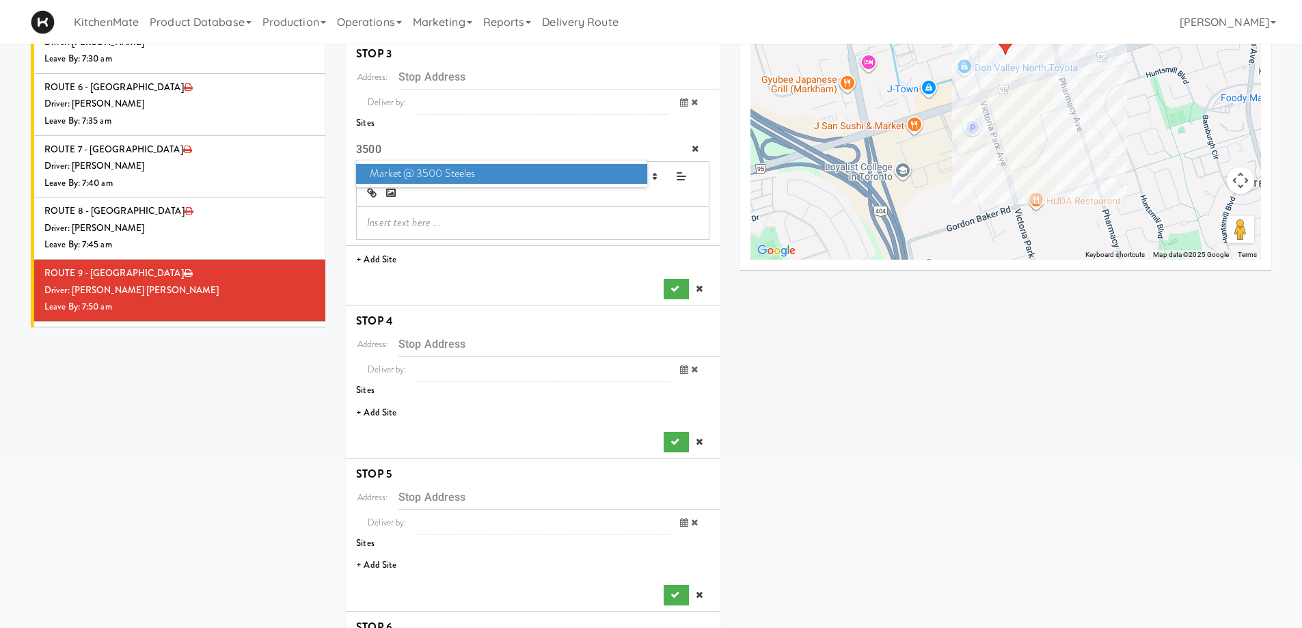
type input "3500"
click at [500, 176] on span "Market @ 3500 Steeles" at bounding box center [501, 174] width 291 height 20
type input "[STREET_ADDRESS][PERSON_NAME]"
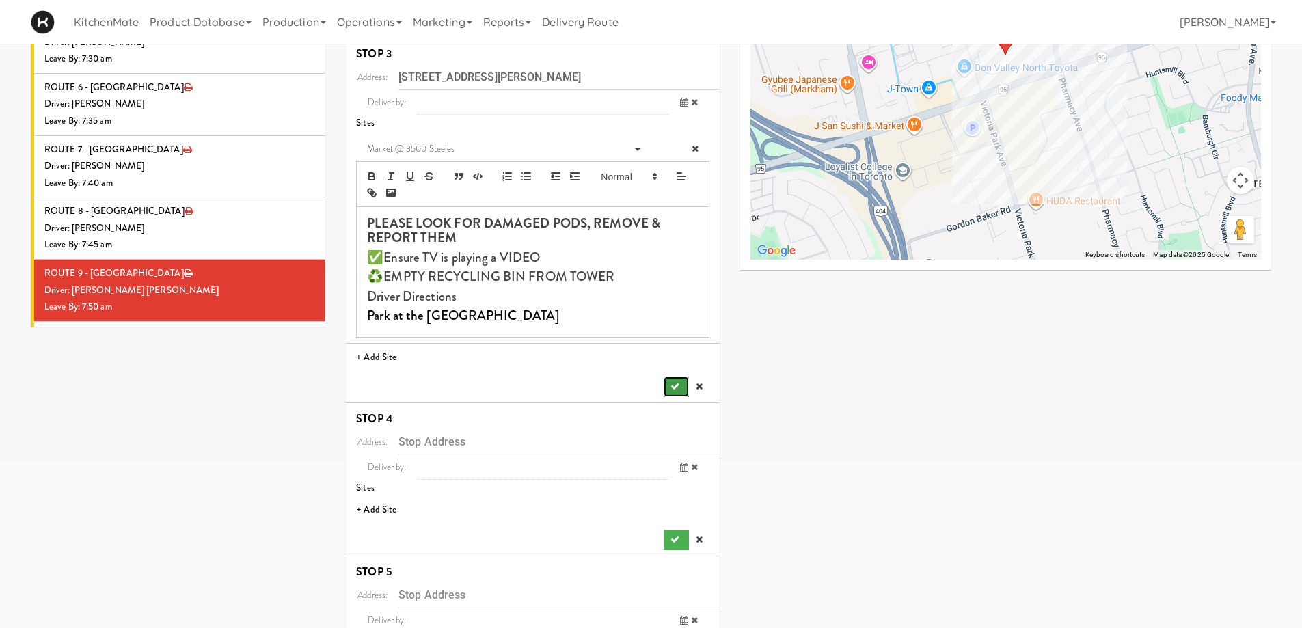
click at [665, 378] on button "submit" at bounding box center [676, 387] width 25 height 21
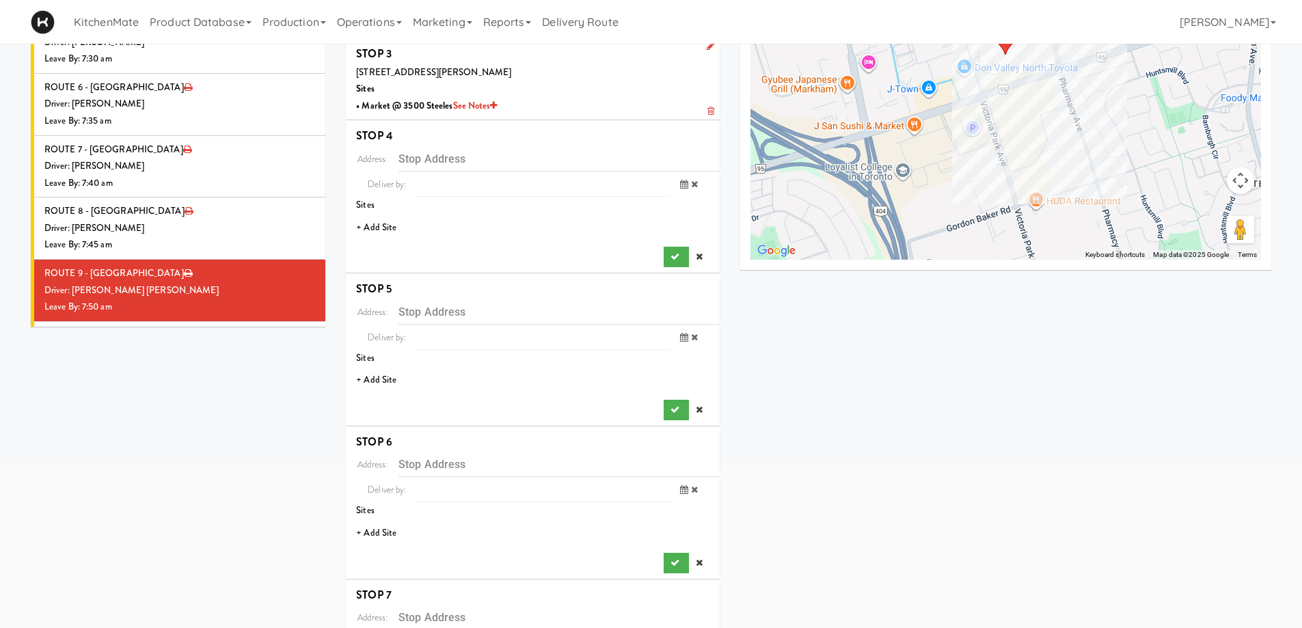
click at [389, 232] on li "+ Add Site" at bounding box center [533, 228] width 374 height 28
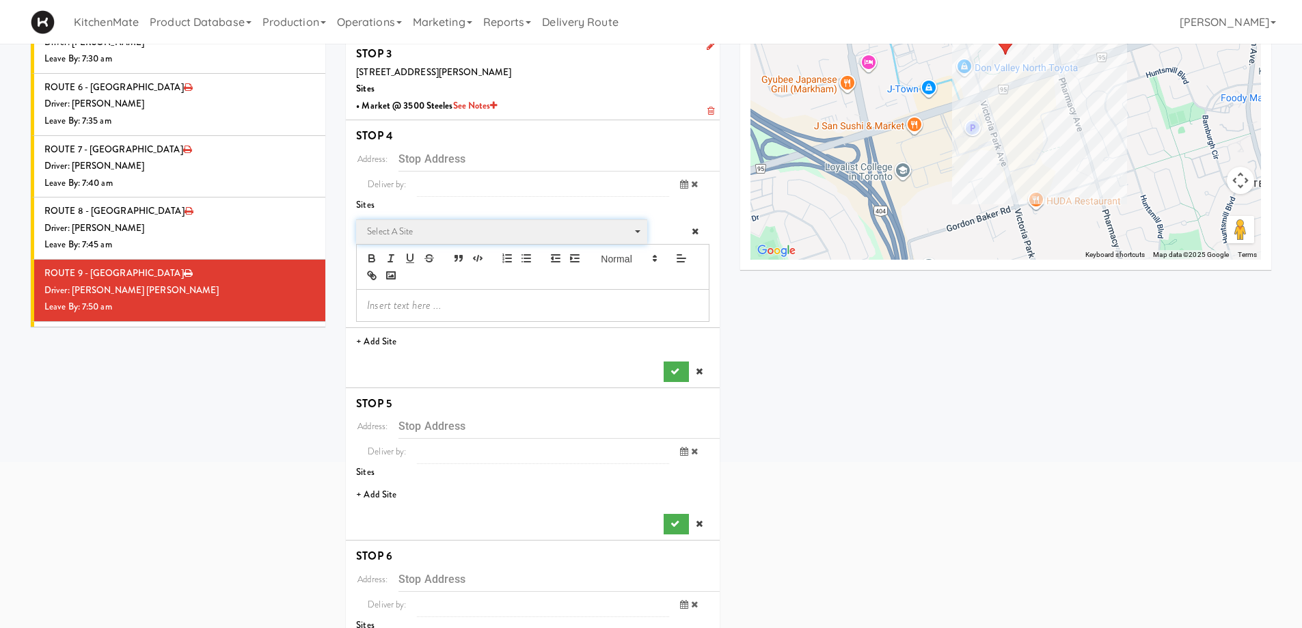
click at [414, 226] on span "Select a site" at bounding box center [497, 232] width 260 height 16
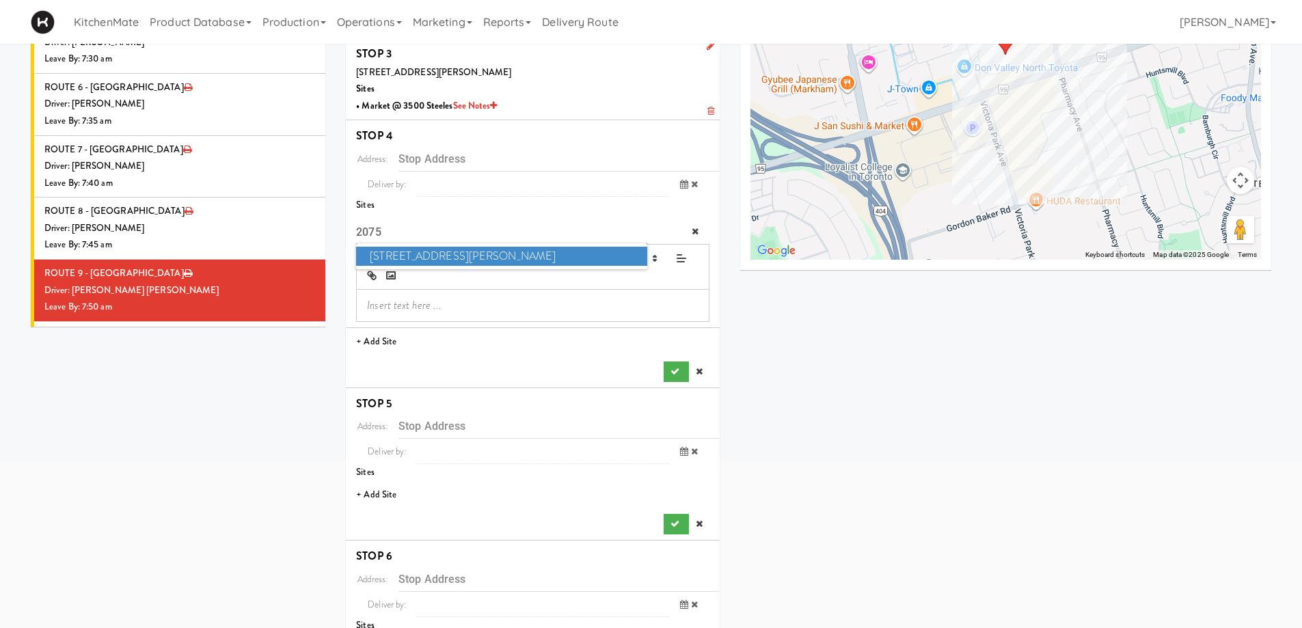
type input "2075"
click at [460, 256] on span "2075 - Kennedy Rd" at bounding box center [501, 257] width 291 height 20
type input "[STREET_ADDRESS][PERSON_NAME]"
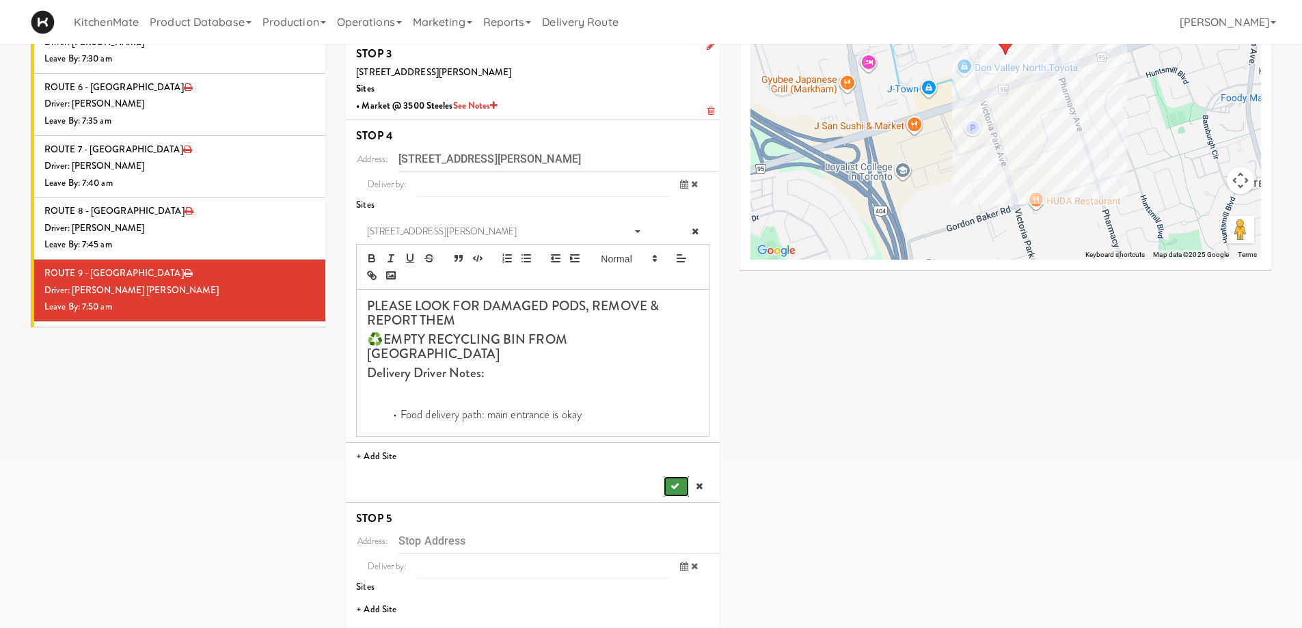
click at [666, 477] on button "submit" at bounding box center [676, 487] width 25 height 21
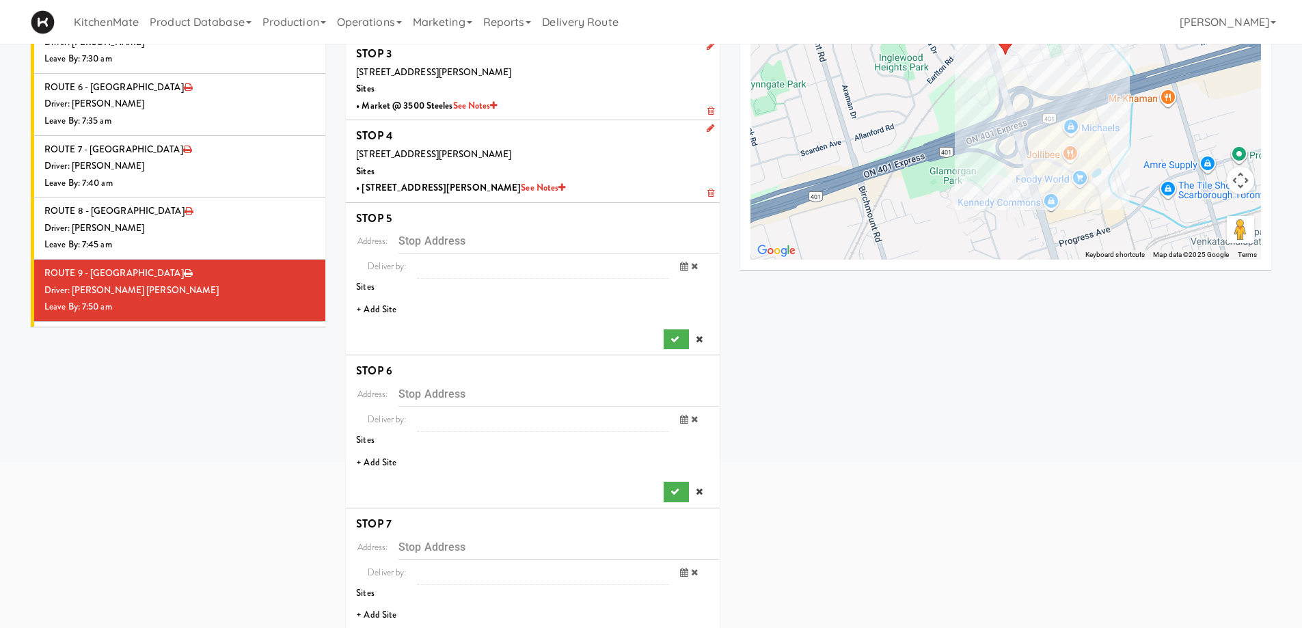
click at [390, 310] on li "+ Add Site" at bounding box center [533, 310] width 374 height 28
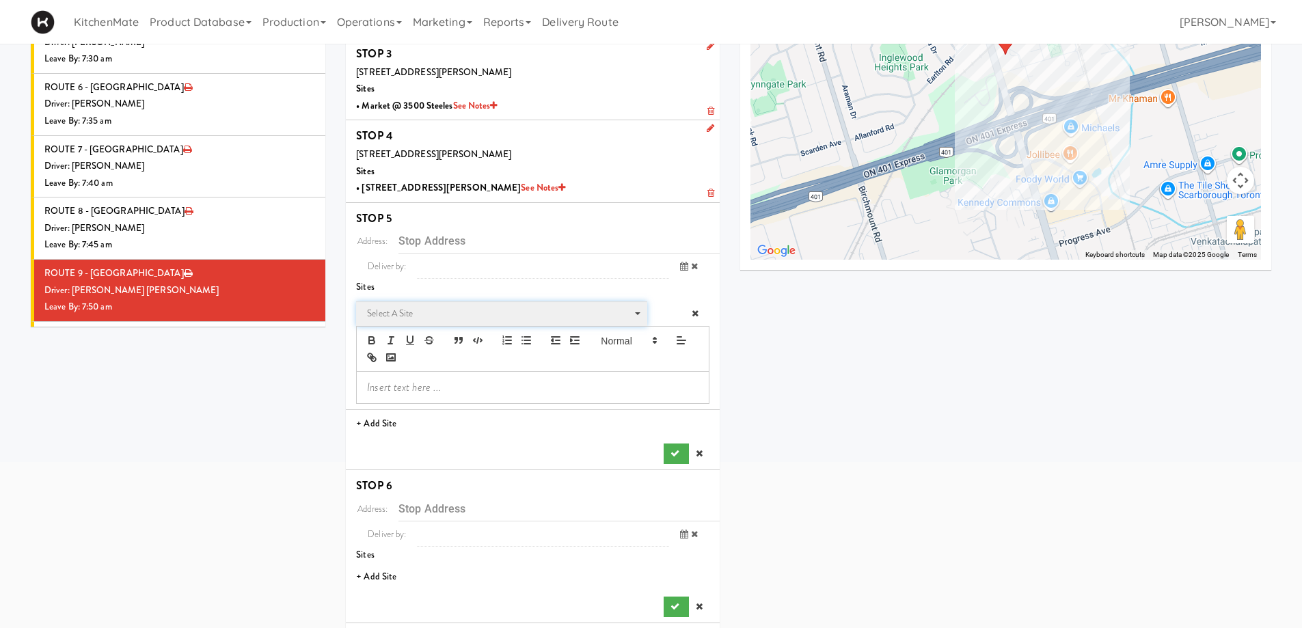
click at [475, 315] on span "Select a site" at bounding box center [497, 314] width 260 height 16
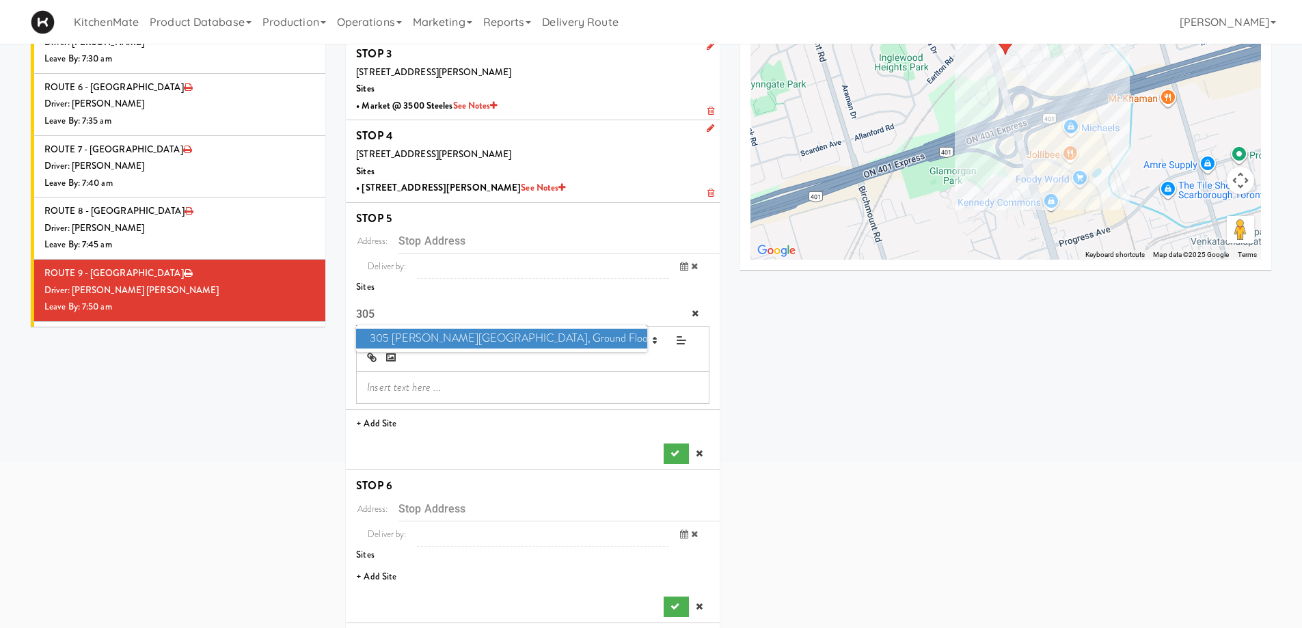
type input "305"
click at [477, 328] on ul "305 Milner - West Corridor, Ground Floor" at bounding box center [501, 338] width 291 height 27
click at [555, 343] on span "305 Milner - West Corridor, Ground Floor" at bounding box center [501, 339] width 291 height 20
type input "[STREET_ADDRESS][PERSON_NAME]"
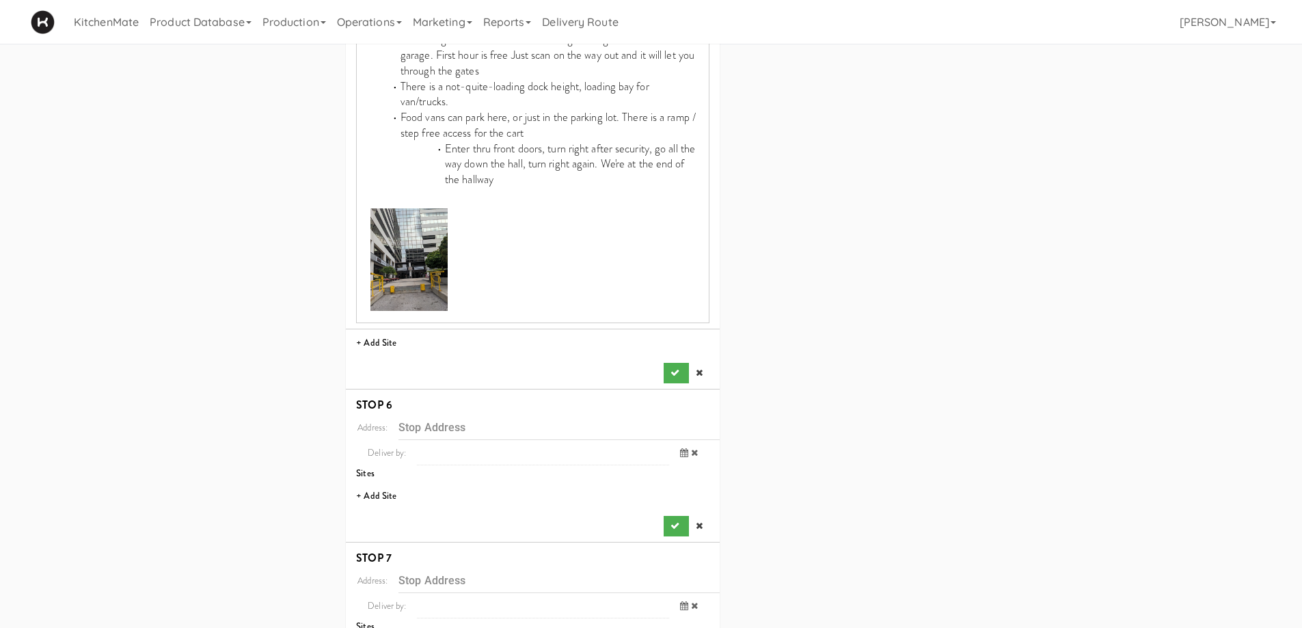
scroll to position [757, 0]
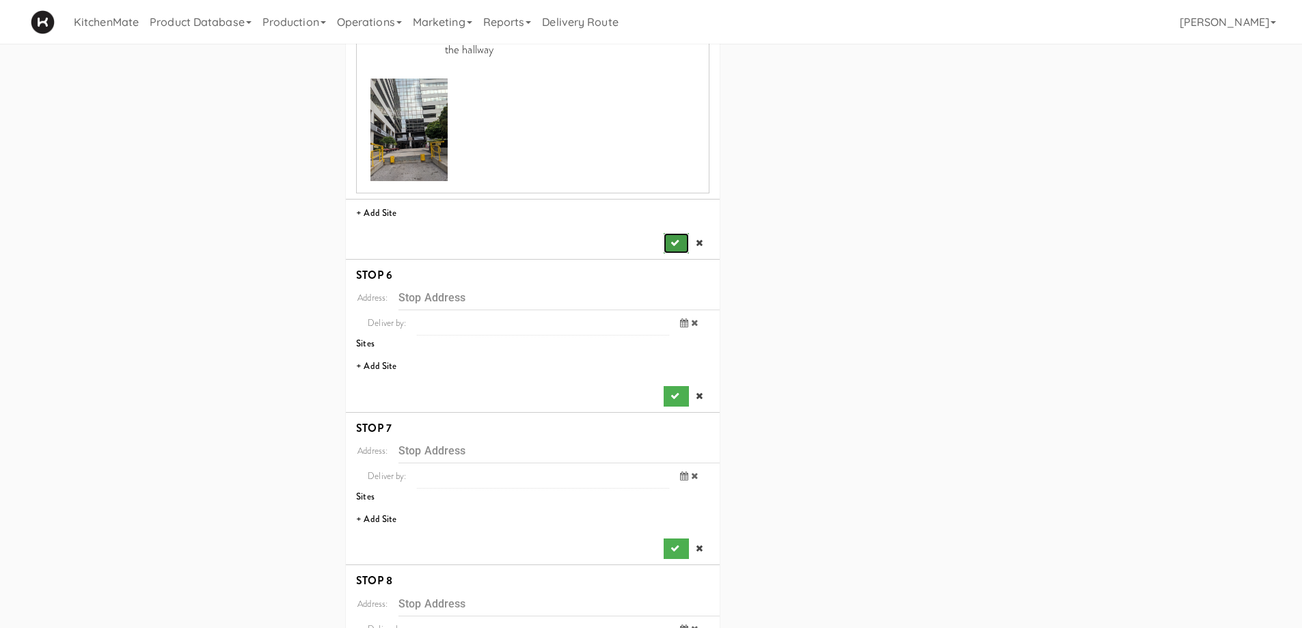
click at [680, 233] on button "submit" at bounding box center [676, 243] width 25 height 21
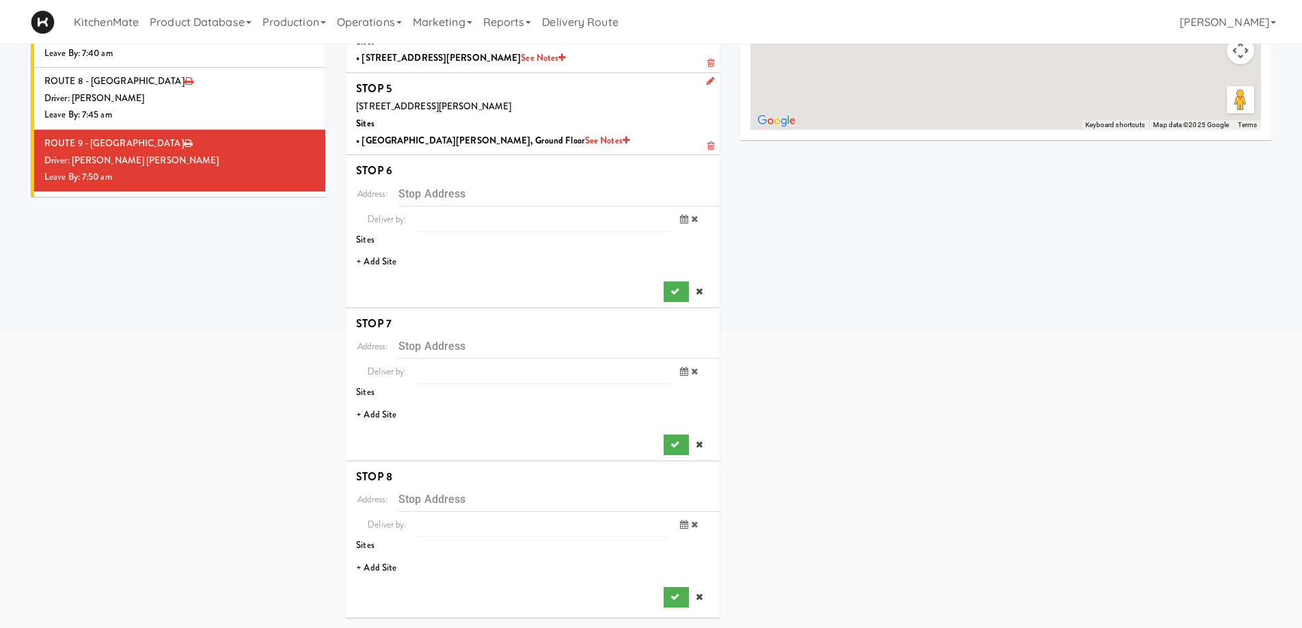
scroll to position [340, 0]
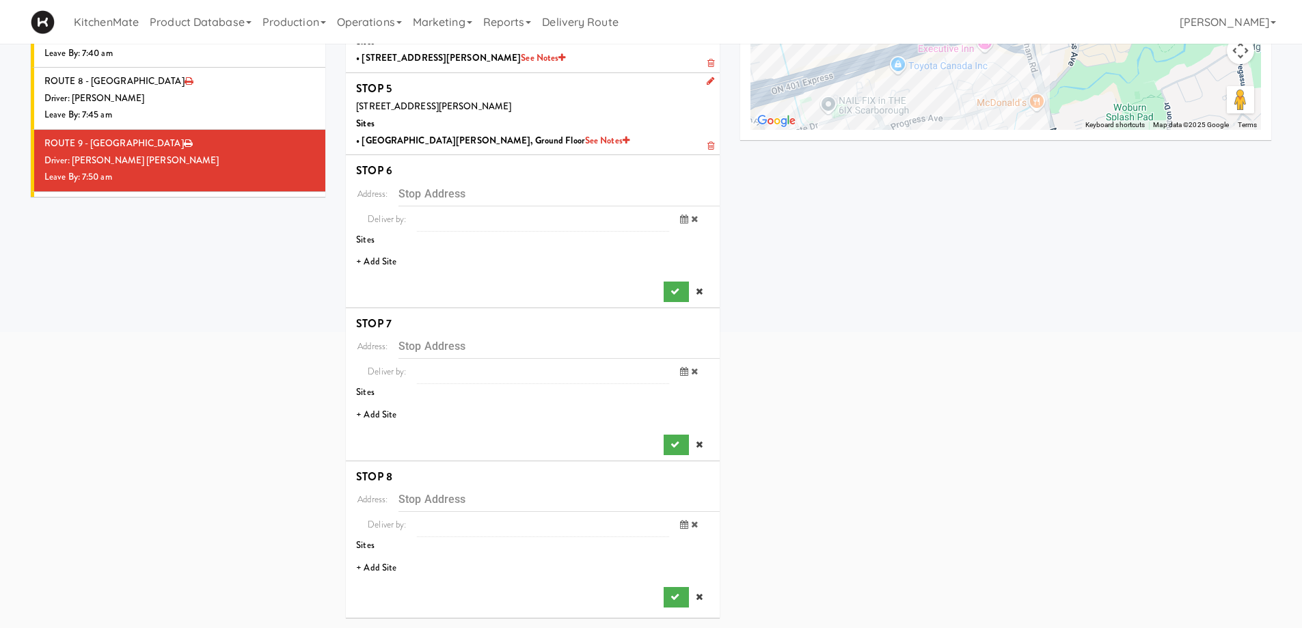
click at [394, 256] on li "+ Add Site" at bounding box center [533, 262] width 374 height 28
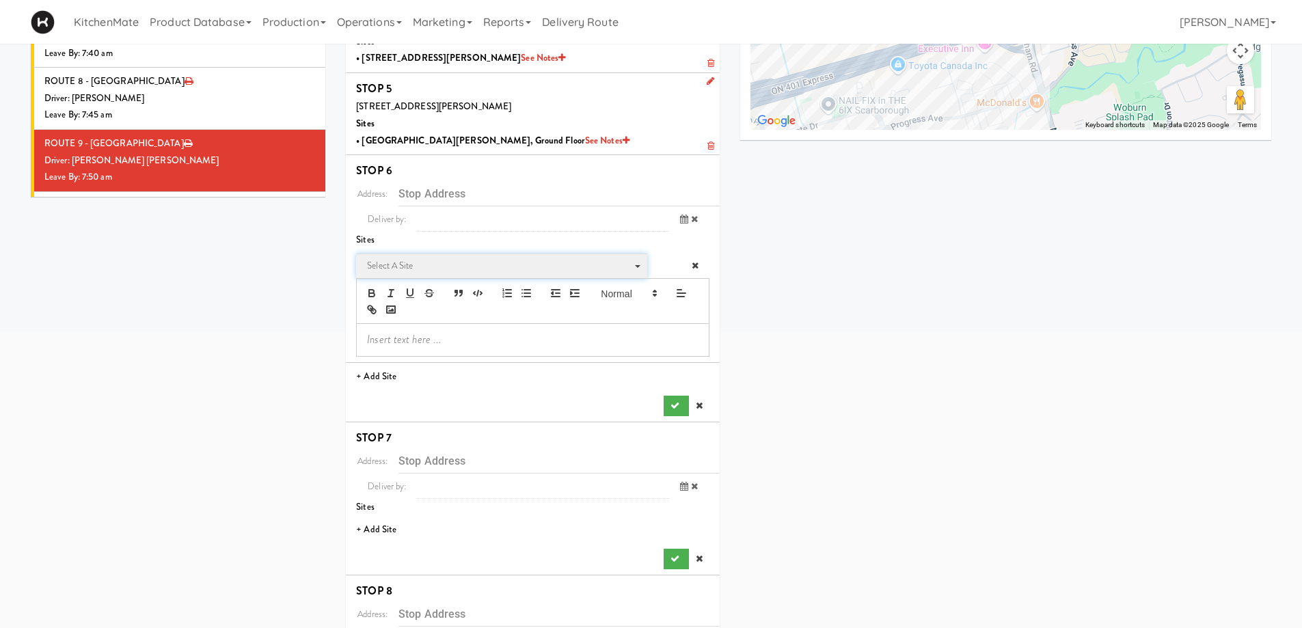
click at [439, 256] on span "Select a site Select a site" at bounding box center [501, 266] width 291 height 25
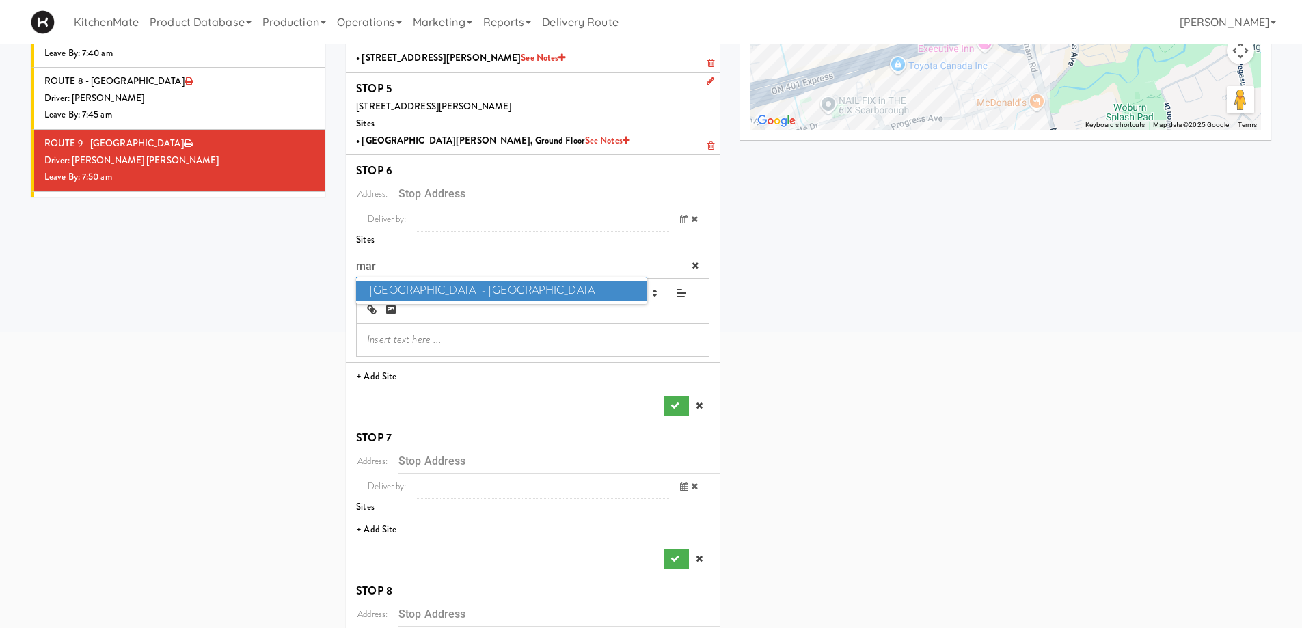
type input "mark"
click at [542, 291] on span "Markham Campus - York University" at bounding box center [501, 291] width 291 height 20
type input "[STREET_ADDRESS]"
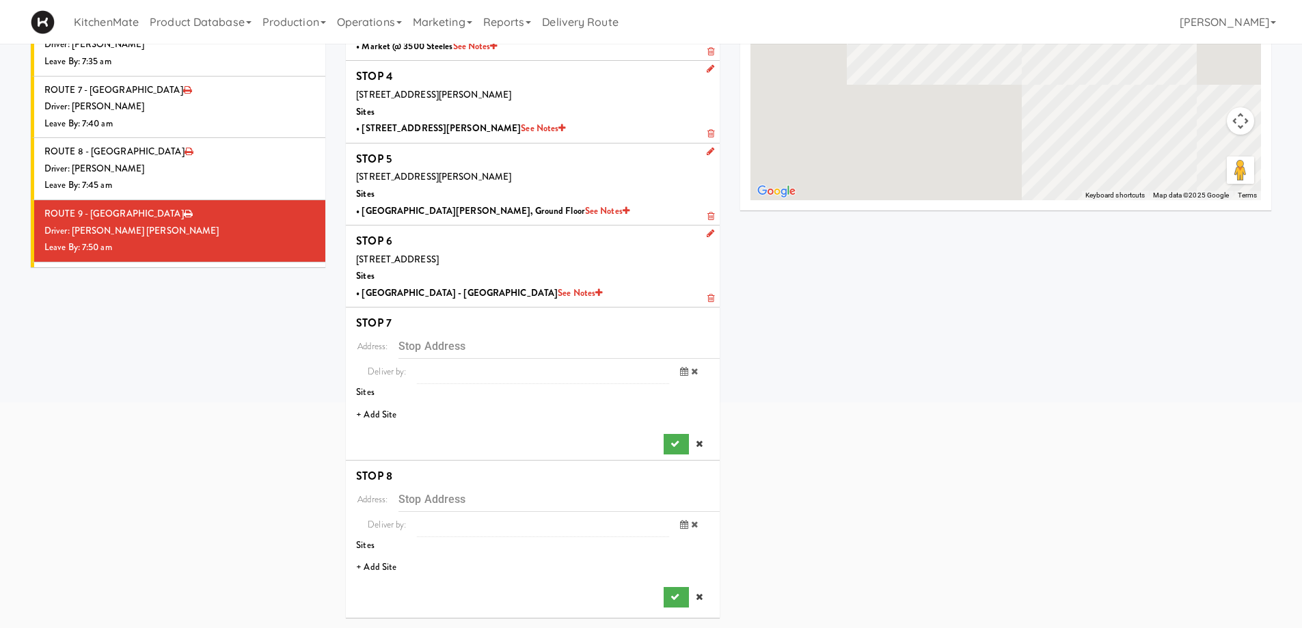
scroll to position [269, 0]
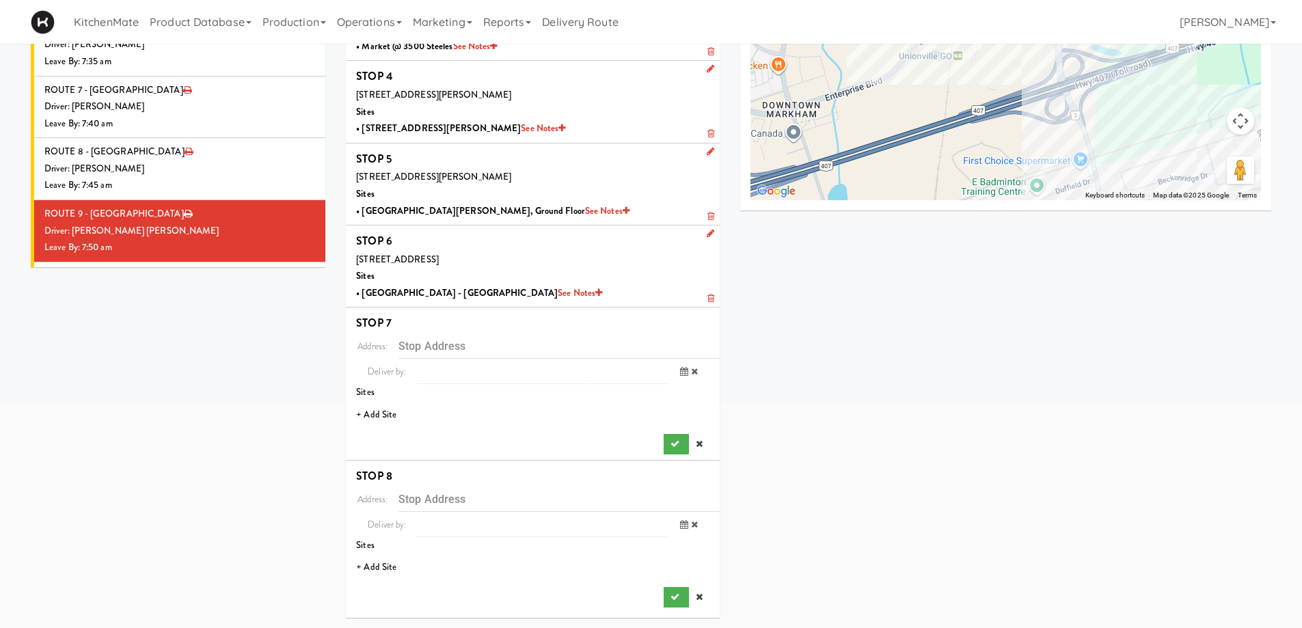
click at [386, 412] on li "+ Add Site" at bounding box center [533, 415] width 374 height 28
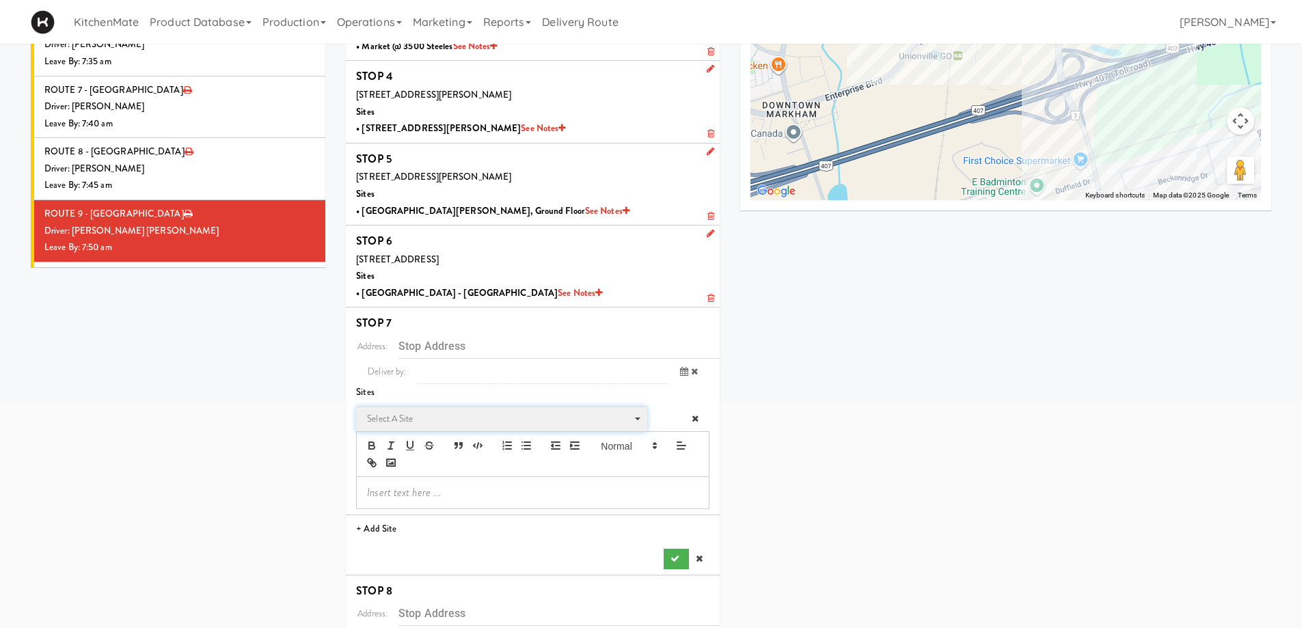
click at [440, 418] on span "Select a site" at bounding box center [497, 419] width 260 height 16
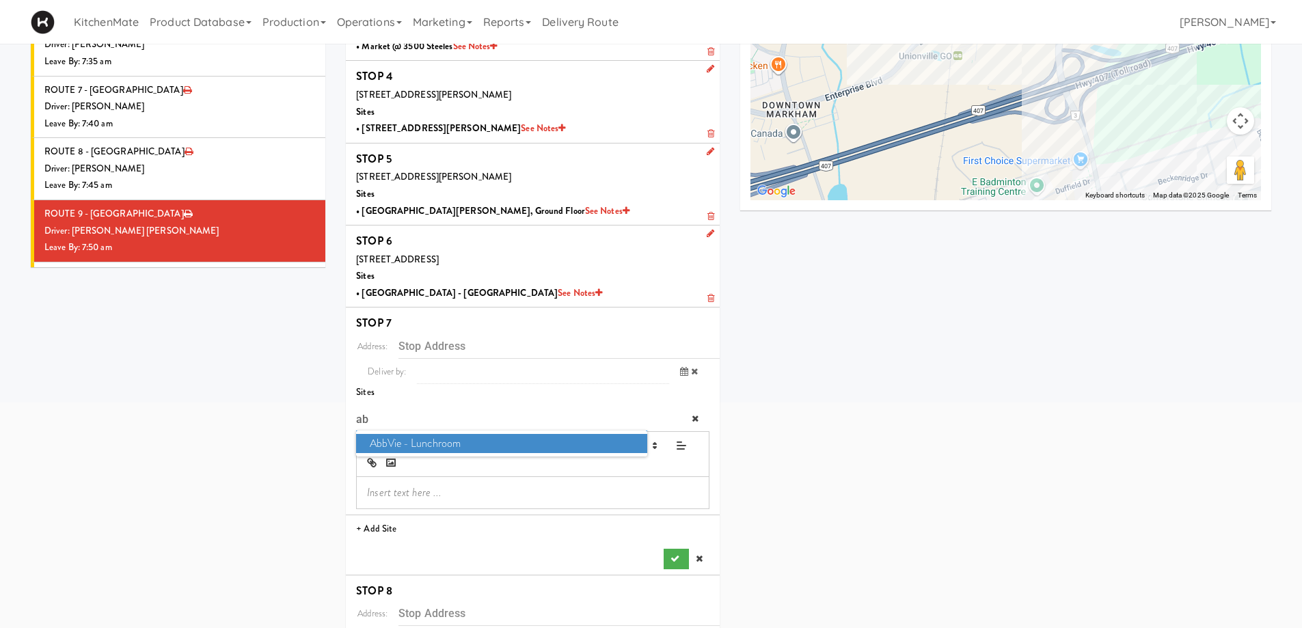
type input "ab"
click at [460, 442] on span "AbbVie - Lunchroom" at bounding box center [501, 444] width 291 height 20
type input "[STREET_ADDRESS][PERSON_NAME][PERSON_NAME]"
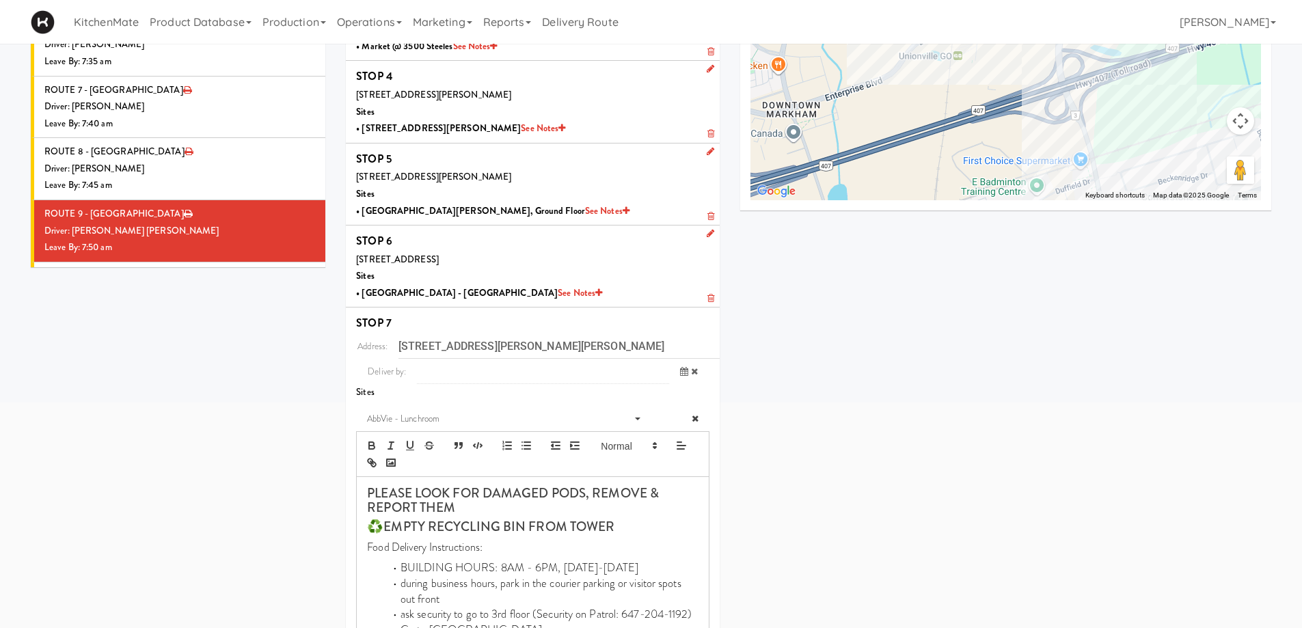
scroll to position [633, 0]
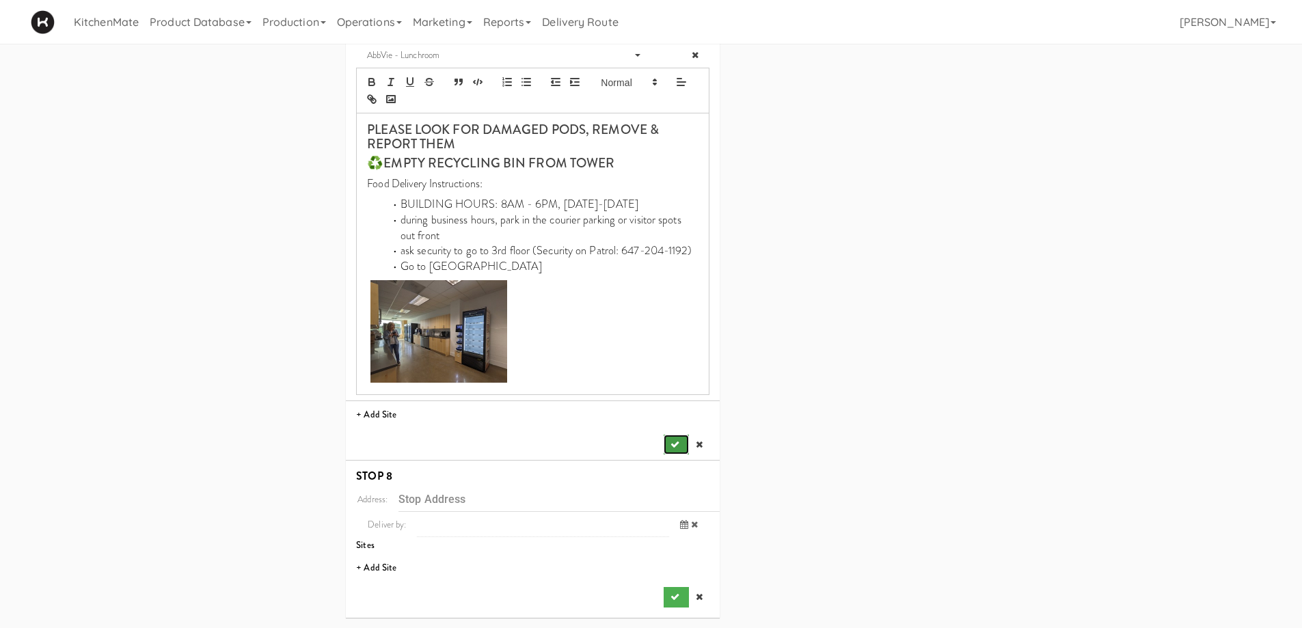
click at [673, 446] on icon "submit" at bounding box center [675, 444] width 9 height 9
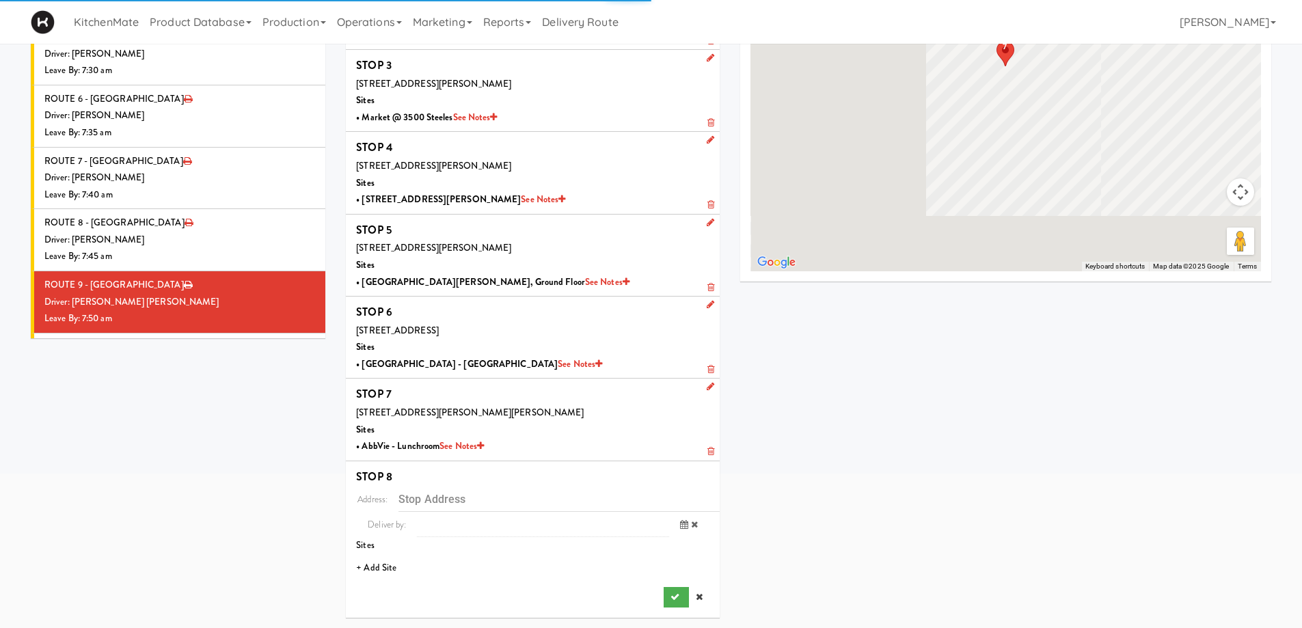
scroll to position [198, 0]
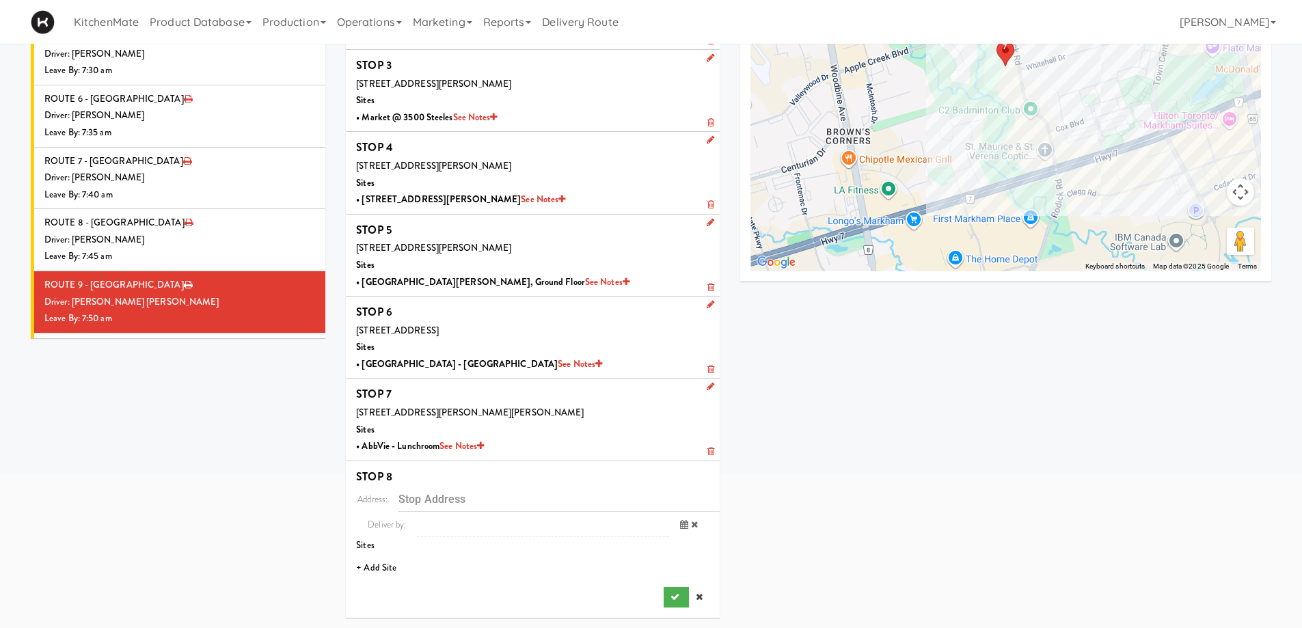
click at [386, 567] on li "+ Add Site" at bounding box center [533, 568] width 374 height 28
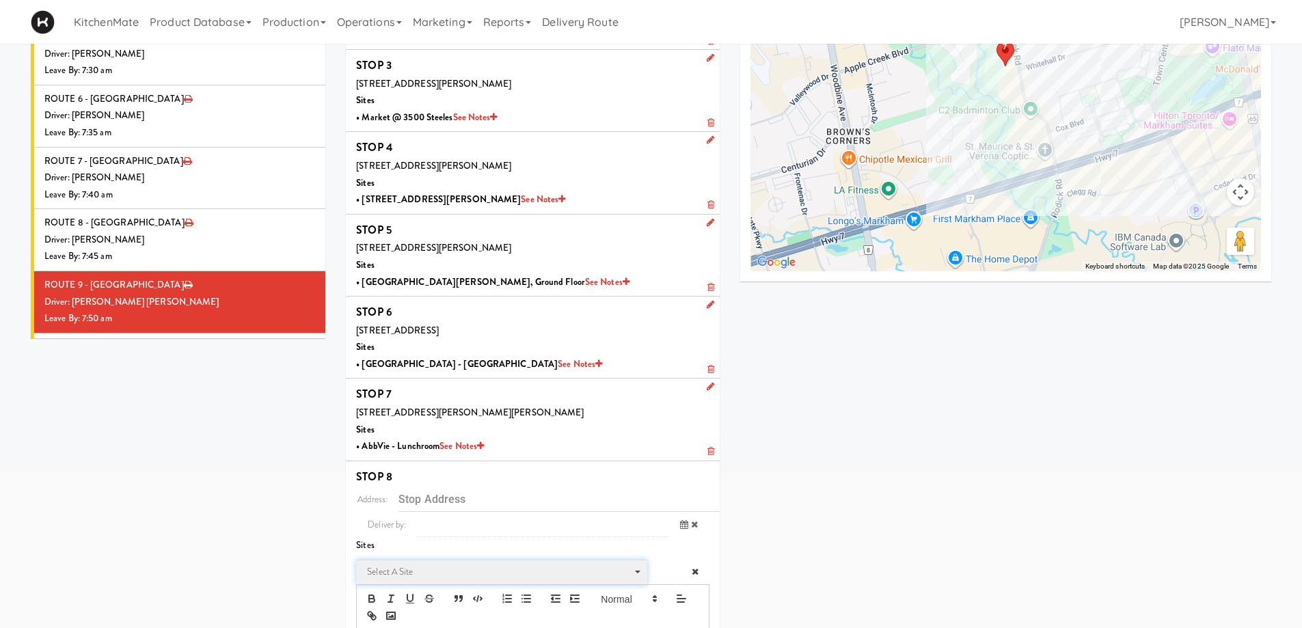
click at [425, 565] on span "Select a site" at bounding box center [497, 572] width 260 height 16
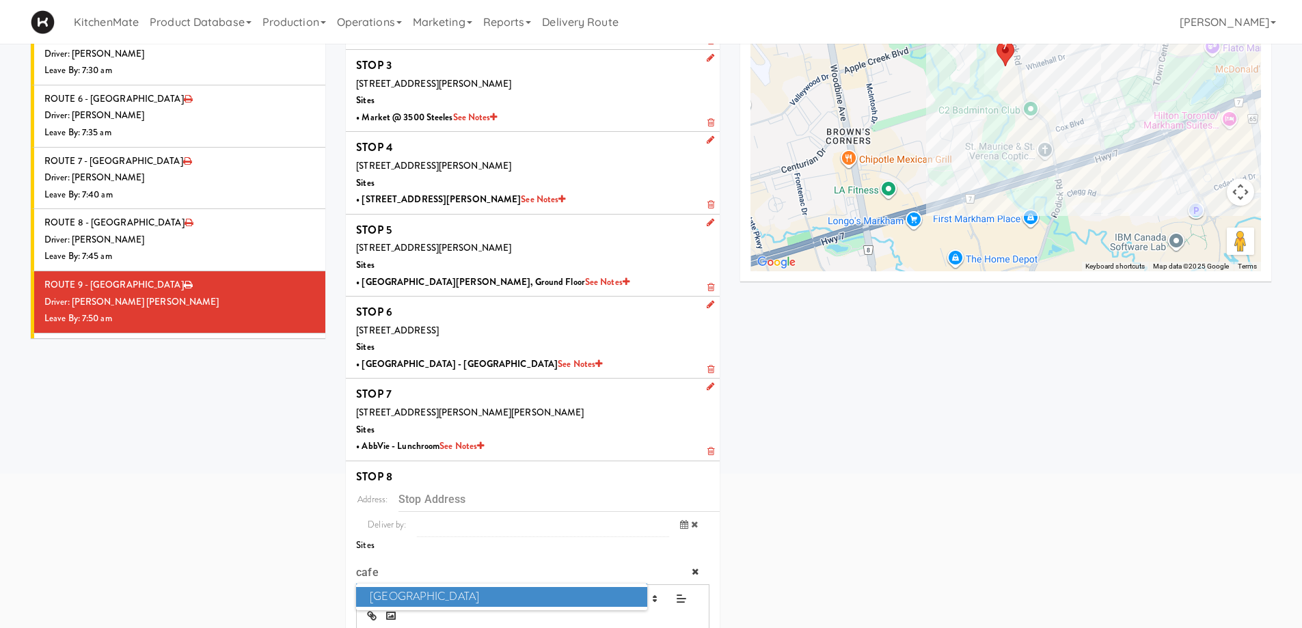
scroll to position [313, 0]
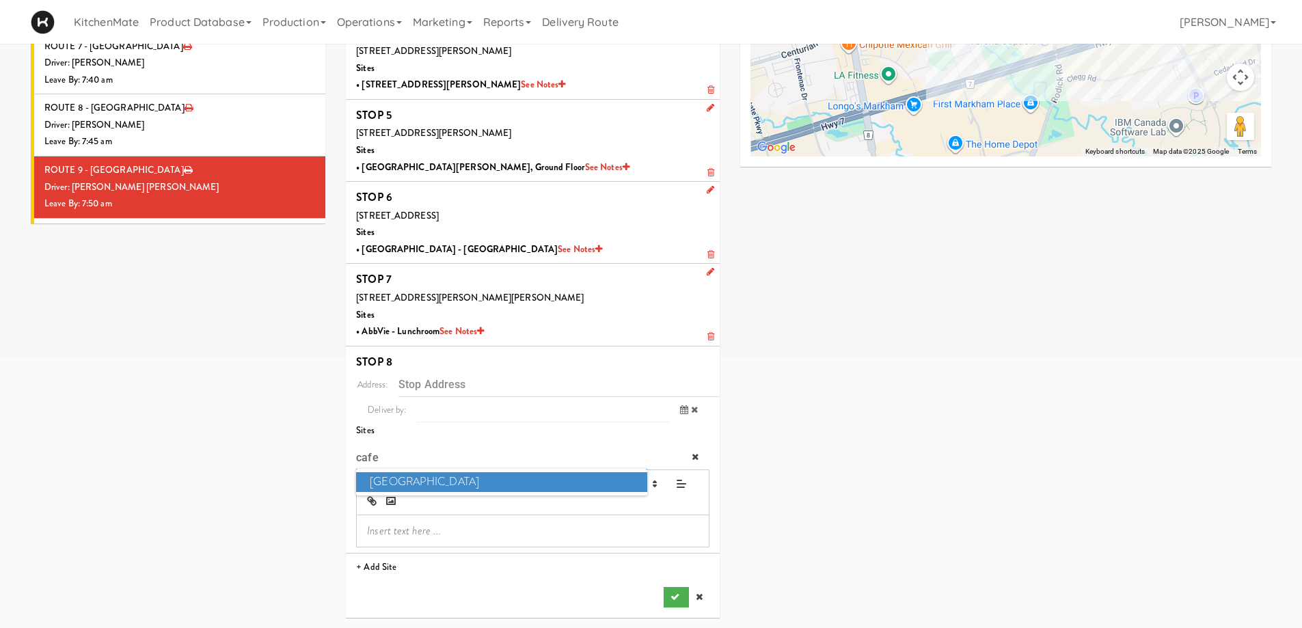
type input "cafe"
click at [453, 472] on span "Cafe Valleywood" at bounding box center [501, 482] width 291 height 20
type input "[STREET_ADDRESS][PERSON_NAME]"
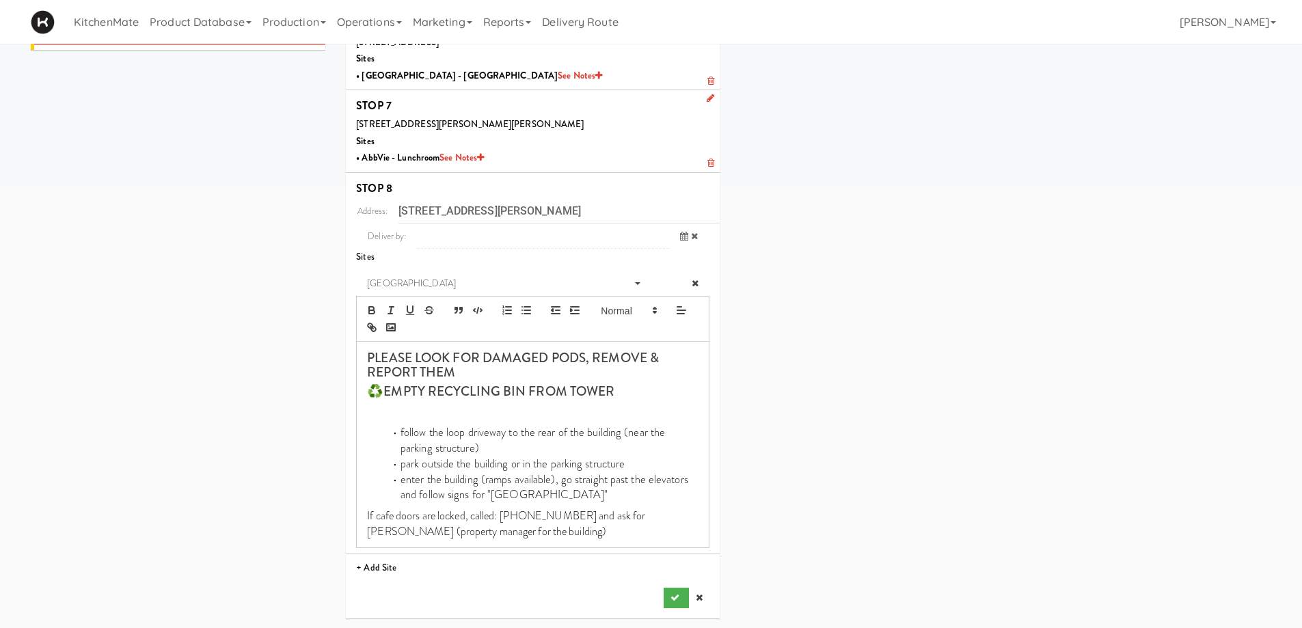
scroll to position [487, 0]
click at [675, 599] on icon "submit" at bounding box center [675, 597] width 9 height 9
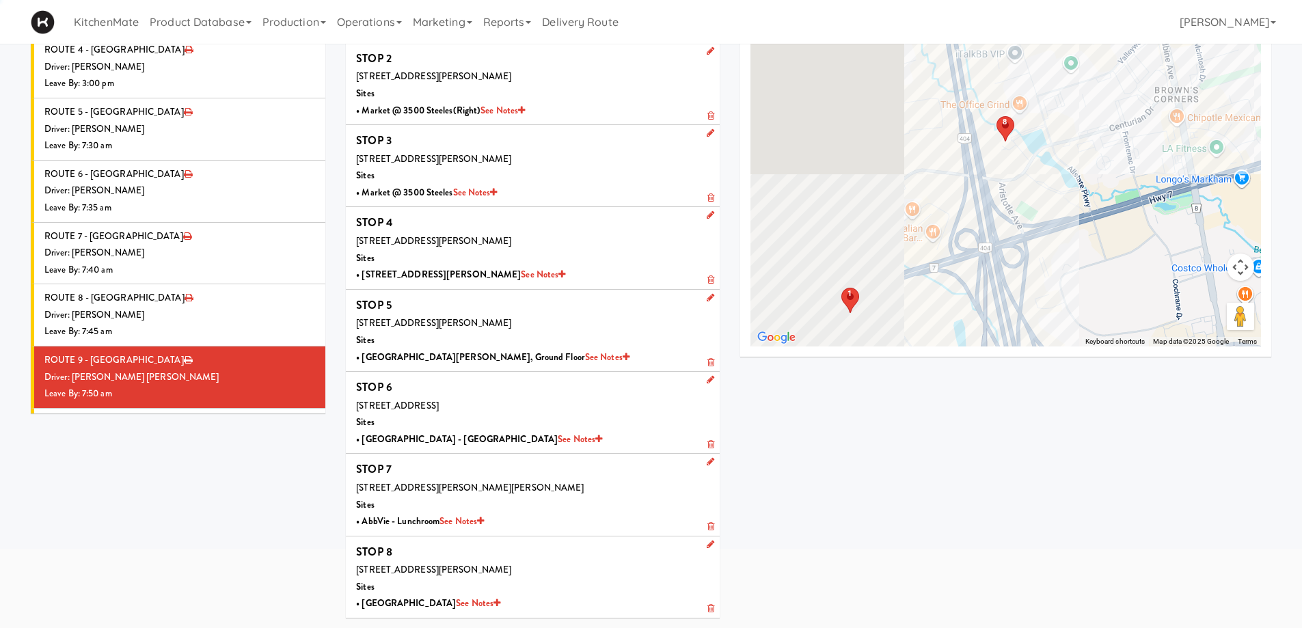
scroll to position [123, 0]
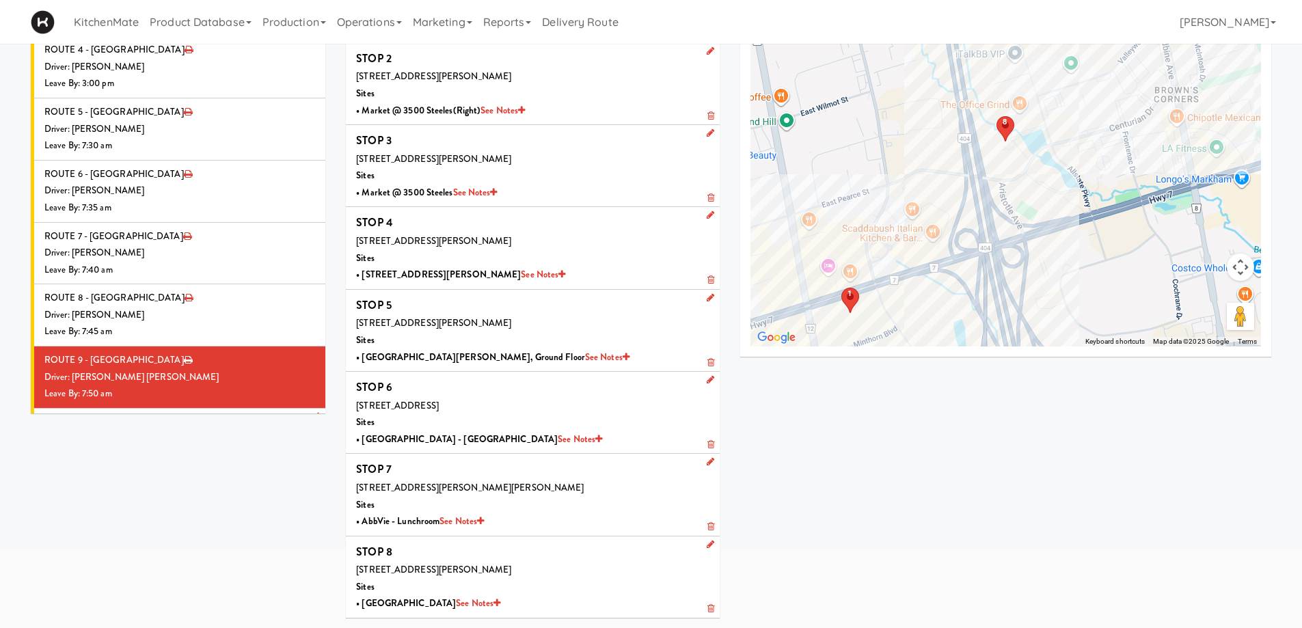
click at [235, 431] on div "Driver: No driver assigned" at bounding box center [179, 439] width 271 height 17
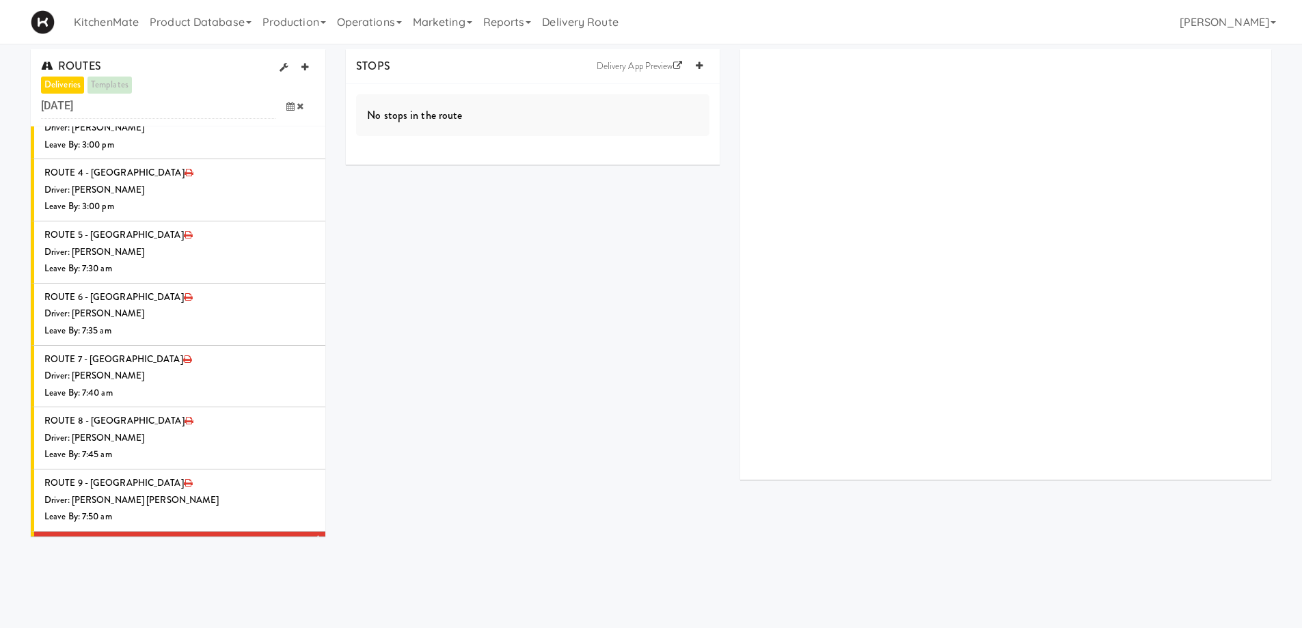
click at [312, 535] on icon at bounding box center [316, 539] width 8 height 9
click at [195, 554] on span "Select a driver Select a driver" at bounding box center [217, 566] width 198 height 25
type input "pedro"
click at [195, 581] on span "Pedro Herrera" at bounding box center [218, 591] width 195 height 20
click at [286, 612] on icon at bounding box center [290, 616] width 8 height 9
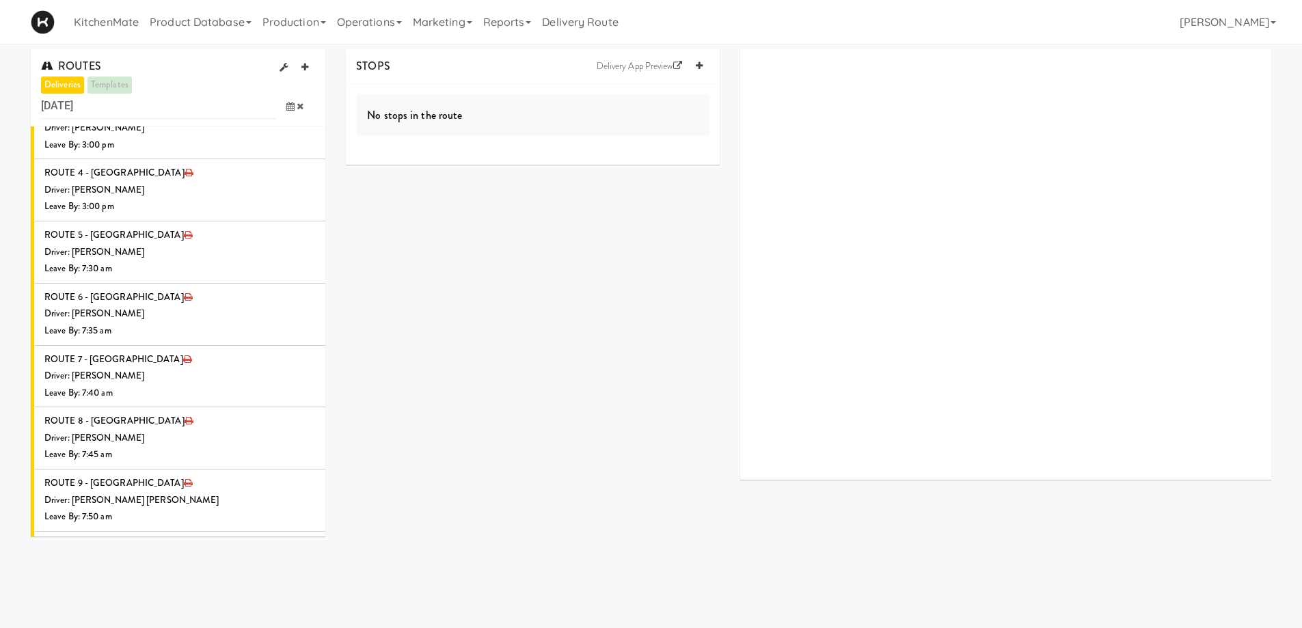
scroll to position [1683, 0]
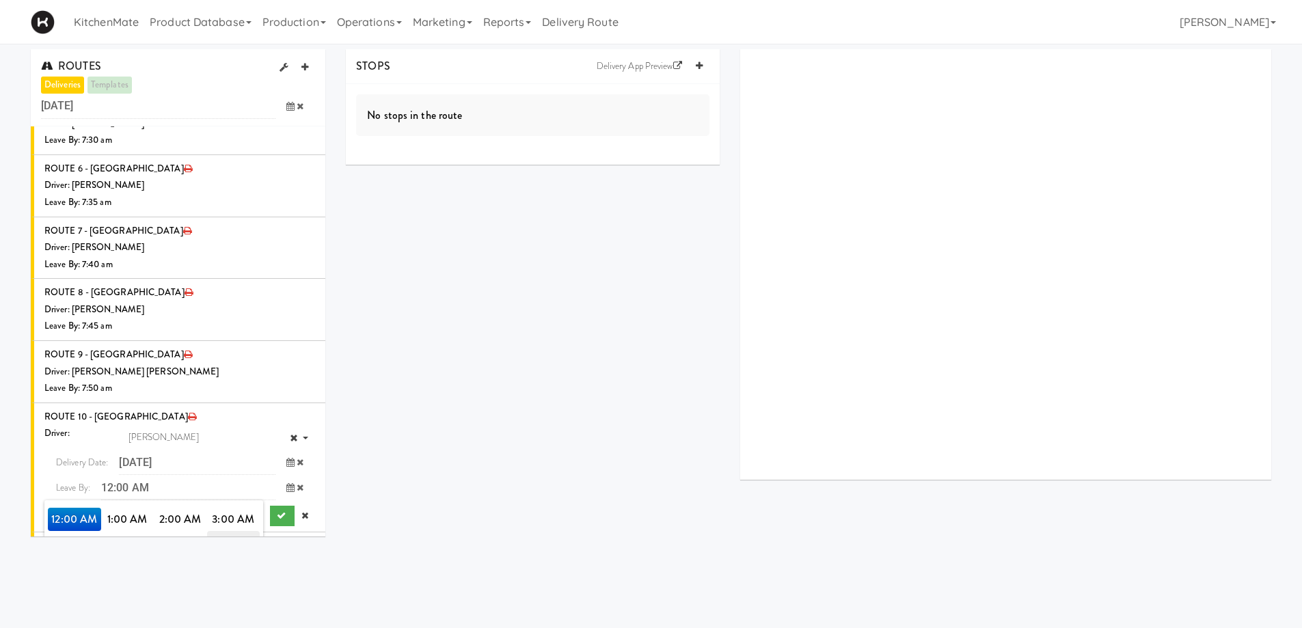
click at [234, 531] on span "7:00 AM" at bounding box center [233, 542] width 53 height 23
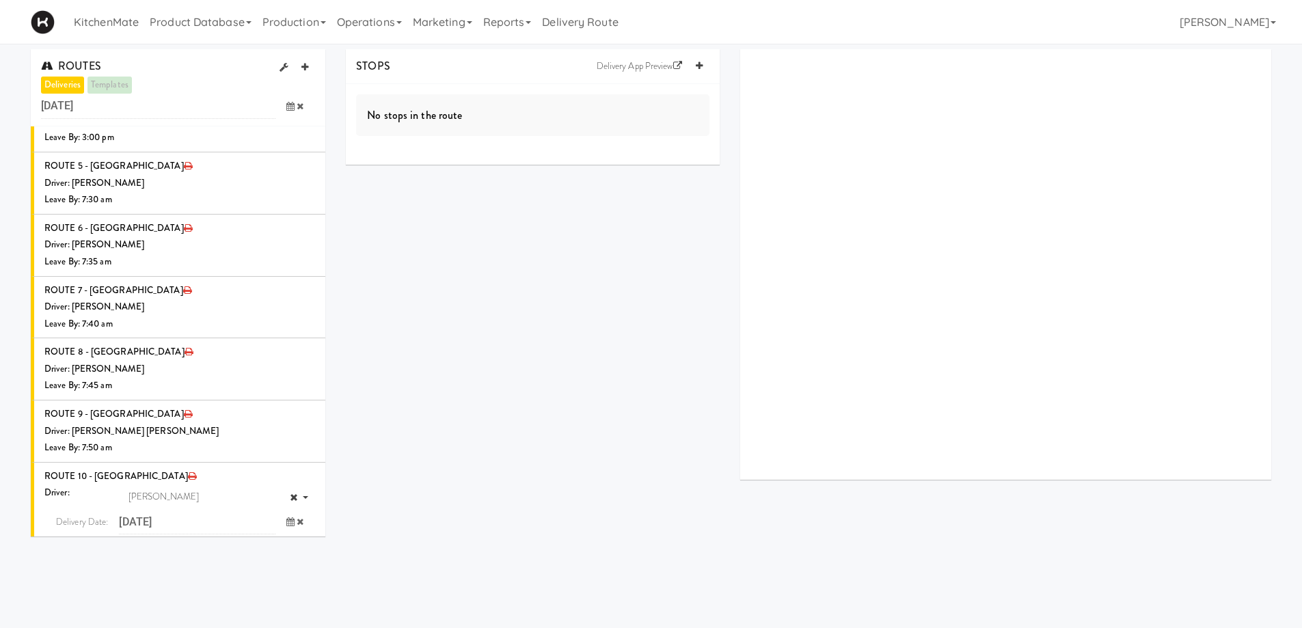
click at [227, 614] on span "7:55 AM" at bounding box center [233, 625] width 53 height 23
click at [275, 565] on button "submit" at bounding box center [282, 575] width 25 height 21
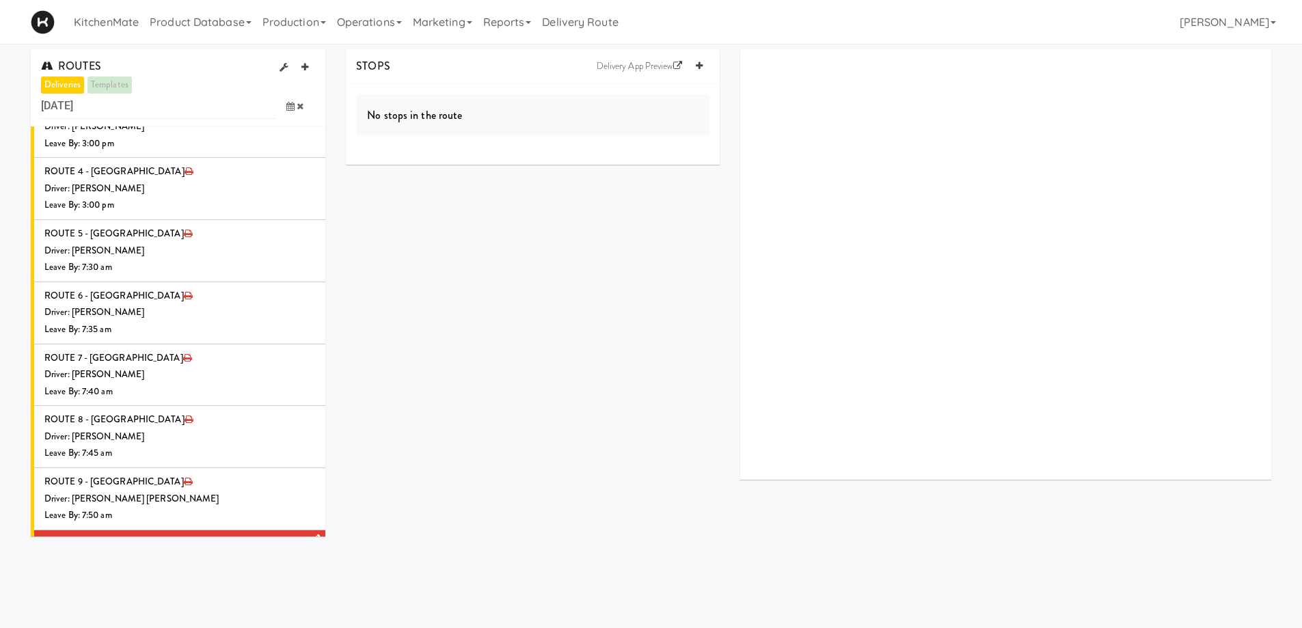
click at [252, 552] on div "Driver: [PERSON_NAME]" at bounding box center [179, 560] width 271 height 17
click at [701, 72] on link at bounding box center [699, 66] width 21 height 21
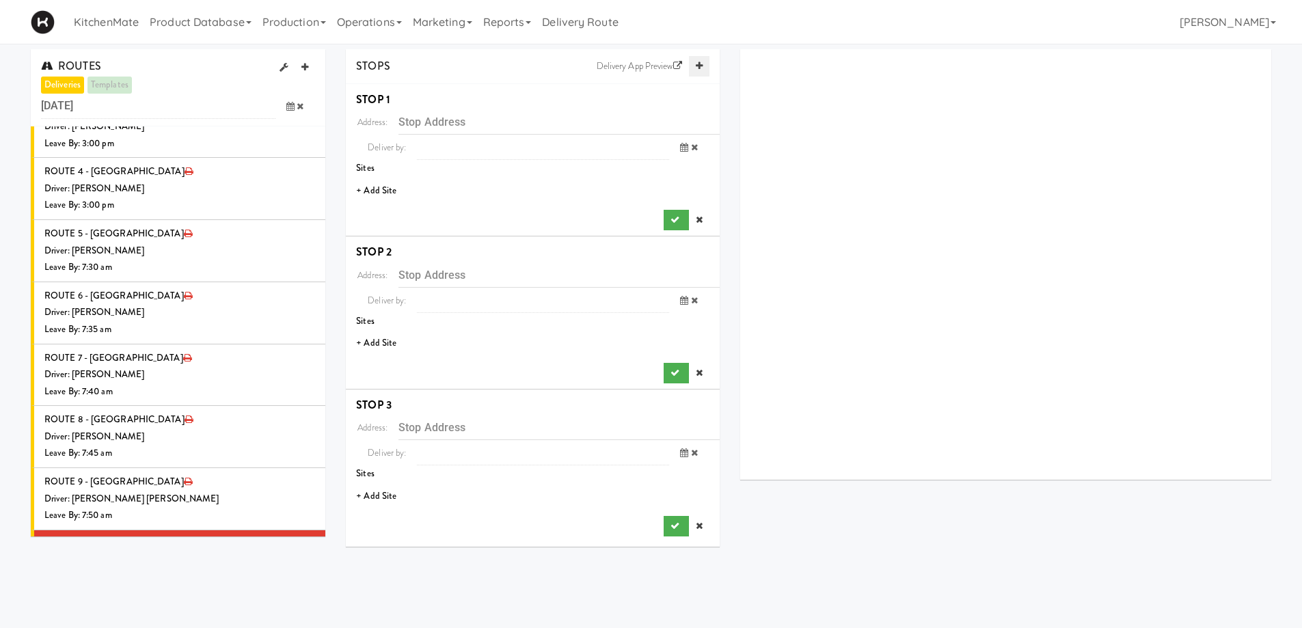
click at [701, 72] on link at bounding box center [699, 66] width 21 height 21
click at [700, 72] on link at bounding box center [699, 66] width 21 height 21
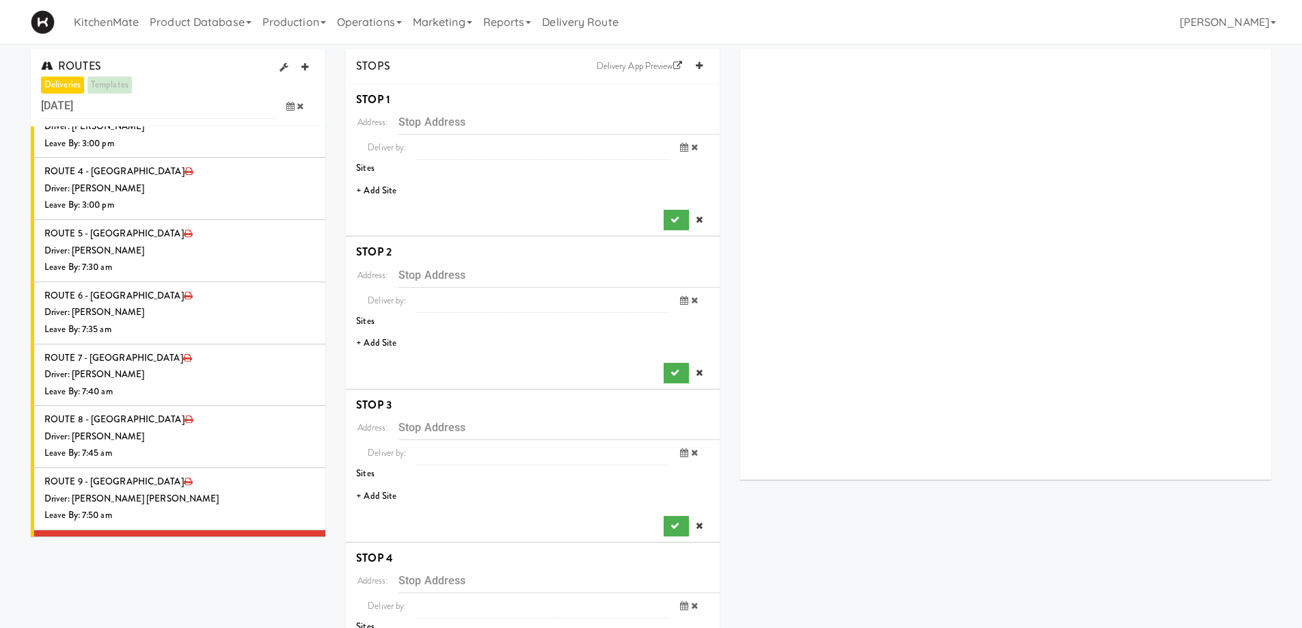
click at [380, 191] on li "+ Add Site" at bounding box center [533, 191] width 374 height 28
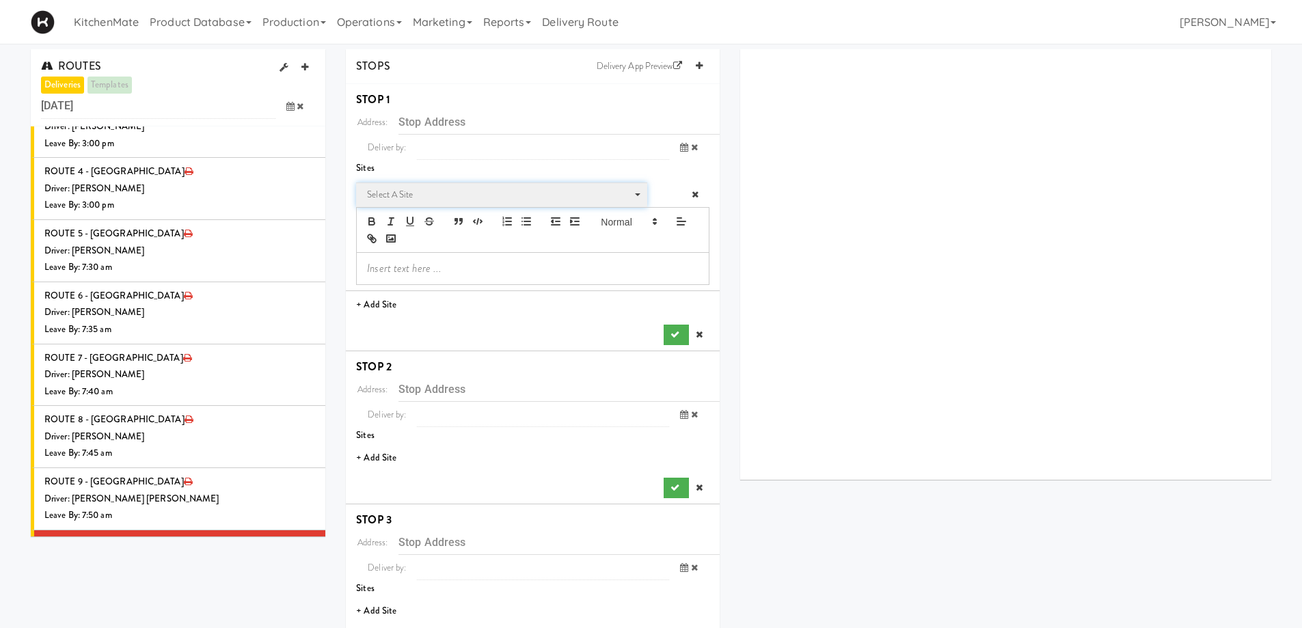
click at [437, 191] on span "Select a site" at bounding box center [497, 195] width 260 height 16
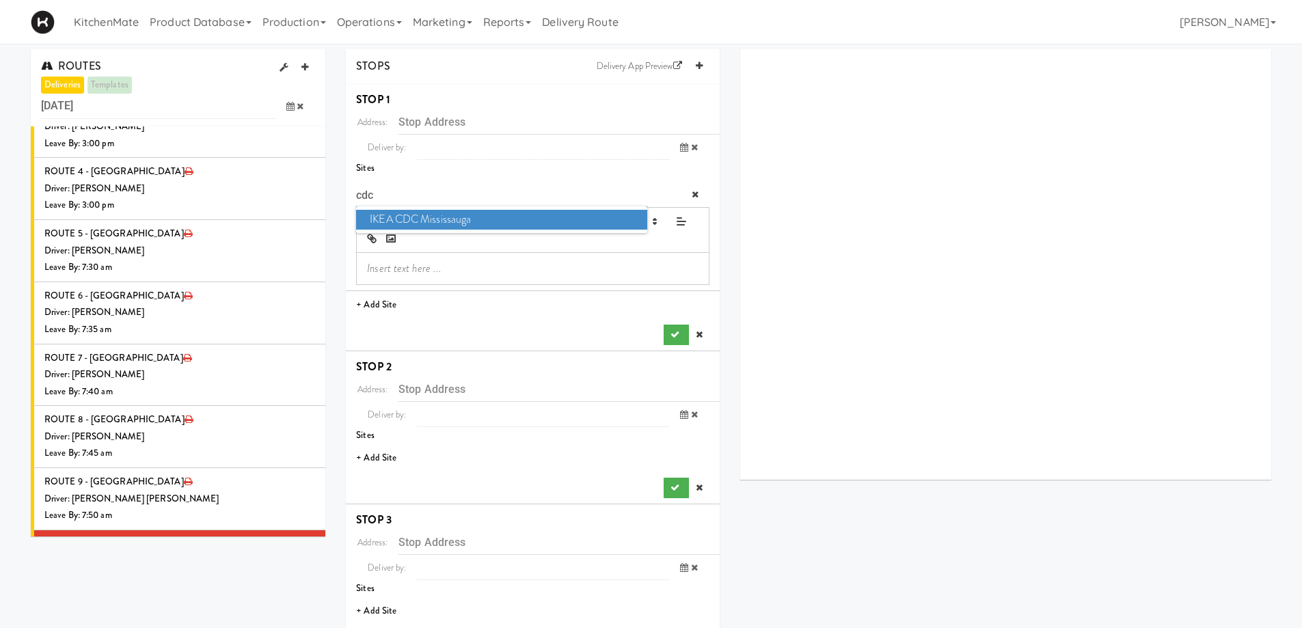
type input "cdc"
click at [446, 219] on span "IKEA CDC Mississauga" at bounding box center [501, 220] width 291 height 20
type input "[STREET_ADDRESS]"
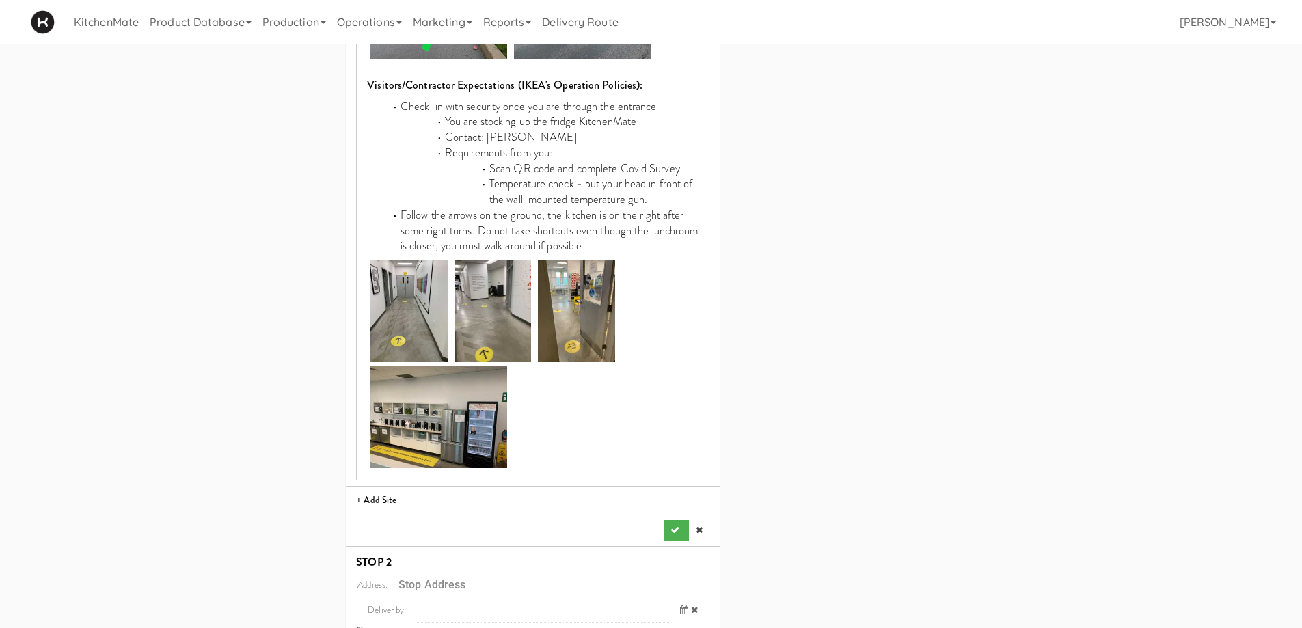
scroll to position [889, 0]
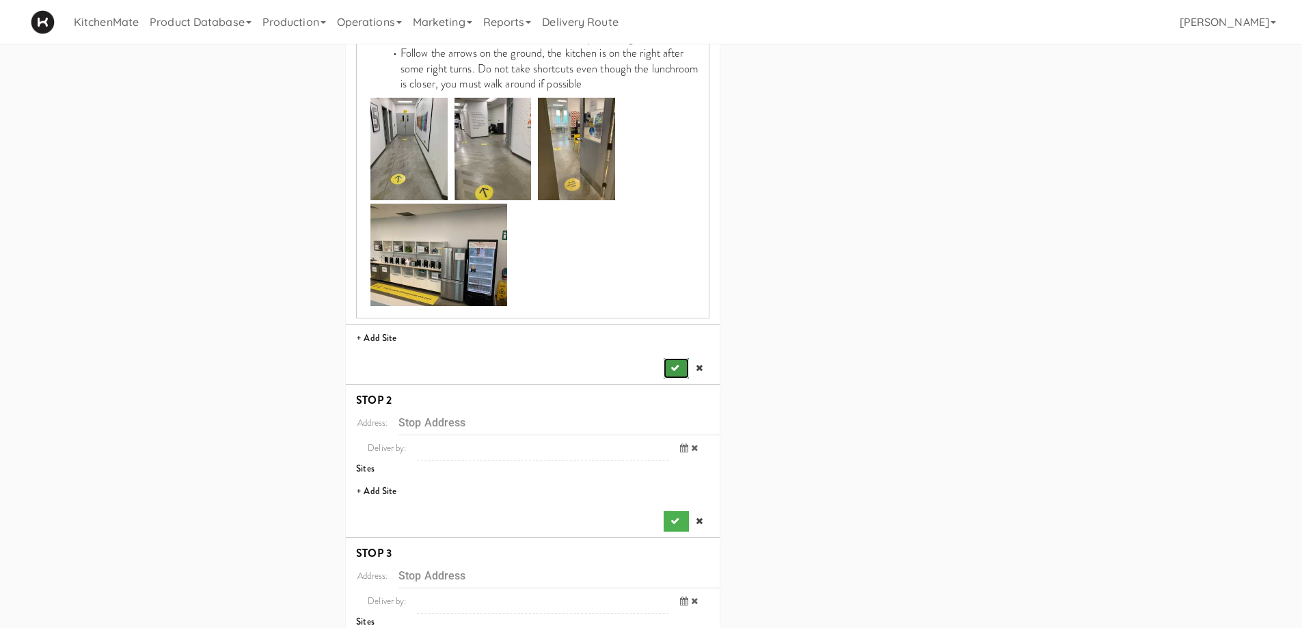
click at [672, 364] on icon "submit" at bounding box center [675, 368] width 9 height 9
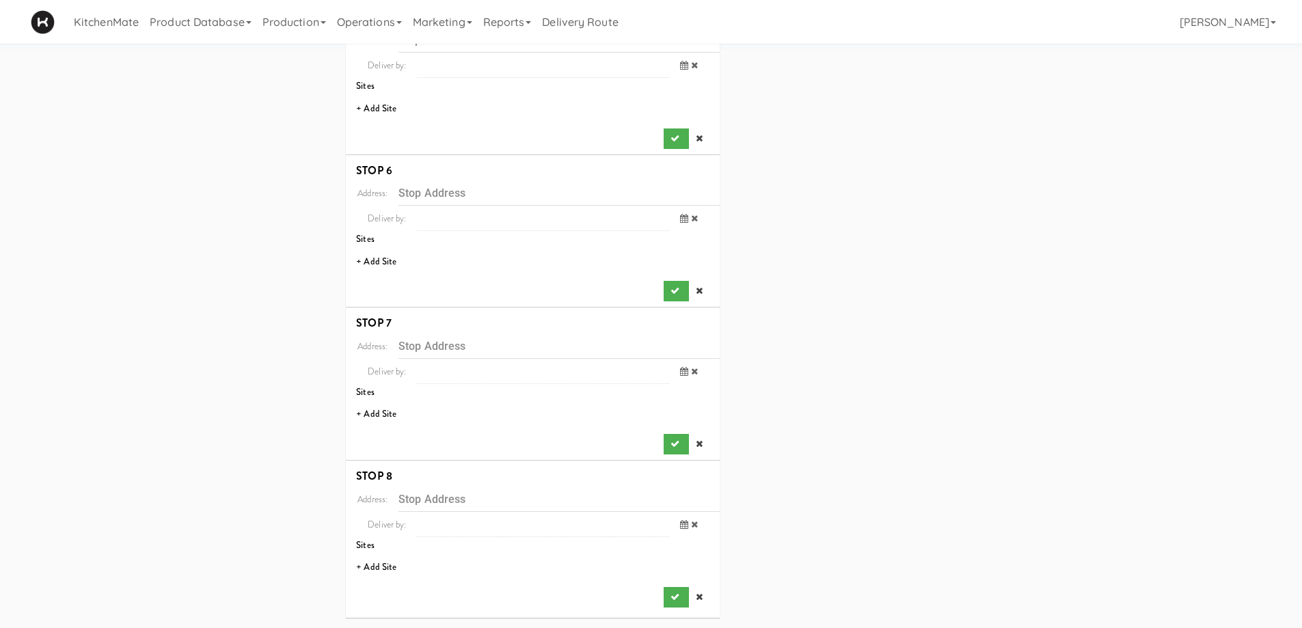
scroll to position [0, 0]
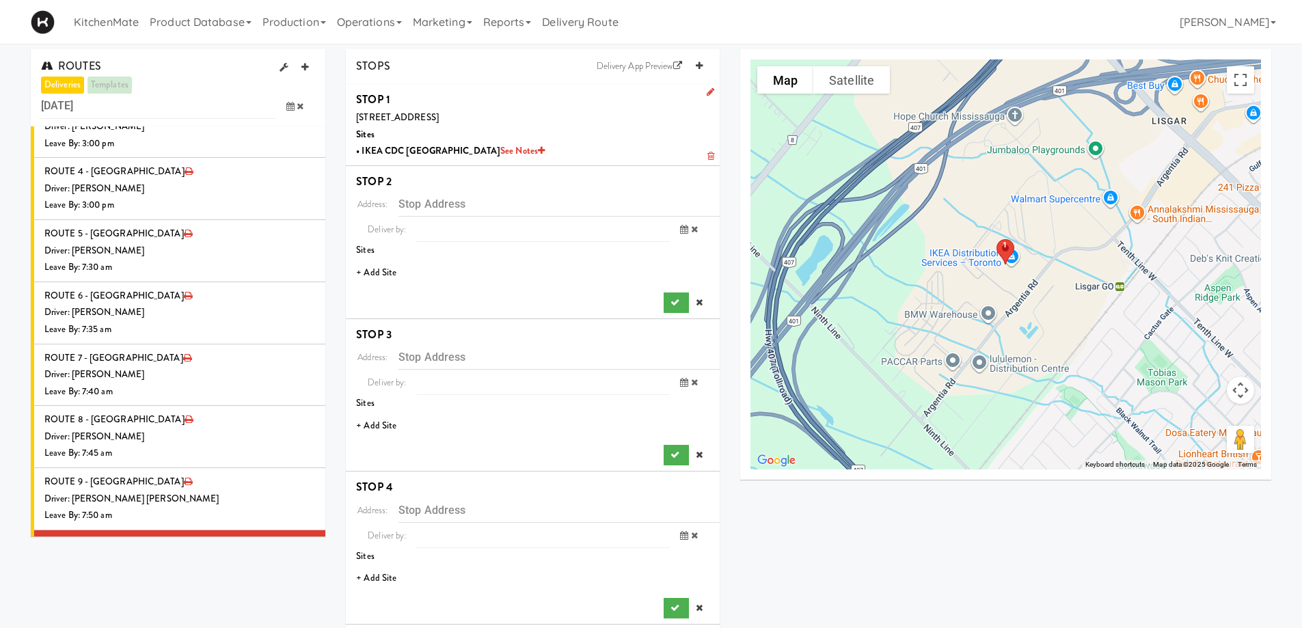
click at [382, 277] on li "+ Add Site" at bounding box center [533, 273] width 374 height 28
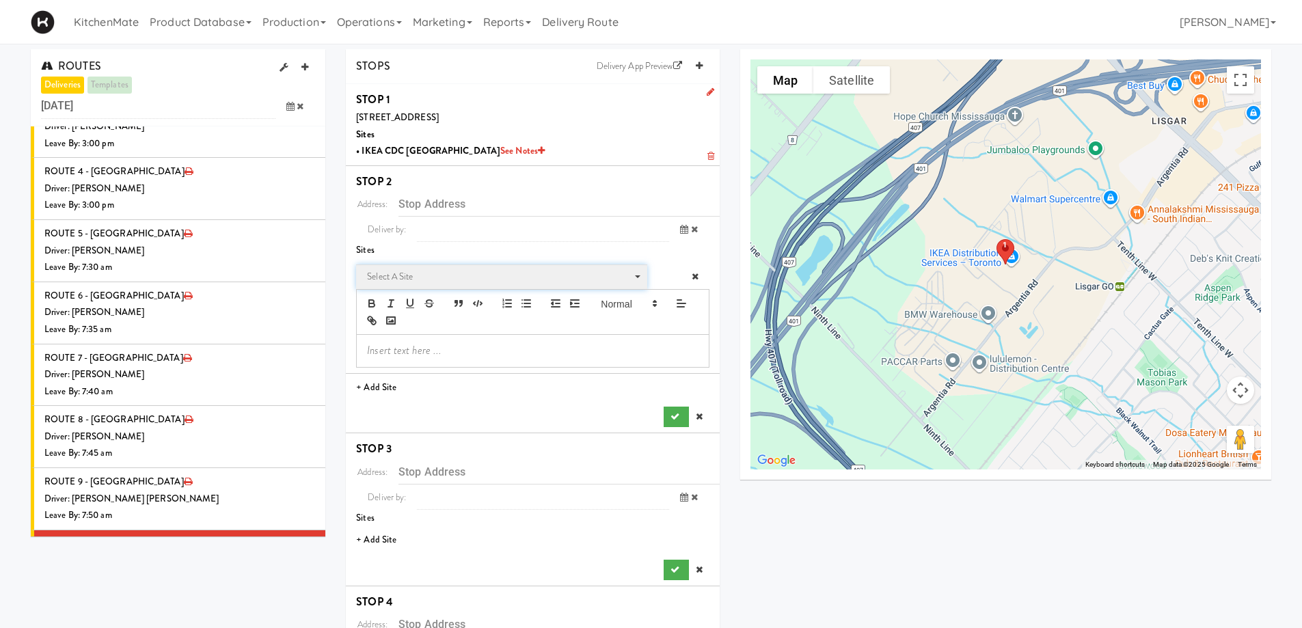
click at [427, 273] on span "Select a site" at bounding box center [497, 277] width 260 height 16
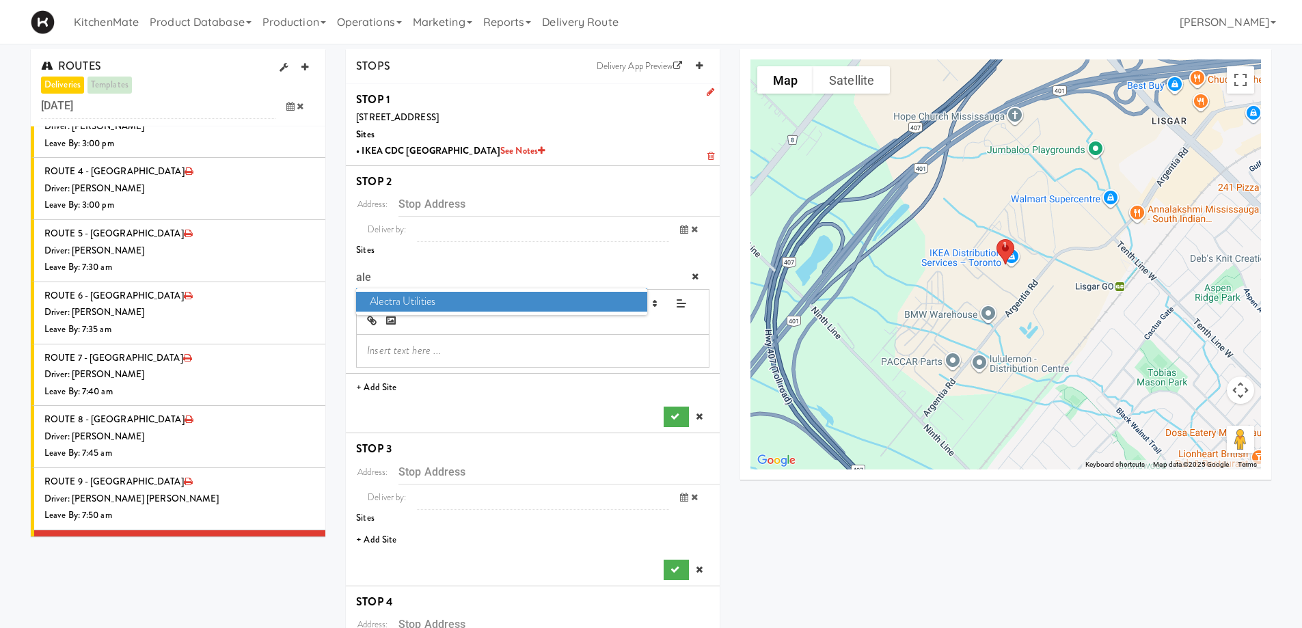
type input "ale"
click at [436, 302] on span "Alectra Utilities" at bounding box center [501, 302] width 291 height 20
type input "[STREET_ADDRESS][PERSON_NAME][PERSON_NAME]"
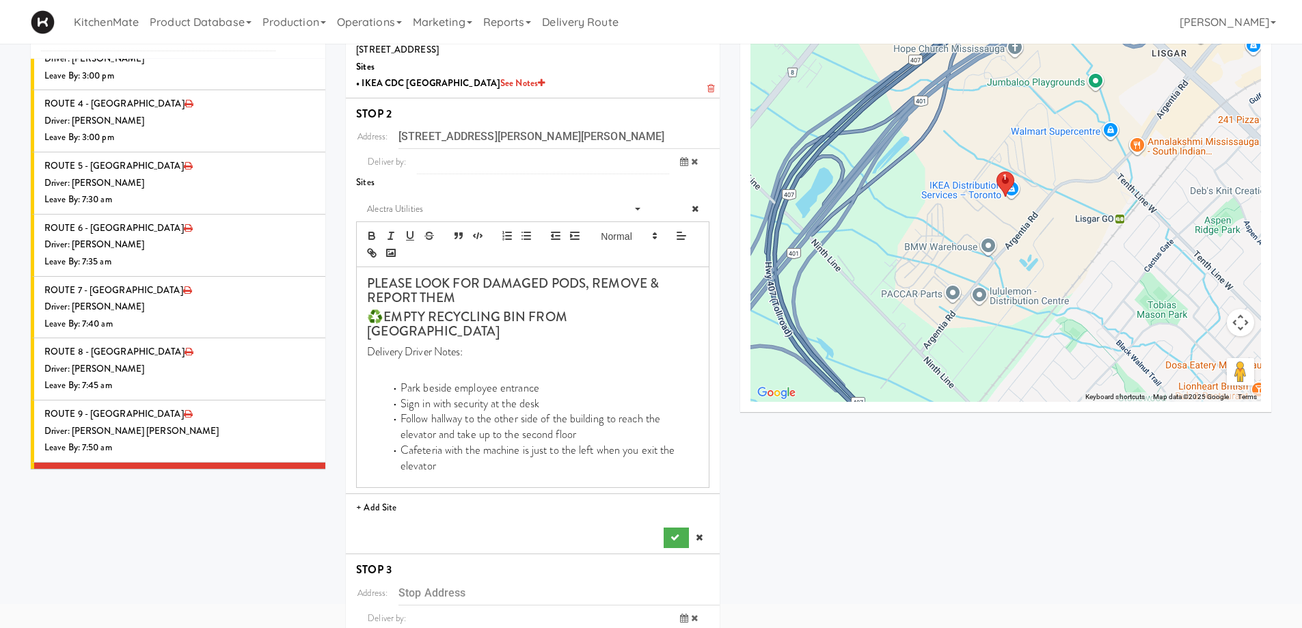
scroll to position [68, 0]
click at [676, 533] on icon "submit" at bounding box center [675, 537] width 9 height 9
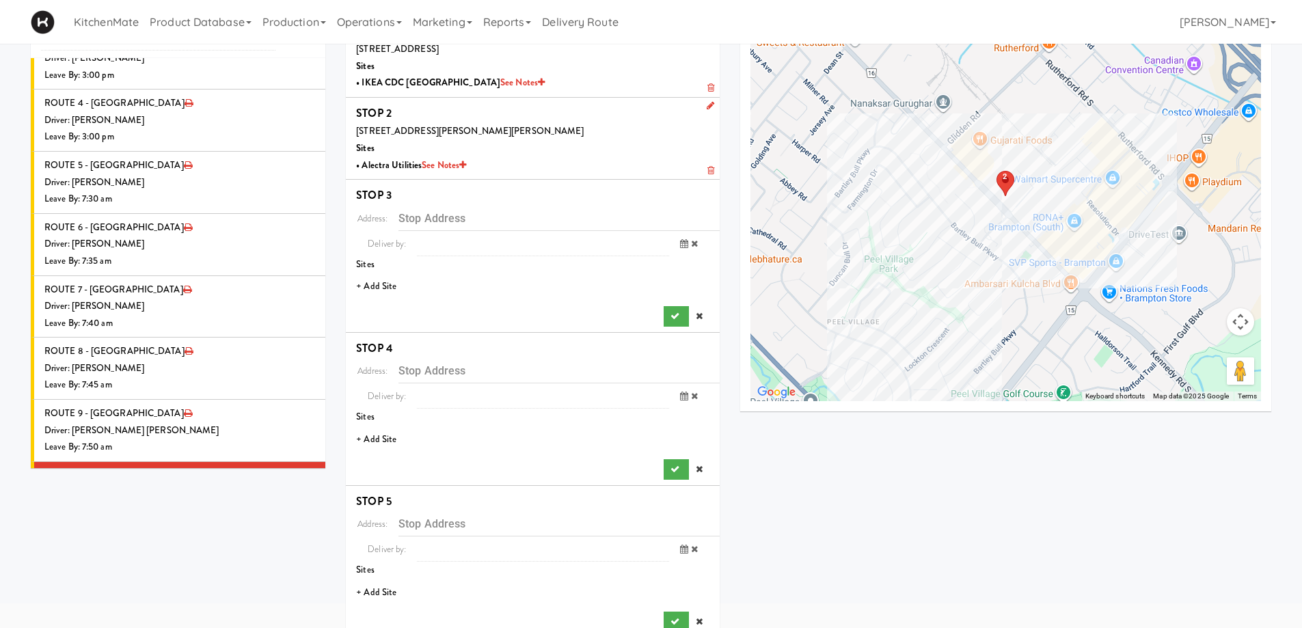
click at [386, 289] on li "+ Add Site" at bounding box center [533, 287] width 374 height 28
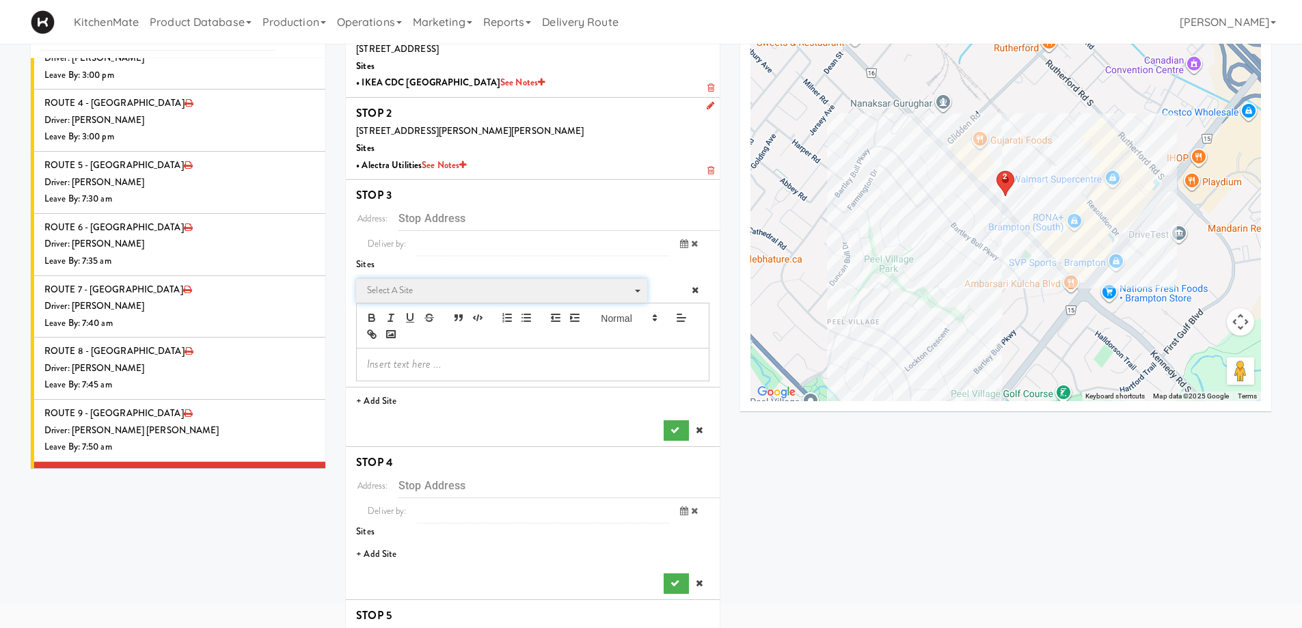
click at [455, 292] on span "Select a site" at bounding box center [497, 290] width 260 height 16
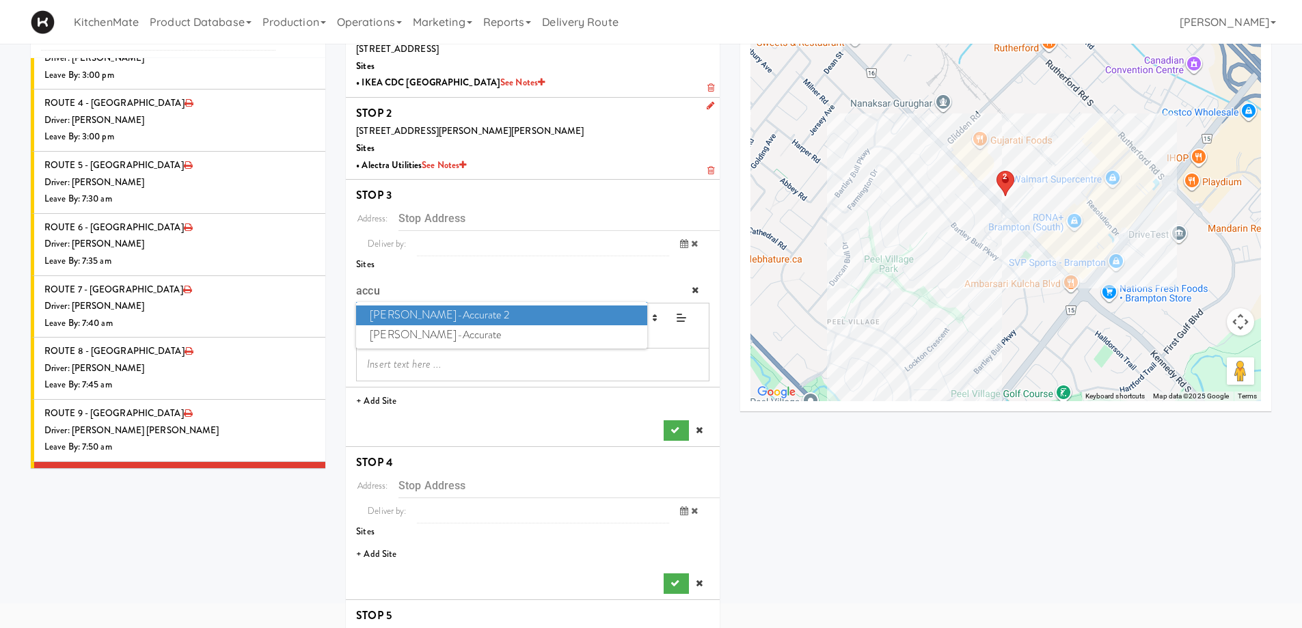
type input "accu"
click at [467, 315] on span "Bothwell-Accurate 2" at bounding box center [501, 316] width 291 height 20
type input "[STREET_ADDRESS][PERSON_NAME]"
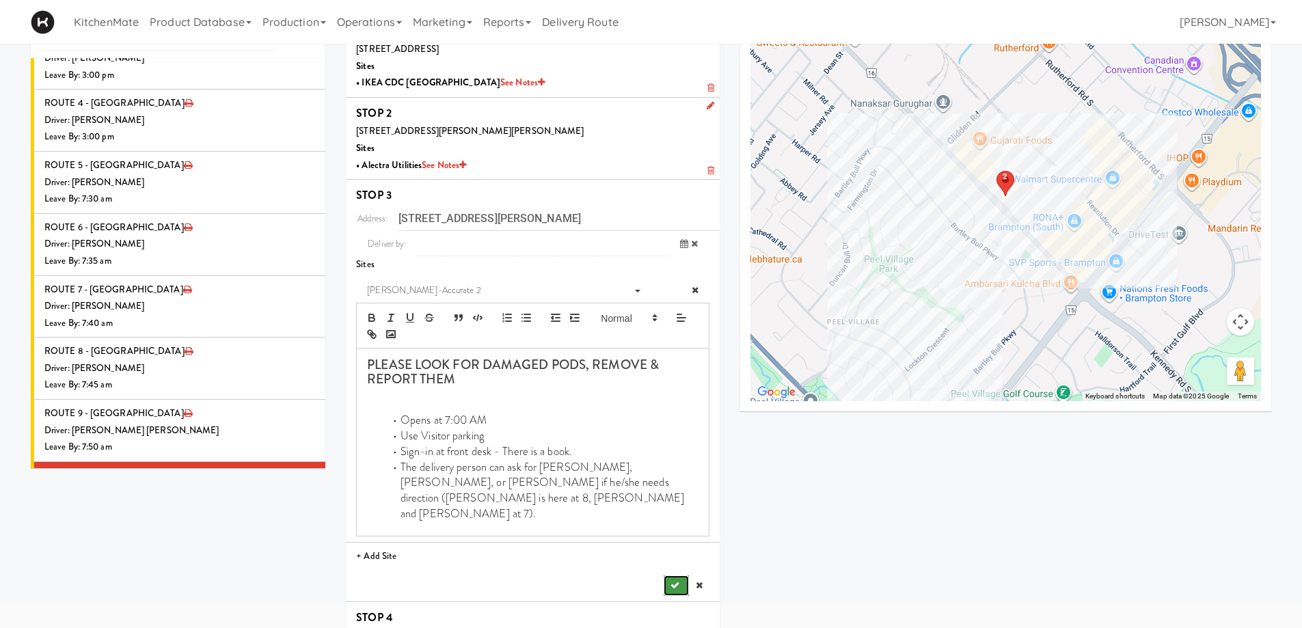
click at [673, 576] on button "submit" at bounding box center [676, 586] width 25 height 21
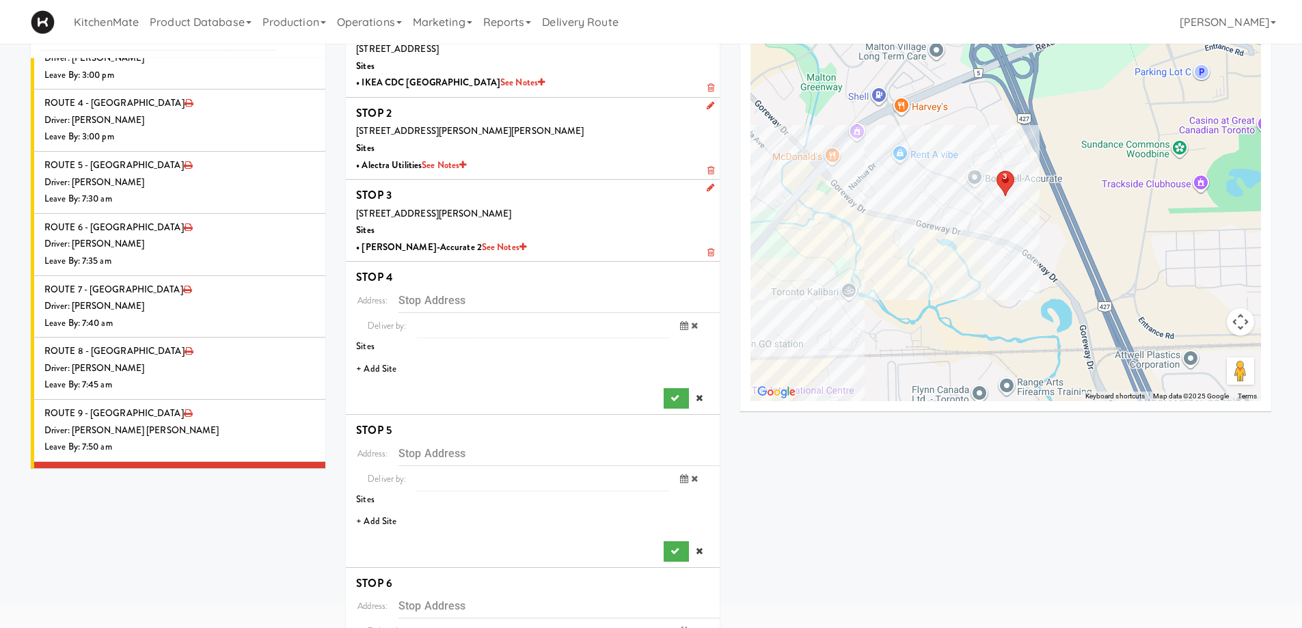
click at [378, 377] on li "+ Add Site" at bounding box center [533, 370] width 374 height 28
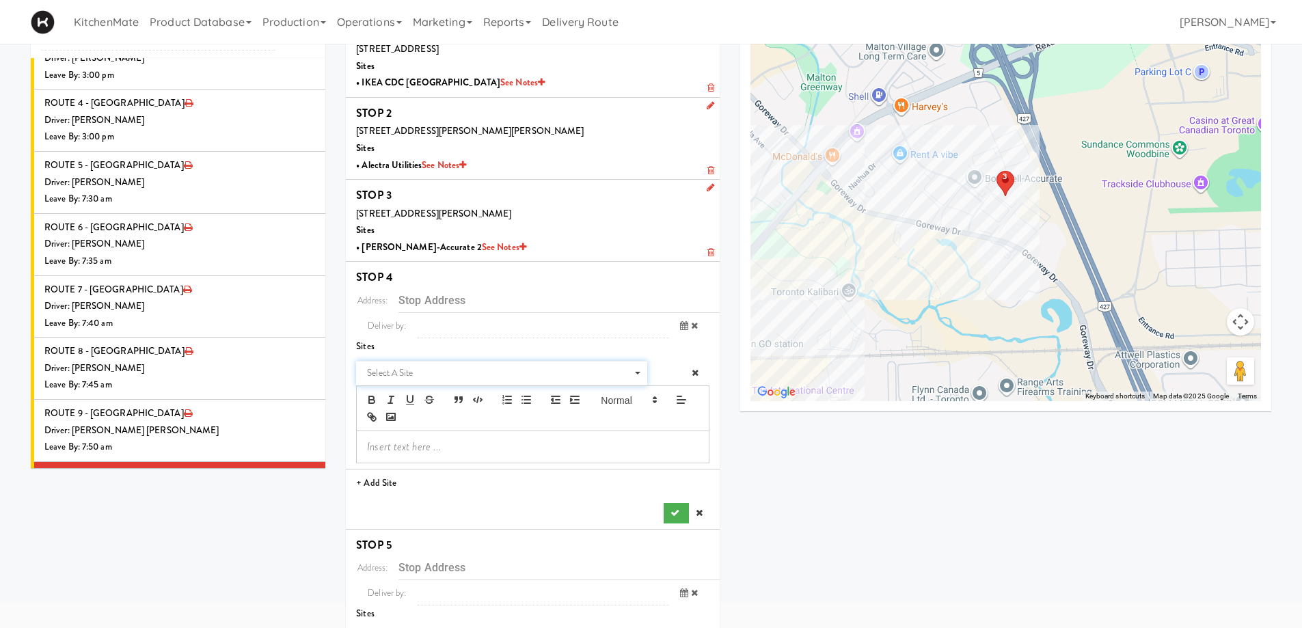
click at [449, 375] on span "Select a site" at bounding box center [497, 373] width 260 height 16
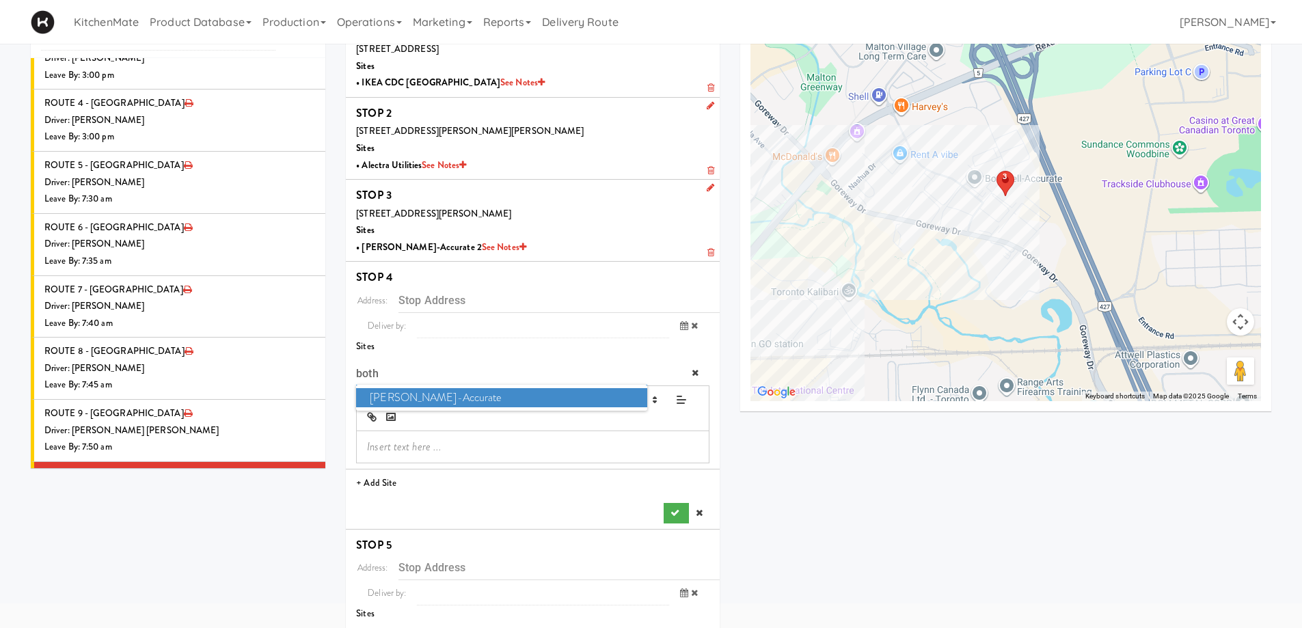
click at [401, 383] on input "both" at bounding box center [501, 373] width 291 height 25
type input "both"
click at [407, 390] on span "Bothwell-Accurate" at bounding box center [501, 398] width 291 height 20
type input "[STREET_ADDRESS]"
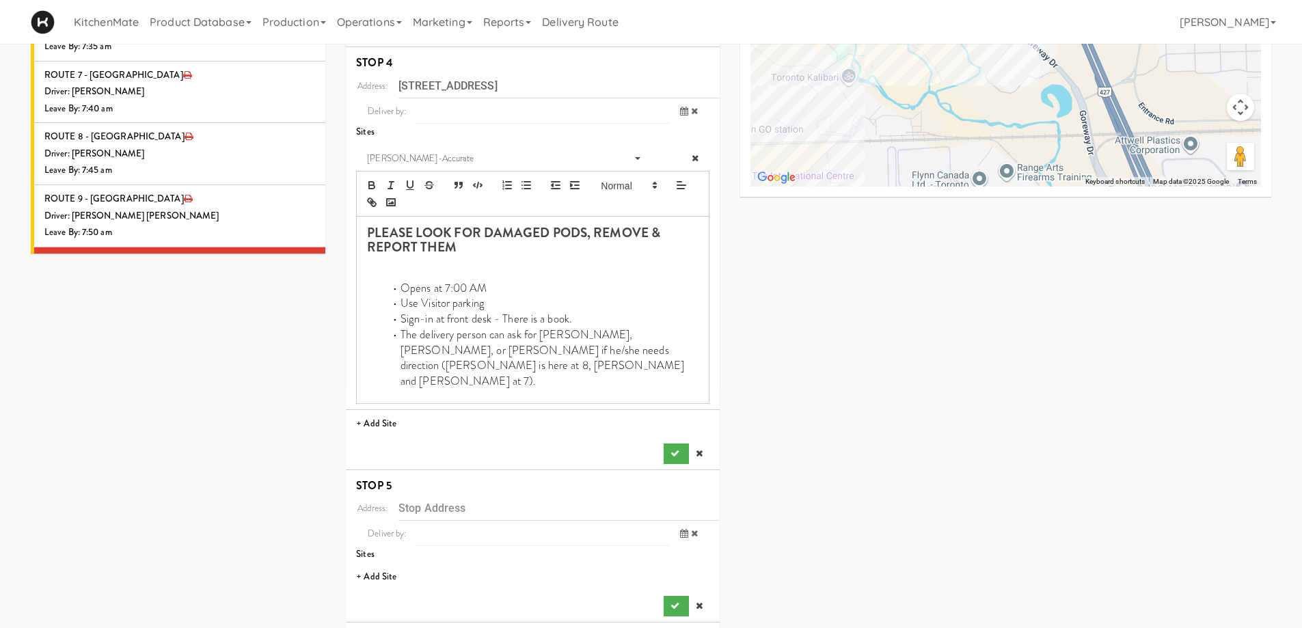
scroll to position [342, 0]
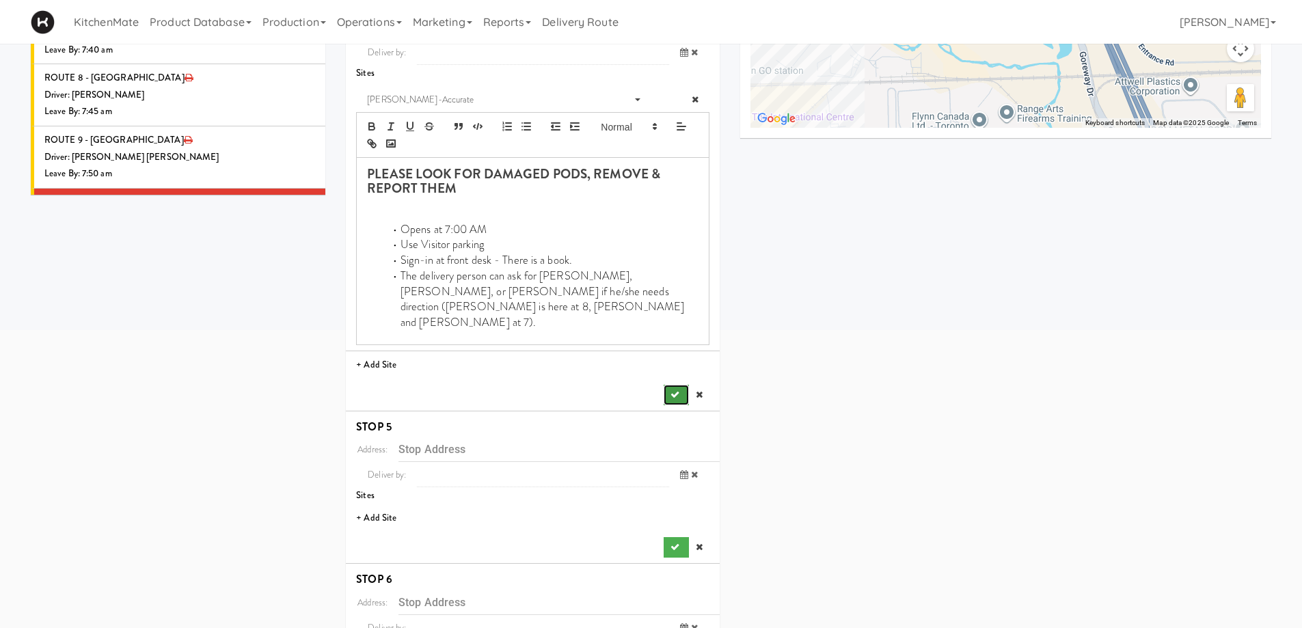
click at [681, 385] on button "submit" at bounding box center [676, 395] width 25 height 21
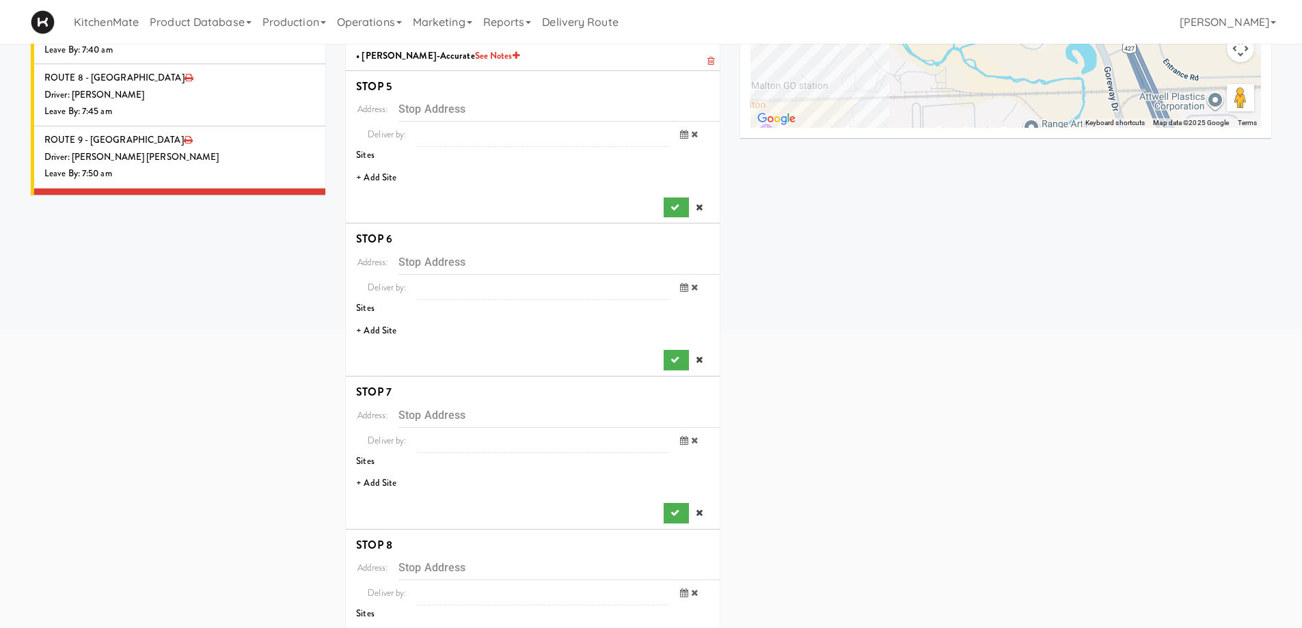
click at [382, 177] on li "+ Add Site" at bounding box center [533, 178] width 374 height 28
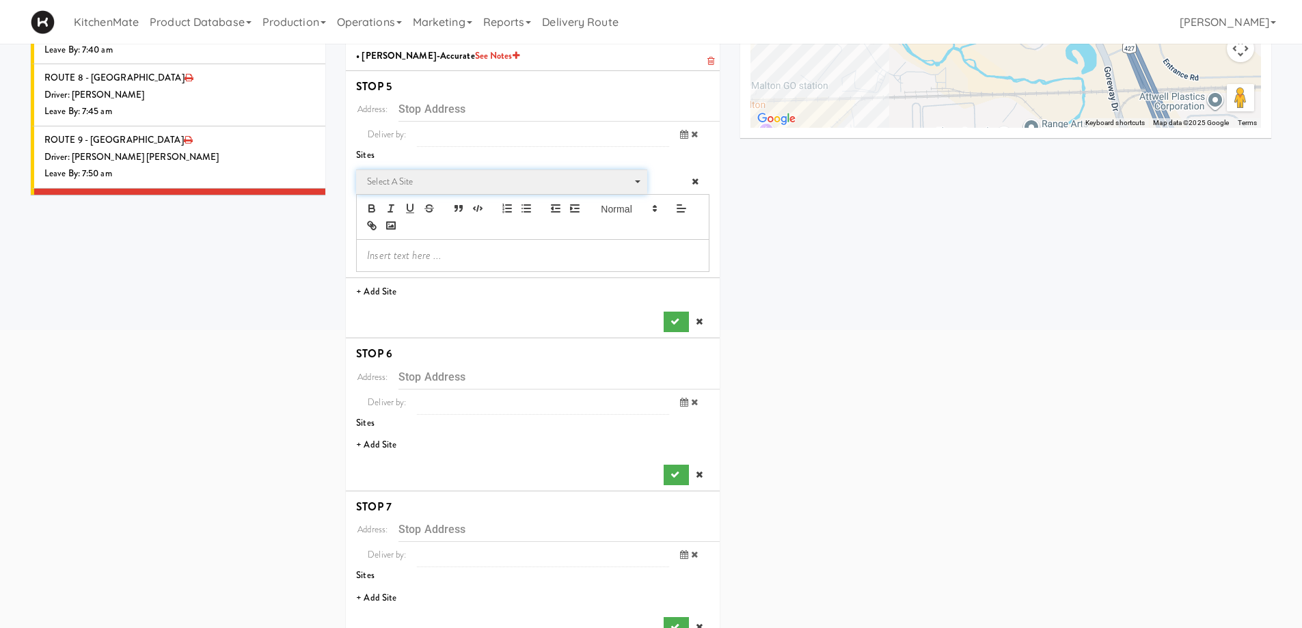
click at [423, 178] on span "Select a site" at bounding box center [497, 182] width 260 height 16
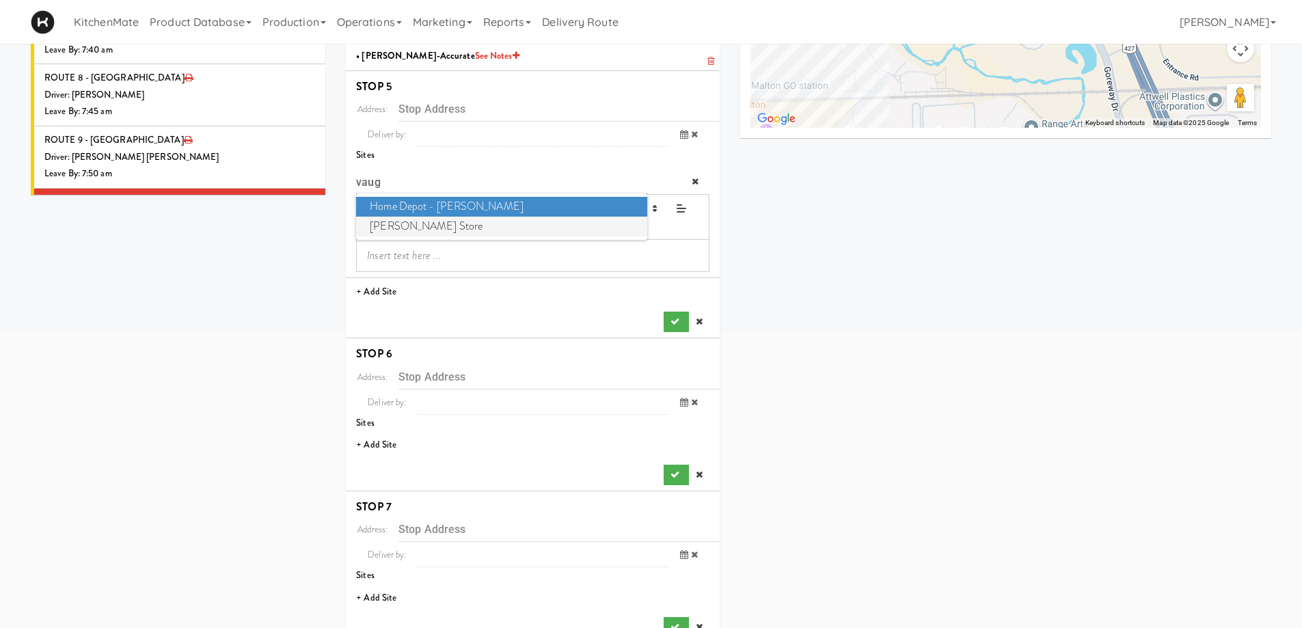
type input "vaug"
click at [439, 222] on span "IKEA Vaughan Store" at bounding box center [501, 227] width 291 height 20
type input "[STREET_ADDRESS]"
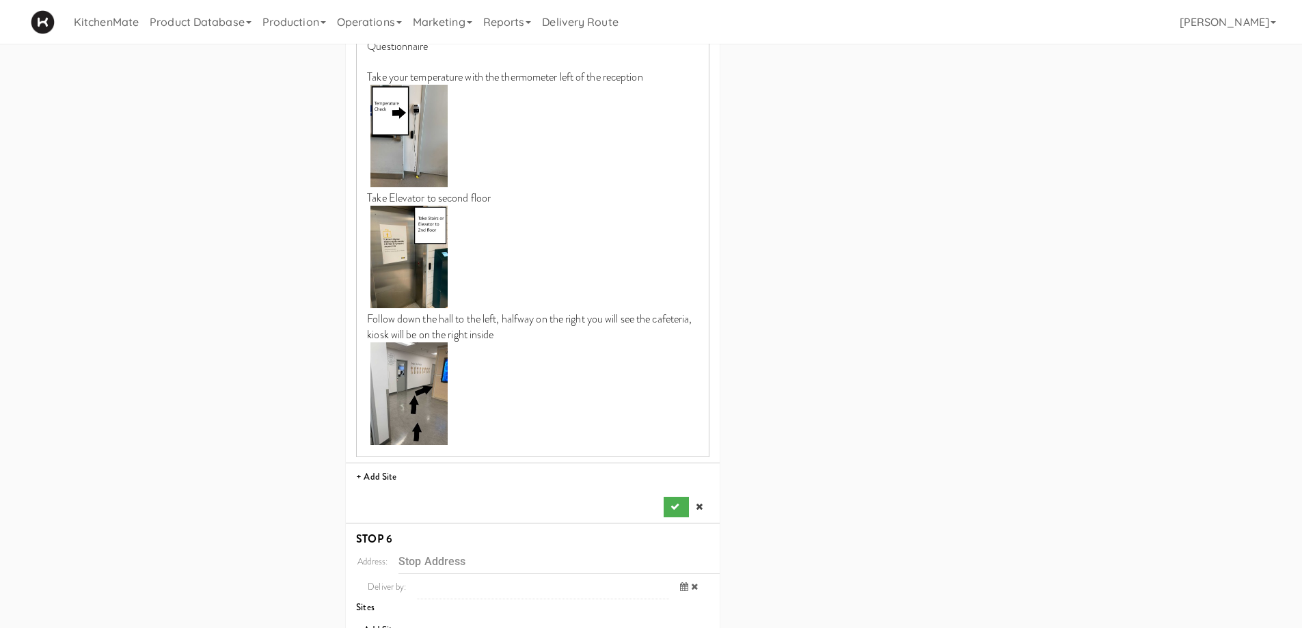
scroll to position [1026, 0]
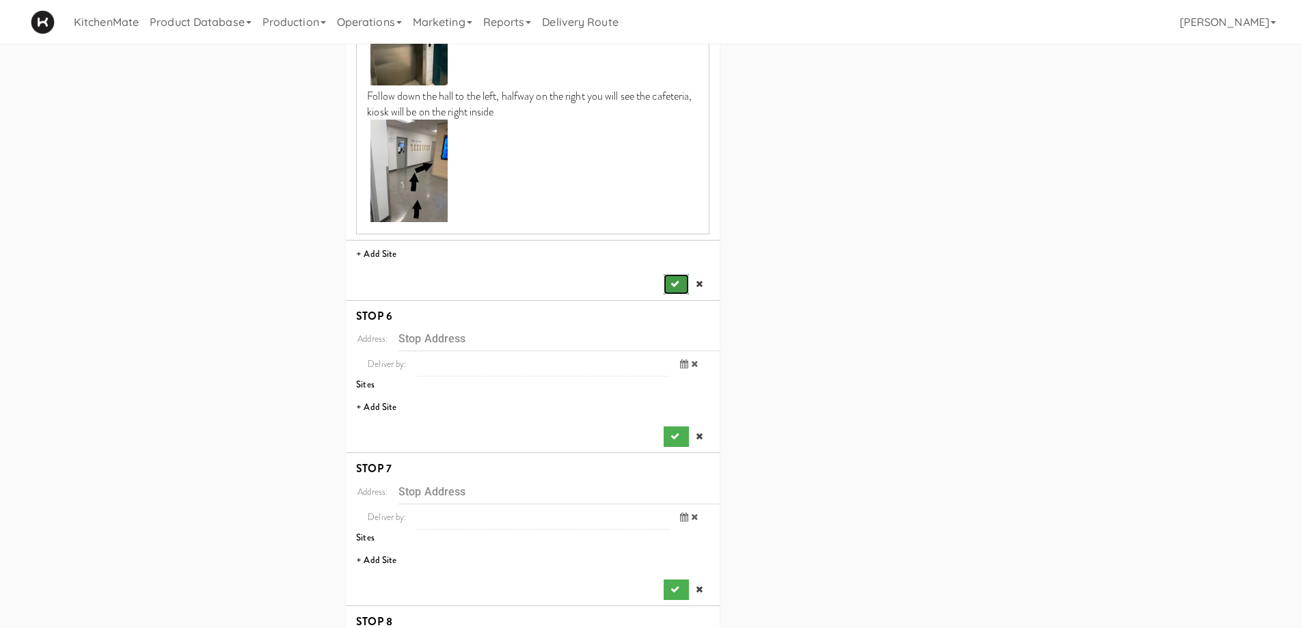
click at [671, 280] on icon "submit" at bounding box center [675, 284] width 9 height 9
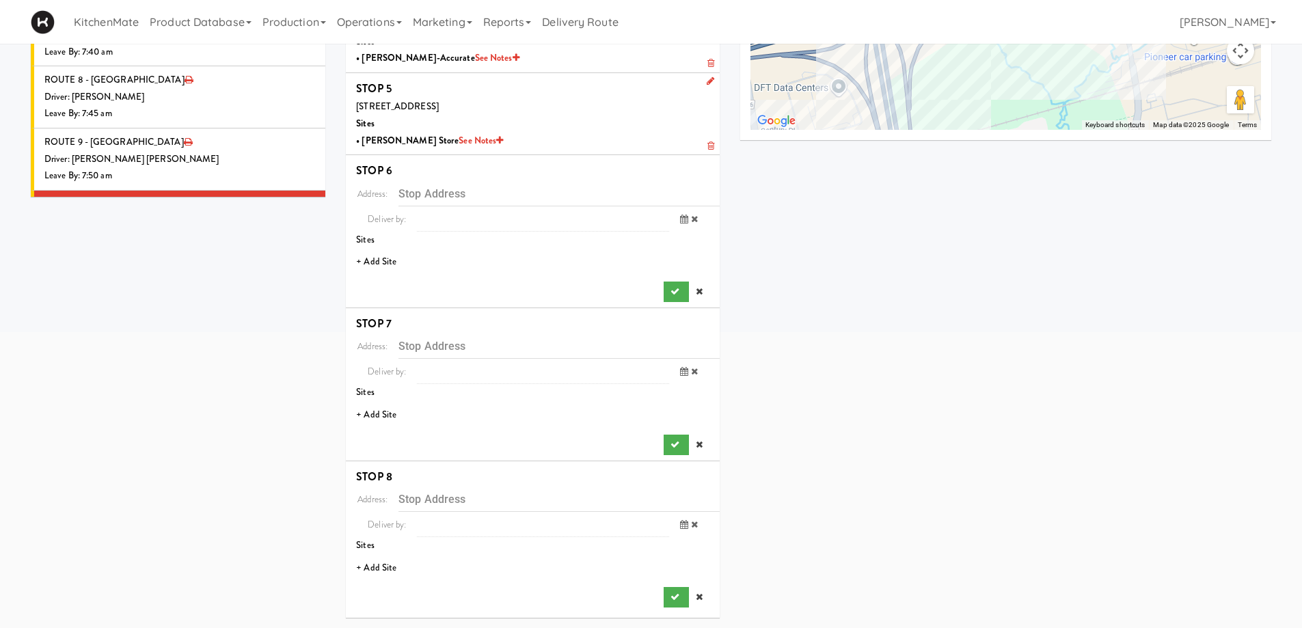
click at [384, 259] on li "+ Add Site" at bounding box center [533, 262] width 374 height 28
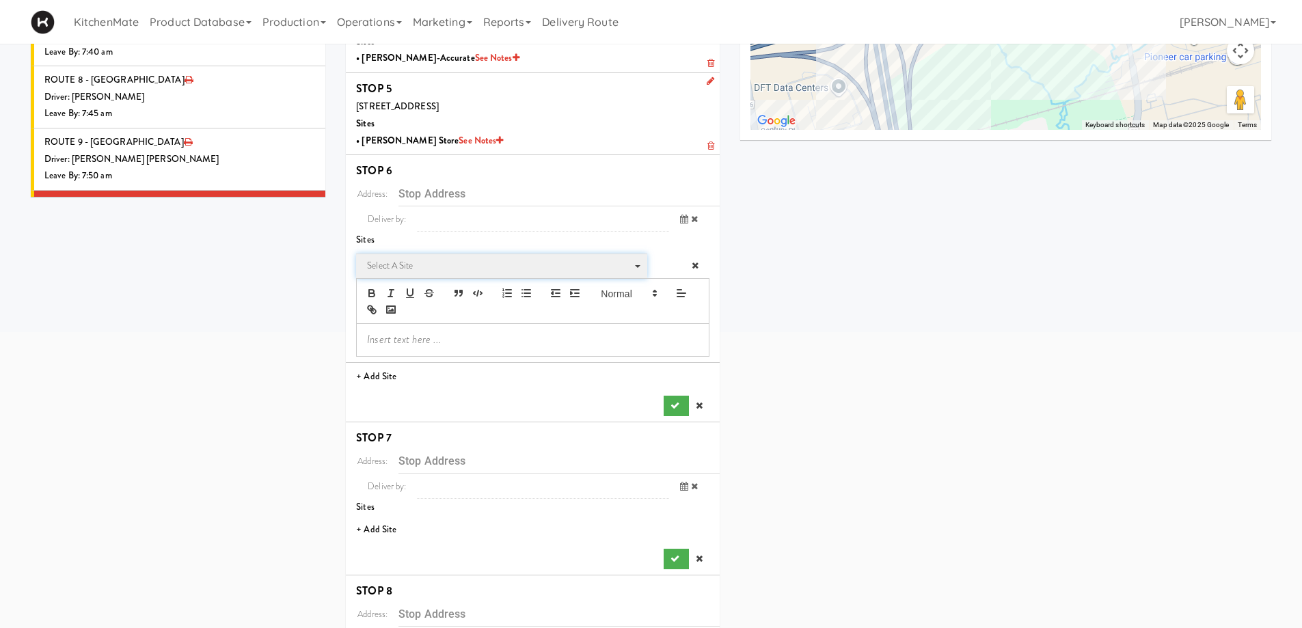
click at [437, 265] on span "Select a site" at bounding box center [497, 266] width 260 height 16
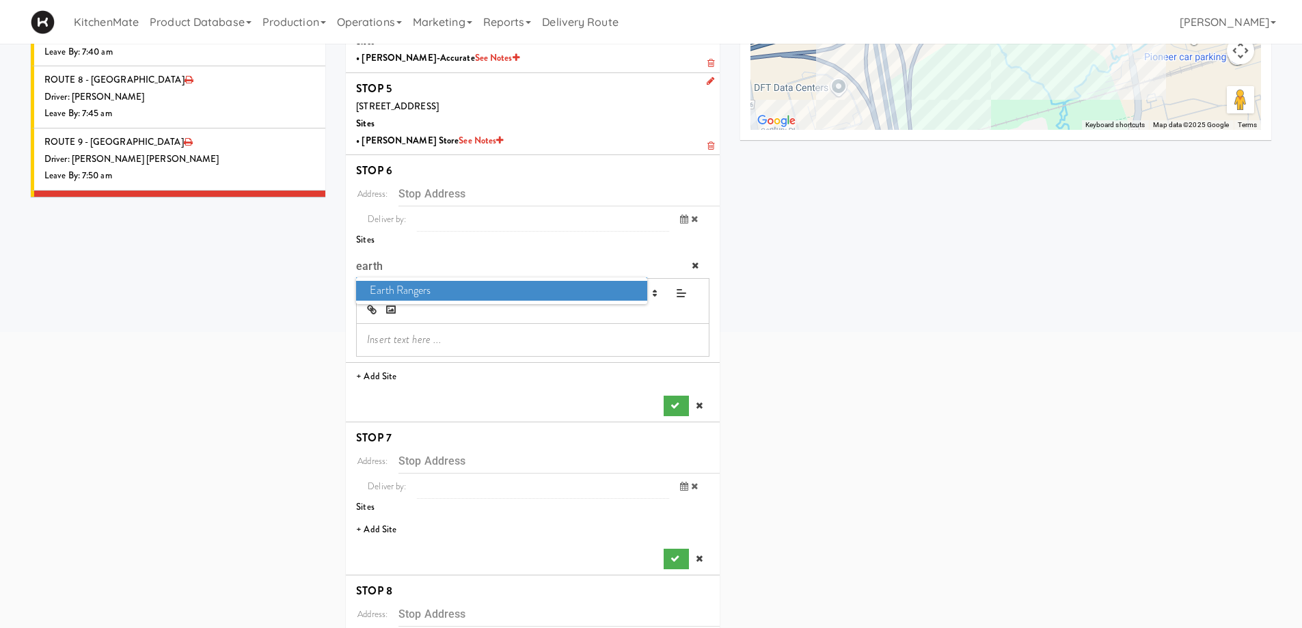
type input "earth"
click at [455, 295] on span "Earth Rangers" at bounding box center [501, 291] width 291 height 20
type input "[STREET_ADDRESS]"
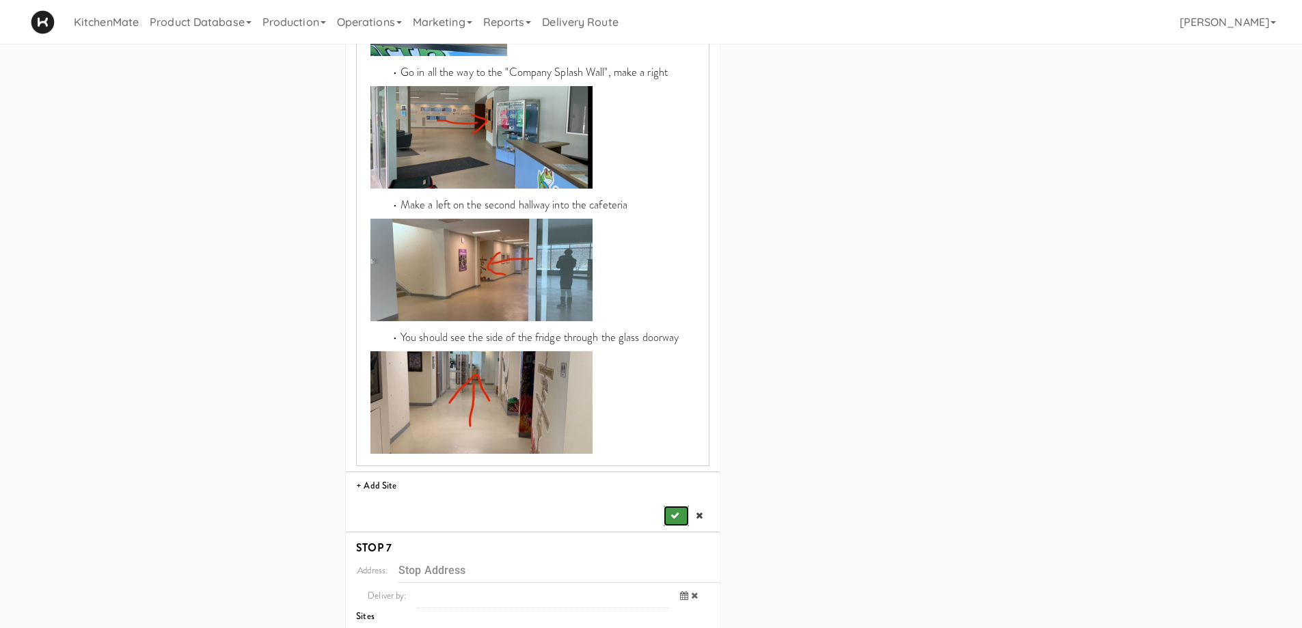
click at [677, 511] on icon "submit" at bounding box center [675, 515] width 9 height 9
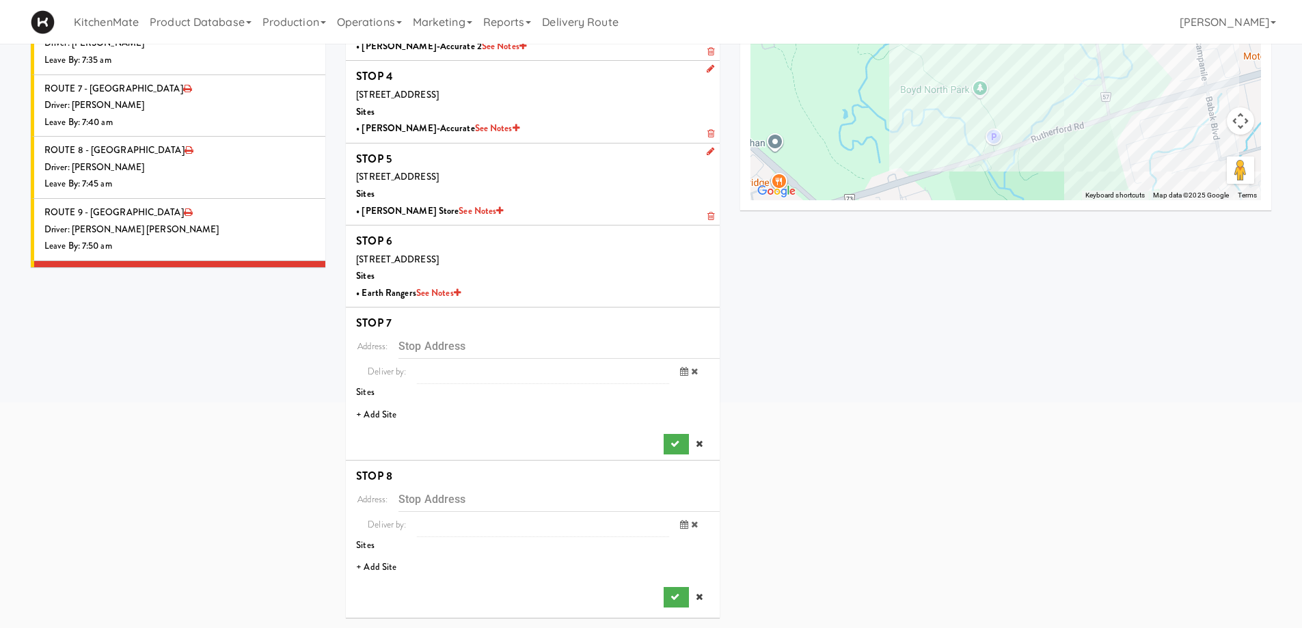
click at [394, 413] on li "+ Add Site" at bounding box center [533, 415] width 374 height 28
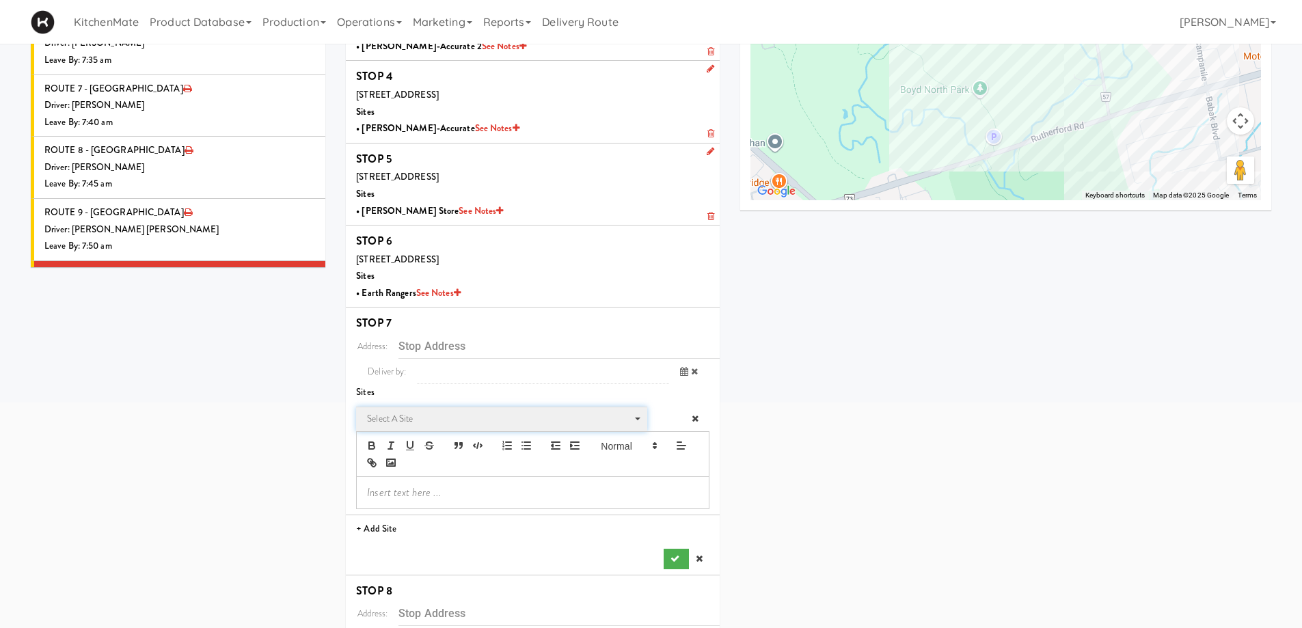
click at [431, 411] on span "Select a site" at bounding box center [497, 419] width 260 height 16
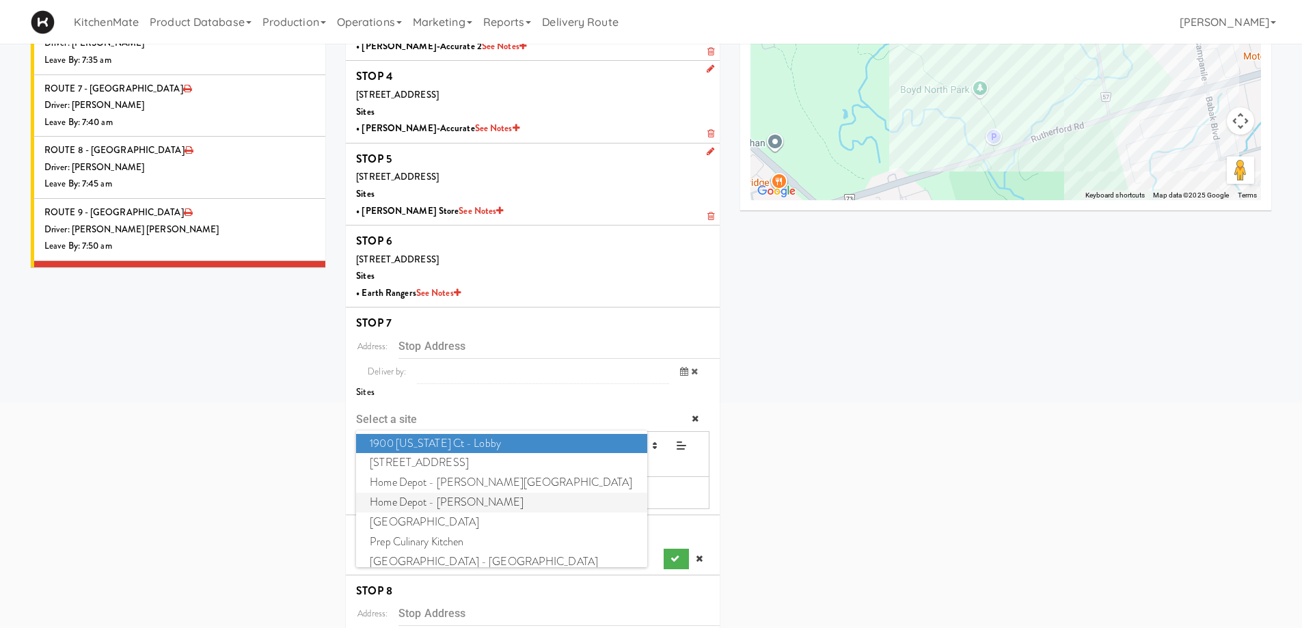
click at [464, 502] on span "Home Depot - Vaughn DC" at bounding box center [501, 503] width 291 height 20
type input "[STREET_ADDRESS][PERSON_NAME]"
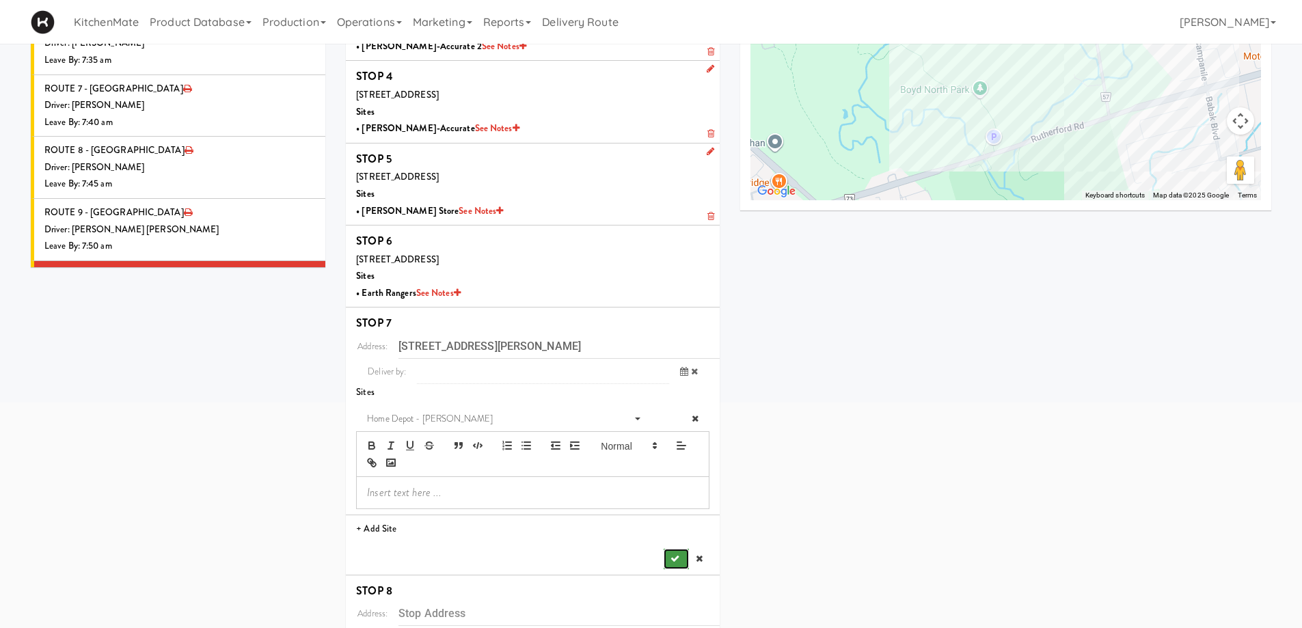
click at [682, 555] on button "submit" at bounding box center [676, 559] width 25 height 21
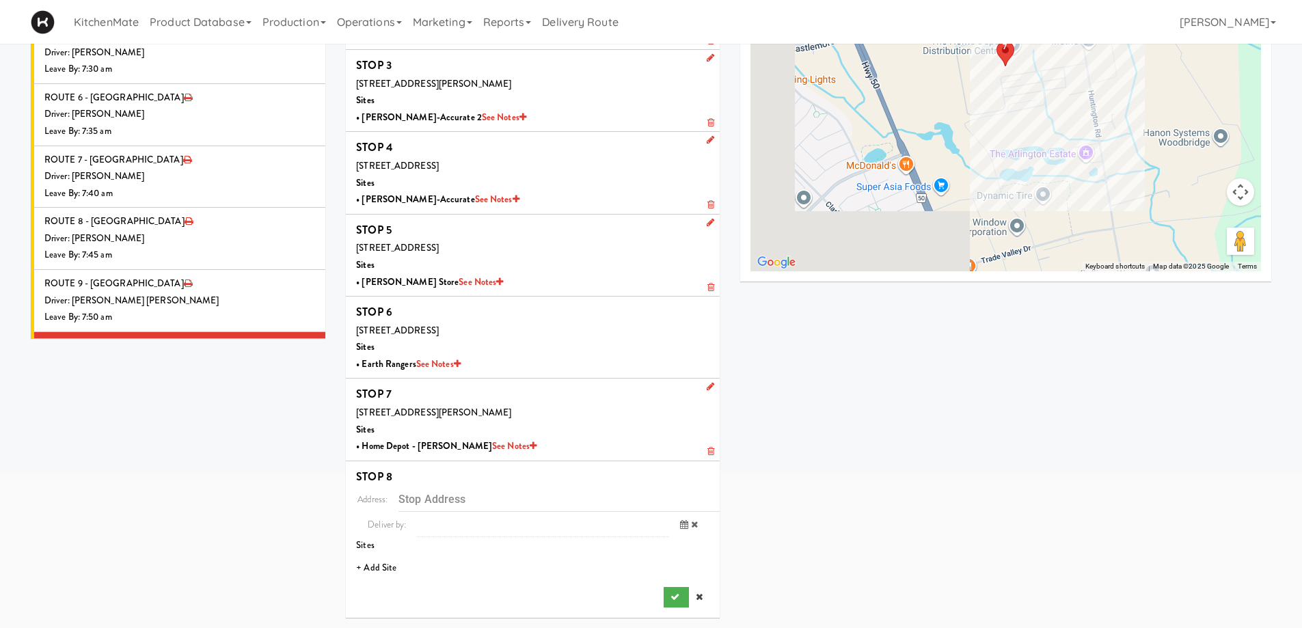
scroll to position [198, 0]
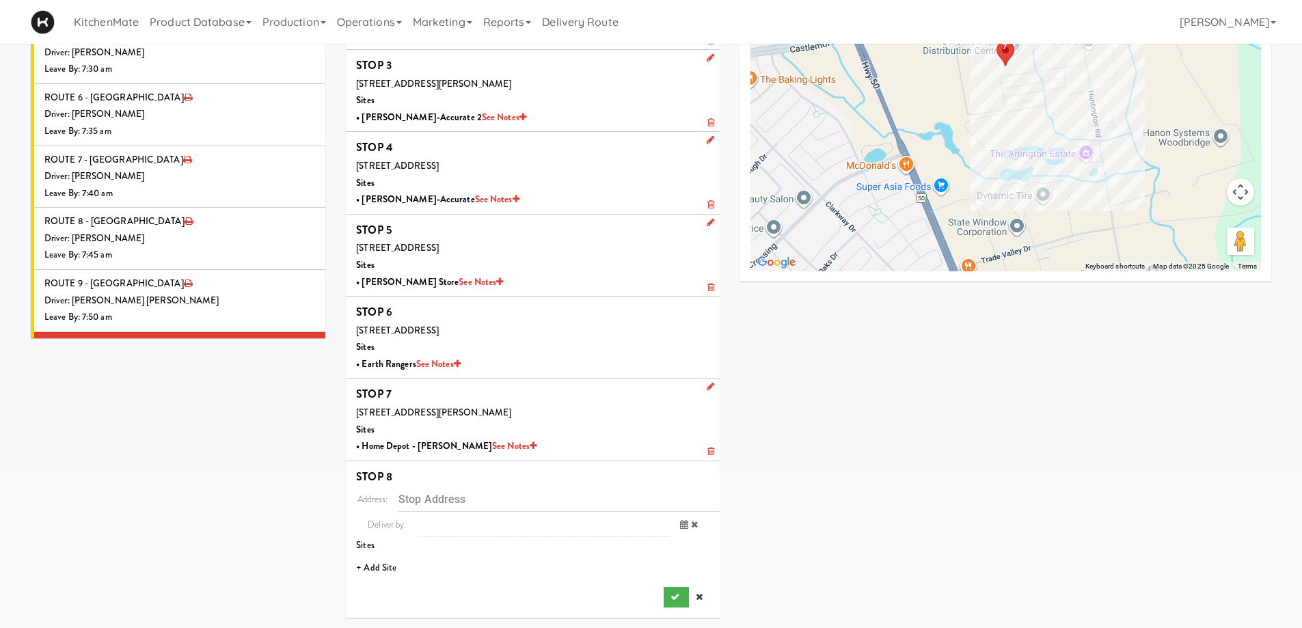
click at [371, 572] on li "+ Add Site" at bounding box center [533, 568] width 374 height 28
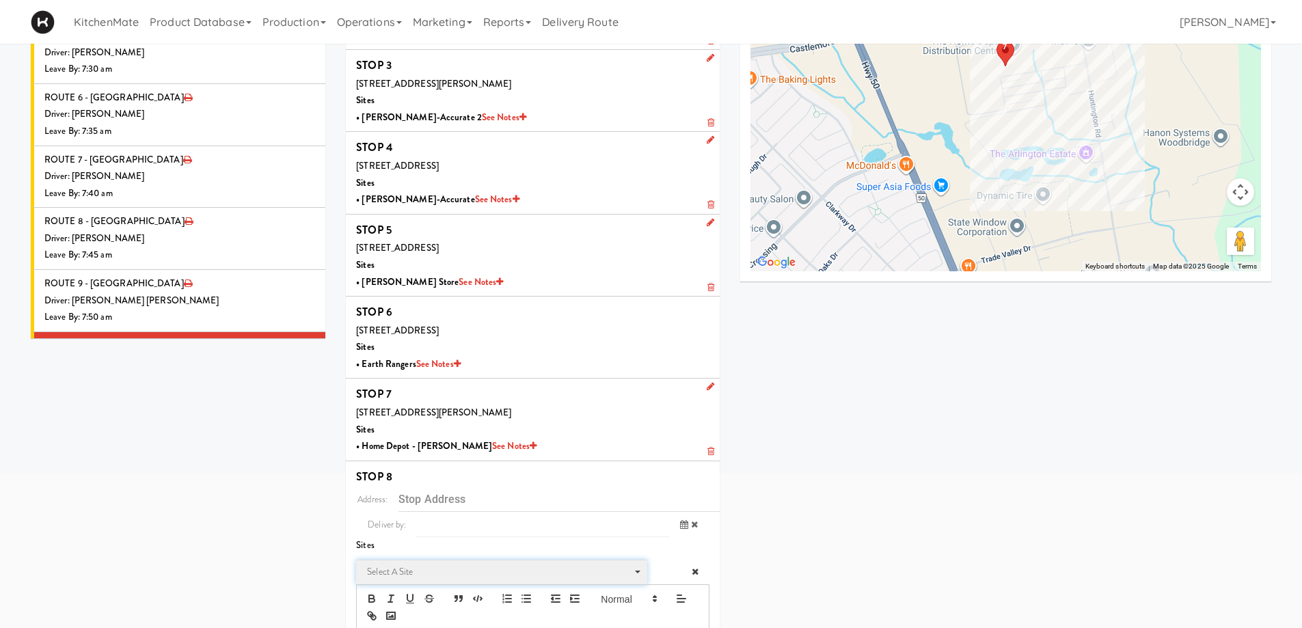
click at [410, 570] on span "Select a site" at bounding box center [497, 572] width 260 height 16
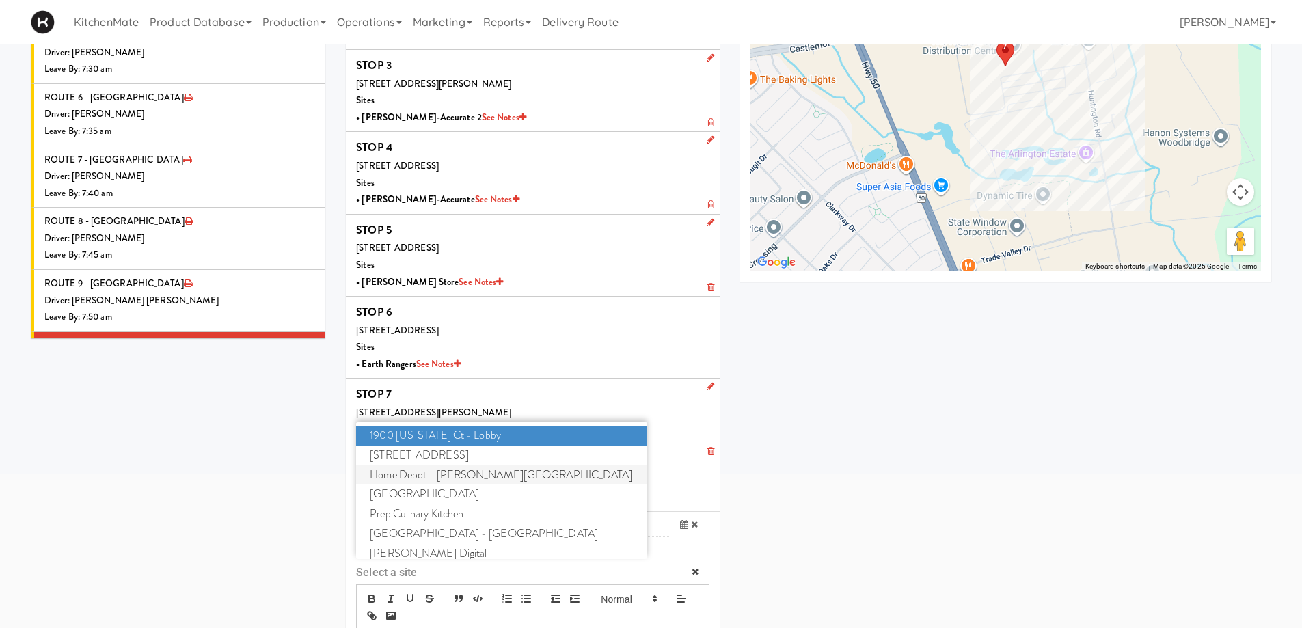
click at [474, 468] on span "Home Depot - Bolton IC" at bounding box center [501, 476] width 291 height 20
type input "[STREET_ADDRESS][PERSON_NAME]"
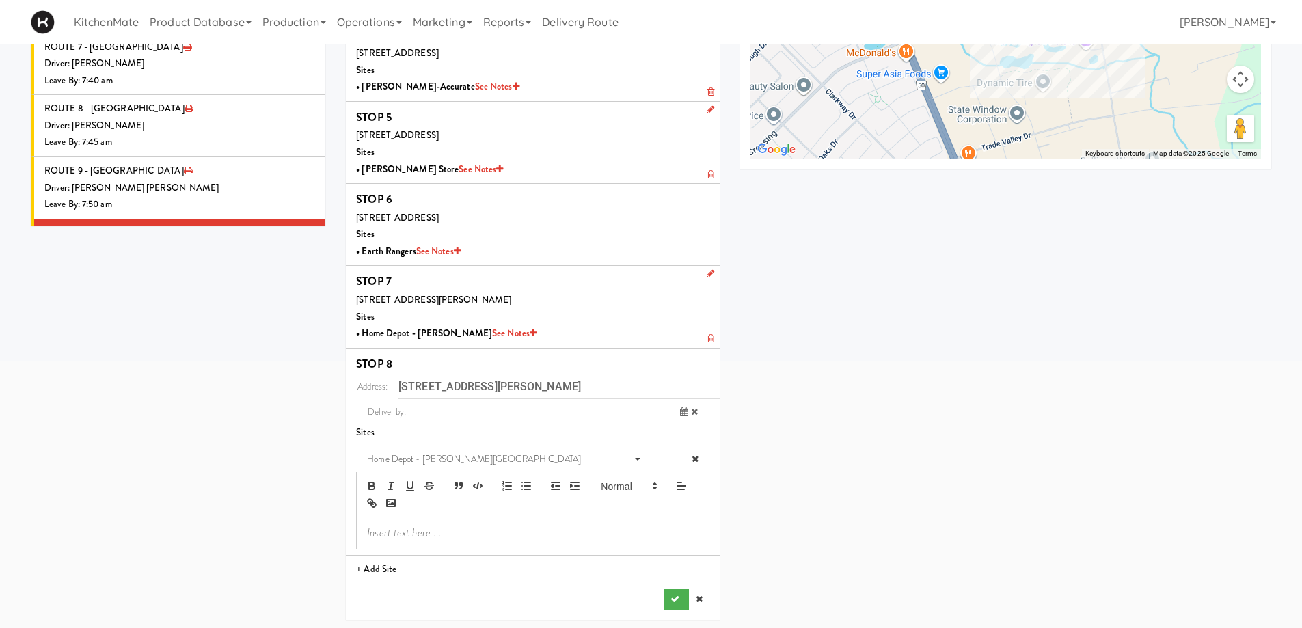
scroll to position [313, 0]
click at [682, 590] on button "submit" at bounding box center [676, 597] width 25 height 21
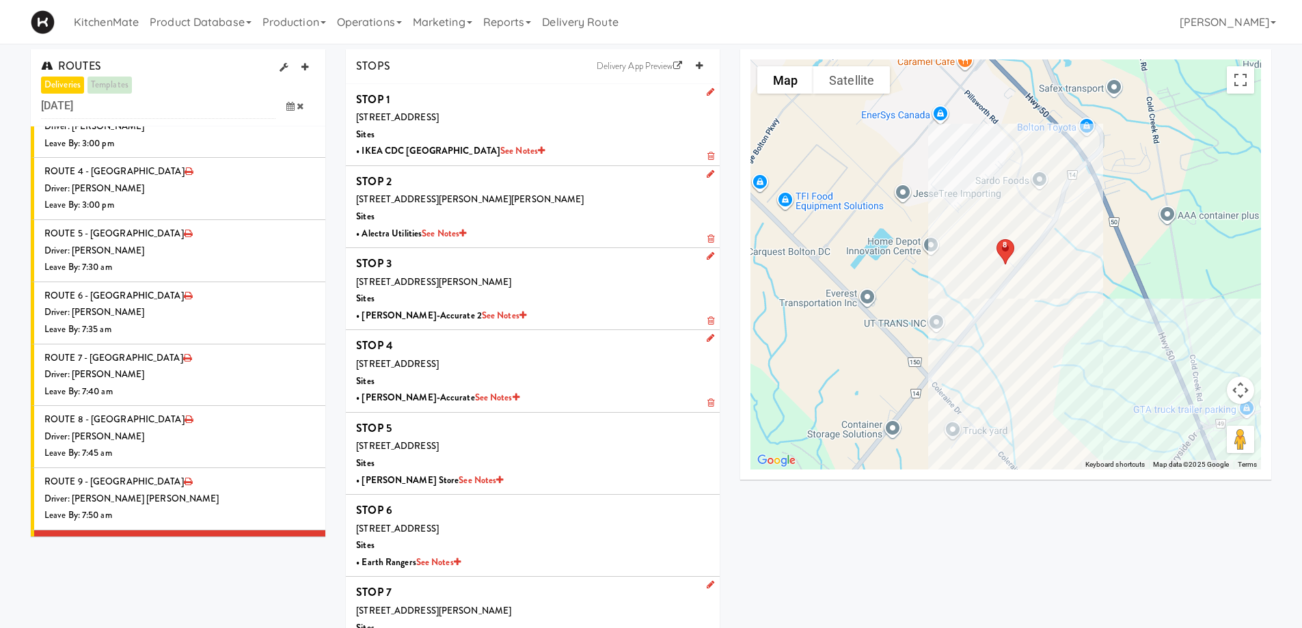
scroll to position [1555, 0]
click at [181, 593] on li "ROUTE 11 - Idle Driver: No driver assigned Leave By: 12:00 am" at bounding box center [178, 624] width 295 height 62
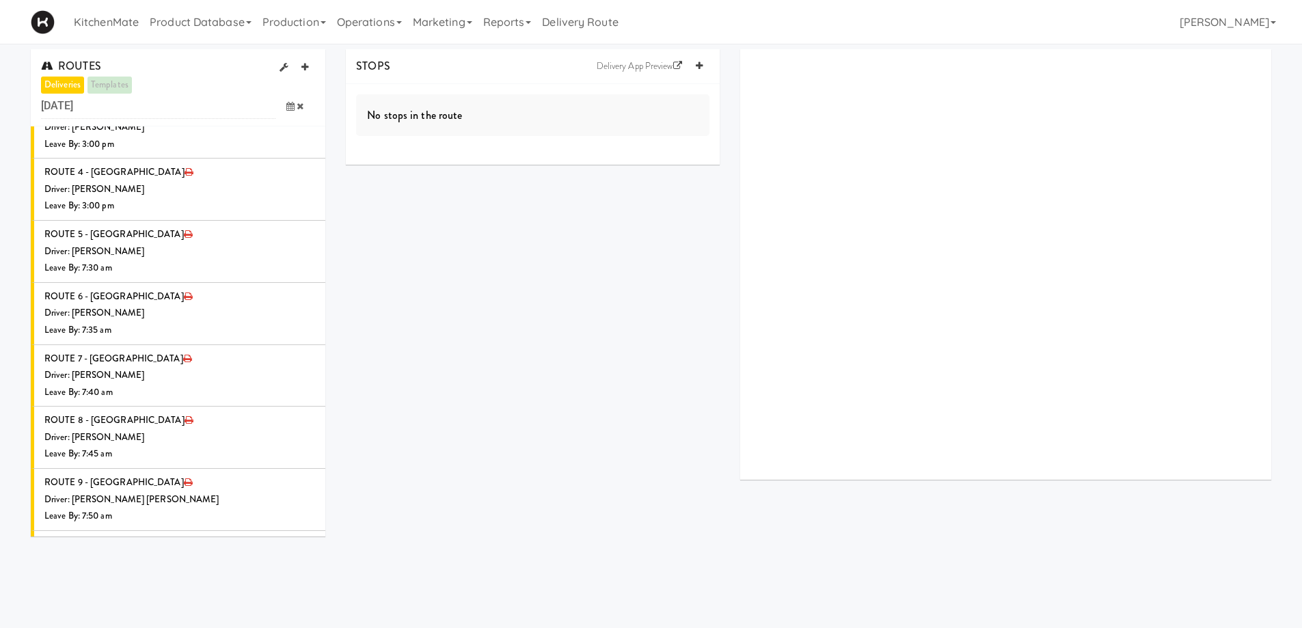
click at [312, 597] on icon at bounding box center [316, 601] width 8 height 9
click at [154, 621] on span "Select a driver" at bounding box center [156, 627] width 55 height 13
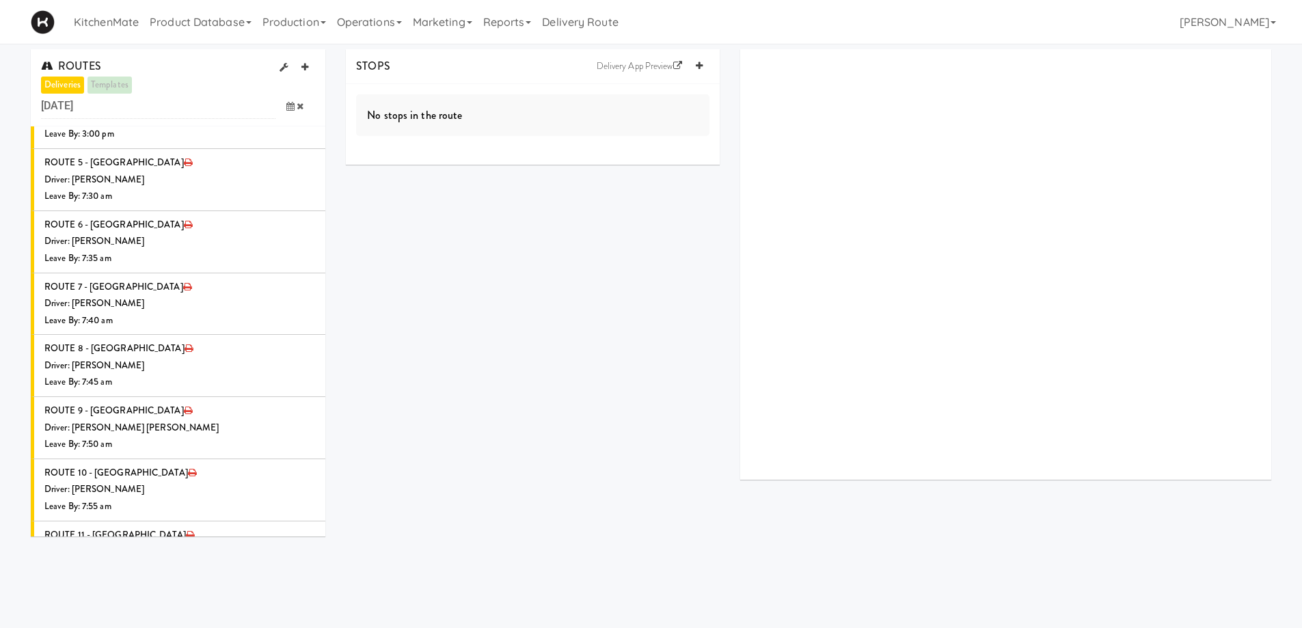
scroll to position [1627, 0]
type input "ross"
click at [222, 570] on span "Ross Daly" at bounding box center [218, 580] width 195 height 20
click at [286, 601] on icon at bounding box center [290, 605] width 8 height 9
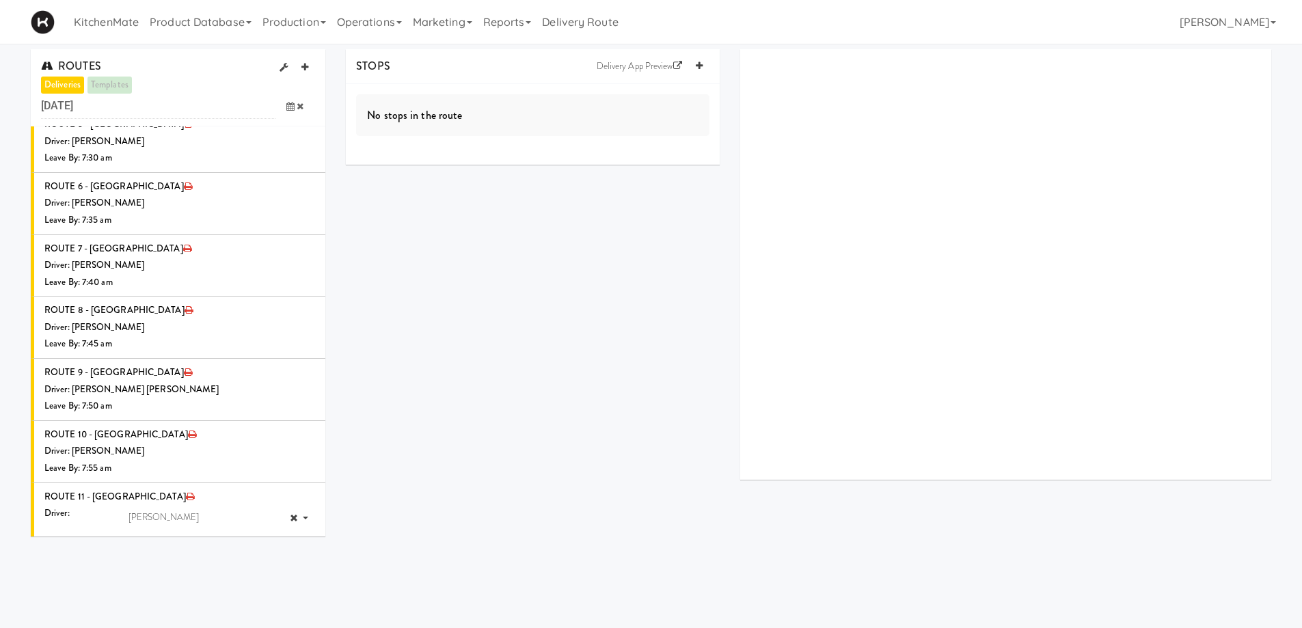
scroll to position [1696, 0]
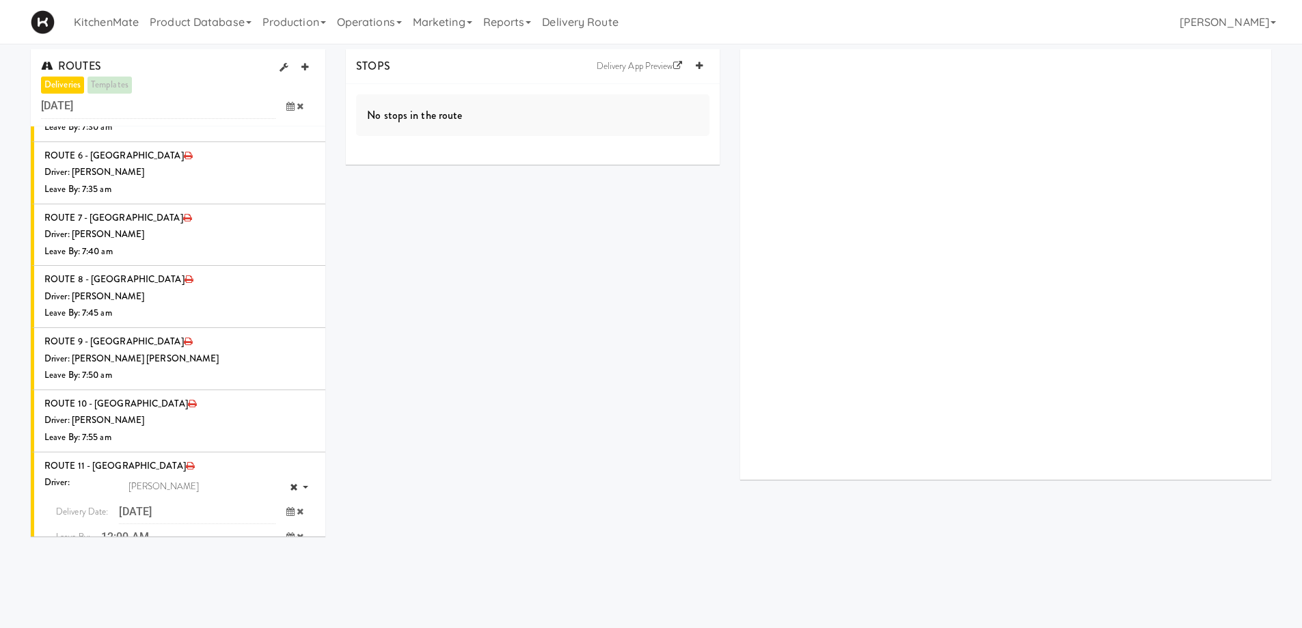
click at [64, 604] on span "8:00 AM" at bounding box center [74, 615] width 53 height 23
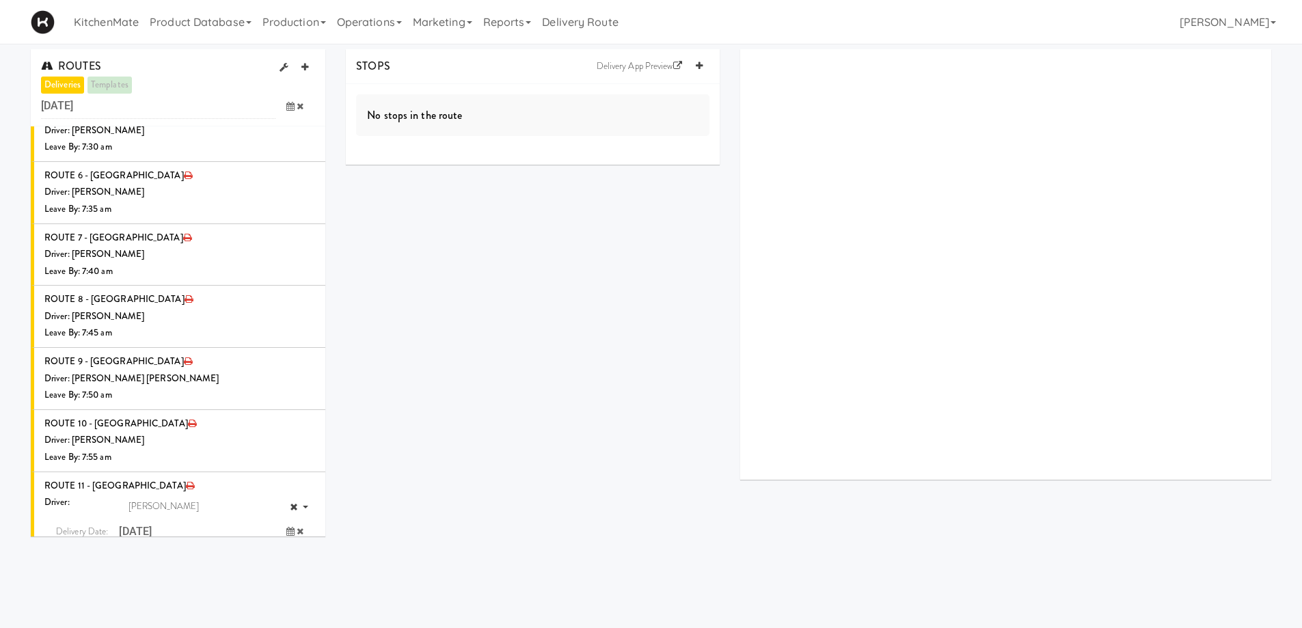
click at [66, 577] on span "8:00 AM" at bounding box center [74, 588] width 53 height 23
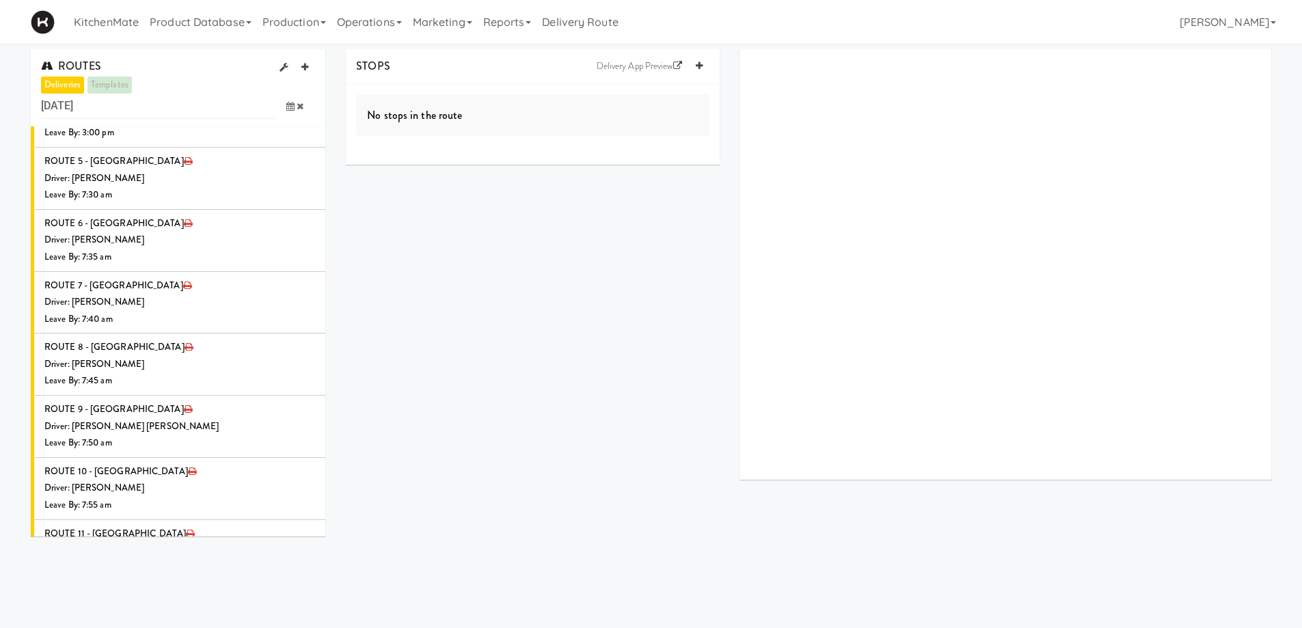
click at [277, 628] on icon "submit" at bounding box center [281, 632] width 9 height 9
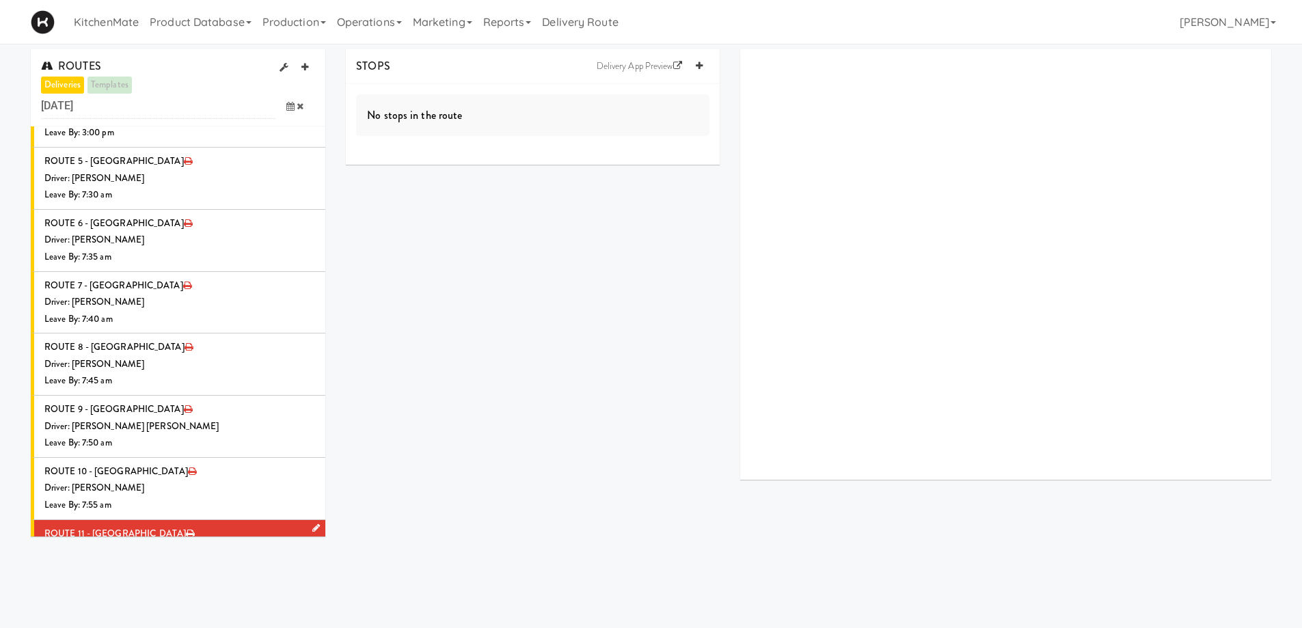
scroll to position [1555, 0]
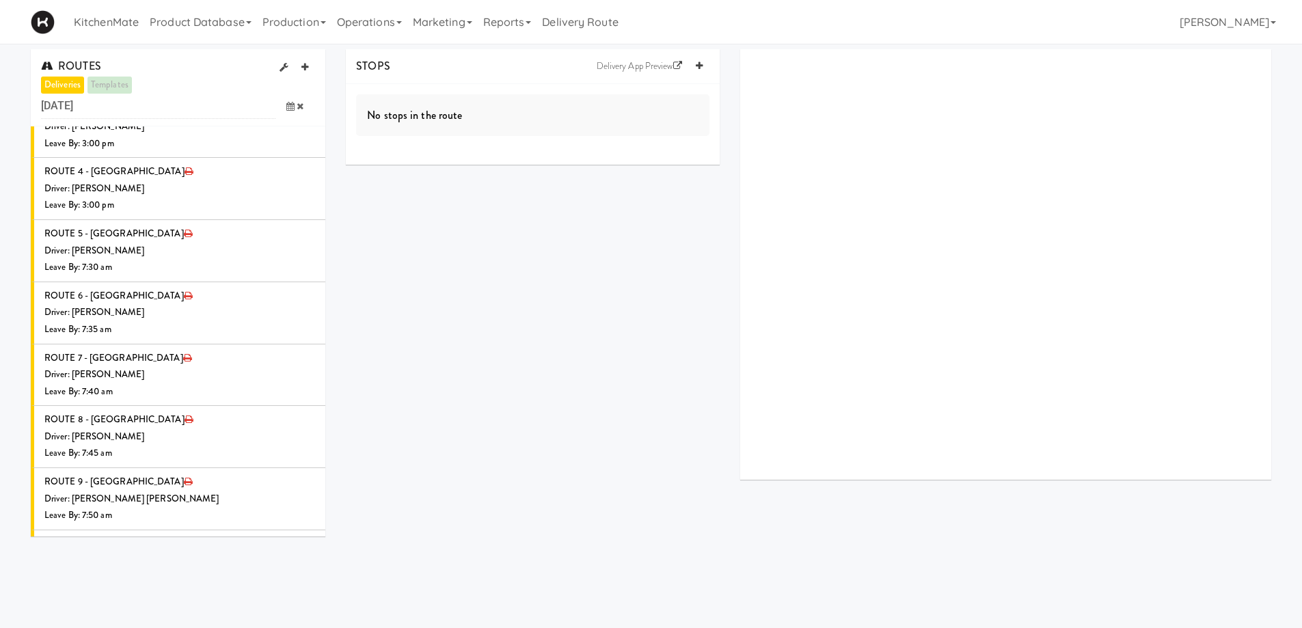
click at [241, 628] on div "Leave By: 8:00 am" at bounding box center [179, 640] width 271 height 17
click at [703, 64] on link at bounding box center [699, 66] width 21 height 21
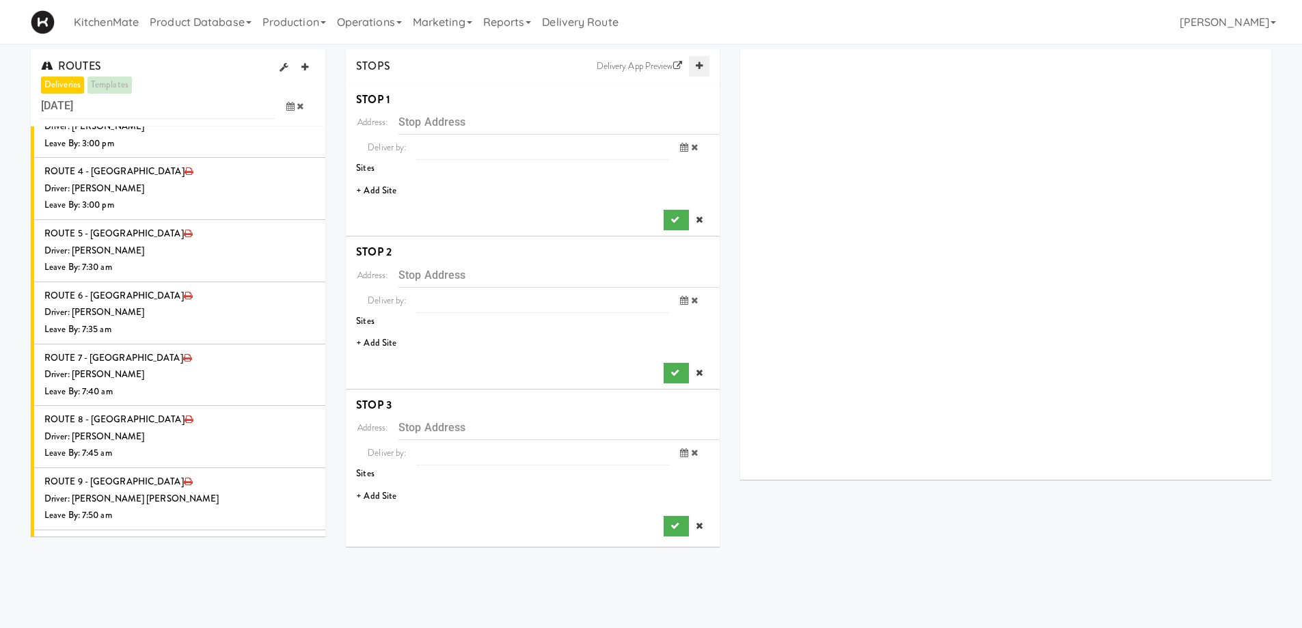
click at [703, 64] on link at bounding box center [699, 66] width 21 height 21
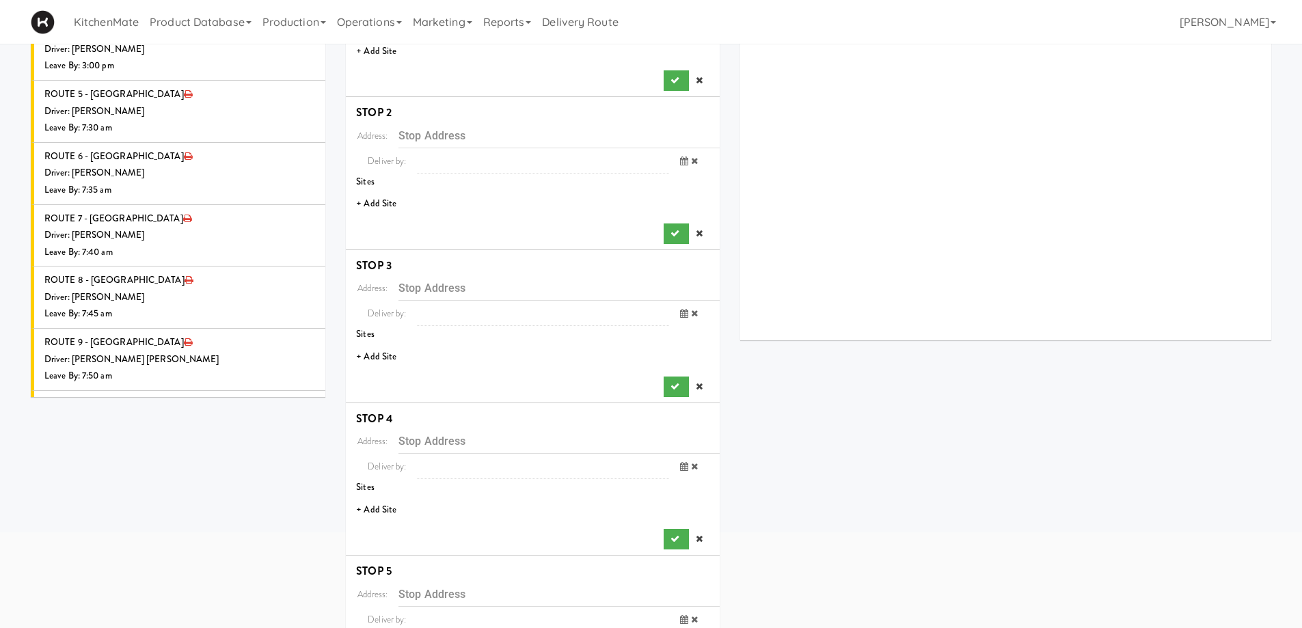
scroll to position [0, 0]
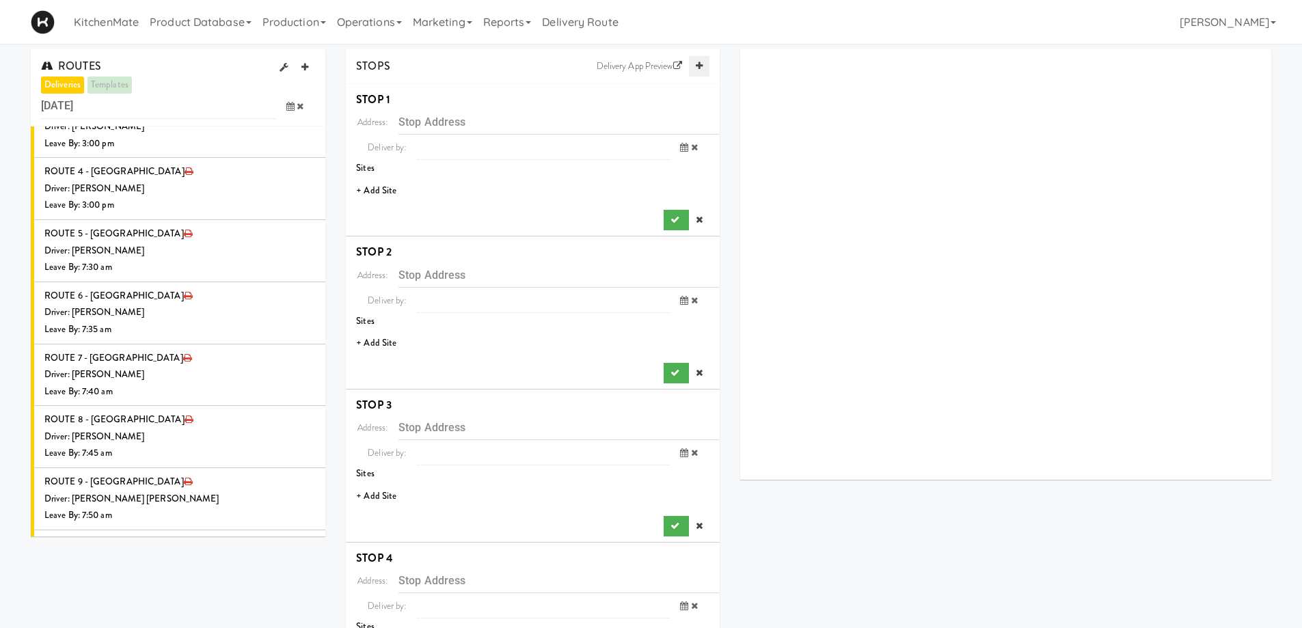
click at [697, 66] on icon at bounding box center [699, 66] width 7 height 9
click at [382, 188] on li "+ Add Site" at bounding box center [533, 191] width 374 height 28
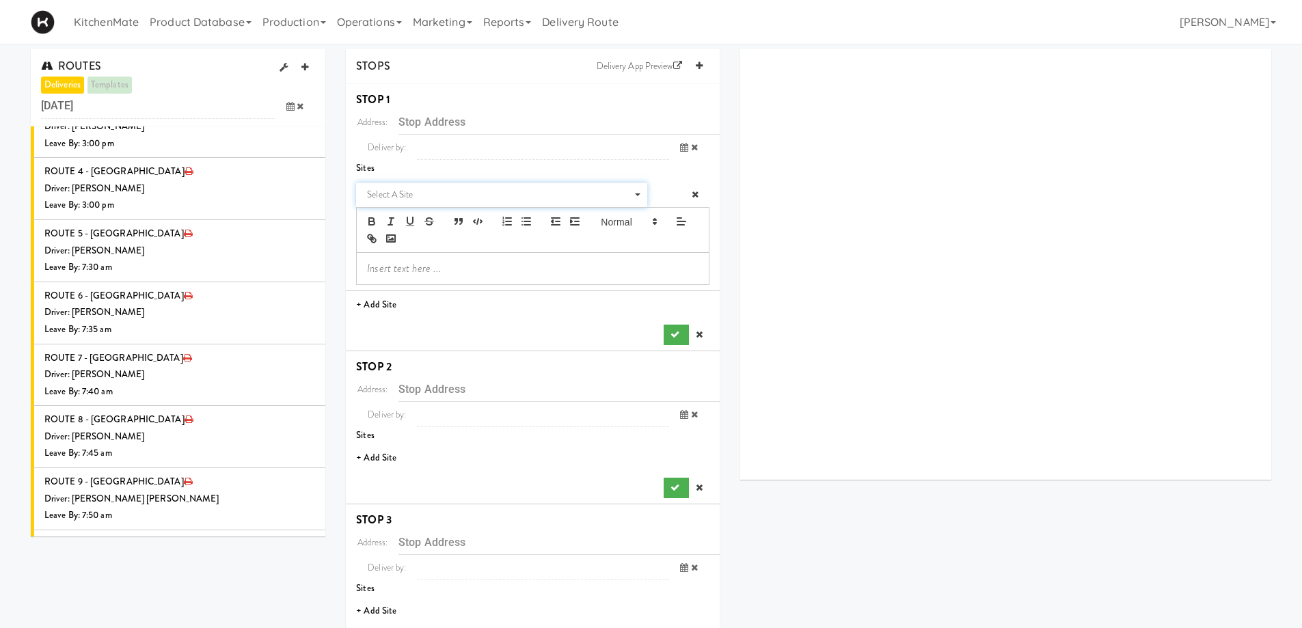
click at [412, 200] on span "Select a site" at bounding box center [497, 195] width 260 height 16
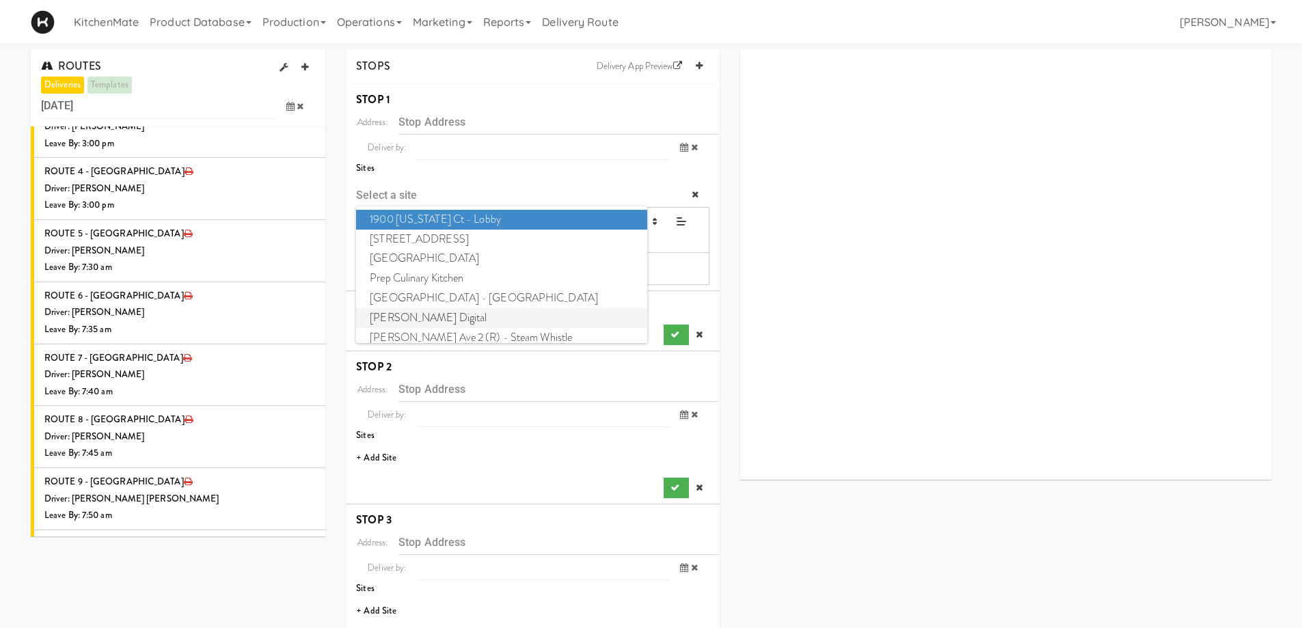
click at [423, 310] on span "William Thomas Digital" at bounding box center [501, 318] width 291 height 20
type input "[STREET_ADDRESS]"
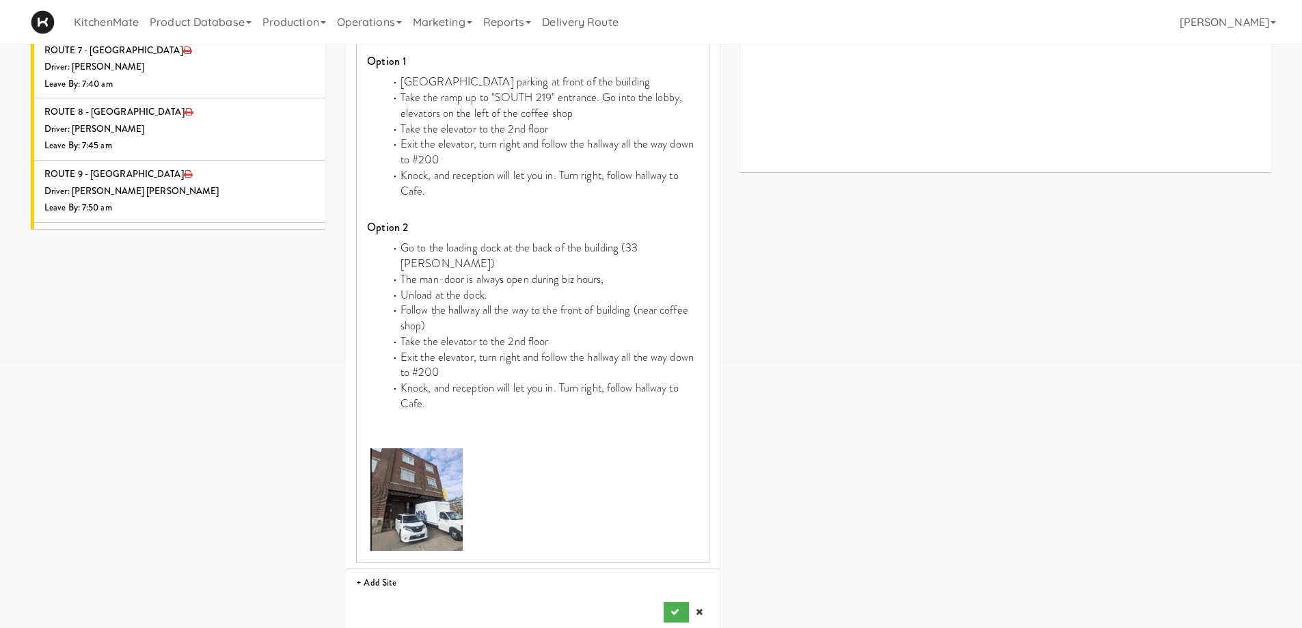
scroll to position [410, 0]
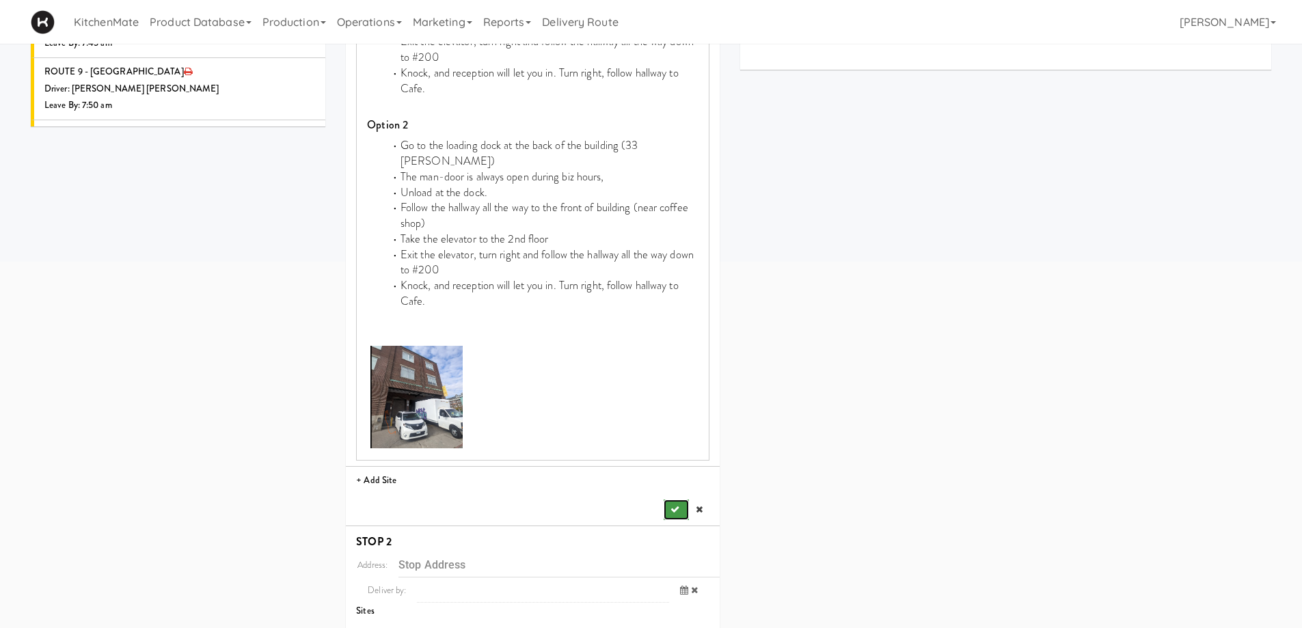
click at [679, 500] on button "submit" at bounding box center [676, 510] width 25 height 21
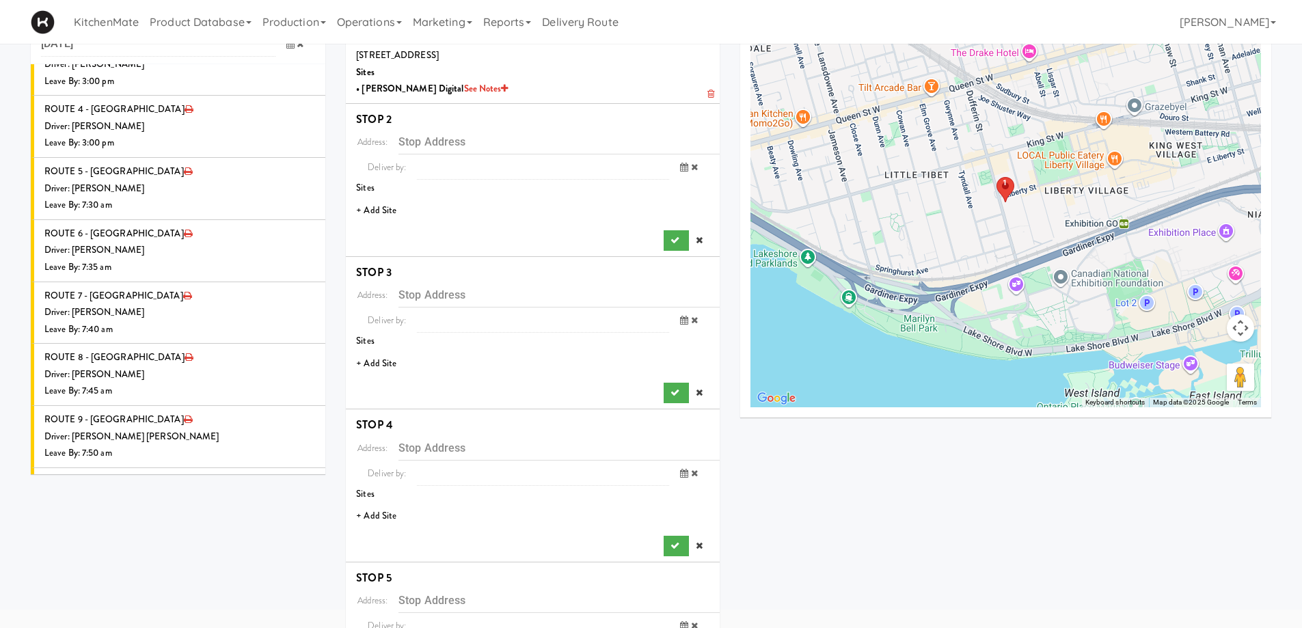
scroll to position [43, 0]
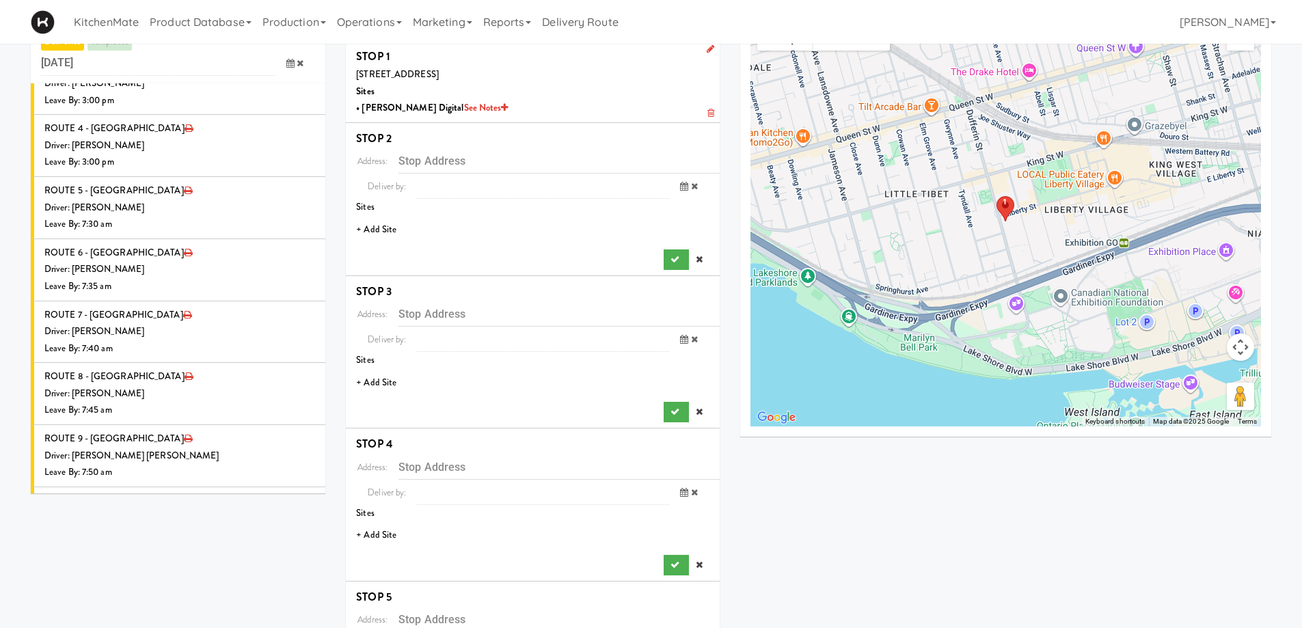
click at [379, 232] on li "+ Add Site" at bounding box center [533, 230] width 374 height 28
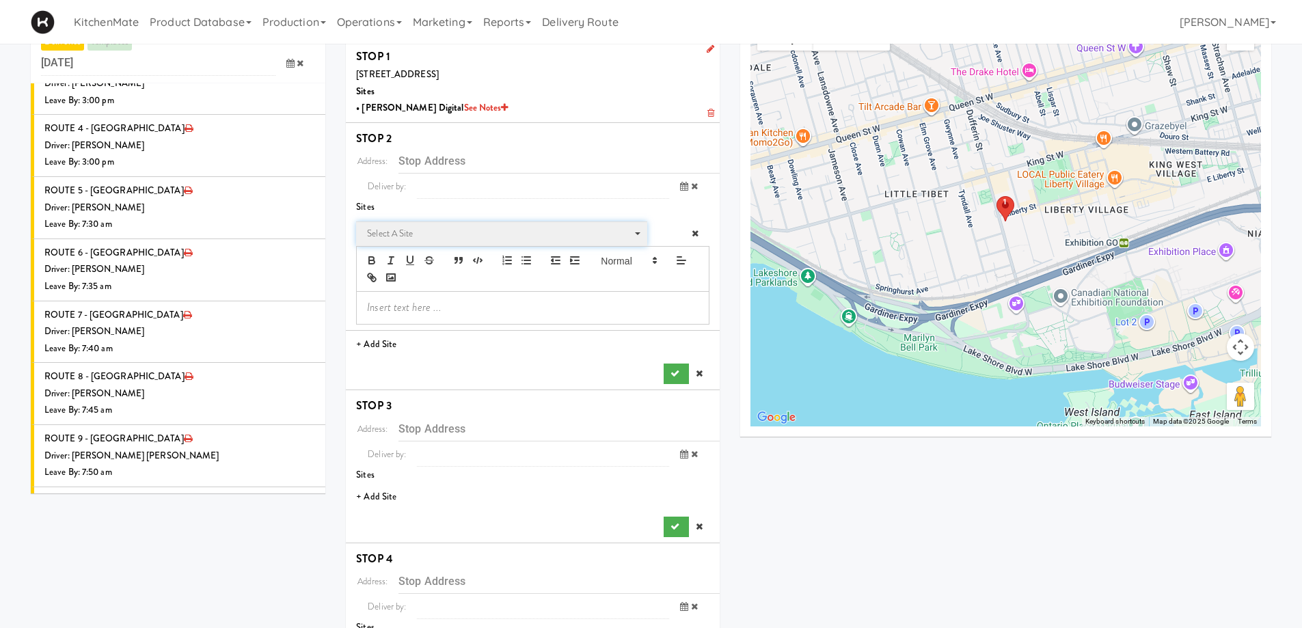
click at [428, 238] on span "Select a site" at bounding box center [497, 234] width 260 height 16
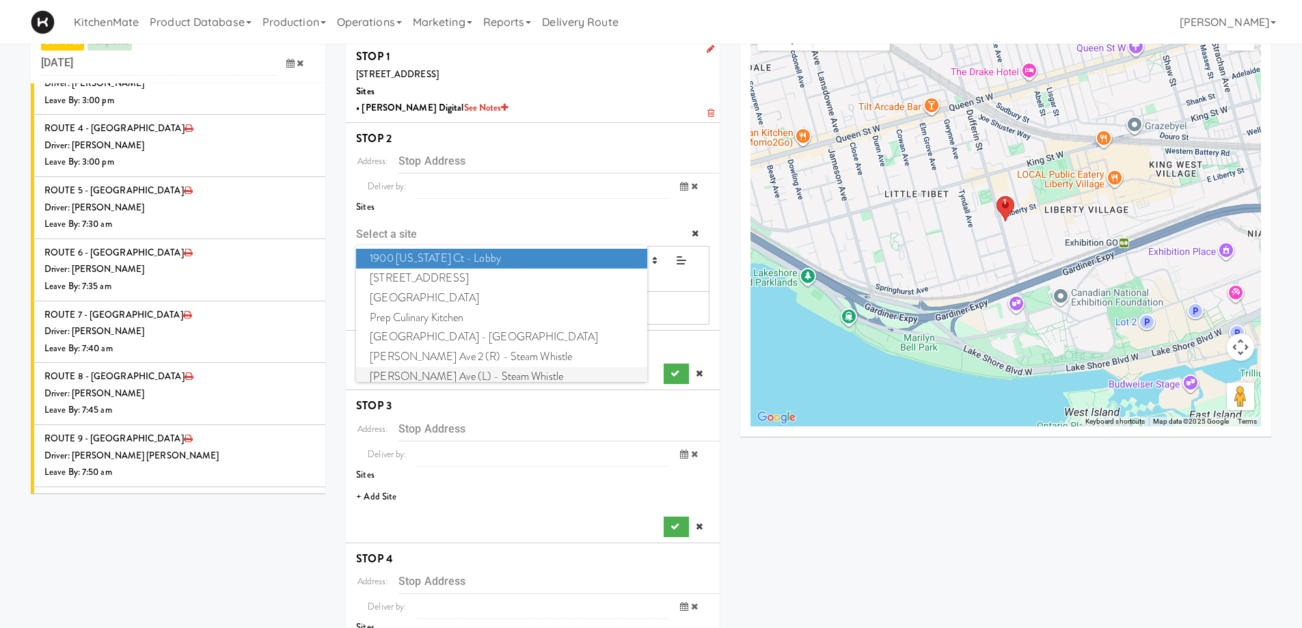
click at [437, 371] on span "Evans Ave (L) - Steam Whistle" at bounding box center [501, 377] width 291 height 20
type input "[STREET_ADDRESS][PERSON_NAME]"
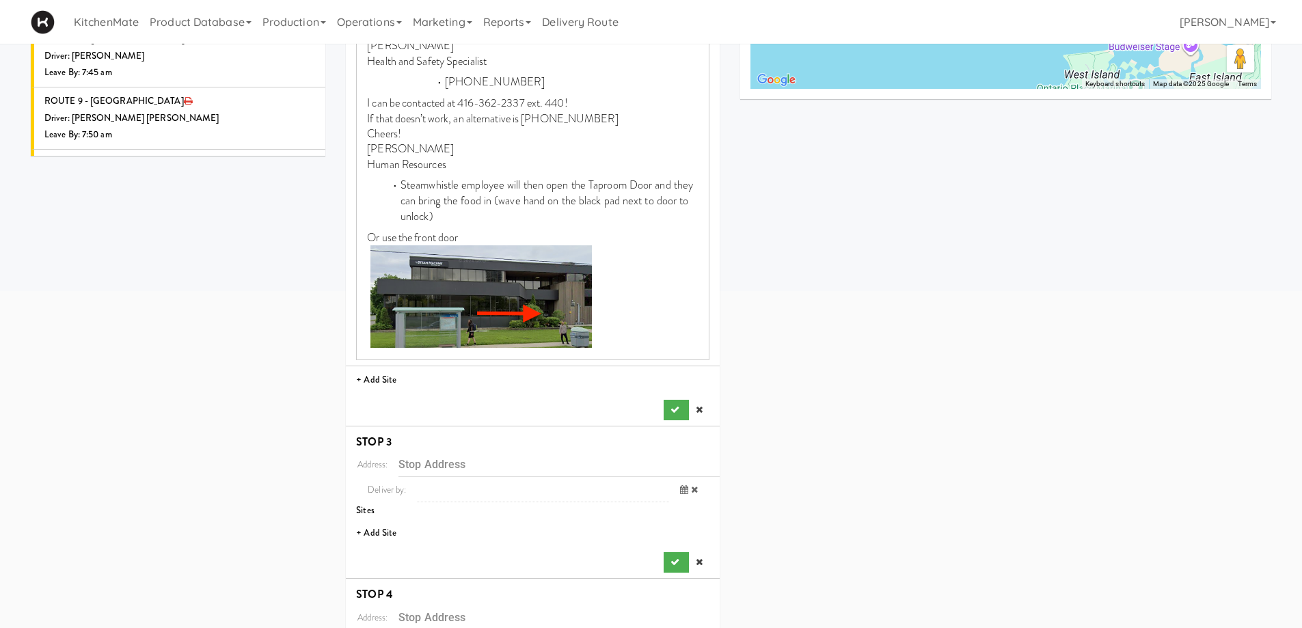
scroll to position [385, 0]
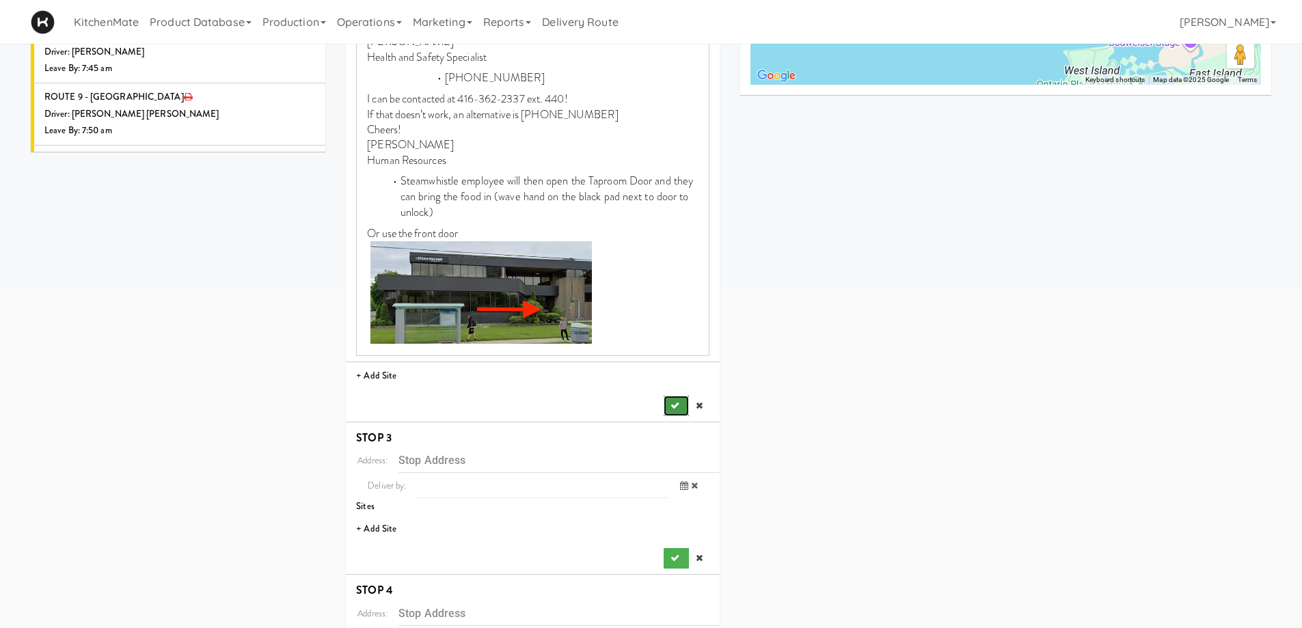
click at [672, 405] on icon "submit" at bounding box center [675, 405] width 9 height 9
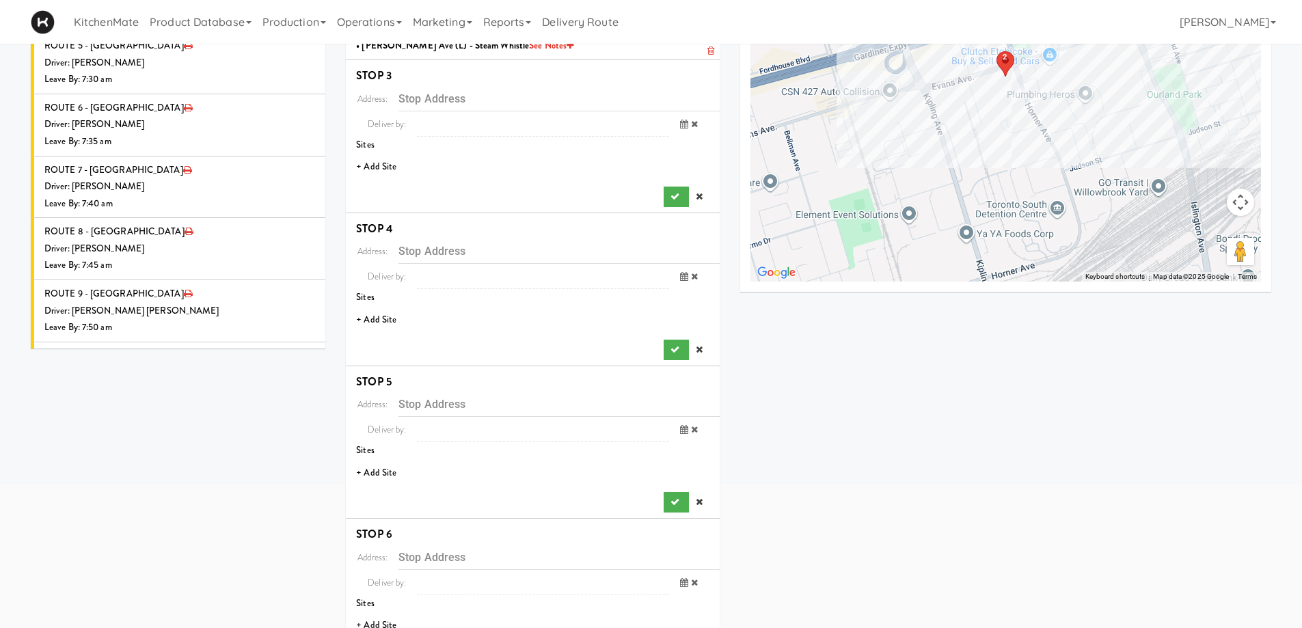
scroll to position [41, 0]
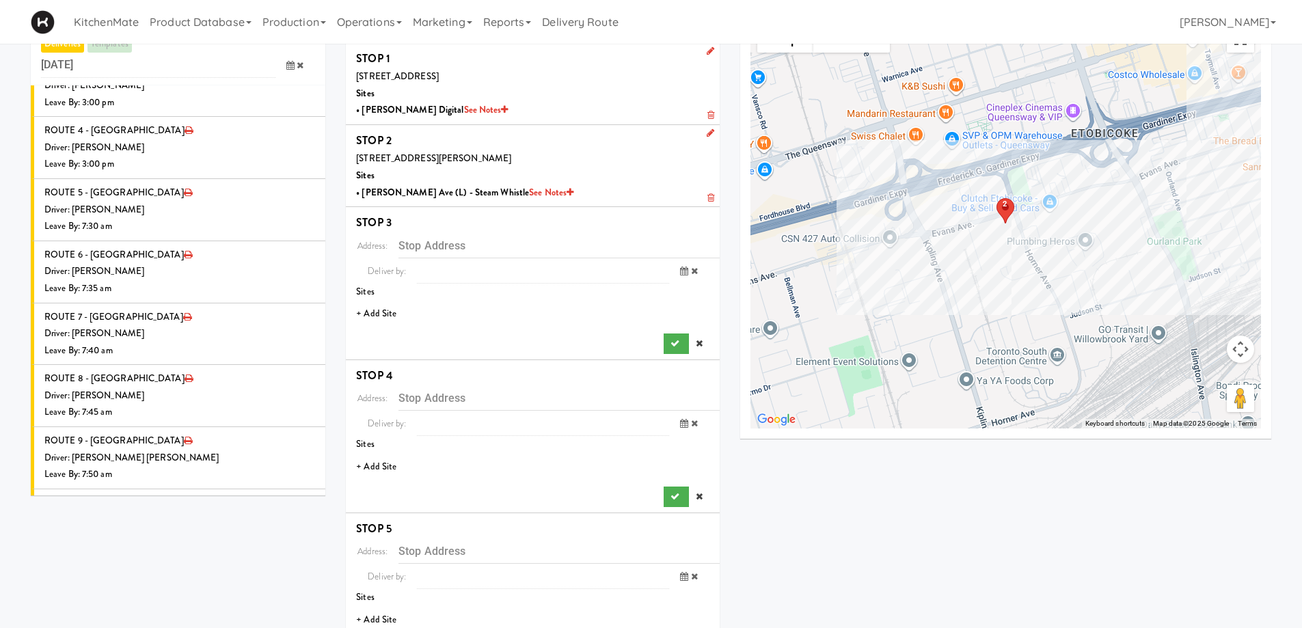
click at [381, 315] on li "+ Add Site" at bounding box center [533, 314] width 374 height 28
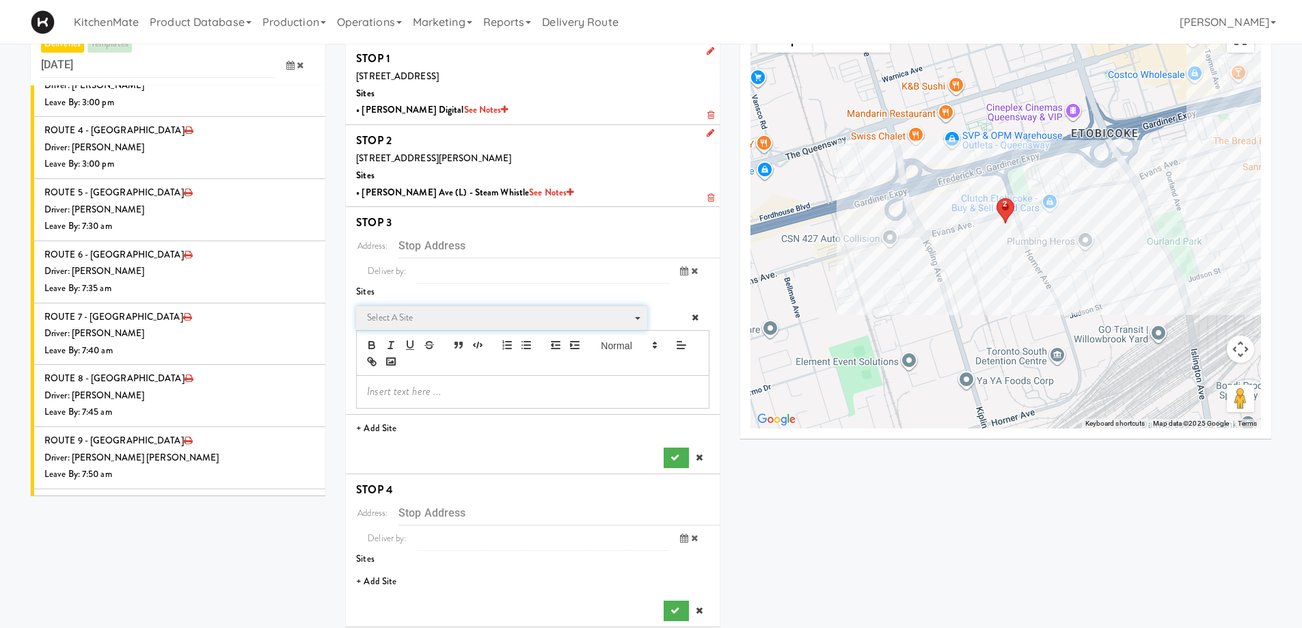
click at [403, 320] on span "Select a site" at bounding box center [497, 318] width 260 height 16
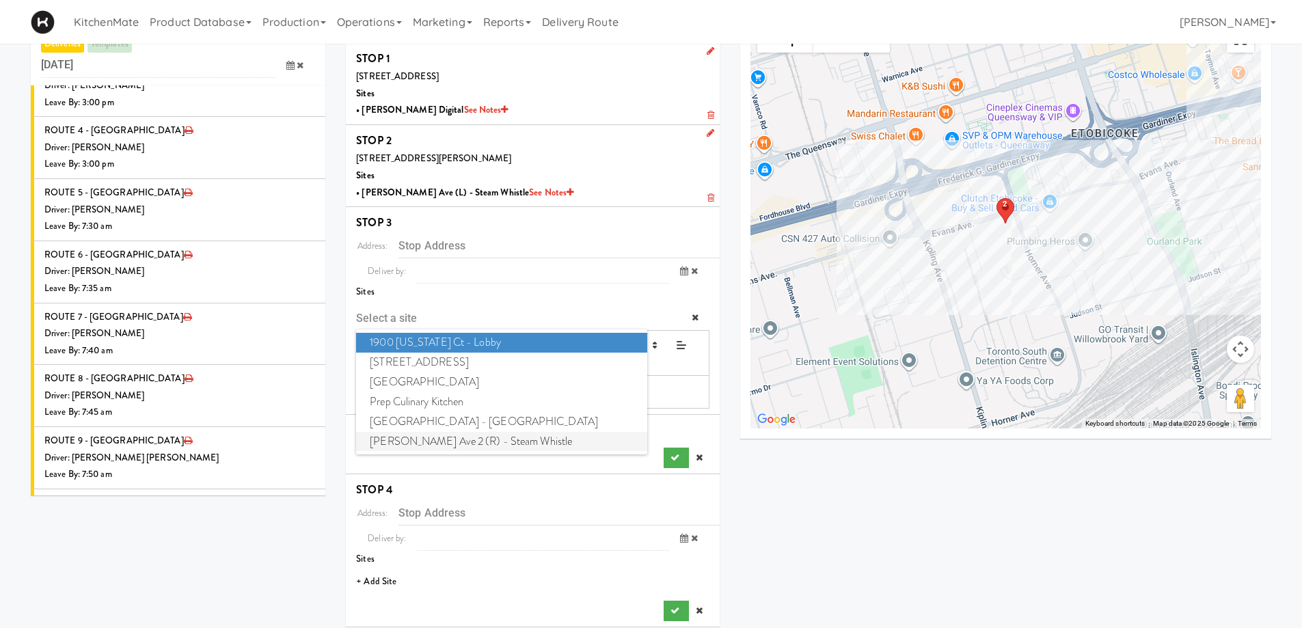
click at [453, 436] on span "Evans Ave 2 (R) - Steam Whistle" at bounding box center [501, 442] width 291 height 20
type input "[STREET_ADDRESS][PERSON_NAME]"
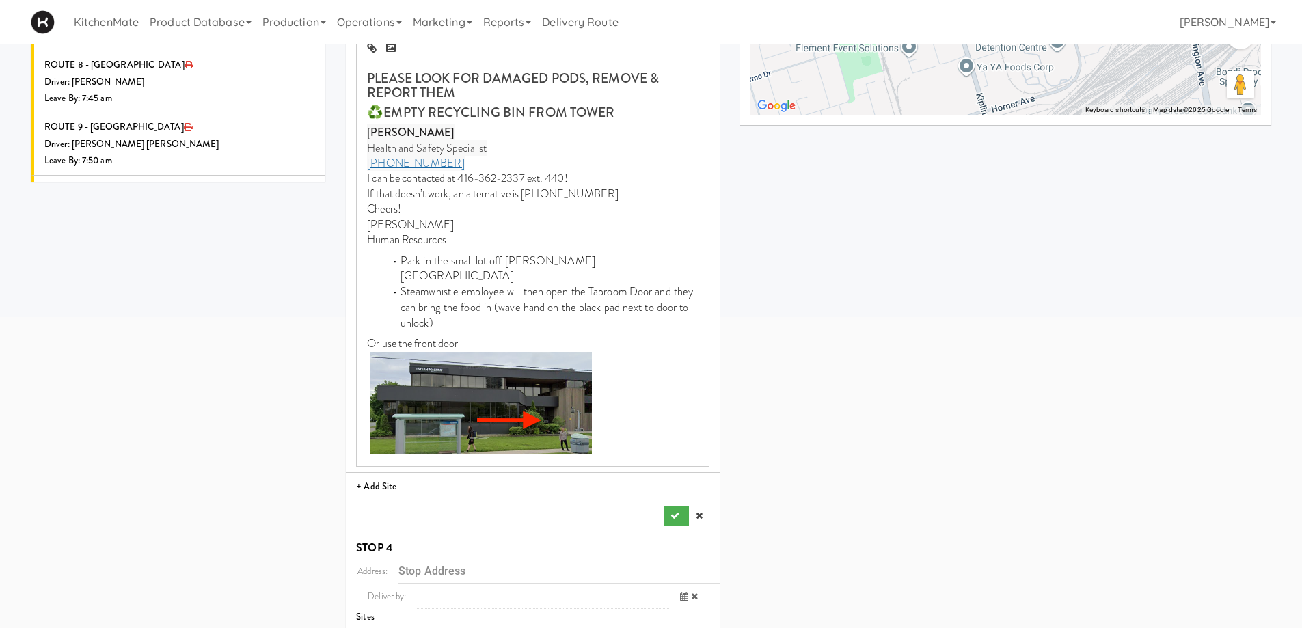
scroll to position [451, 0]
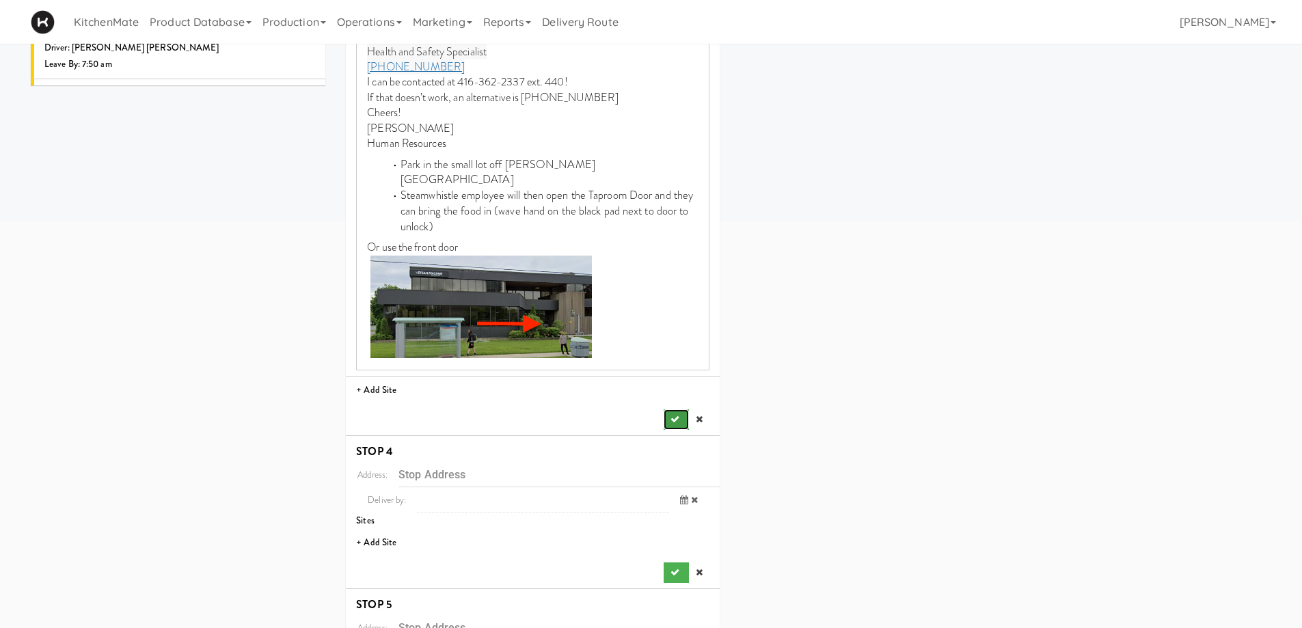
click at [673, 415] on icon "submit" at bounding box center [675, 419] width 9 height 9
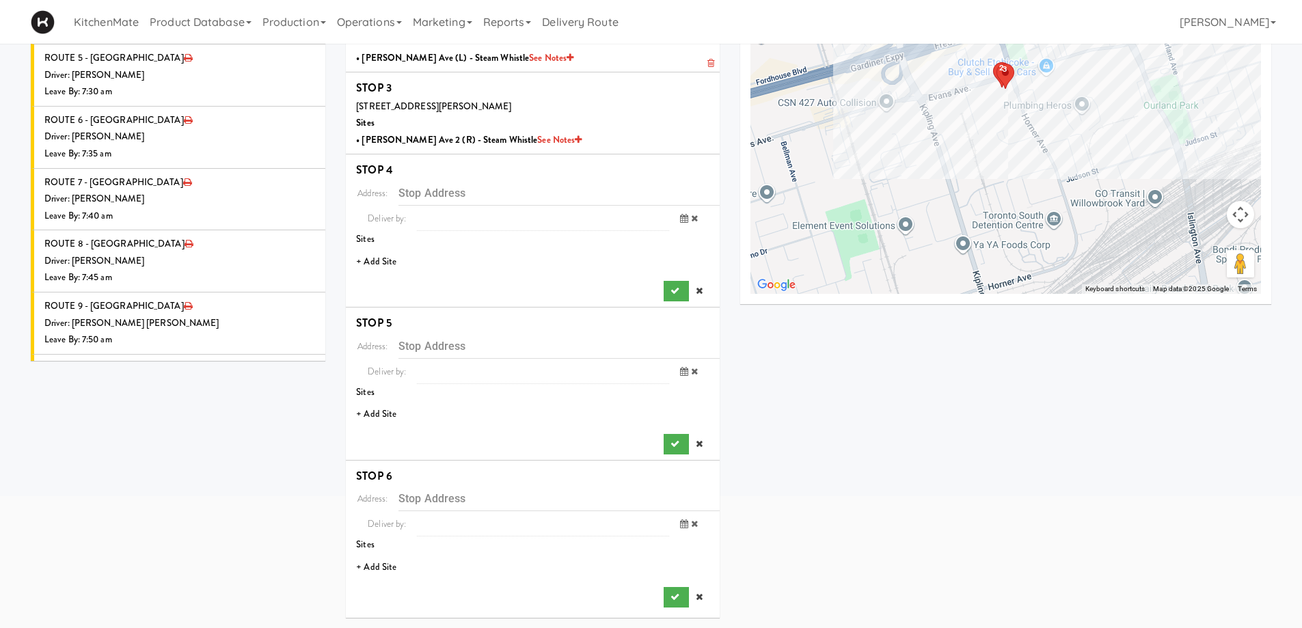
click at [386, 263] on li "+ Add Site" at bounding box center [533, 262] width 374 height 28
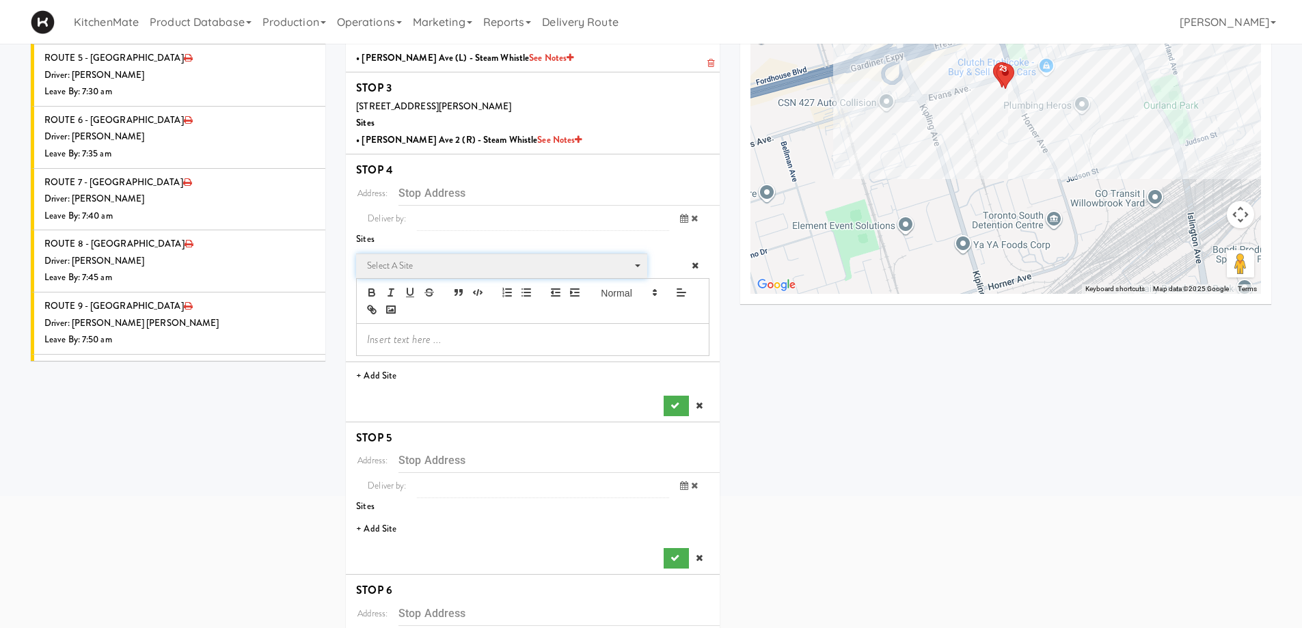
click at [430, 267] on span "Select a site" at bounding box center [497, 266] width 260 height 16
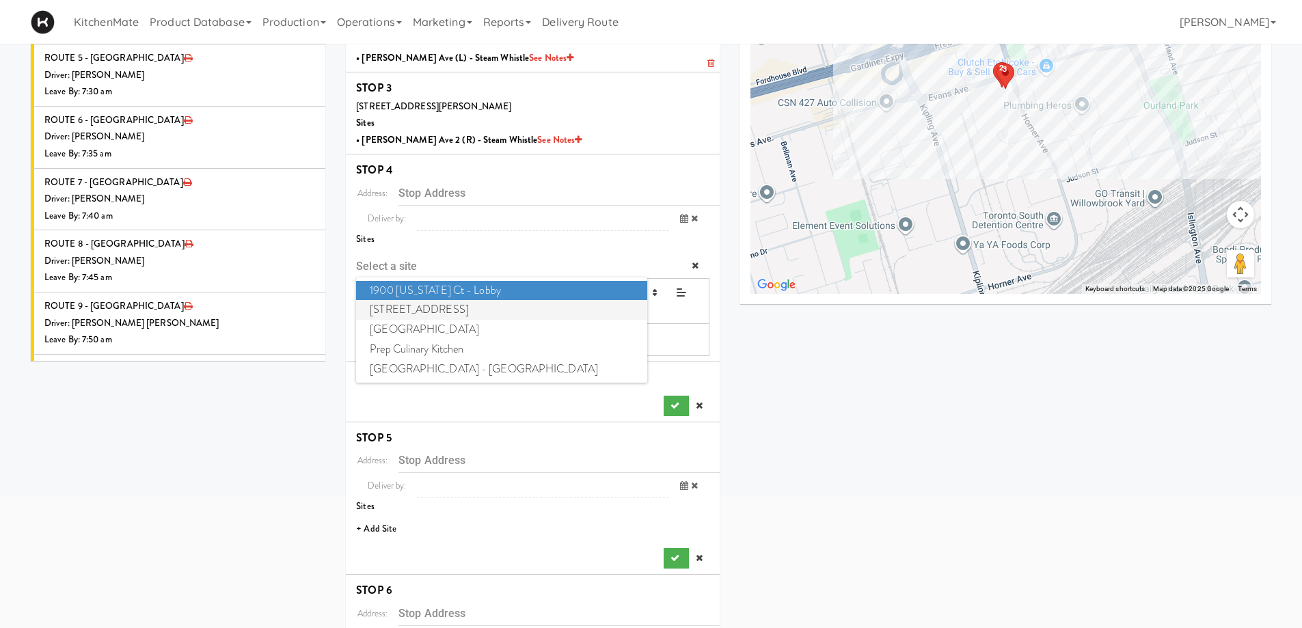
click at [422, 308] on span "6925 Century Avenue" at bounding box center [501, 310] width 291 height 20
type input "[STREET_ADDRESS]"
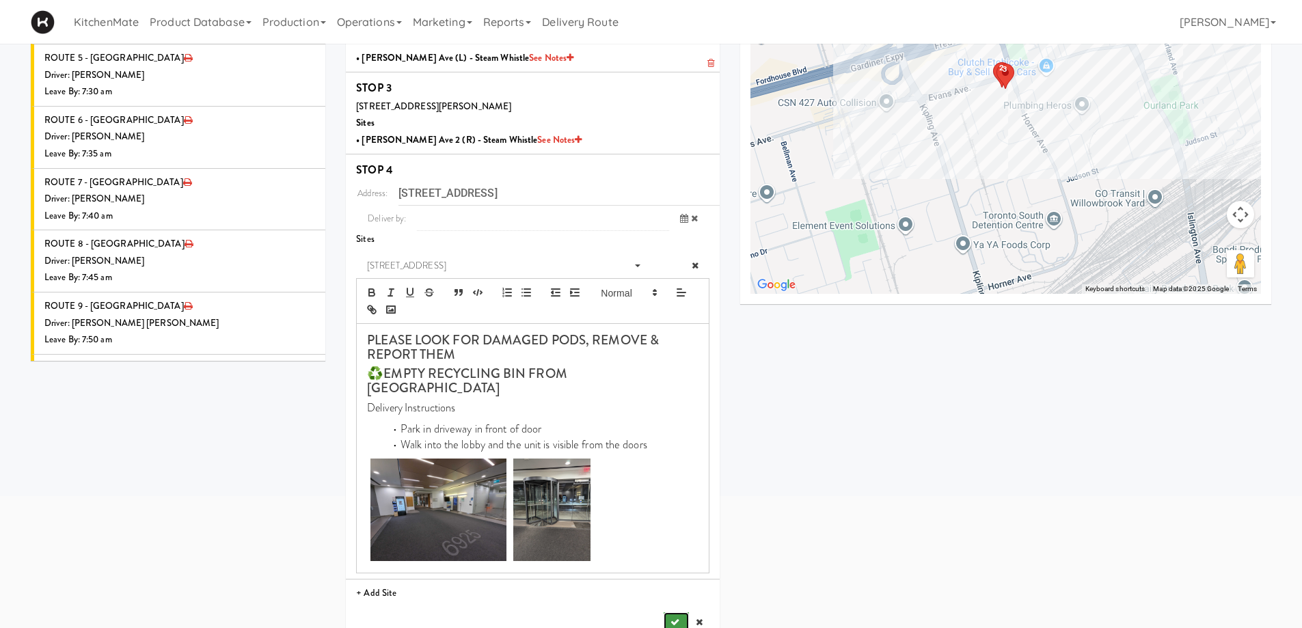
click at [676, 618] on icon "submit" at bounding box center [675, 622] width 9 height 9
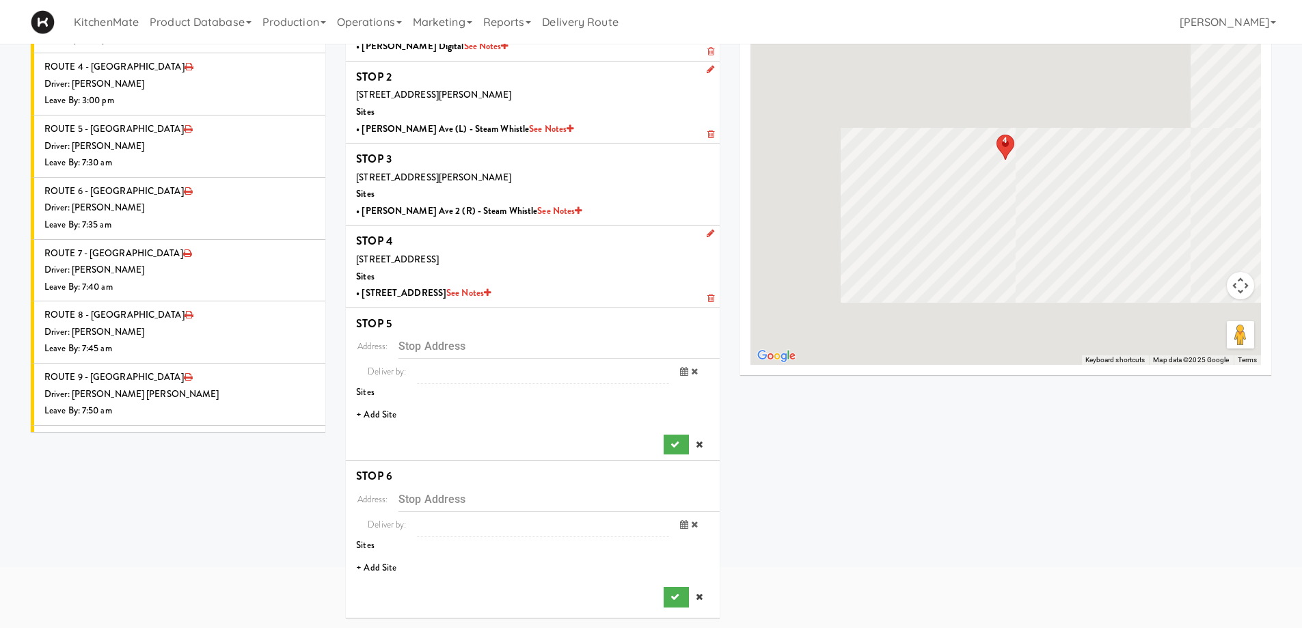
scroll to position [105, 0]
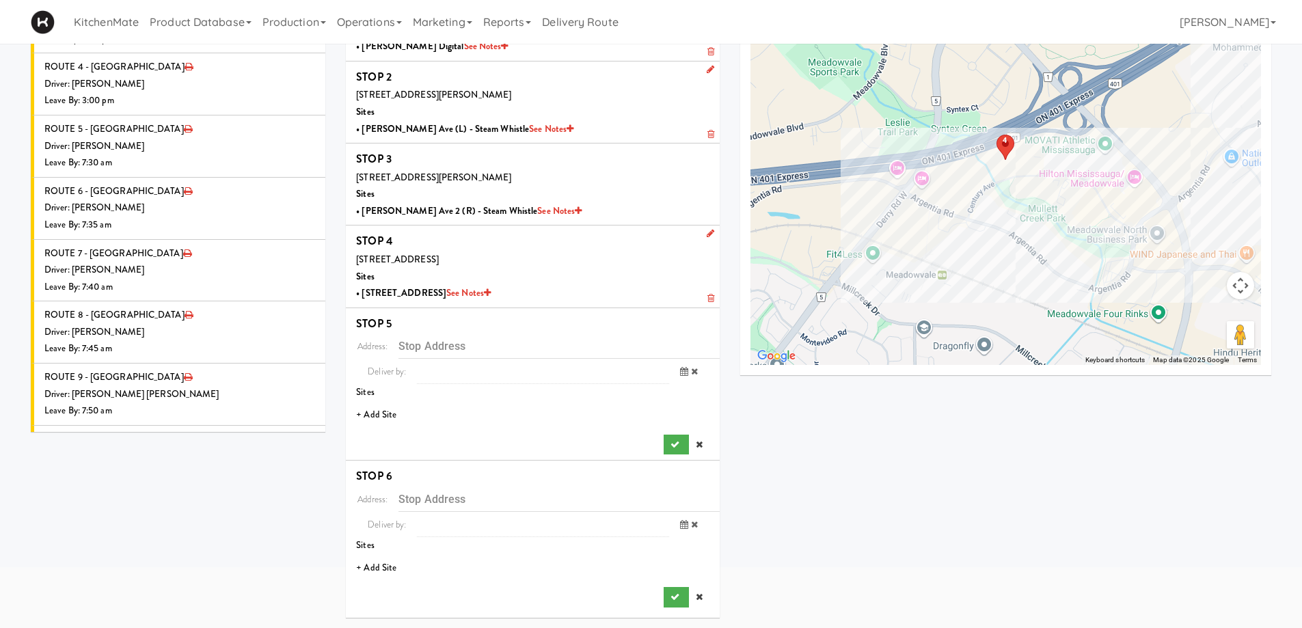
click at [386, 414] on li "+ Add Site" at bounding box center [533, 415] width 374 height 28
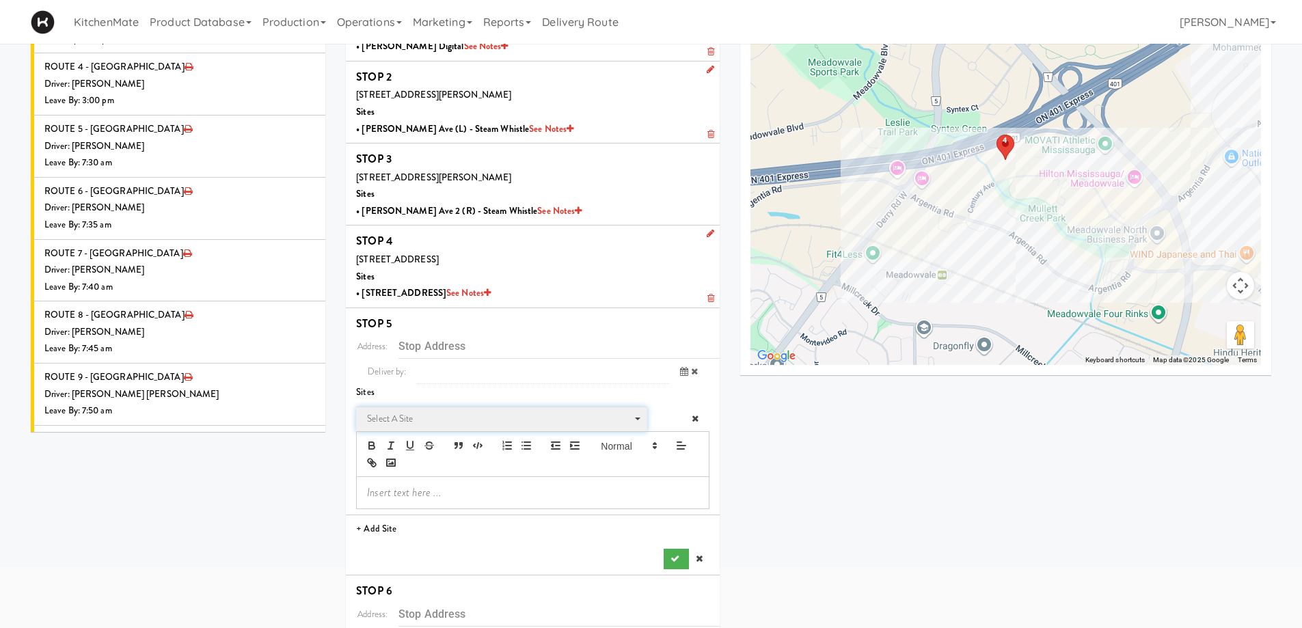
click at [431, 425] on span "Select a site" at bounding box center [497, 419] width 260 height 16
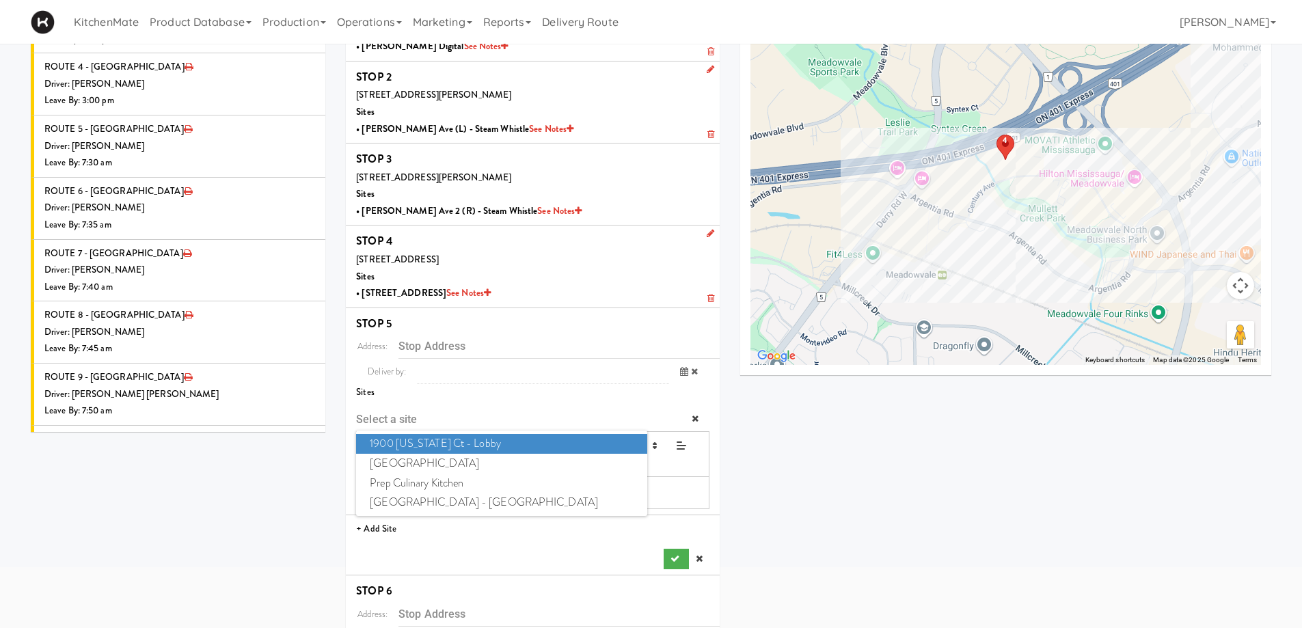
click at [431, 442] on span "1900 Minnesota Ct - Lobby" at bounding box center [501, 444] width 291 height 20
type input "[STREET_ADDRESS][US_STATE]"
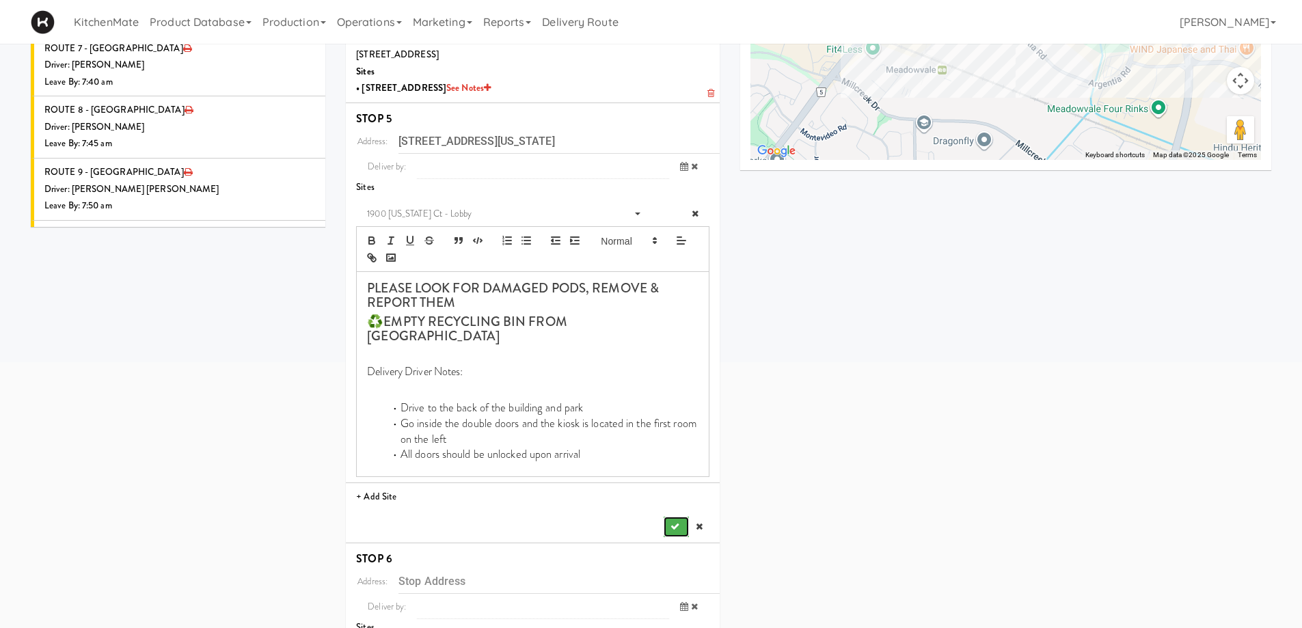
drag, startPoint x: 671, startPoint y: 509, endPoint x: 653, endPoint y: 489, distance: 26.6
click at [671, 522] on icon "submit" at bounding box center [675, 526] width 9 height 9
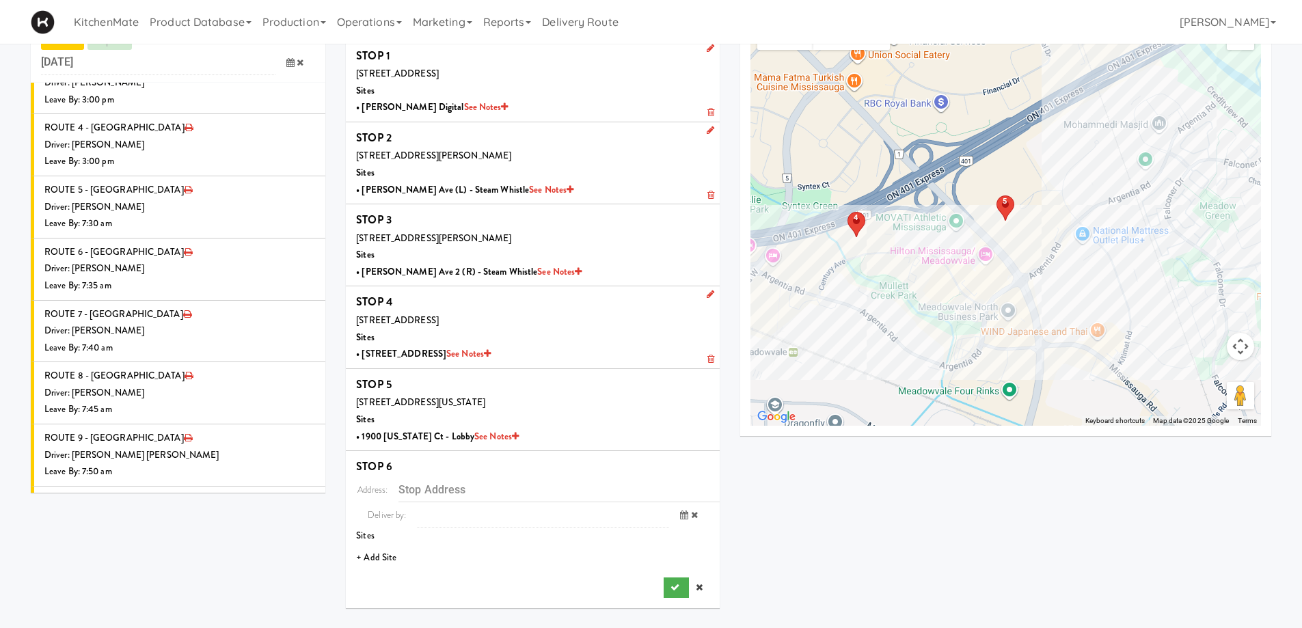
click at [390, 570] on li "+ Add Site" at bounding box center [533, 558] width 374 height 28
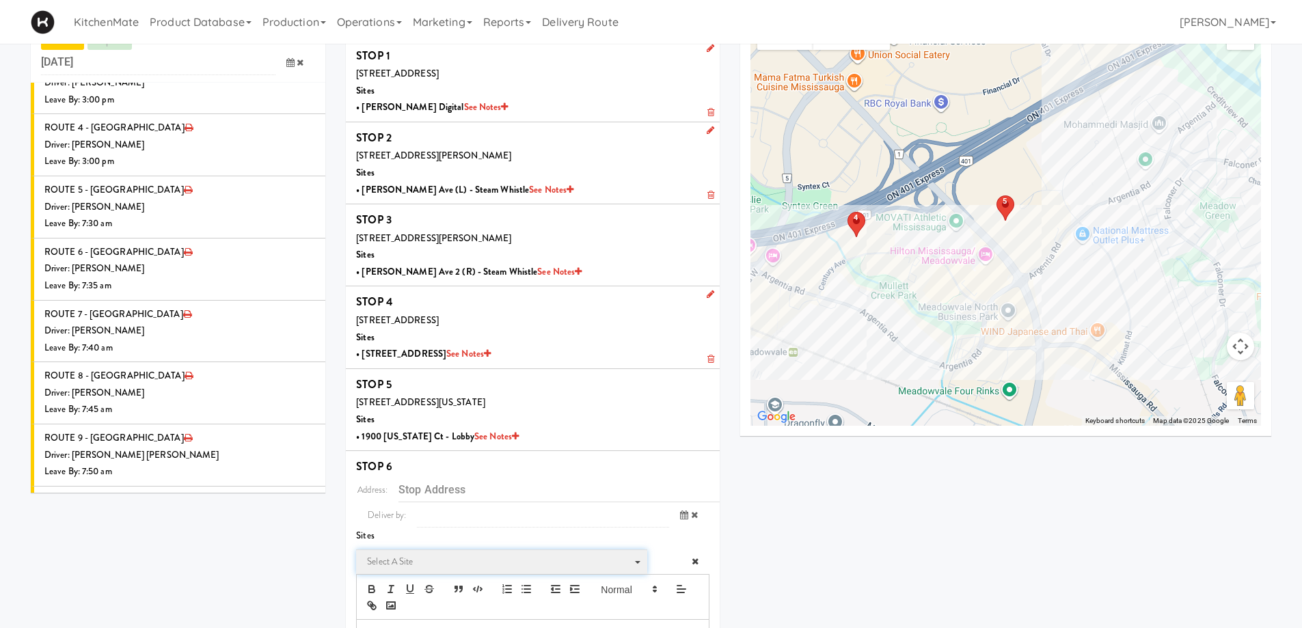
click at [403, 564] on span "Select a site" at bounding box center [497, 562] width 260 height 16
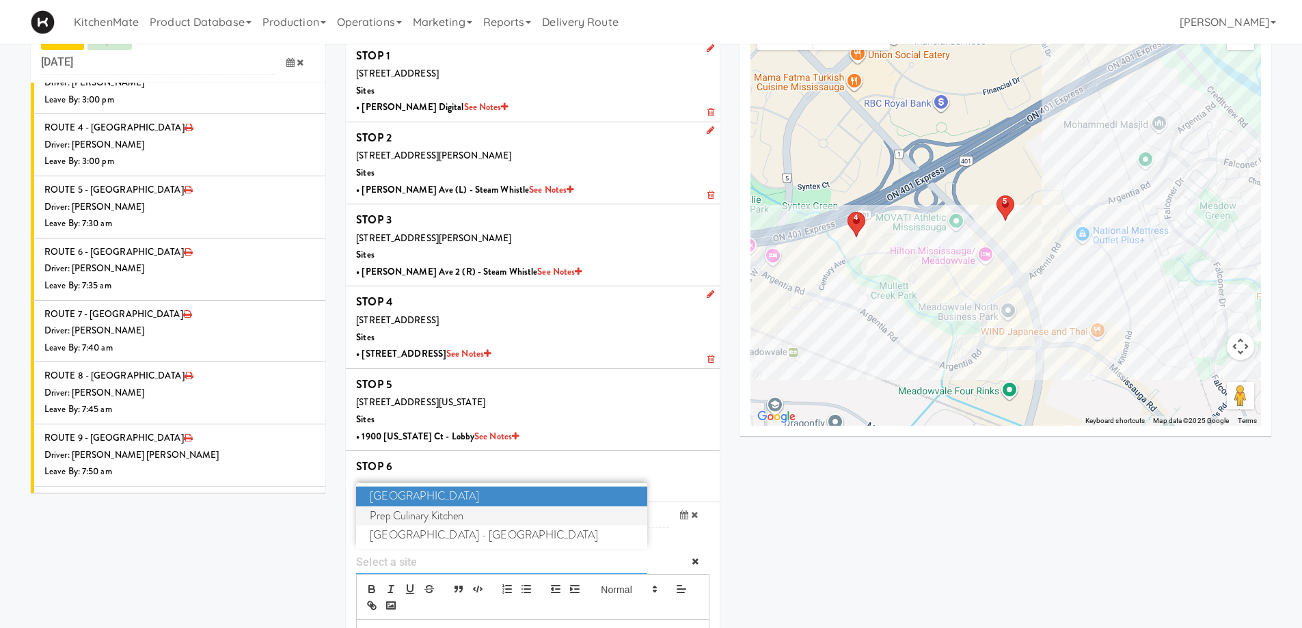
scroll to position [148, 0]
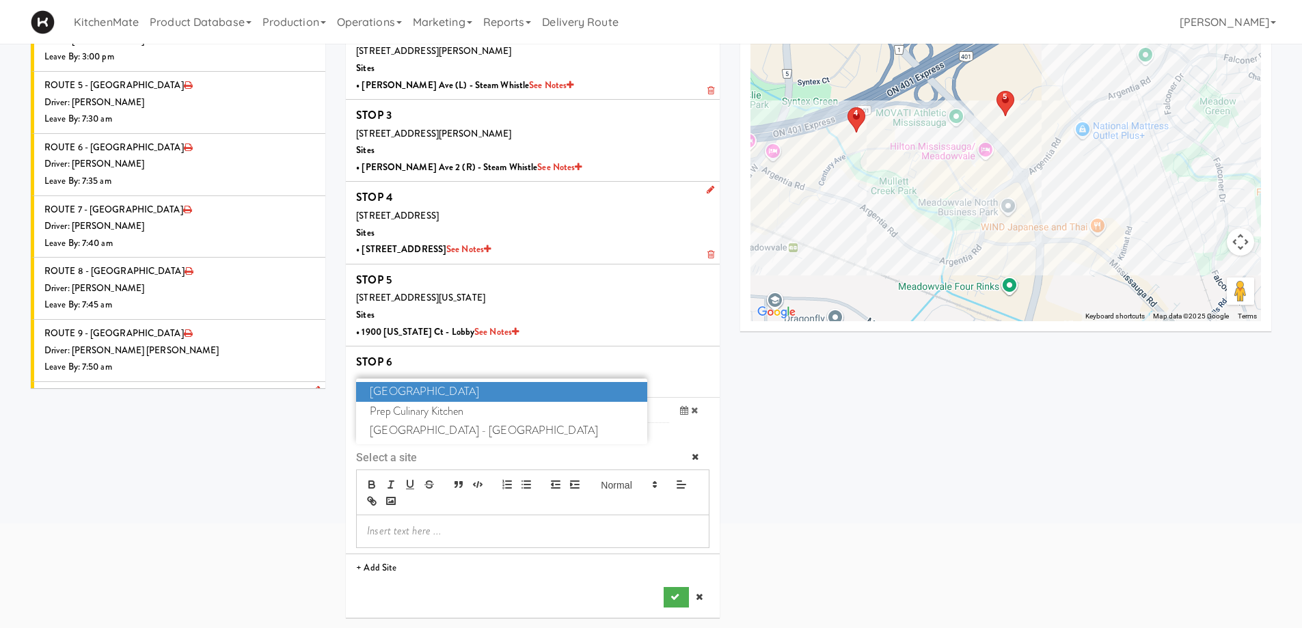
click at [182, 404] on div "Driver: [PERSON_NAME]" at bounding box center [179, 412] width 271 height 17
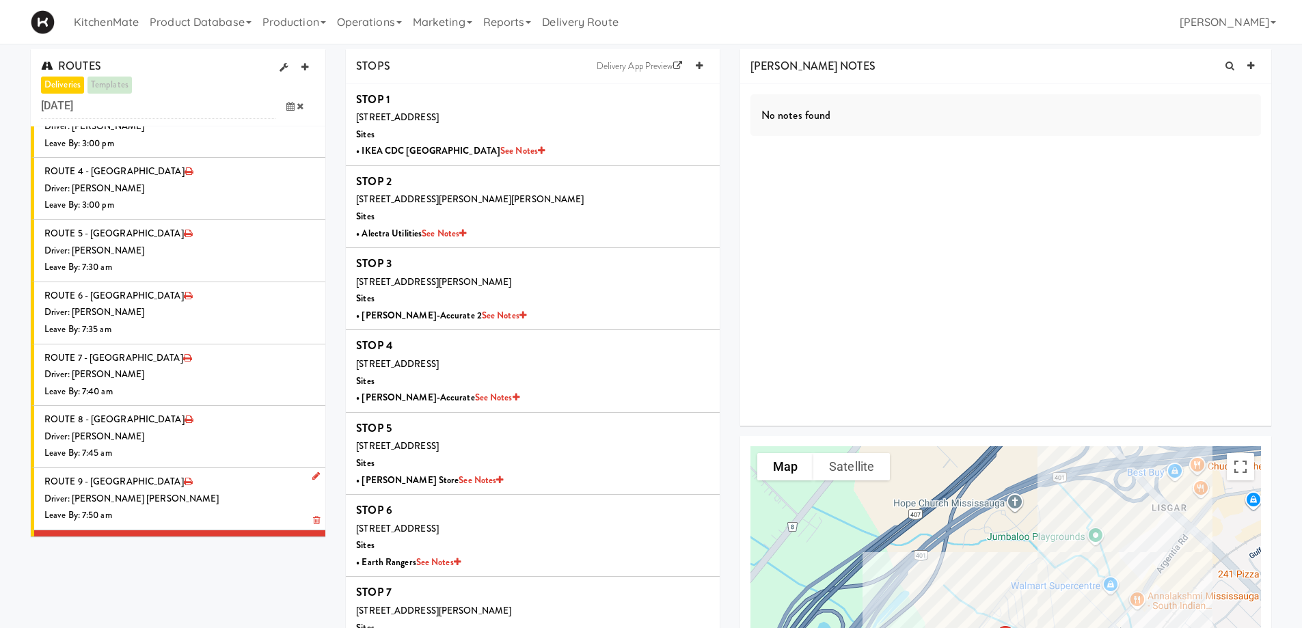
click at [204, 491] on div "Driver: [PERSON_NAME] [PERSON_NAME]" at bounding box center [179, 499] width 271 height 17
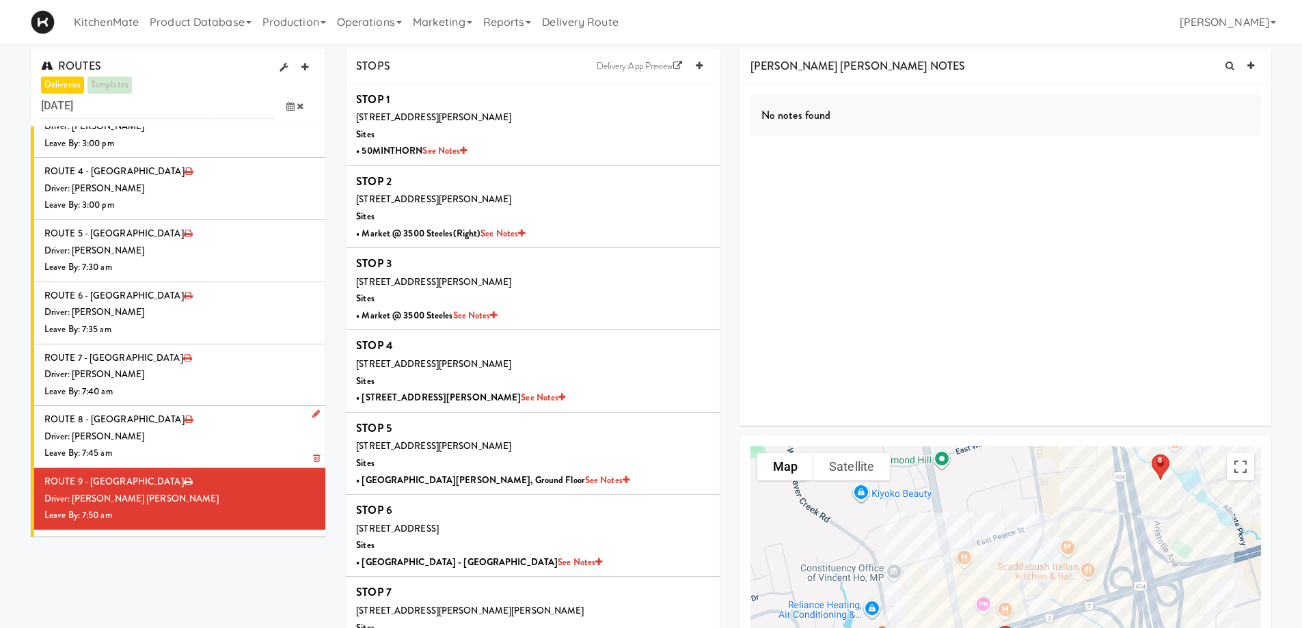
click at [150, 429] on div "Driver: [PERSON_NAME]" at bounding box center [179, 437] width 271 height 17
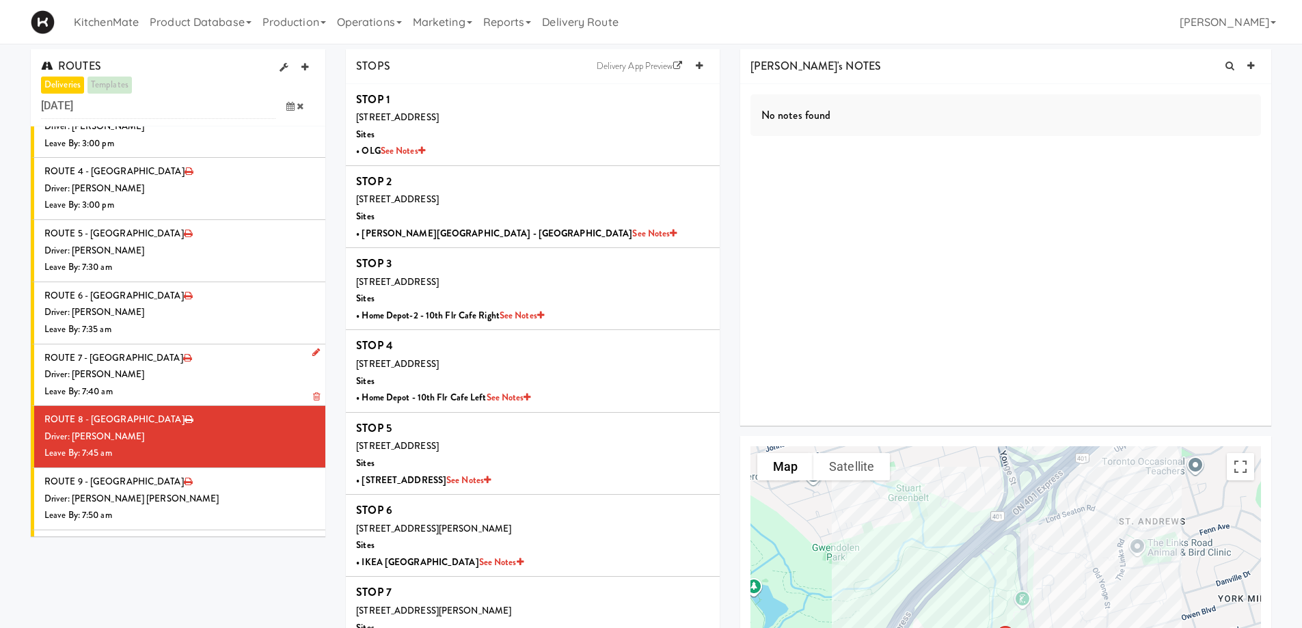
click at [245, 384] on div "Leave By: 7:40 am" at bounding box center [179, 392] width 271 height 17
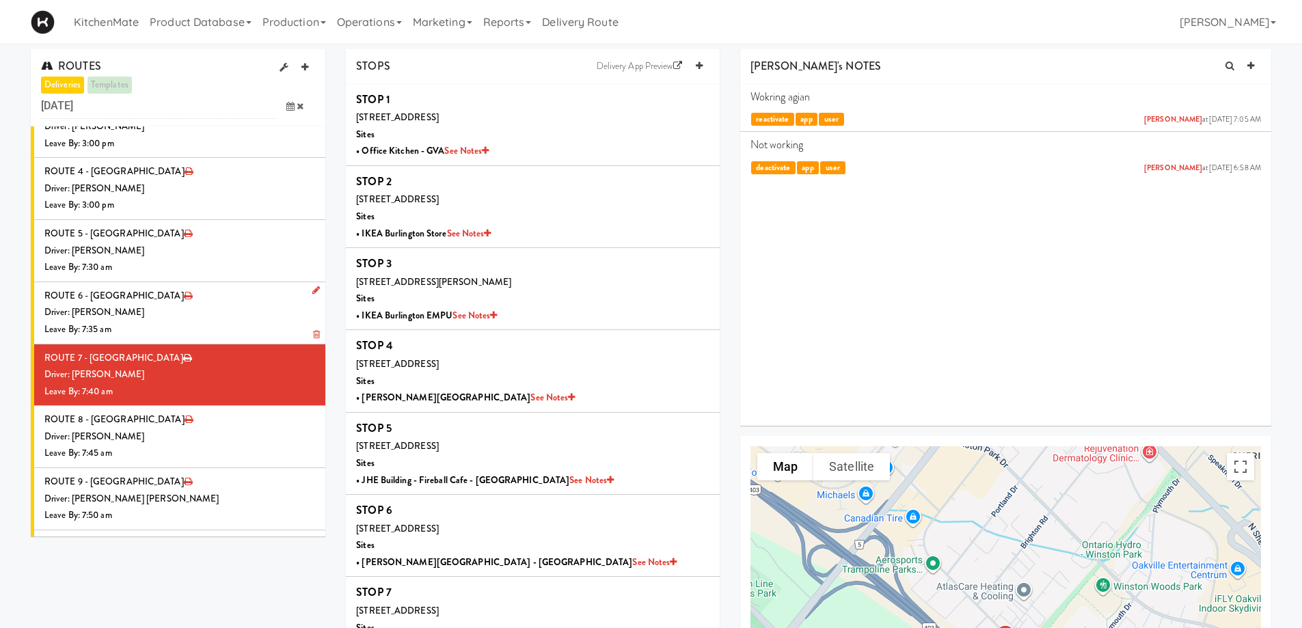
click at [175, 304] on div "Driver: [PERSON_NAME]" at bounding box center [179, 312] width 271 height 17
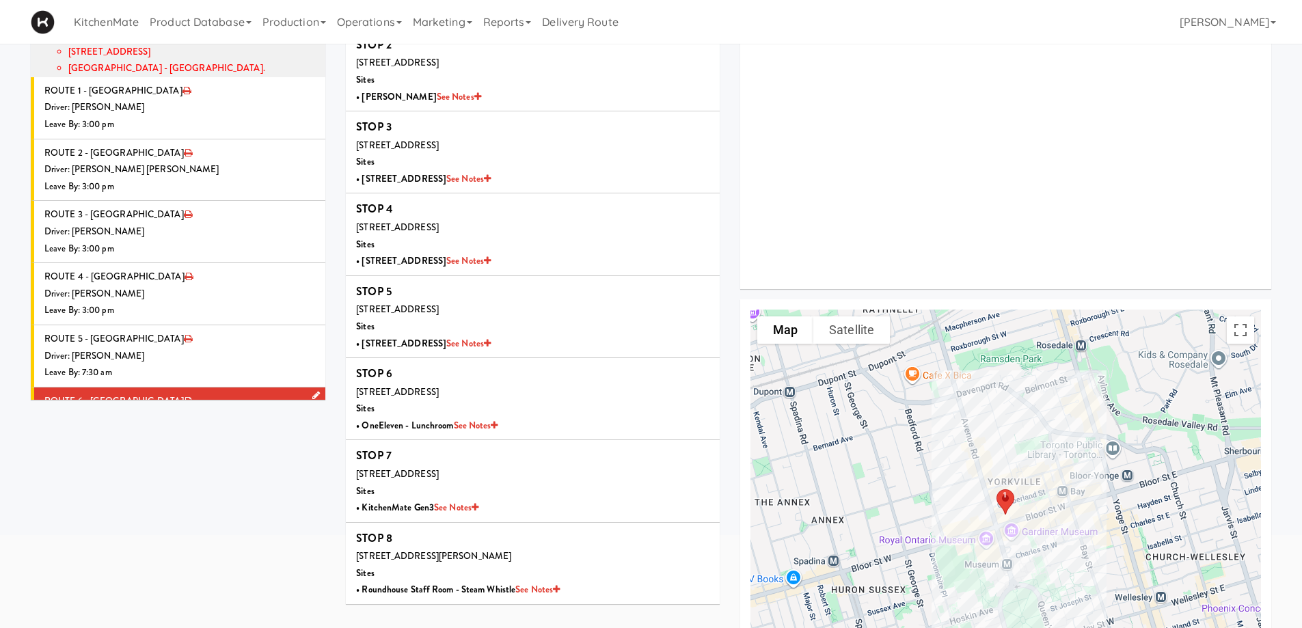
scroll to position [1282, 0]
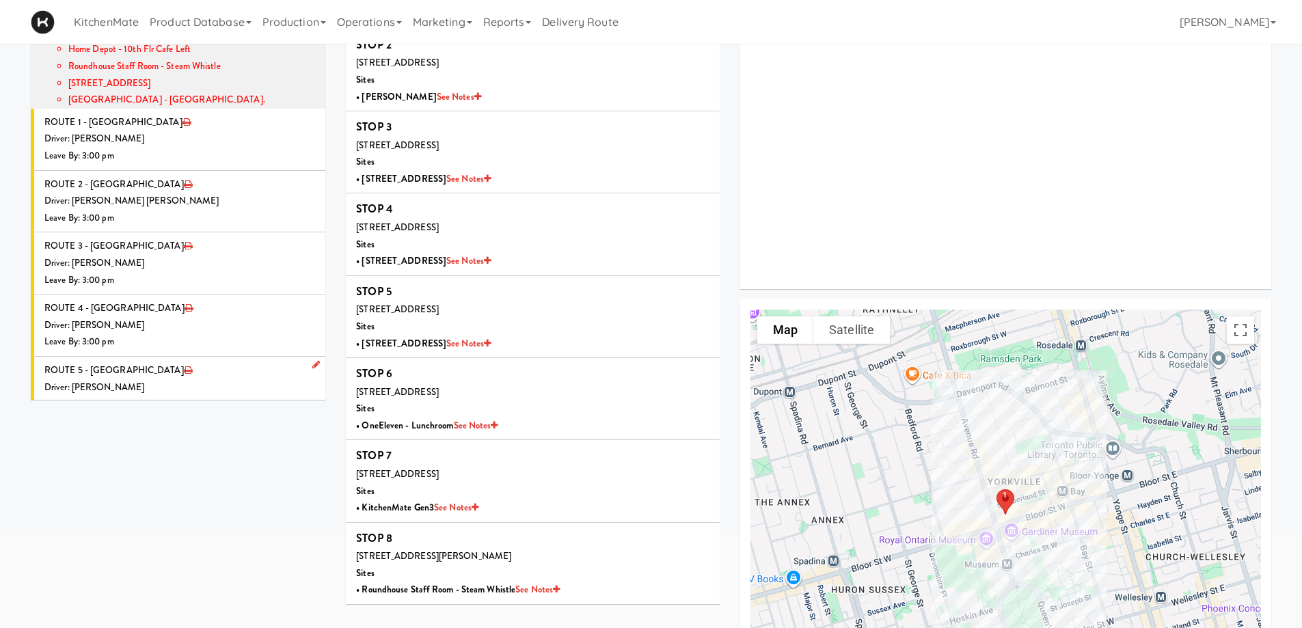
click at [144, 379] on div "Driver: [PERSON_NAME]" at bounding box center [179, 387] width 271 height 17
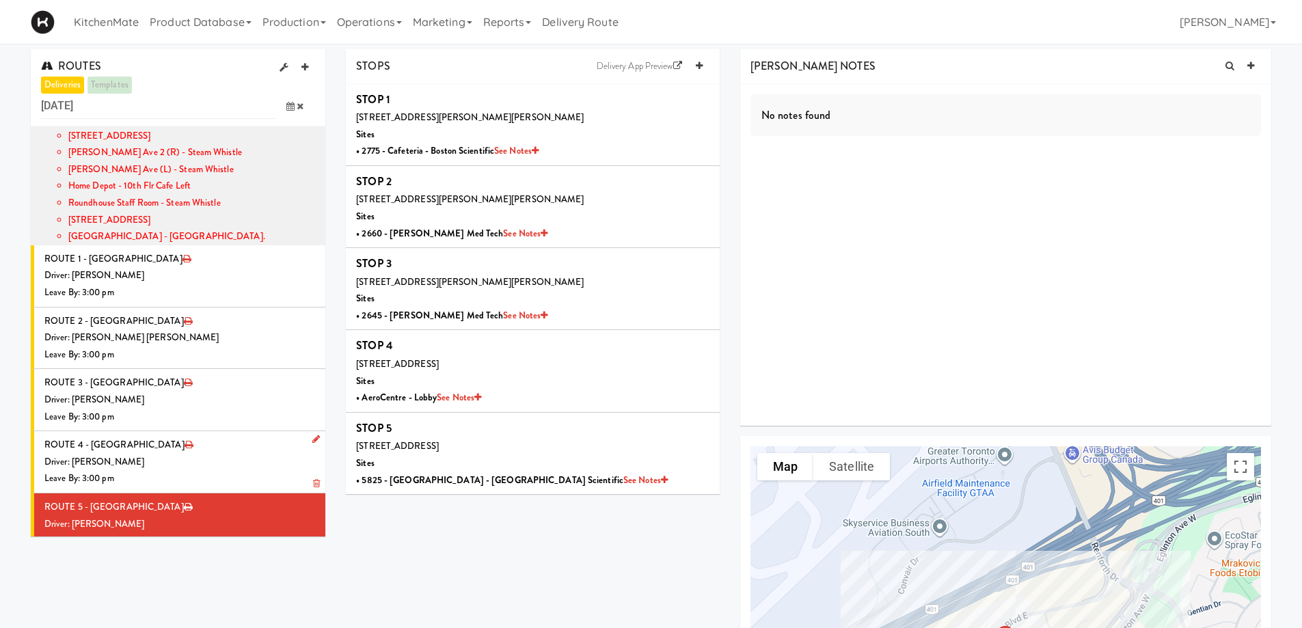
click at [209, 431] on li "ROUTE 4 - Idle Driver: [PERSON_NAME] Leave By: 3:00 pm" at bounding box center [178, 462] width 295 height 62
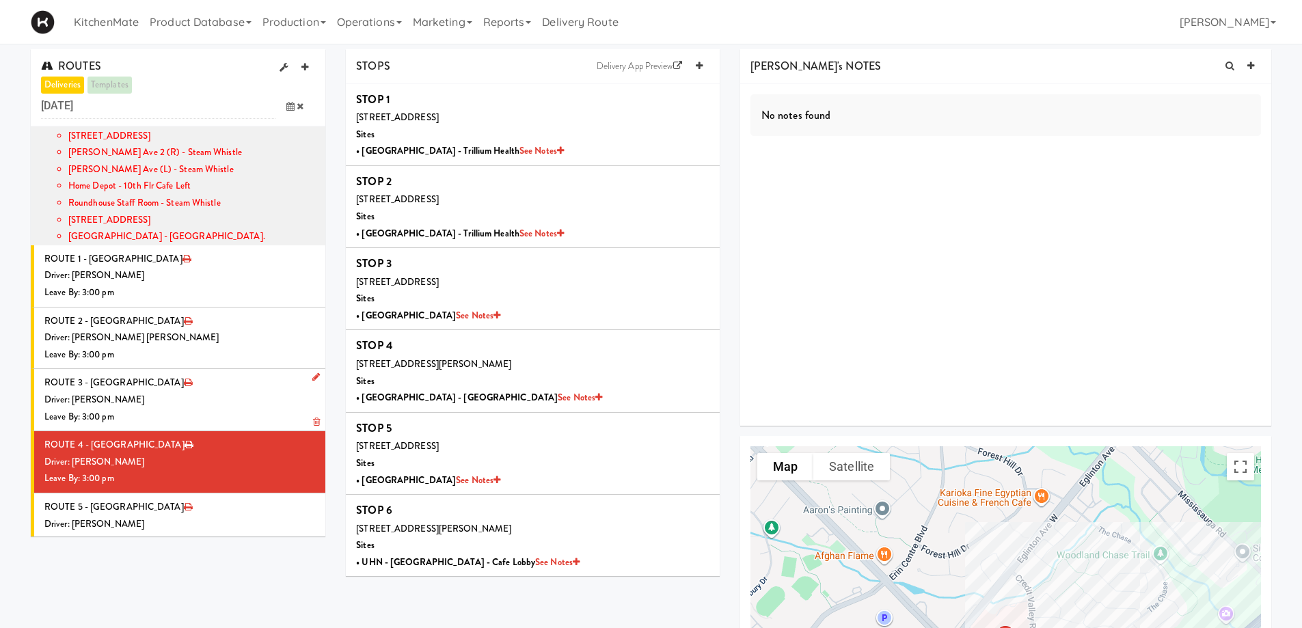
click at [230, 392] on div "Driver: [PERSON_NAME]" at bounding box center [179, 400] width 271 height 17
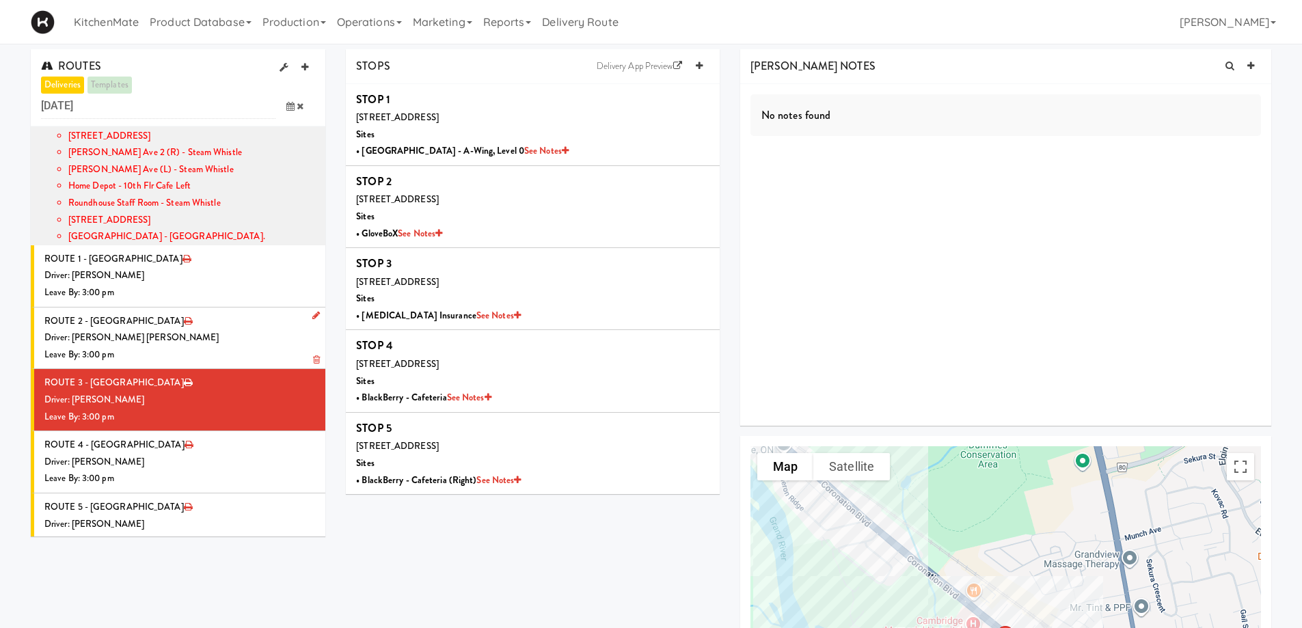
click at [219, 330] on div "Driver: [PERSON_NAME] [PERSON_NAME]" at bounding box center [179, 338] width 271 height 17
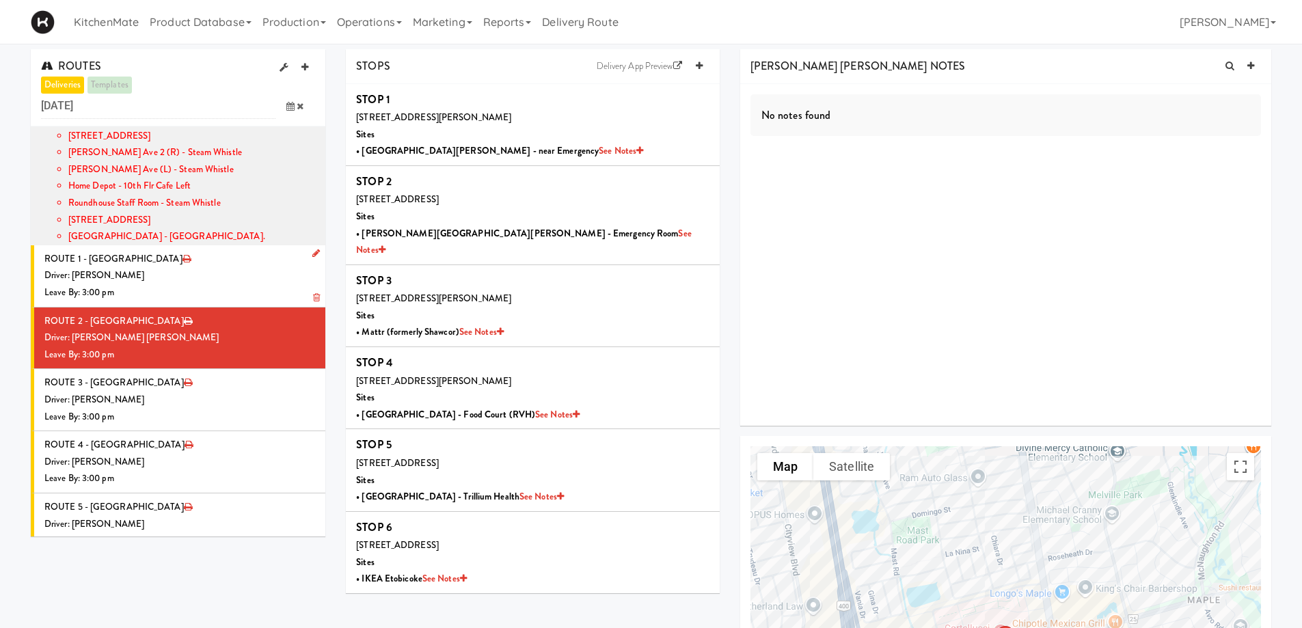
click at [229, 267] on div "Driver: [PERSON_NAME]" at bounding box center [179, 275] width 271 height 17
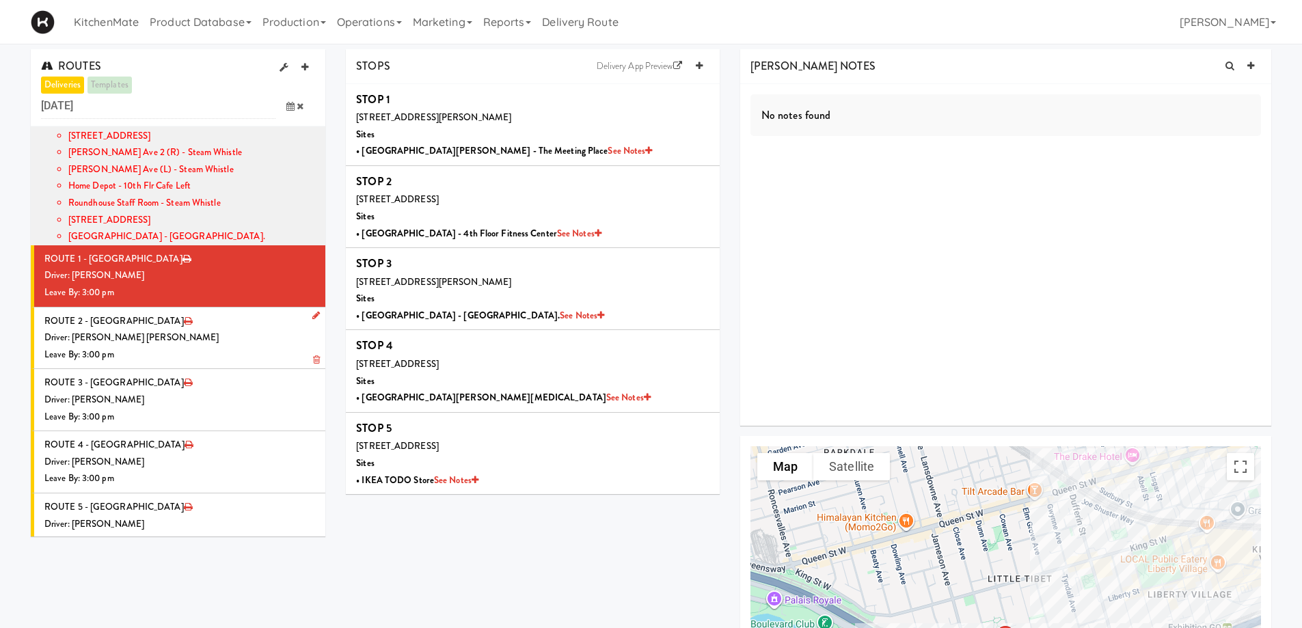
click at [146, 347] on div "Leave By: 3:00 pm" at bounding box center [179, 355] width 271 height 17
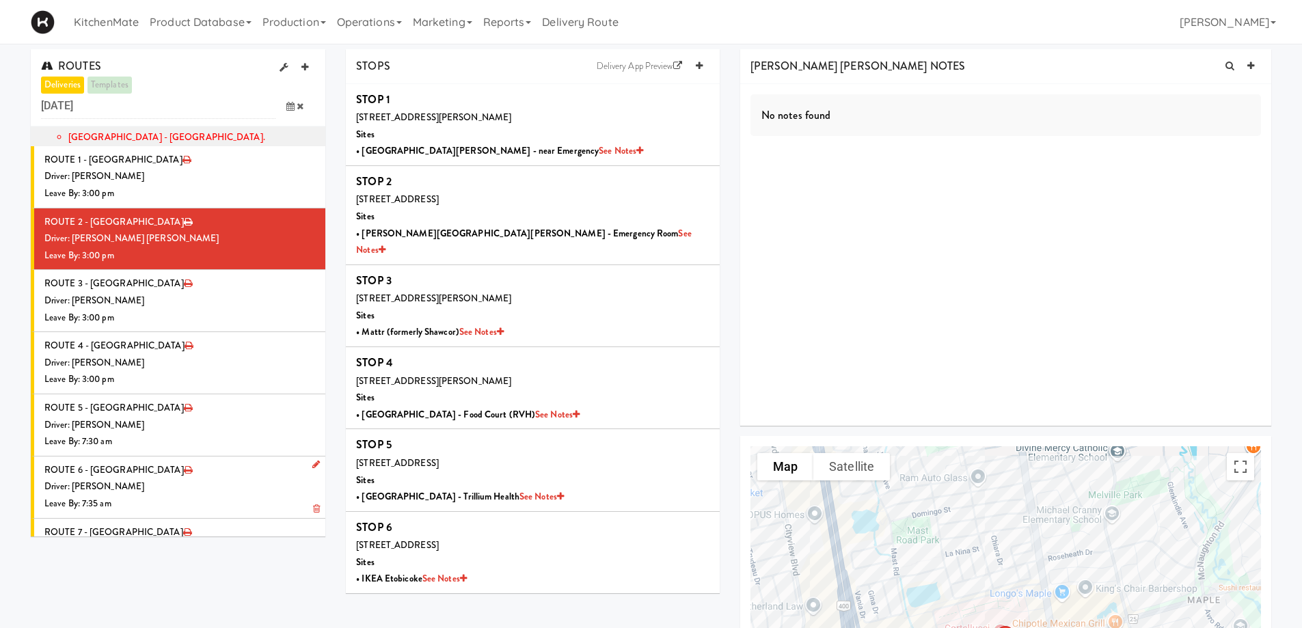
scroll to position [1555, 0]
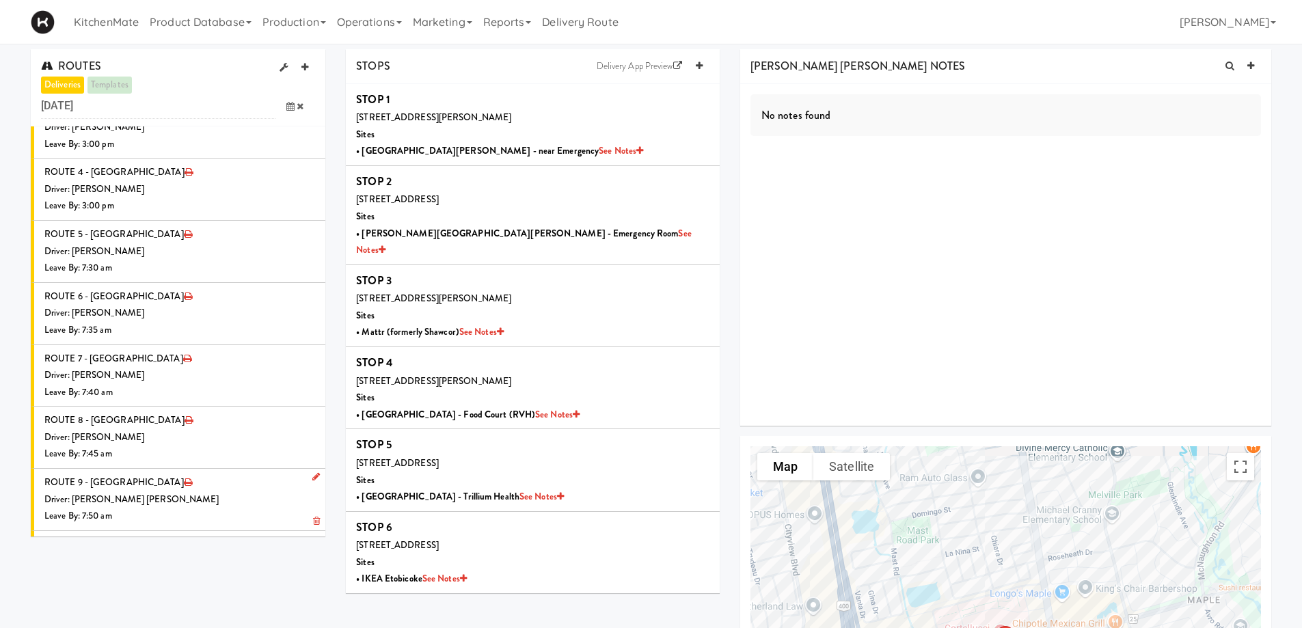
click at [162, 508] on div "Leave By: 7:50 am" at bounding box center [179, 516] width 271 height 17
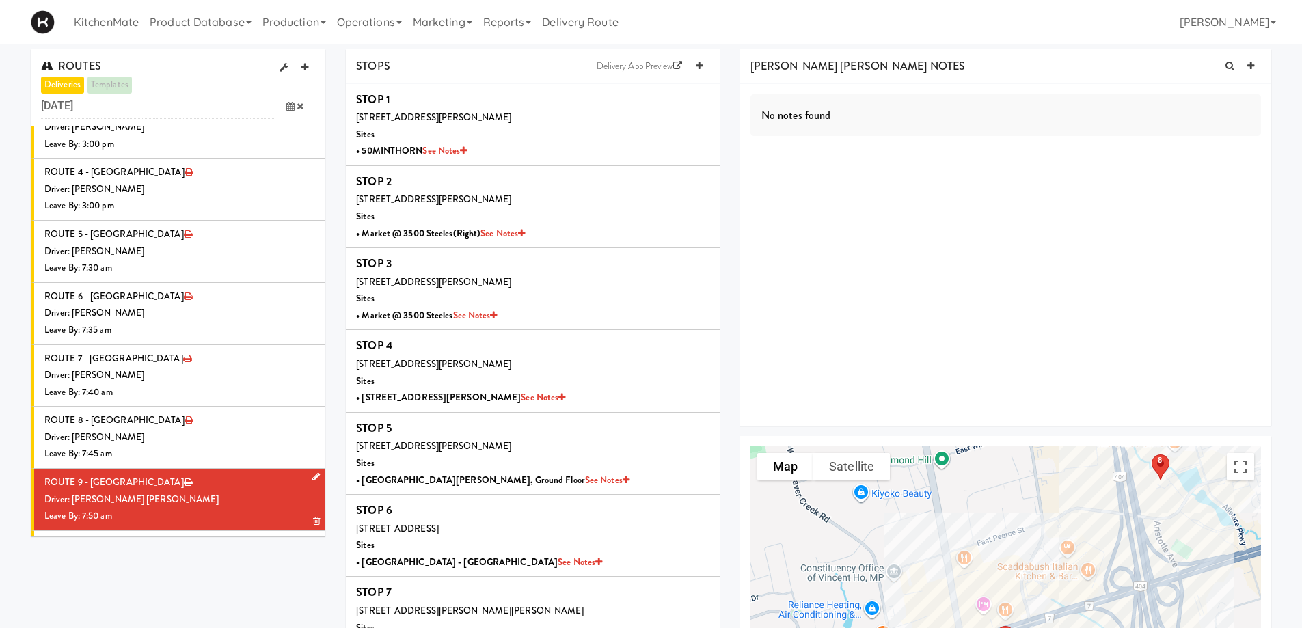
click at [167, 492] on div "Driver: [PERSON_NAME] [PERSON_NAME]" at bounding box center [179, 500] width 271 height 17
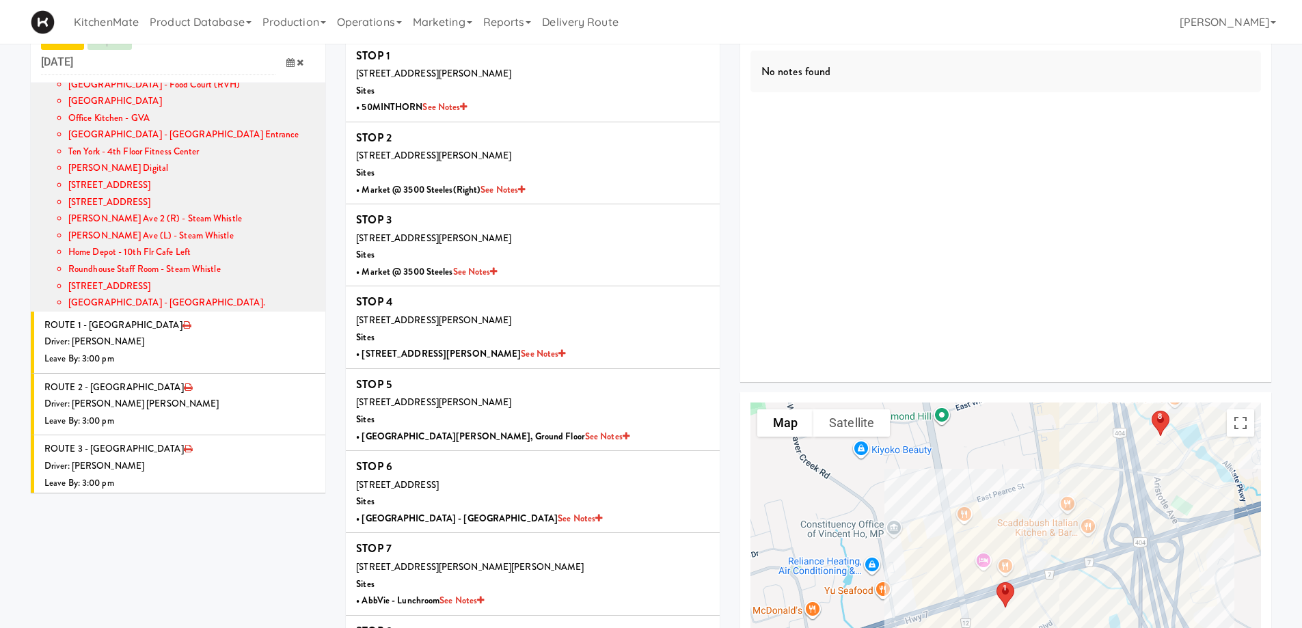
scroll to position [1145, 0]
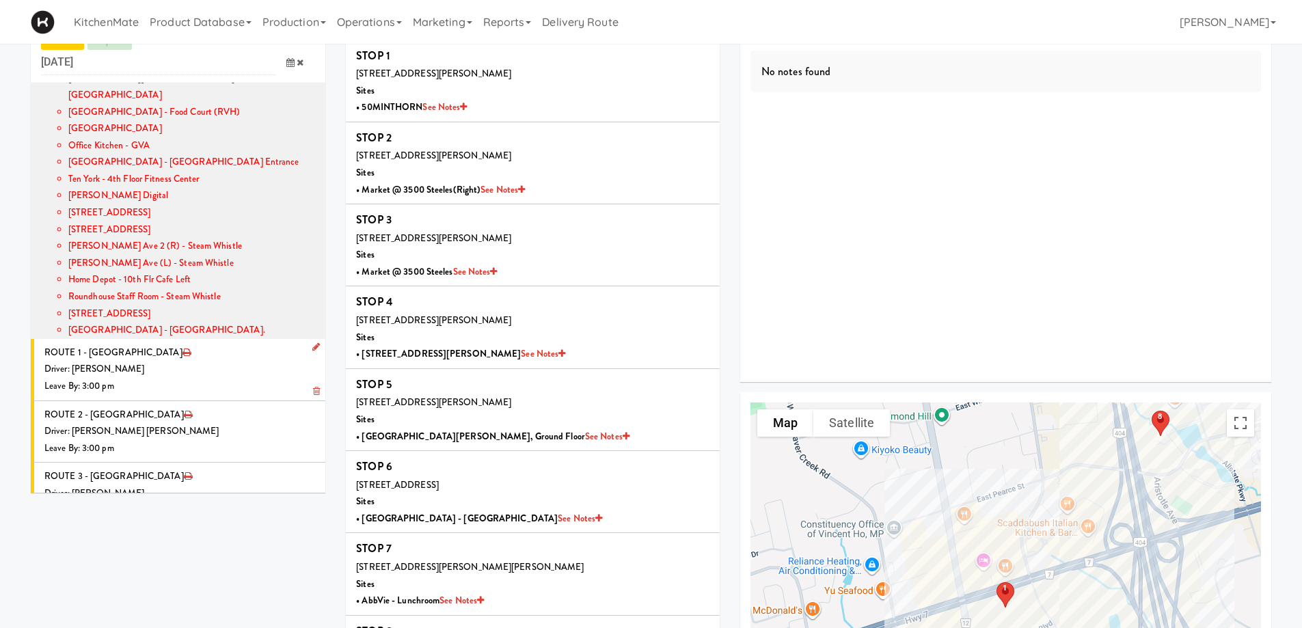
click at [194, 378] on div "Leave By: 3:00 pm" at bounding box center [179, 386] width 271 height 17
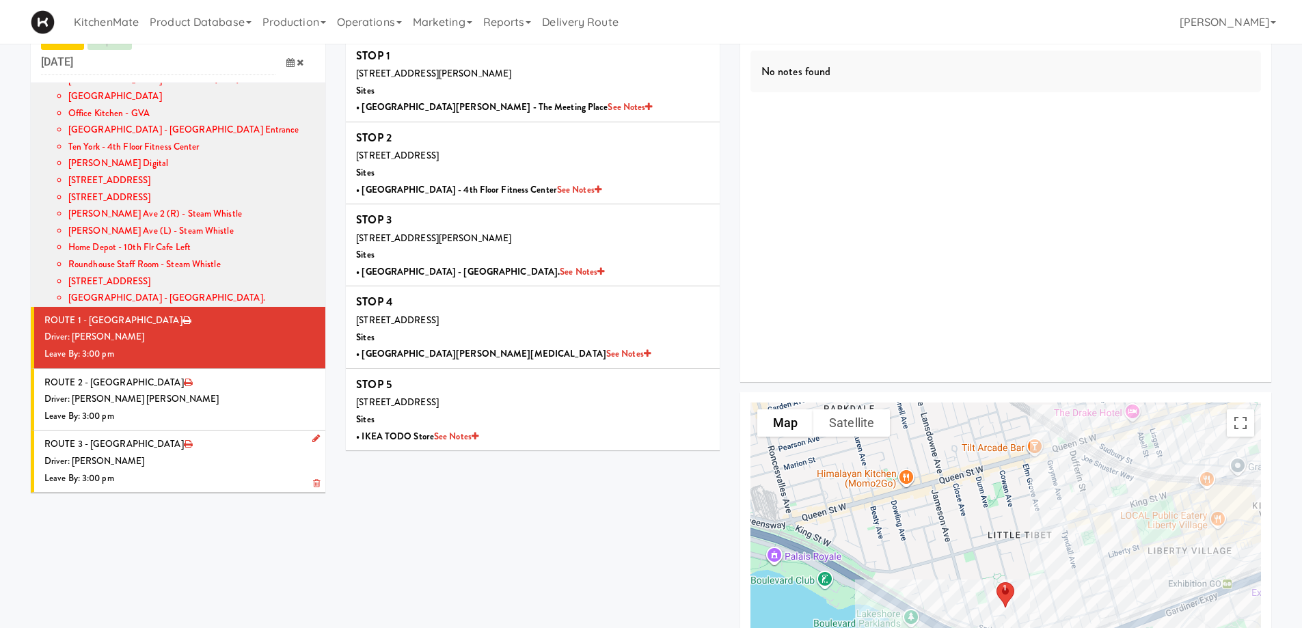
scroll to position [1213, 0]
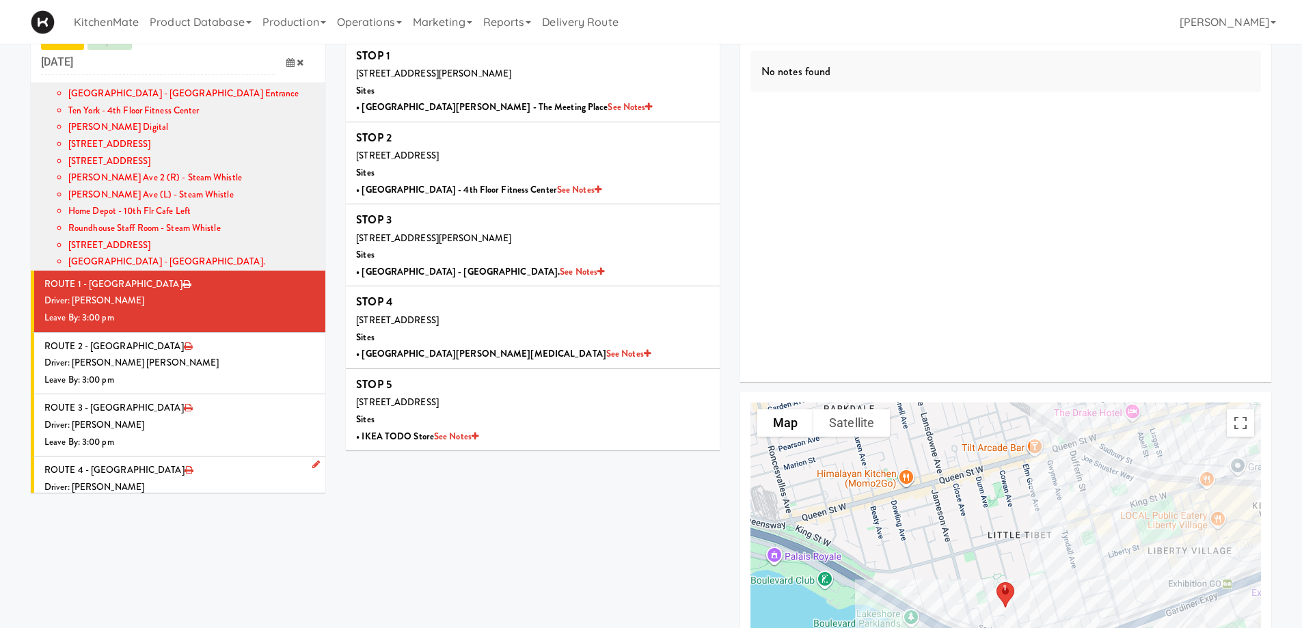
click at [159, 457] on li "ROUTE 4 - Idle Driver: [PERSON_NAME] Leave By: 3:00 pm" at bounding box center [178, 488] width 295 height 62
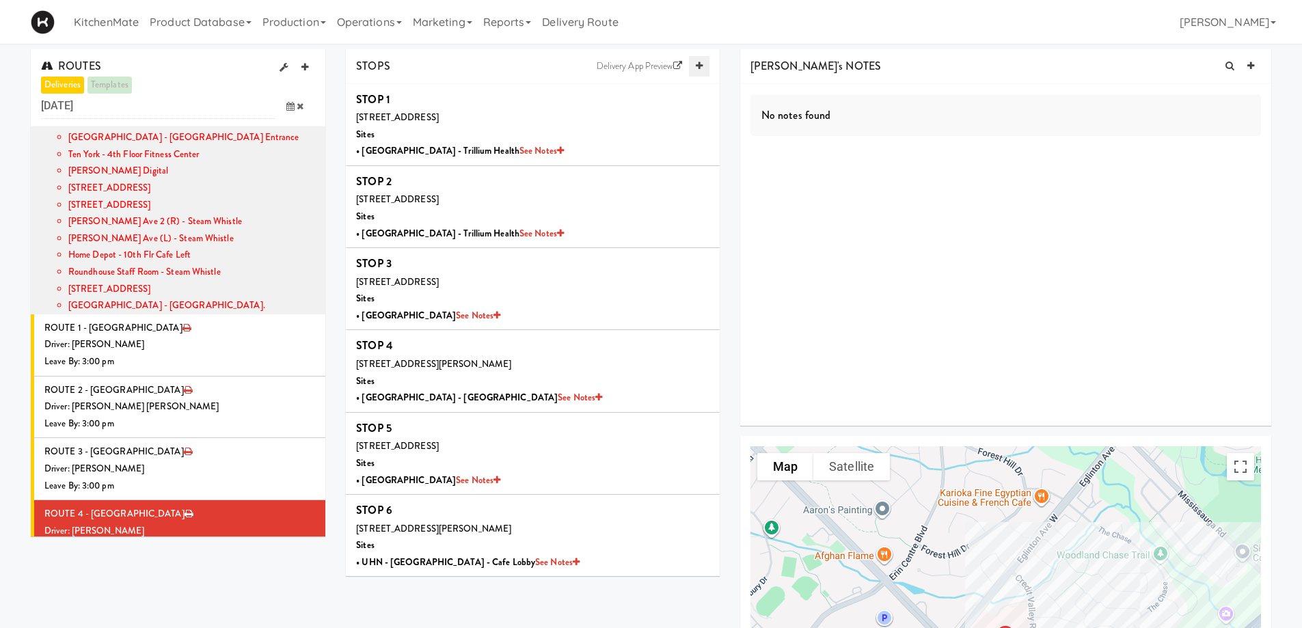
click at [697, 70] on icon at bounding box center [699, 66] width 7 height 9
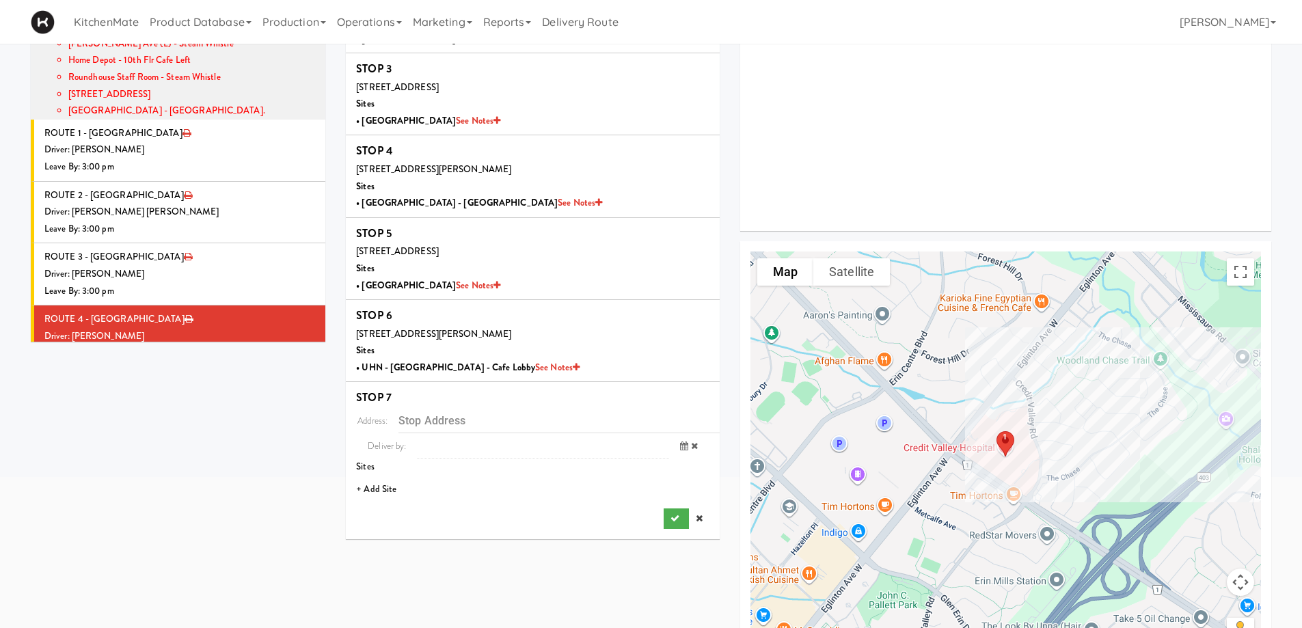
scroll to position [205, 0]
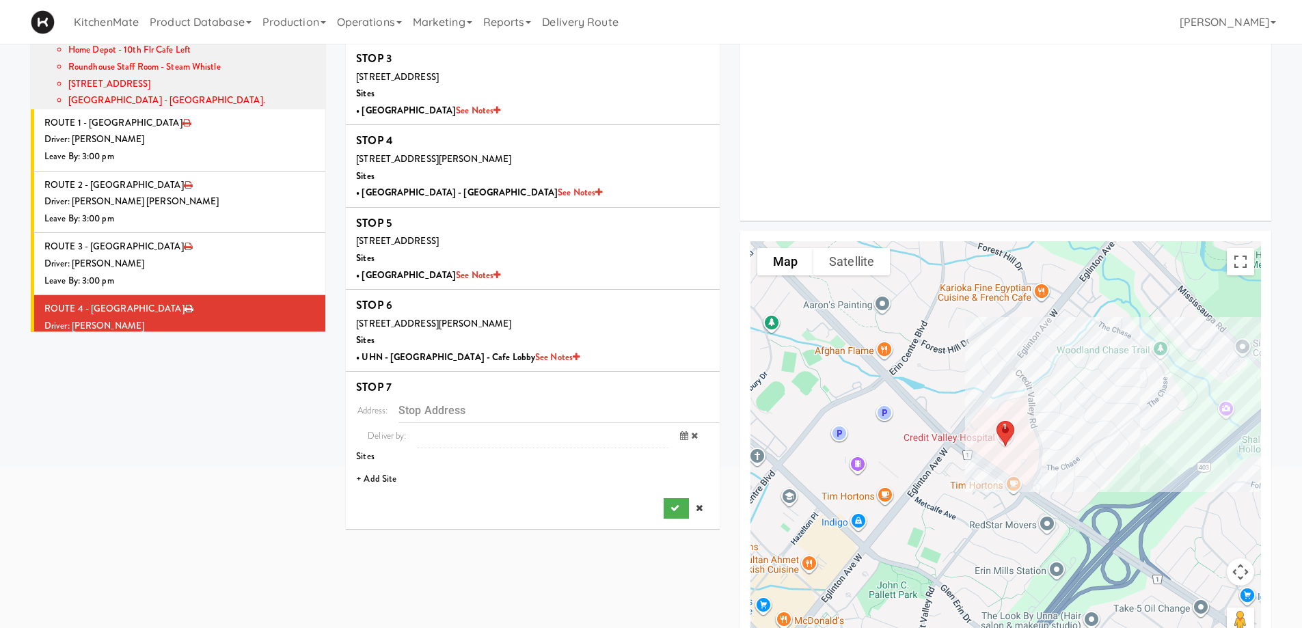
click at [411, 481] on li "+ Add Site" at bounding box center [533, 480] width 374 height 28
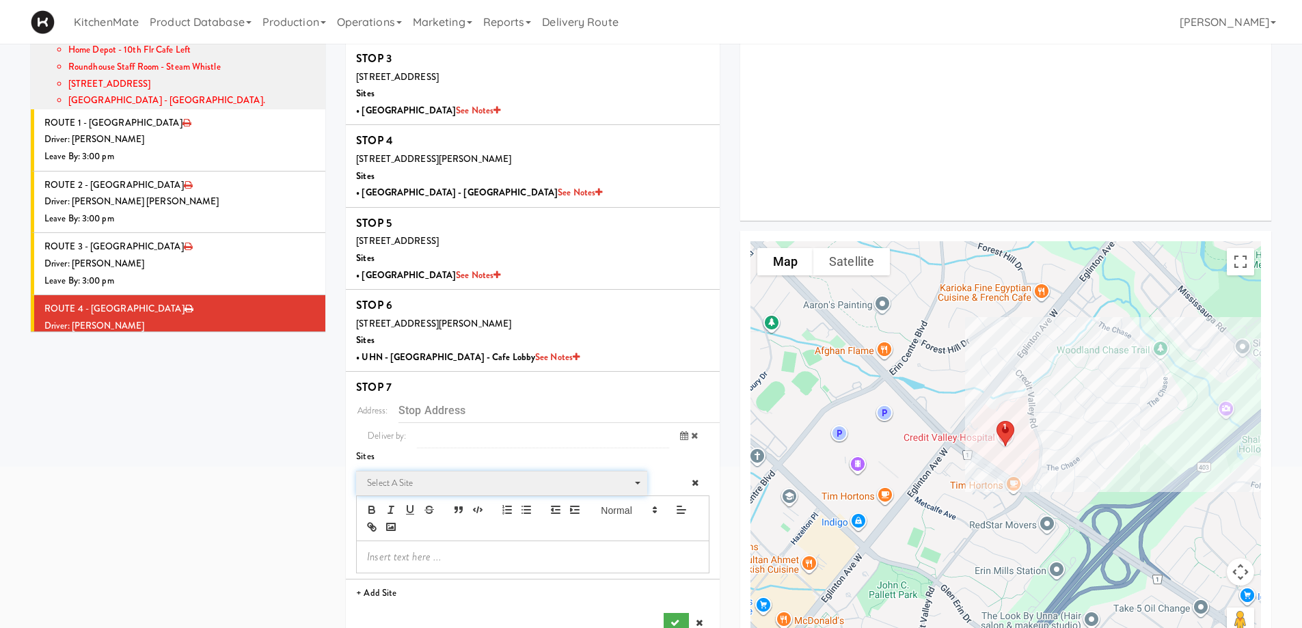
click at [419, 484] on span "Select a site" at bounding box center [497, 483] width 260 height 16
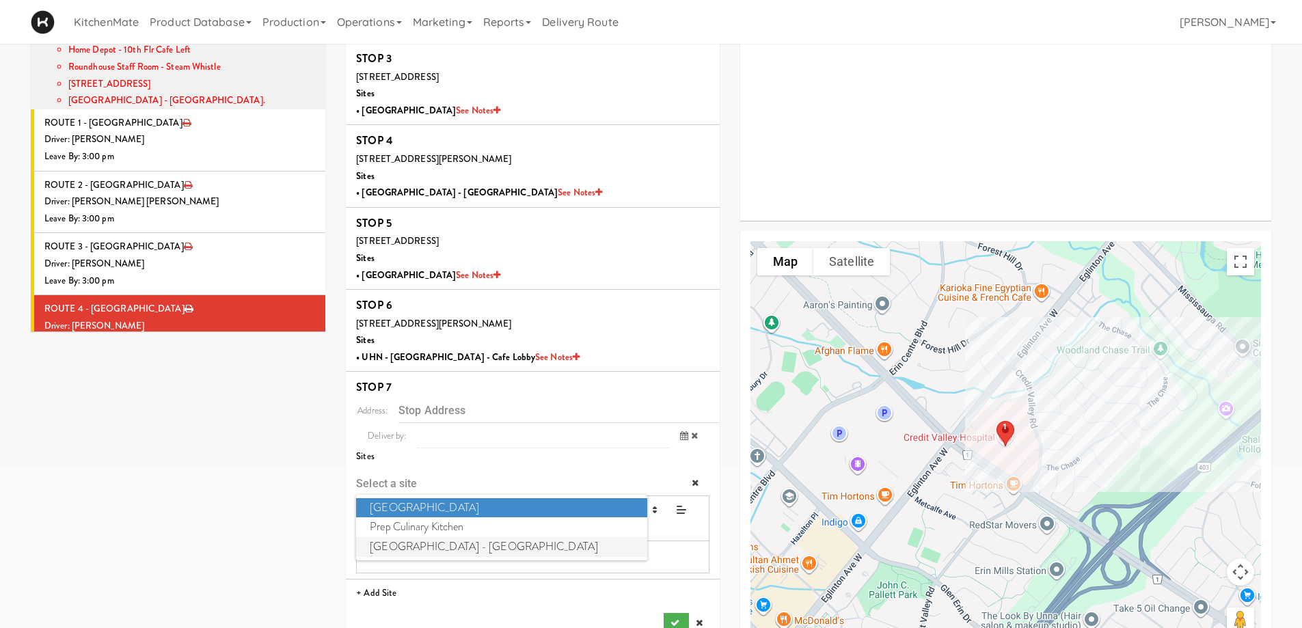
click at [448, 545] on span "Scarborough Birchmount Hospital - Main Lobby" at bounding box center [501, 547] width 291 height 20
type input "[STREET_ADDRESS]"
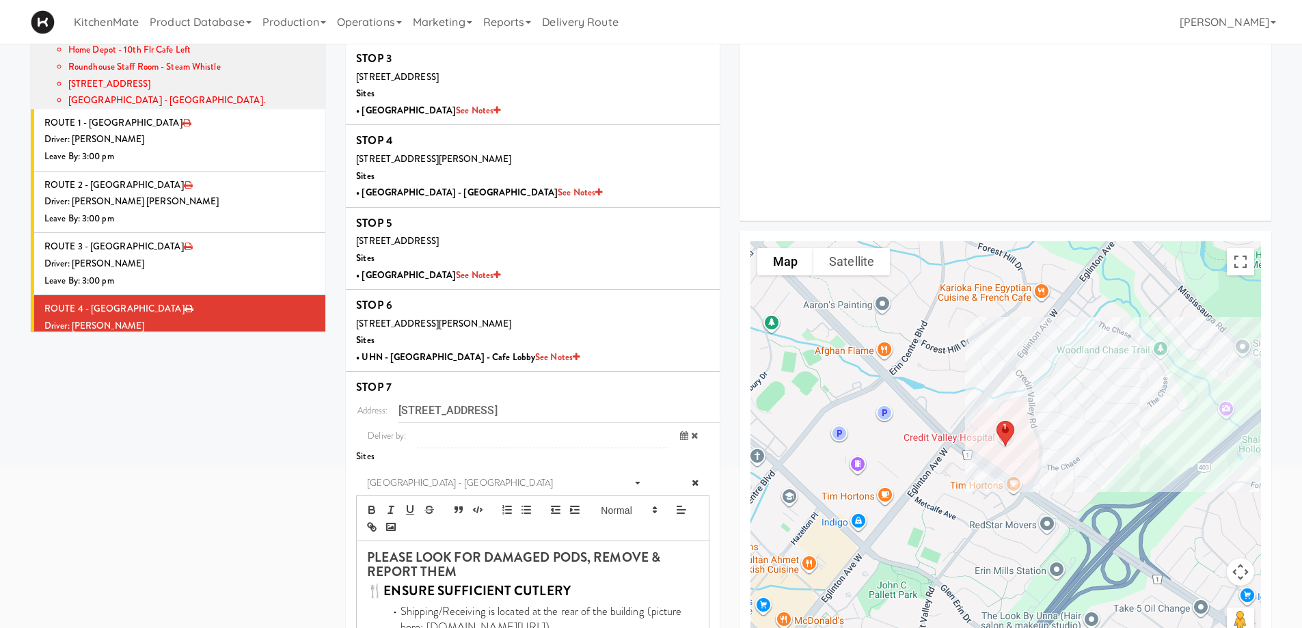
scroll to position [572, 0]
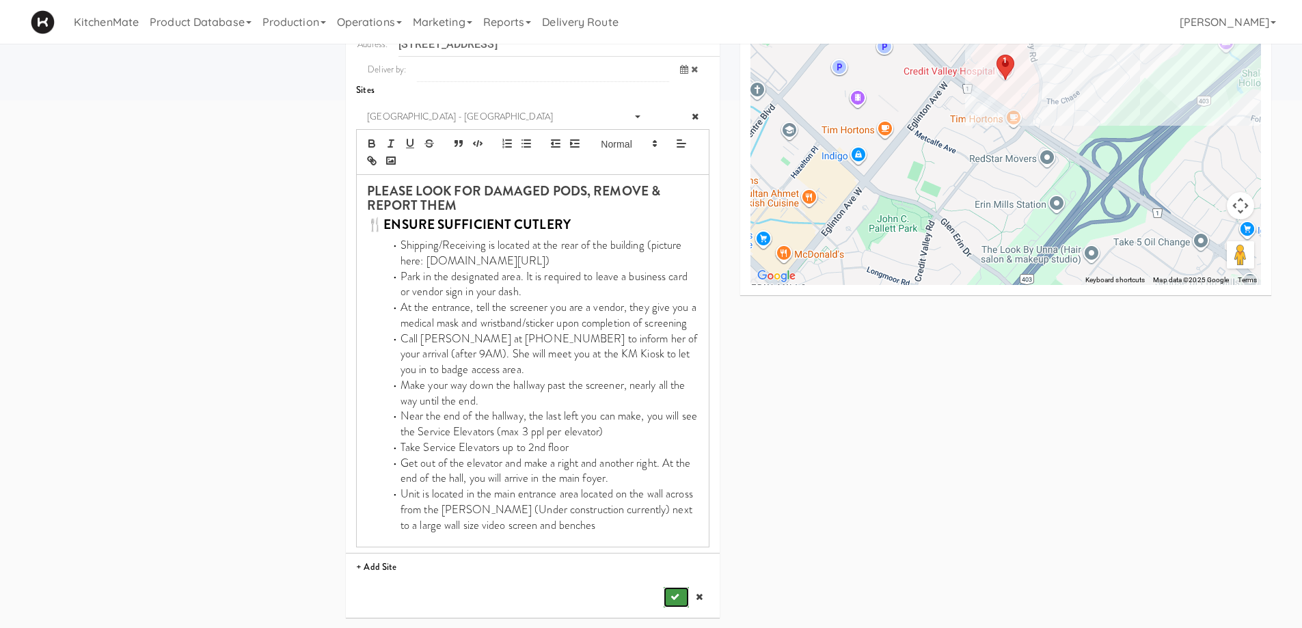
click at [669, 595] on button "submit" at bounding box center [676, 597] width 25 height 21
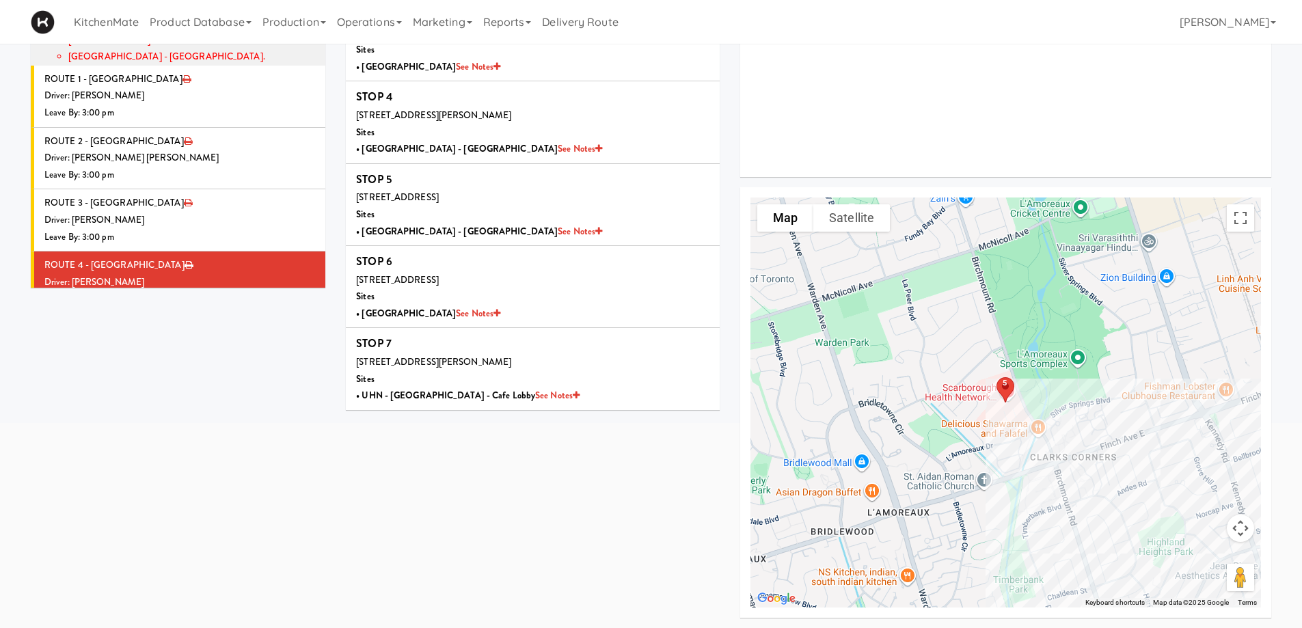
scroll to position [1555, 0]
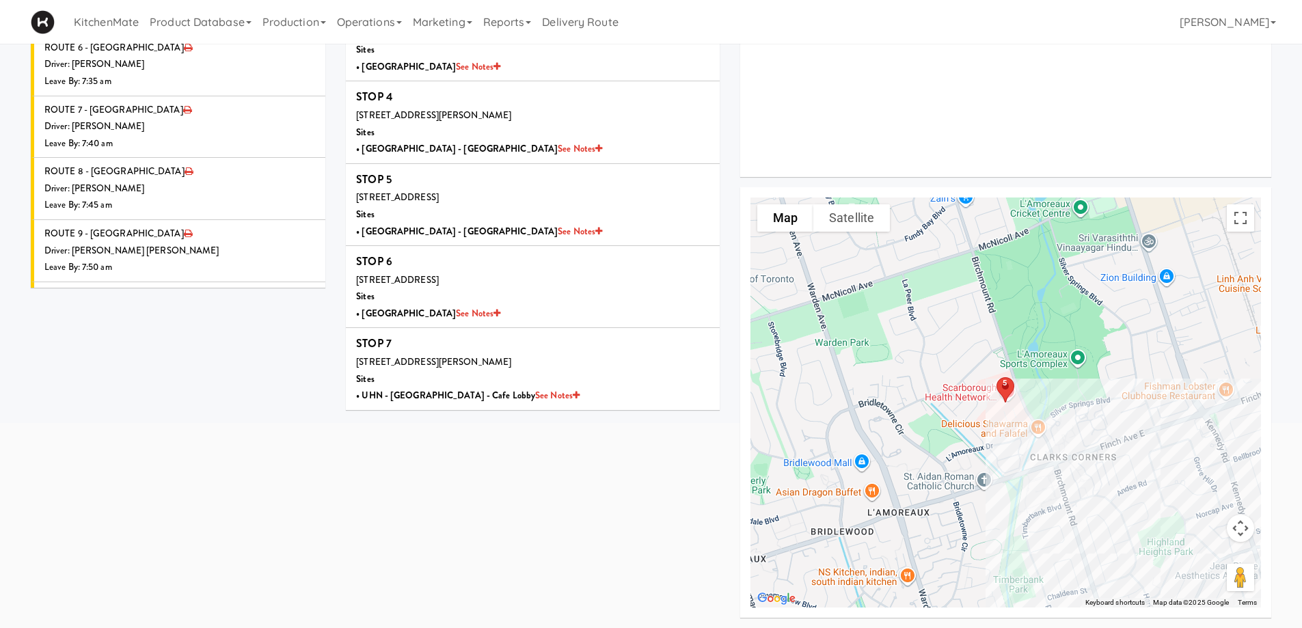
click at [168, 366] on div "Driver: [PERSON_NAME]" at bounding box center [179, 374] width 271 height 17
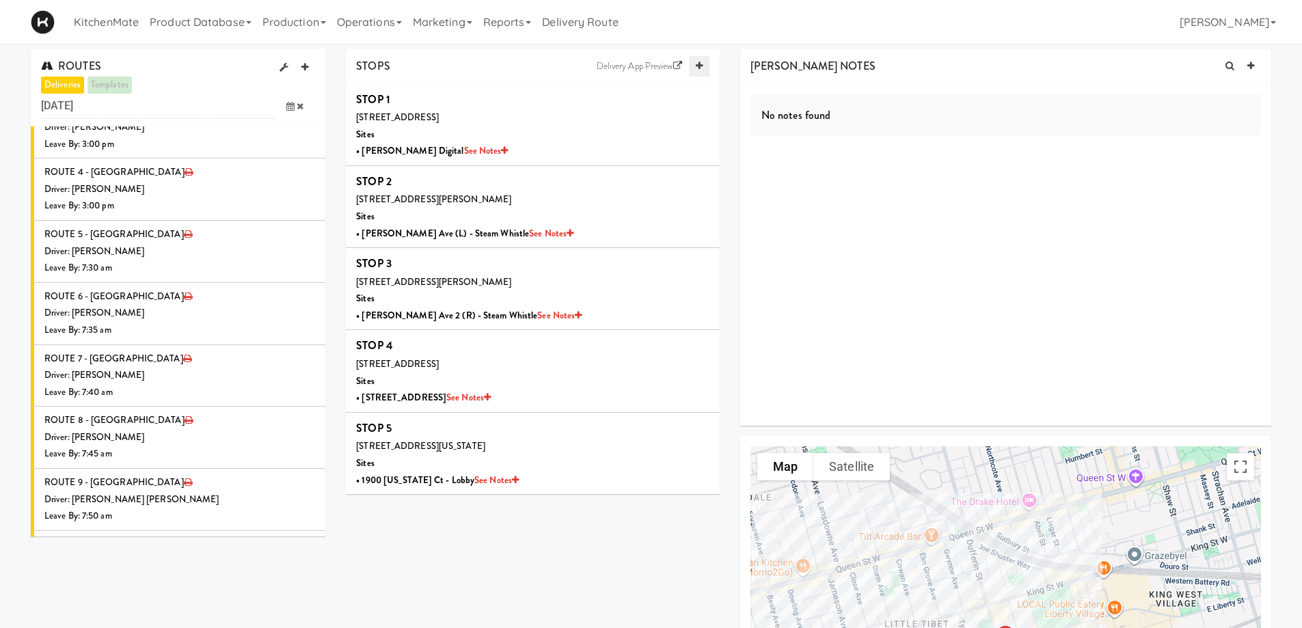
click at [701, 64] on icon at bounding box center [699, 66] width 7 height 9
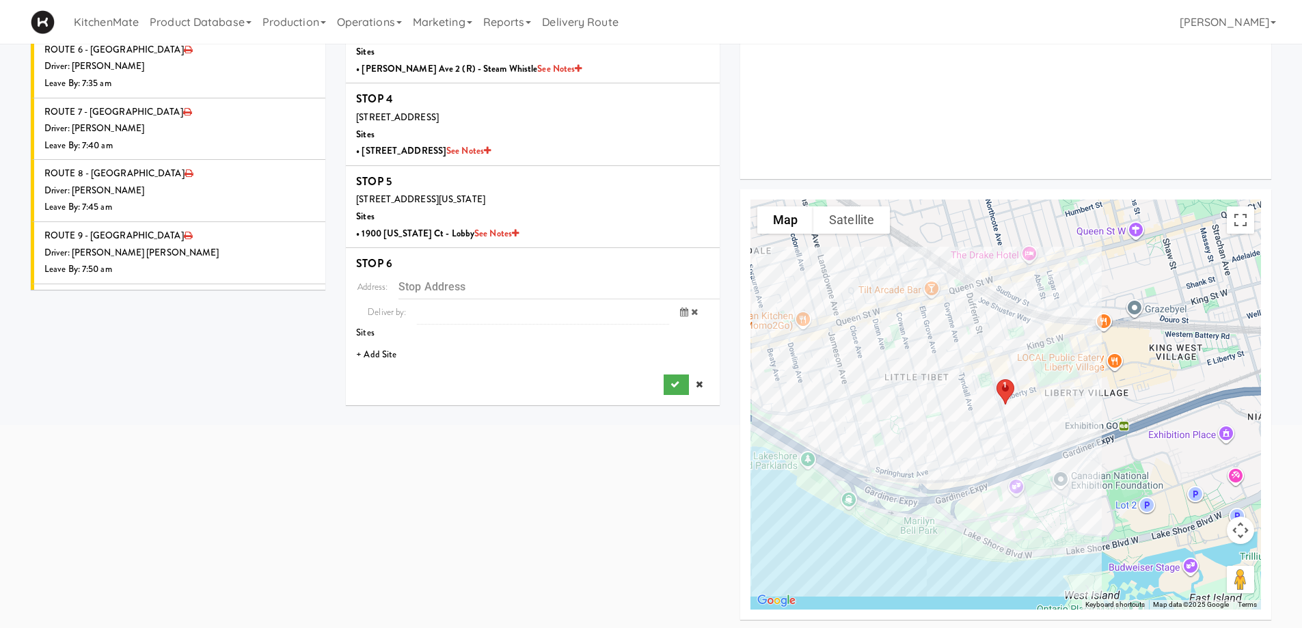
scroll to position [249, 0]
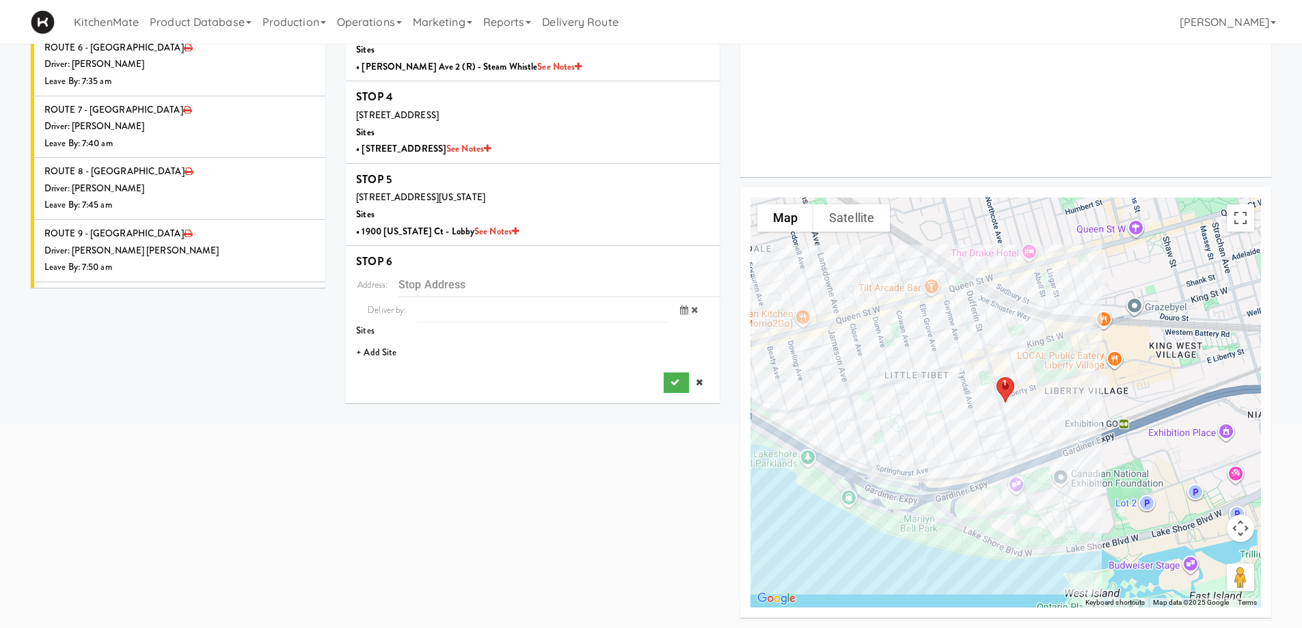
click at [366, 355] on li "+ Add Site" at bounding box center [533, 353] width 374 height 28
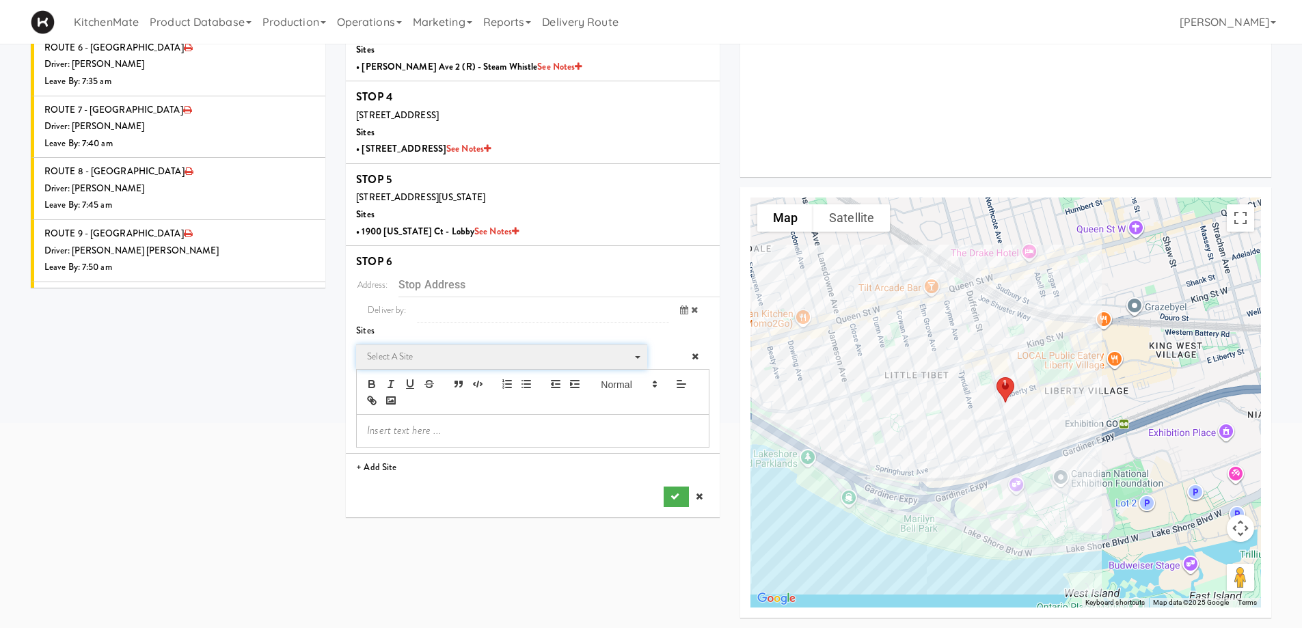
click at [411, 354] on span "Select a site" at bounding box center [497, 357] width 260 height 16
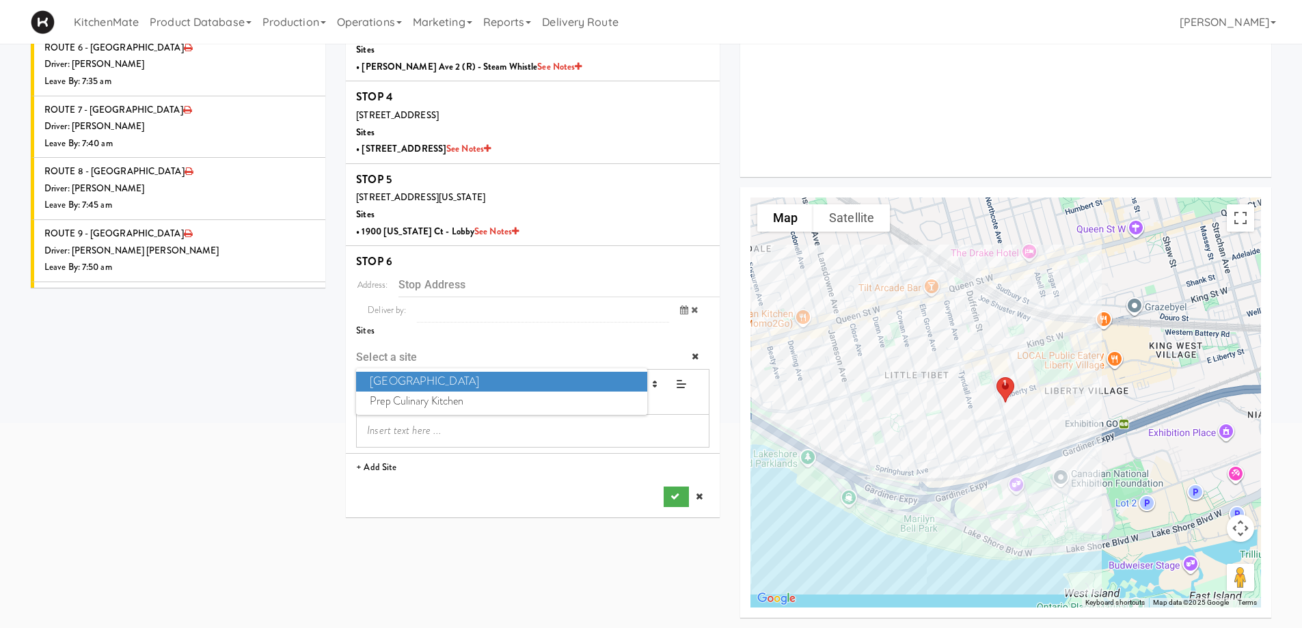
click at [424, 380] on span "Mississauga Executive Centre" at bounding box center [501, 382] width 291 height 20
type input "[STREET_ADDRESS][PERSON_NAME]"
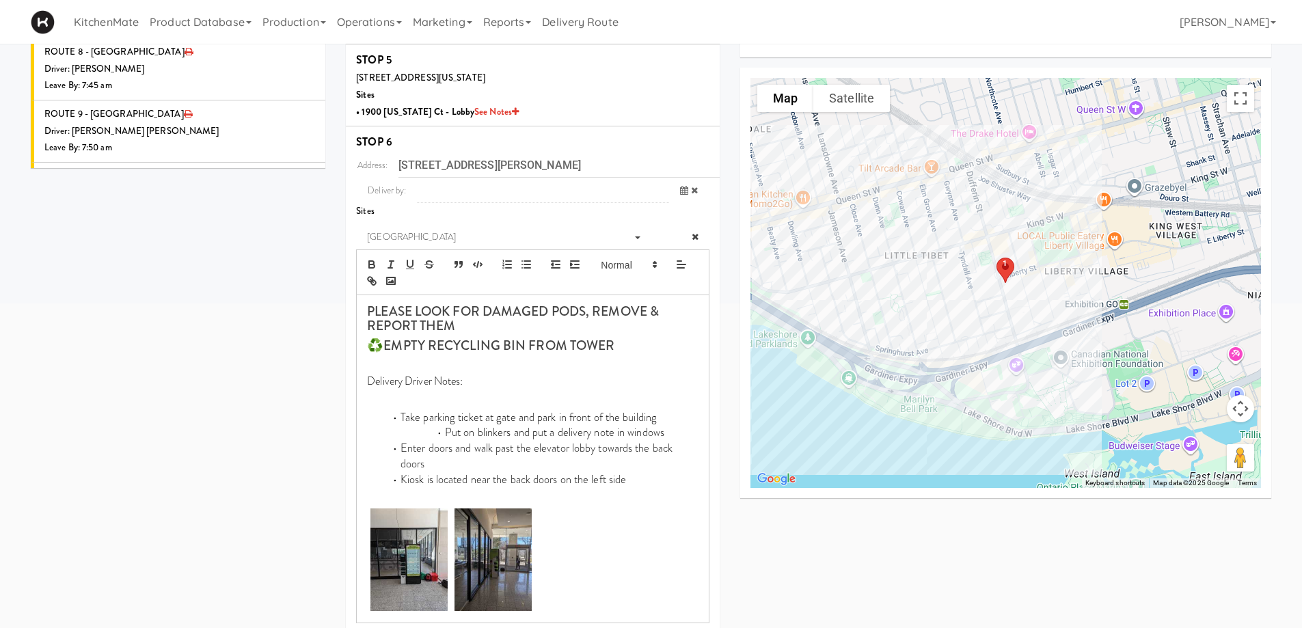
scroll to position [429, 0]
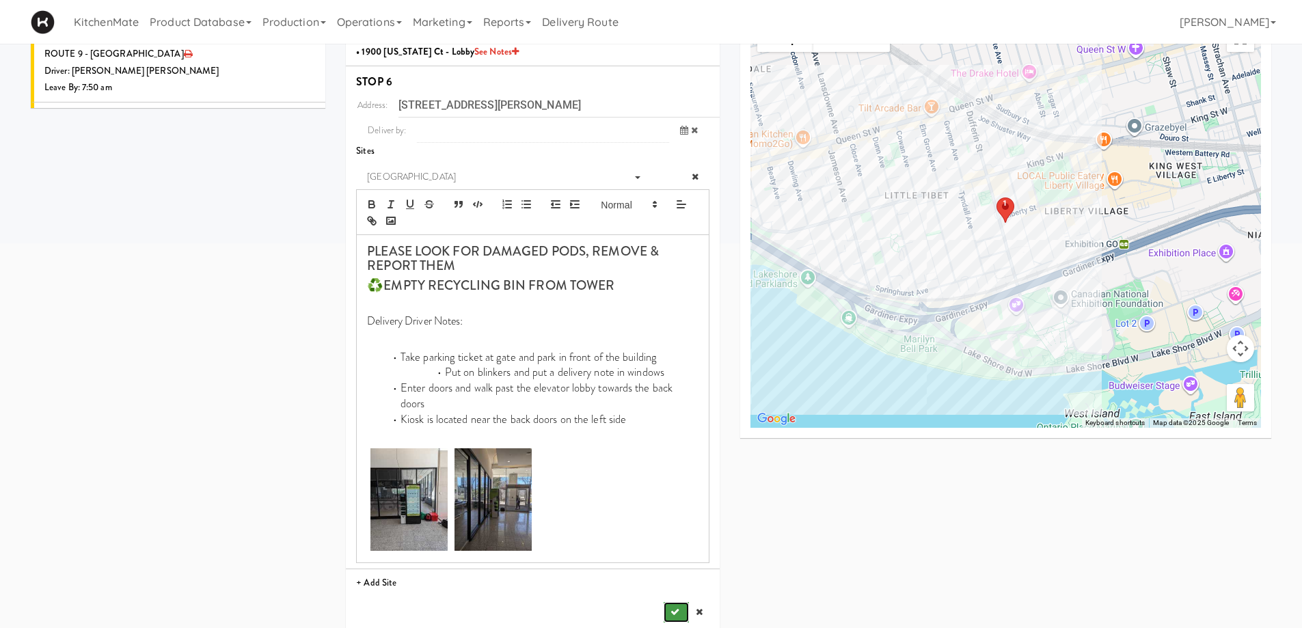
drag, startPoint x: 675, startPoint y: 593, endPoint x: 660, endPoint y: 593, distance: 15.0
click at [676, 608] on icon "submit" at bounding box center [675, 612] width 9 height 9
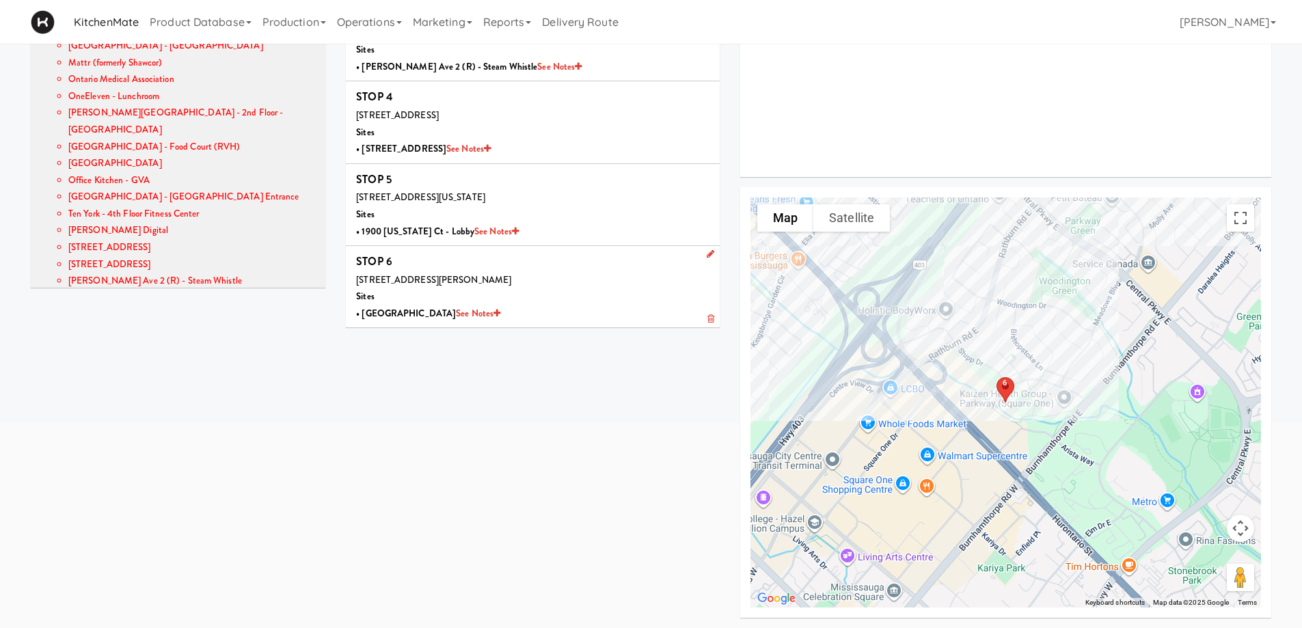
scroll to position [871, 0]
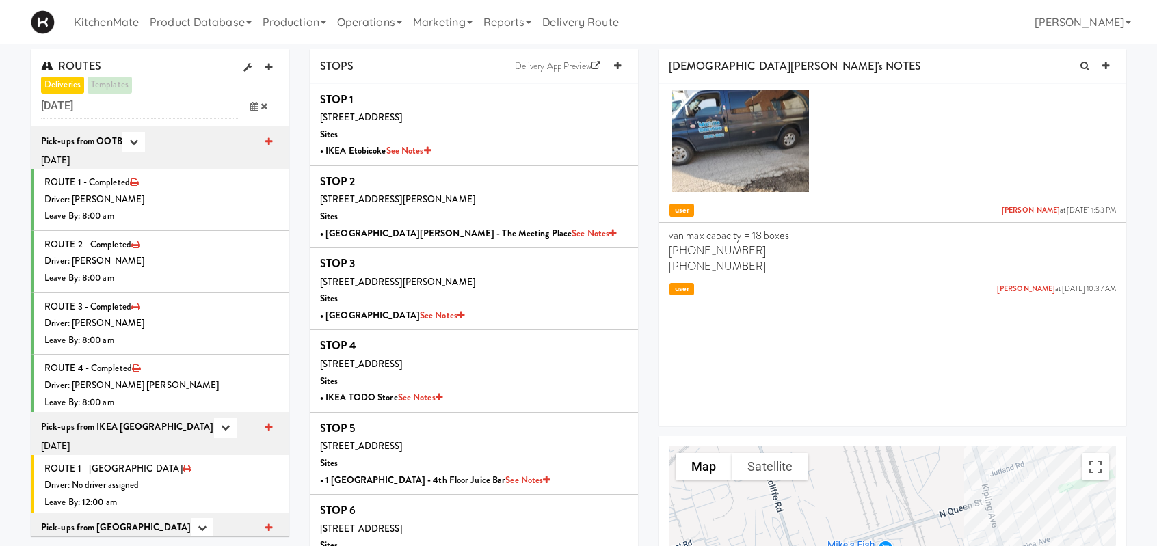
click at [258, 109] on span at bounding box center [259, 106] width 40 height 25
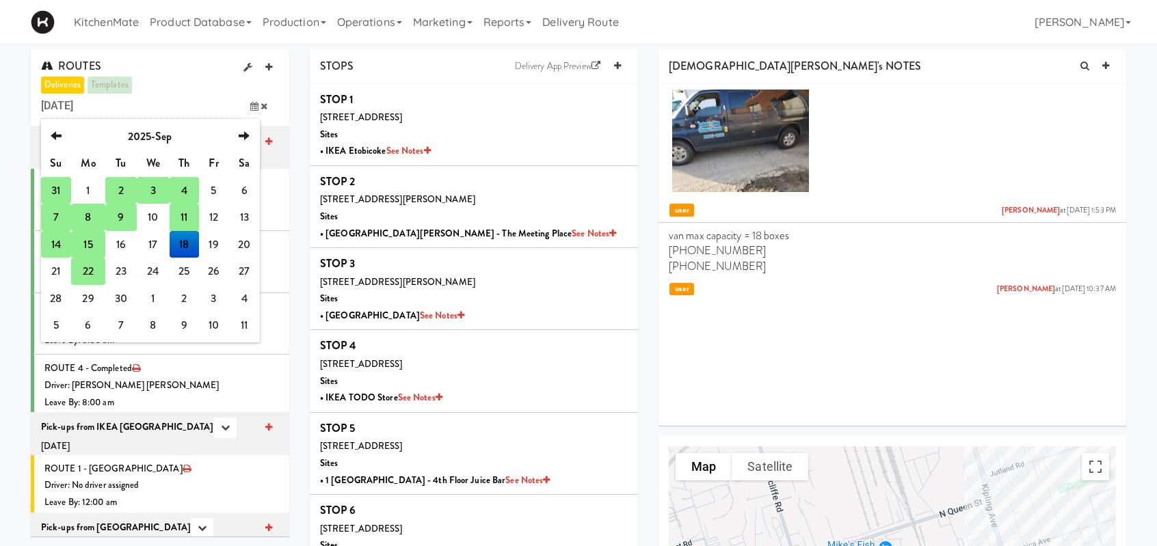
click at [55, 223] on td "7" at bounding box center [56, 217] width 30 height 27
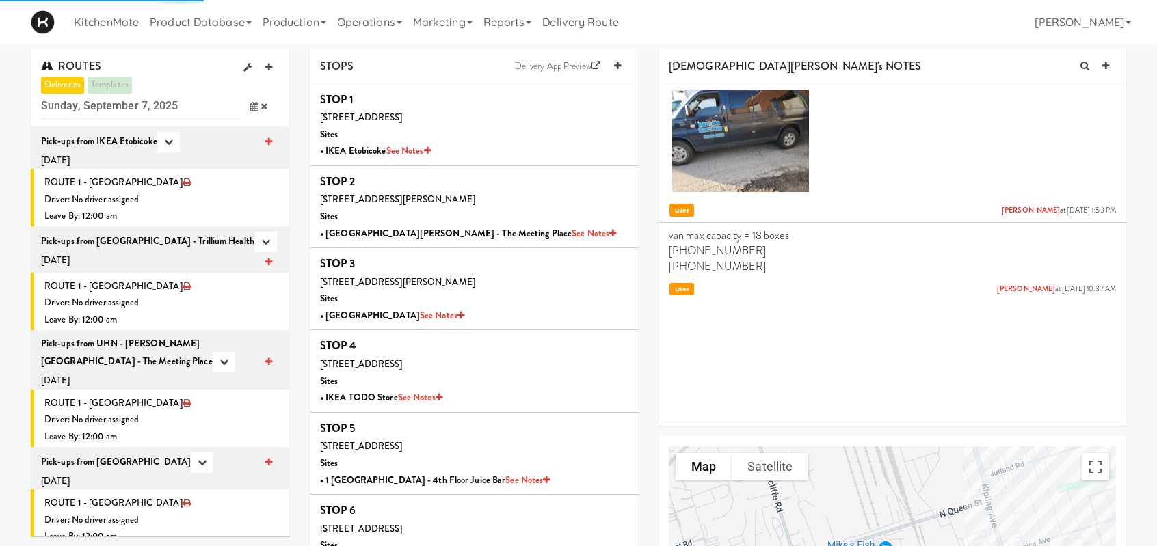
click at [256, 98] on span at bounding box center [259, 106] width 40 height 25
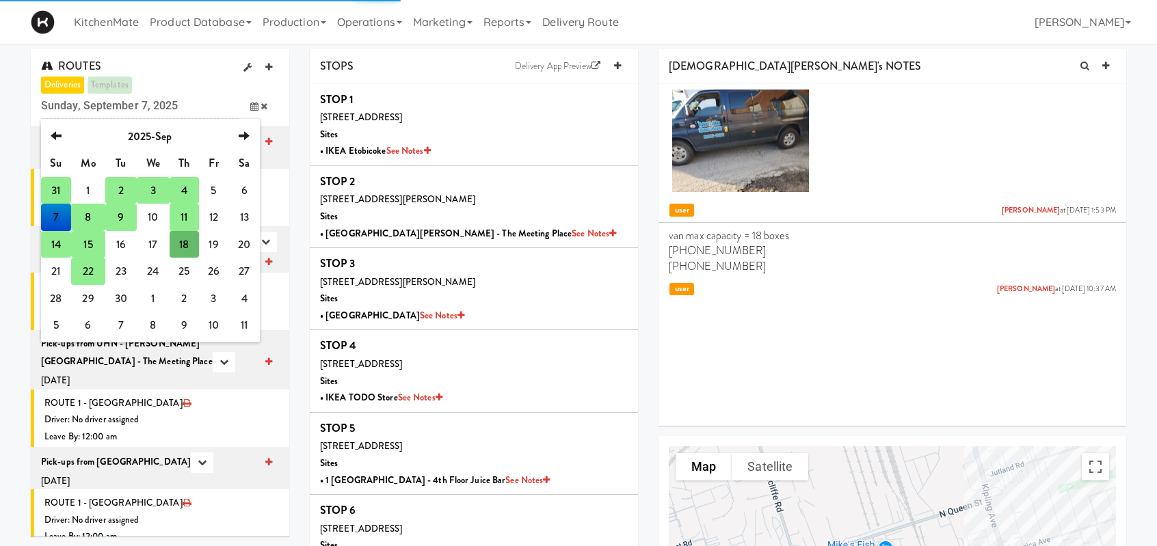
click at [55, 250] on td "14" at bounding box center [56, 244] width 30 height 27
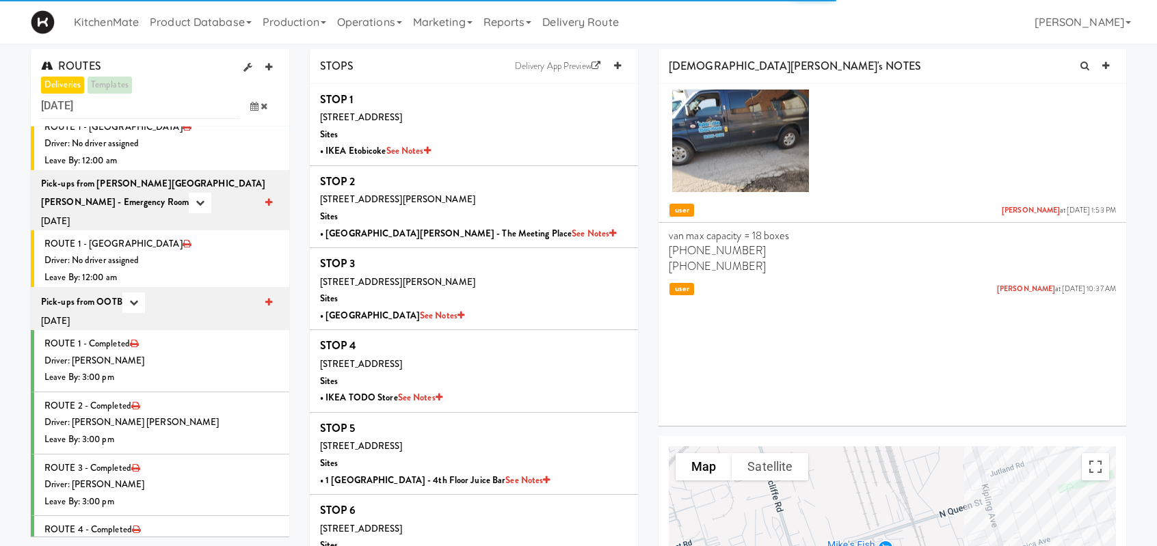
scroll to position [2192, 0]
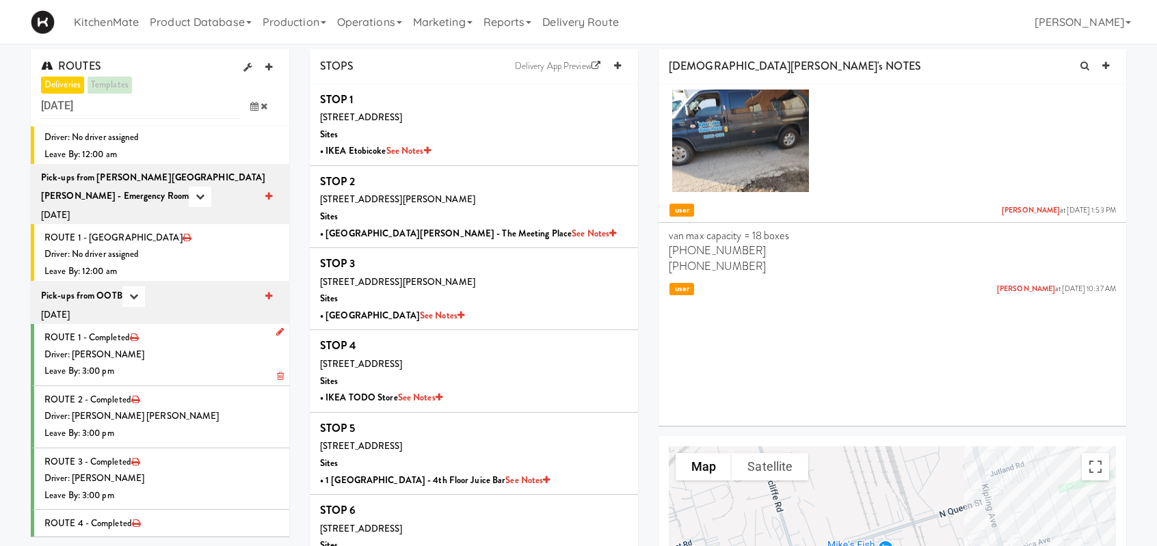
click at [175, 324] on li "ROUTE 1 - Completed Driver: [PERSON_NAME] Leave By: 3:00 pm" at bounding box center [160, 355] width 258 height 62
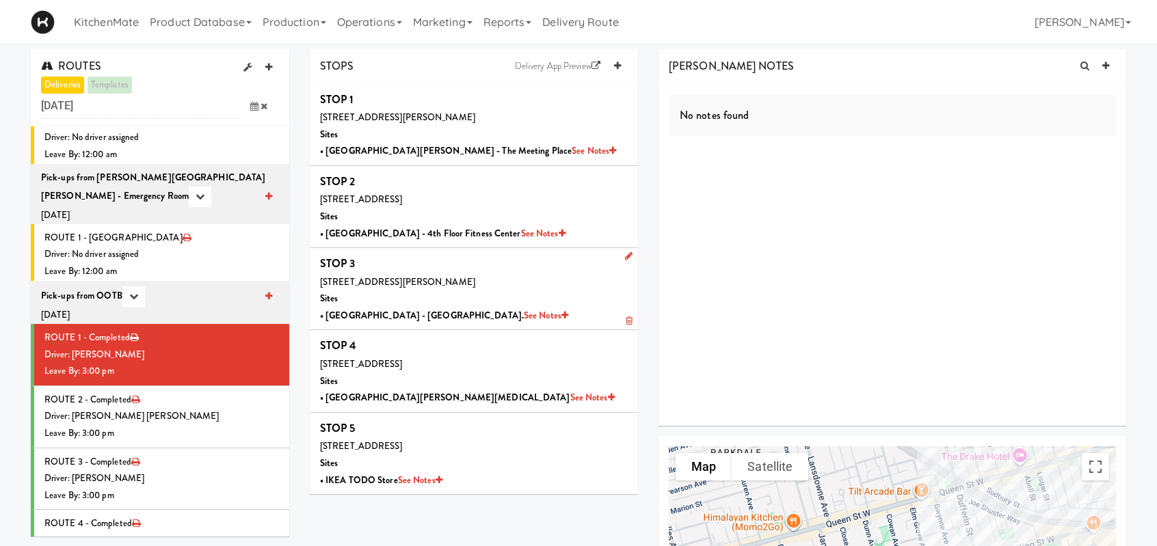
click at [543, 293] on div "170 Elizabeth St, Toronto, ON, CA Sites • SickKids Hospital - Main St. See Notes" at bounding box center [474, 299] width 308 height 51
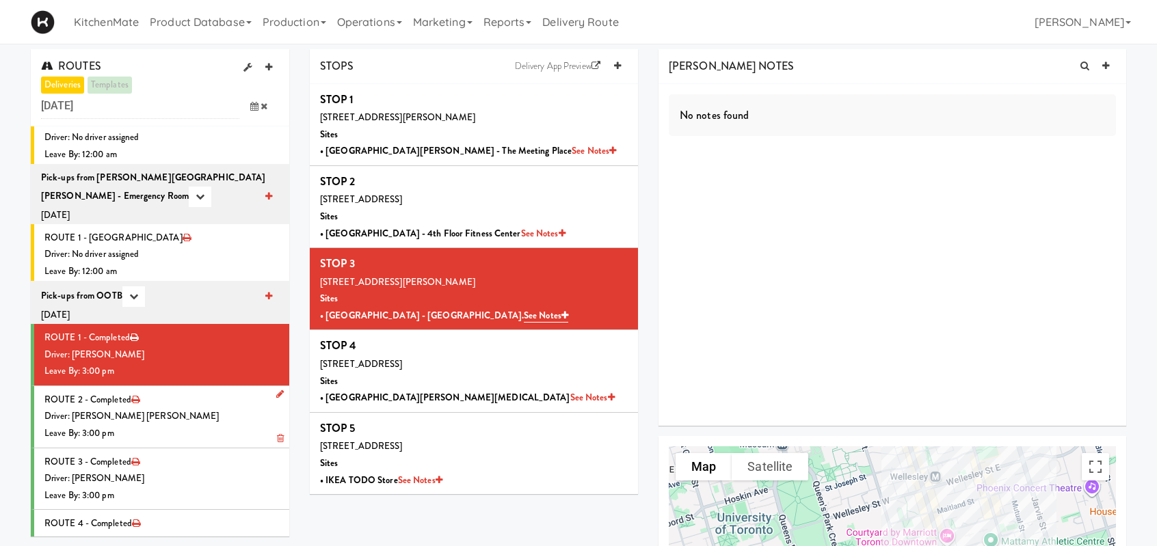
click at [200, 386] on li "ROUTE 2 - Completed Driver: [PERSON_NAME] [PERSON_NAME] Leave By: 3:00 pm" at bounding box center [160, 417] width 258 height 62
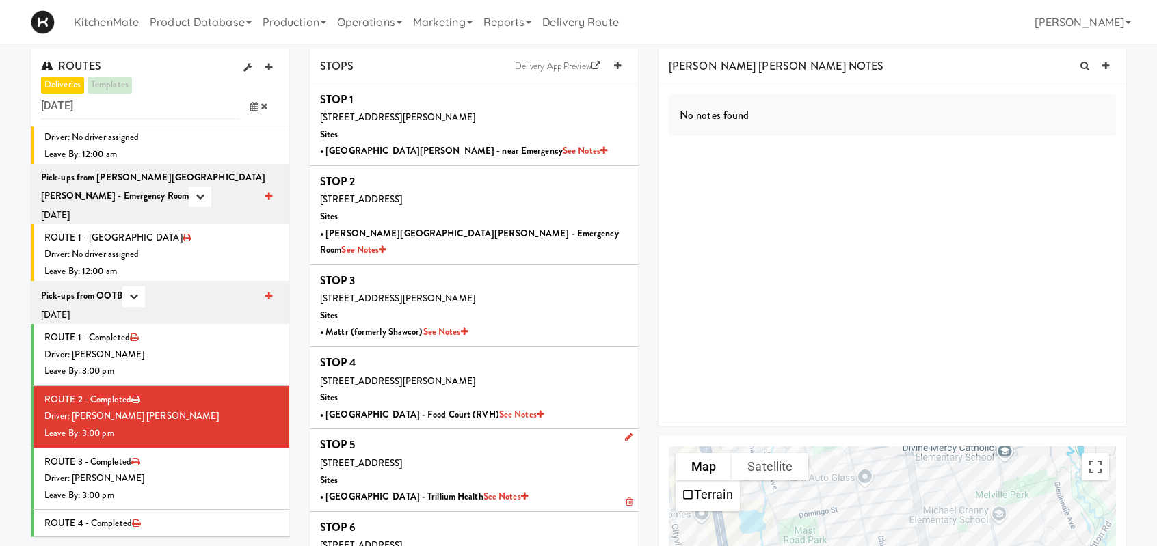
scroll to position [205, 0]
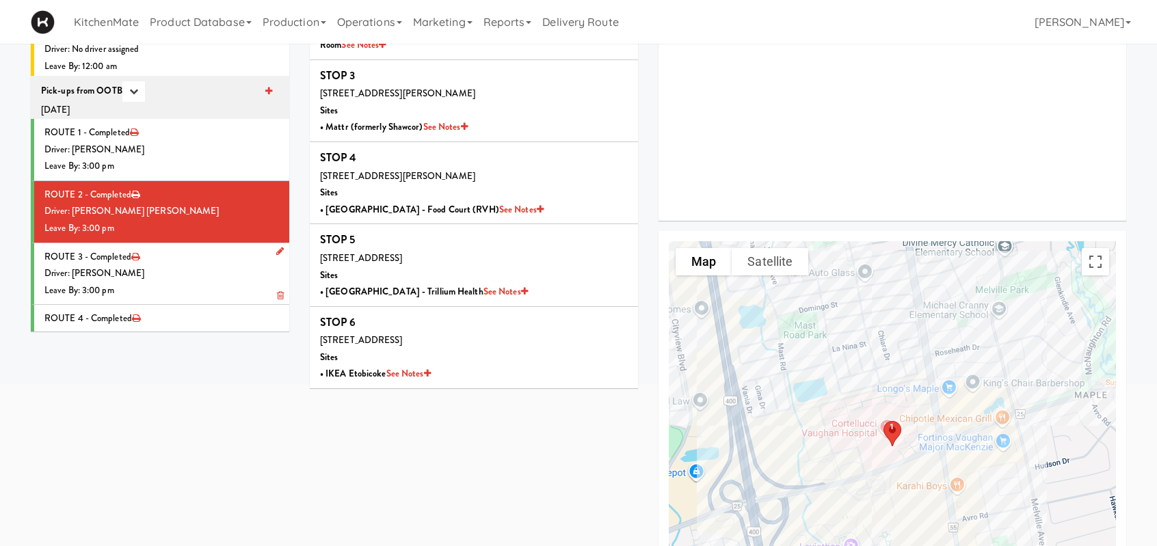
click at [183, 243] on li "ROUTE 3 - Completed Driver: [PERSON_NAME] Leave By: 3:00 pm" at bounding box center [160, 274] width 258 height 62
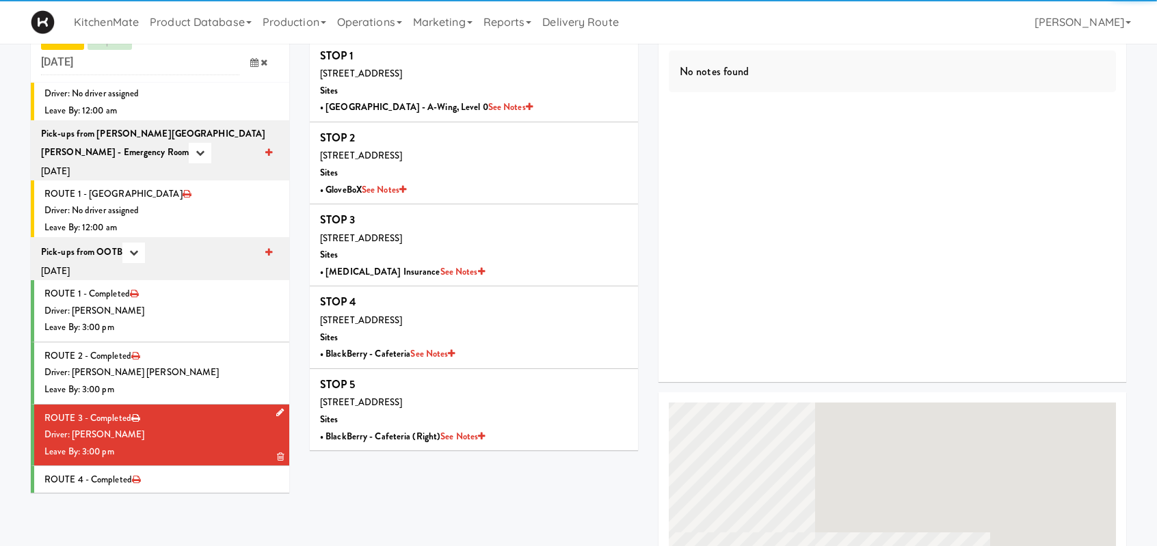
scroll to position [205, 0]
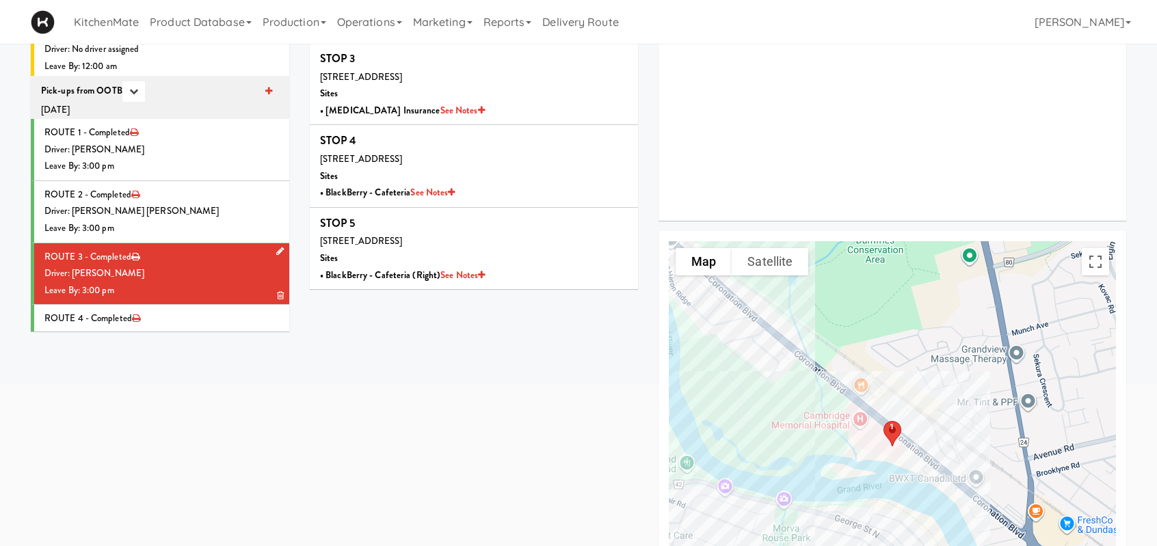
click at [205, 265] on div "Driver: [PERSON_NAME]" at bounding box center [161, 273] width 235 height 17
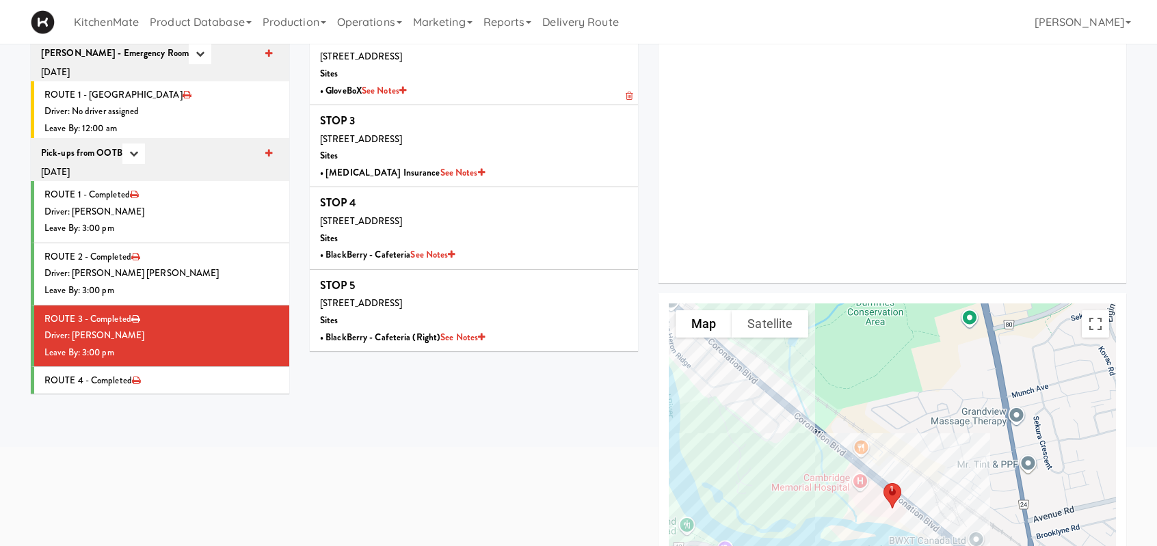
scroll to position [0, 0]
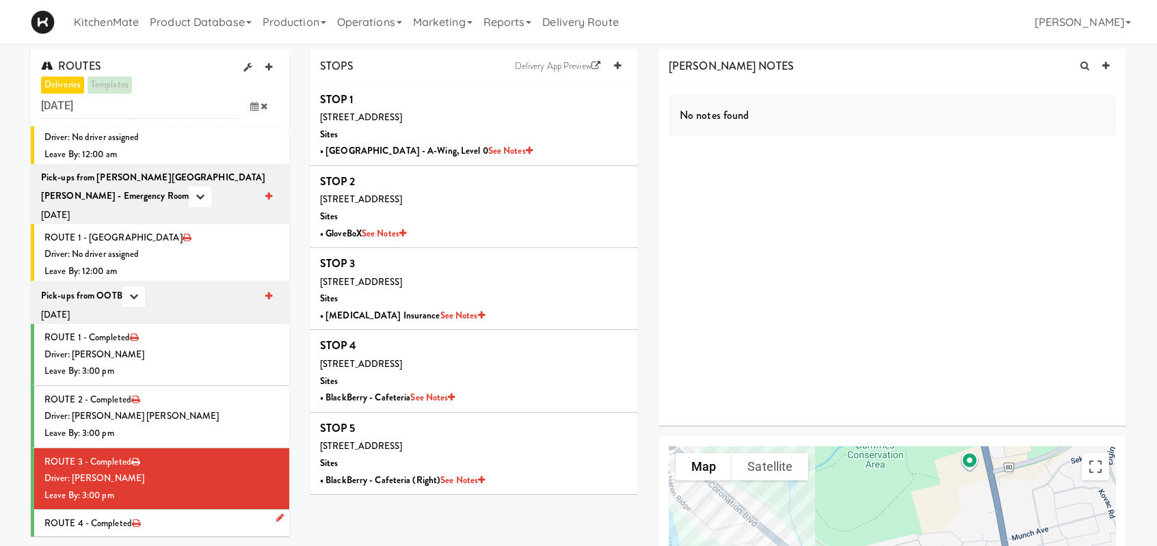
click at [174, 533] on div "Driver: [PERSON_NAME]" at bounding box center [161, 541] width 235 height 17
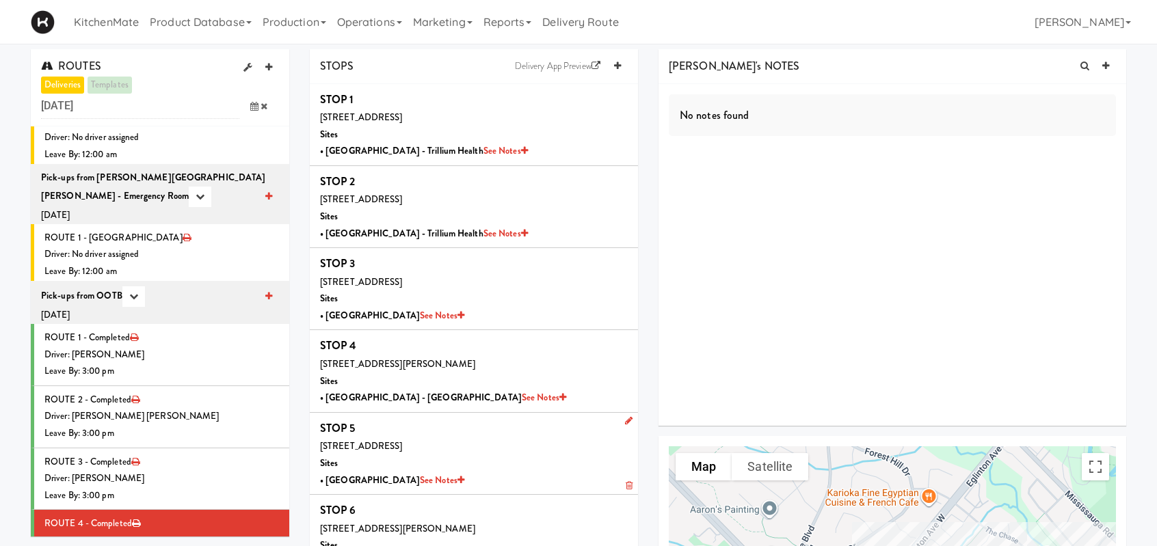
scroll to position [137, 0]
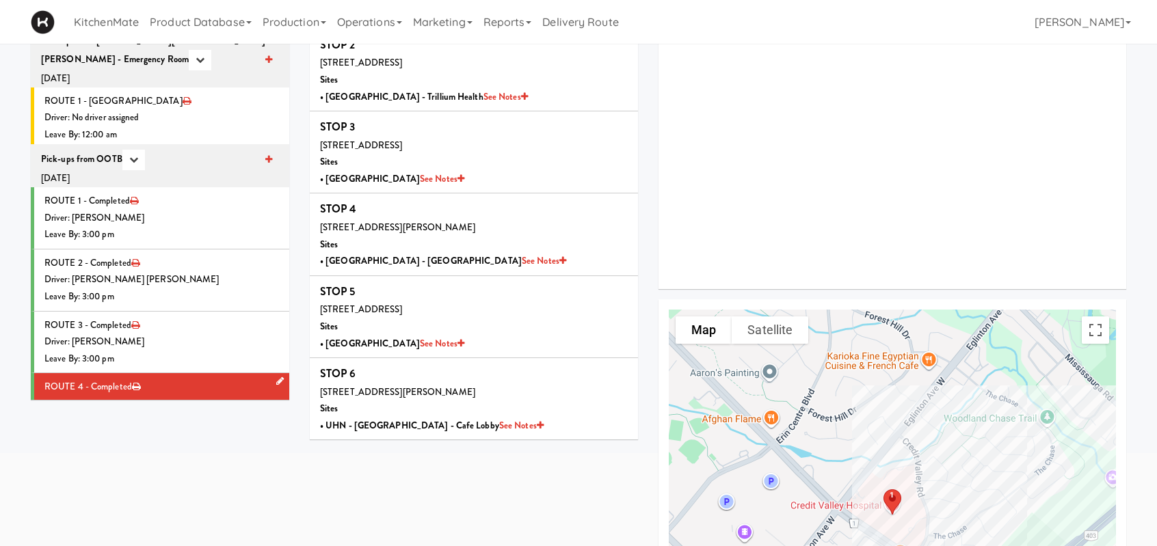
click at [161, 396] on div "Driver: [PERSON_NAME]" at bounding box center [161, 404] width 235 height 17
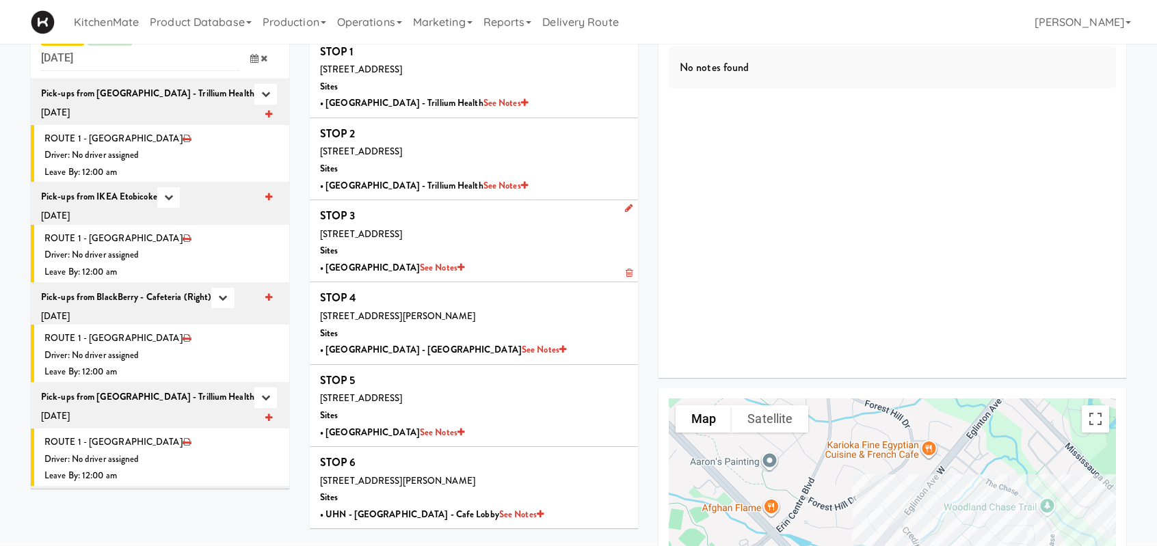
scroll to position [0, 0]
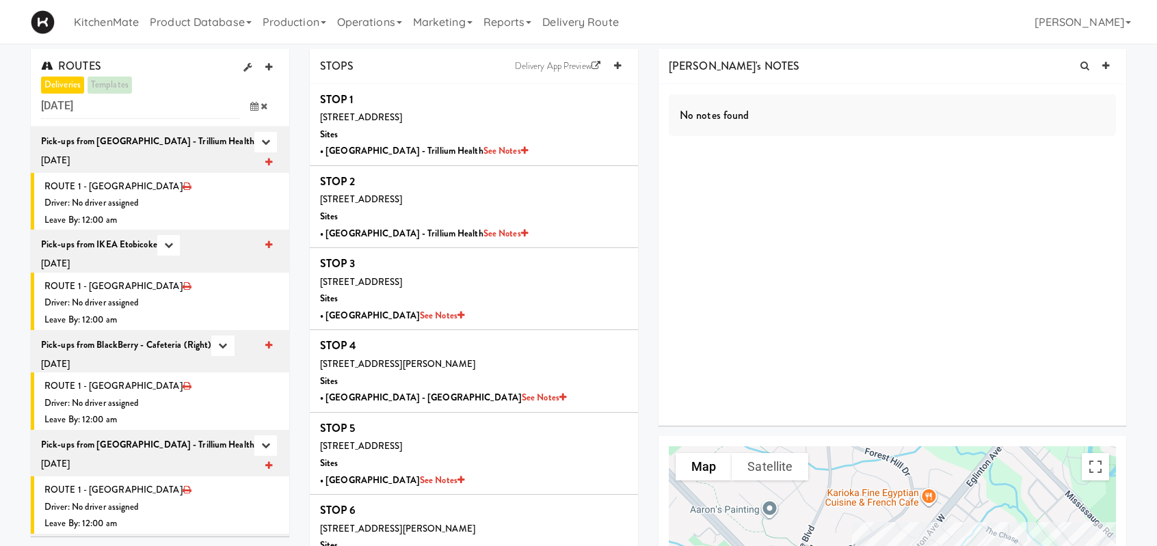
click at [254, 103] on icon at bounding box center [254, 106] width 8 height 9
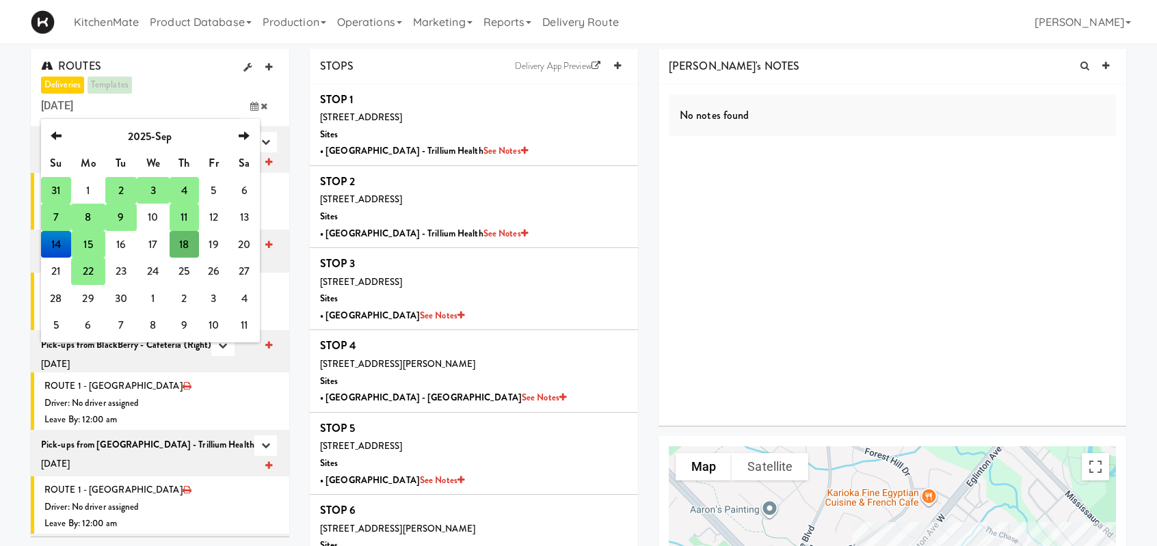
click at [94, 239] on td "15" at bounding box center [88, 244] width 34 height 27
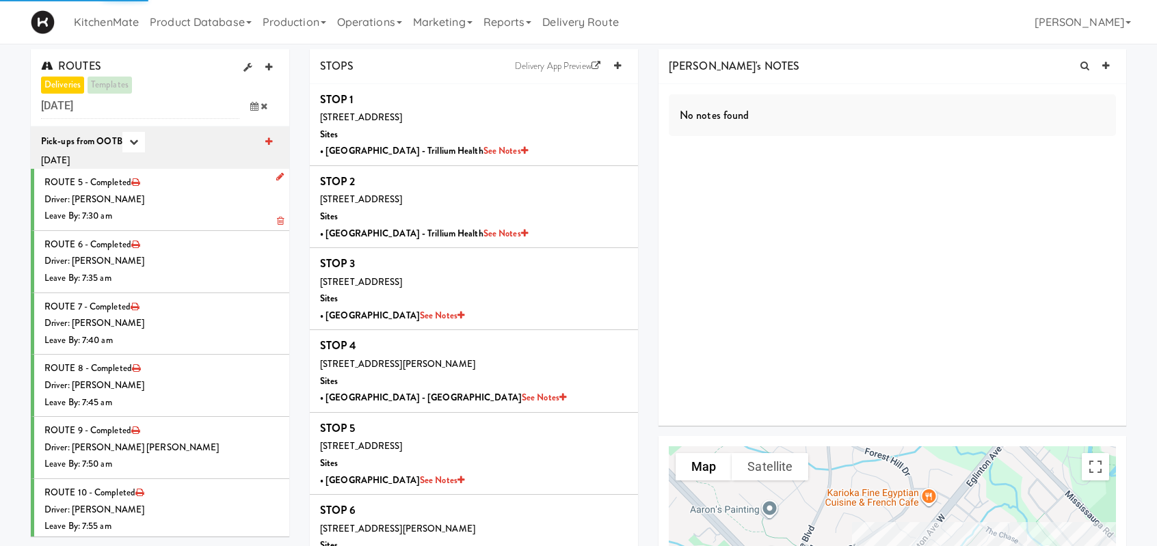
click at [202, 218] on div "Leave By: 7:30 am" at bounding box center [161, 216] width 235 height 17
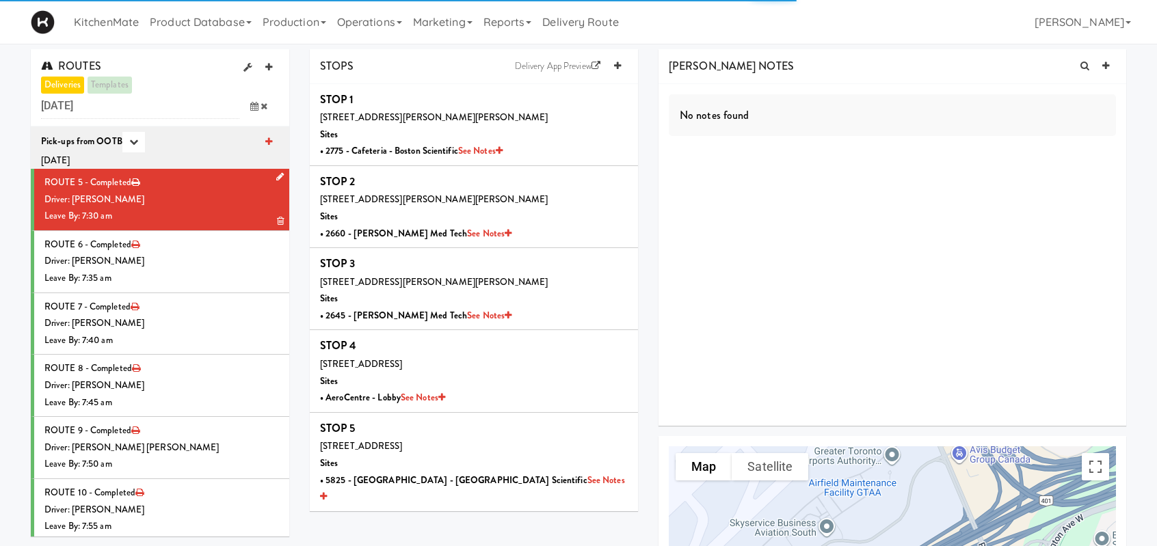
click at [231, 199] on div "Driver: [PERSON_NAME]" at bounding box center [161, 199] width 235 height 17
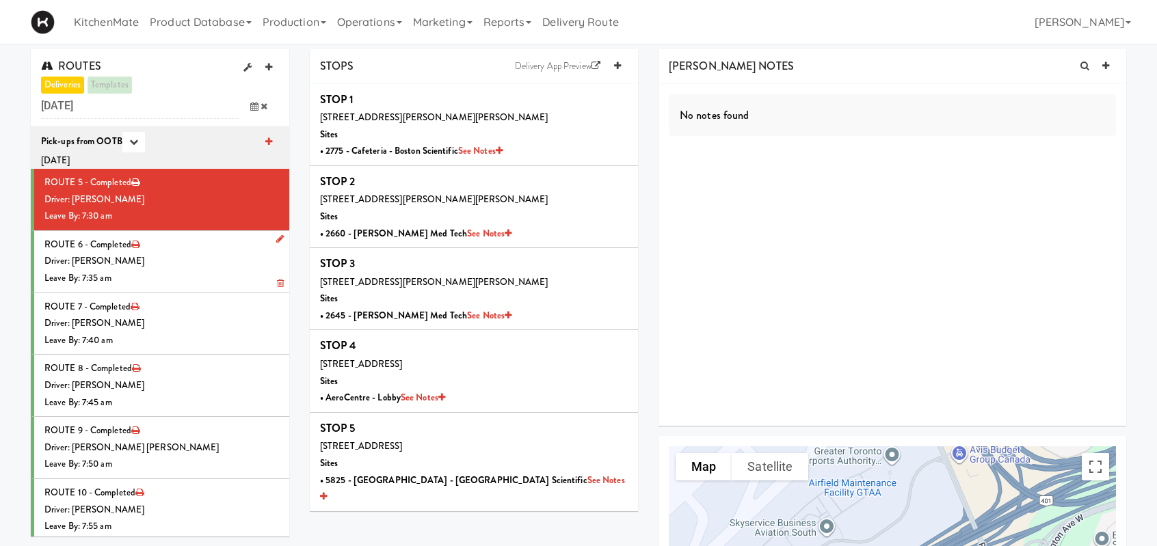
click at [218, 273] on div "Leave By: 7:35 am" at bounding box center [161, 278] width 235 height 17
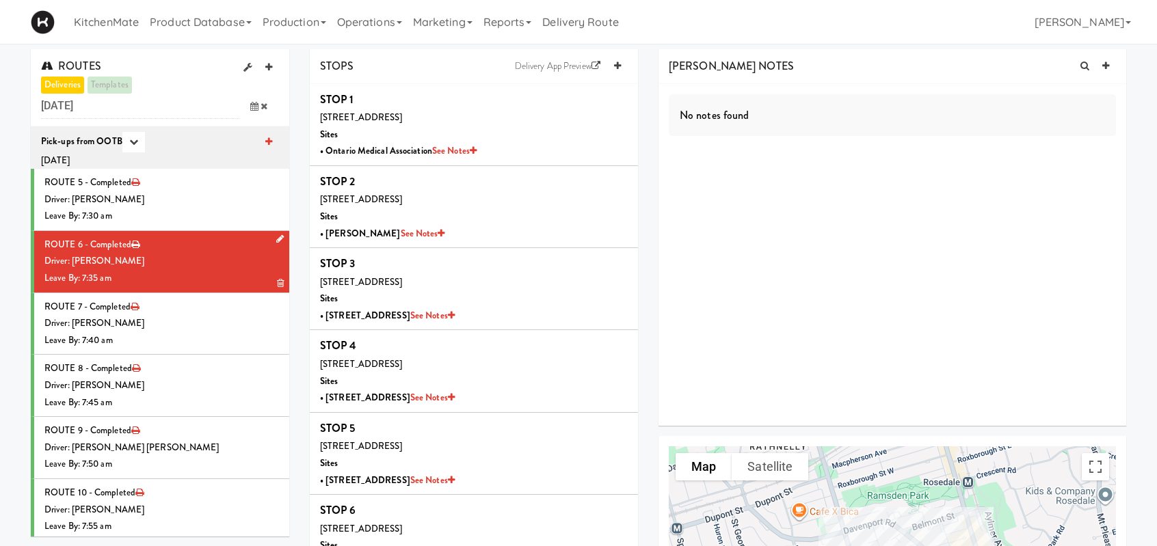
click at [237, 255] on div "Driver: [PERSON_NAME]" at bounding box center [161, 261] width 235 height 17
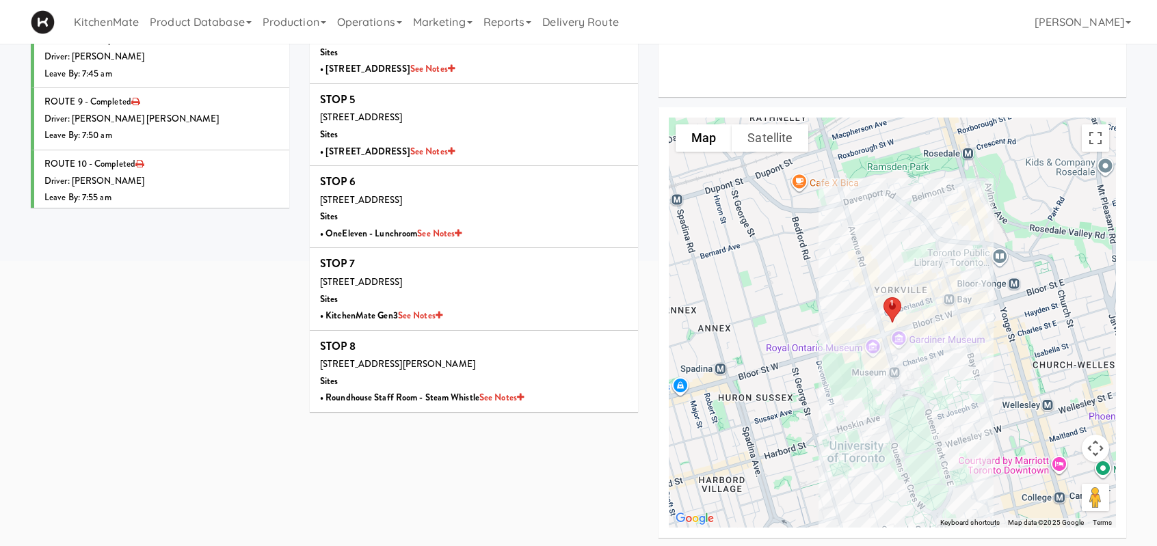
scroll to position [330, 0]
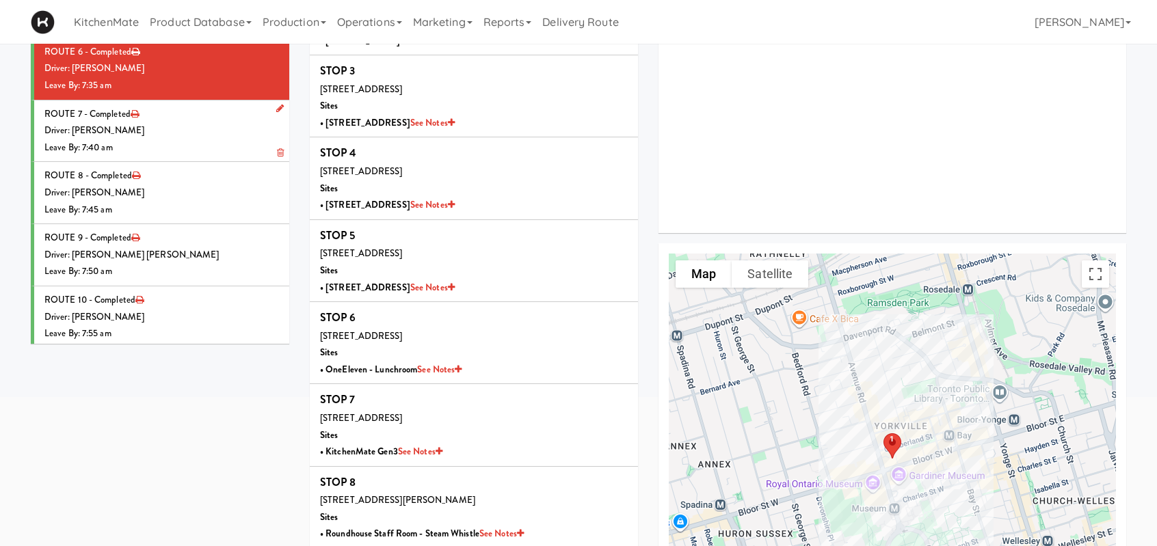
click at [189, 154] on div "Leave By: 7:40 am" at bounding box center [161, 147] width 235 height 17
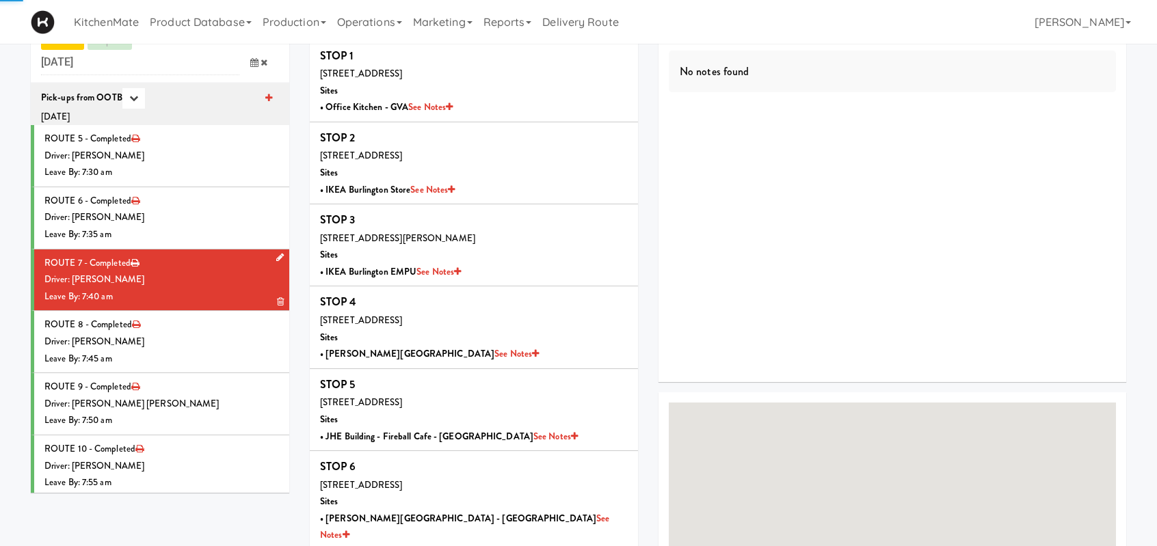
scroll to position [193, 0]
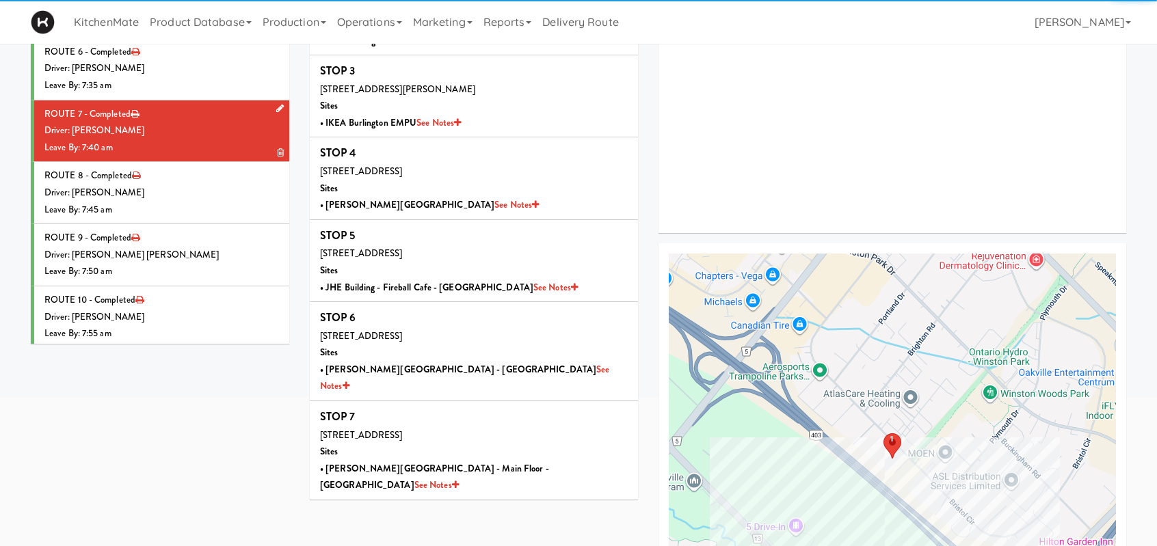
click at [194, 135] on div "Driver: [PERSON_NAME]" at bounding box center [161, 130] width 235 height 17
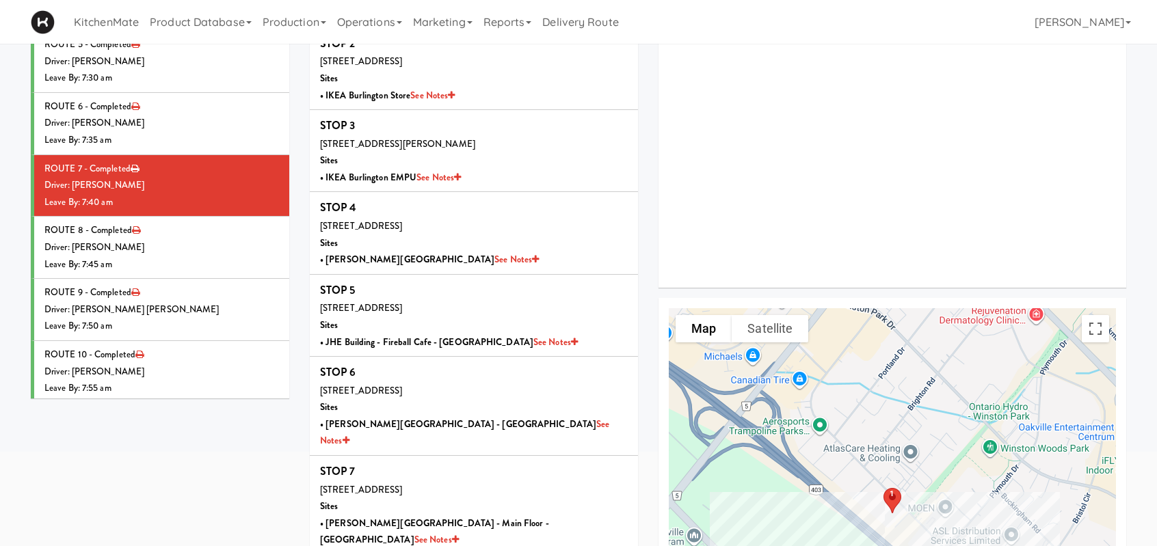
scroll to position [273, 0]
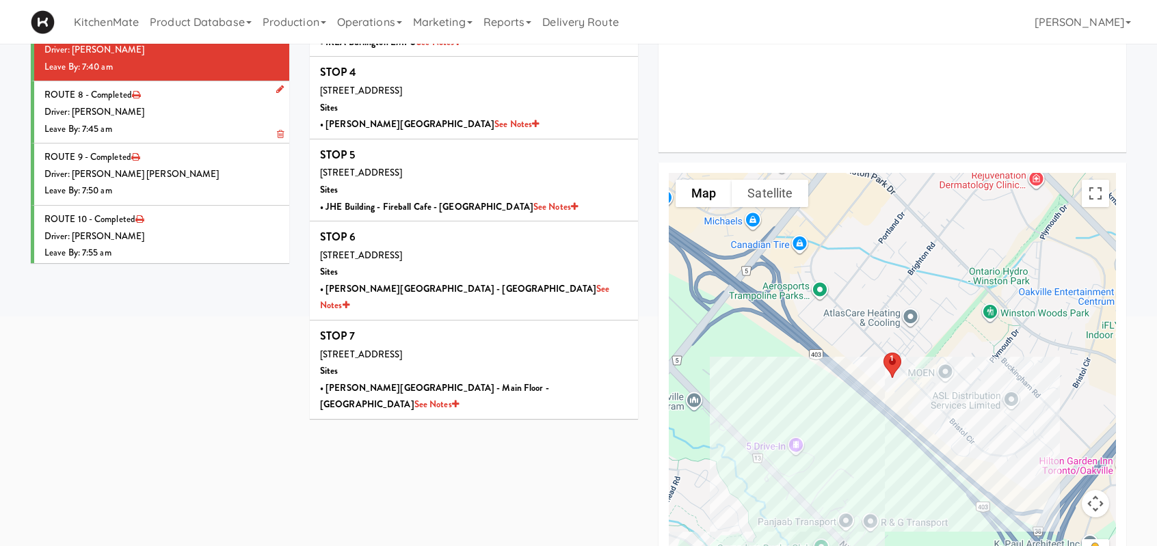
click at [237, 109] on div "Driver: [PERSON_NAME]" at bounding box center [161, 112] width 235 height 17
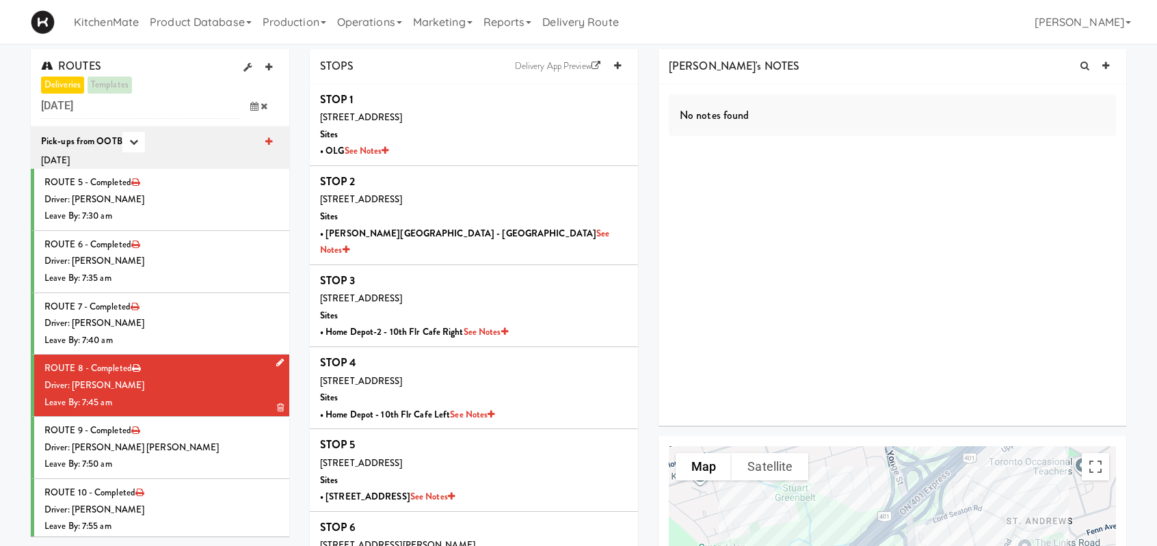
click at [155, 388] on div "Driver: [PERSON_NAME]" at bounding box center [161, 385] width 235 height 17
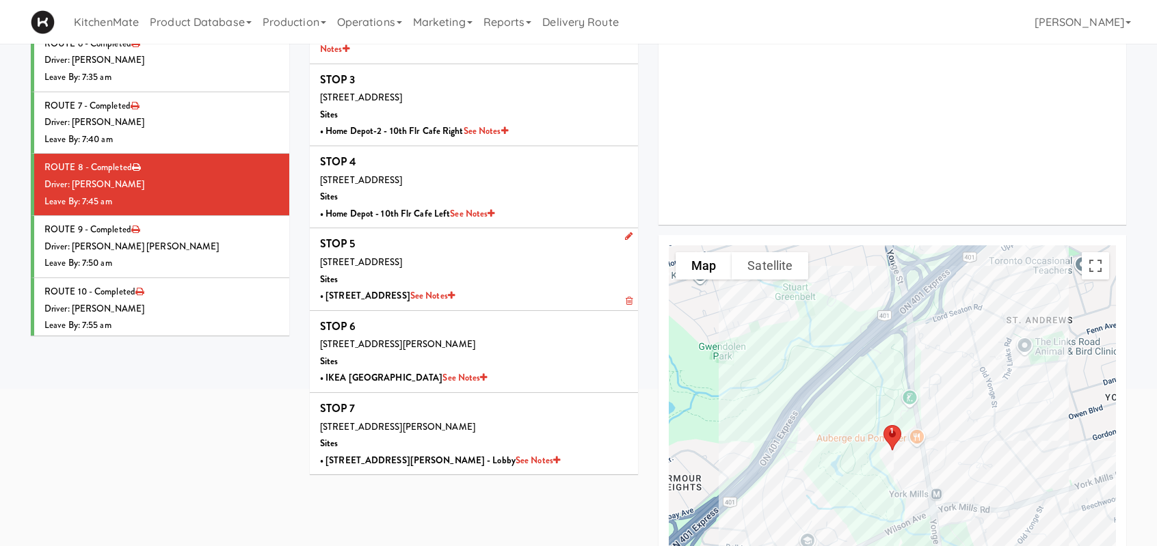
scroll to position [205, 0]
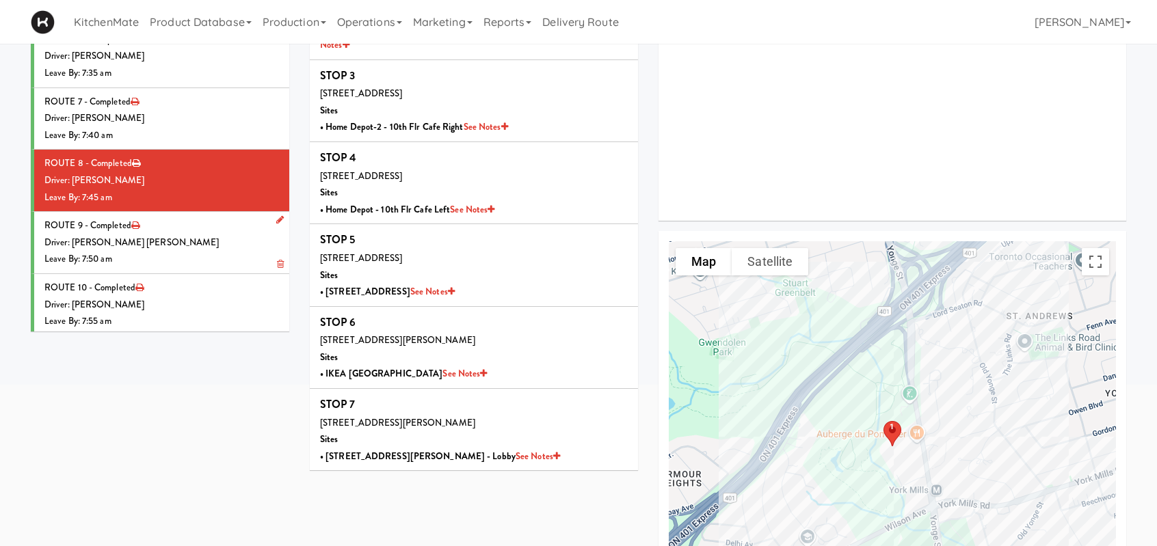
click at [187, 241] on div "Driver: [PERSON_NAME] [PERSON_NAME]" at bounding box center [161, 243] width 235 height 17
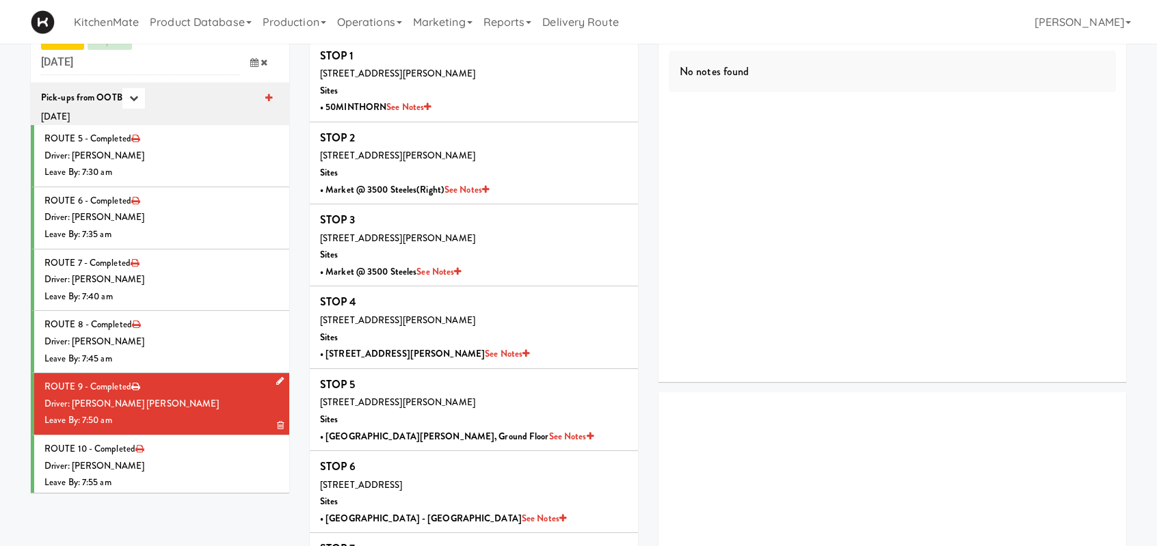
scroll to position [205, 0]
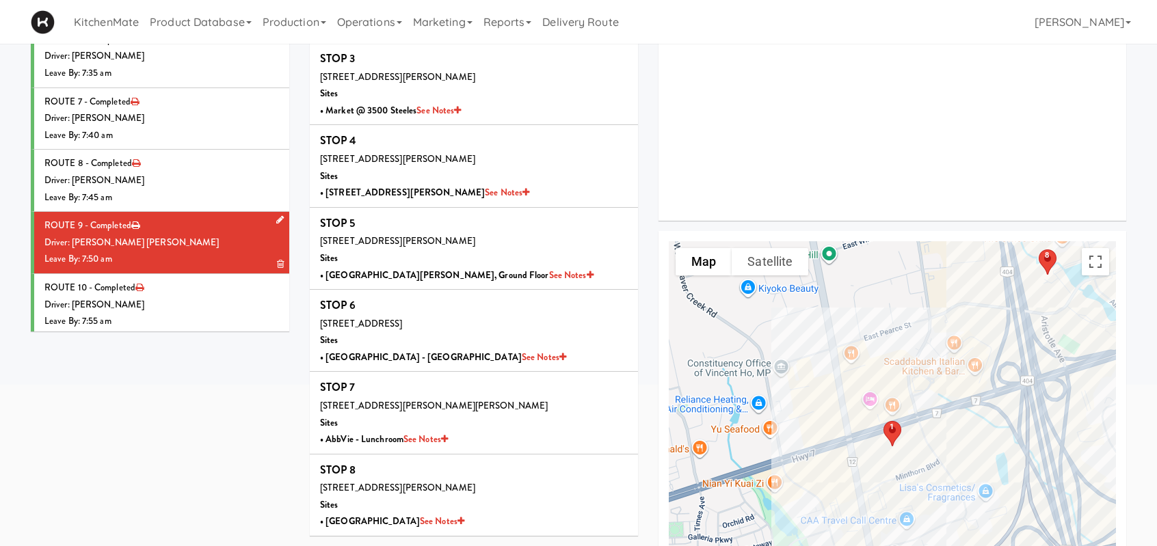
click at [153, 232] on li "ROUTE 9 - Completed Driver: [PERSON_NAME] [PERSON_NAME] Leave By: 7:50 am" at bounding box center [160, 243] width 258 height 62
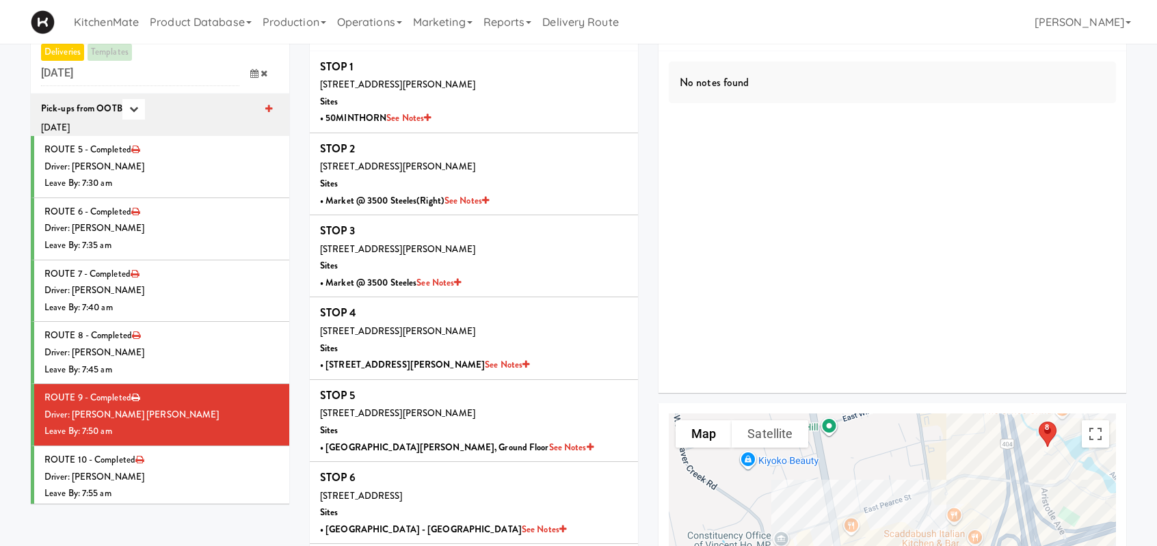
scroll to position [0, 0]
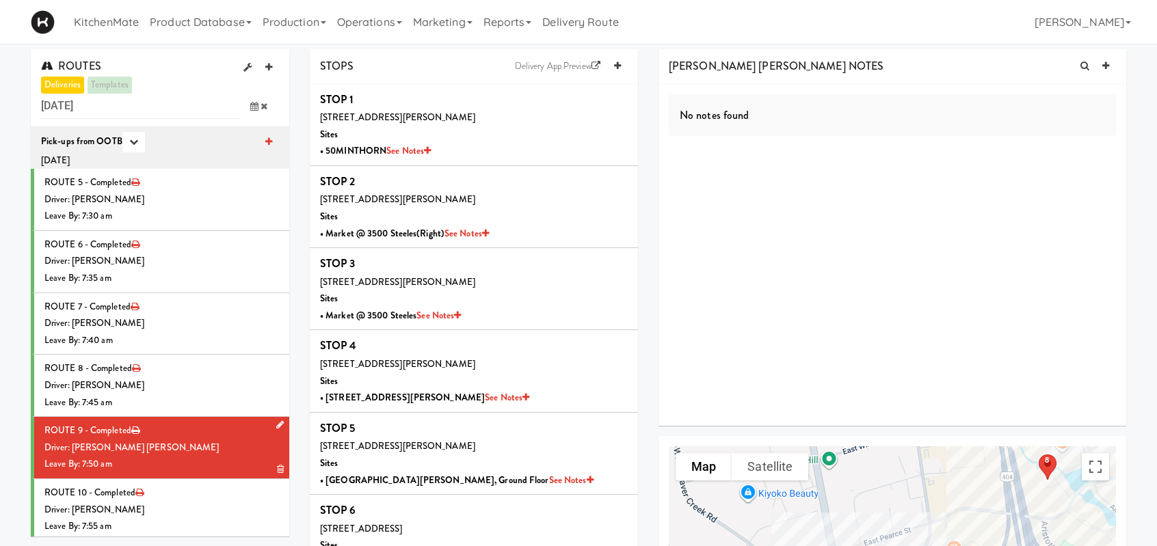
click at [221, 468] on div "Leave By: 7:50 am" at bounding box center [161, 464] width 235 height 17
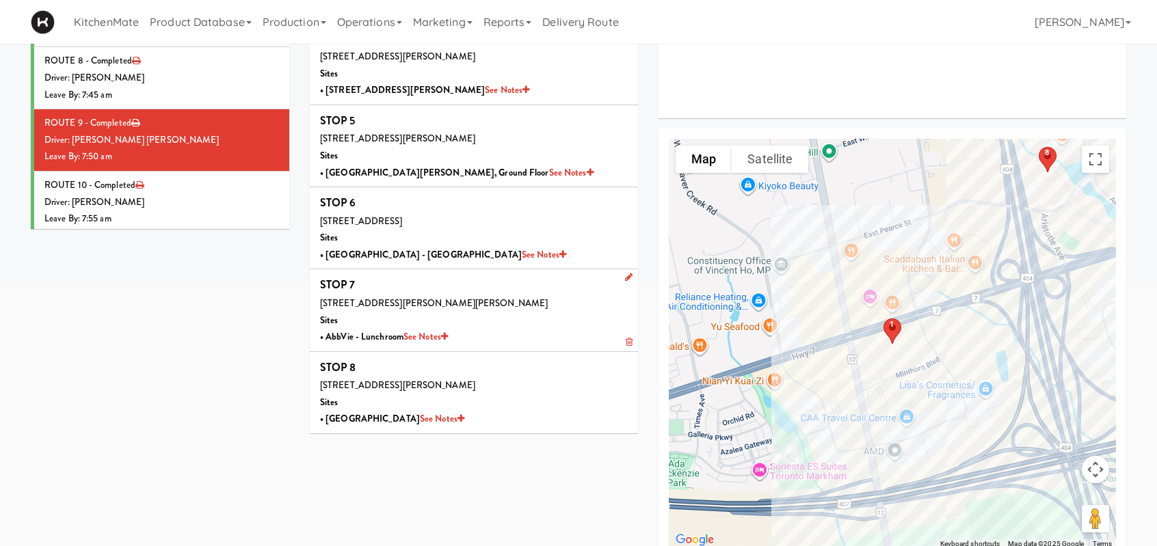
scroll to position [330, 0]
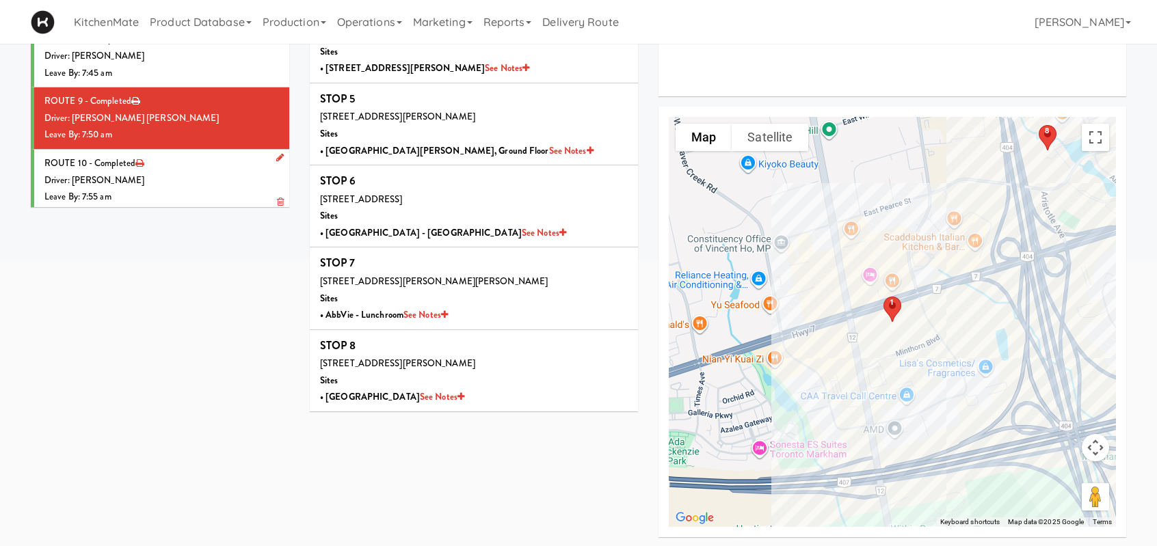
click at [172, 168] on li "ROUTE 10 - Completed Driver: Pedro Herrera Leave By: 7:55 am" at bounding box center [160, 181] width 258 height 62
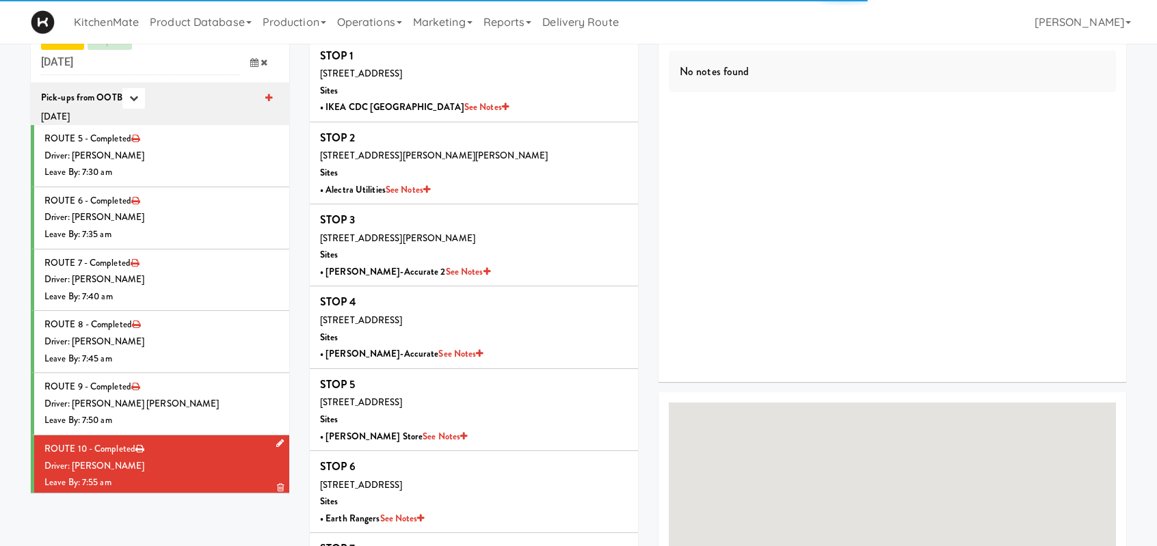
scroll to position [330, 0]
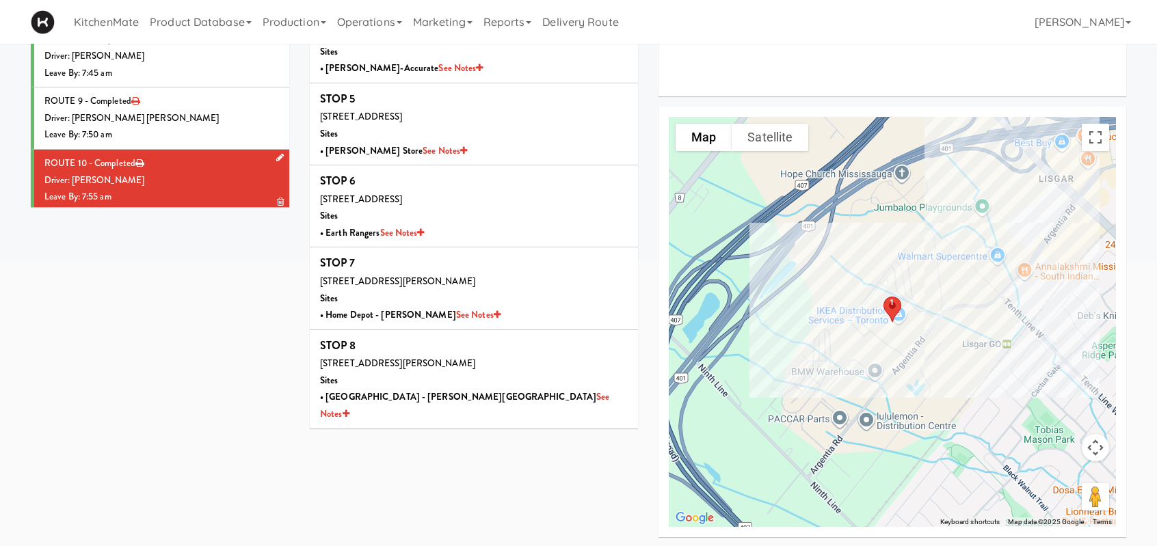
click at [162, 186] on div "Driver: [PERSON_NAME]" at bounding box center [161, 180] width 235 height 17
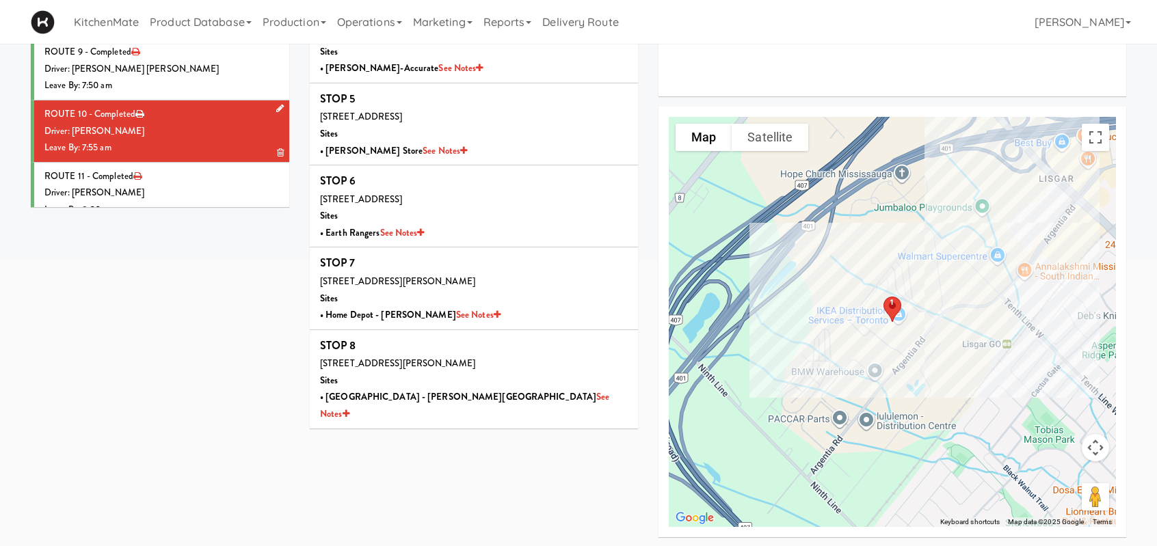
scroll to position [68, 0]
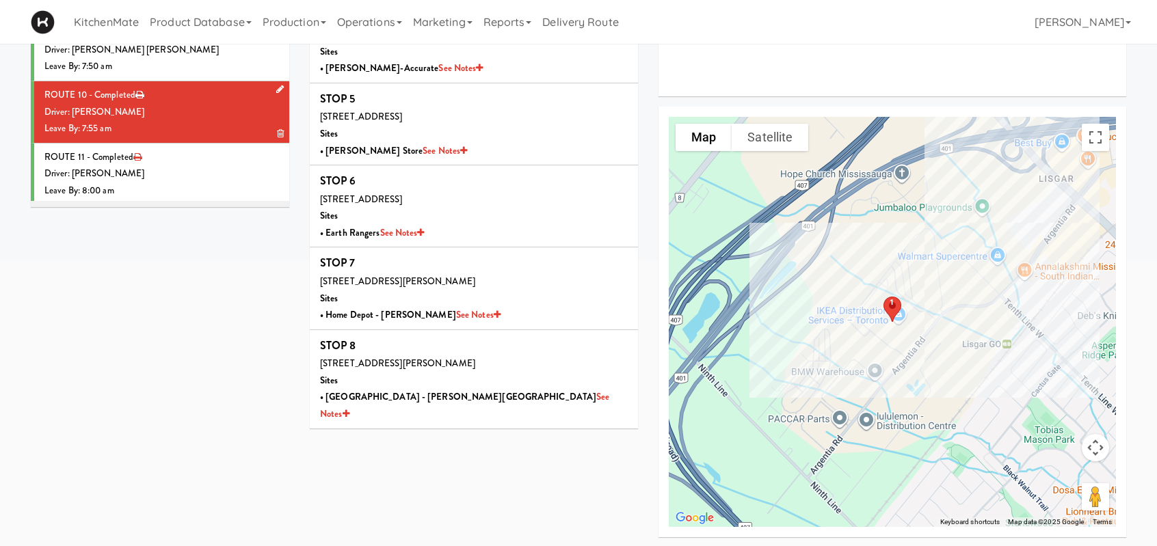
click at [193, 111] on div "Driver: [PERSON_NAME]" at bounding box center [161, 112] width 235 height 17
click at [245, 127] on div "Leave By: 7:55 am" at bounding box center [161, 128] width 235 height 17
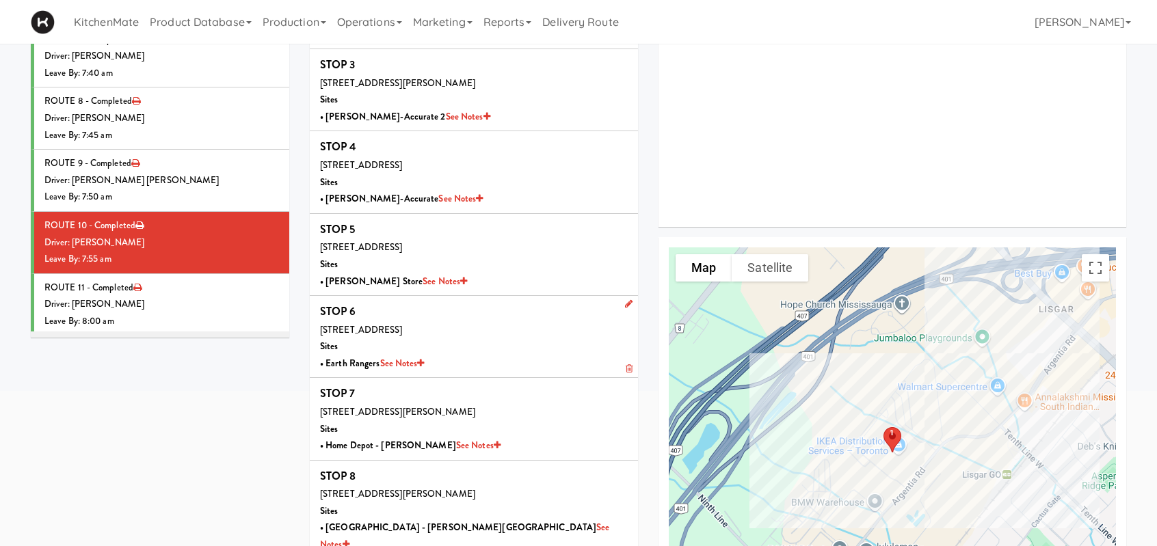
scroll to position [273, 0]
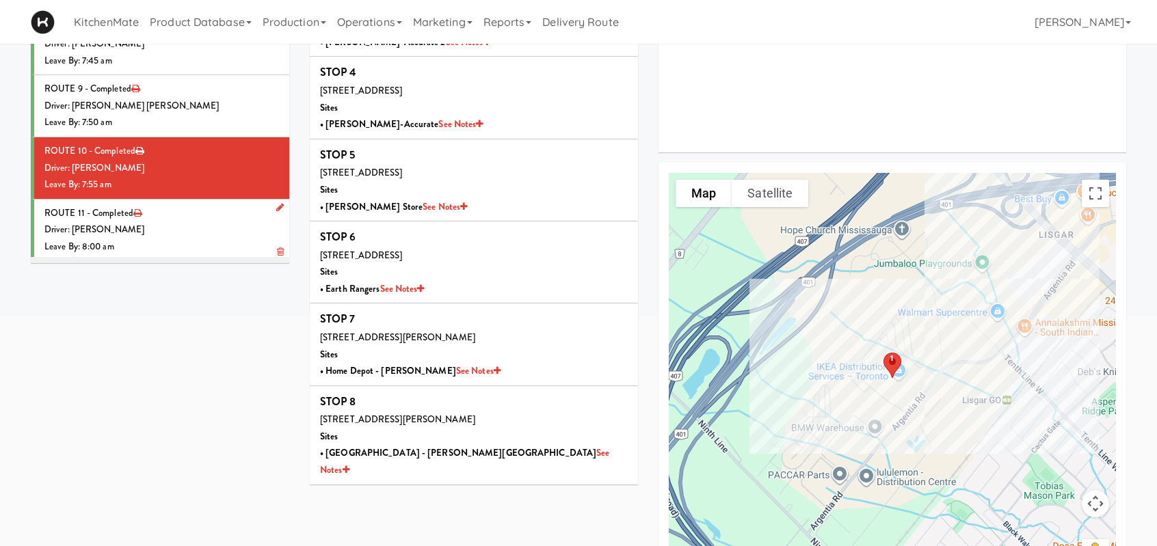
click at [182, 239] on div "Leave By: 8:00 am" at bounding box center [161, 247] width 235 height 17
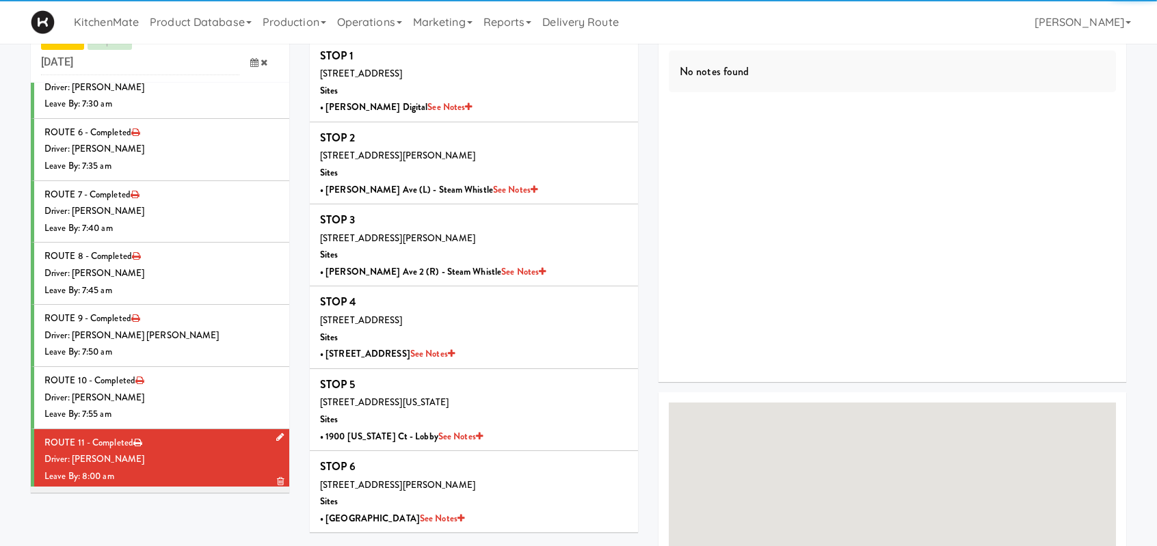
scroll to position [273, 0]
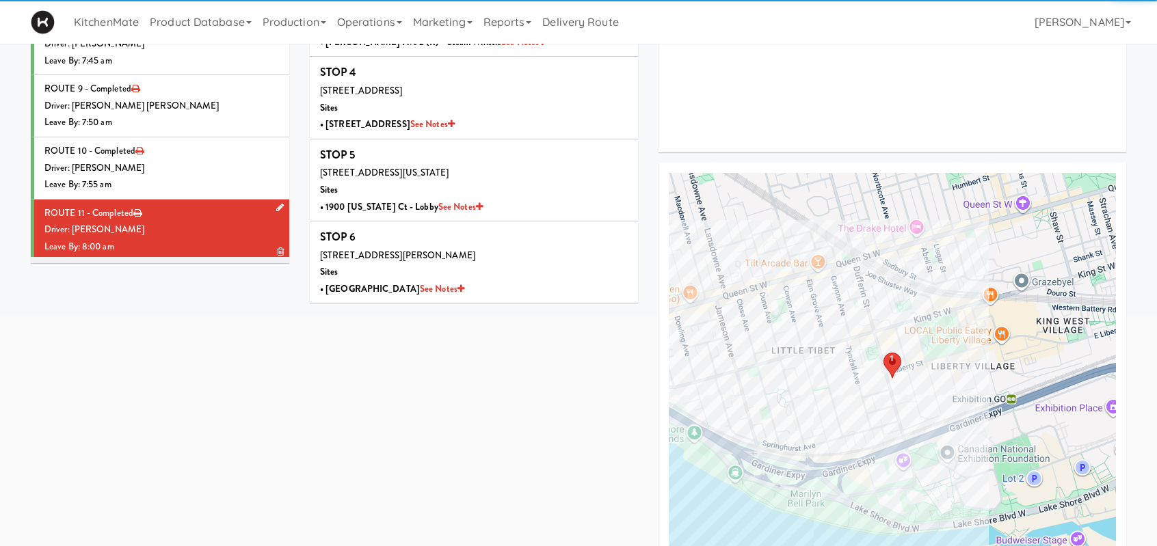
click at [185, 222] on div "Driver: [PERSON_NAME]" at bounding box center [161, 230] width 235 height 17
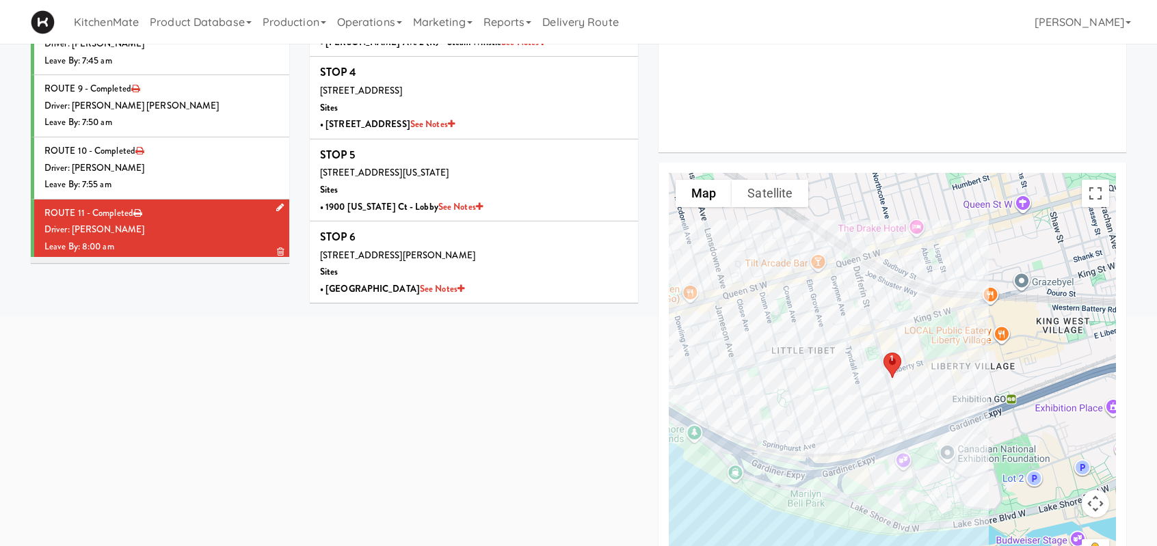
click at [186, 248] on div "Leave By: 8:00 am" at bounding box center [161, 247] width 235 height 17
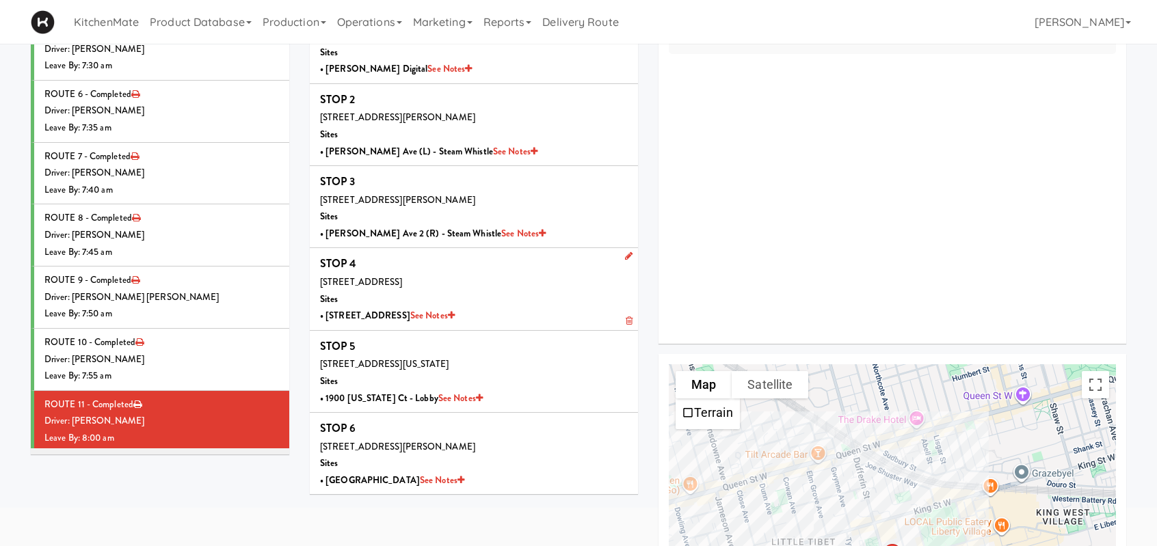
scroll to position [0, 0]
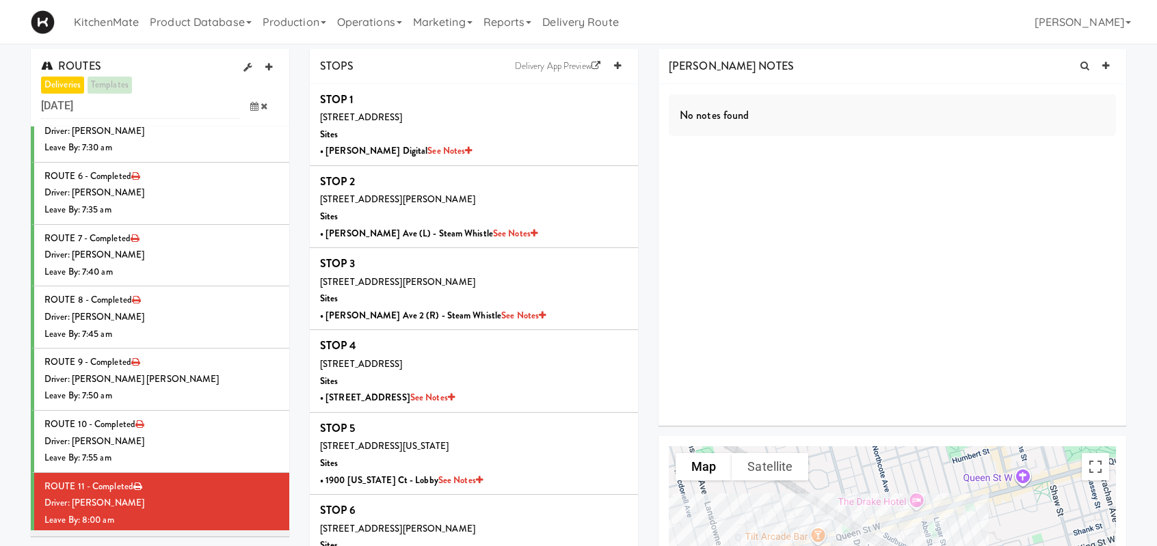
click at [257, 107] on icon at bounding box center [254, 106] width 8 height 9
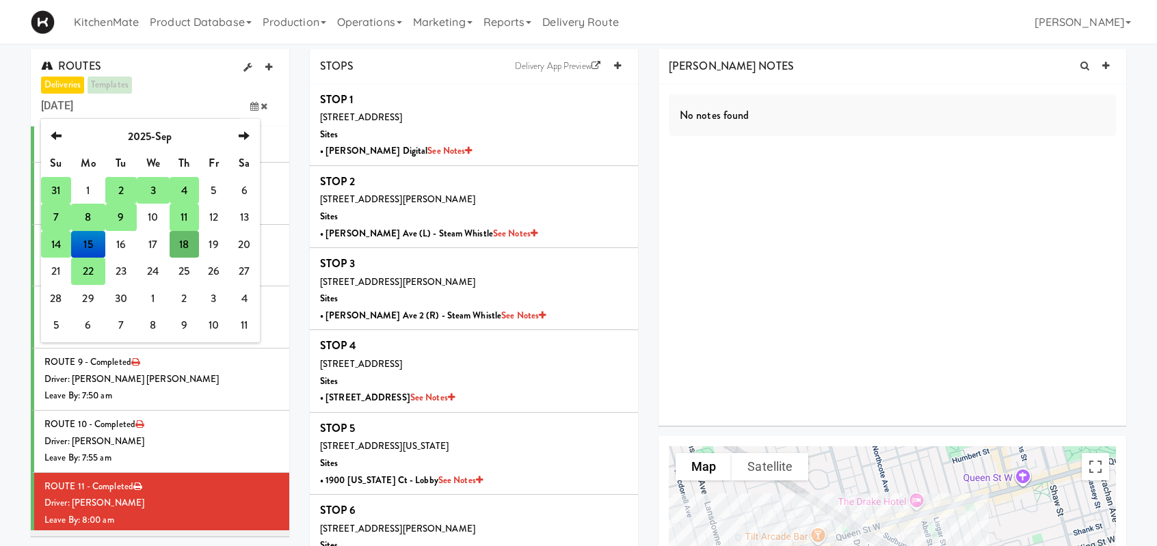
click at [87, 217] on td "8" at bounding box center [88, 217] width 34 height 27
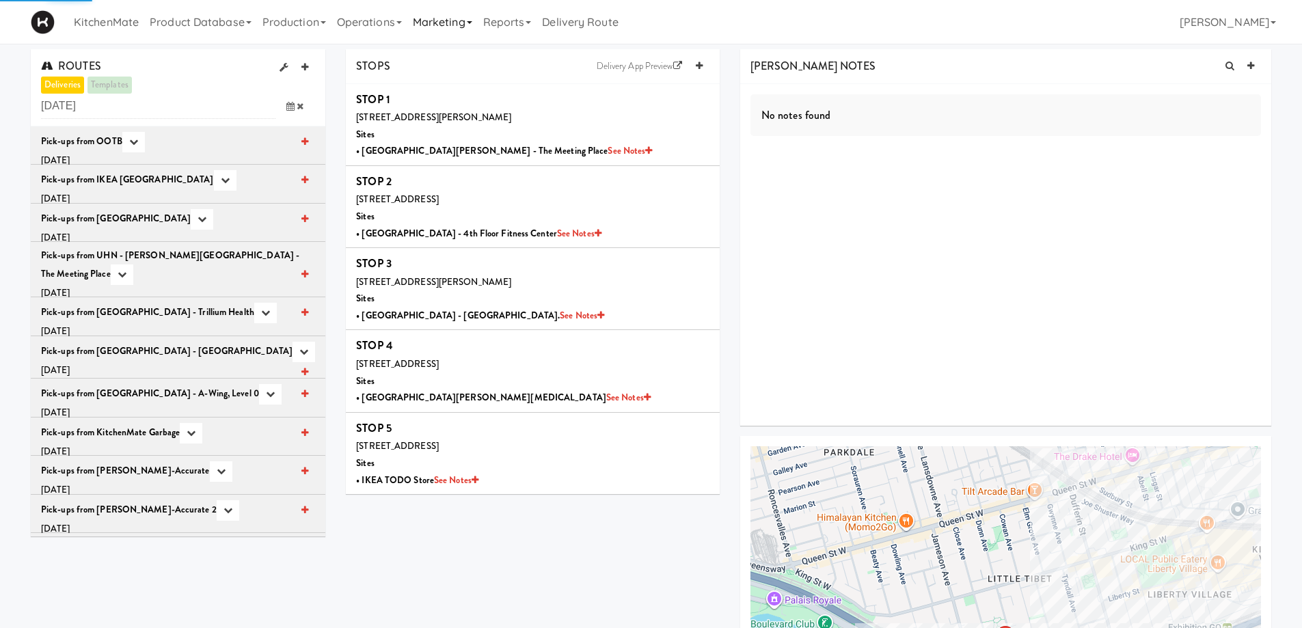
click at [478, 25] on link "Marketing" at bounding box center [442, 22] width 70 height 44
click at [522, 25] on link "Reports" at bounding box center [507, 22] width 59 height 44
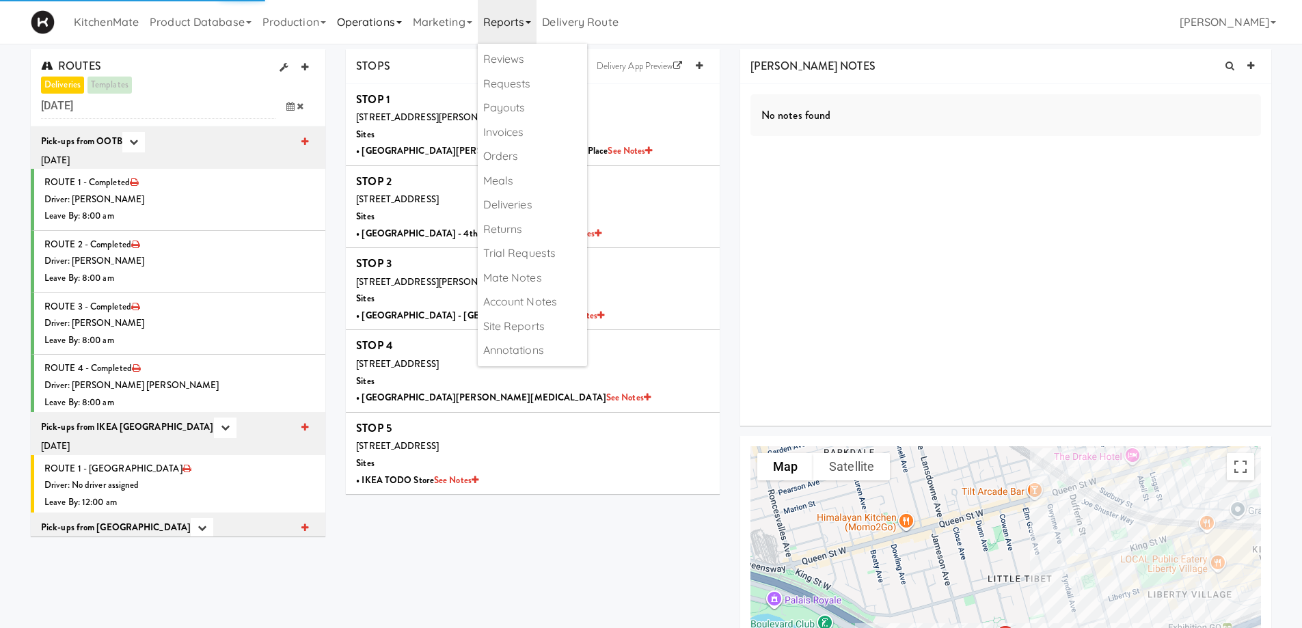
click at [362, 30] on link "Operations" at bounding box center [370, 22] width 76 height 44
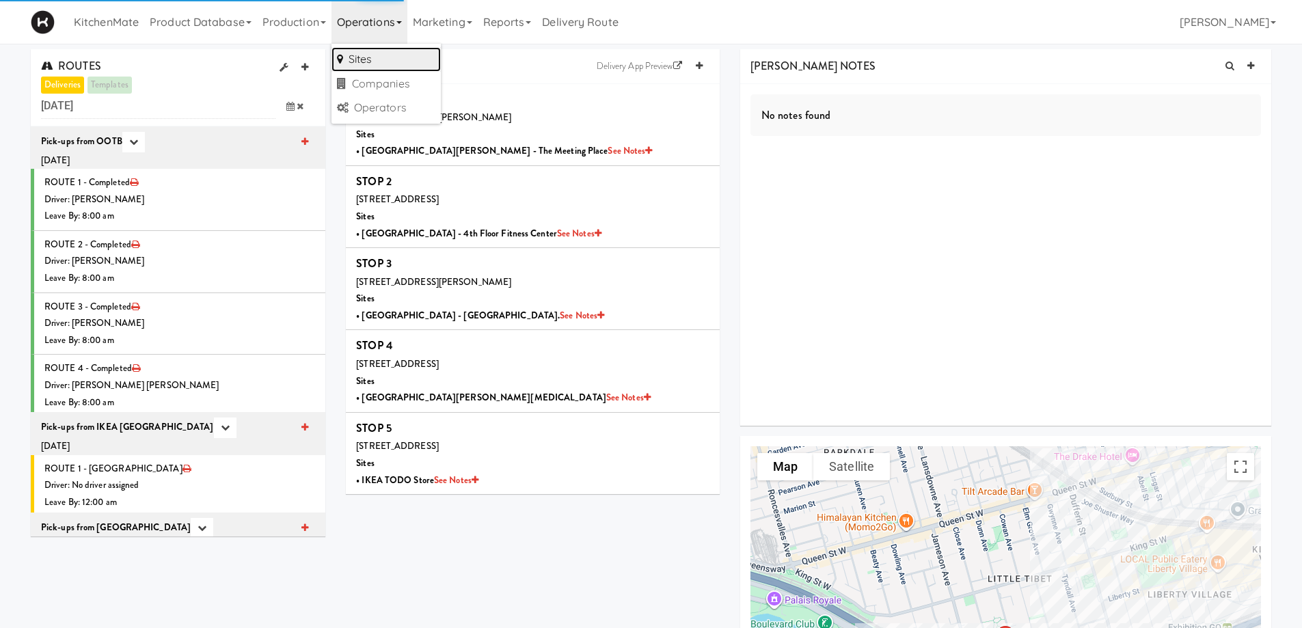
click at [358, 56] on link "Sites" at bounding box center [386, 59] width 109 height 25
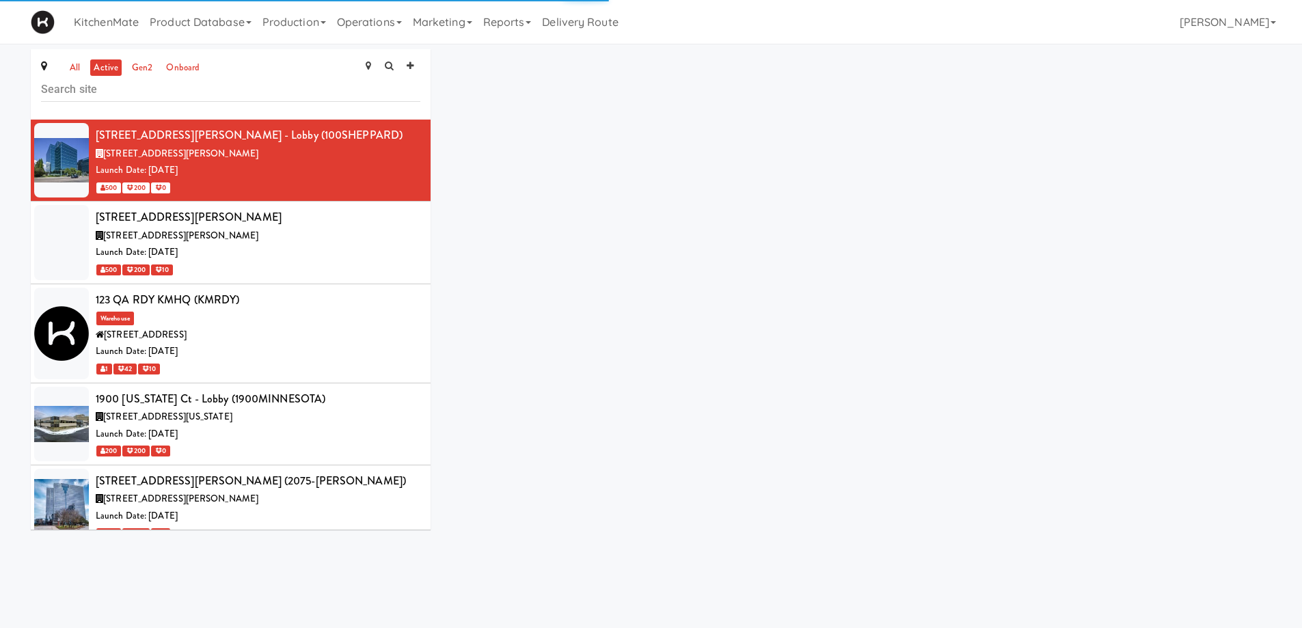
click at [72, 96] on input "text" at bounding box center [230, 89] width 379 height 25
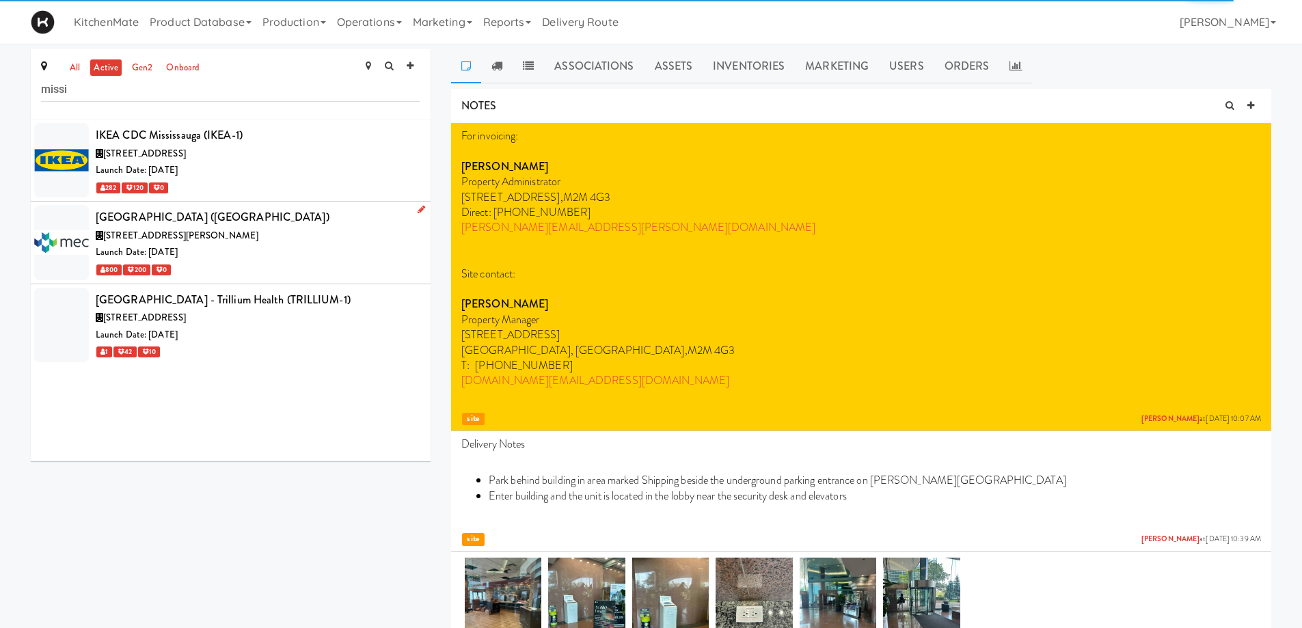
click at [277, 248] on div "Launch Date: Mar 18, 2024" at bounding box center [258, 252] width 325 height 17
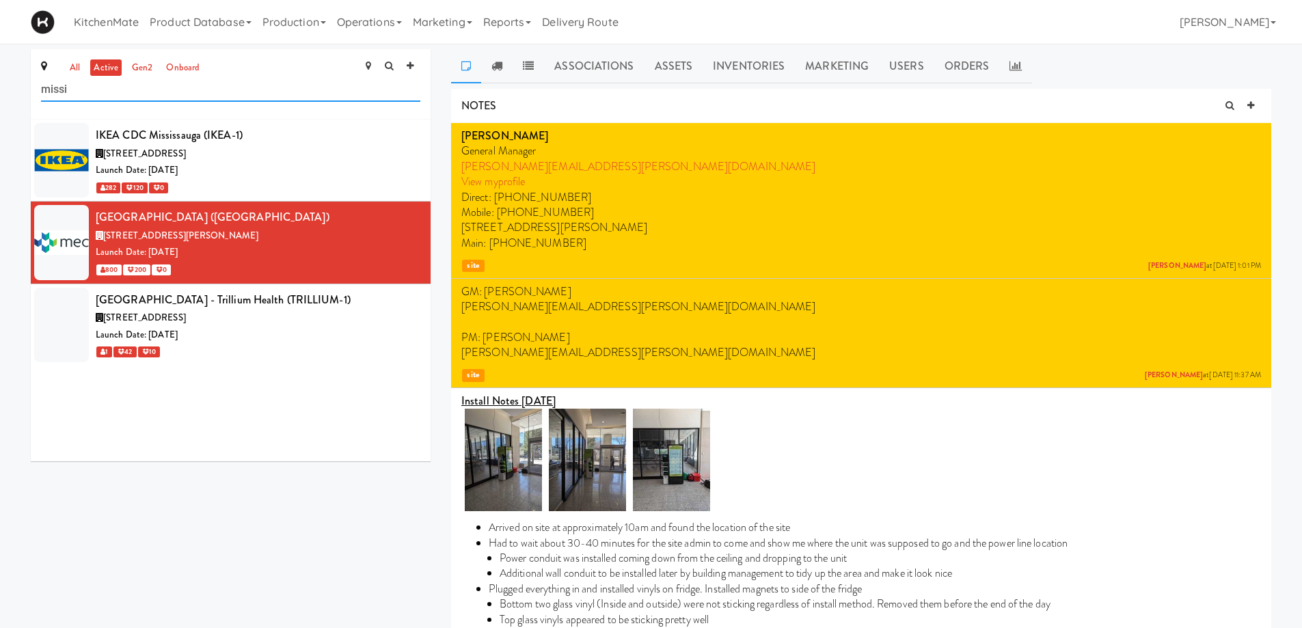
drag, startPoint x: 78, startPoint y: 96, endPoint x: 36, endPoint y: 88, distance: 42.6
click at [36, 88] on div "all active gen2 onboard missi" at bounding box center [231, 84] width 400 height 70
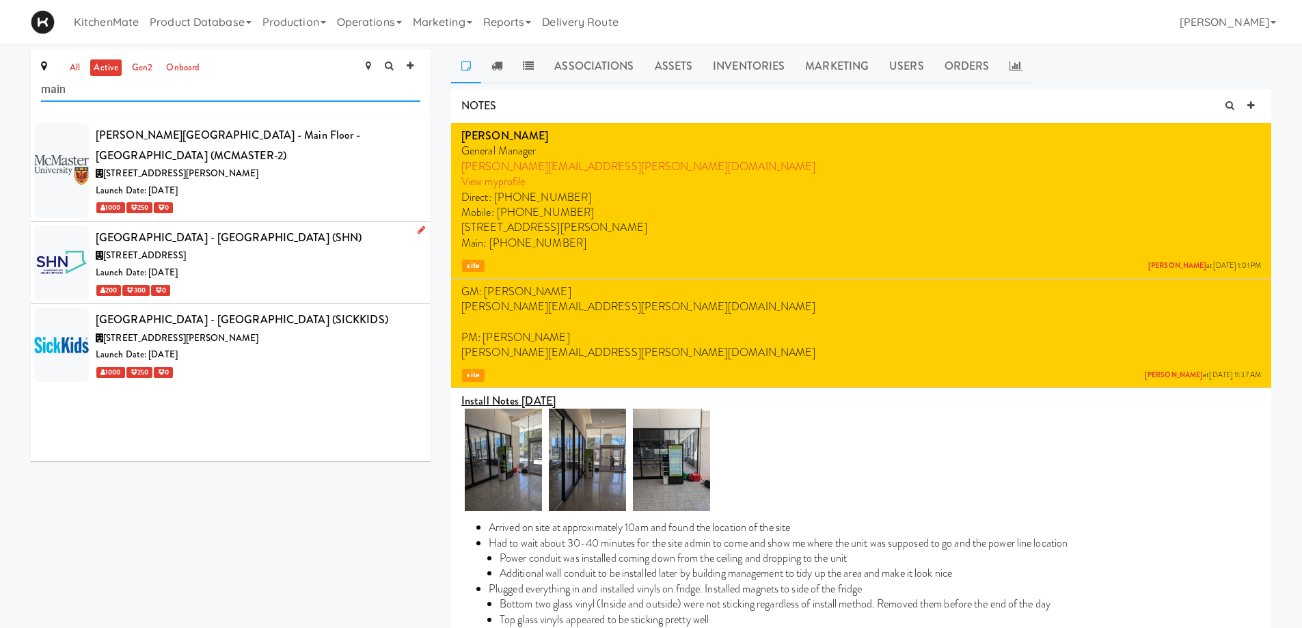
type input "main"
click at [285, 282] on div "200 300 0" at bounding box center [258, 290] width 325 height 17
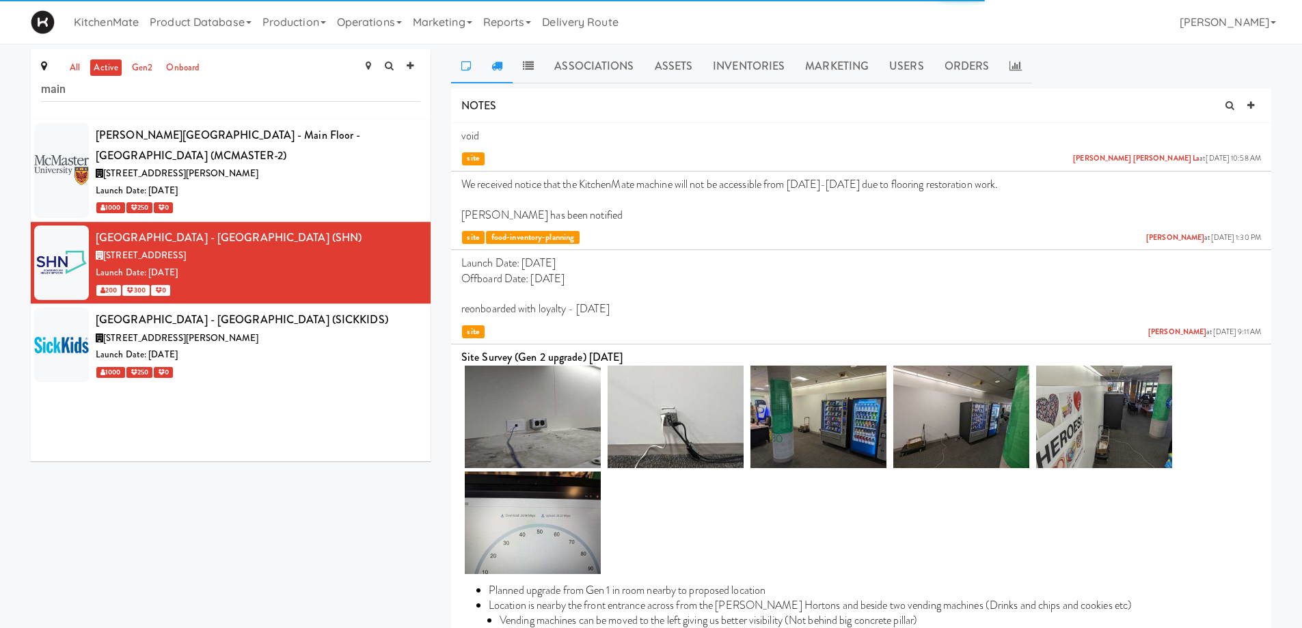
click at [501, 64] on icon at bounding box center [497, 65] width 11 height 11
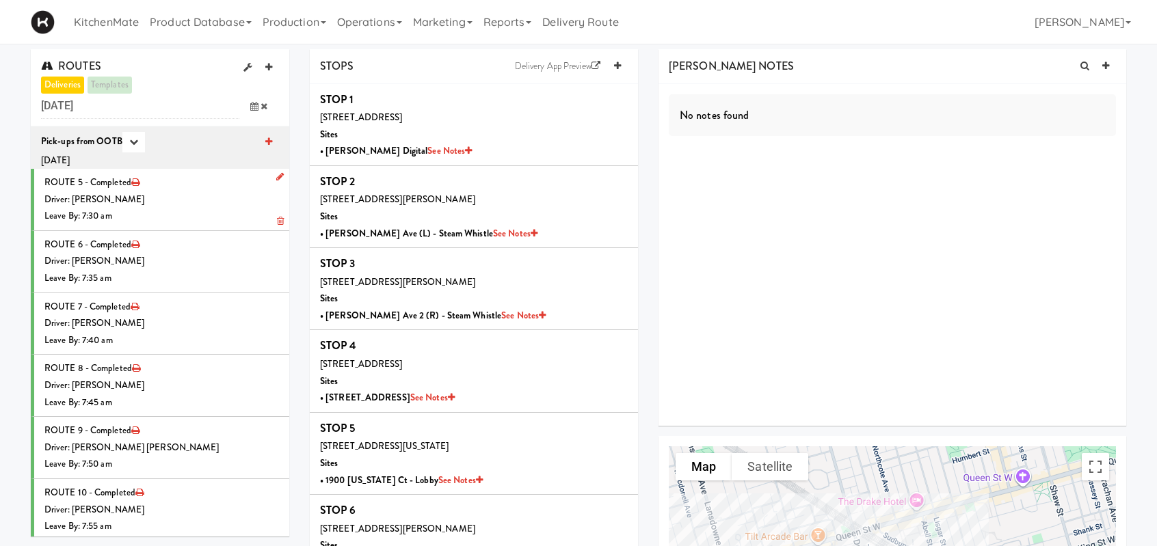
click at [145, 193] on div "Driver: [PERSON_NAME]" at bounding box center [161, 199] width 235 height 17
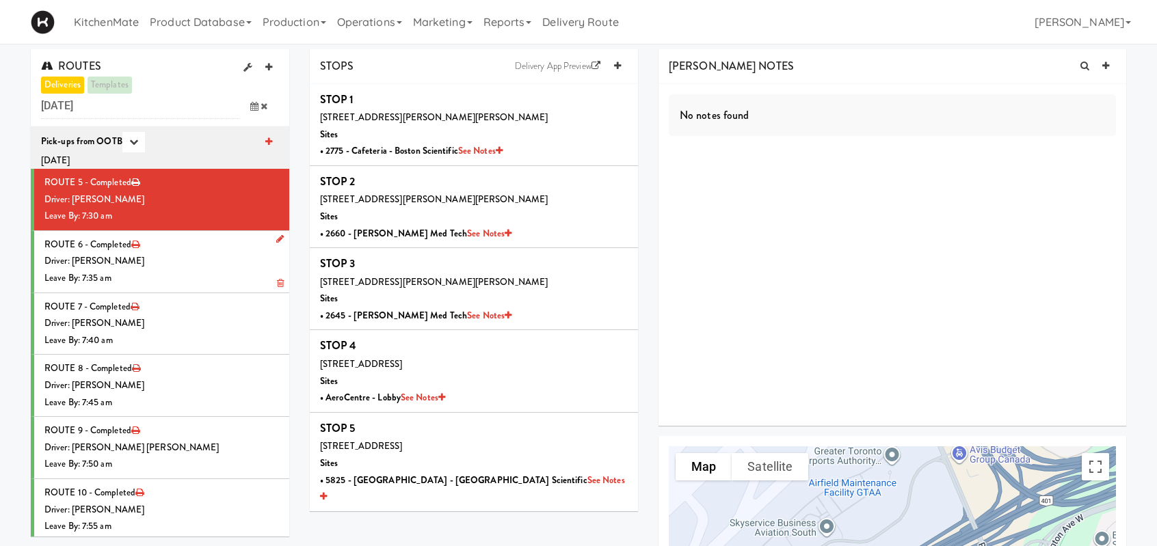
click at [189, 243] on li "ROUTE 6 - Completed Driver: [PERSON_NAME] Leave By: 7:35 am" at bounding box center [160, 262] width 258 height 62
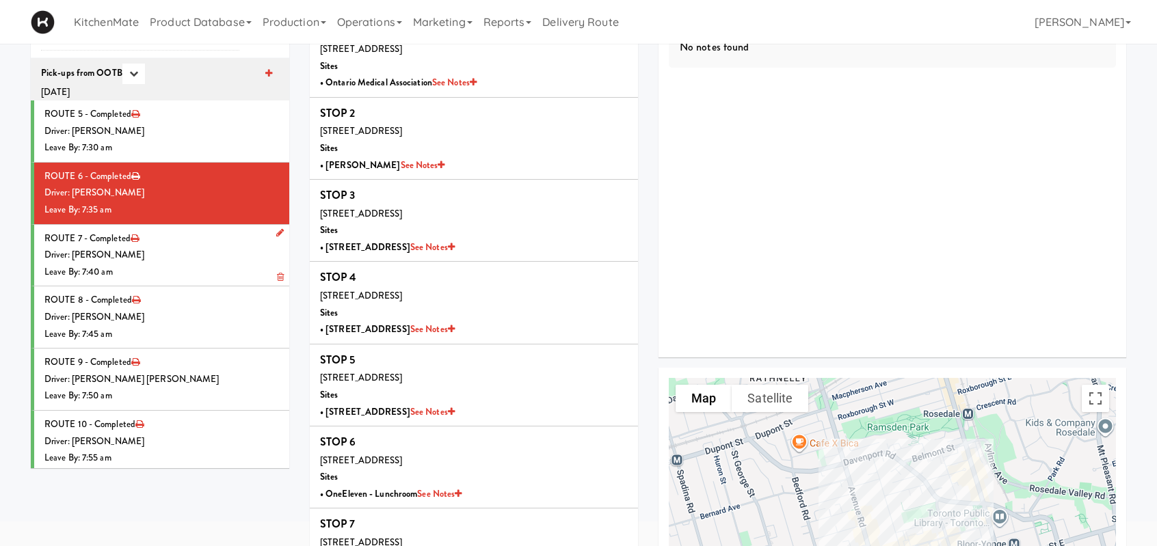
click at [180, 244] on li "ROUTE 7 - Completed Driver: [PERSON_NAME] Leave By: 7:40 am" at bounding box center [160, 256] width 258 height 62
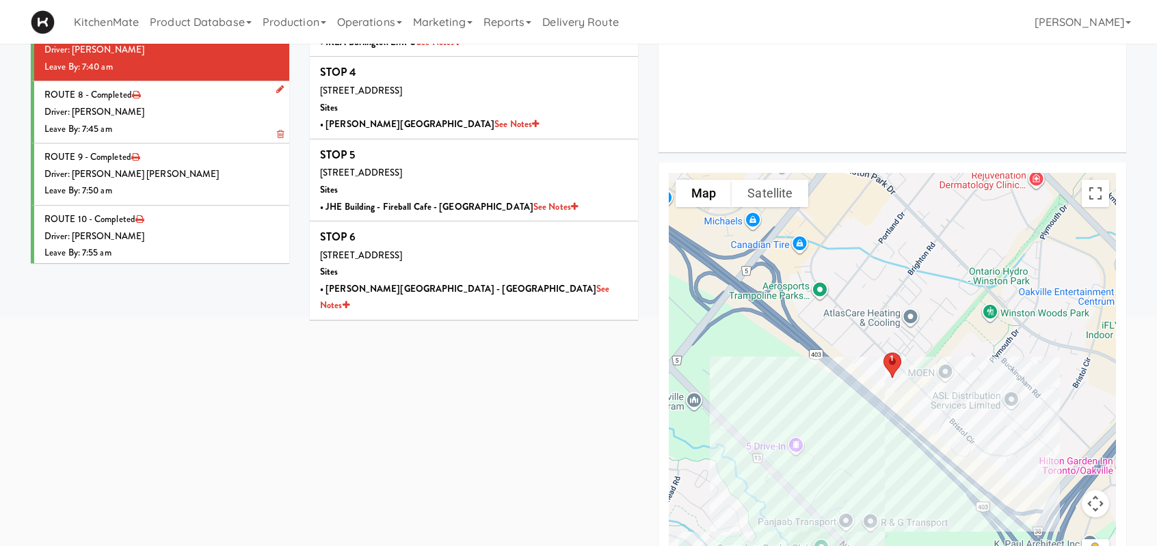
click at [174, 122] on div "Leave By: 7:45 am" at bounding box center [161, 129] width 235 height 17
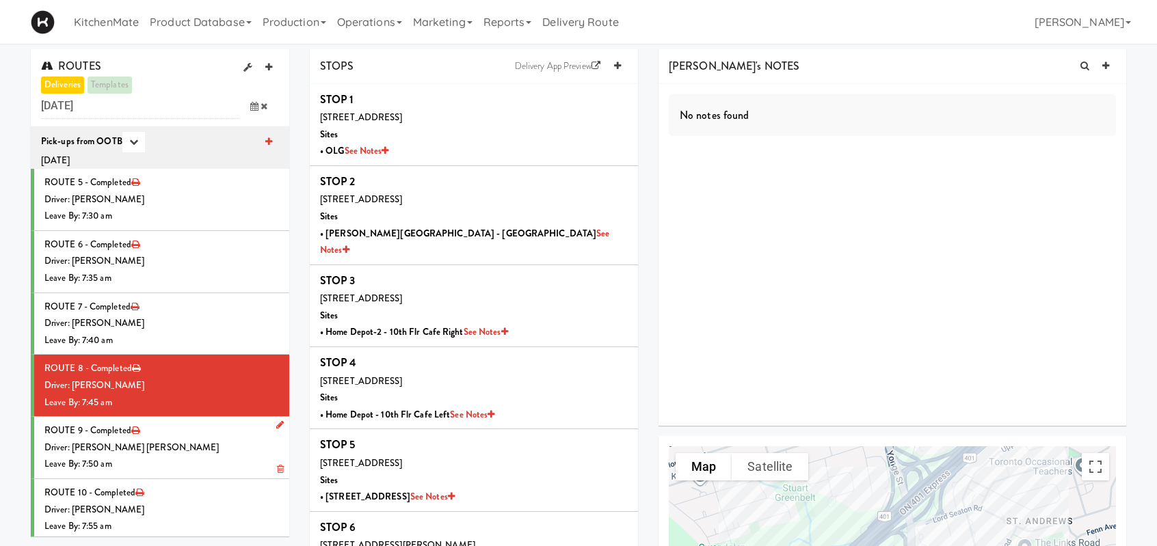
click at [250, 443] on div "Driver: [PERSON_NAME] [PERSON_NAME]" at bounding box center [161, 448] width 235 height 17
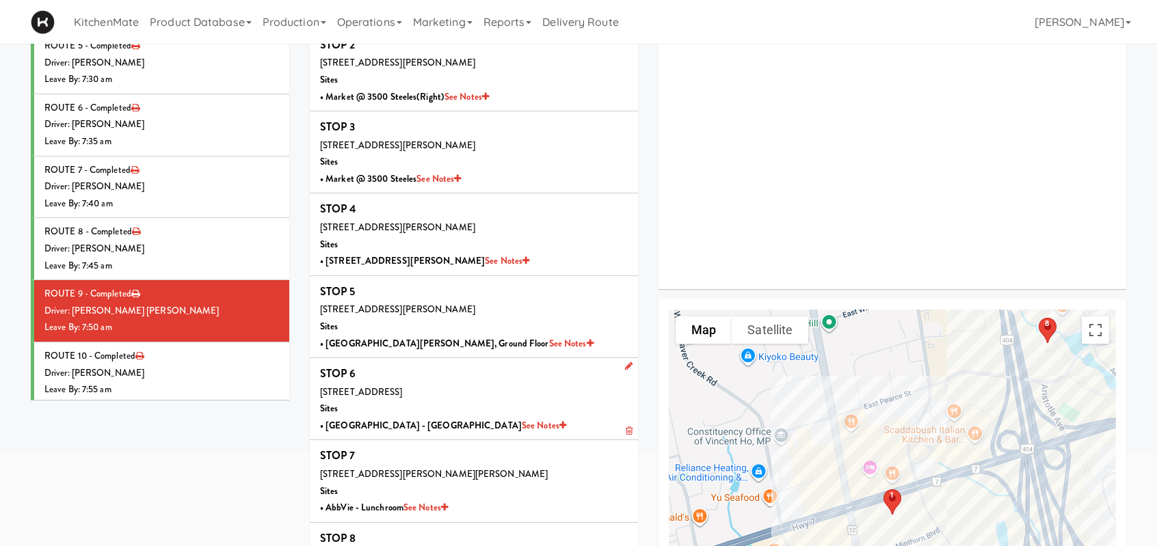
scroll to position [273, 0]
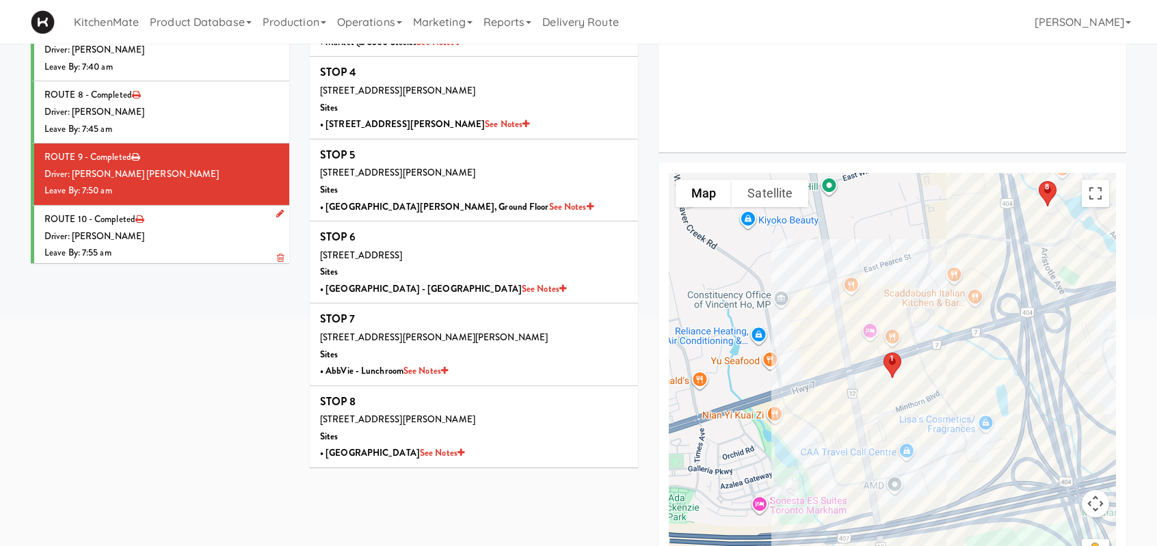
click at [202, 225] on li "ROUTE 10 - Completed Driver: [PERSON_NAME] Leave By: 7:55 am" at bounding box center [160, 237] width 258 height 62
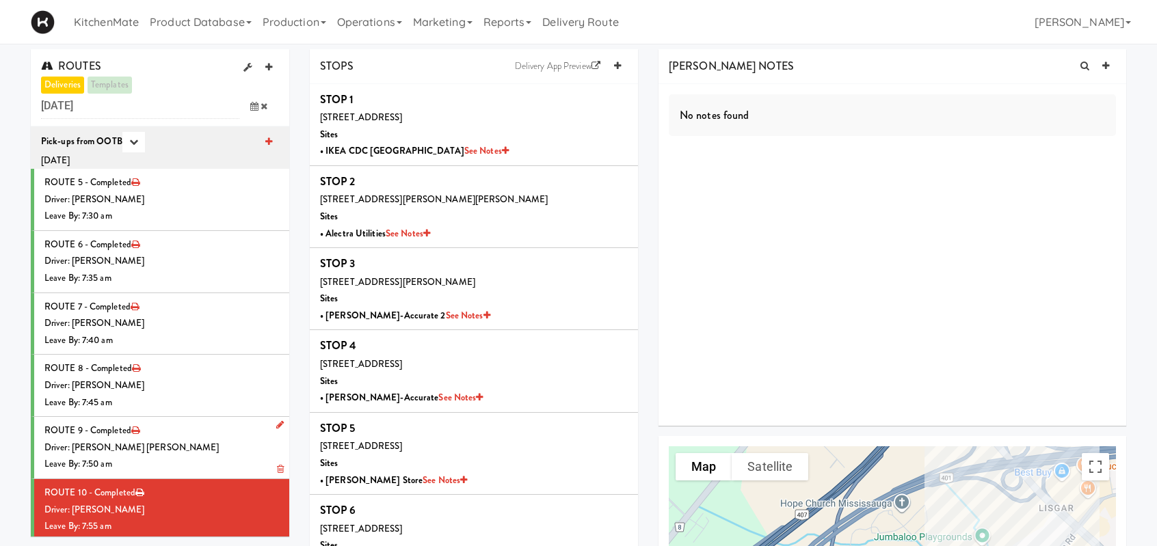
click at [174, 434] on li "ROUTE 9 - Completed Driver: Khalil Odim Chedid Leave By: 7:50 am" at bounding box center [160, 448] width 258 height 62
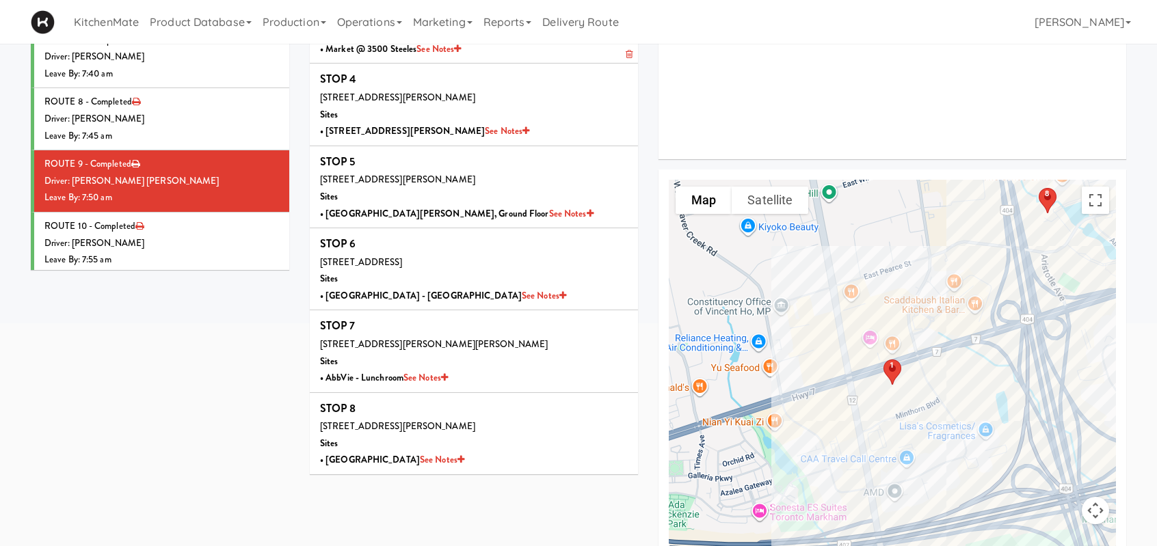
scroll to position [330, 0]
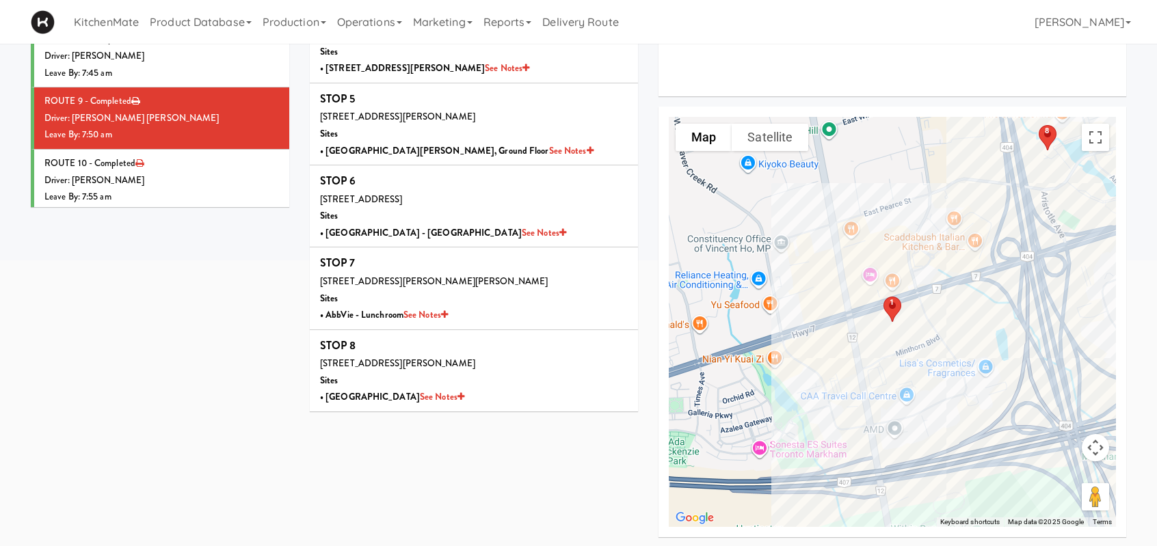
click at [181, 181] on div "Driver: [PERSON_NAME]" at bounding box center [161, 180] width 235 height 17
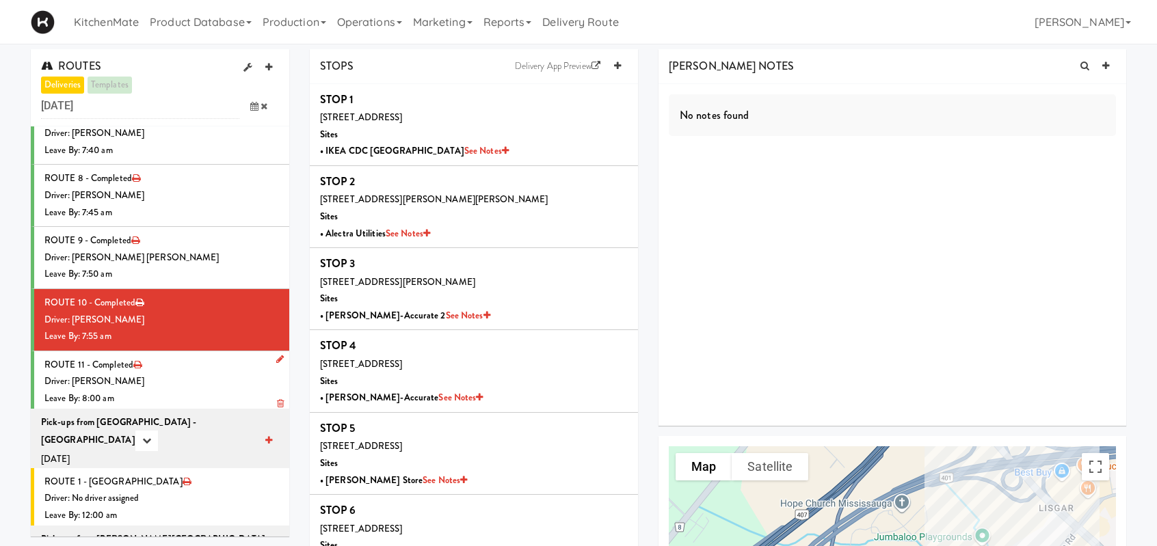
scroll to position [205, 0]
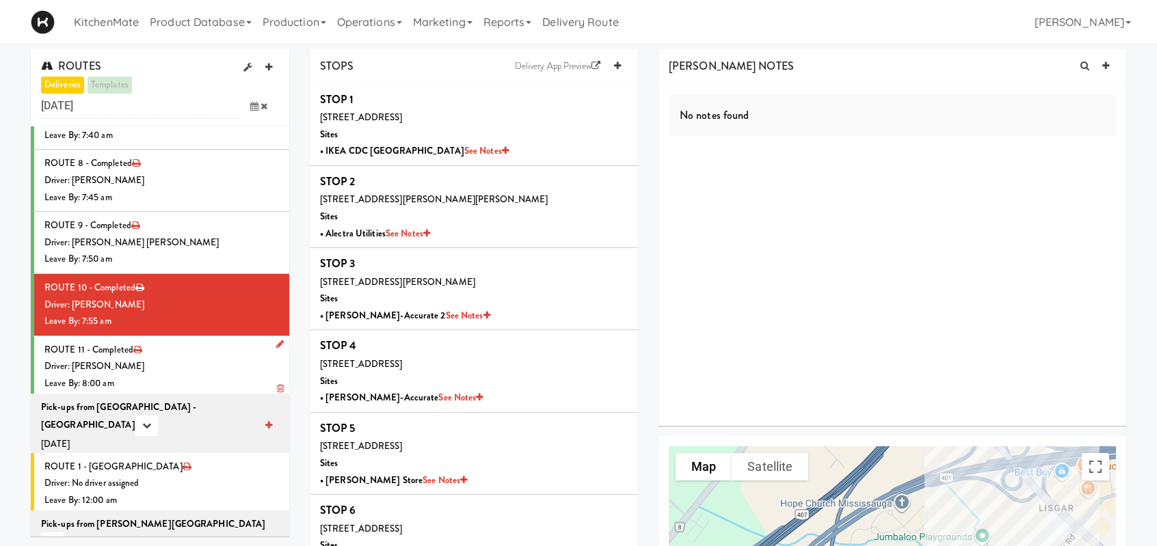
click at [175, 353] on li "ROUTE 11 - Completed Driver: Ross Daly Leave By: 8:00 am" at bounding box center [160, 367] width 258 height 62
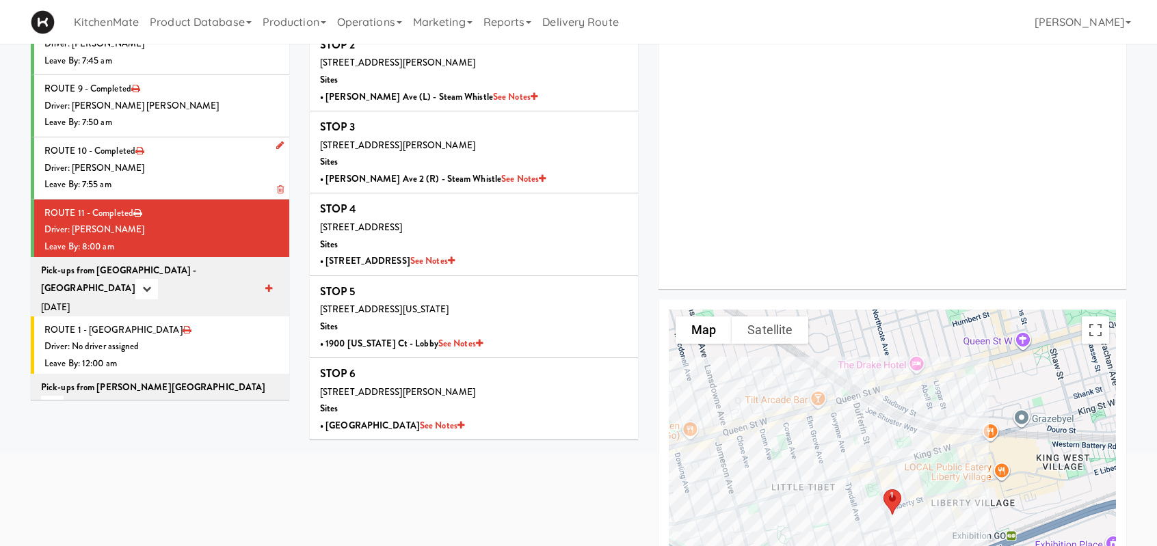
scroll to position [137, 0]
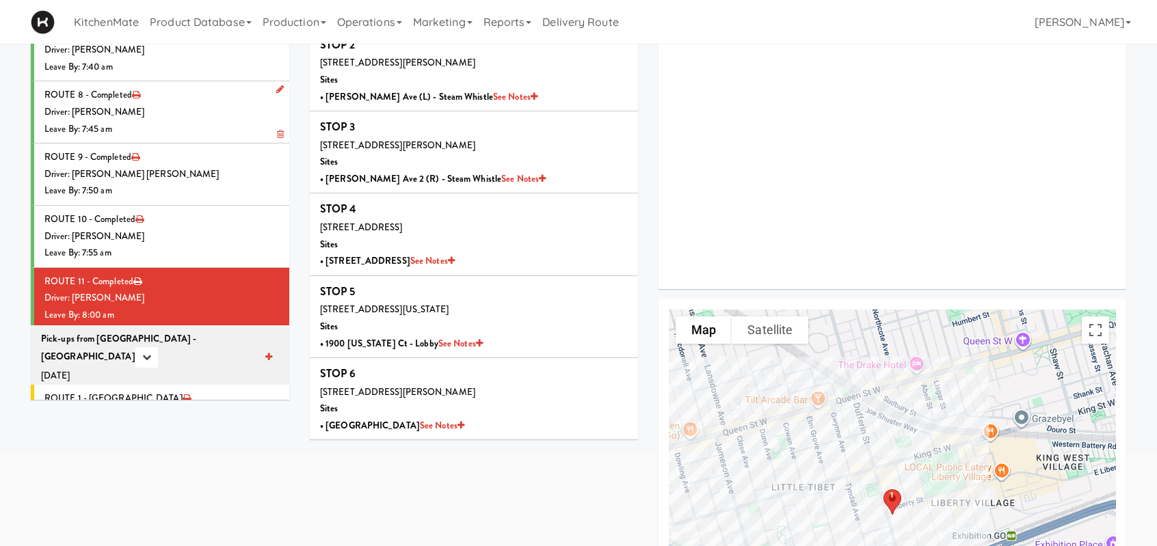
click at [149, 121] on div "Leave By: 7:45 am" at bounding box center [161, 129] width 235 height 17
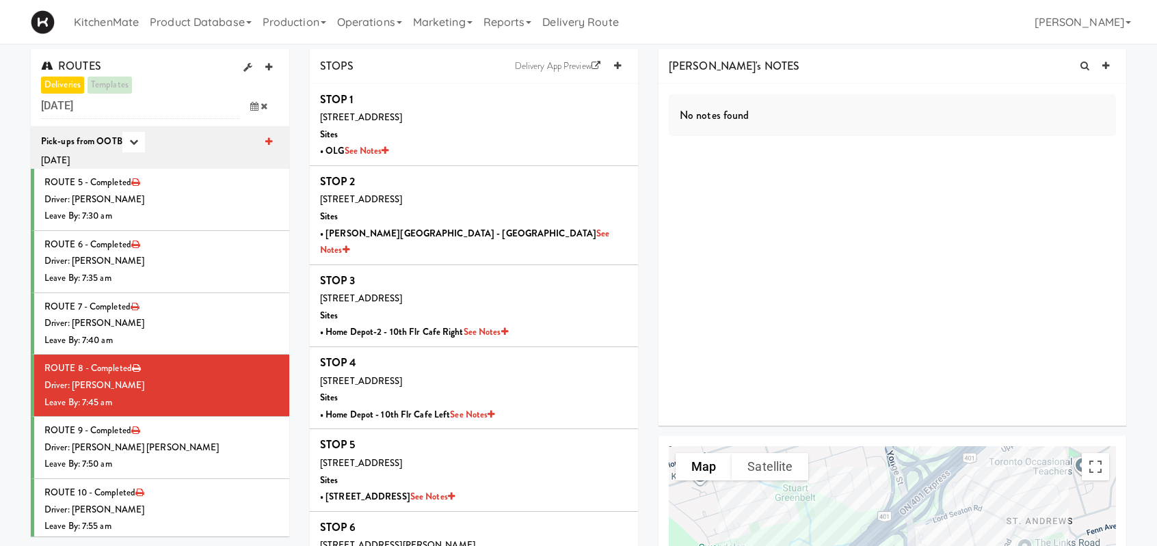
click at [252, 105] on icon at bounding box center [254, 106] width 8 height 9
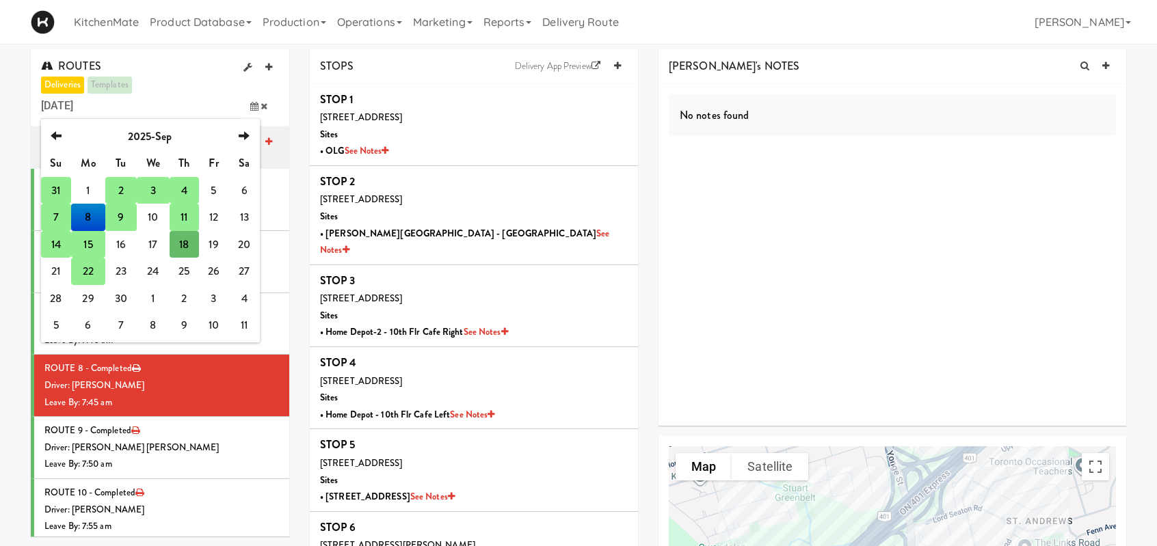
click at [56, 241] on td "14" at bounding box center [56, 244] width 30 height 27
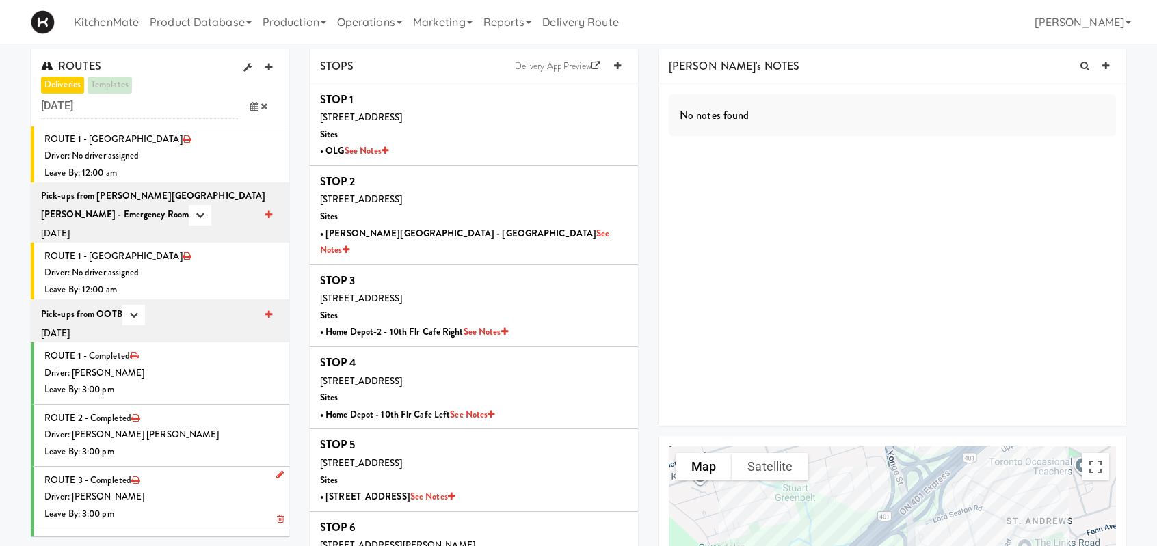
scroll to position [2192, 0]
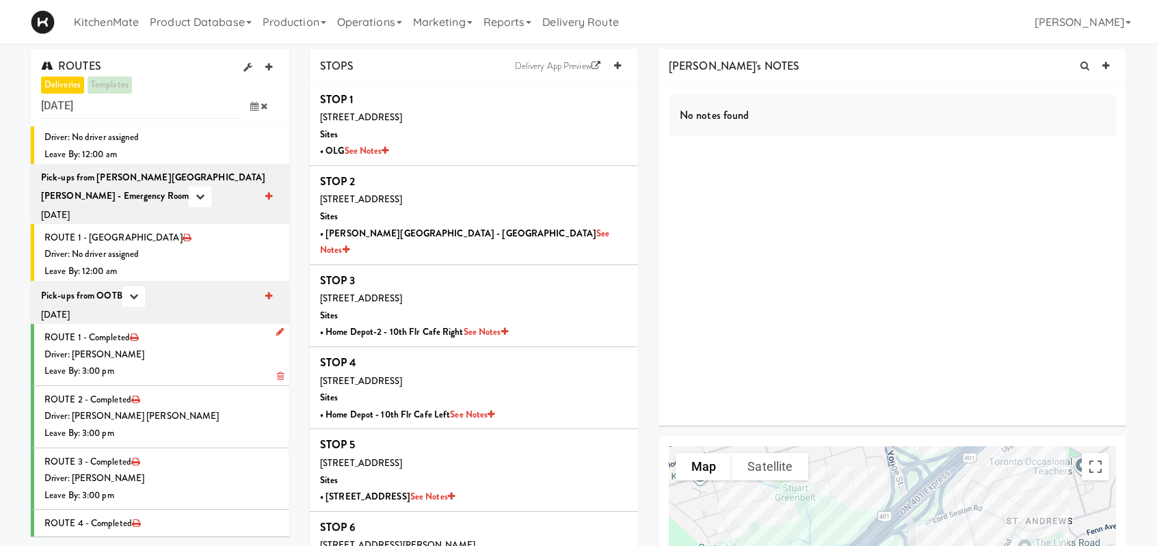
click at [176, 363] on div "Leave By: 3:00 pm" at bounding box center [161, 371] width 235 height 17
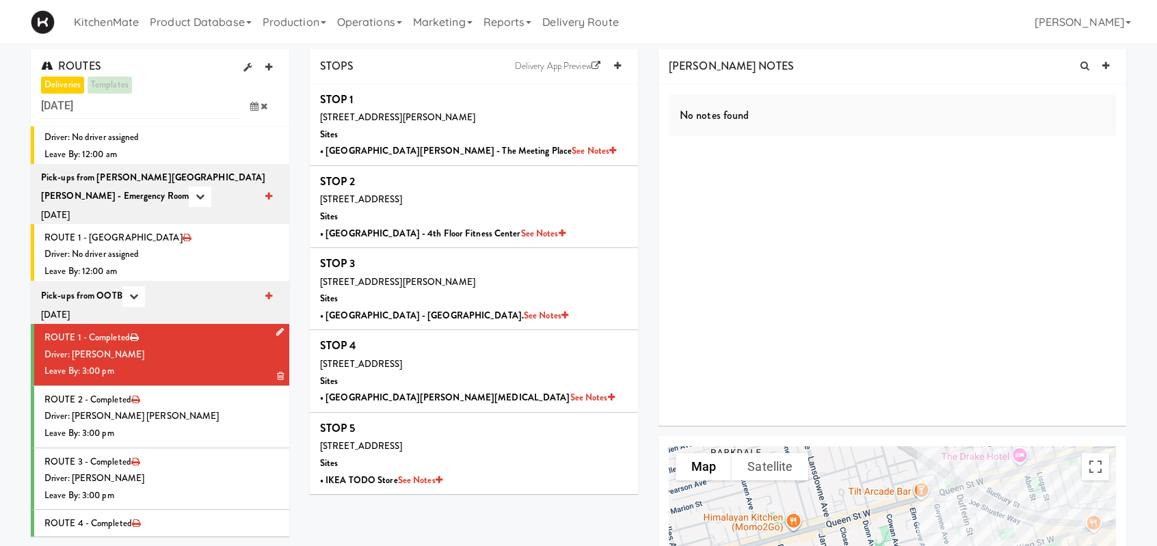
click at [211, 363] on div "Leave By: 3:00 pm" at bounding box center [161, 371] width 235 height 17
click at [178, 425] on div "Leave By: 3:00 pm" at bounding box center [161, 433] width 235 height 17
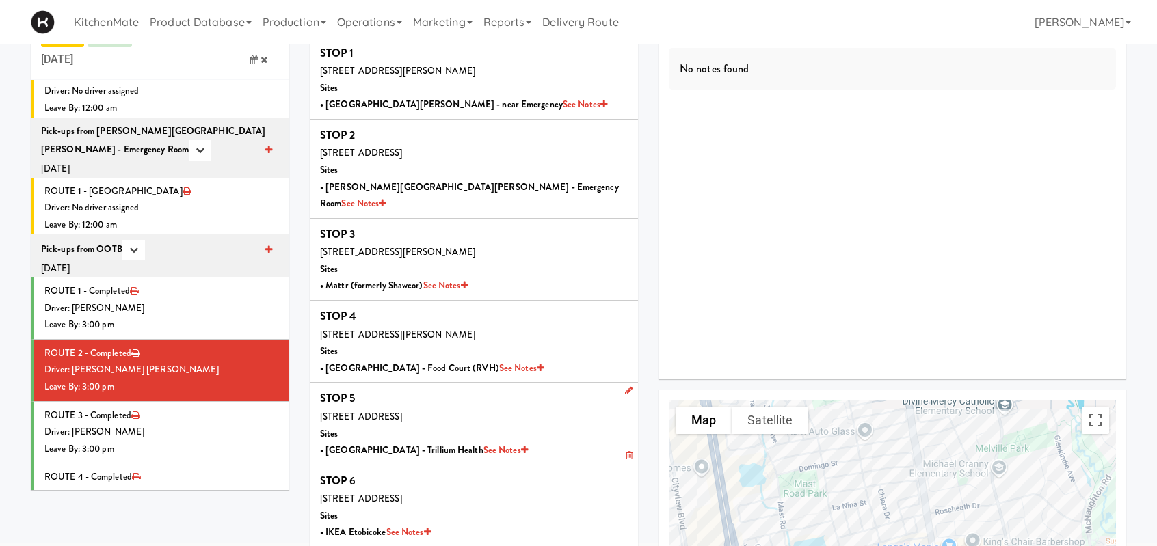
scroll to position [68, 0]
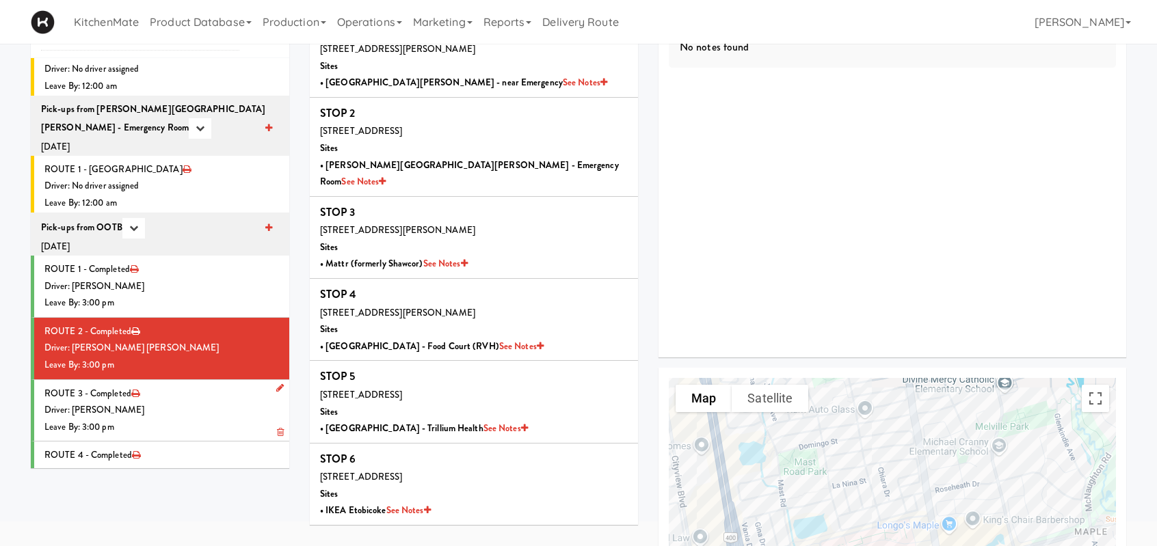
click at [187, 402] on div "Driver: [PERSON_NAME]" at bounding box center [161, 410] width 235 height 17
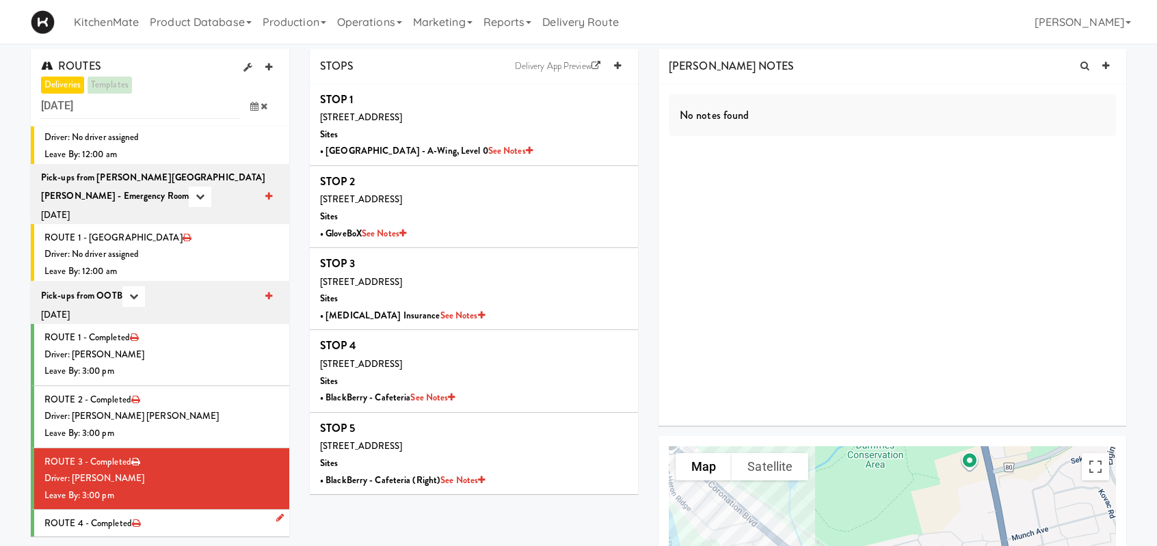
click at [172, 533] on div "Driver: [PERSON_NAME]" at bounding box center [161, 541] width 235 height 17
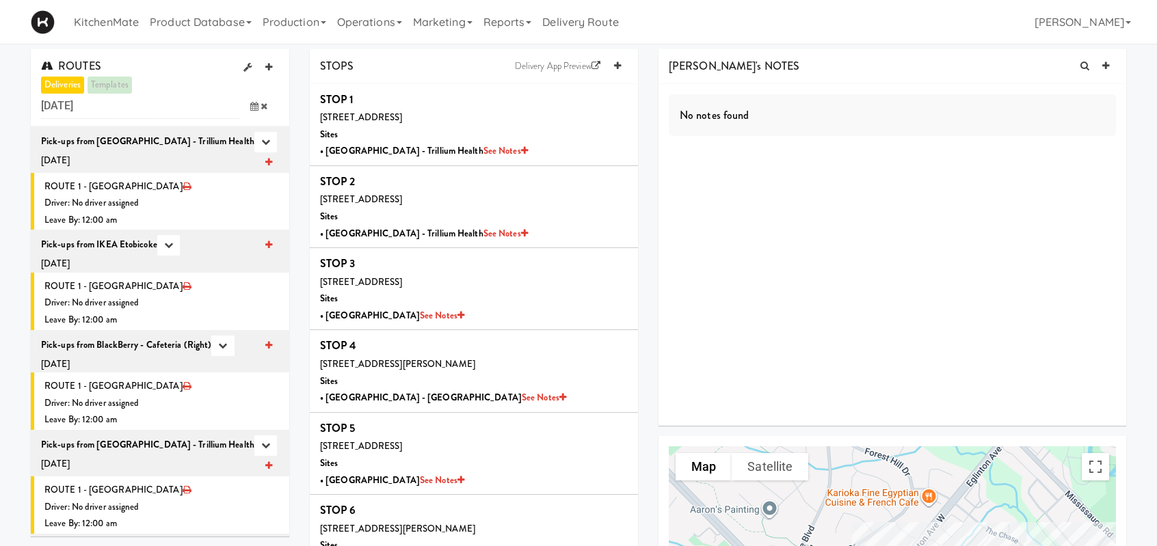
click at [254, 105] on icon at bounding box center [254, 106] width 8 height 9
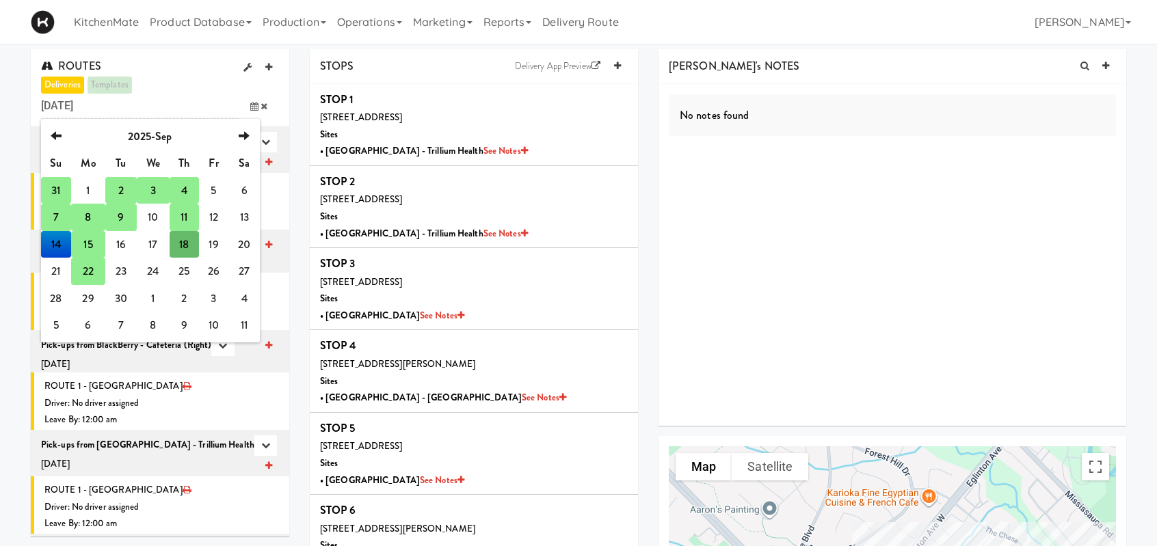
click at [57, 190] on td "31" at bounding box center [56, 190] width 30 height 27
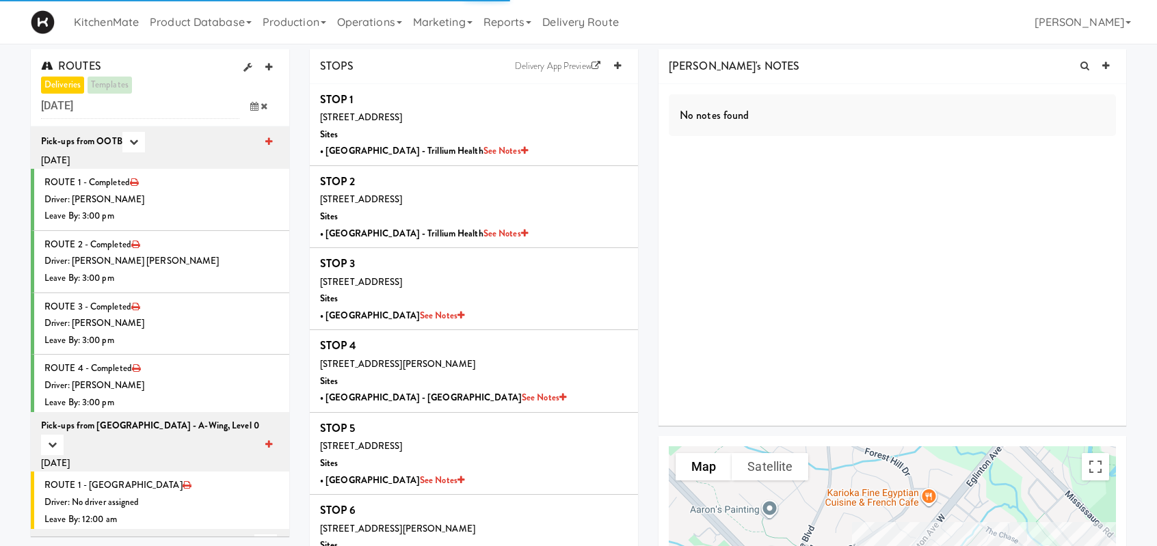
click at [257, 98] on span at bounding box center [259, 106] width 40 height 25
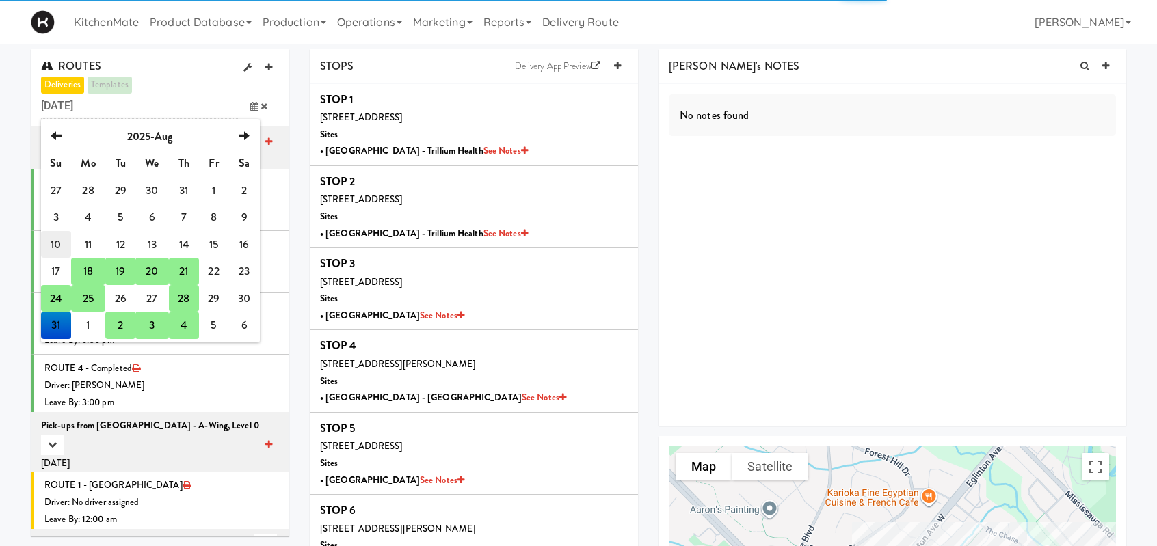
click at [51, 241] on td "10" at bounding box center [56, 244] width 30 height 27
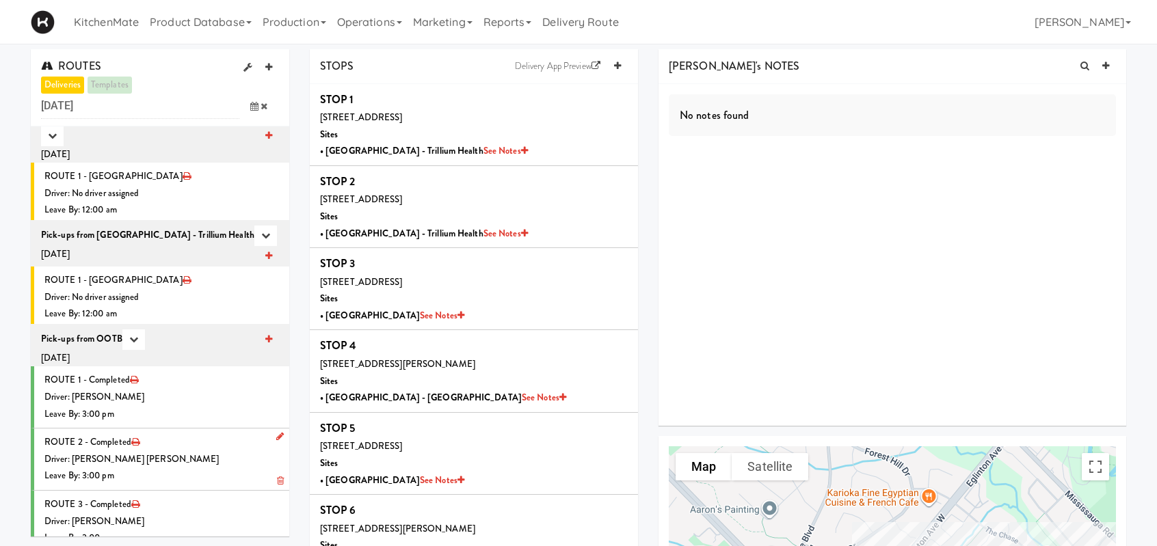
scroll to position [2027, 0]
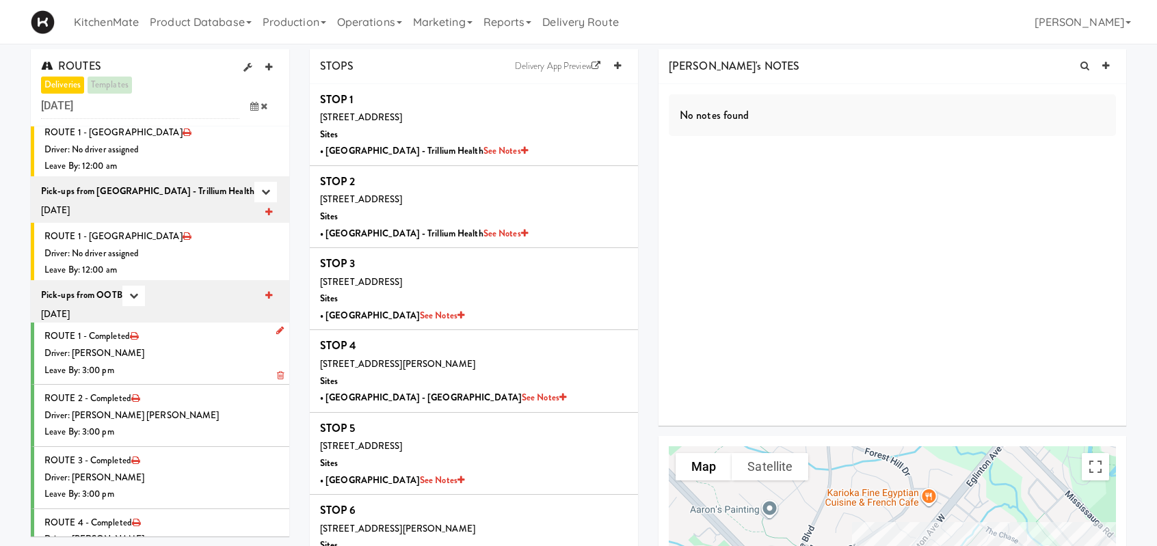
click at [194, 345] on div "Driver: [PERSON_NAME]" at bounding box center [161, 353] width 235 height 17
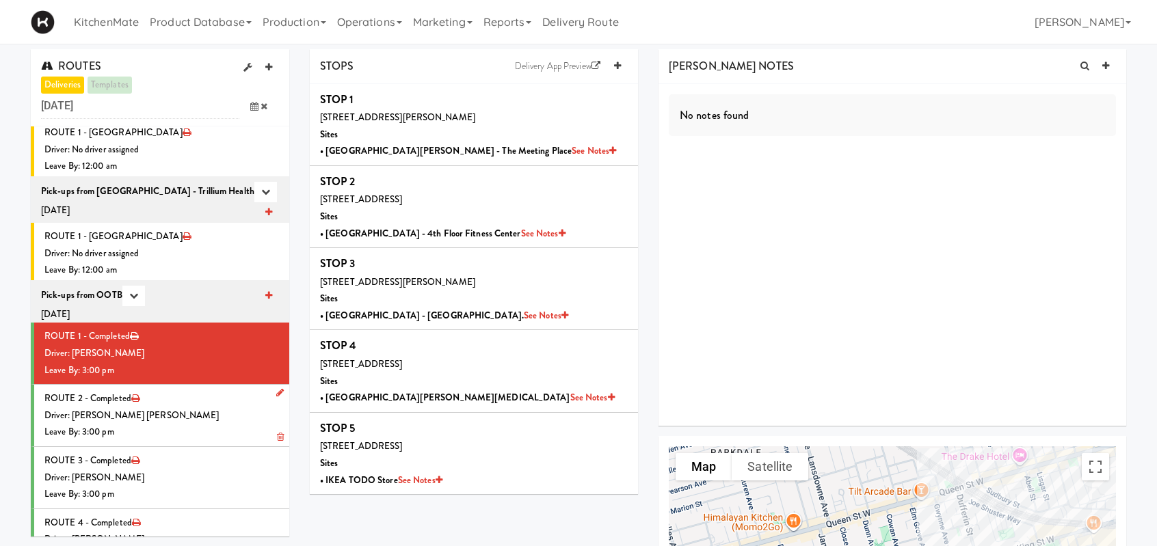
click at [217, 385] on li "ROUTE 2 - Completed Driver: Khalil Odim Chedid Leave By: 3:00 pm" at bounding box center [160, 416] width 258 height 62
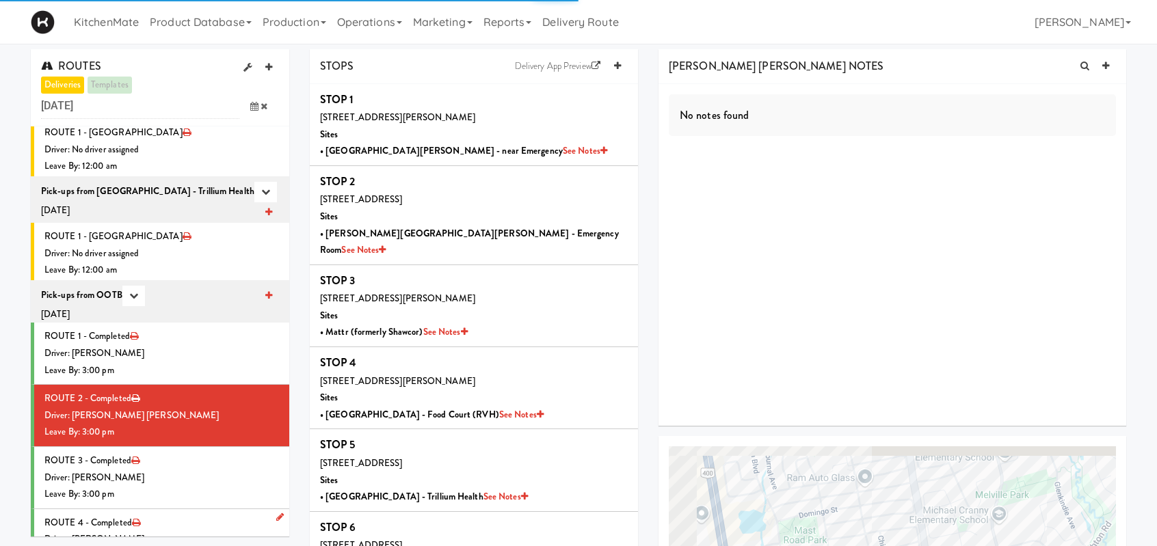
click at [206, 509] on li "ROUTE 4 - Completed Driver: Hanaie Alshabat Leave By: 3:00 pm" at bounding box center [160, 540] width 258 height 62
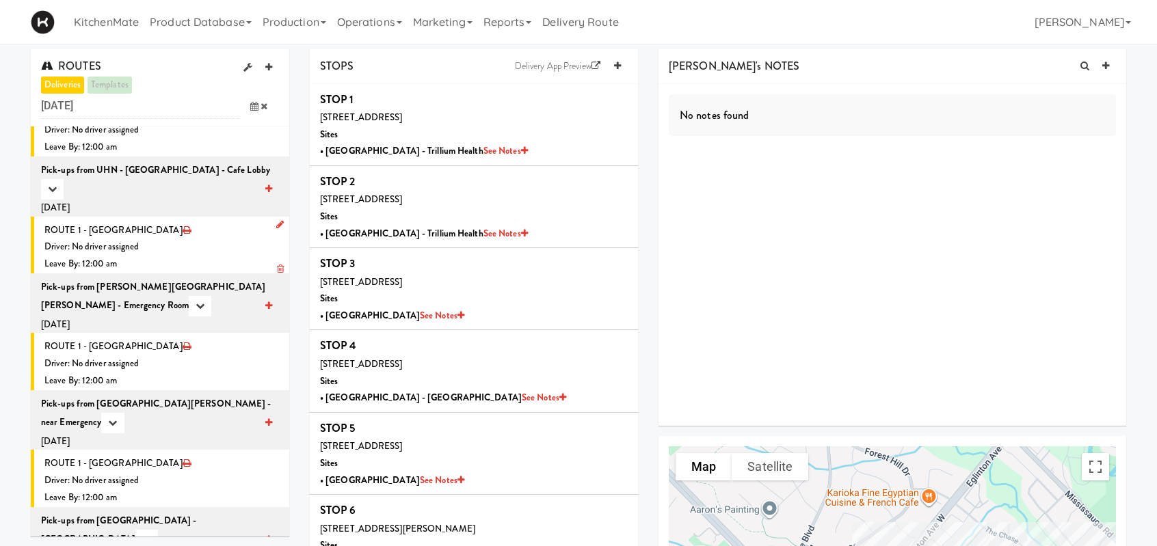
scroll to position [1343, 0]
click at [250, 105] on icon at bounding box center [254, 106] width 8 height 9
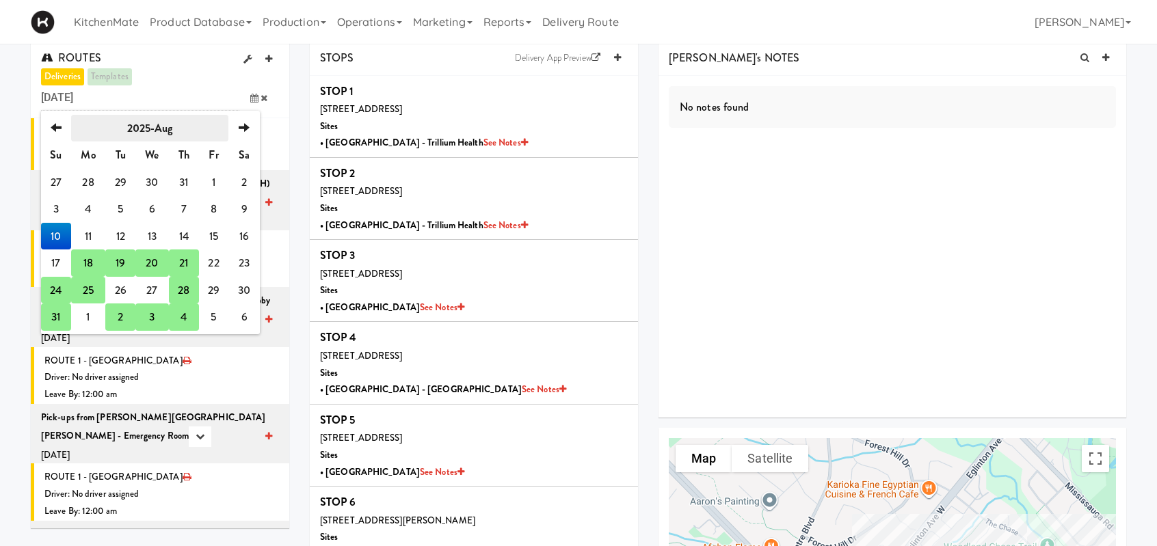
scroll to position [0, 0]
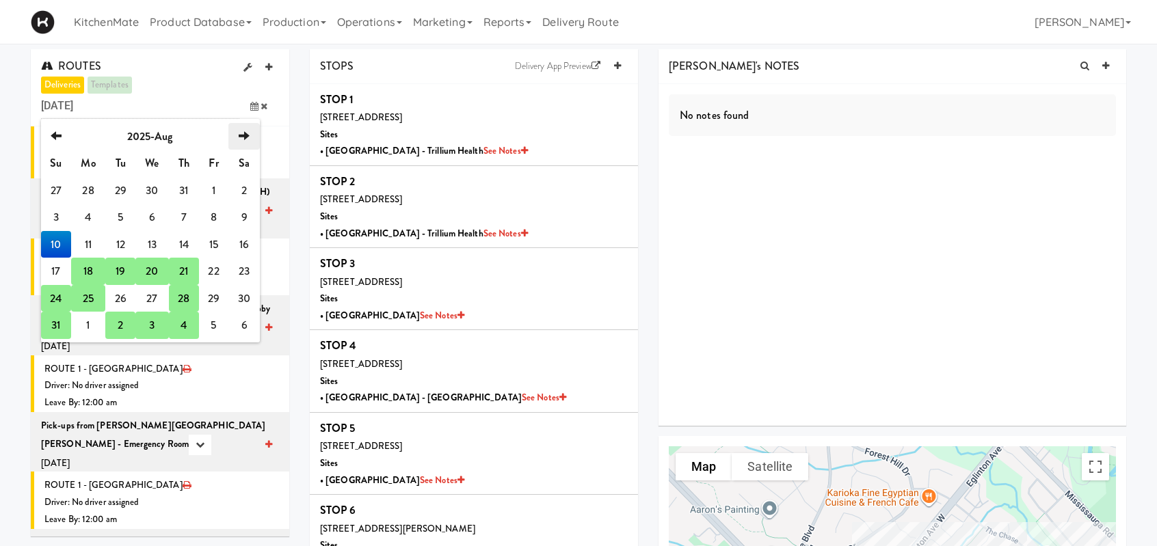
click at [243, 137] on icon "next" at bounding box center [244, 136] width 11 height 11
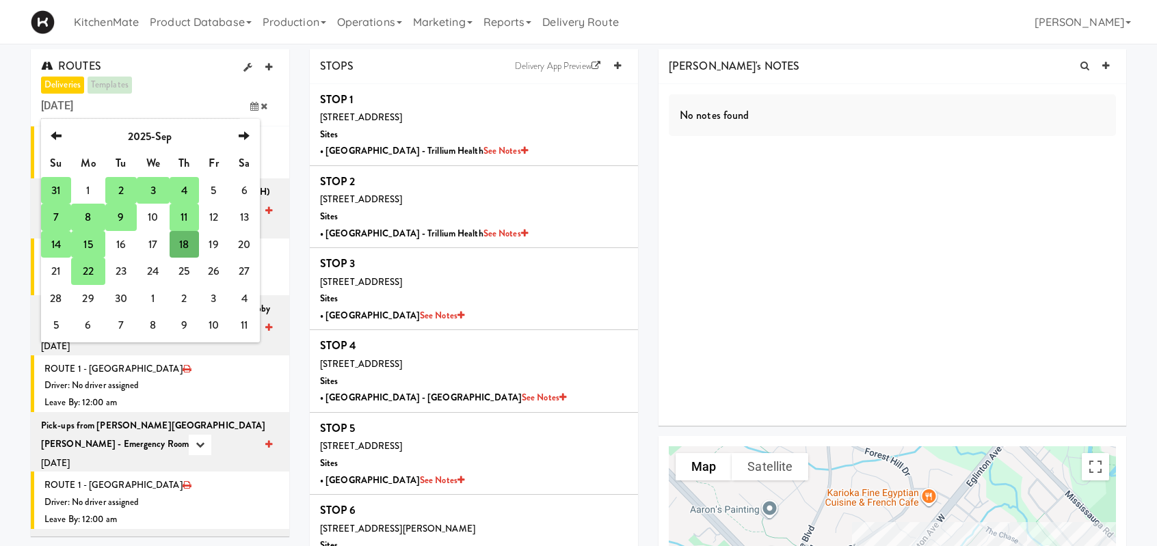
click at [84, 244] on td "15" at bounding box center [88, 244] width 34 height 27
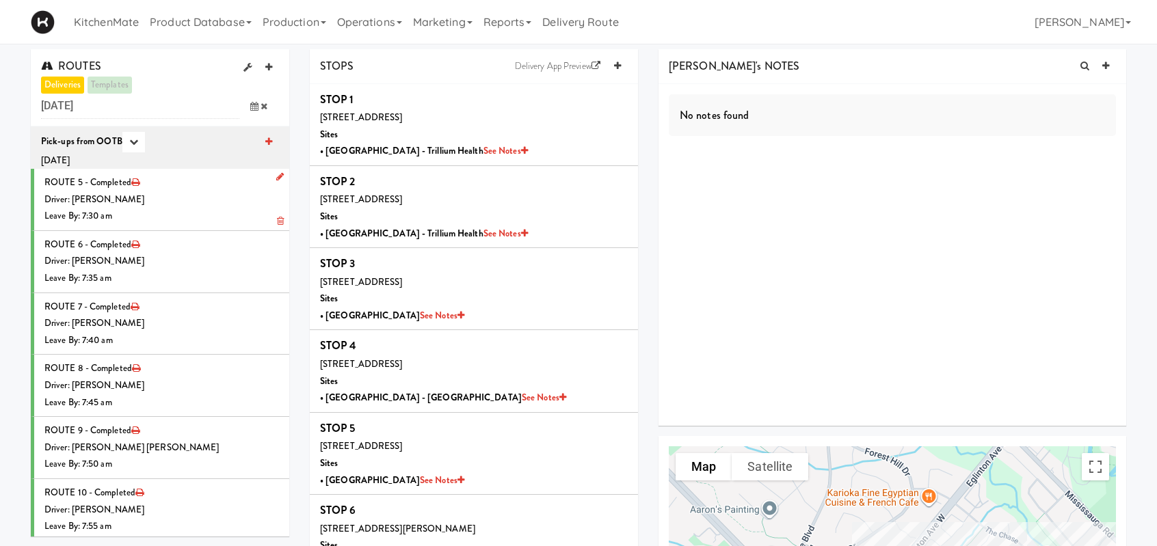
drag, startPoint x: 209, startPoint y: 178, endPoint x: 209, endPoint y: 170, distance: 8.2
click at [209, 178] on li "ROUTE 5 - Completed Driver: Lehnard Solomon Leave By: 7:30 am" at bounding box center [160, 200] width 258 height 62
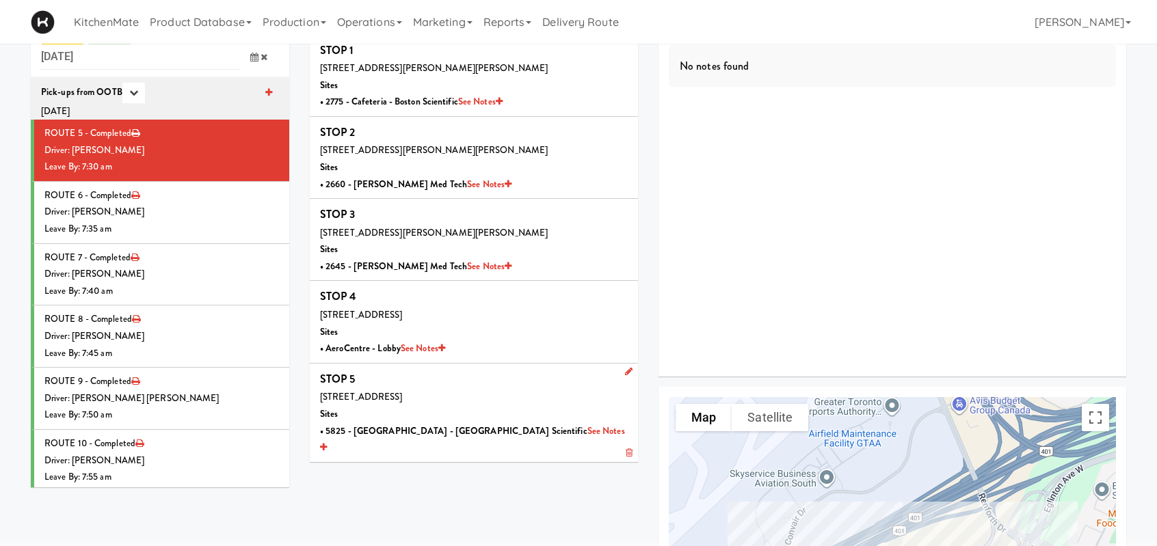
scroll to position [68, 0]
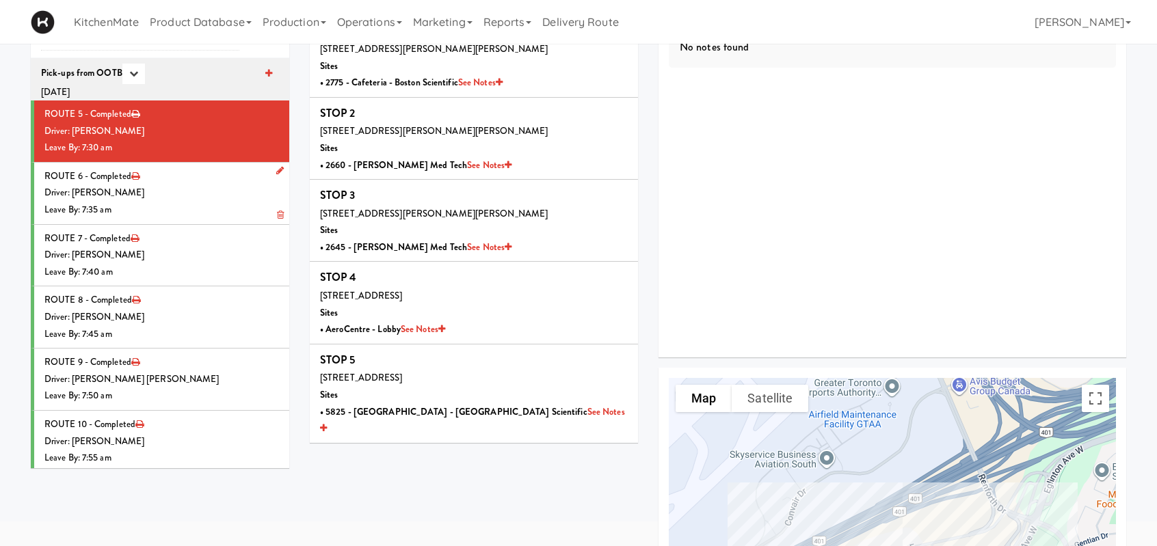
click at [200, 198] on div "Driver: [PERSON_NAME]" at bounding box center [161, 193] width 235 height 17
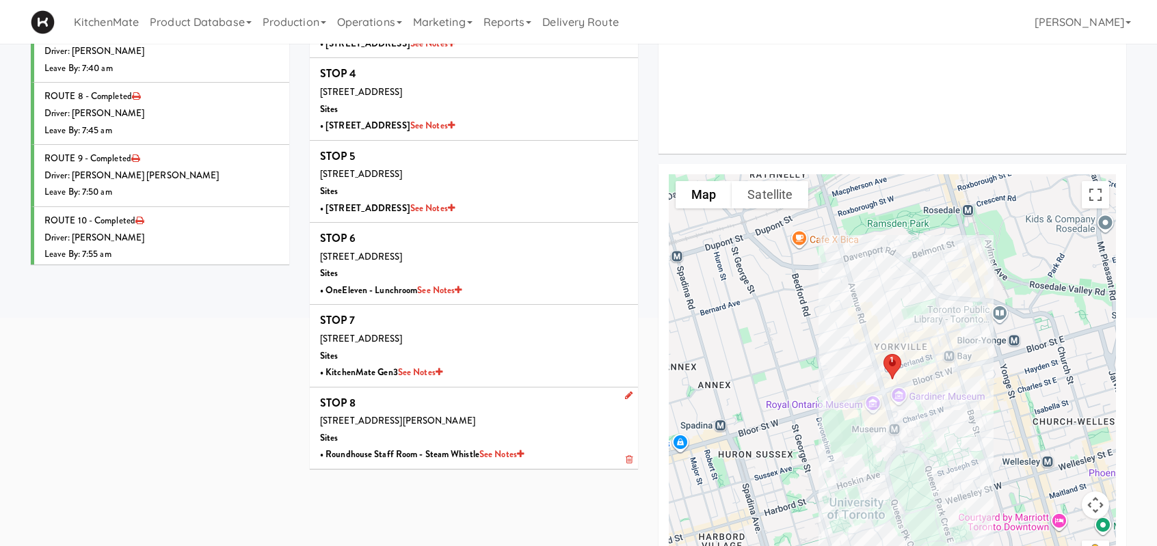
scroll to position [273, 0]
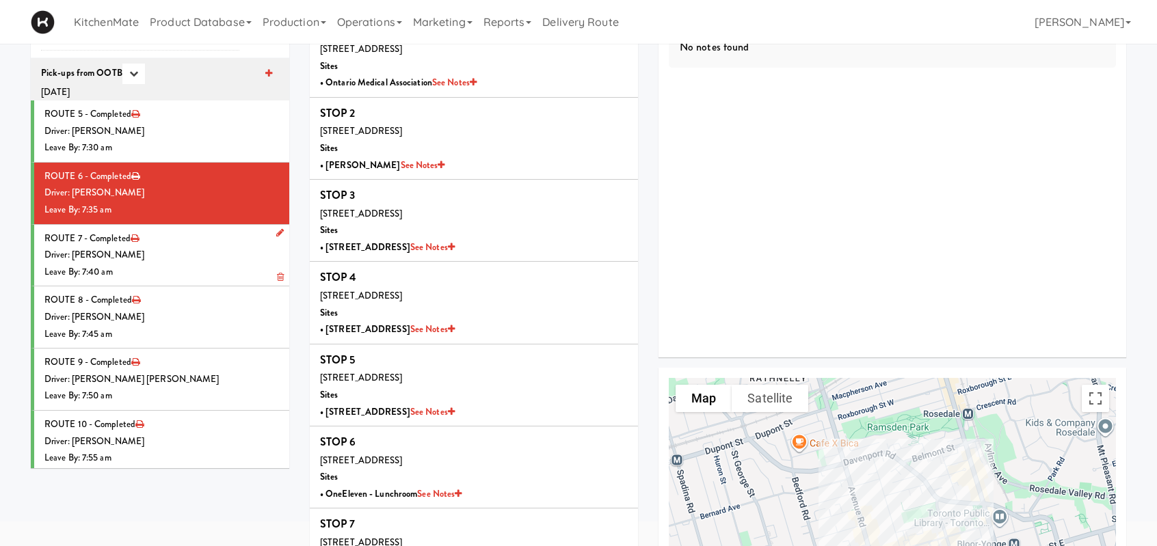
click at [164, 254] on div "Driver: [PERSON_NAME]" at bounding box center [161, 255] width 235 height 17
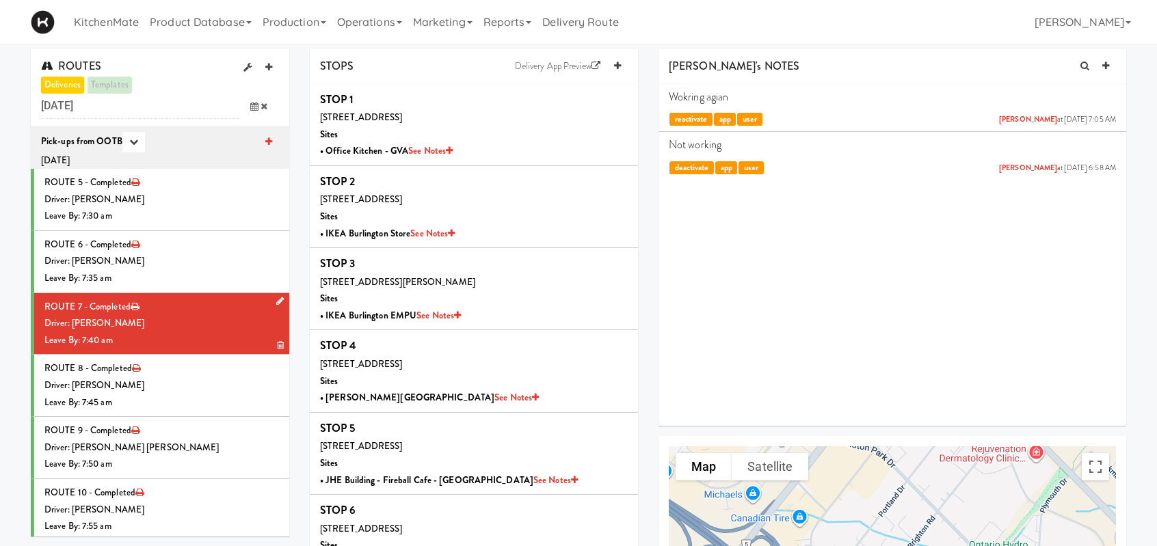
click at [241, 311] on li "ROUTE 7 - Completed Driver: Walid Limam Leave By: 7:40 am" at bounding box center [160, 324] width 258 height 62
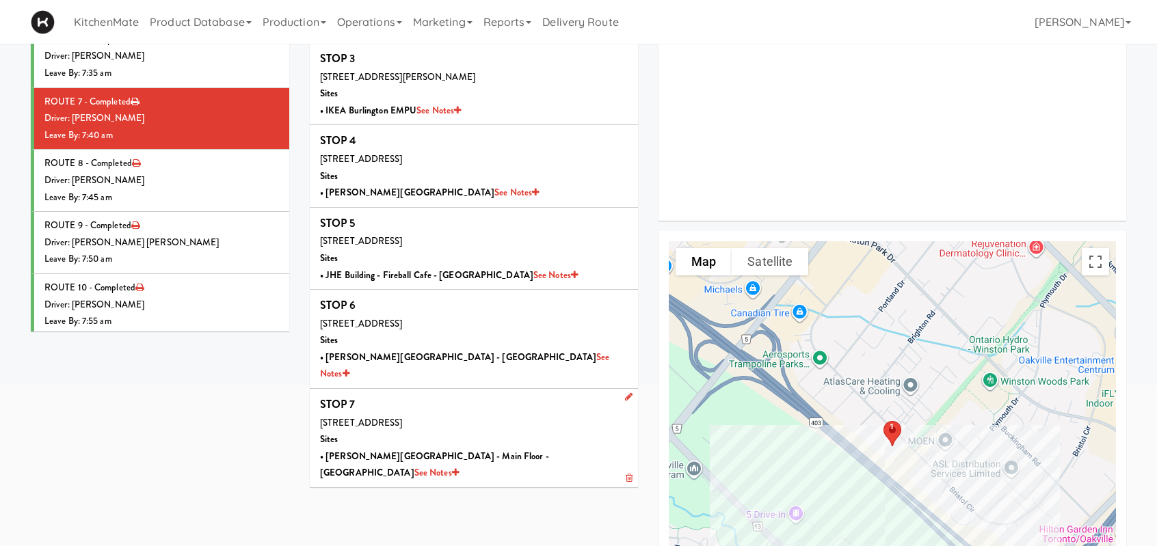
scroll to position [273, 0]
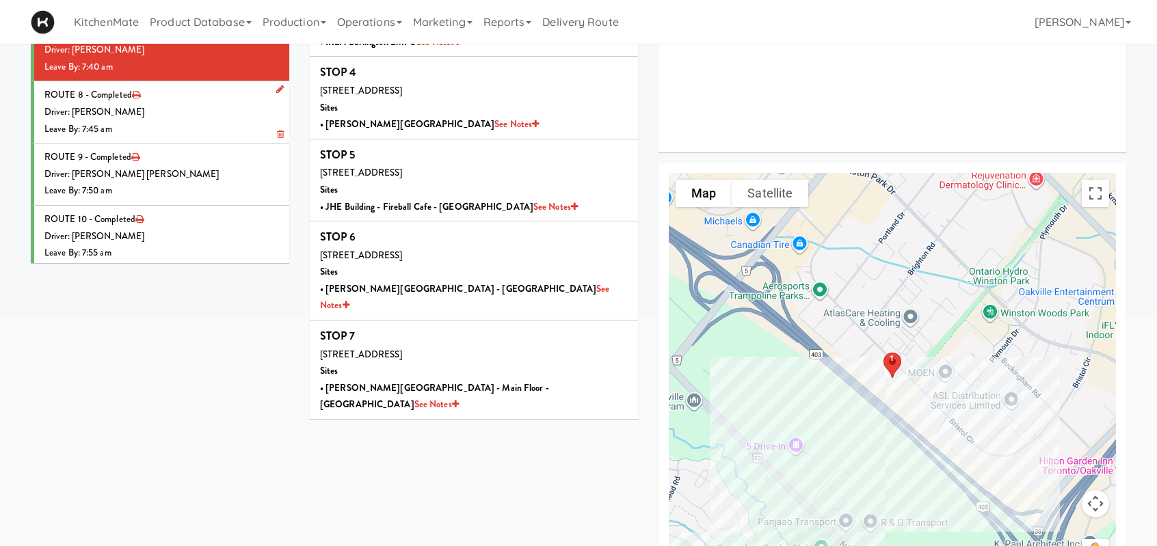
click at [158, 131] on div "Leave By: 7:45 am" at bounding box center [161, 129] width 235 height 17
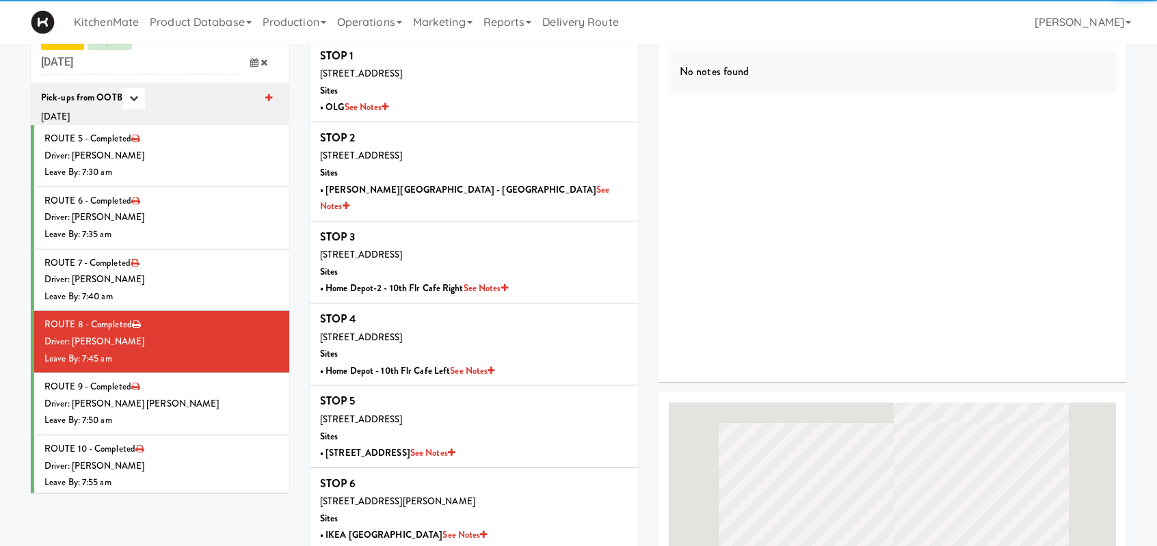
scroll to position [273, 0]
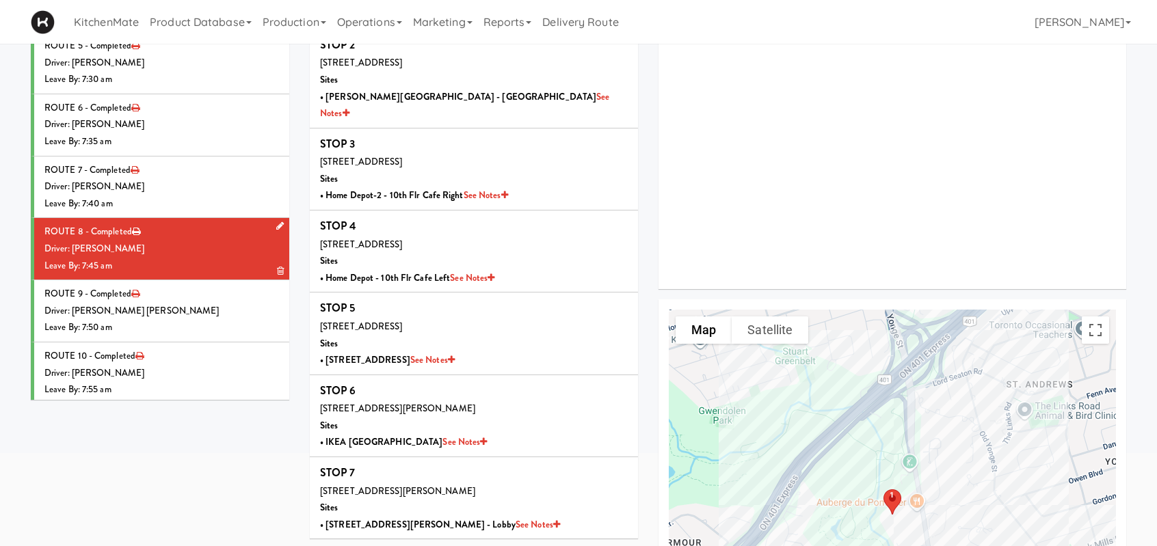
click at [232, 252] on div "Driver: [PERSON_NAME]" at bounding box center [161, 249] width 235 height 17
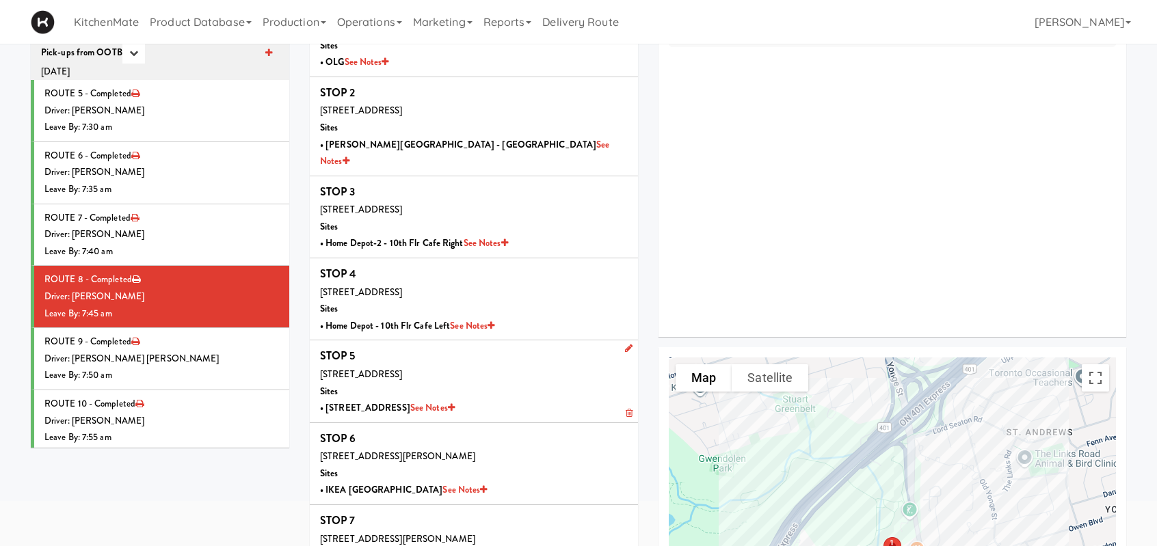
scroll to position [137, 0]
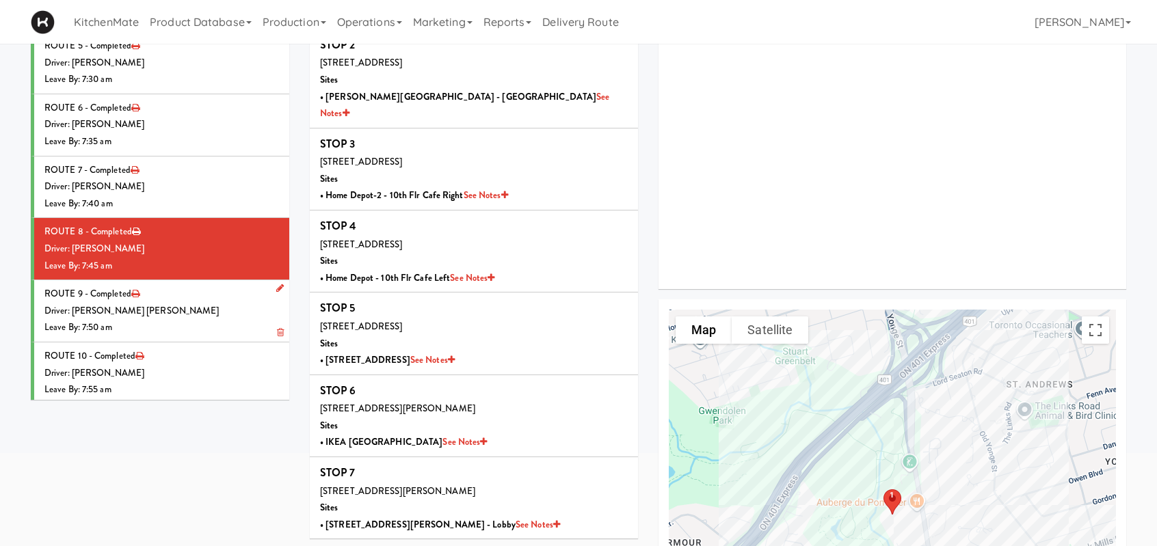
click at [174, 288] on li "ROUTE 9 - Completed Driver: Khalil Odim Chedid Leave By: 7:50 am" at bounding box center [160, 311] width 258 height 62
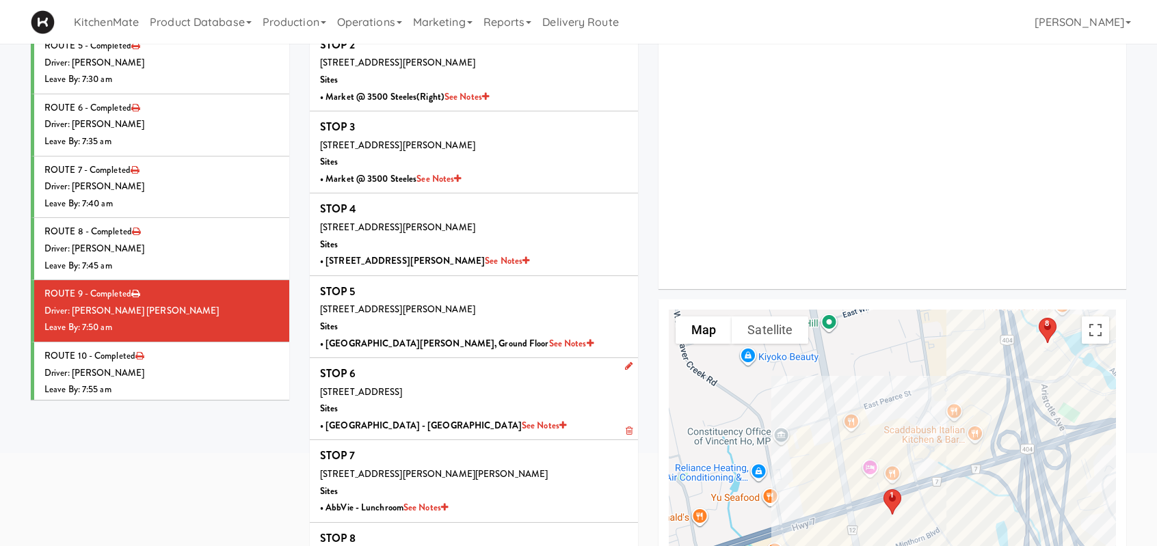
scroll to position [68, 0]
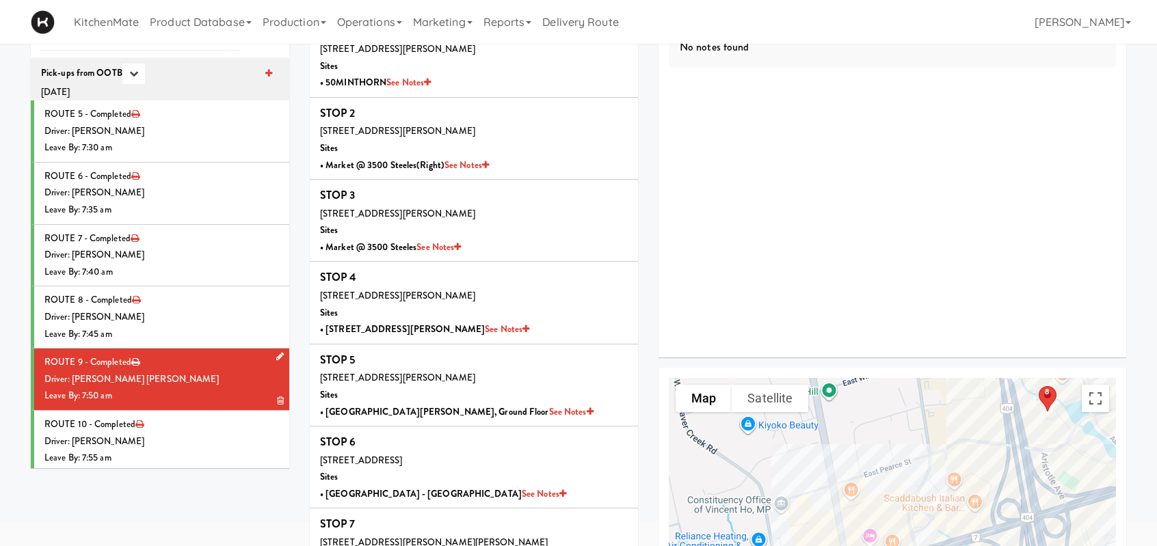
click at [163, 375] on div "Driver: [PERSON_NAME] [PERSON_NAME]" at bounding box center [161, 379] width 235 height 17
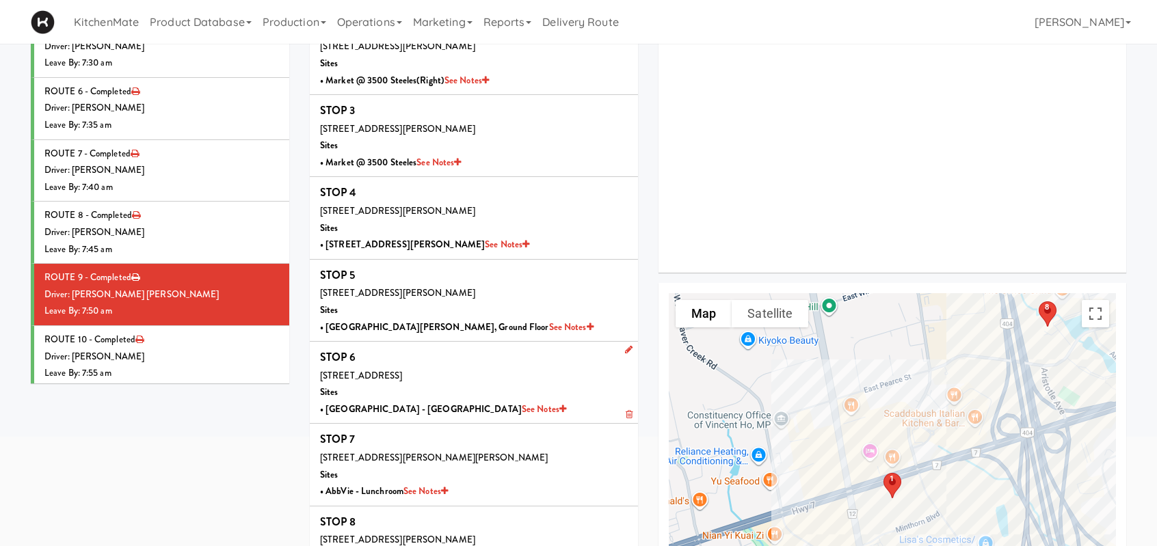
scroll to position [205, 0]
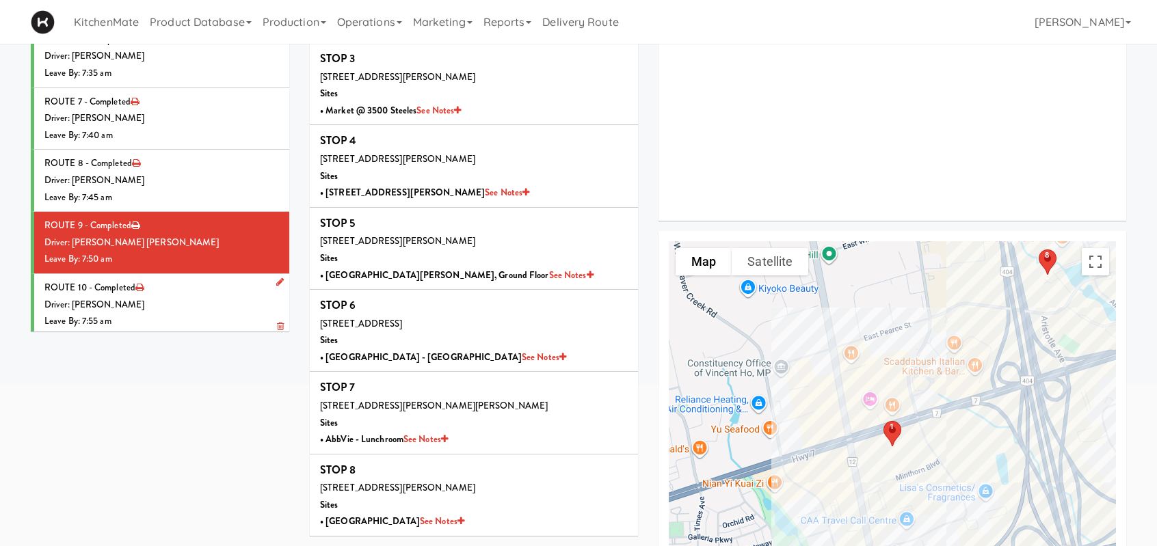
click at [170, 297] on div "Driver: [PERSON_NAME]" at bounding box center [161, 305] width 235 height 17
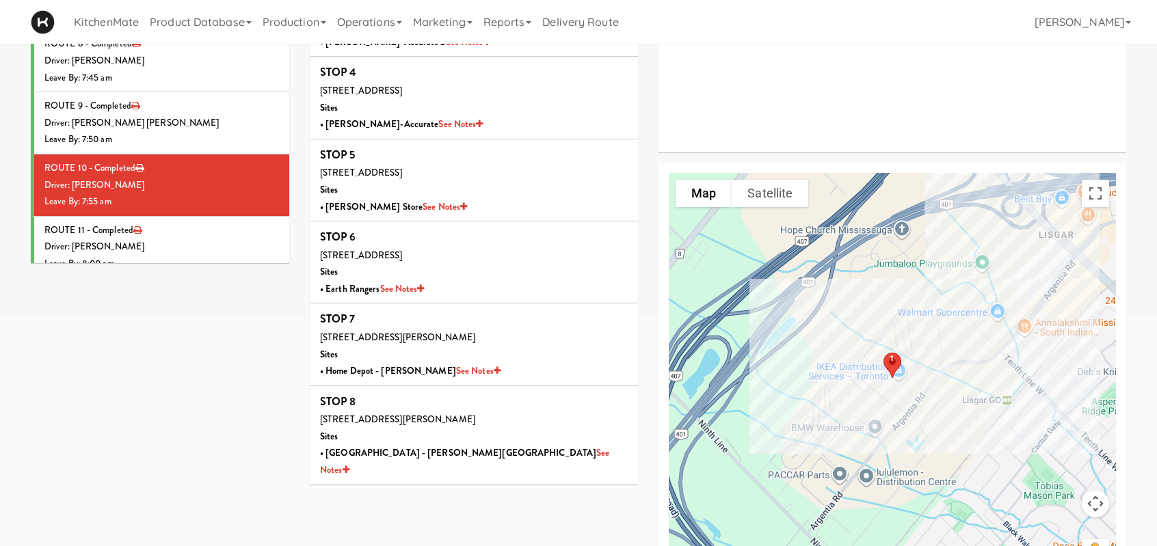
scroll to position [205, 0]
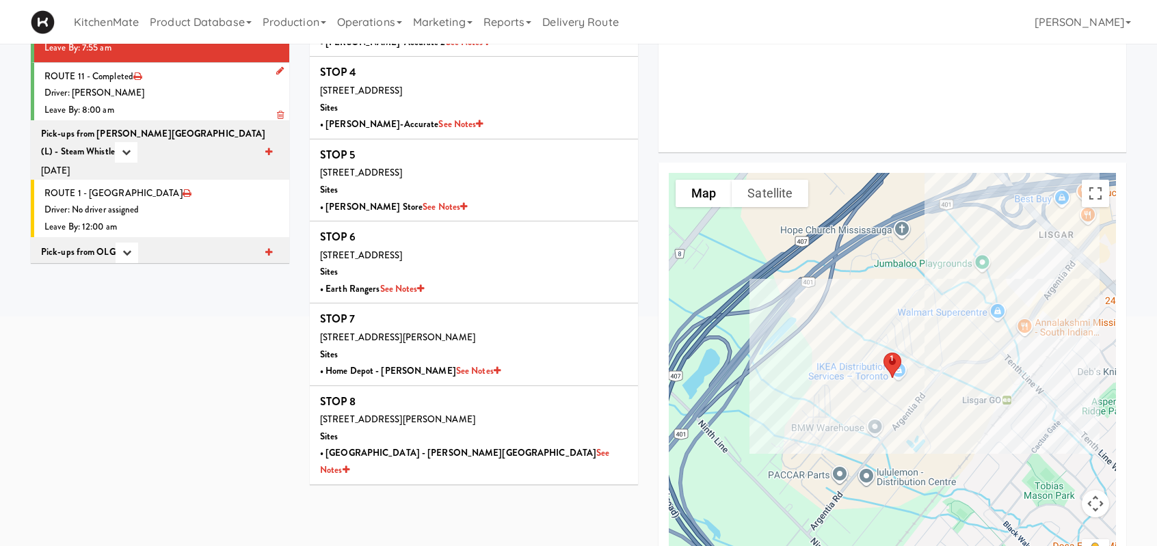
click at [190, 77] on li "ROUTE 11 - Completed Driver: Ross Daly Leave By: 8:00 am" at bounding box center [160, 94] width 258 height 62
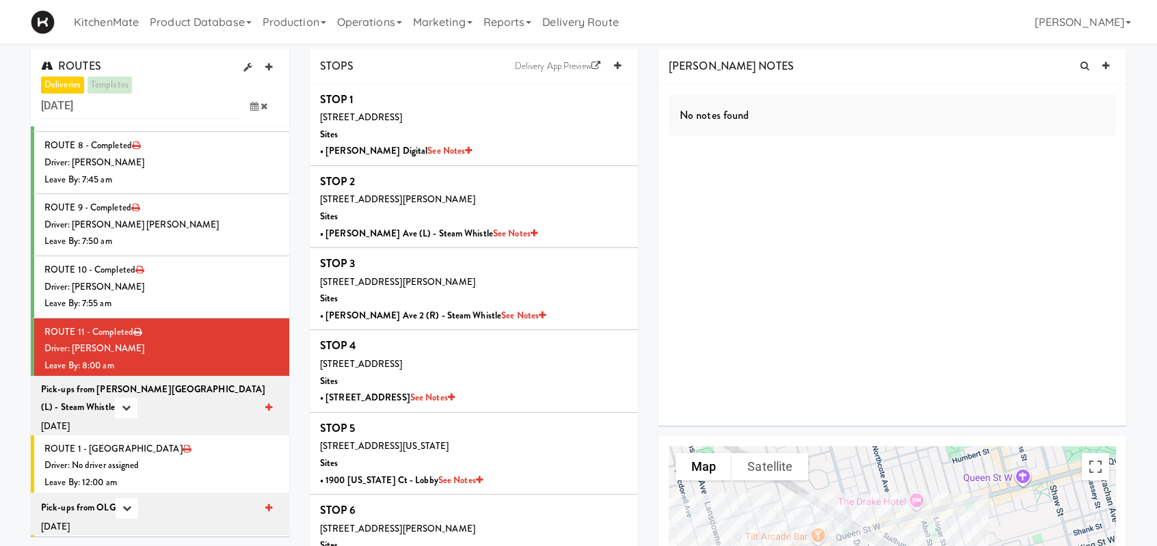
scroll to position [273, 0]
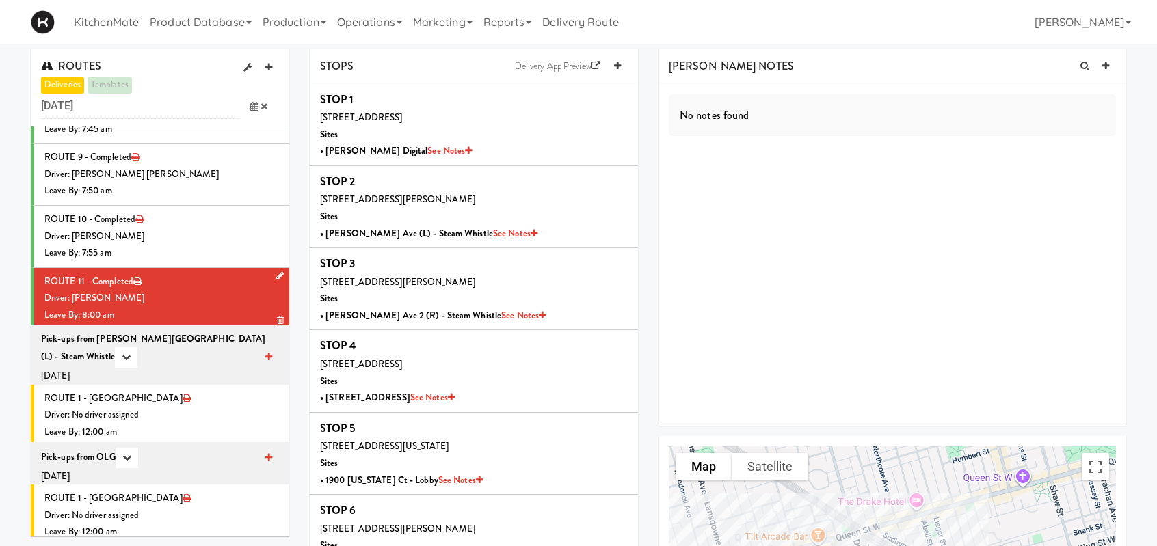
click at [174, 286] on li "ROUTE 11 - Completed Driver: Ross Daly Leave By: 8:00 am" at bounding box center [160, 299] width 258 height 62
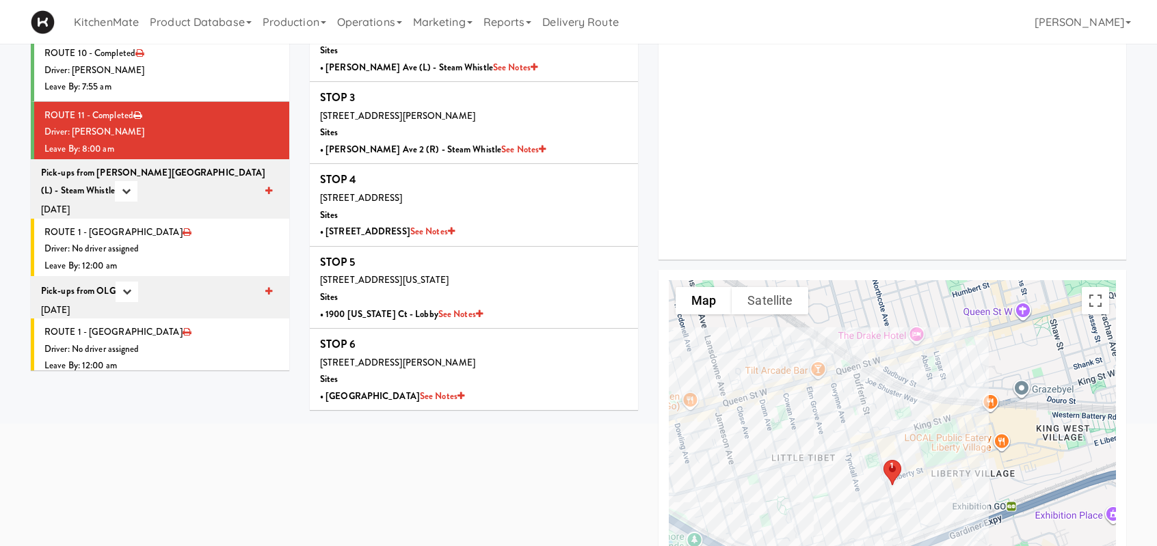
scroll to position [0, 0]
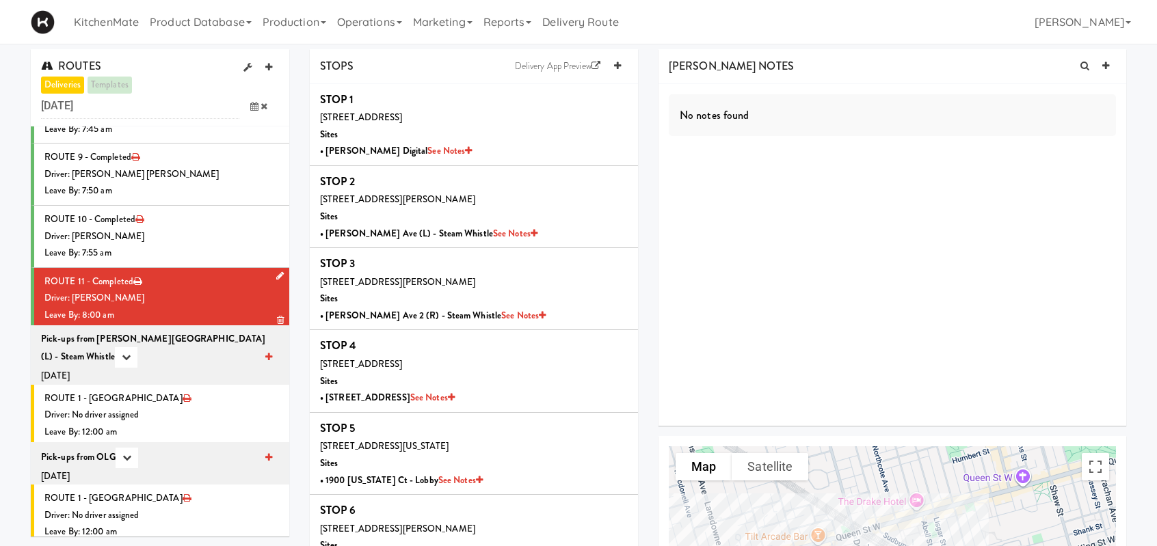
click at [157, 293] on div "Driver: [PERSON_NAME]" at bounding box center [161, 298] width 235 height 17
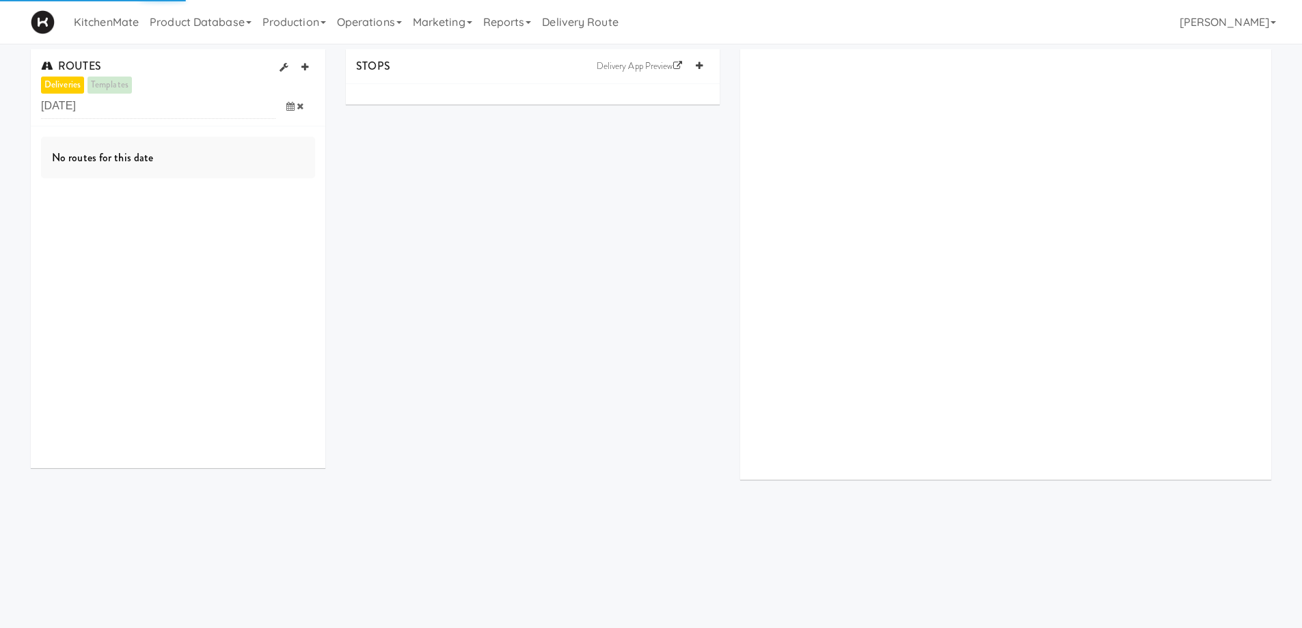
scroll to position [44, 0]
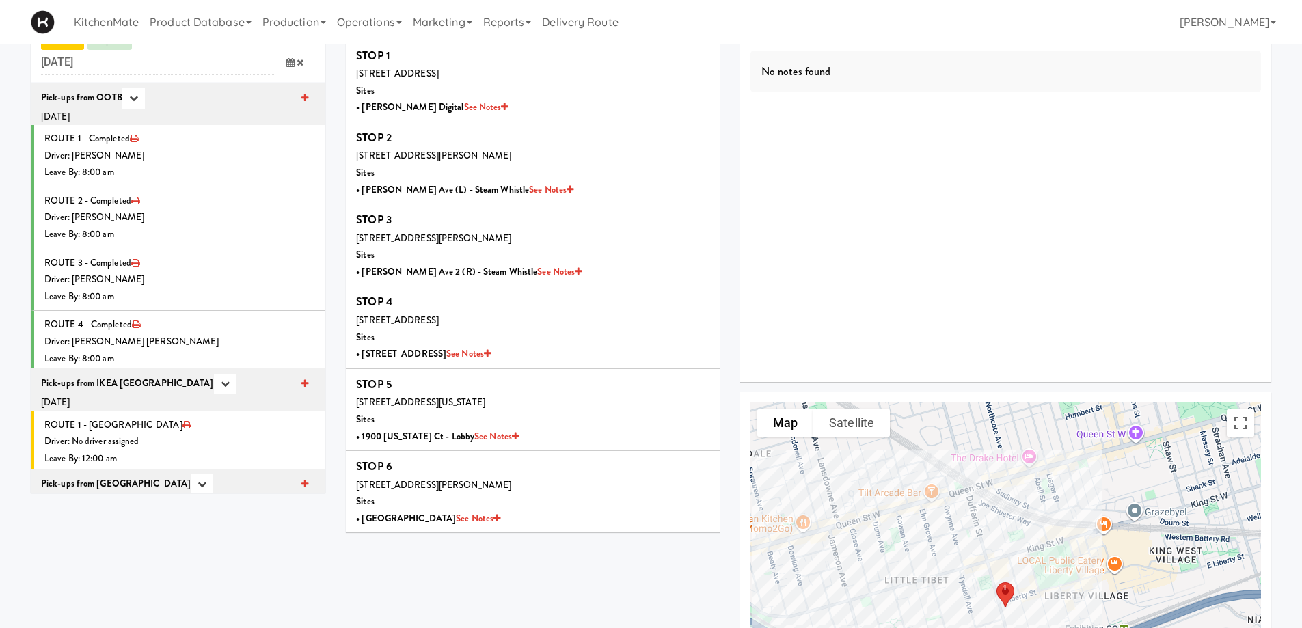
click at [289, 62] on icon at bounding box center [290, 62] width 8 height 9
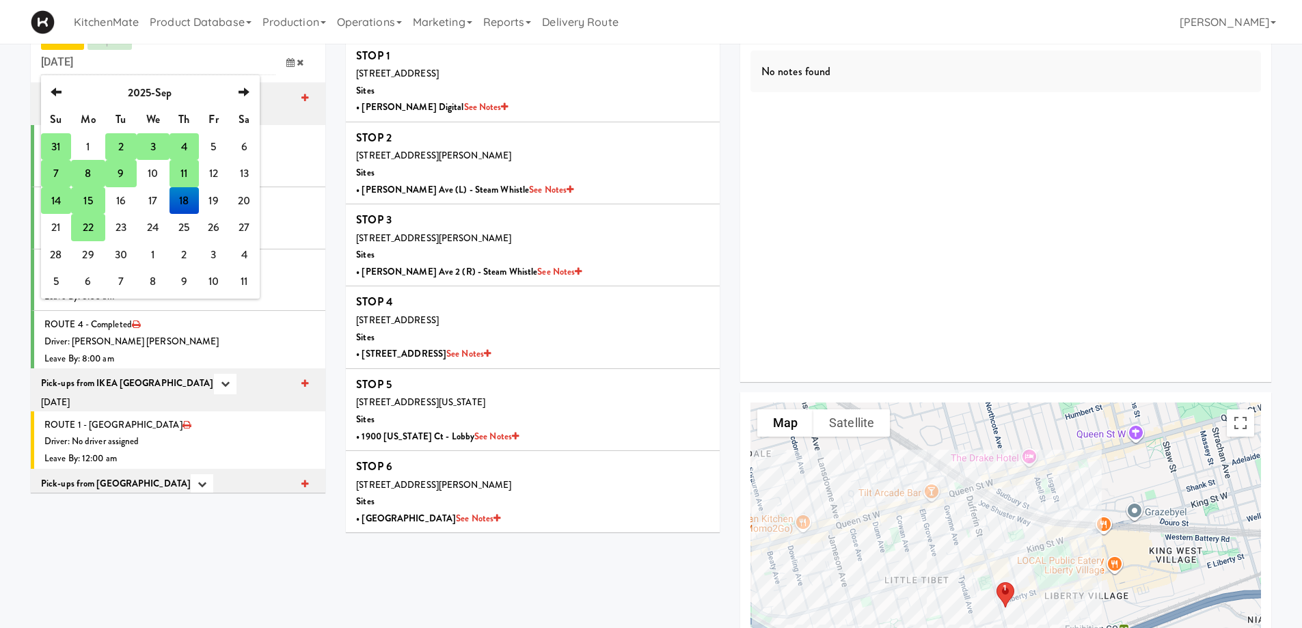
click at [90, 218] on td "22" at bounding box center [88, 227] width 34 height 27
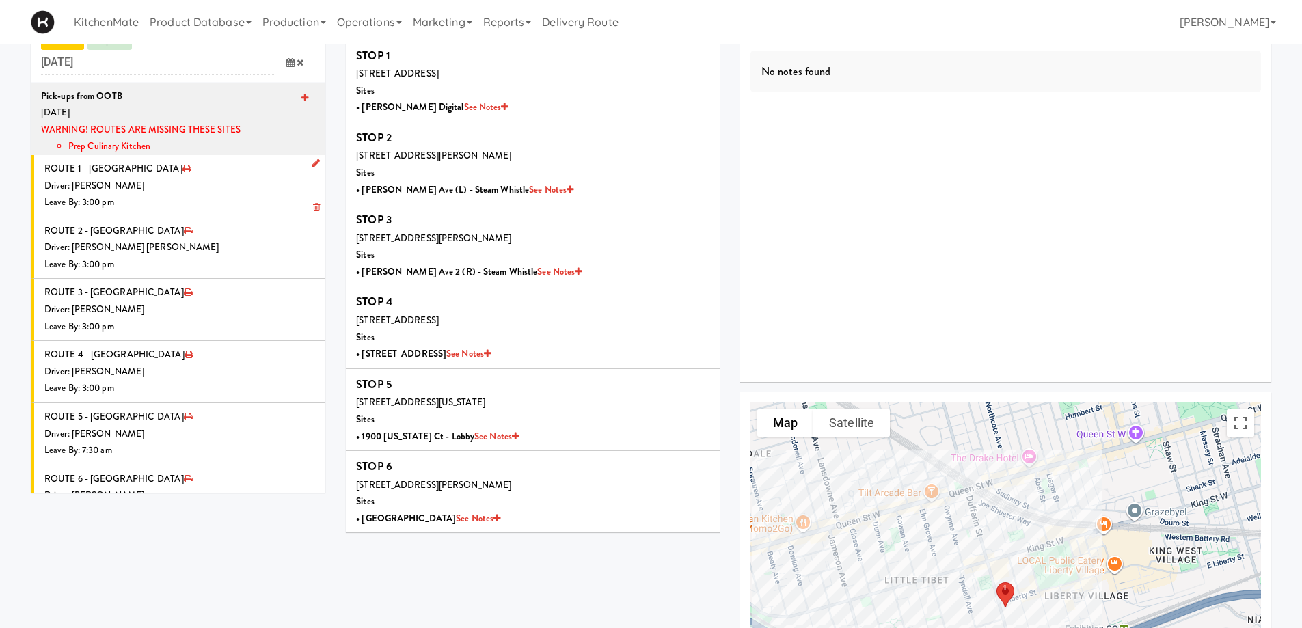
click at [182, 184] on div "Driver: [PERSON_NAME]" at bounding box center [179, 186] width 271 height 17
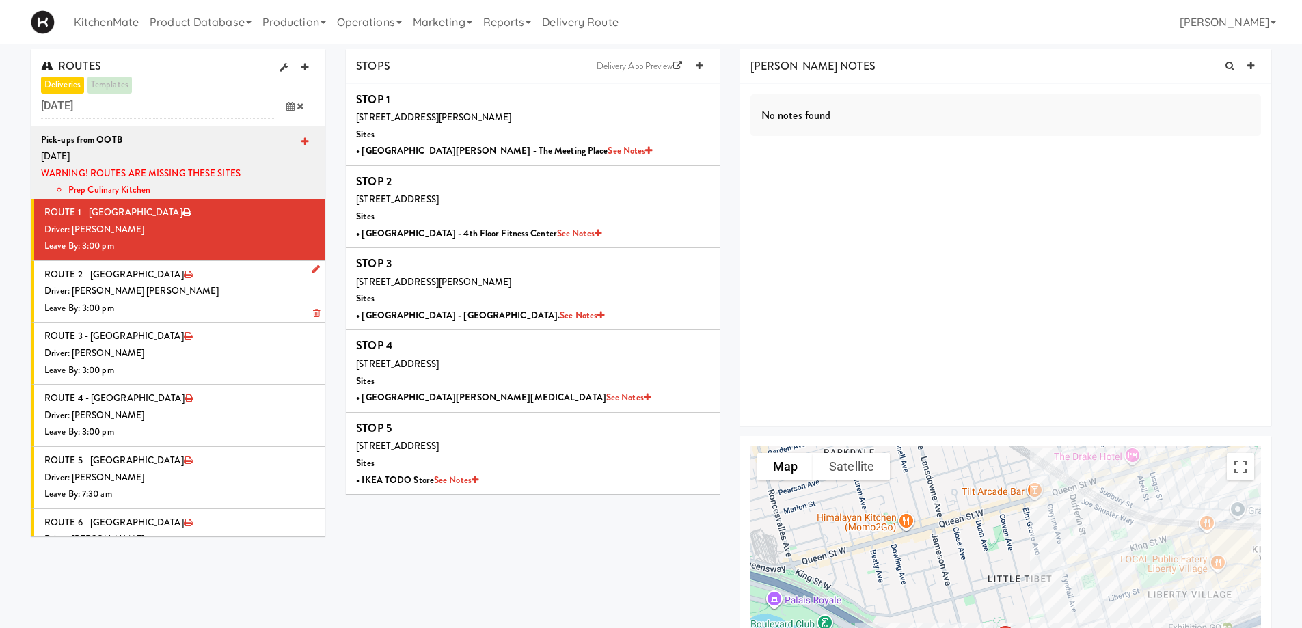
click at [176, 282] on li "ROUTE 2 - Idle Driver: [PERSON_NAME] [PERSON_NAME] Leave By: 3:00 pm" at bounding box center [178, 292] width 295 height 62
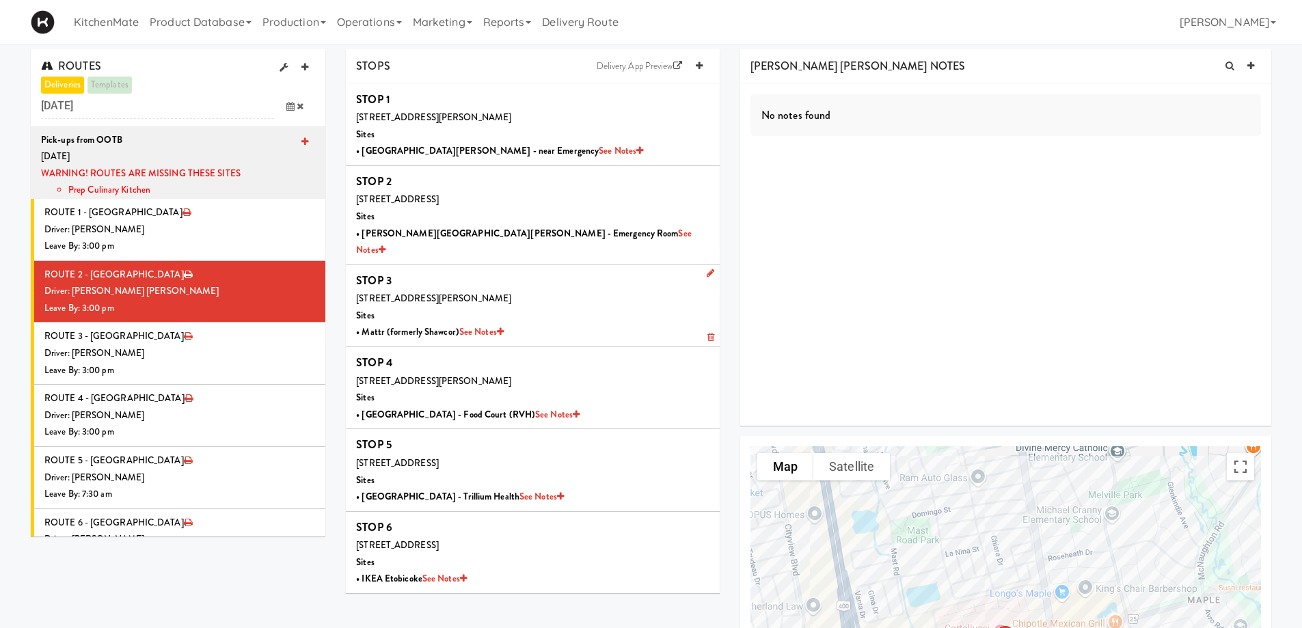
click at [565, 302] on div "[STREET_ADDRESS][PERSON_NAME] • Mattr (formerly Shawcor) See Notes" at bounding box center [532, 316] width 353 height 51
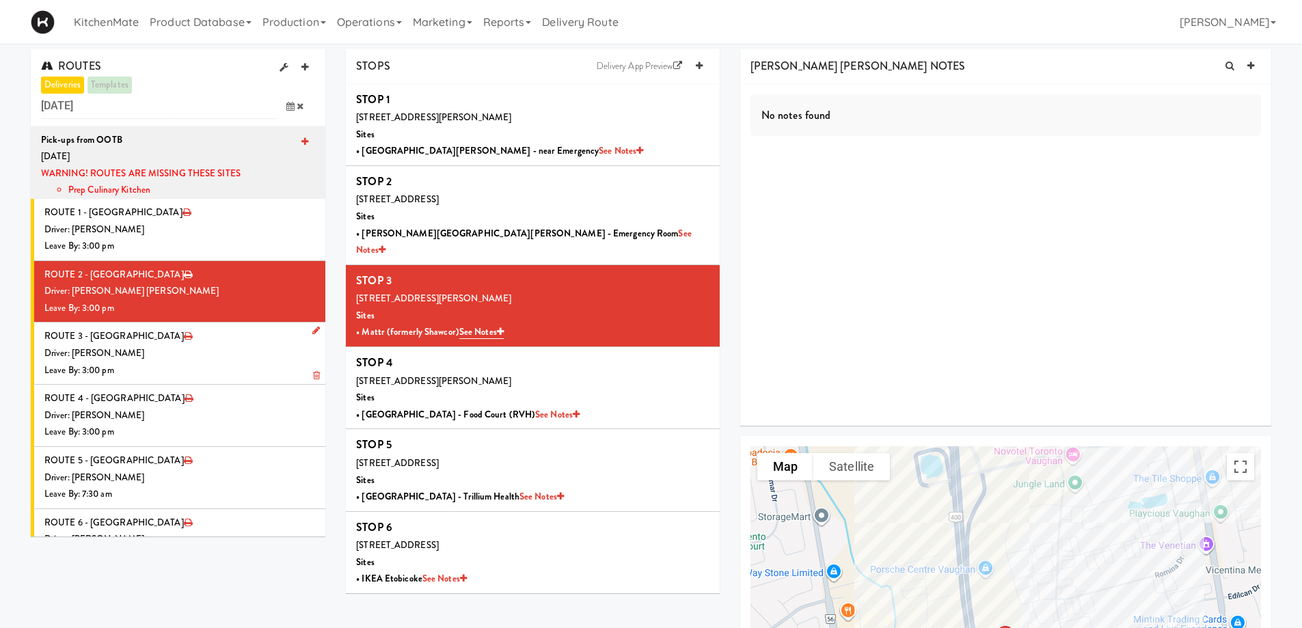
click at [109, 353] on div "Driver: [PERSON_NAME]" at bounding box center [179, 353] width 271 height 17
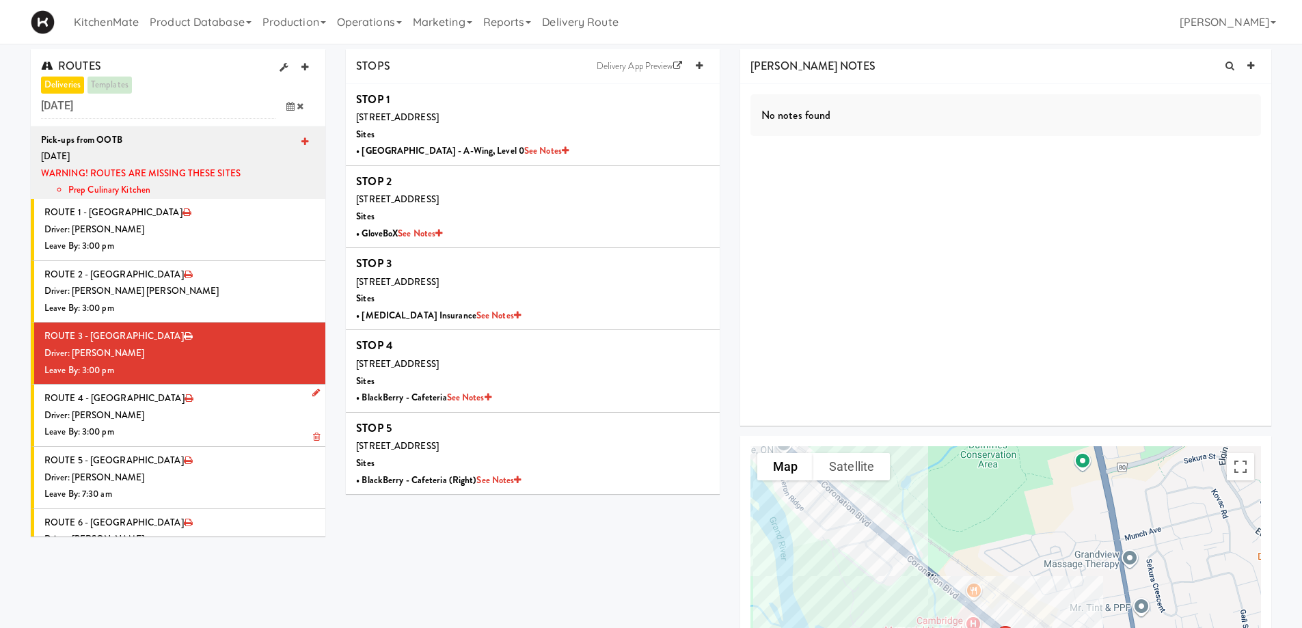
click at [181, 416] on div "Driver: [PERSON_NAME]" at bounding box center [179, 415] width 271 height 17
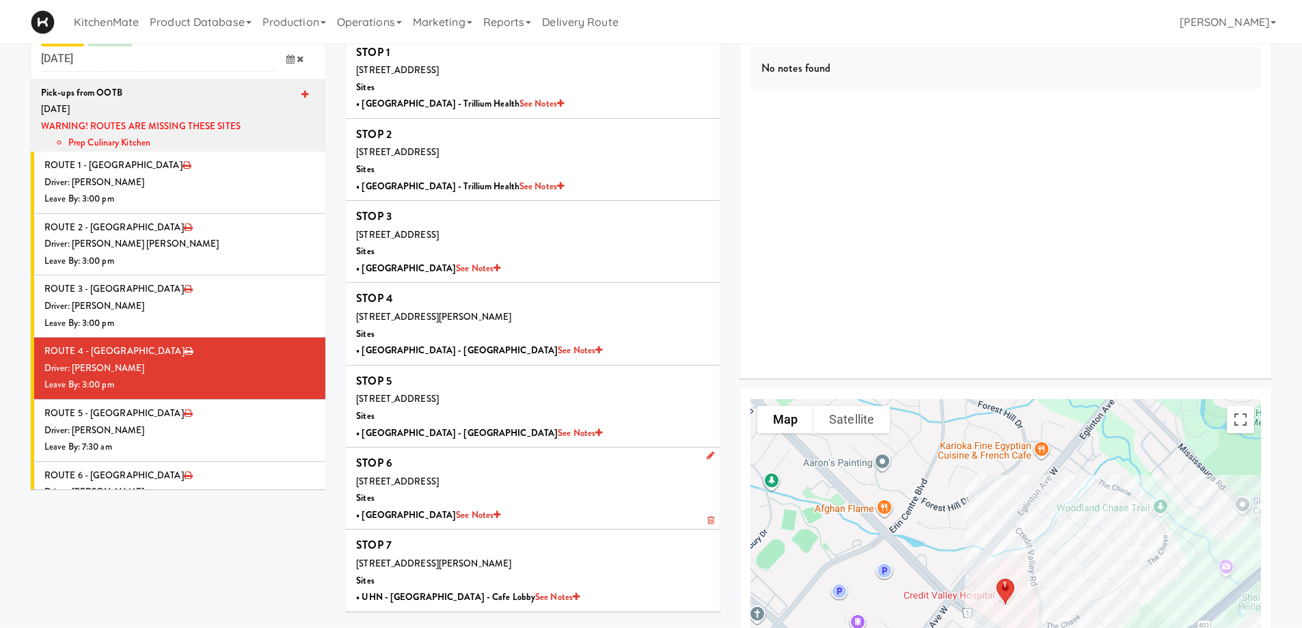
scroll to position [68, 0]
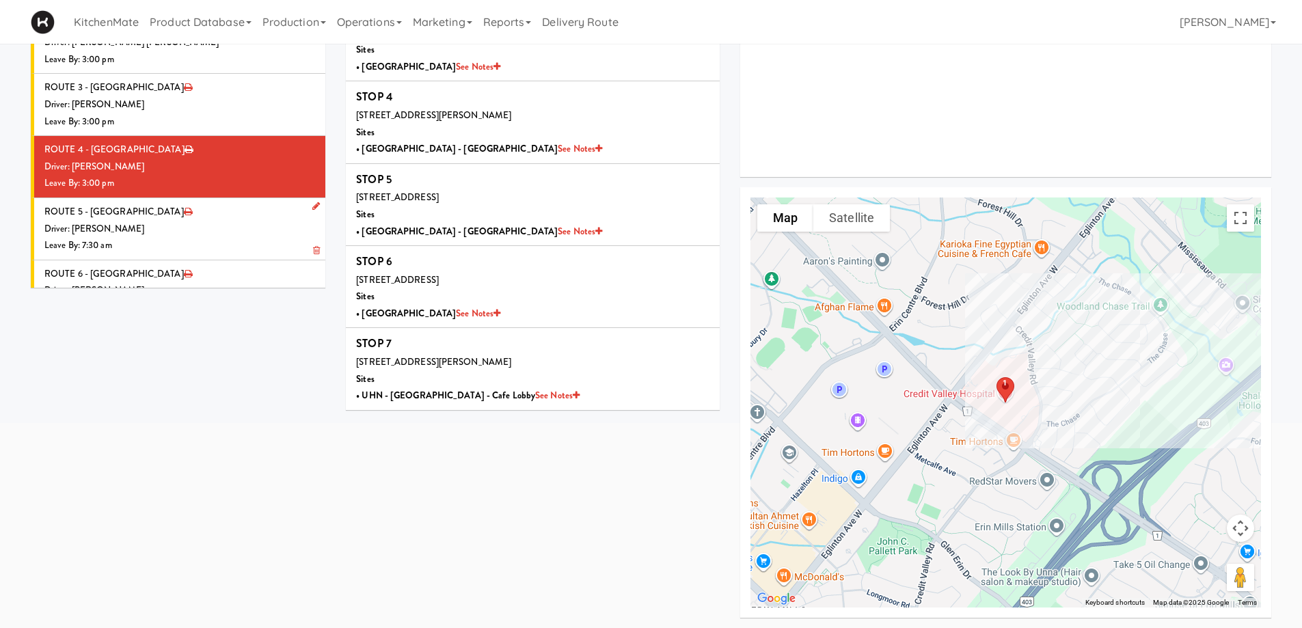
click at [200, 224] on div "Driver: [PERSON_NAME]" at bounding box center [179, 229] width 271 height 17
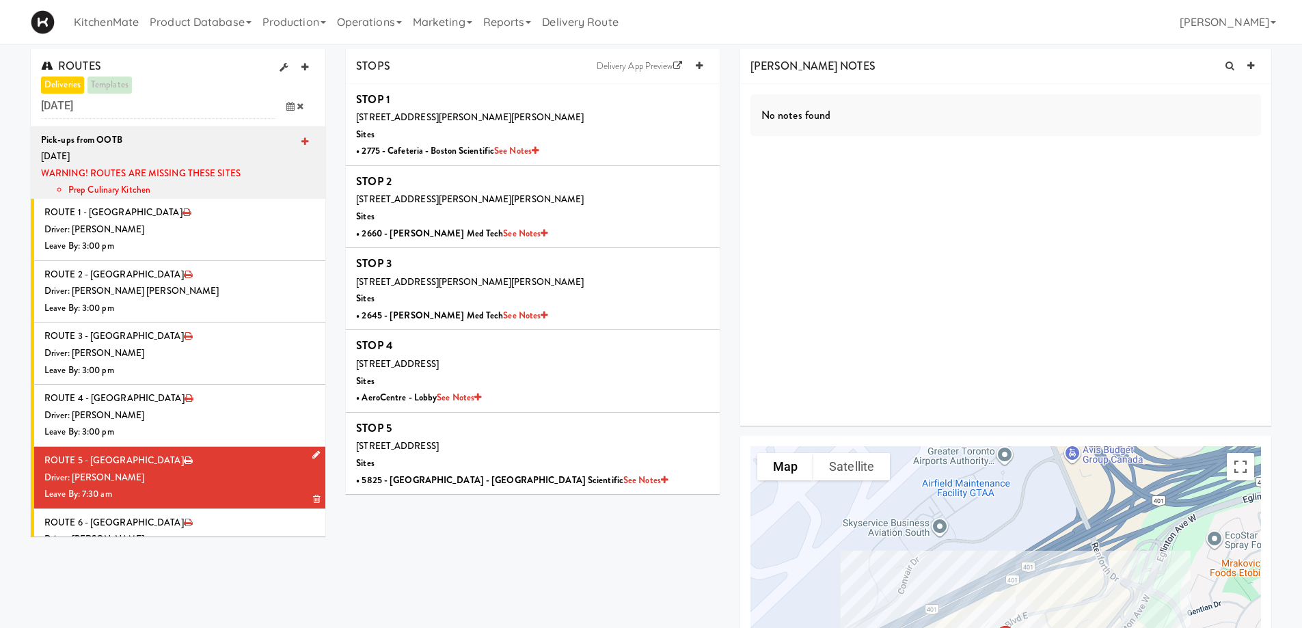
click at [223, 470] on div "Driver: [PERSON_NAME]" at bounding box center [179, 478] width 271 height 17
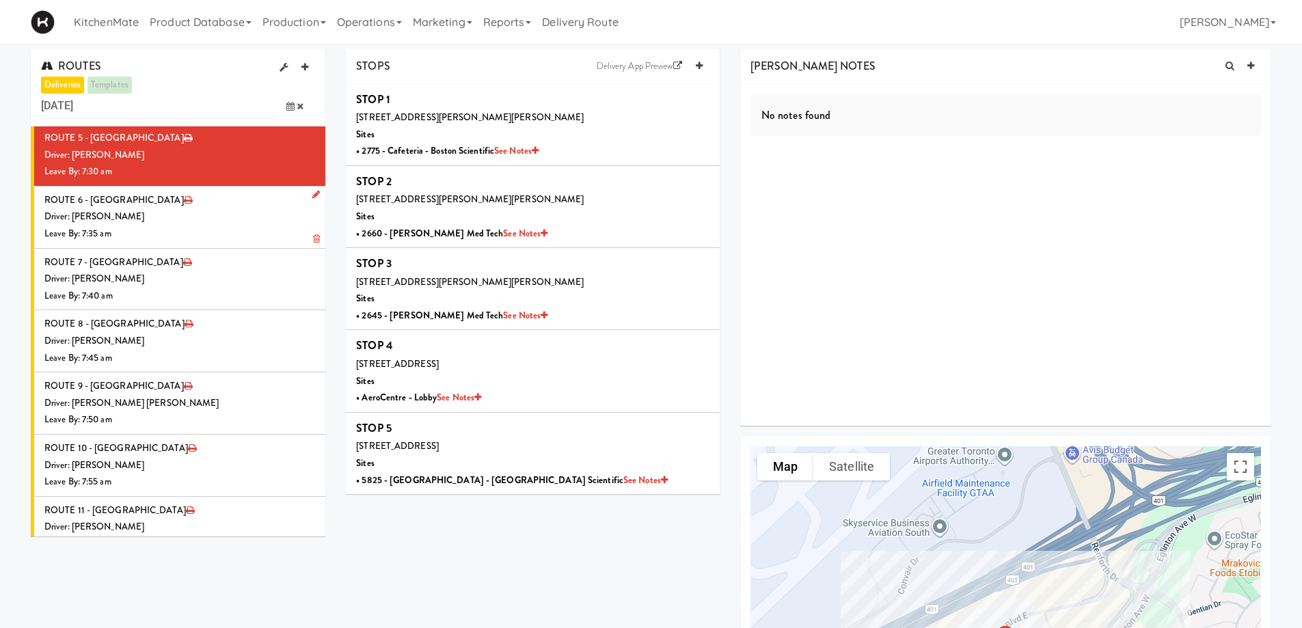
scroll to position [345, 0]
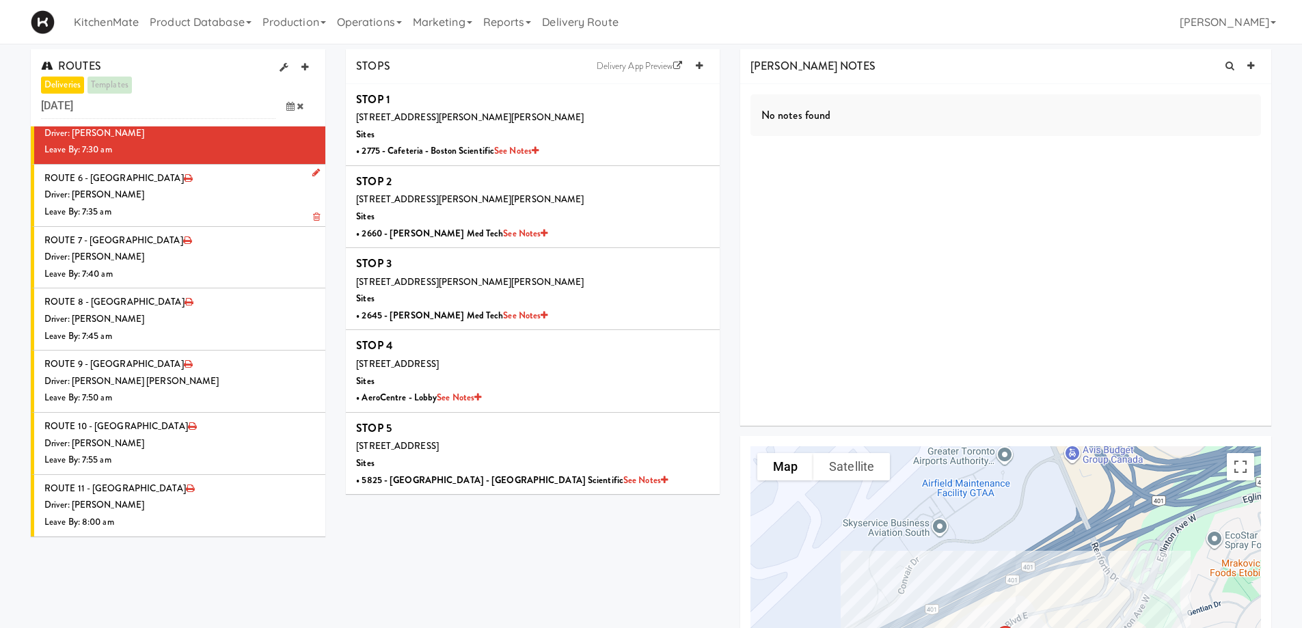
click at [182, 192] on div "Driver: [PERSON_NAME]" at bounding box center [179, 195] width 271 height 17
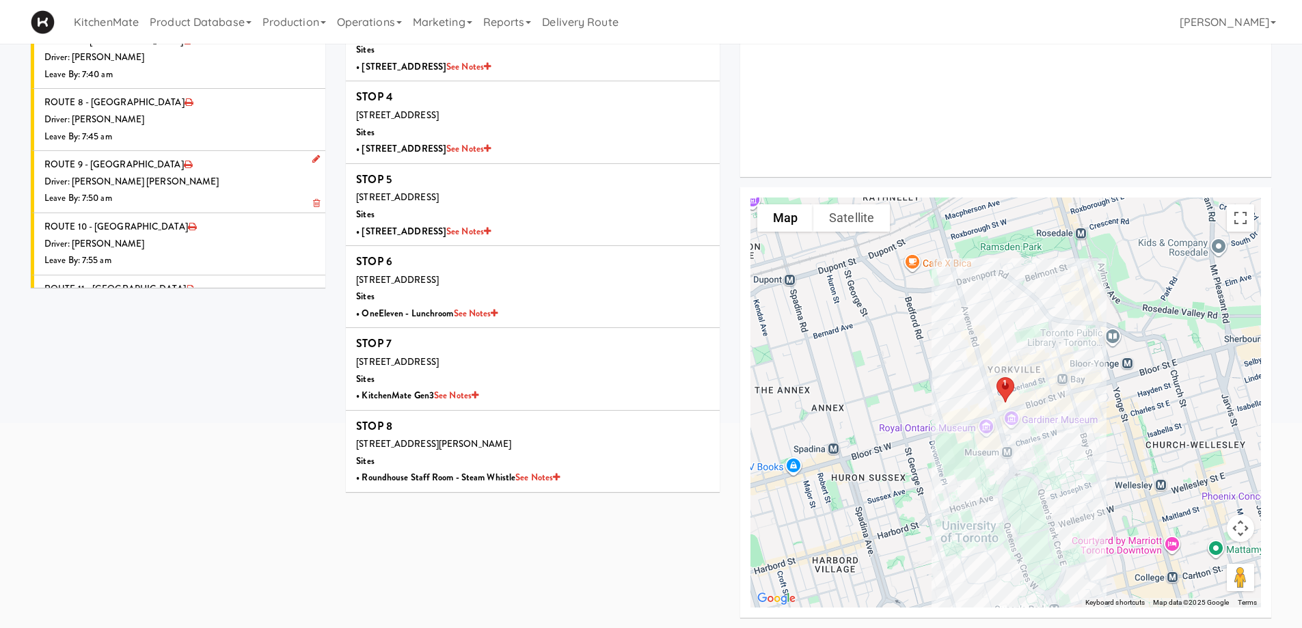
scroll to position [139, 0]
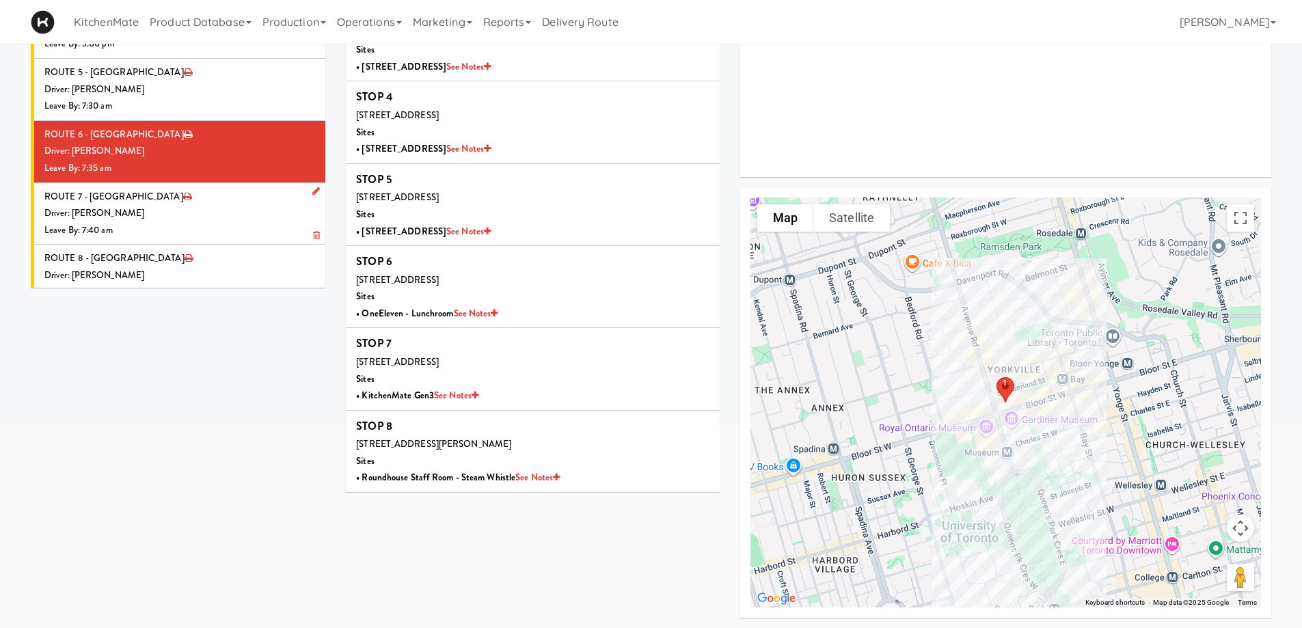
click at [159, 207] on div "Driver: [PERSON_NAME]" at bounding box center [179, 213] width 271 height 17
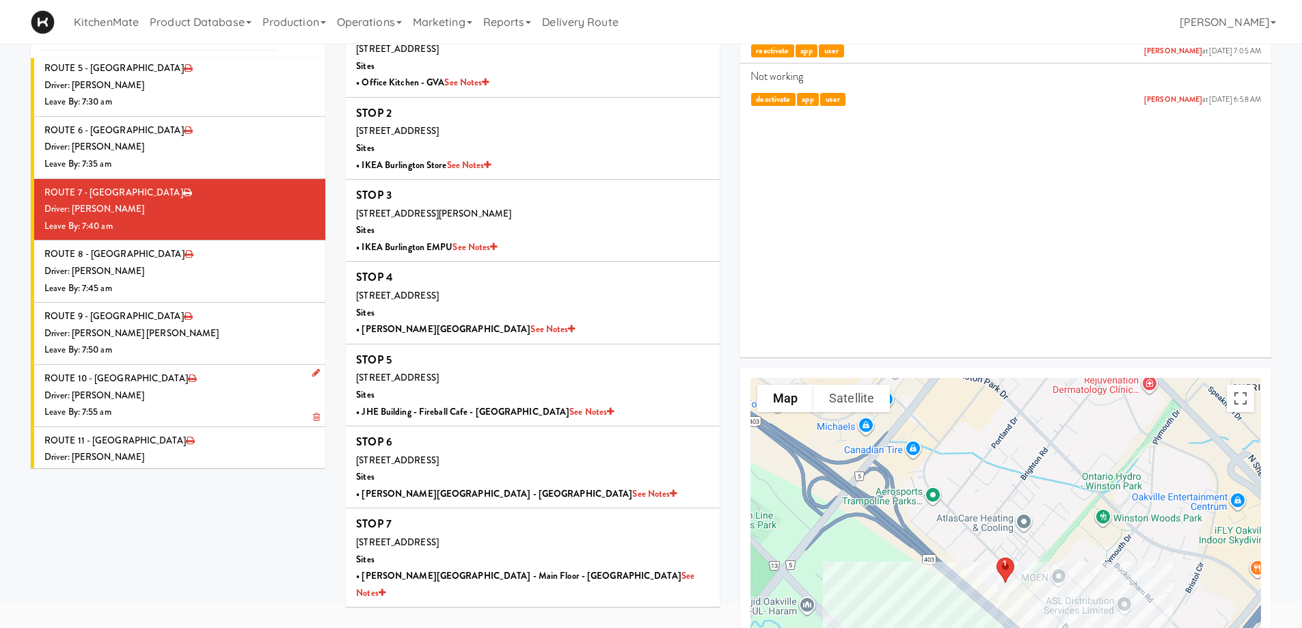
scroll to position [345, 0]
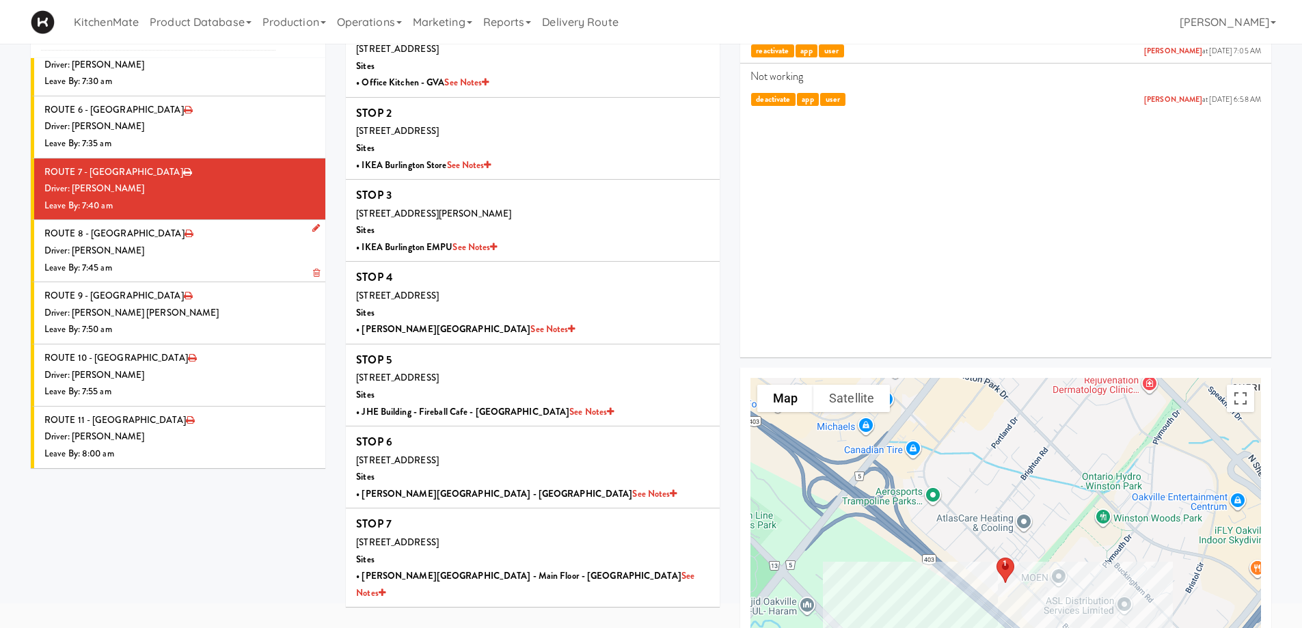
click at [193, 253] on div "Driver: [PERSON_NAME]" at bounding box center [179, 251] width 271 height 17
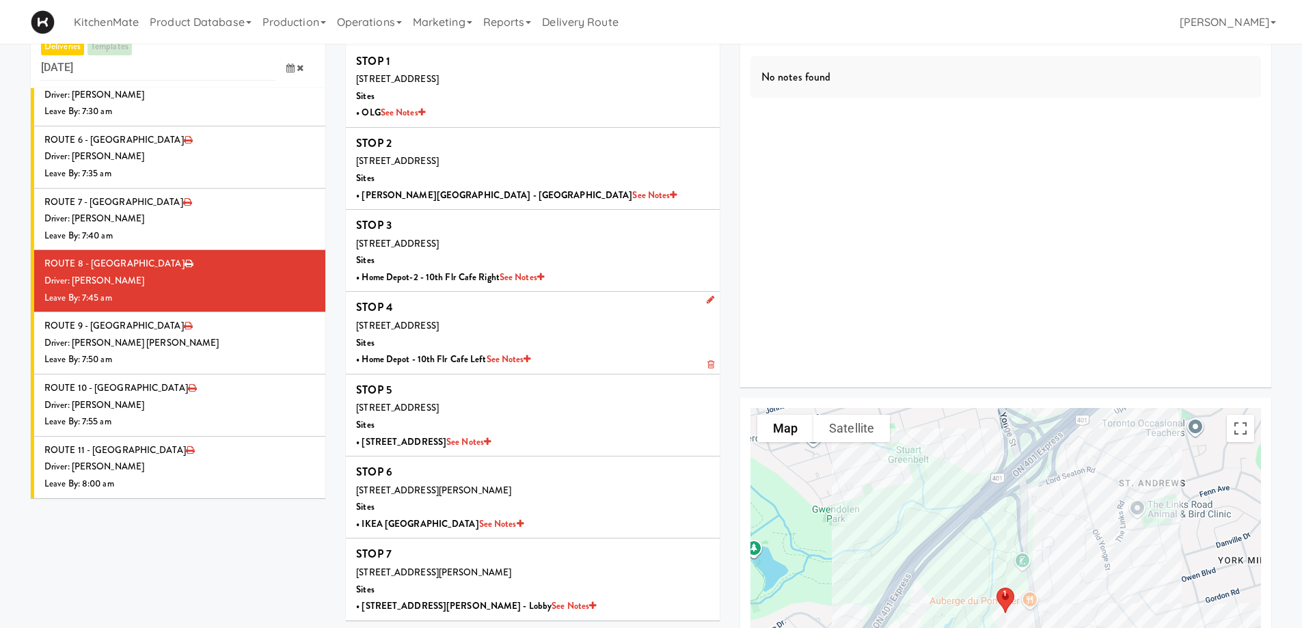
scroll to position [68, 0]
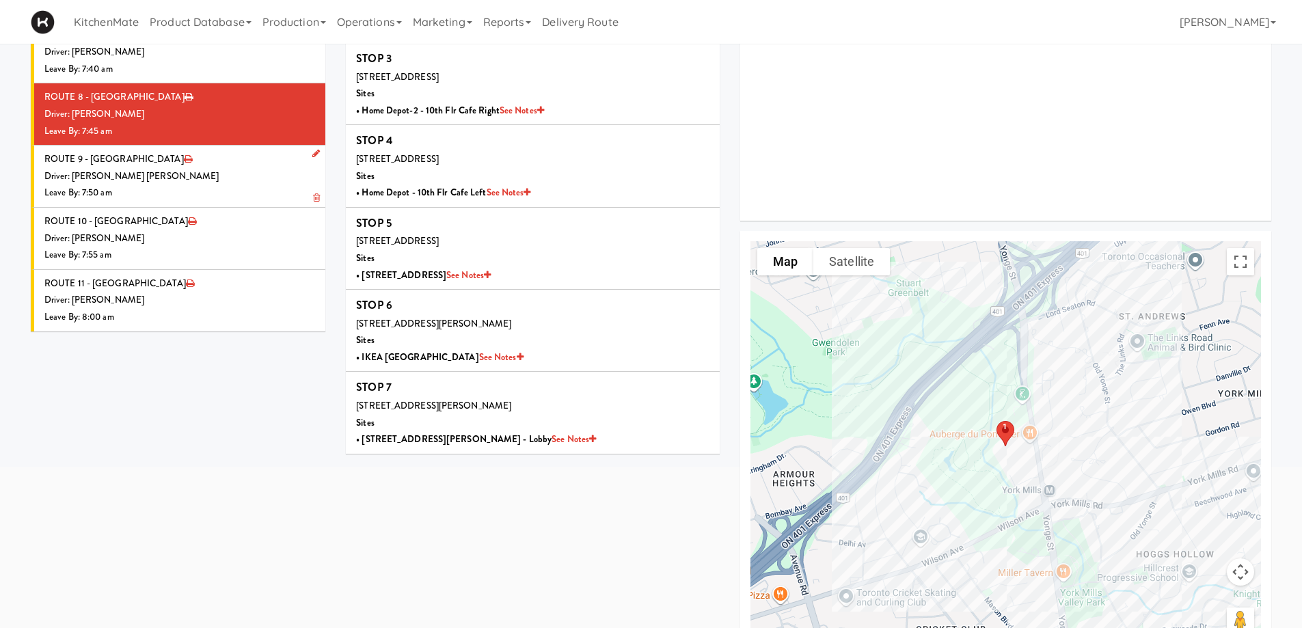
click at [218, 156] on li "ROUTE 9 - [GEOGRAPHIC_DATA] Driver: [PERSON_NAME] [PERSON_NAME] Leave By: 7:50 …" at bounding box center [178, 177] width 295 height 62
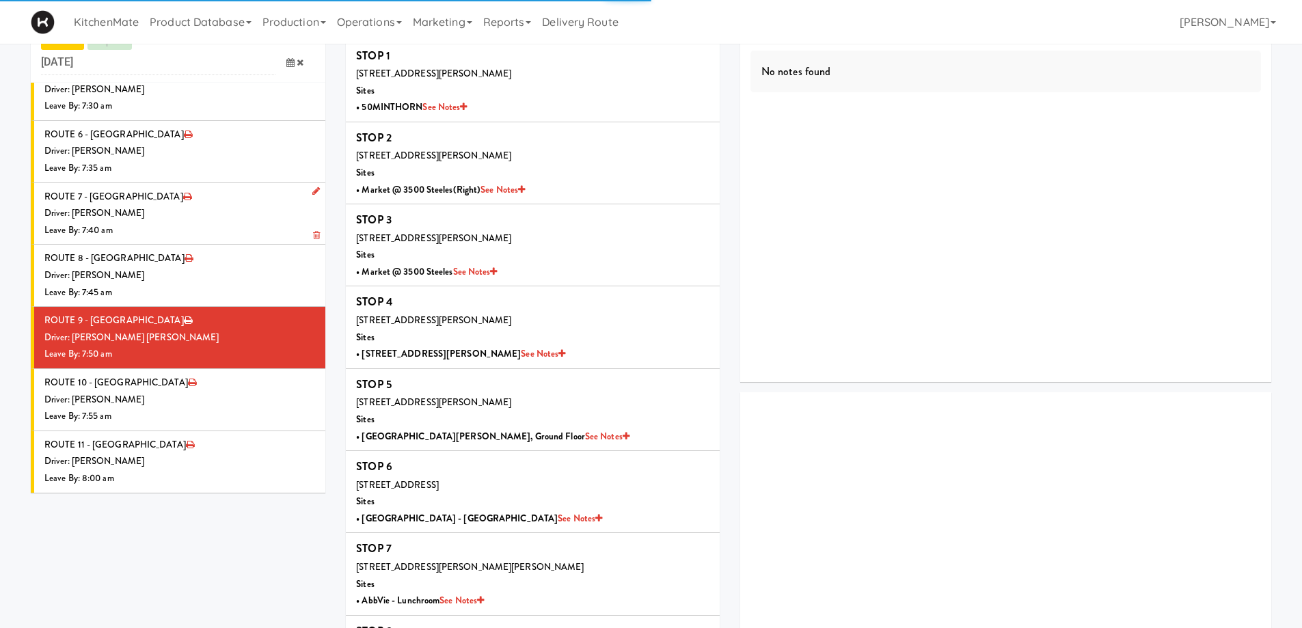
scroll to position [205, 0]
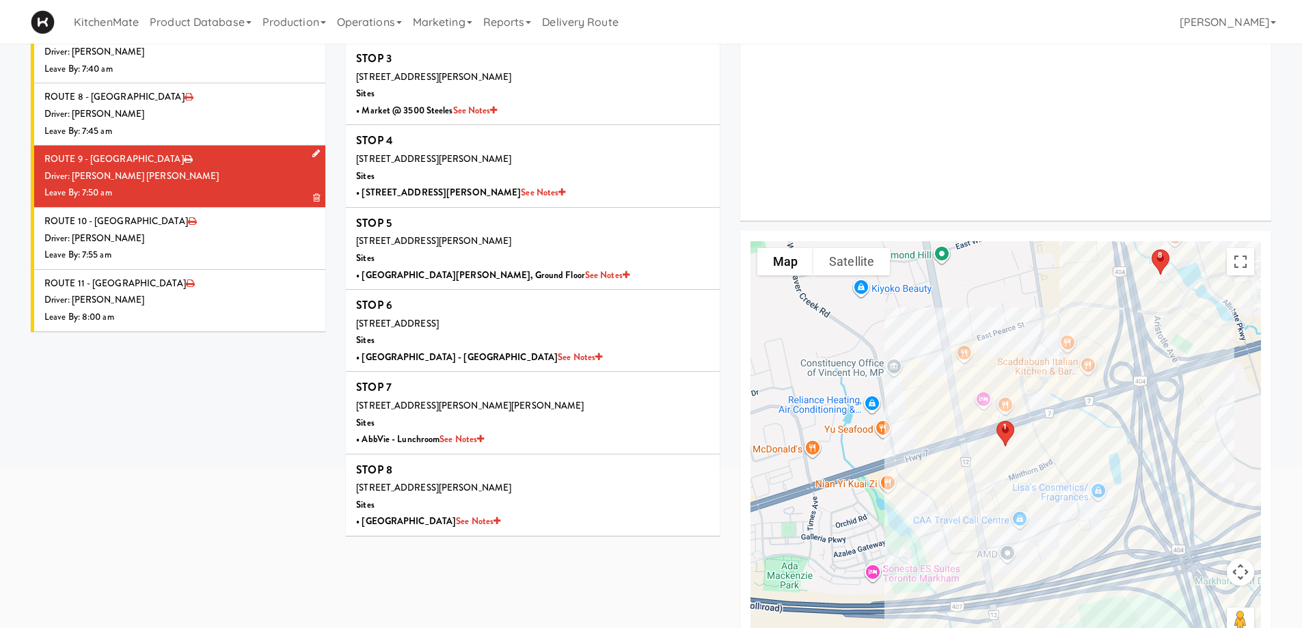
click at [241, 161] on li "ROUTE 9 - [GEOGRAPHIC_DATA] Driver: [PERSON_NAME] [PERSON_NAME] Leave By: 7:50 …" at bounding box center [178, 177] width 295 height 62
click at [177, 237] on div "Driver: [PERSON_NAME]" at bounding box center [179, 238] width 271 height 17
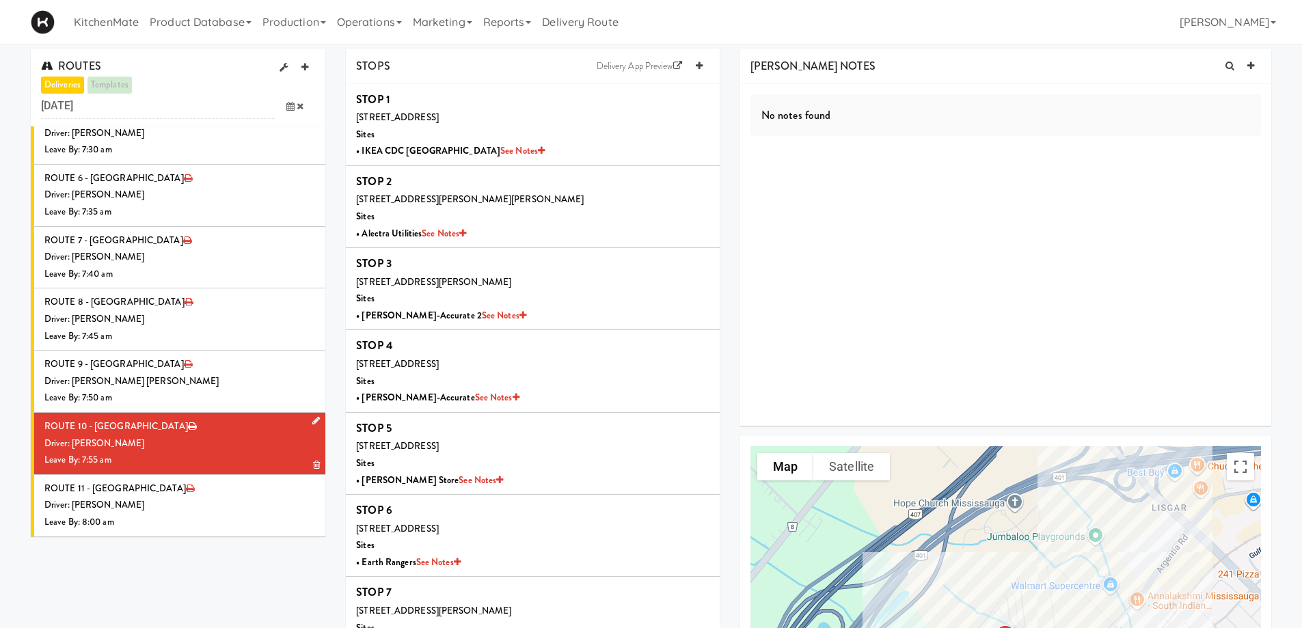
click at [200, 445] on div "Driver: [PERSON_NAME]" at bounding box center [179, 444] width 271 height 17
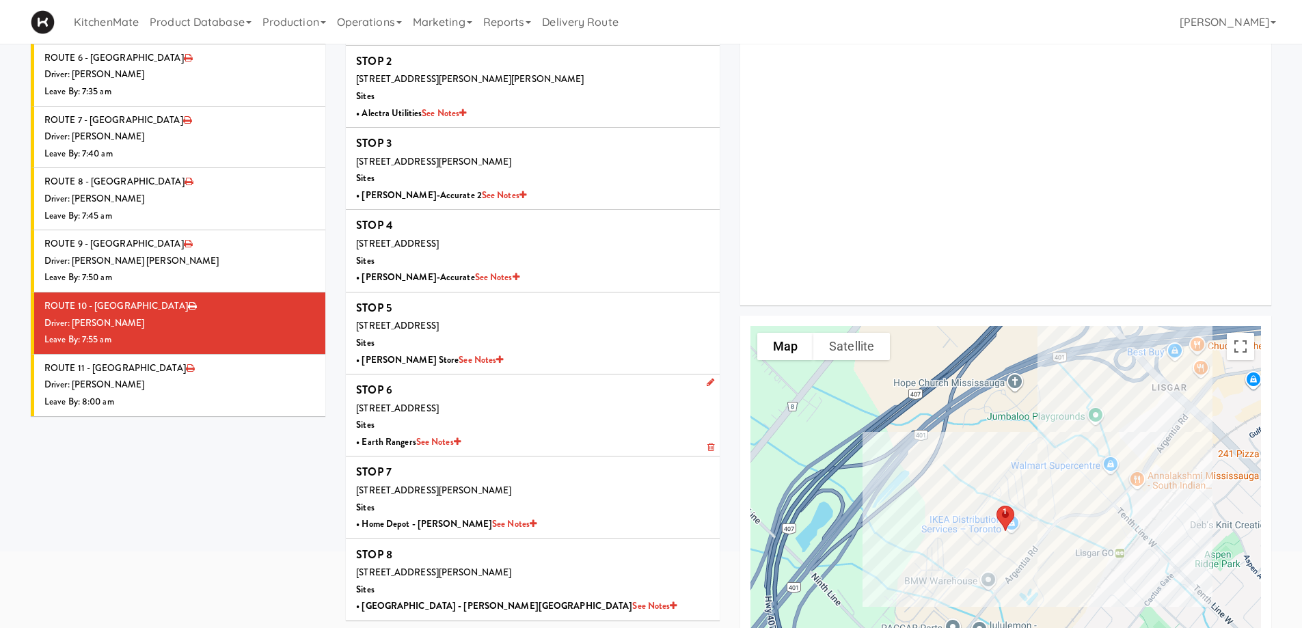
scroll to position [205, 0]
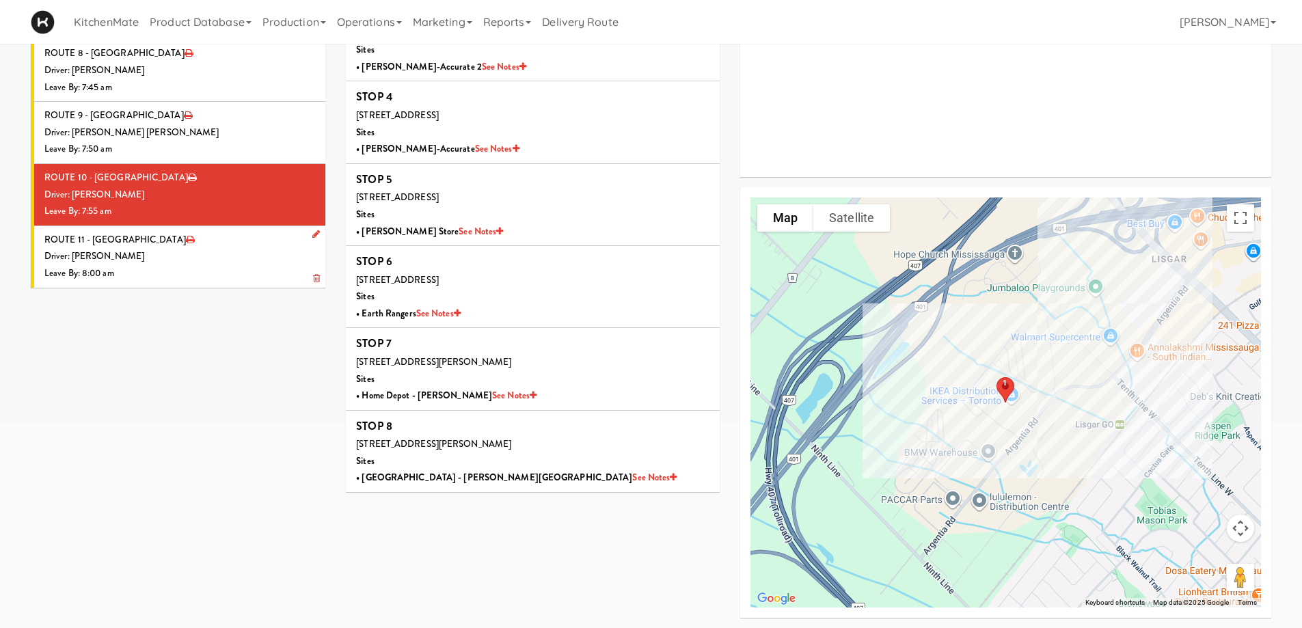
click at [169, 262] on div "Driver: [PERSON_NAME]" at bounding box center [179, 256] width 271 height 17
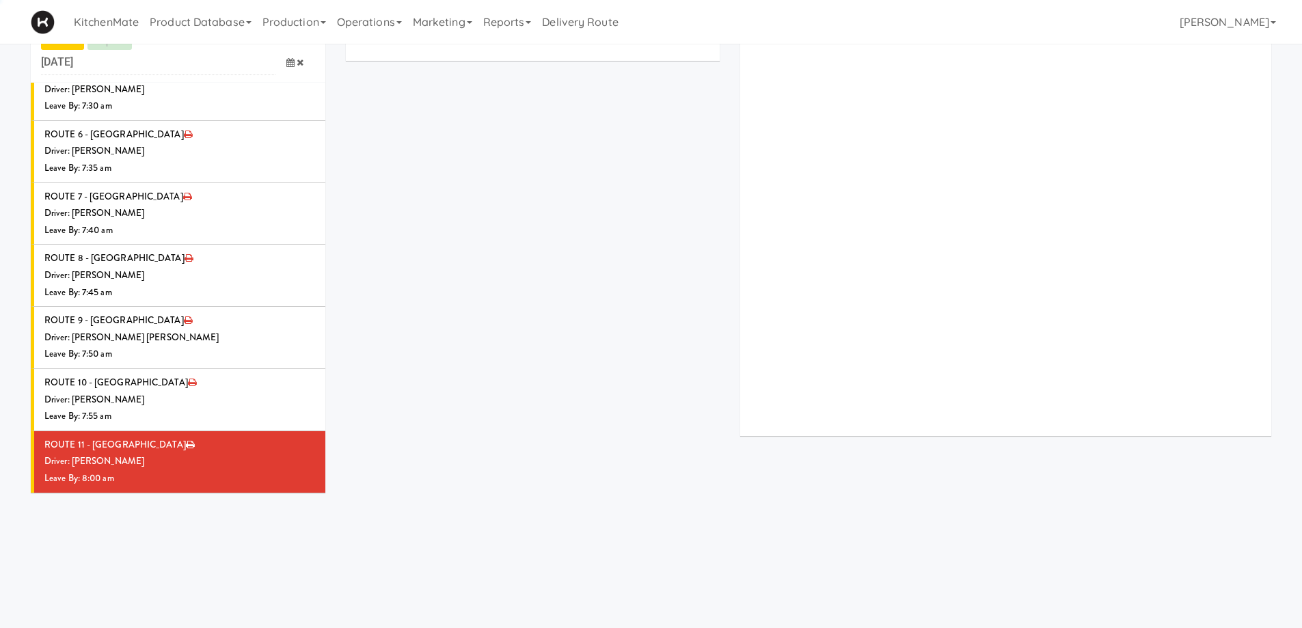
scroll to position [249, 0]
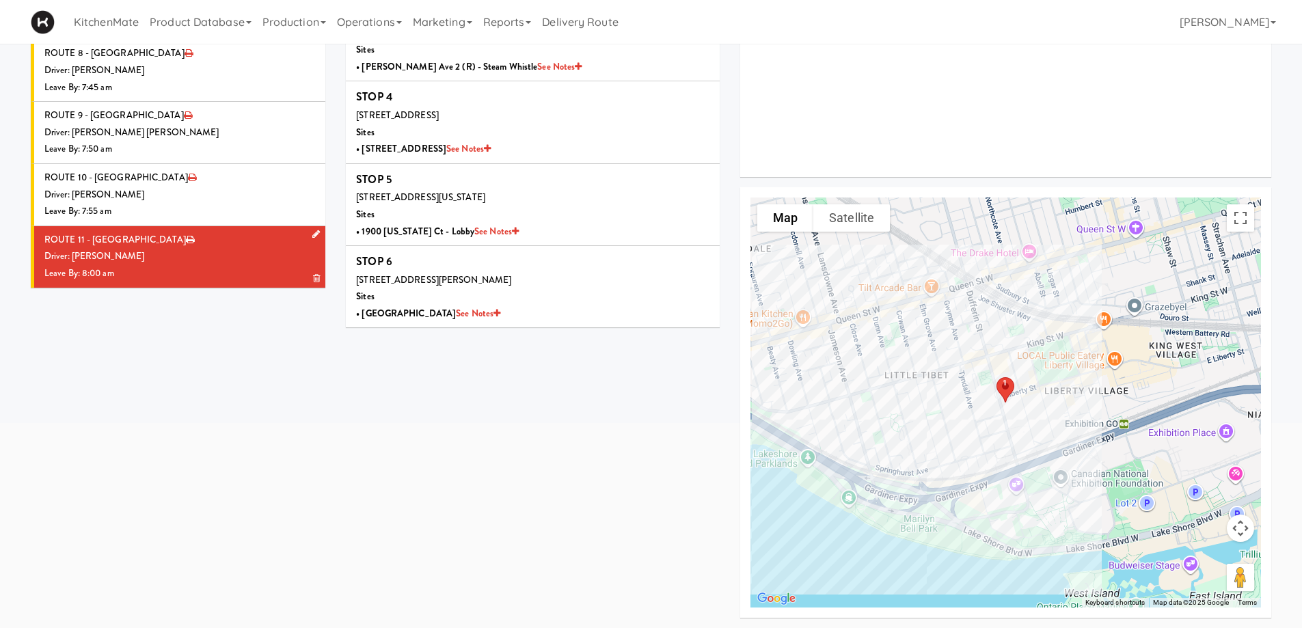
click at [202, 254] on div "Driver: [PERSON_NAME]" at bounding box center [179, 256] width 271 height 17
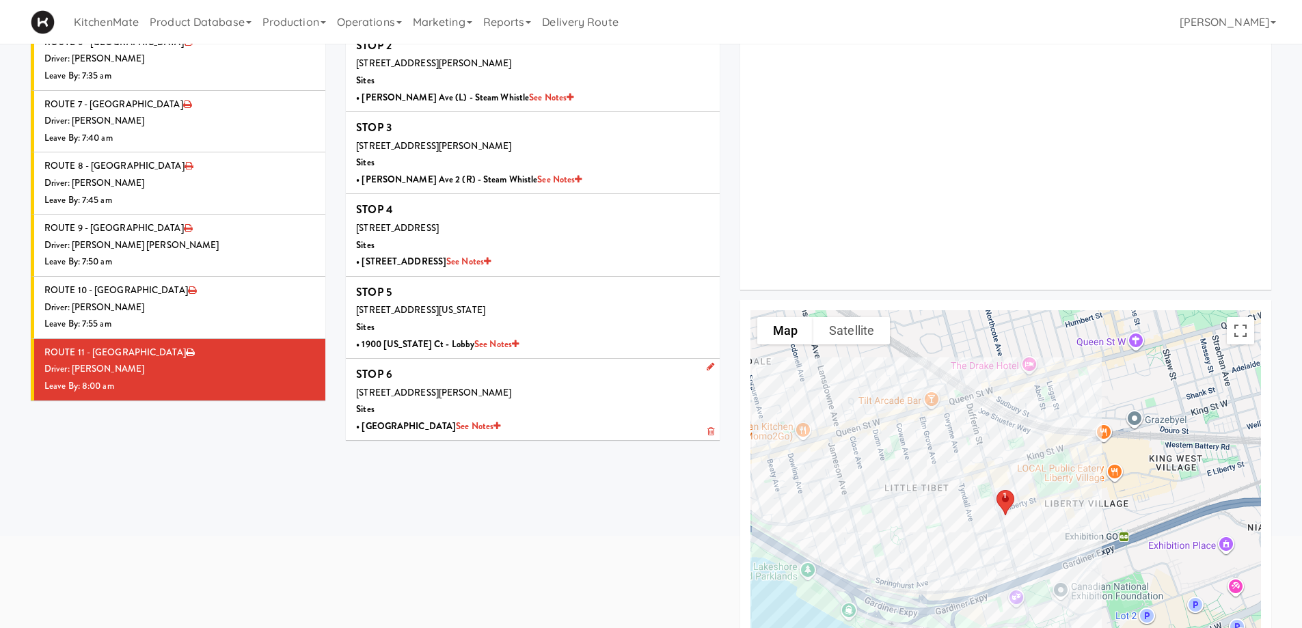
scroll to position [137, 0]
click at [449, 507] on div "STOPS Delivery App Preview STOP 1 219 Dufferin St, Toronto, ON, CA Sites • Will…" at bounding box center [809, 326] width 946 height 828
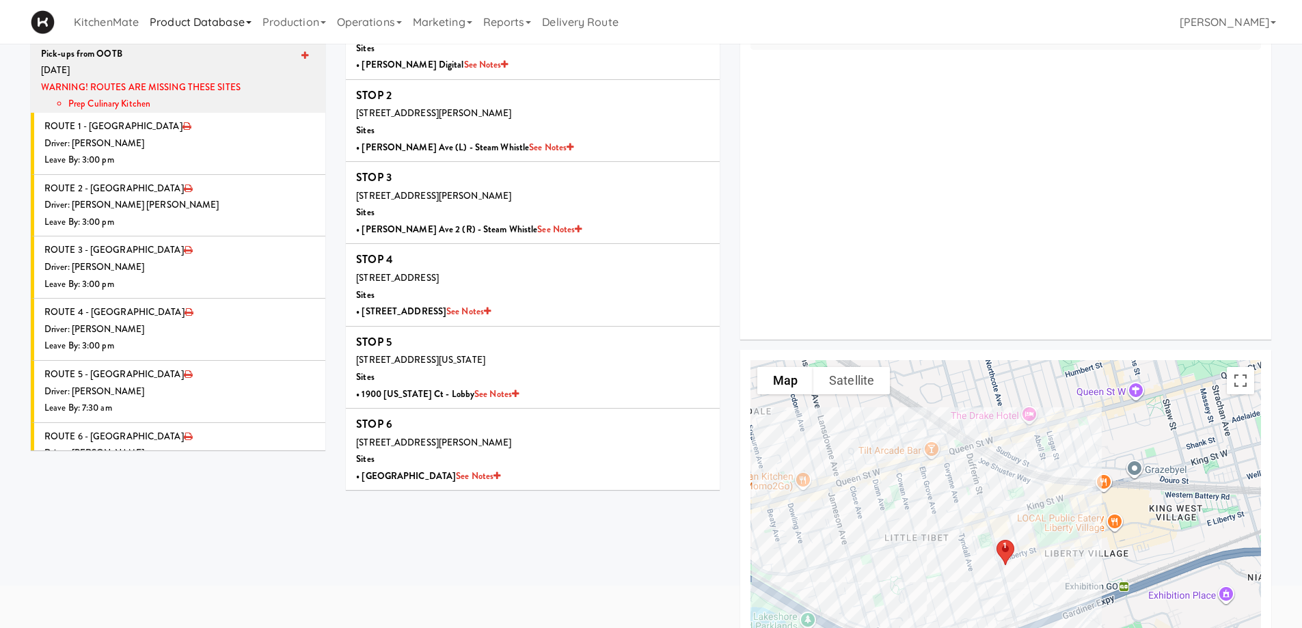
scroll to position [0, 0]
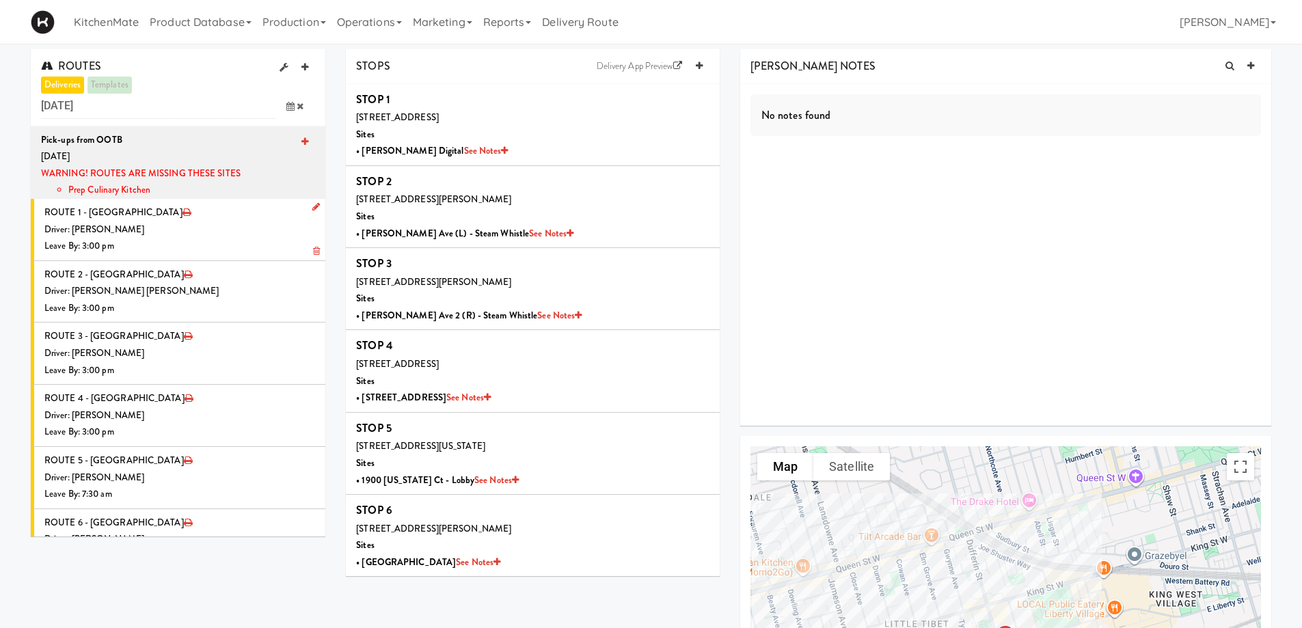
click at [312, 206] on icon at bounding box center [316, 206] width 8 height 9
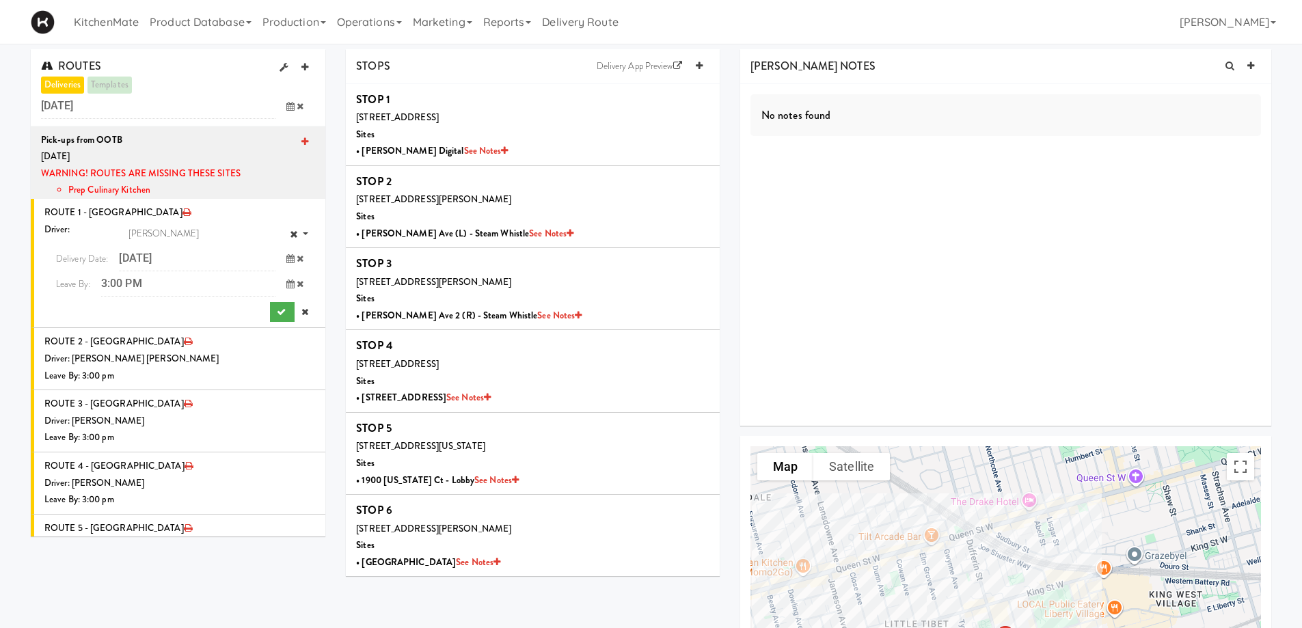
click at [286, 258] on icon at bounding box center [290, 258] width 8 height 9
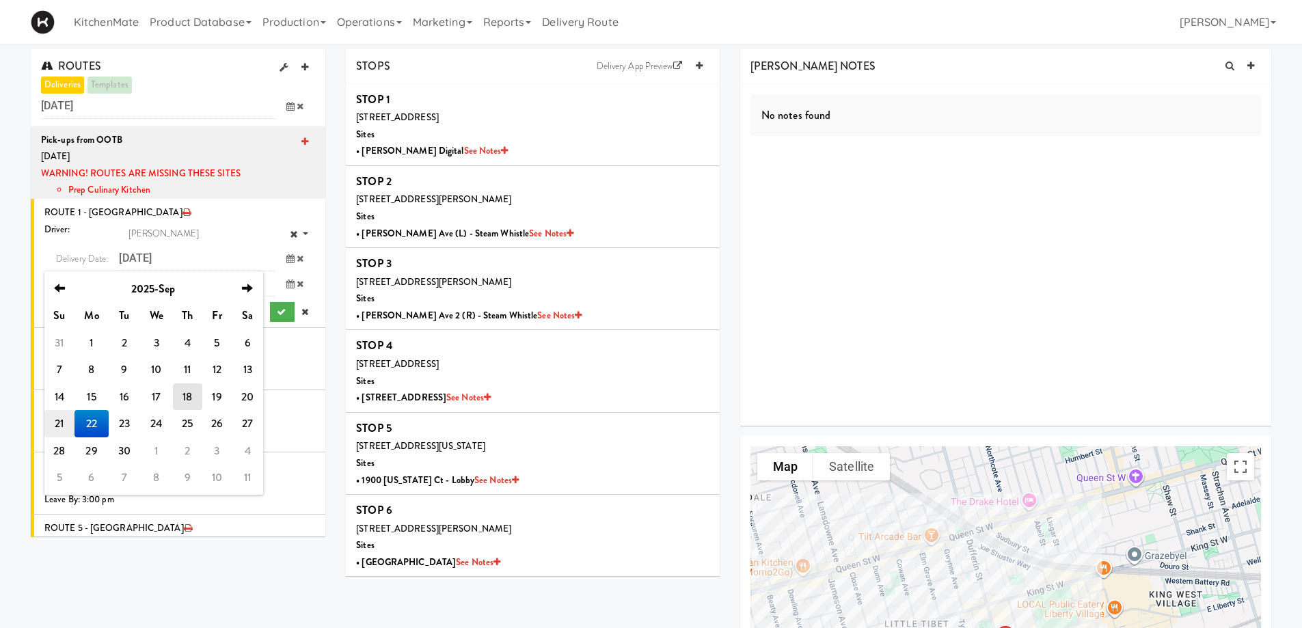
click at [57, 424] on td "21" at bounding box center [59, 423] width 30 height 27
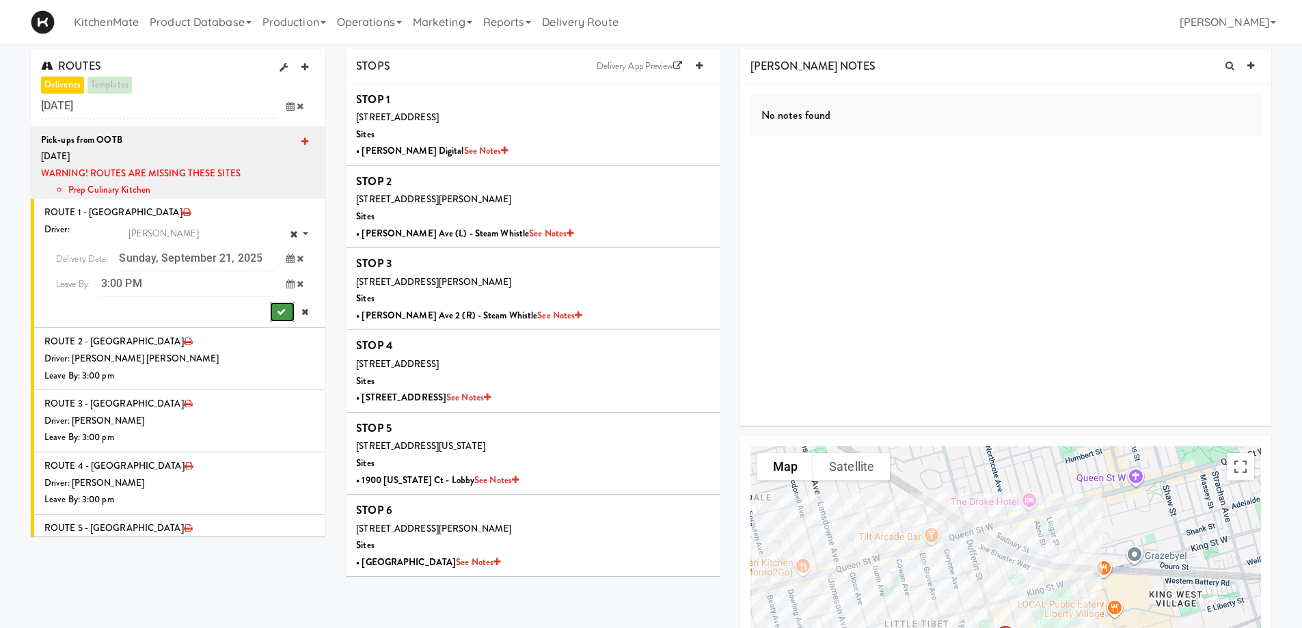
click at [270, 306] on button "submit" at bounding box center [282, 312] width 25 height 21
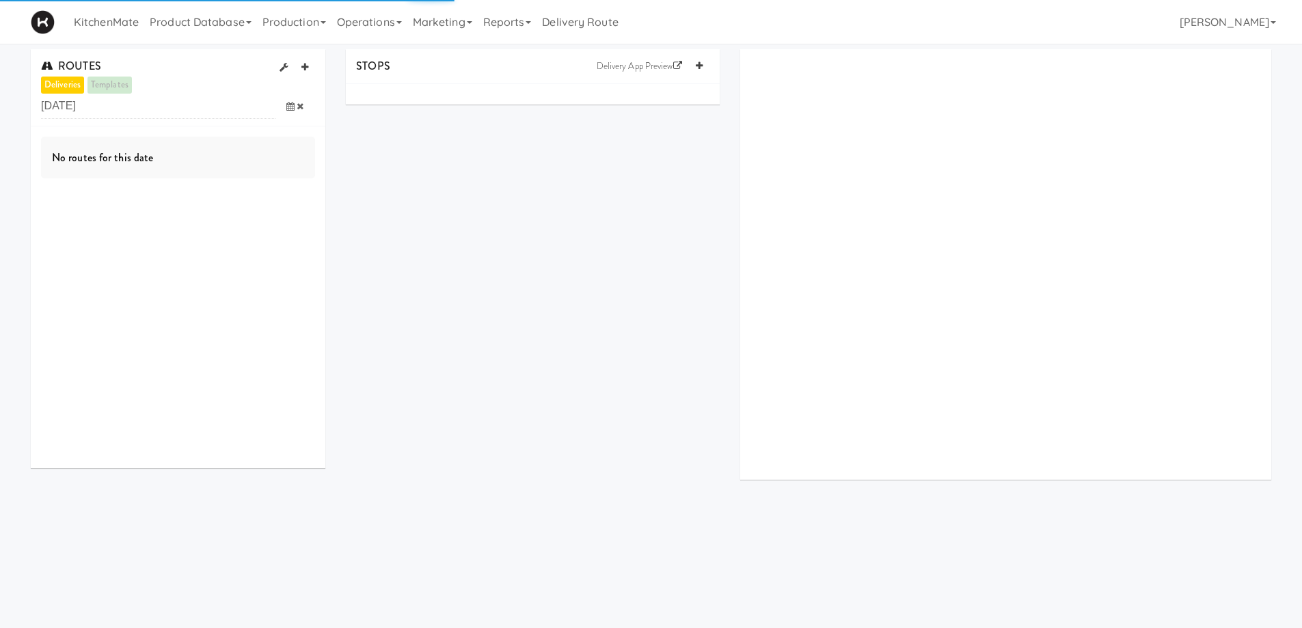
click at [289, 107] on icon at bounding box center [290, 106] width 8 height 9
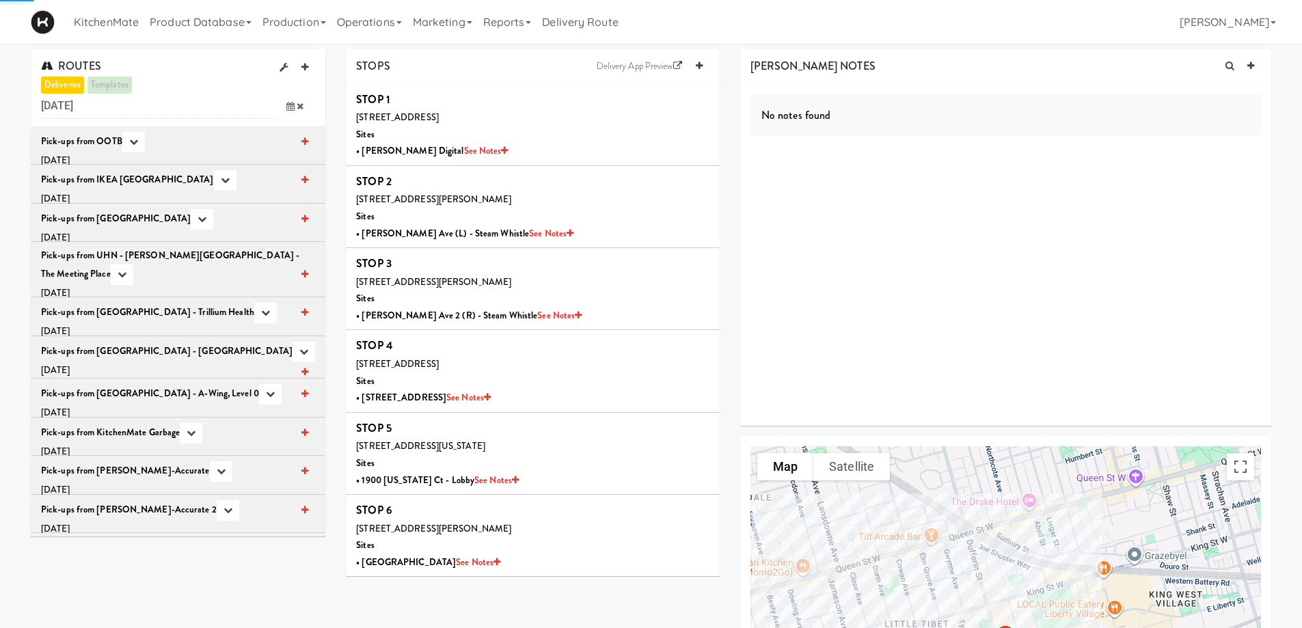
click at [288, 107] on icon at bounding box center [290, 106] width 8 height 9
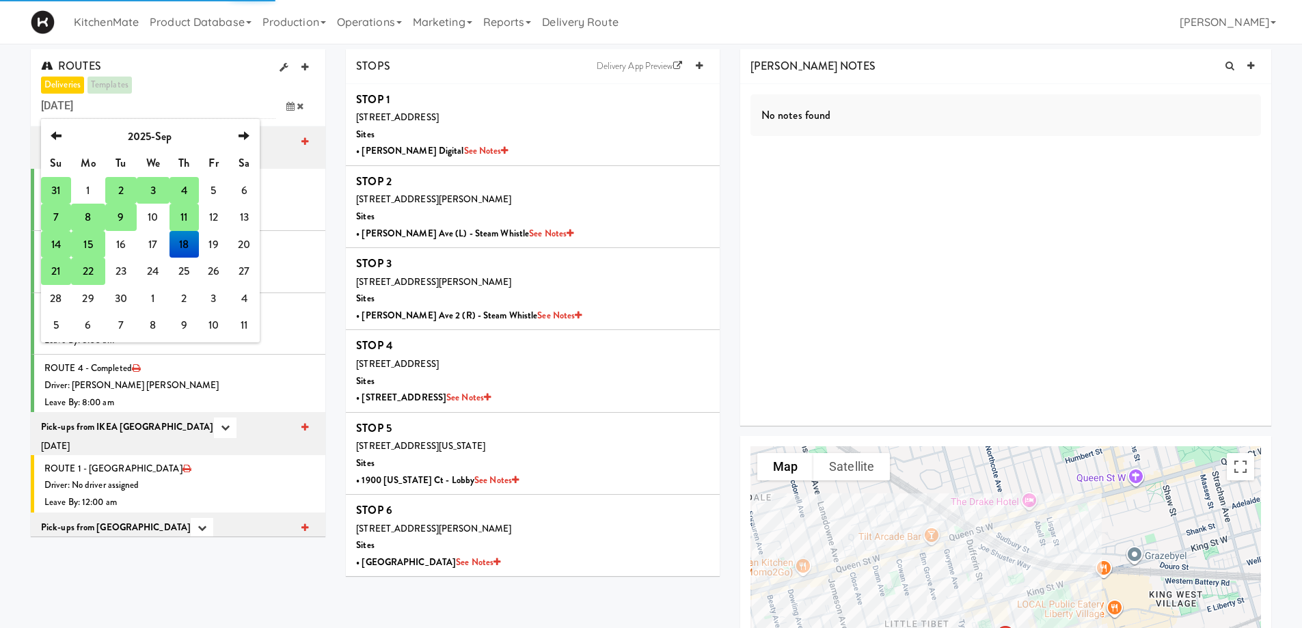
click at [84, 272] on td "22" at bounding box center [88, 271] width 34 height 27
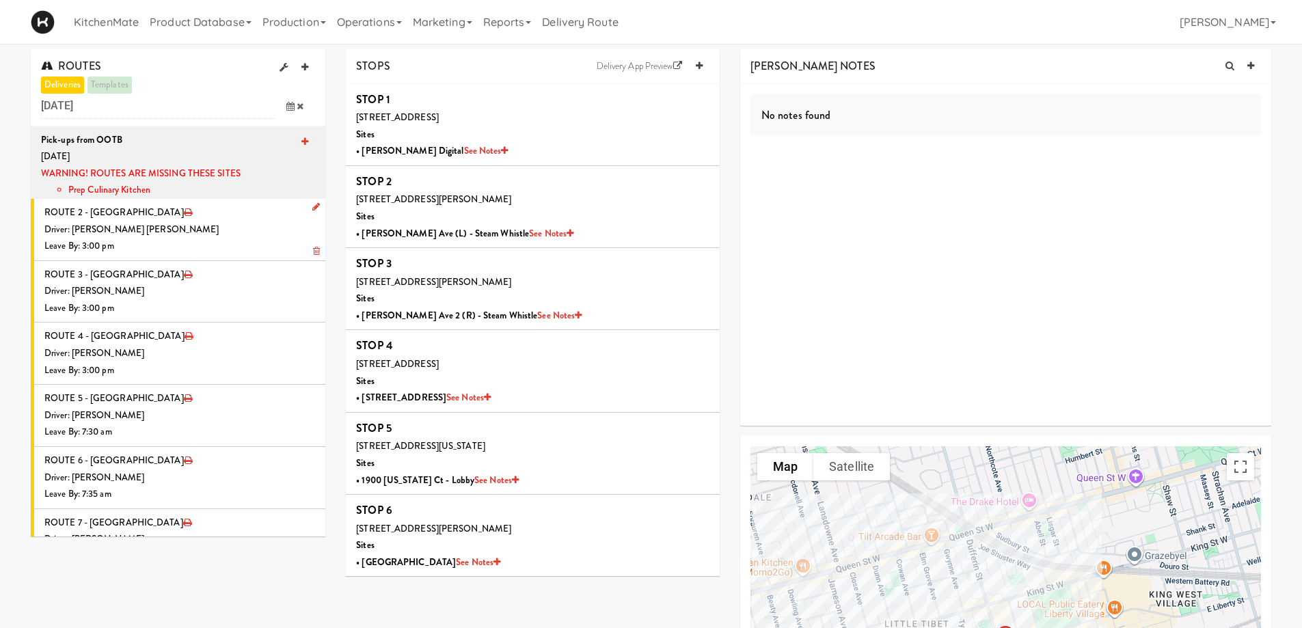
click at [312, 206] on icon at bounding box center [316, 206] width 8 height 9
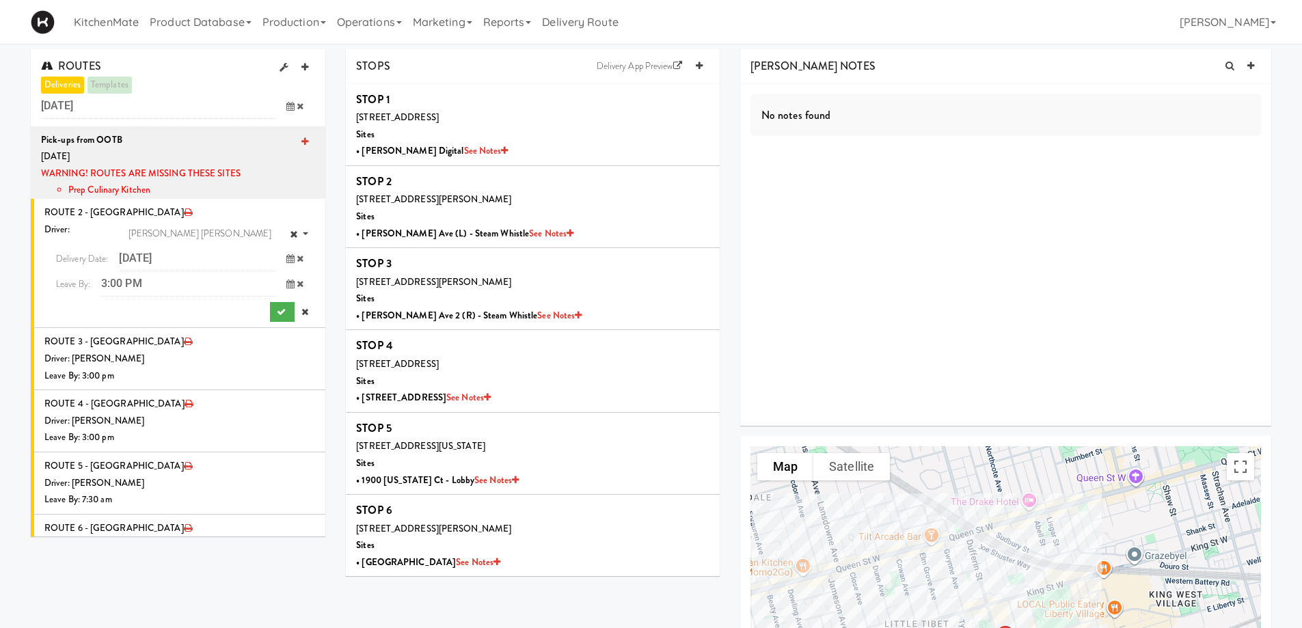
click at [286, 257] on icon at bounding box center [290, 258] width 8 height 9
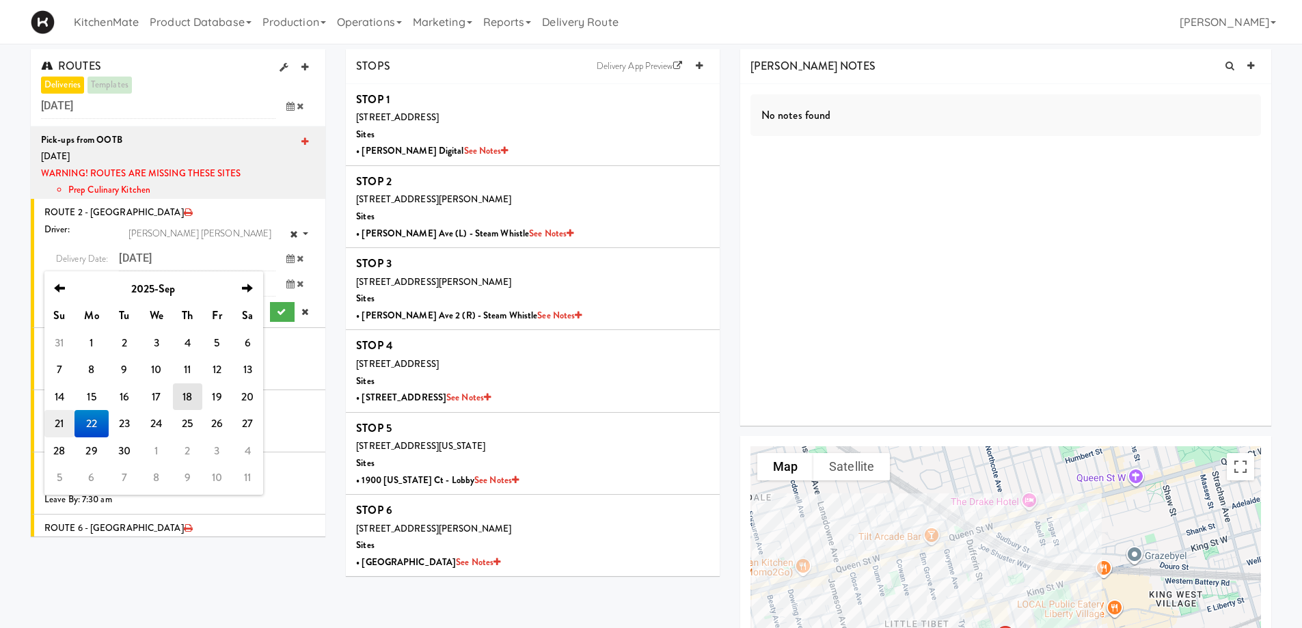
click at [65, 420] on td "21" at bounding box center [59, 423] width 30 height 27
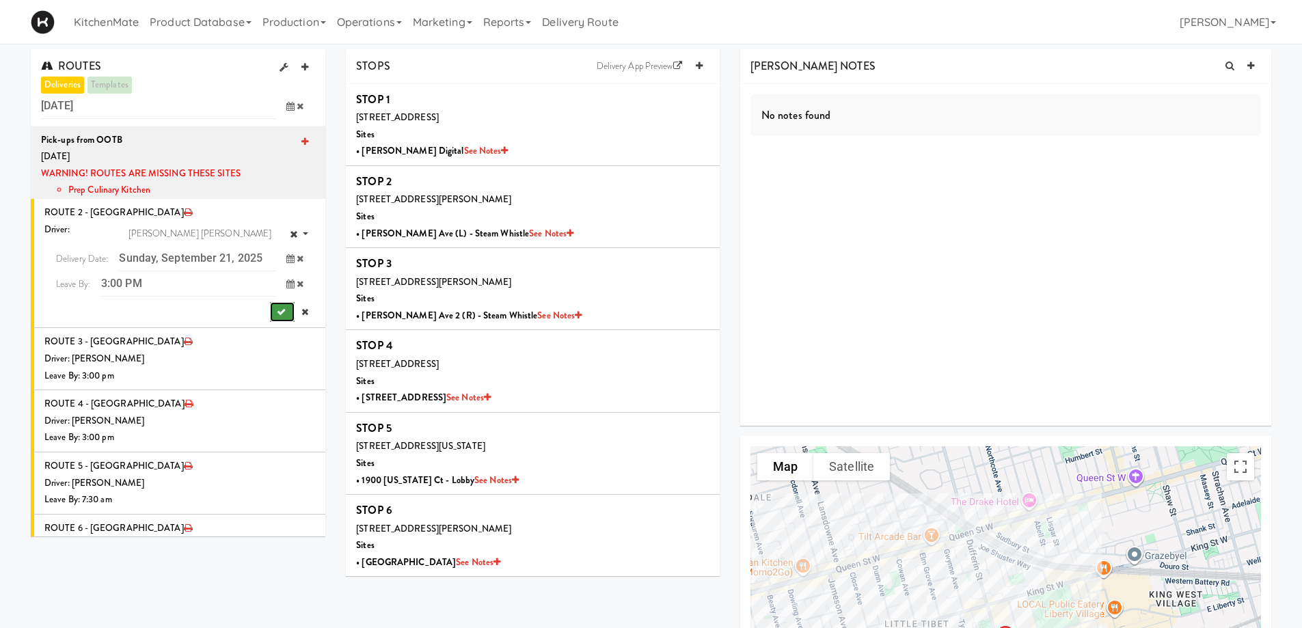
click at [276, 319] on button "submit" at bounding box center [282, 312] width 25 height 21
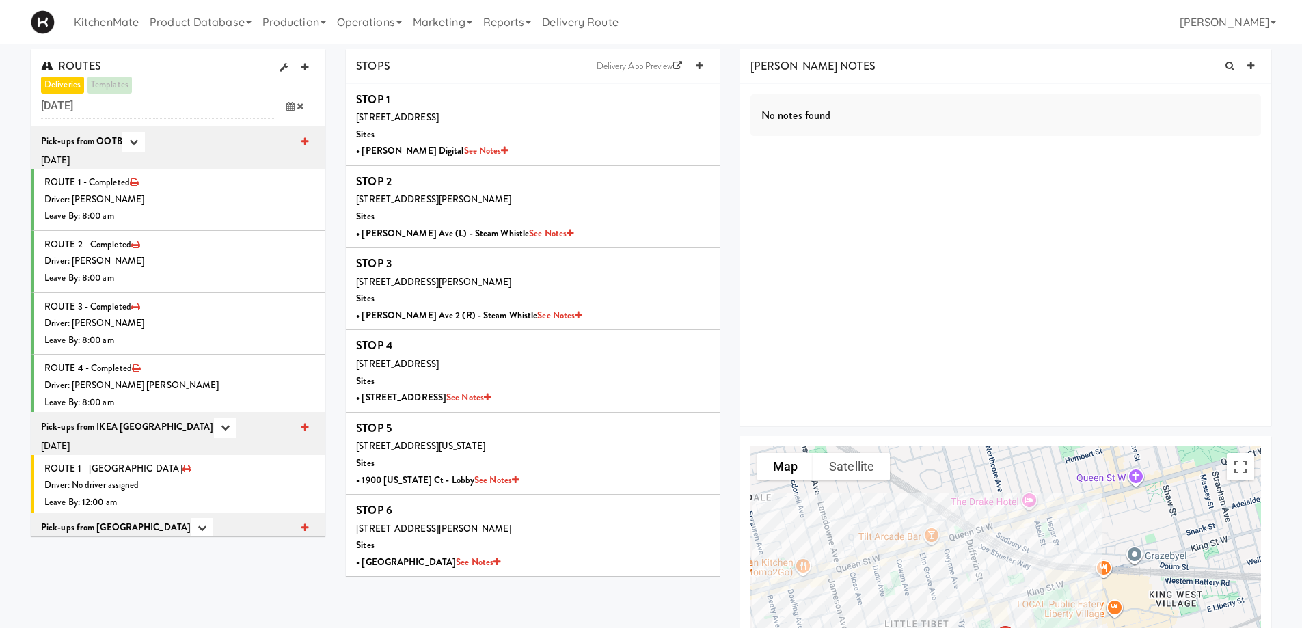
click at [291, 107] on icon at bounding box center [290, 106] width 8 height 9
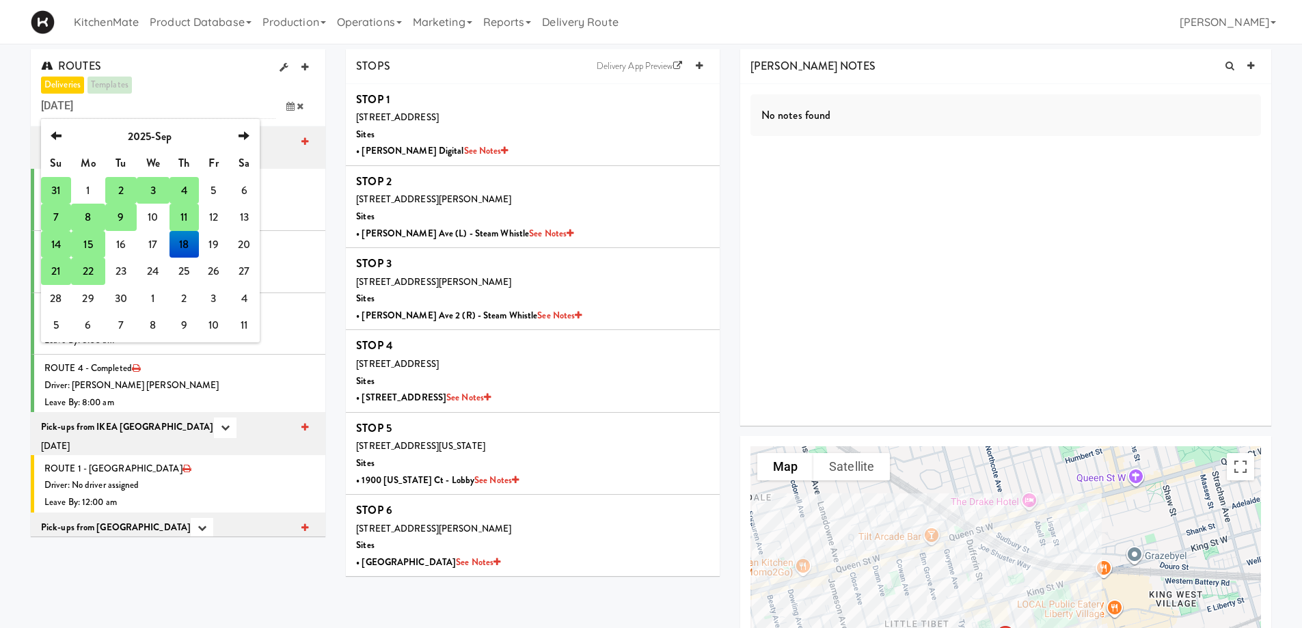
click at [88, 269] on td "22" at bounding box center [88, 271] width 34 height 27
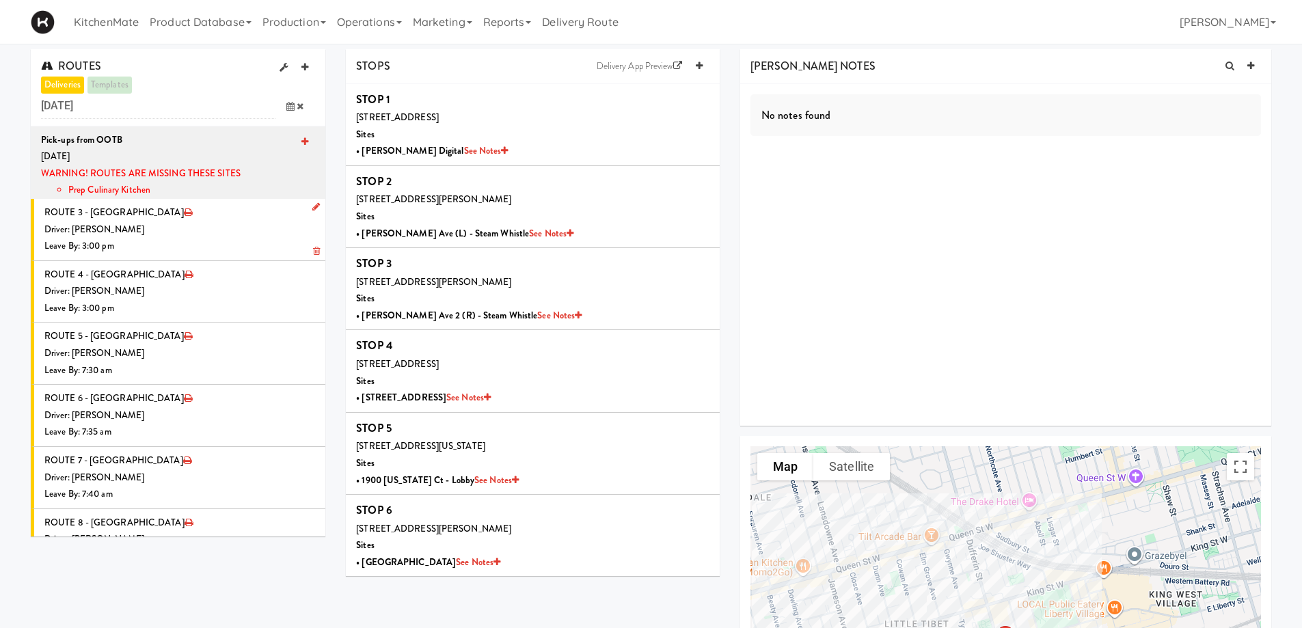
click at [312, 206] on icon at bounding box center [316, 206] width 8 height 9
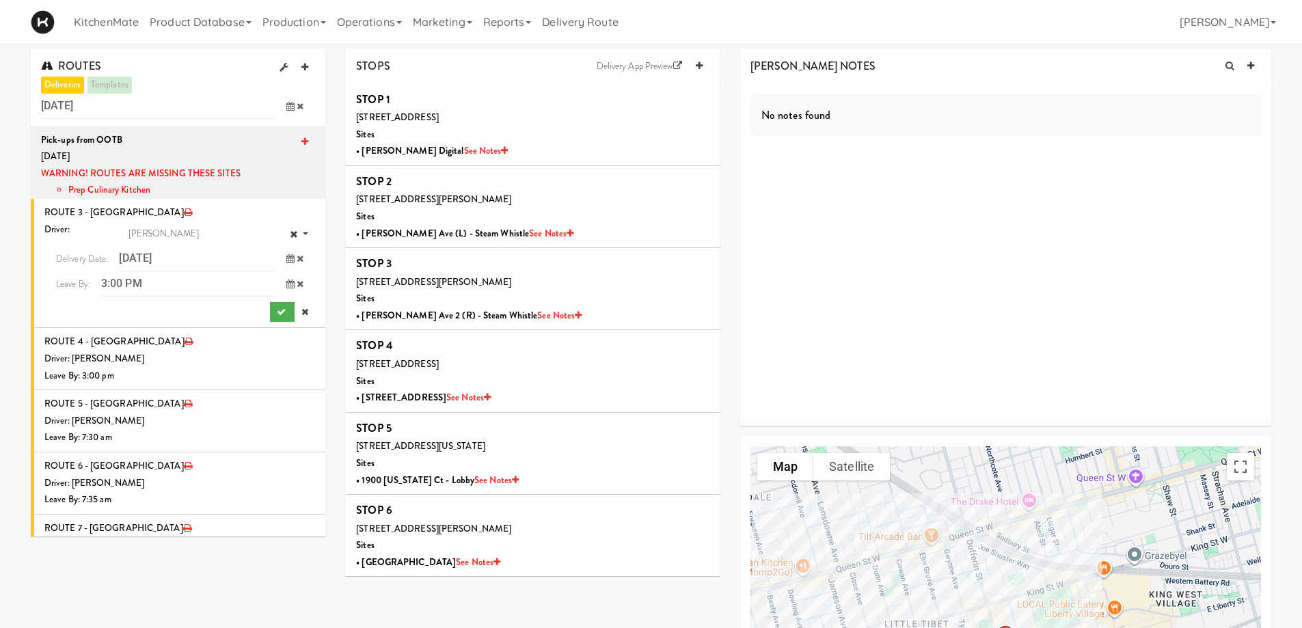
click at [286, 256] on icon at bounding box center [290, 258] width 8 height 9
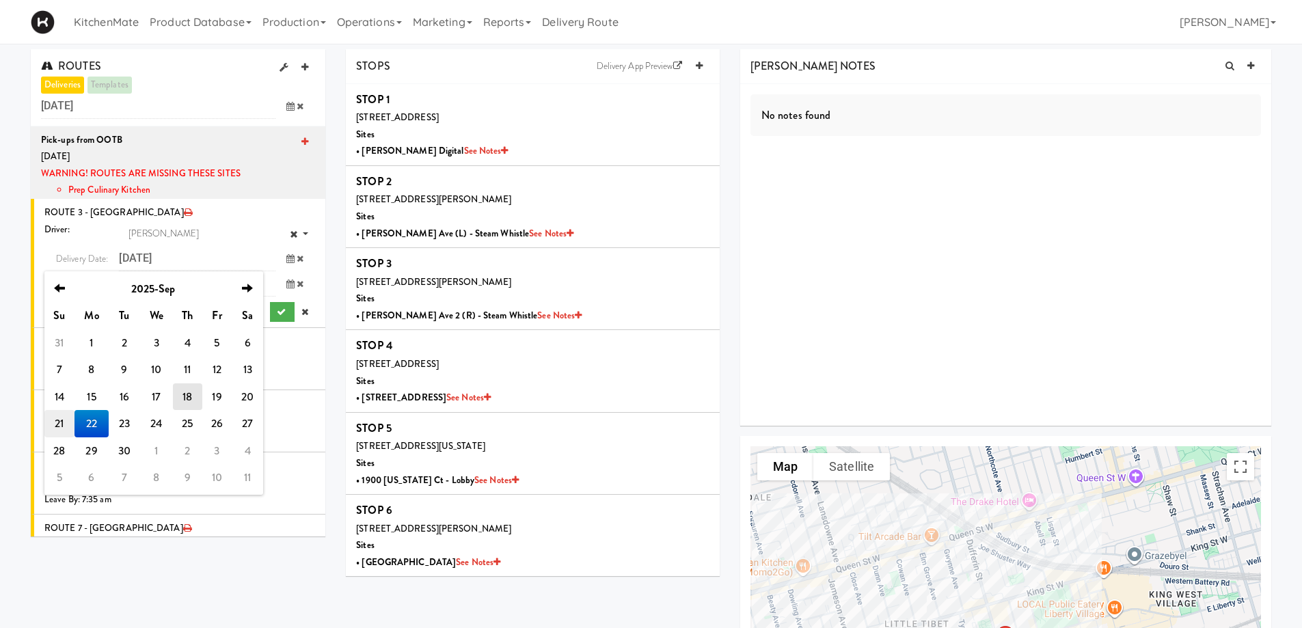
click at [63, 418] on td "21" at bounding box center [59, 423] width 30 height 27
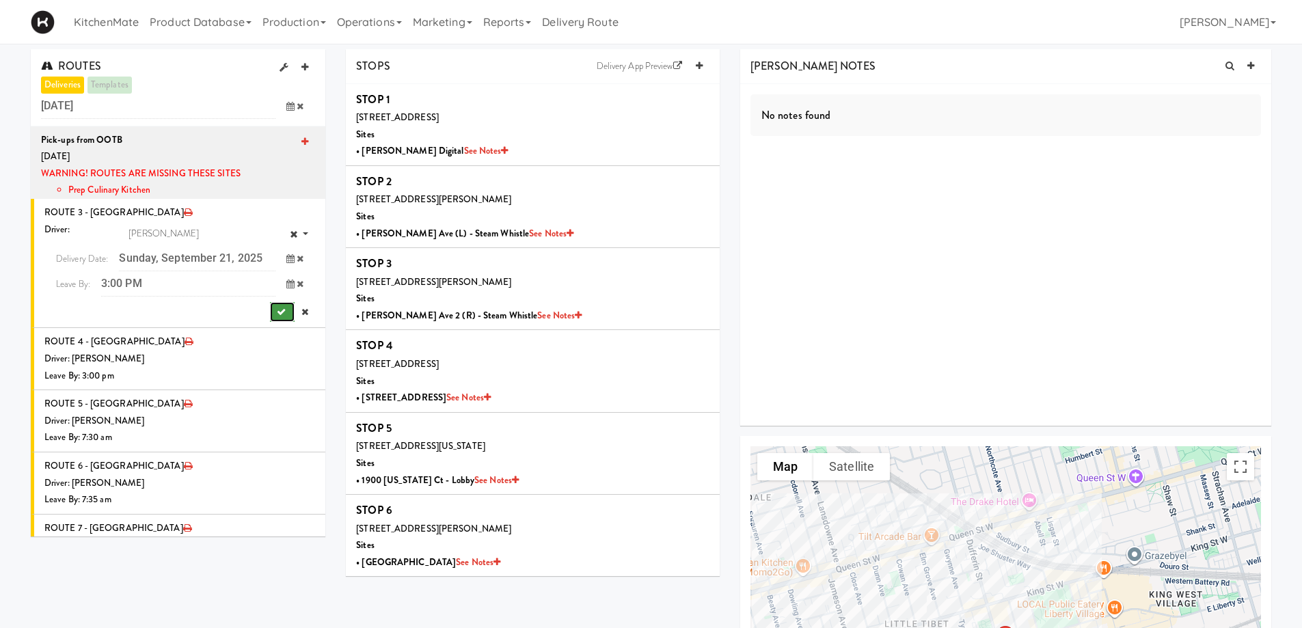
click at [277, 308] on icon "submit" at bounding box center [281, 312] width 9 height 9
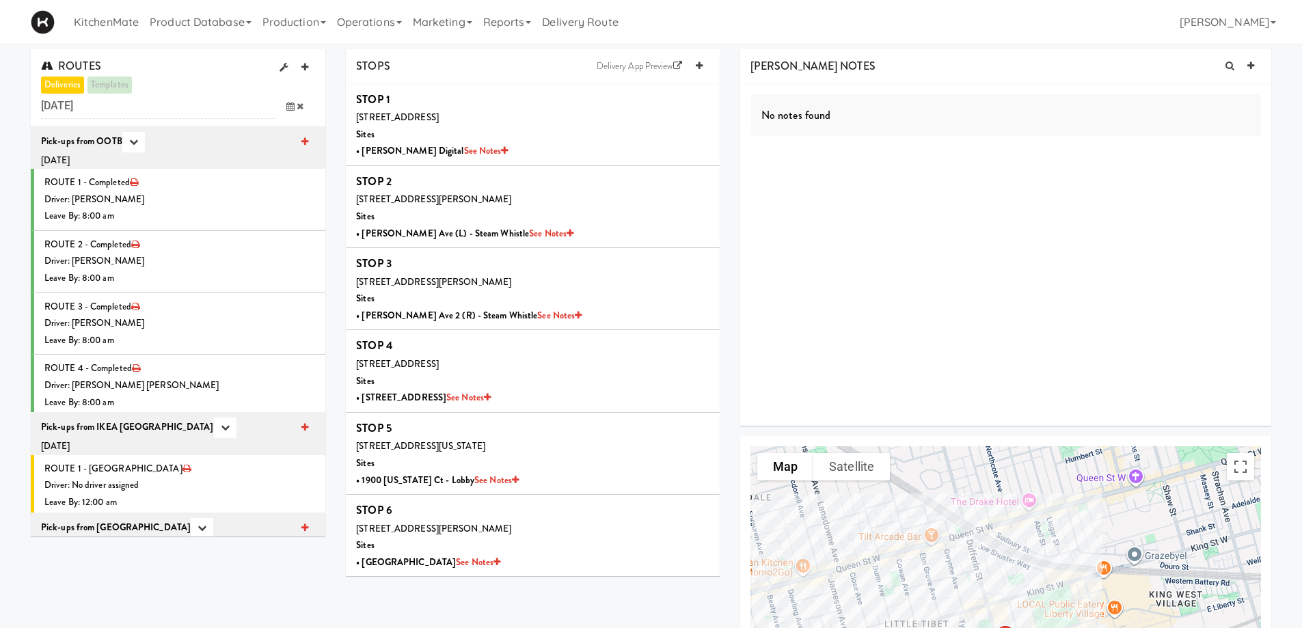
click at [289, 102] on icon at bounding box center [290, 106] width 8 height 9
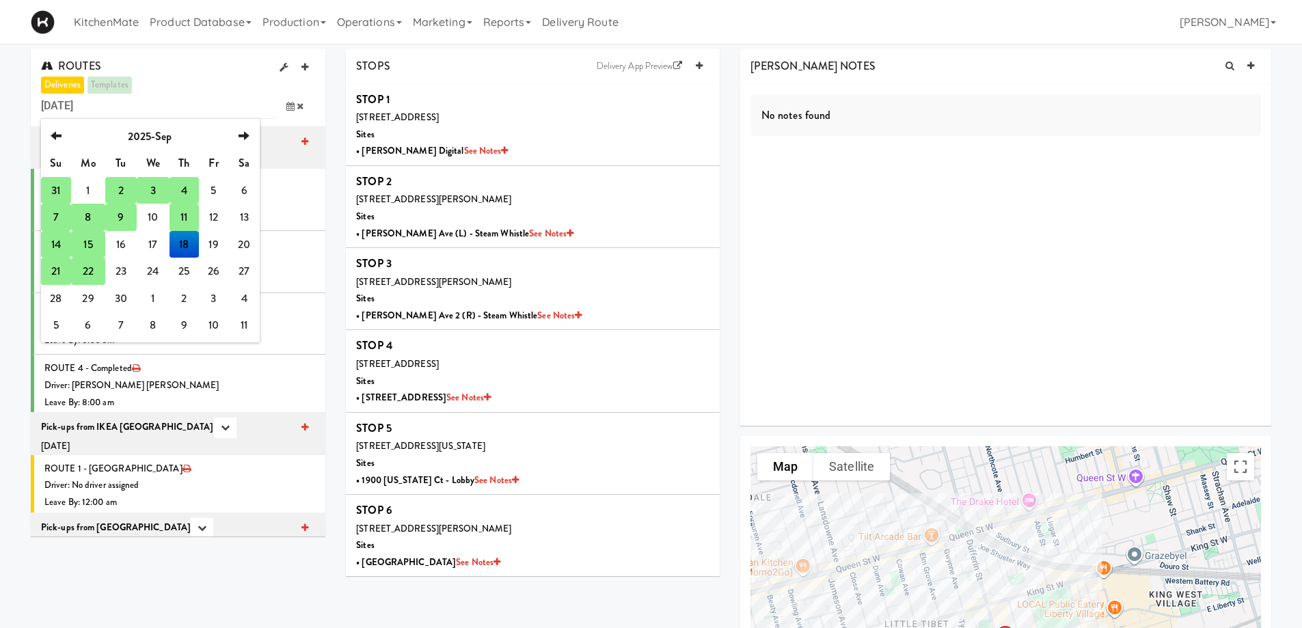
click at [92, 276] on td "22" at bounding box center [88, 271] width 34 height 27
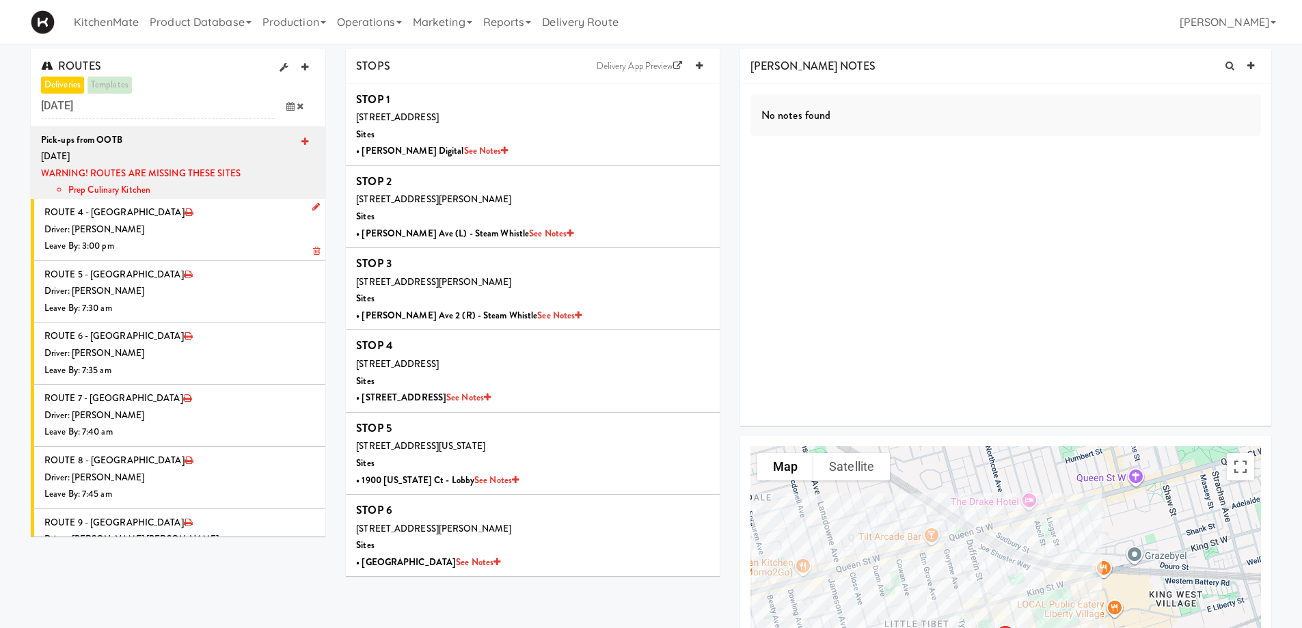
click at [312, 205] on icon at bounding box center [316, 206] width 8 height 9
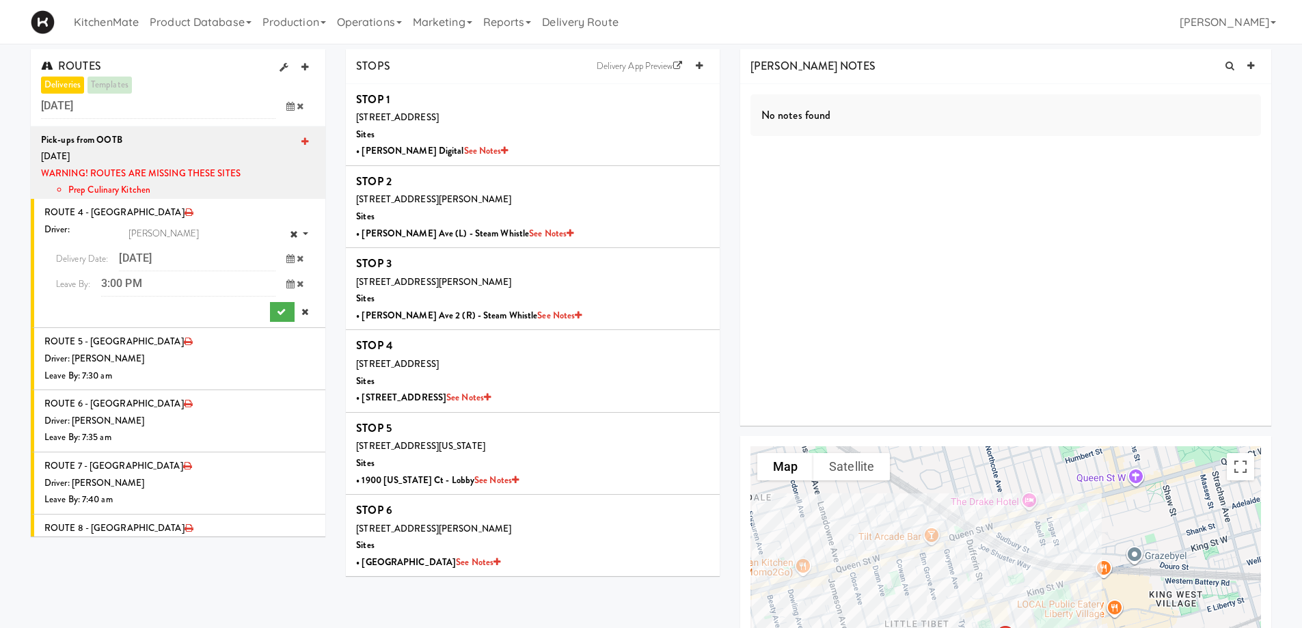
click at [286, 261] on icon at bounding box center [290, 258] width 8 height 9
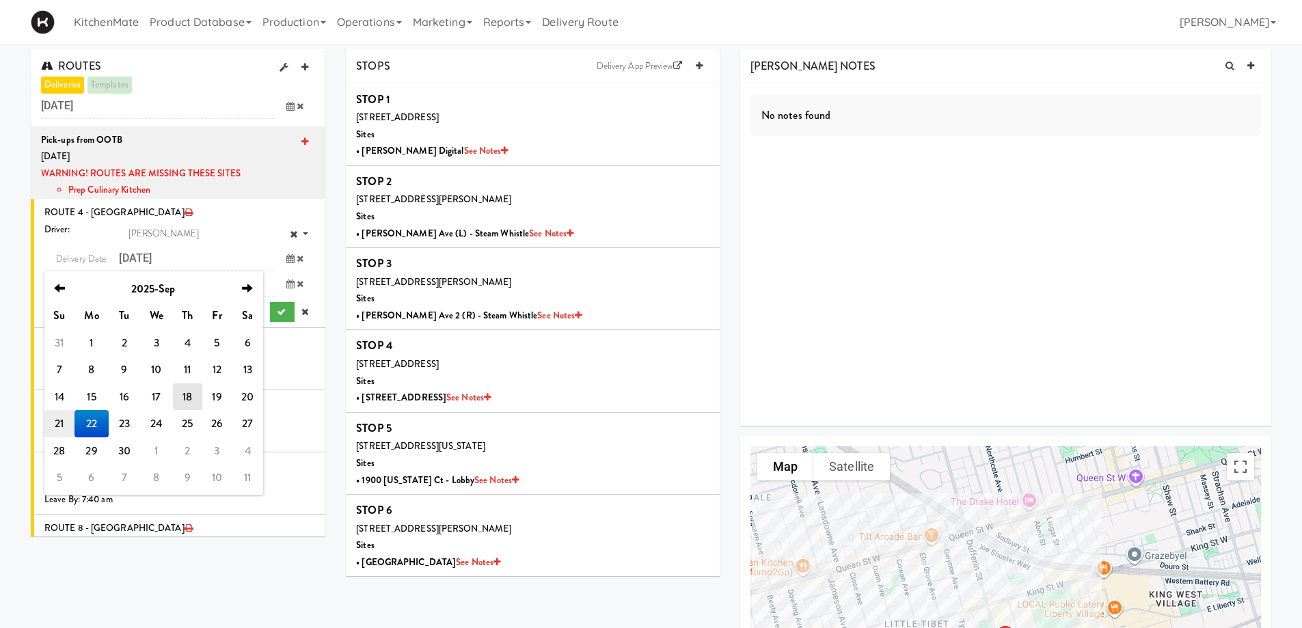
click at [66, 425] on td "21" at bounding box center [59, 423] width 30 height 27
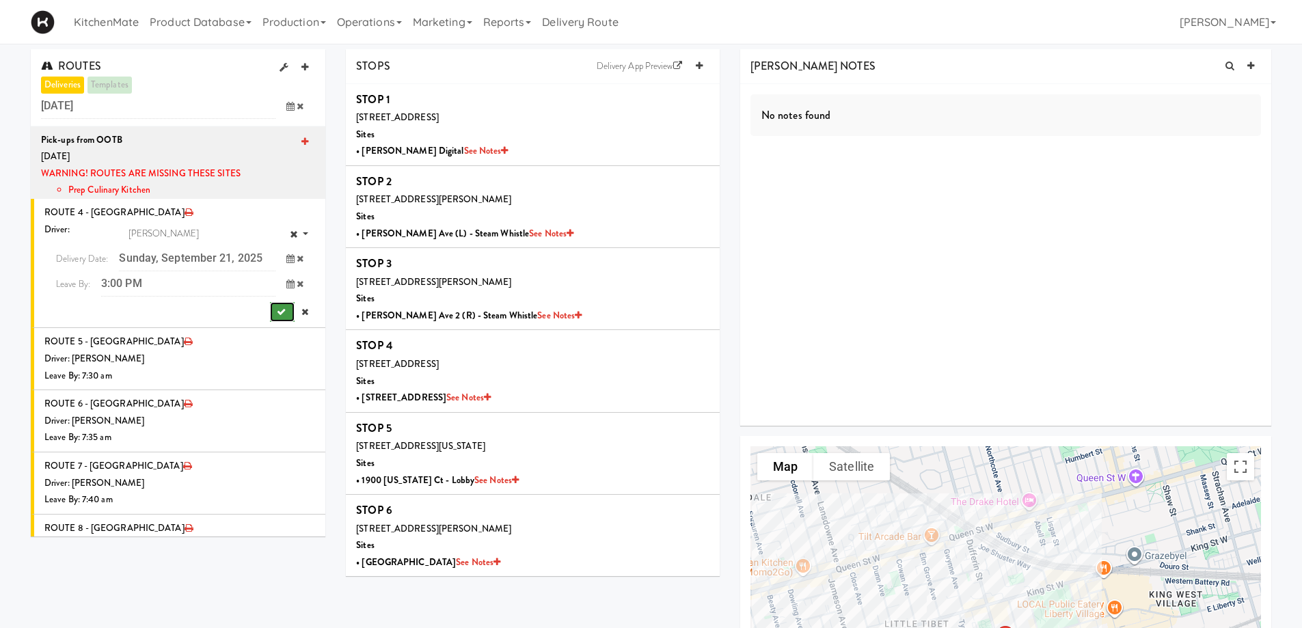
click at [277, 310] on icon "submit" at bounding box center [281, 312] width 9 height 9
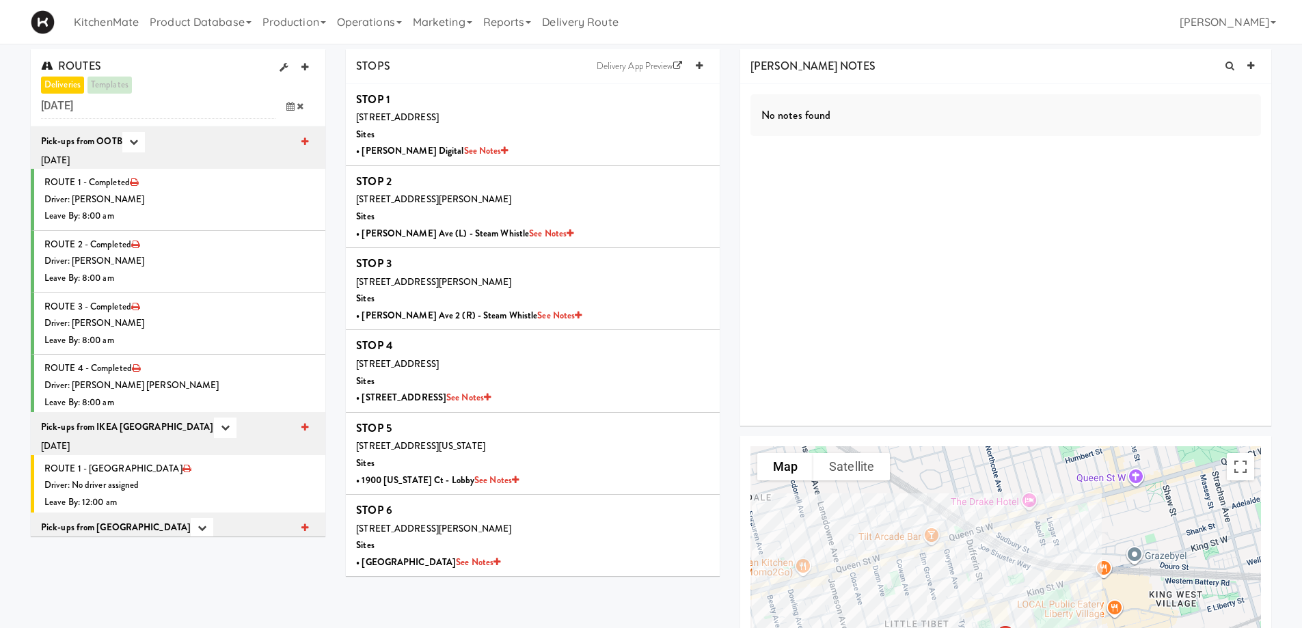
click at [288, 107] on icon at bounding box center [290, 106] width 8 height 9
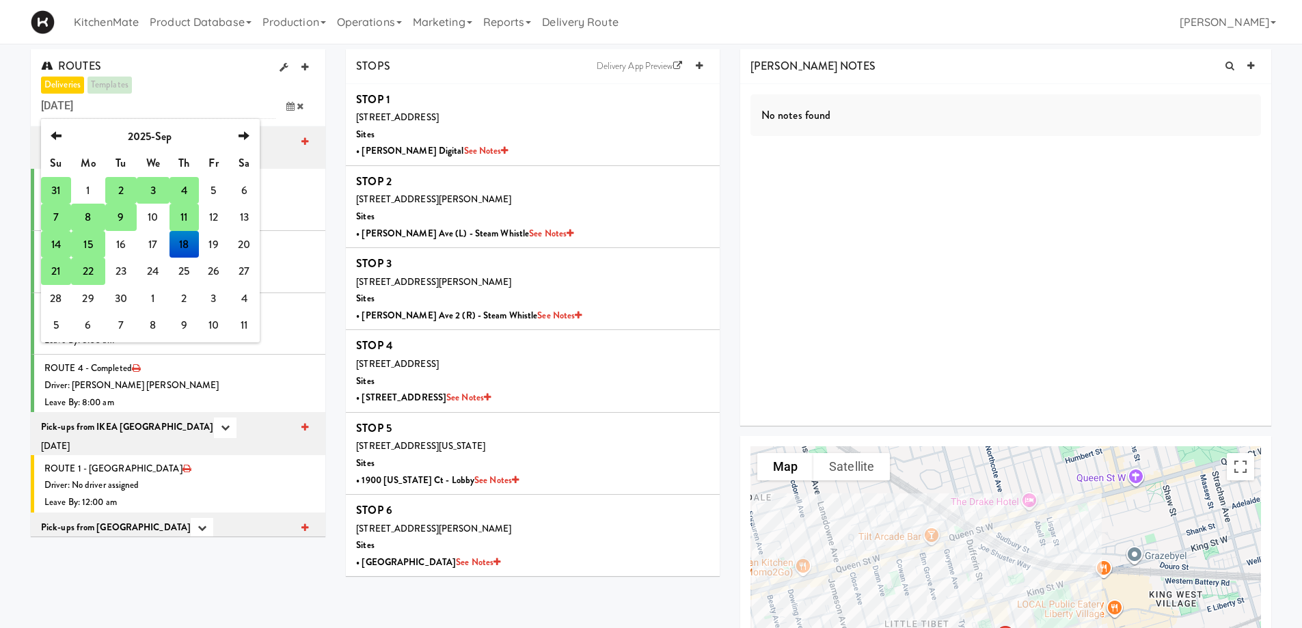
click at [59, 265] on td "21" at bounding box center [56, 271] width 30 height 27
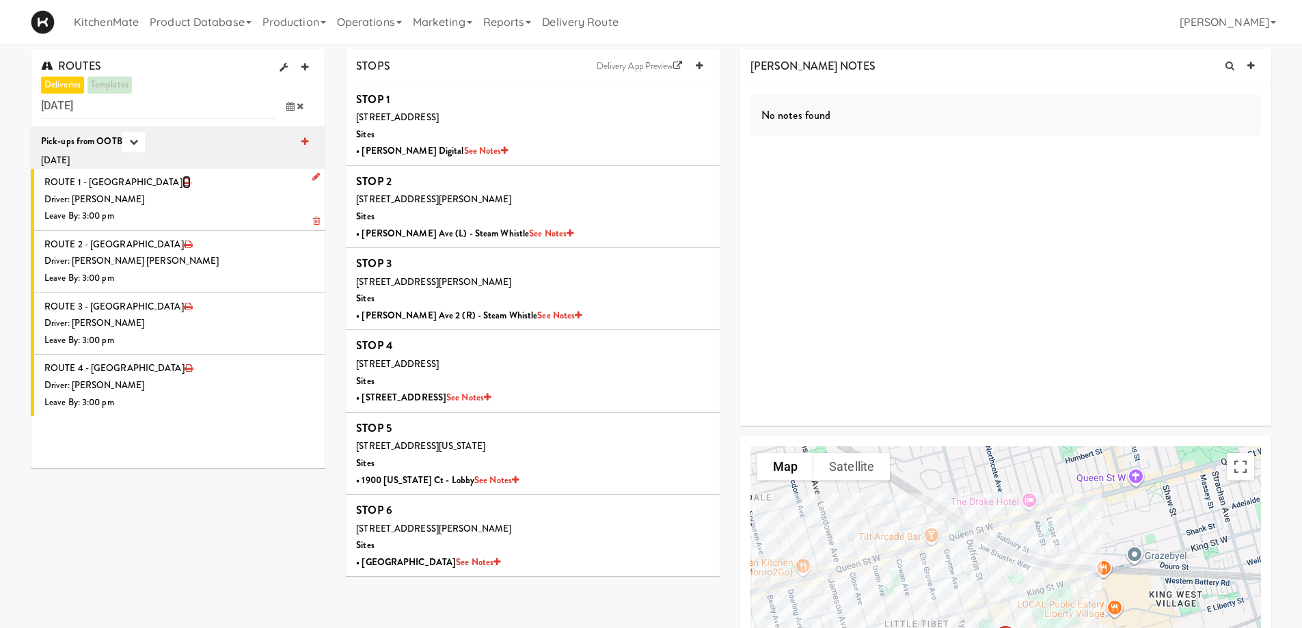
click at [183, 181] on icon at bounding box center [187, 182] width 8 height 9
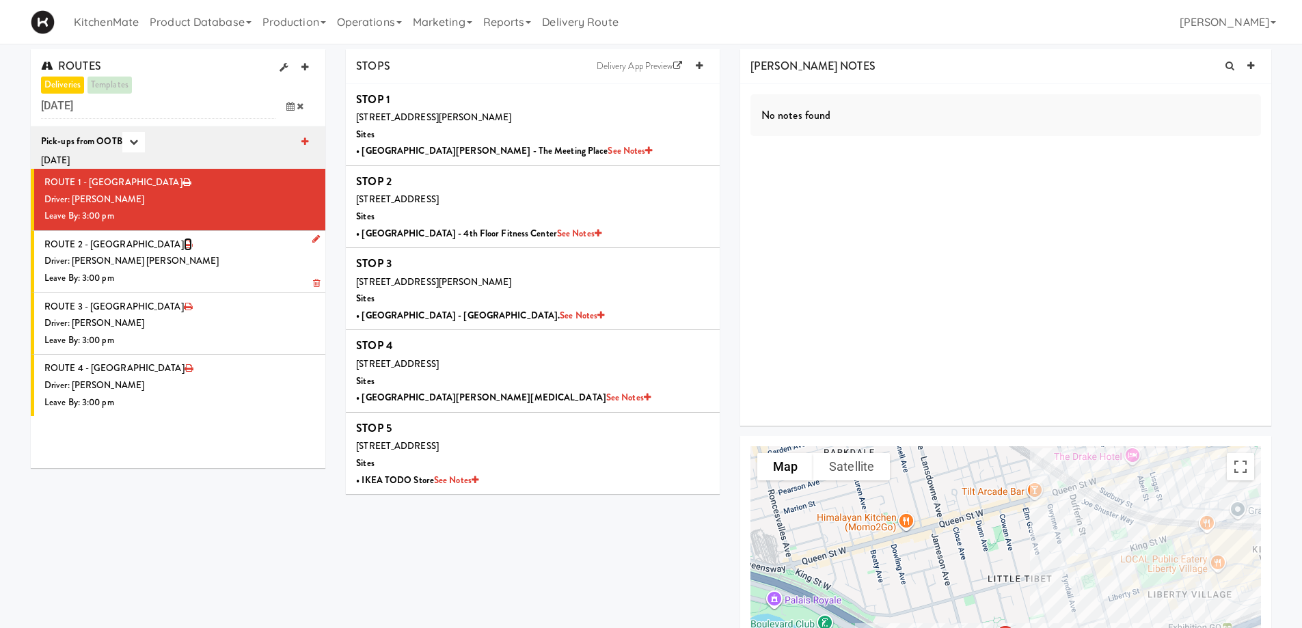
click at [184, 244] on icon at bounding box center [188, 244] width 8 height 9
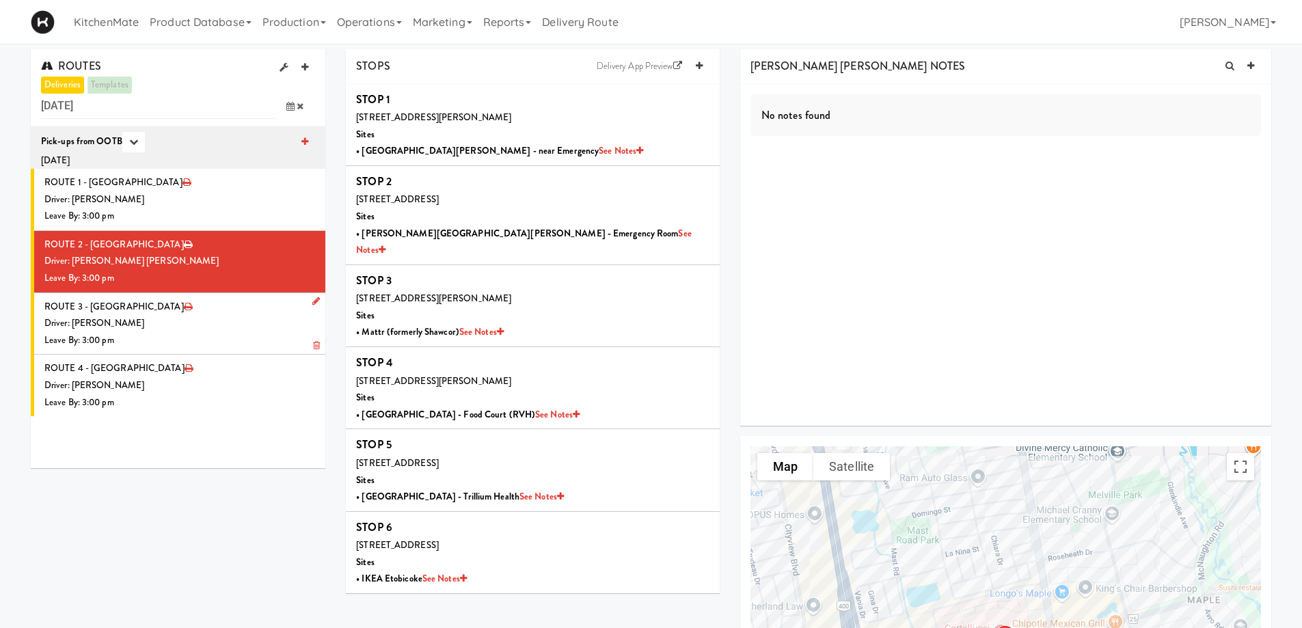
click at [179, 315] on li "ROUTE 3 - Idle Driver: [PERSON_NAME] Leave By: 3:00 pm" at bounding box center [178, 324] width 295 height 62
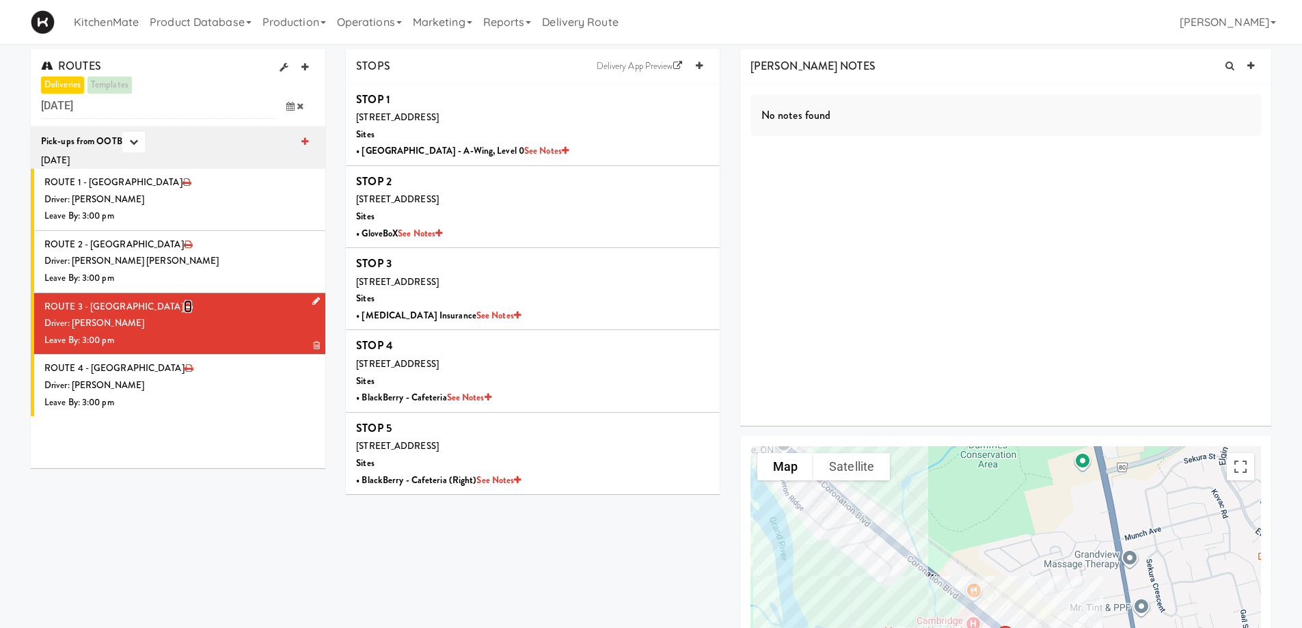
click at [184, 306] on icon at bounding box center [188, 306] width 8 height 9
click at [172, 379] on div "Driver: [PERSON_NAME]" at bounding box center [179, 385] width 271 height 17
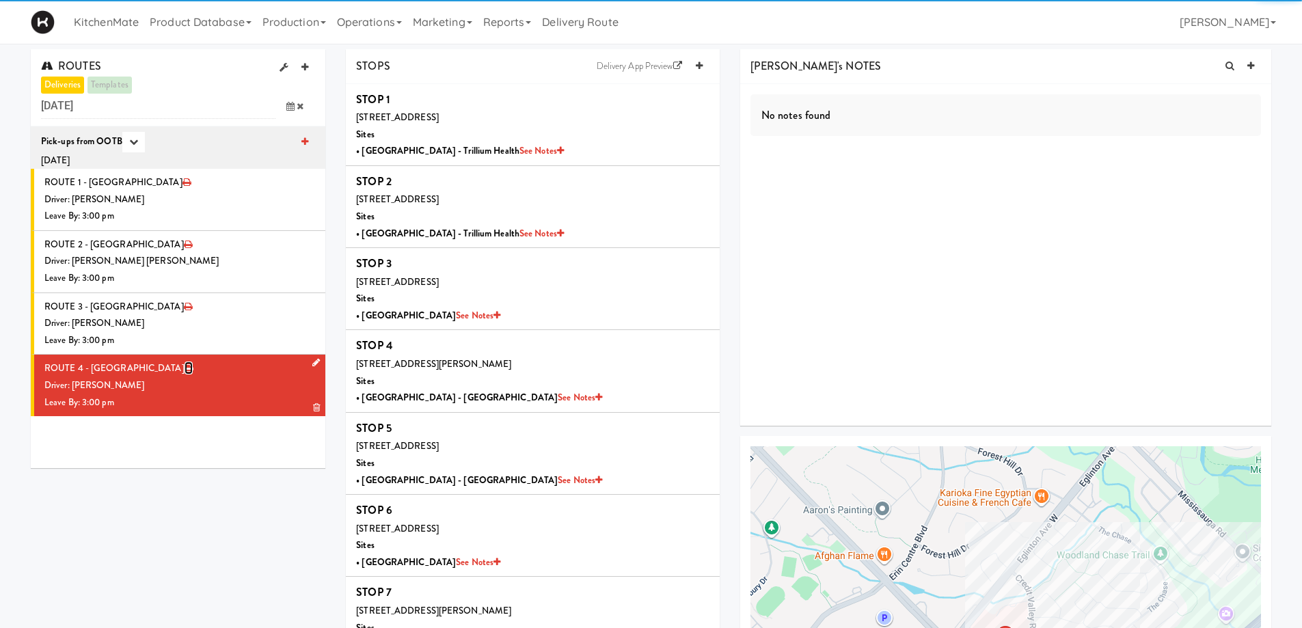
click at [185, 366] on icon at bounding box center [189, 368] width 8 height 9
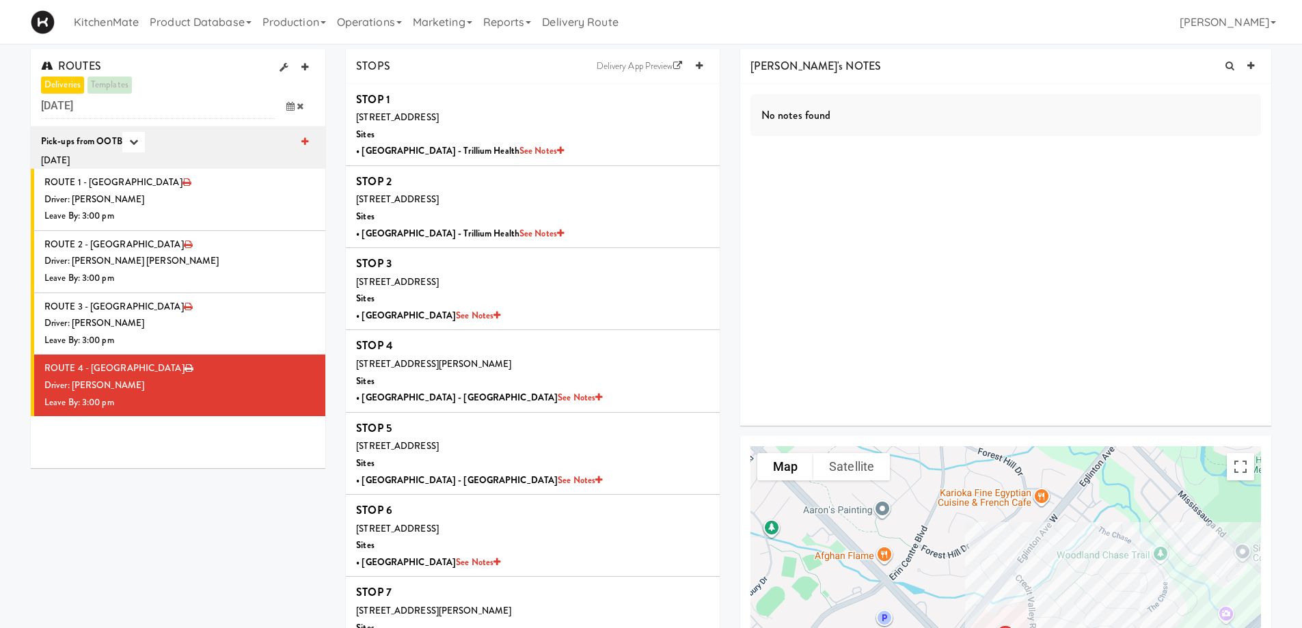
click at [291, 102] on icon at bounding box center [290, 106] width 8 height 9
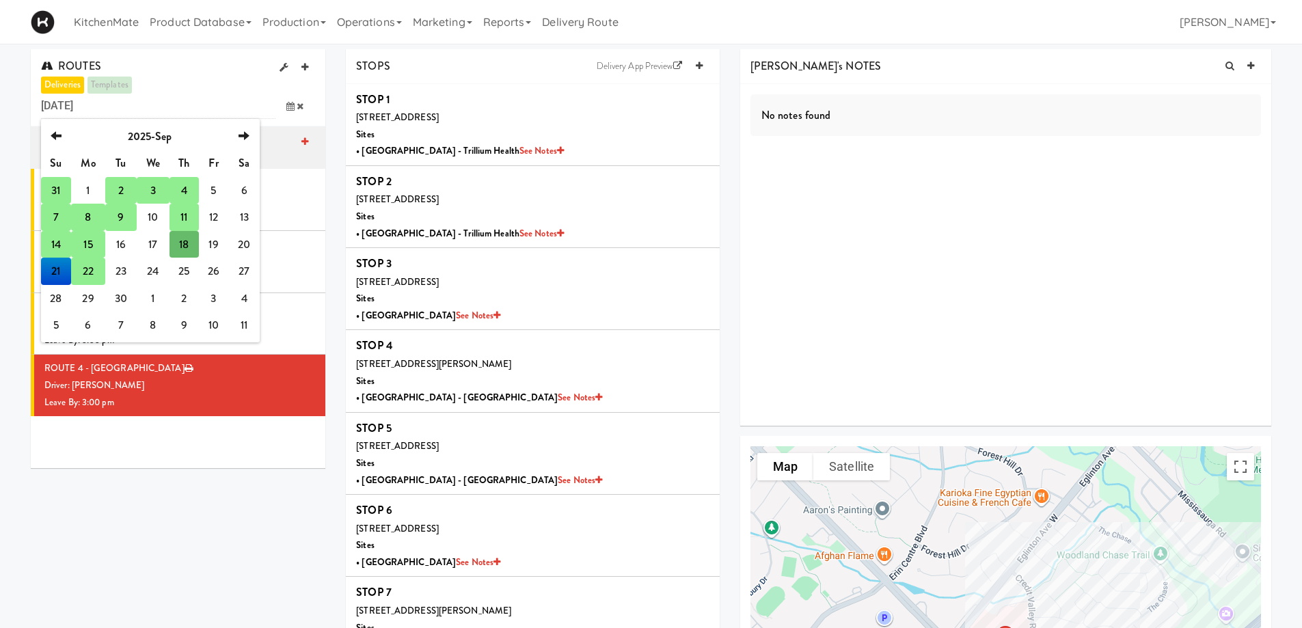
click at [87, 269] on td "22" at bounding box center [88, 271] width 34 height 27
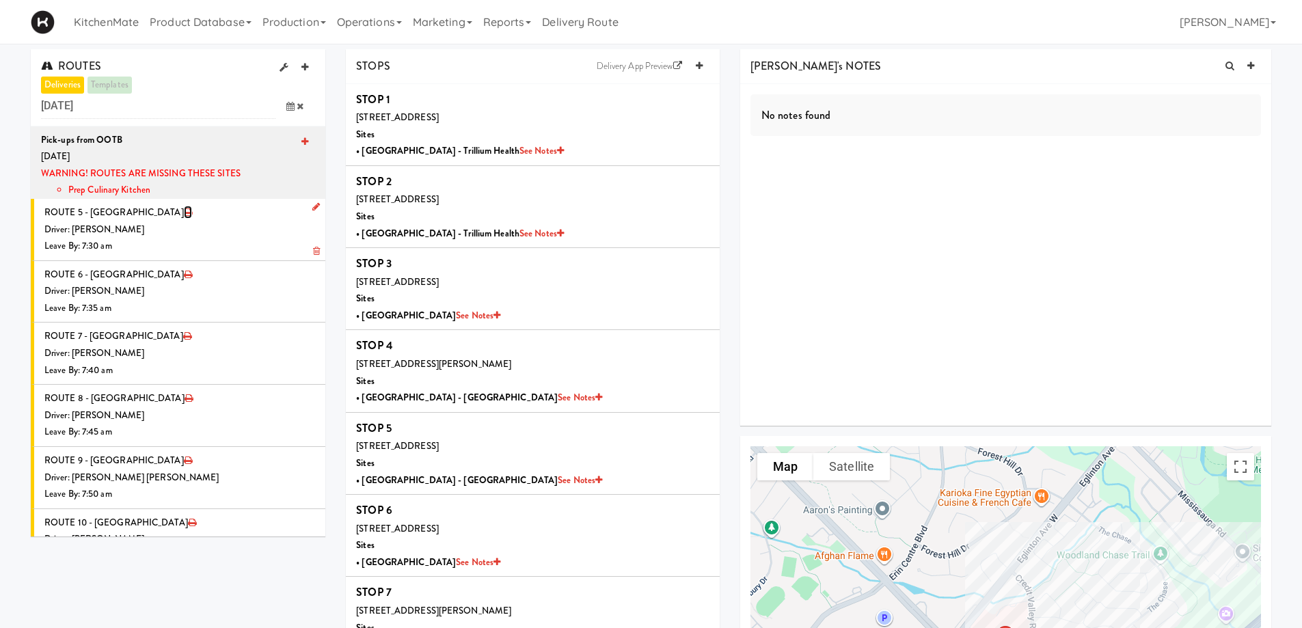
click at [184, 212] on icon at bounding box center [188, 212] width 8 height 9
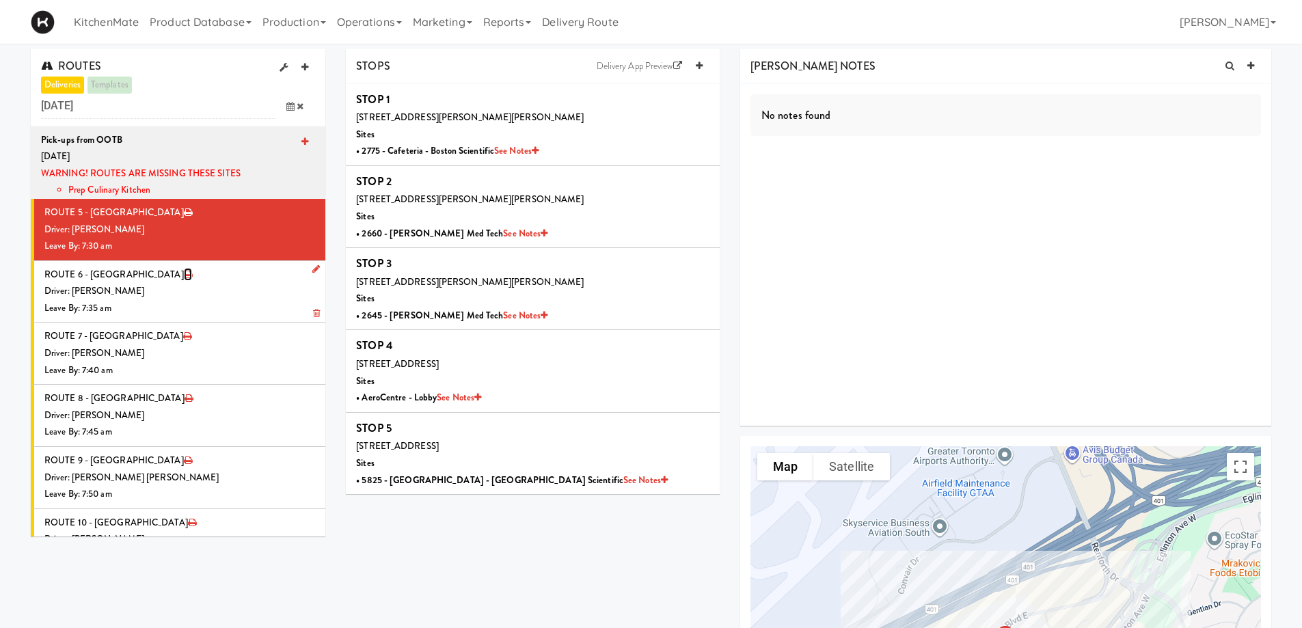
click at [184, 273] on icon at bounding box center [188, 274] width 8 height 9
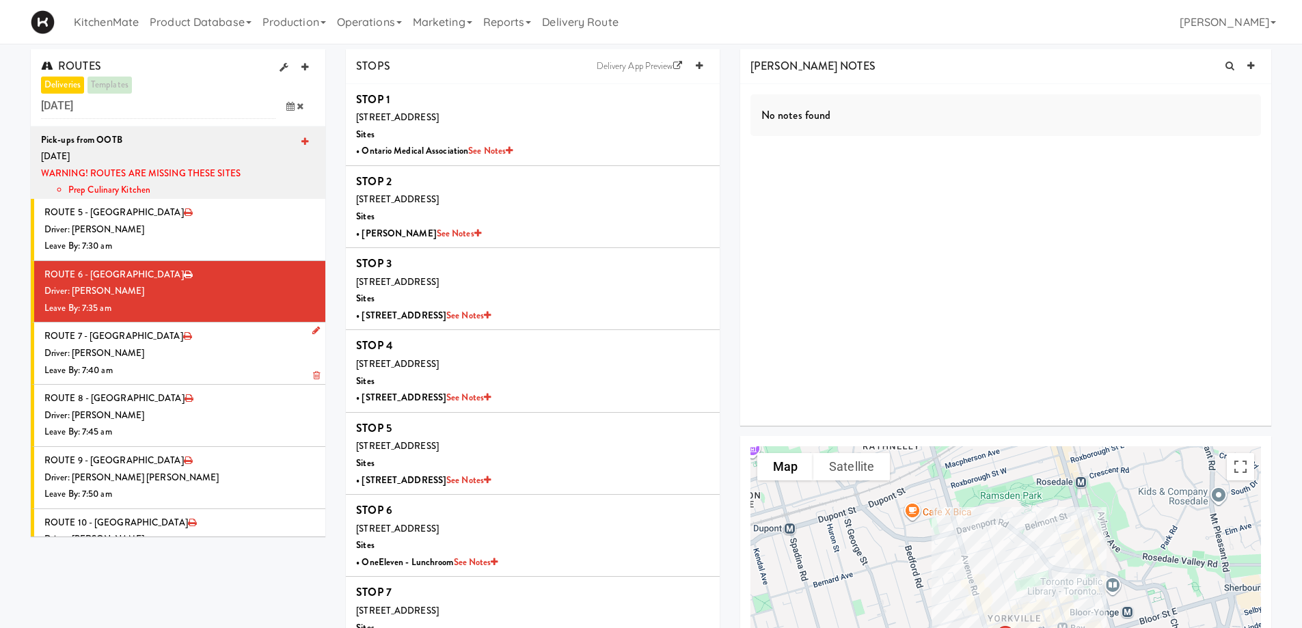
click at [135, 345] on li "ROUTE 7 - [GEOGRAPHIC_DATA] Driver: [PERSON_NAME] Leave By: 7:40 am" at bounding box center [178, 354] width 295 height 62
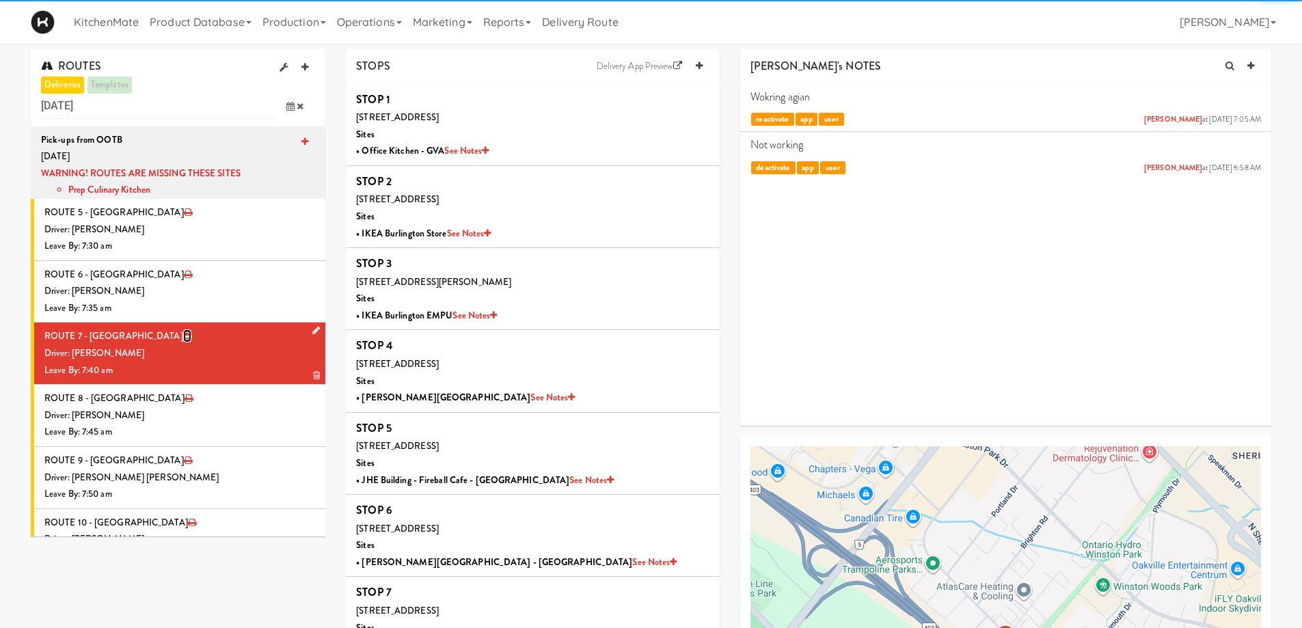
click at [183, 333] on icon at bounding box center [187, 336] width 8 height 9
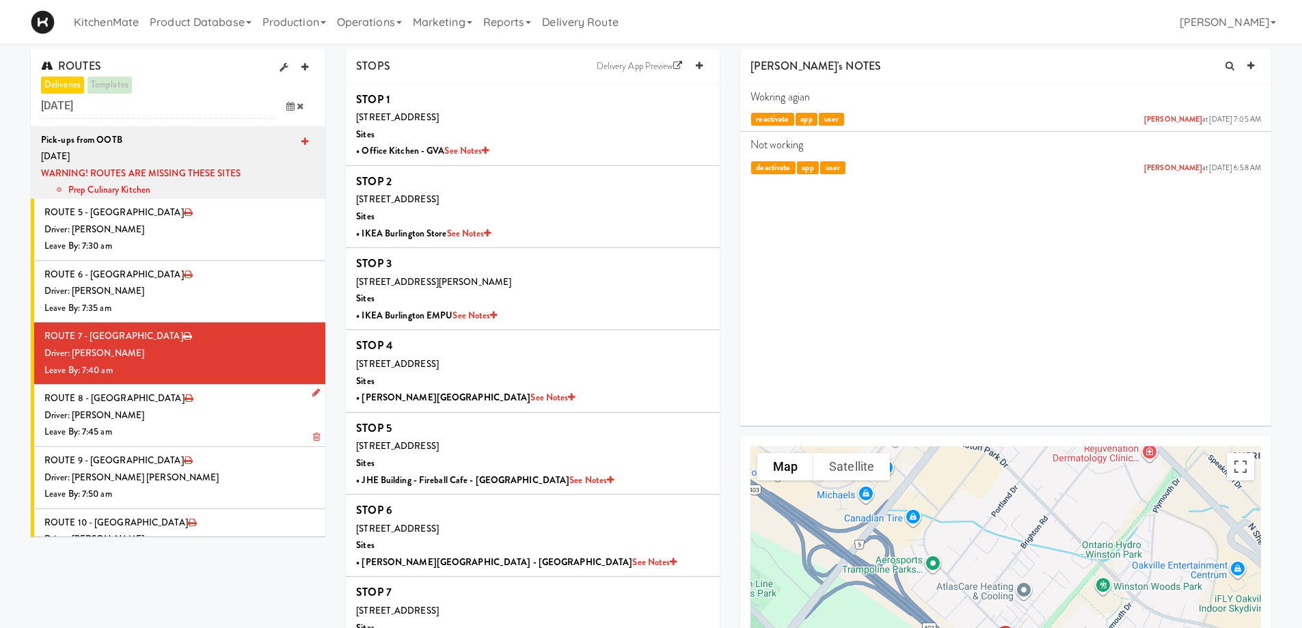
click at [176, 401] on li "ROUTE 8 - [GEOGRAPHIC_DATA] Driver: [PERSON_NAME] Leave By: 7:45 am" at bounding box center [178, 416] width 295 height 62
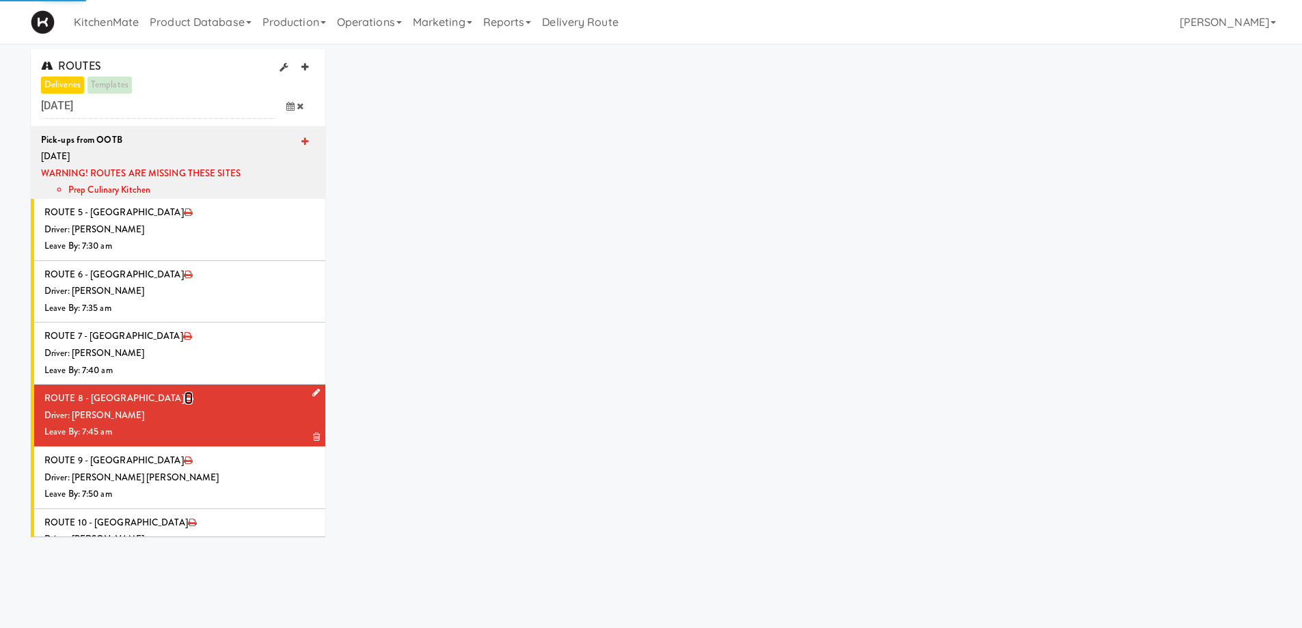
click at [185, 399] on icon at bounding box center [189, 398] width 8 height 9
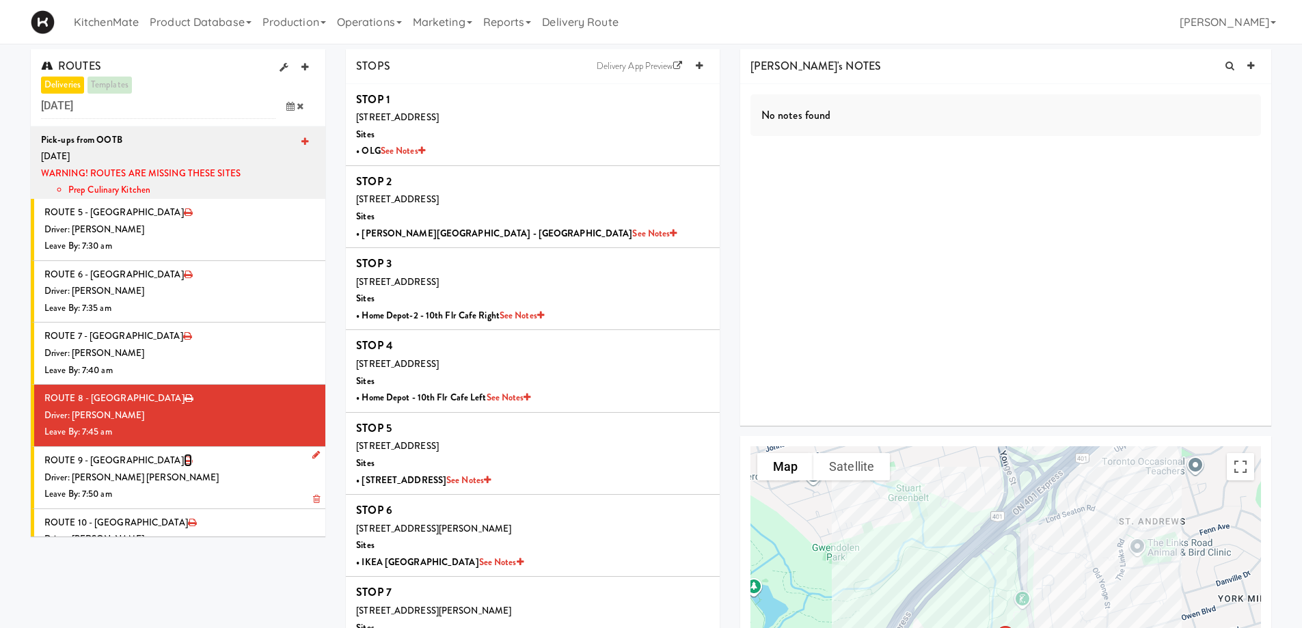
click at [184, 460] on icon at bounding box center [188, 460] width 8 height 9
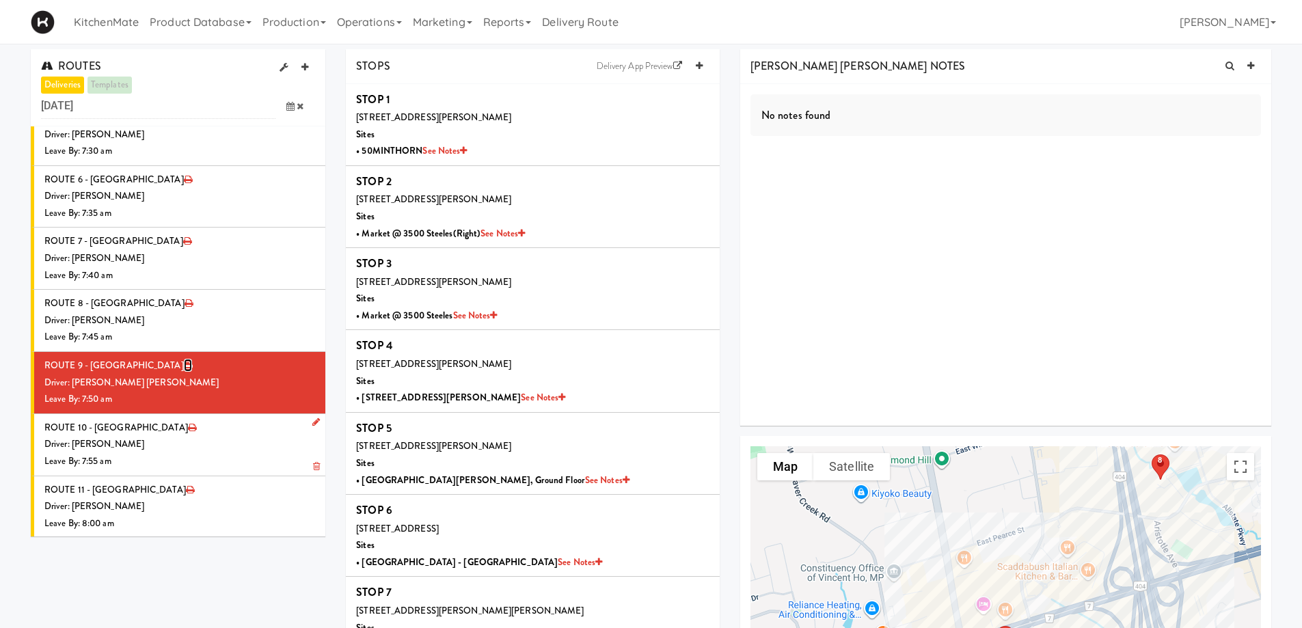
scroll to position [96, 0]
click at [188, 426] on icon at bounding box center [192, 427] width 8 height 9
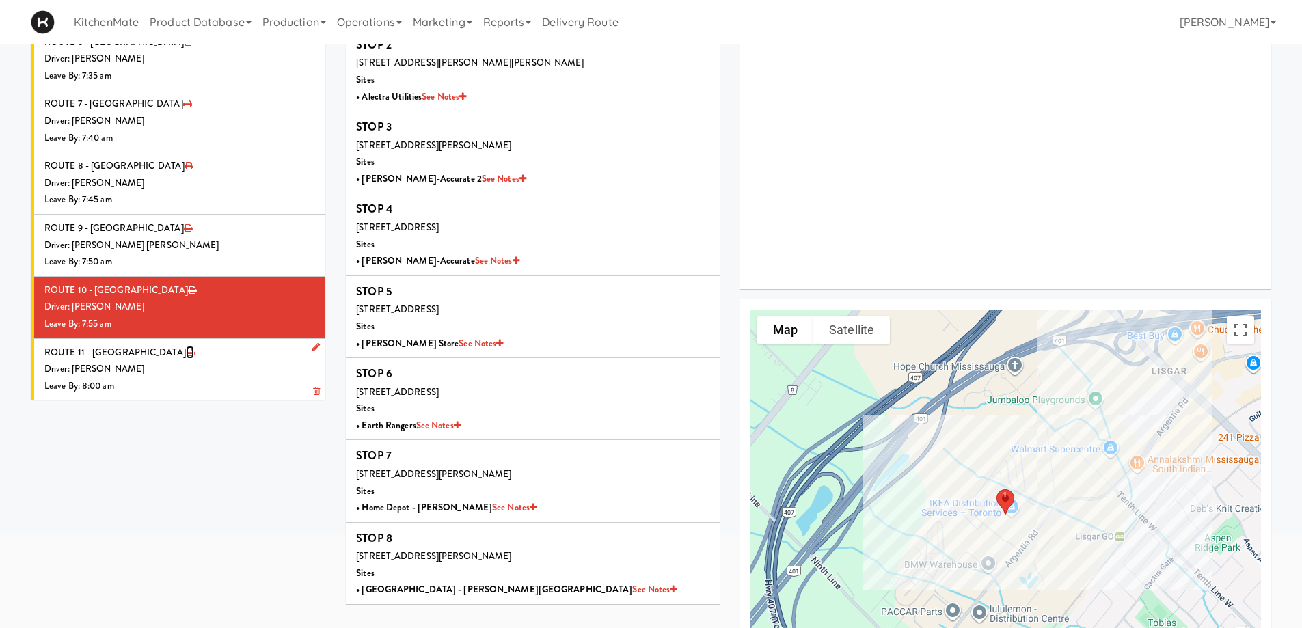
click at [186, 350] on icon at bounding box center [190, 352] width 8 height 9
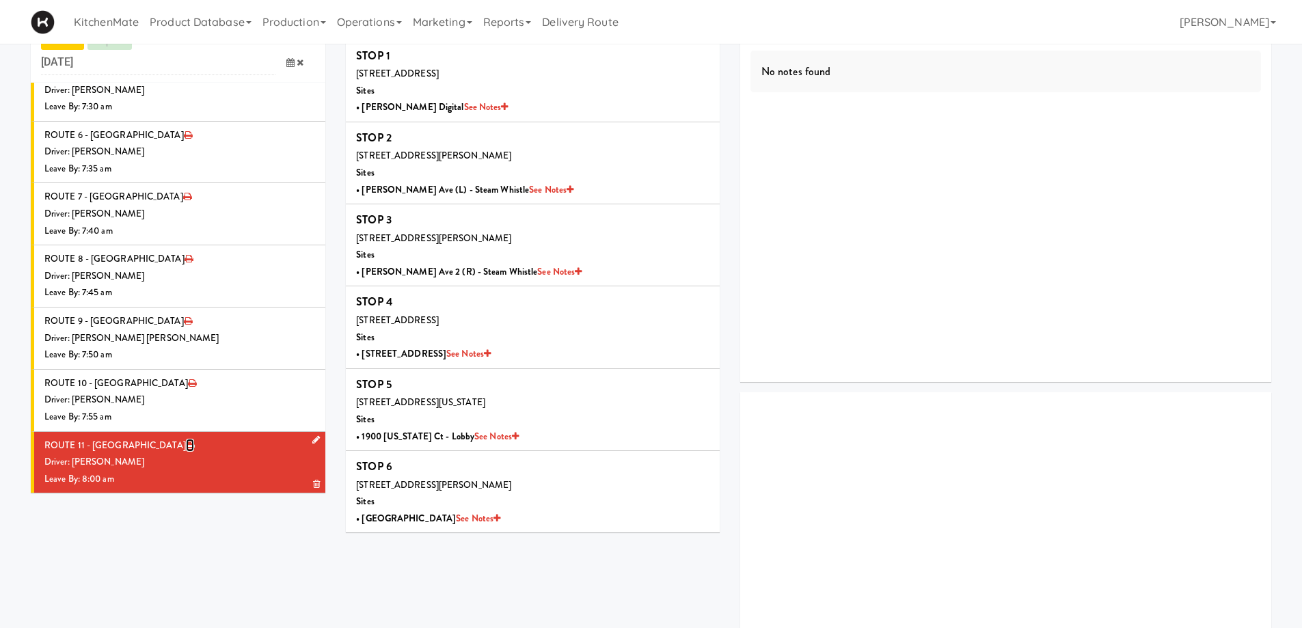
scroll to position [137, 0]
